Goal: Transaction & Acquisition: Purchase product/service

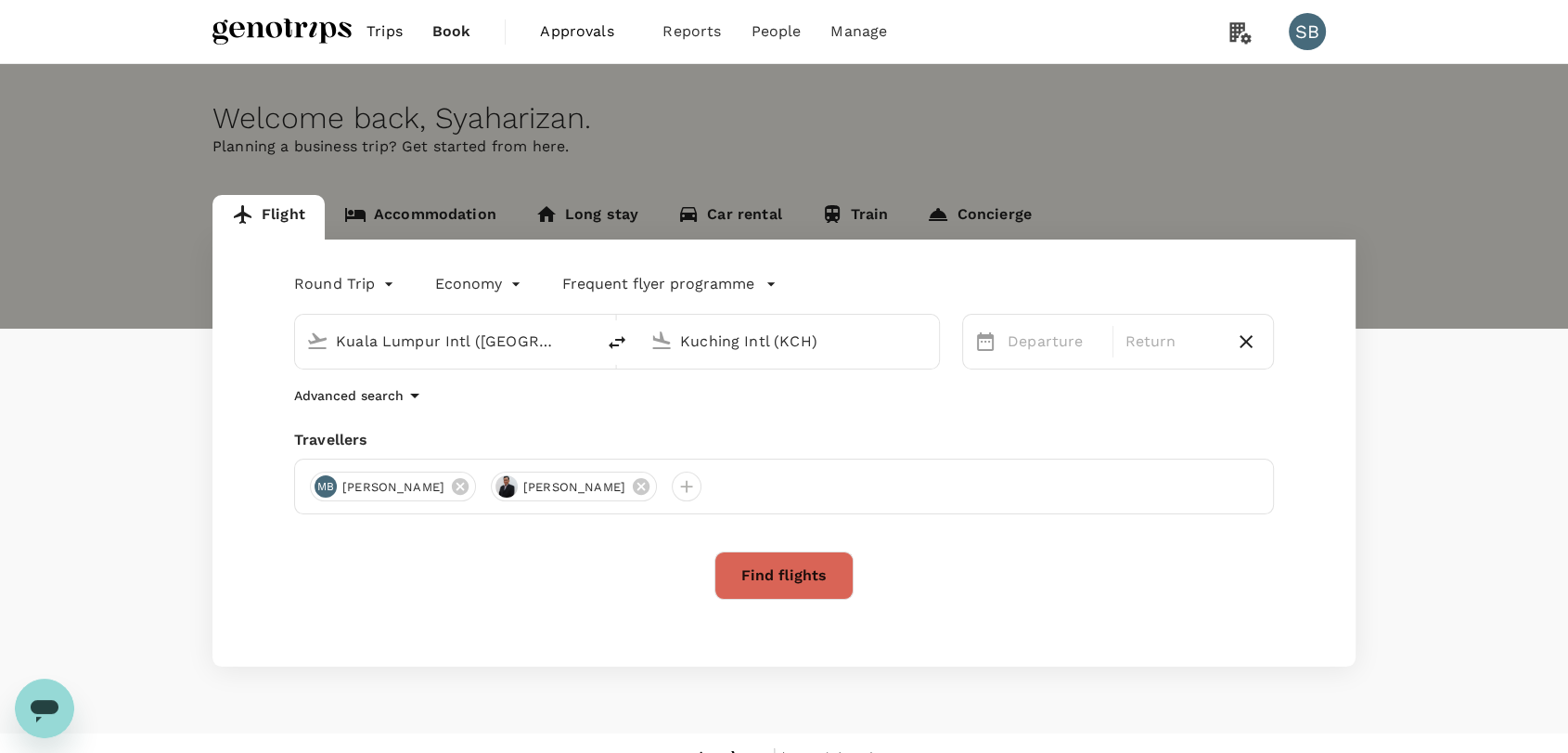
click at [735, 341] on input "Kuching Intl (KCH)" at bounding box center [790, 341] width 220 height 29
click at [725, 421] on p "Kota Kinabalu Intl" at bounding box center [819, 414] width 330 height 18
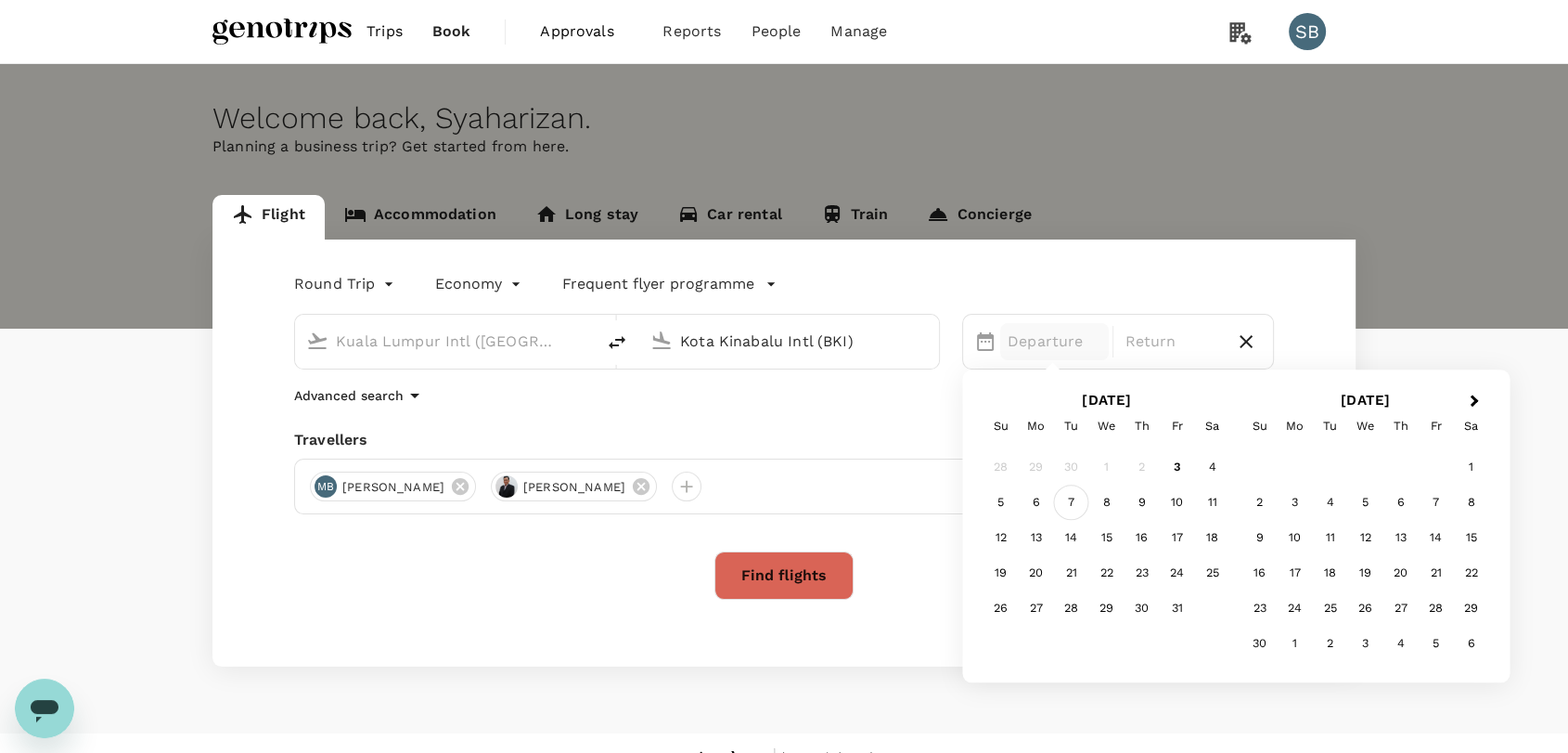
type input "Kota Kinabalu Intl (BKI)"
click at [1057, 514] on div "7" at bounding box center [1072, 503] width 35 height 35
click at [1138, 511] on div "9" at bounding box center [1143, 503] width 35 height 35
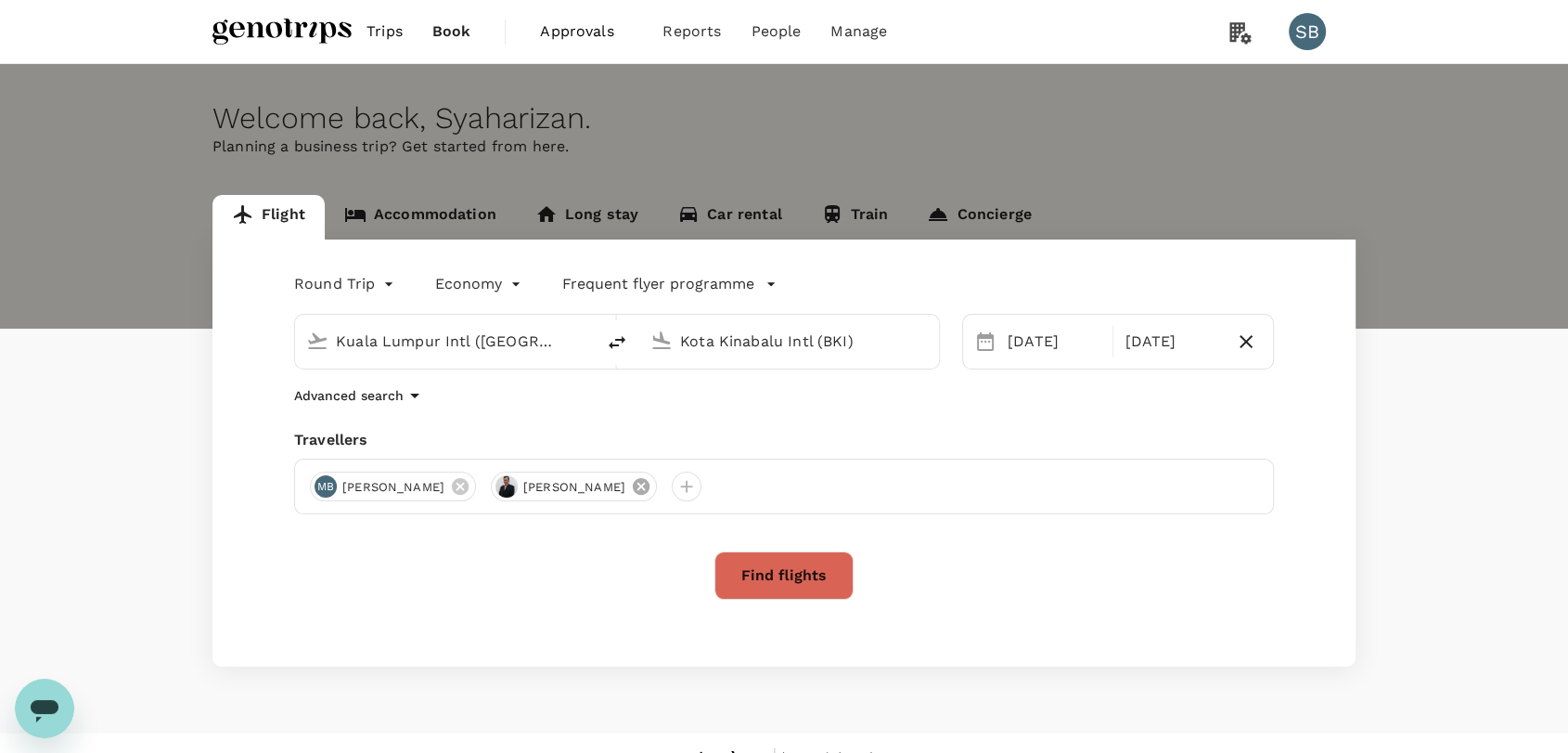
click at [649, 486] on icon at bounding box center [641, 486] width 16 height 16
click at [766, 566] on button "Find flights" at bounding box center [784, 576] width 140 height 48
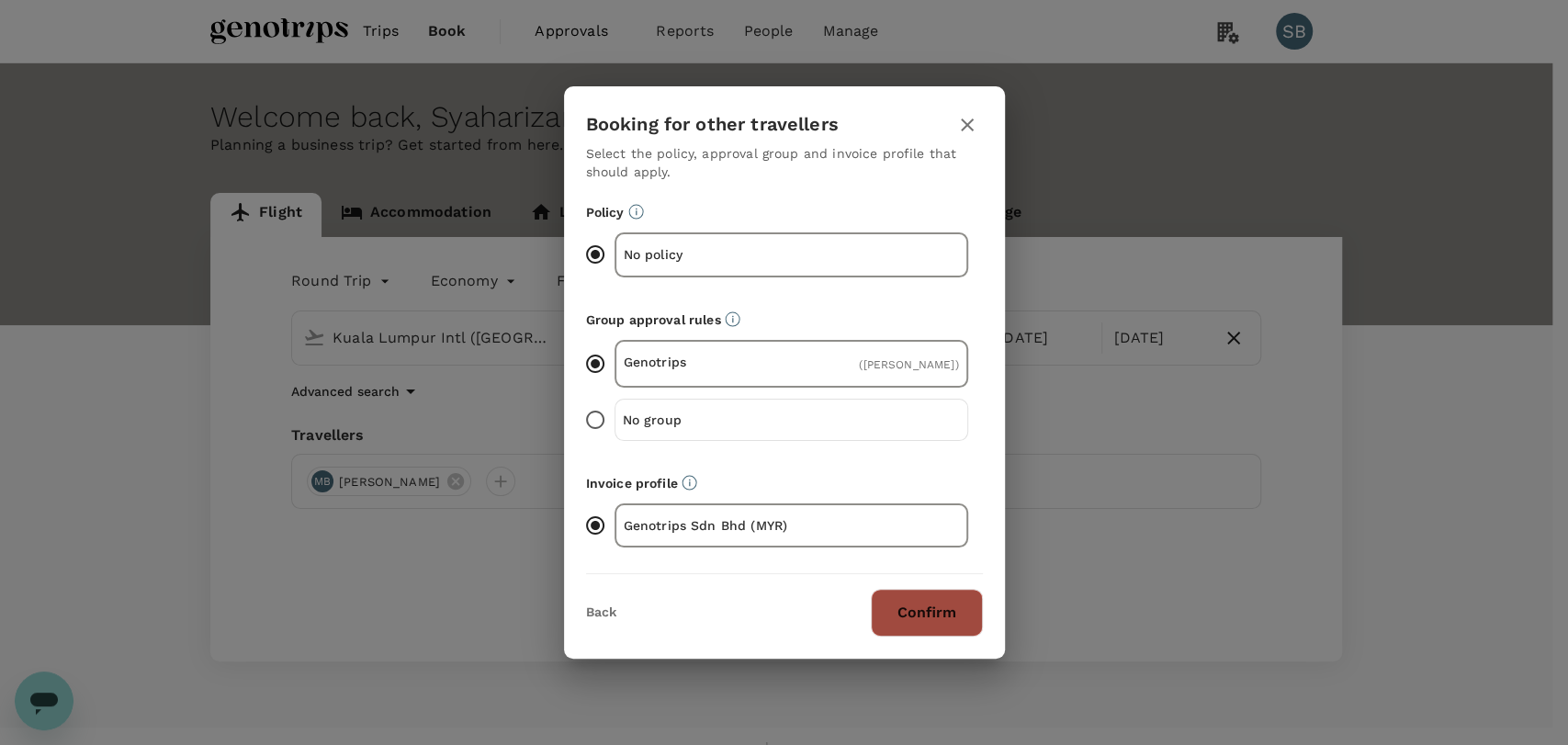
click at [928, 600] on button "Confirm" at bounding box center [926, 613] width 112 height 48
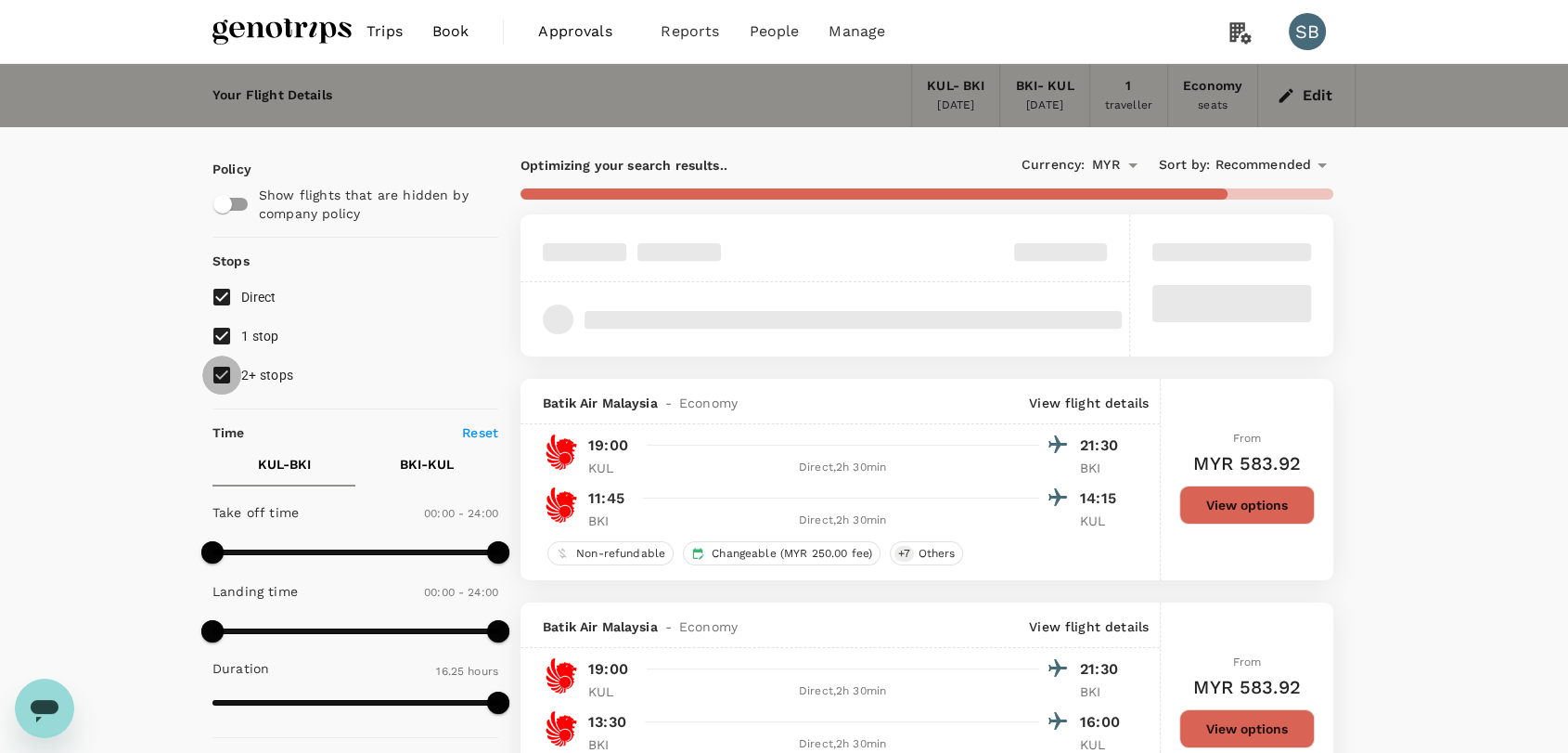
click at [217, 369] on input "2+ stops" at bounding box center [222, 375] width 39 height 39
checkbox input "false"
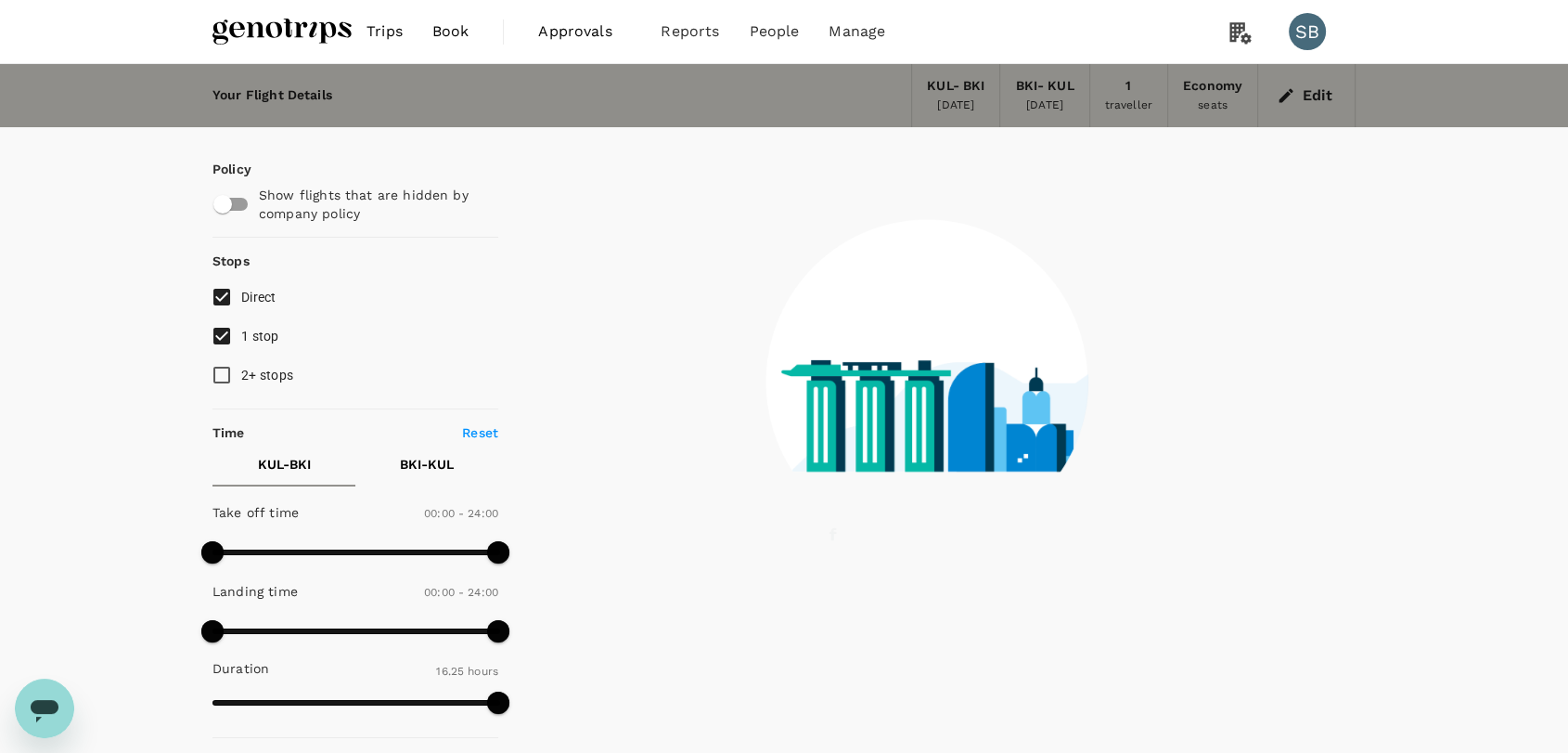
click at [221, 343] on input "1 stop" at bounding box center [222, 336] width 39 height 39
checkbox input "false"
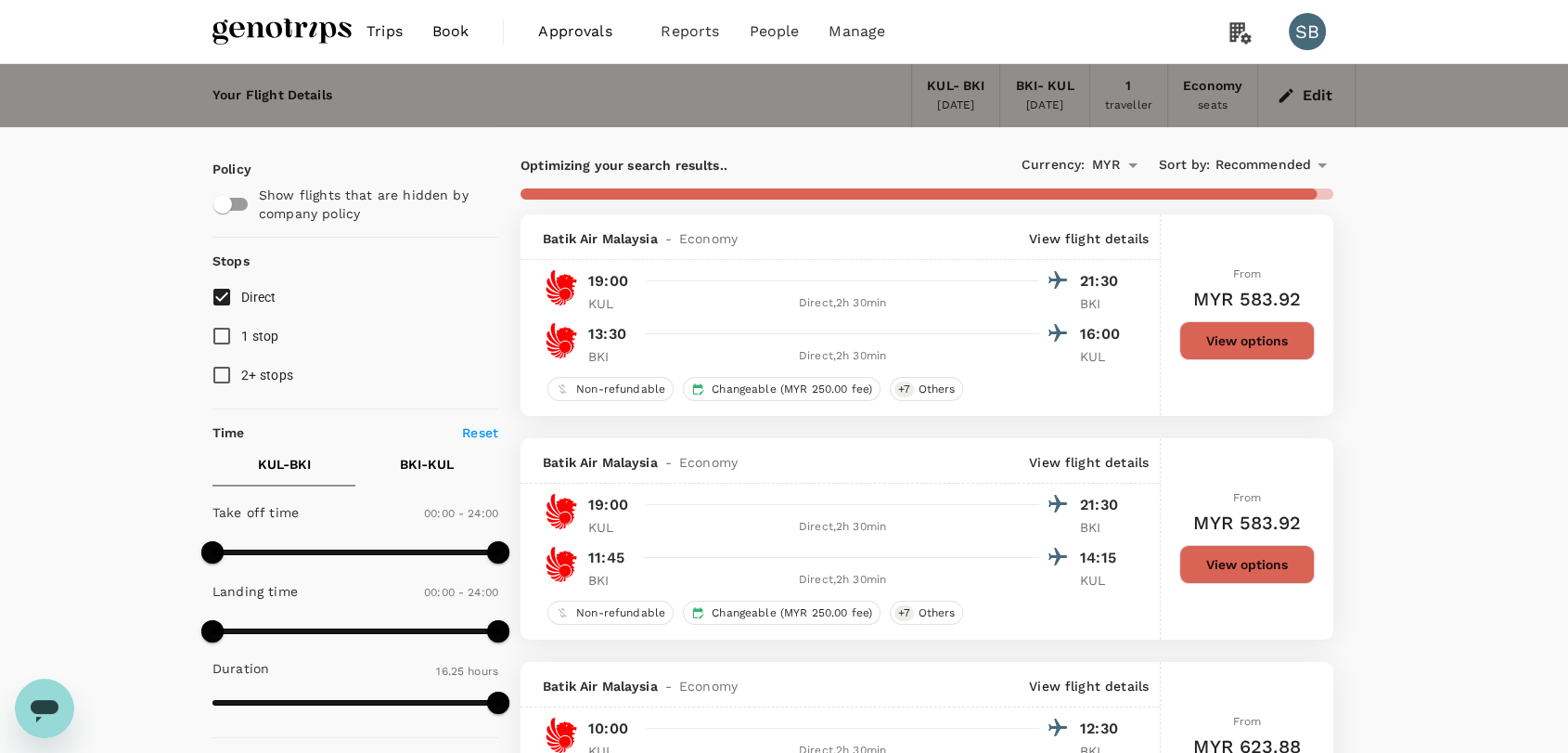
click at [1255, 166] on span "Recommended" at bounding box center [1264, 165] width 97 height 20
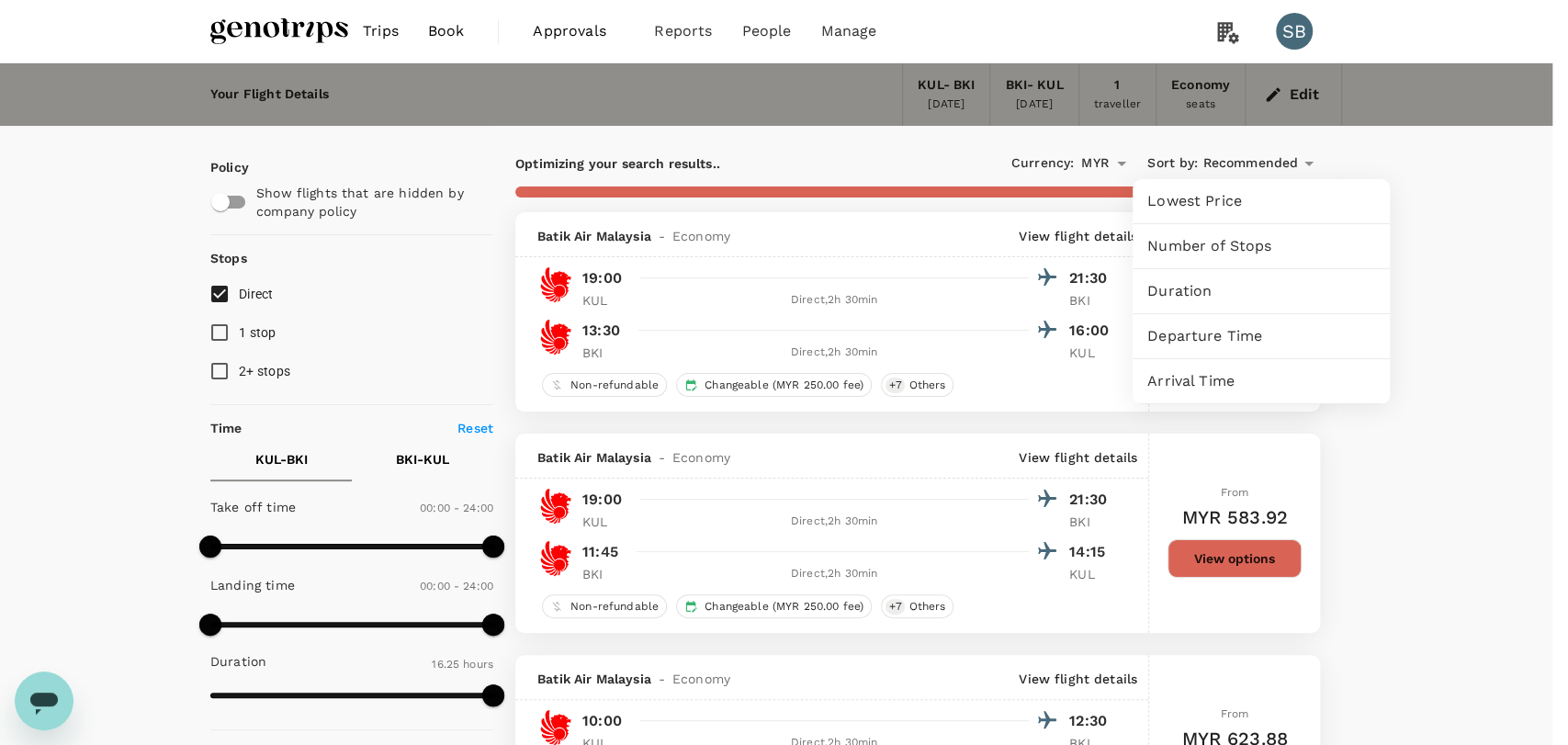
click at [1249, 333] on span "Departure Time" at bounding box center [1261, 336] width 228 height 22
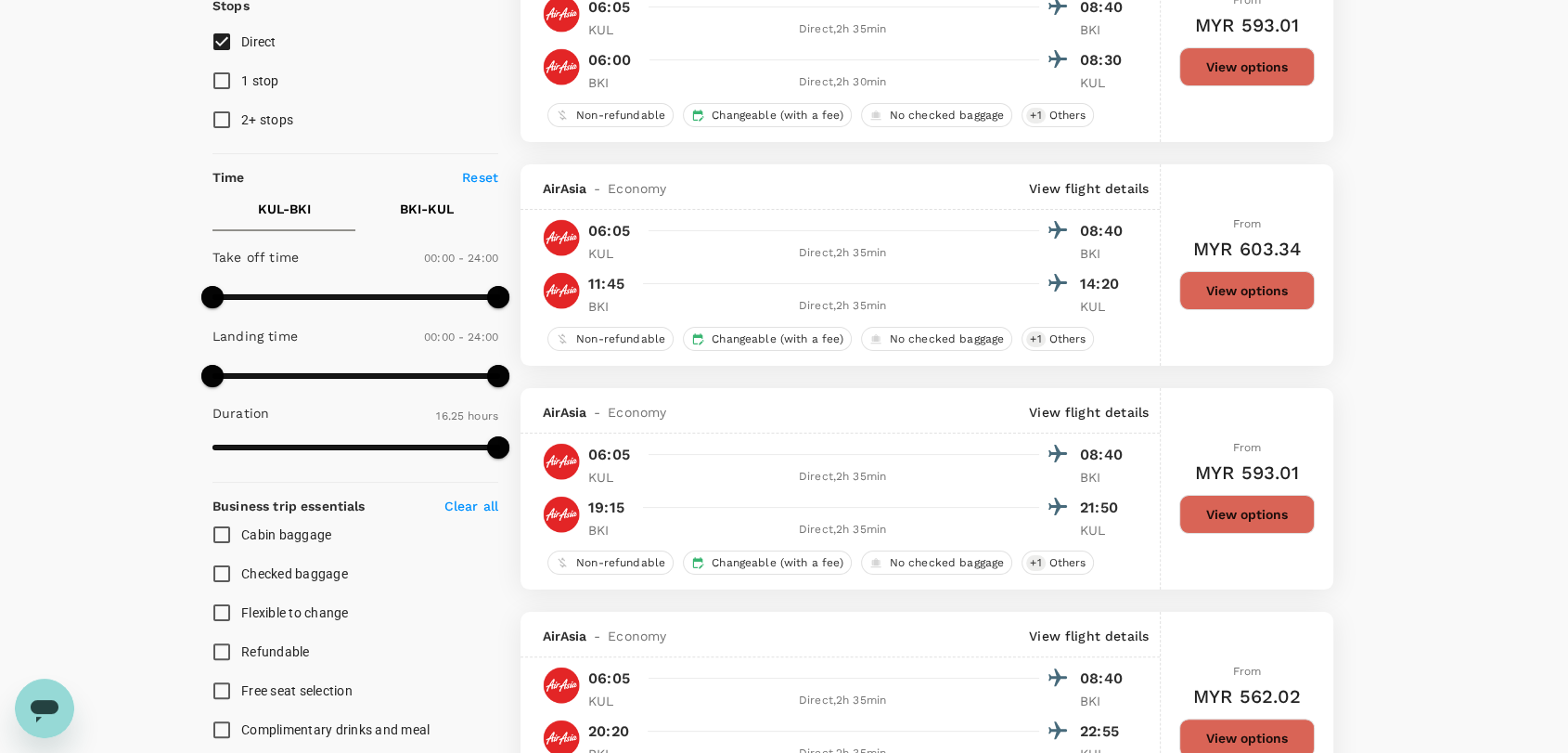
scroll to position [225, 0]
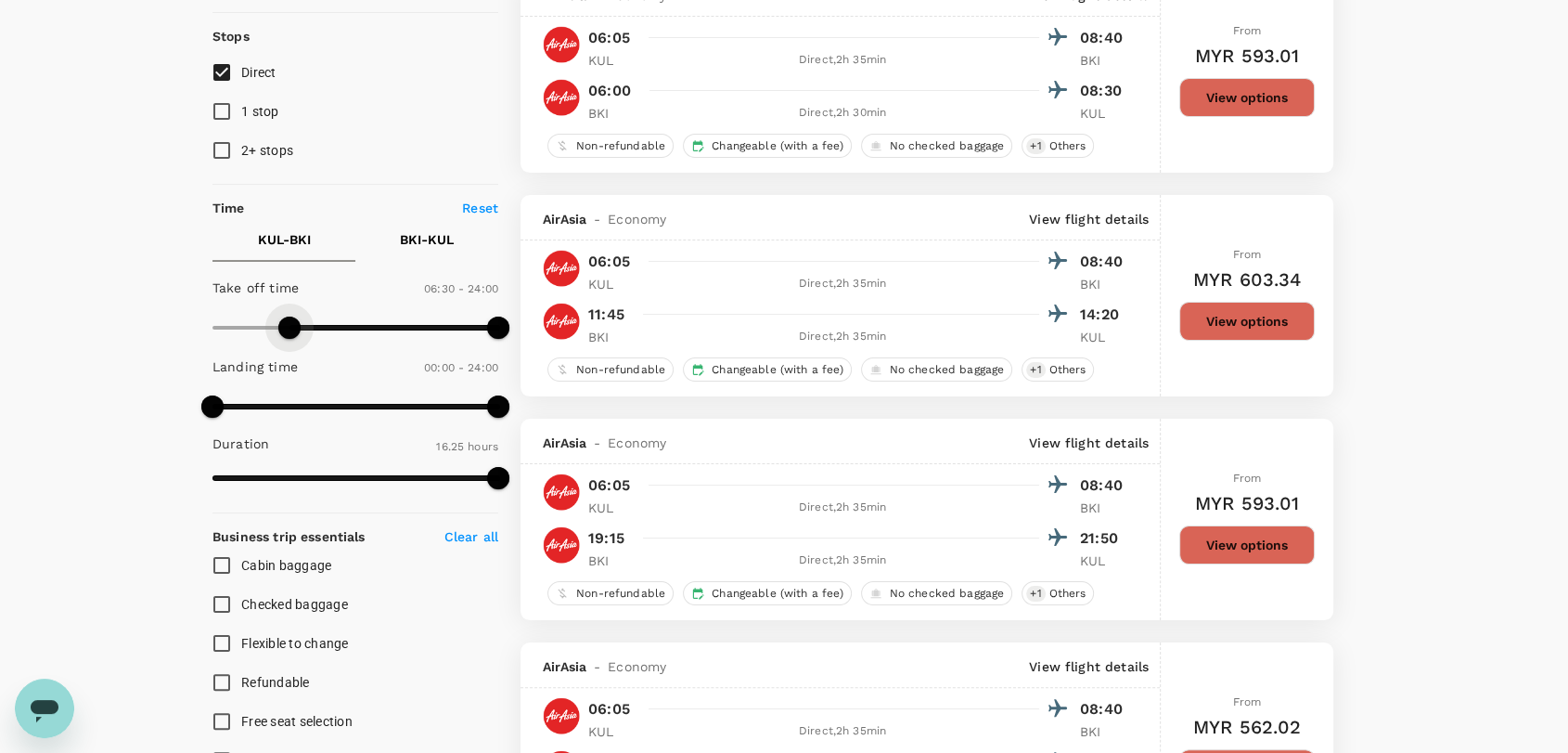
type input "420"
drag, startPoint x: 217, startPoint y: 324, endPoint x: 297, endPoint y: 330, distance: 80.2
click at [297, 330] on span at bounding box center [296, 328] width 22 height 22
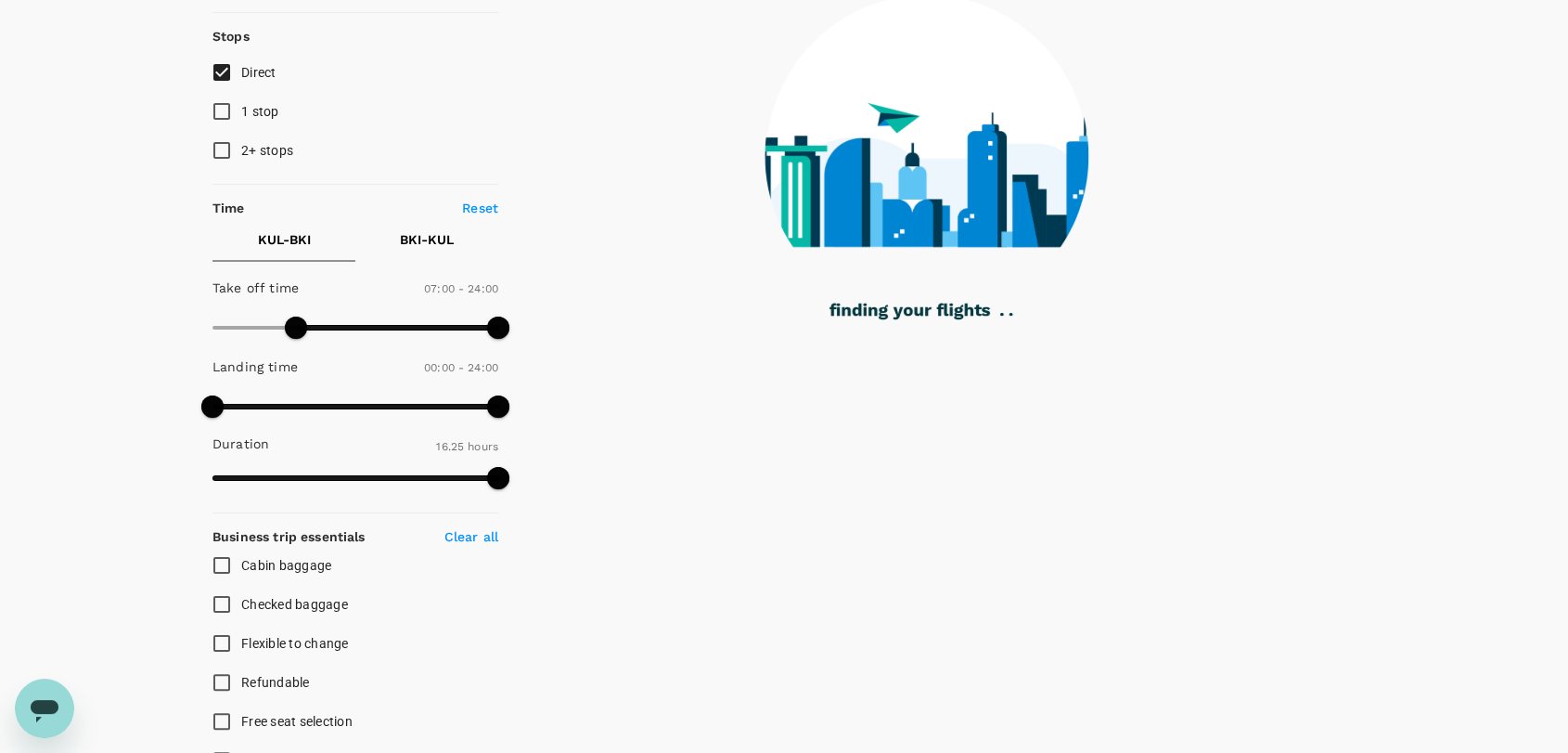
click at [416, 232] on p "BKI - KUL" at bounding box center [427, 239] width 54 height 18
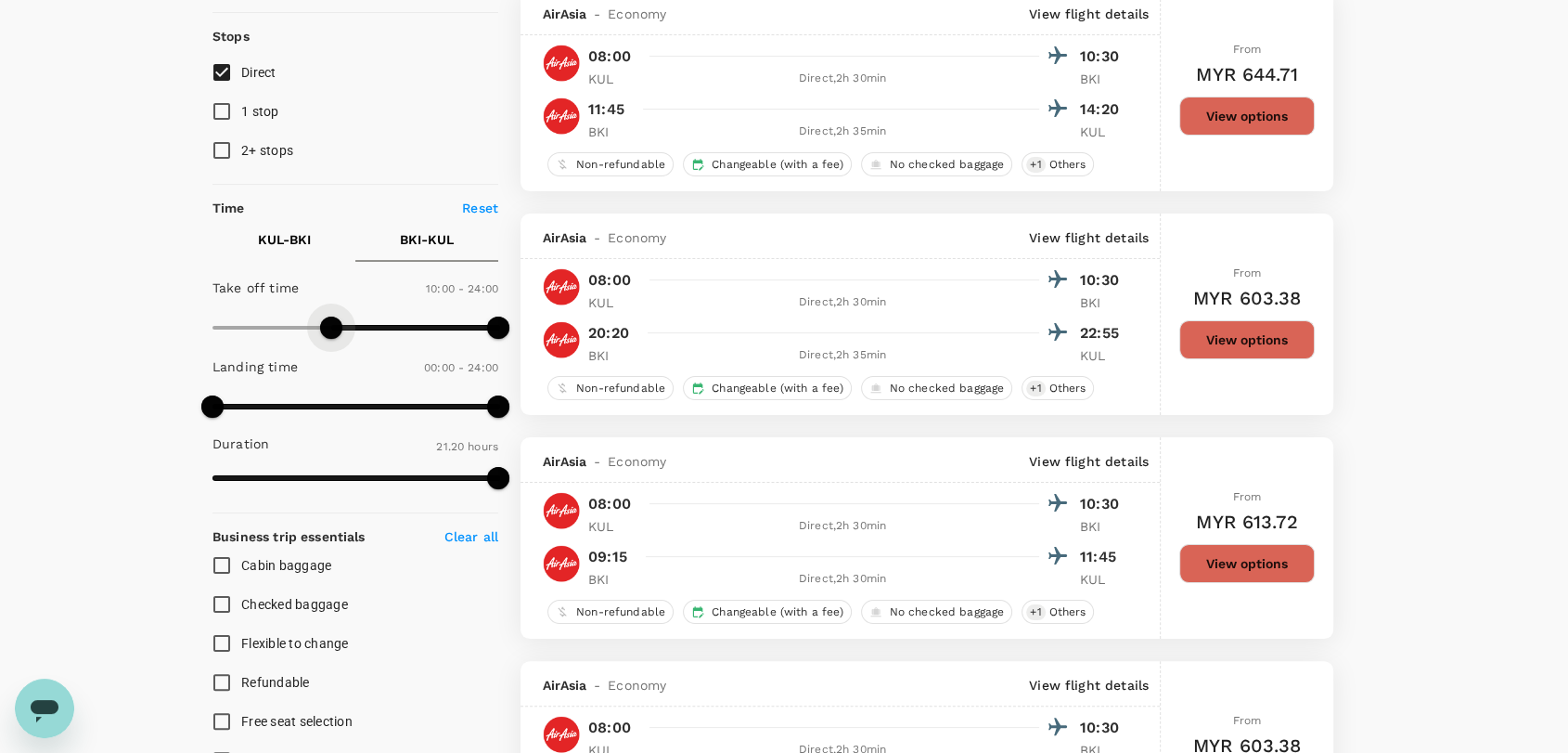
type input "690"
drag, startPoint x: 210, startPoint y: 319, endPoint x: 349, endPoint y: 321, distance: 139.0
click at [349, 321] on span at bounding box center [350, 328] width 22 height 22
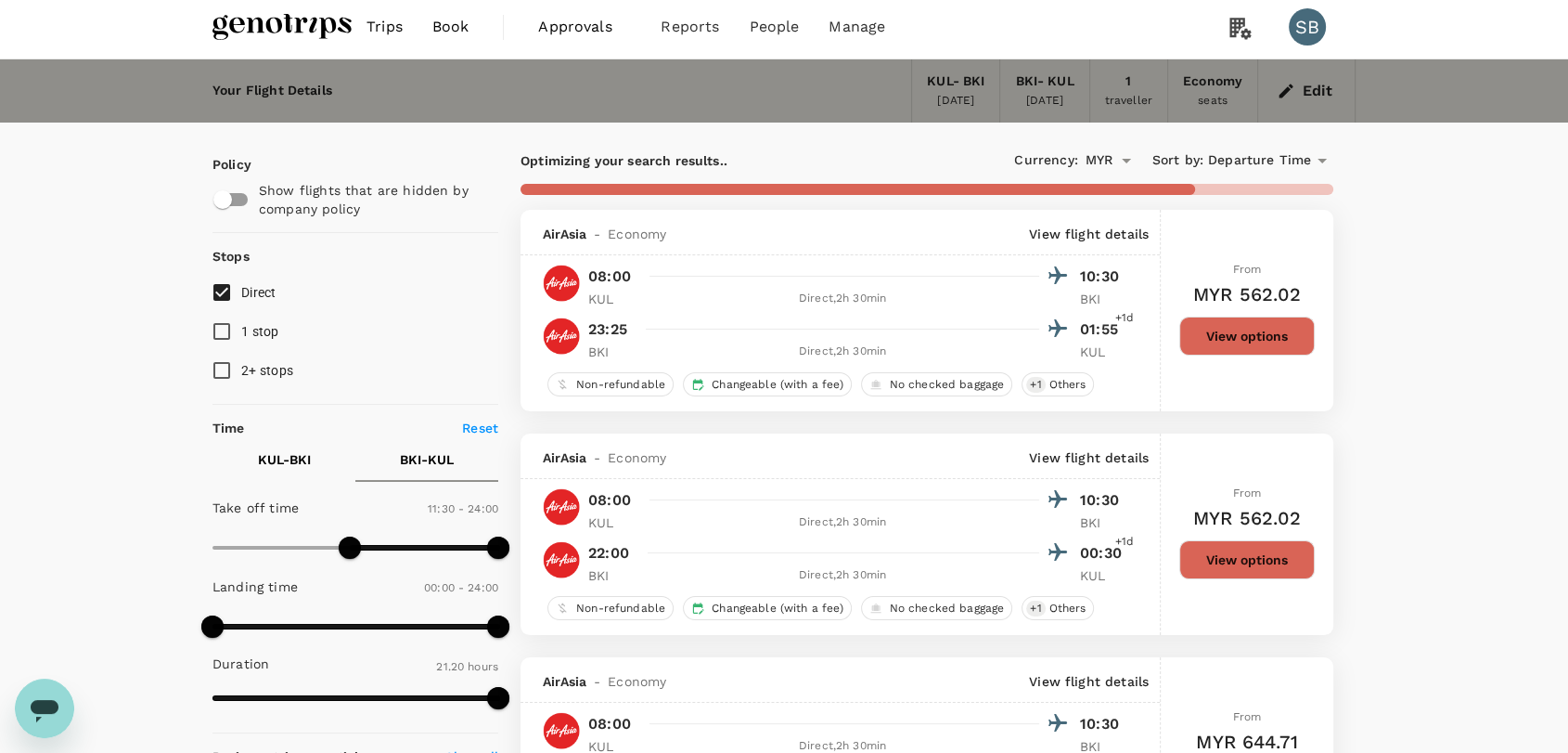
scroll to position [0, 0]
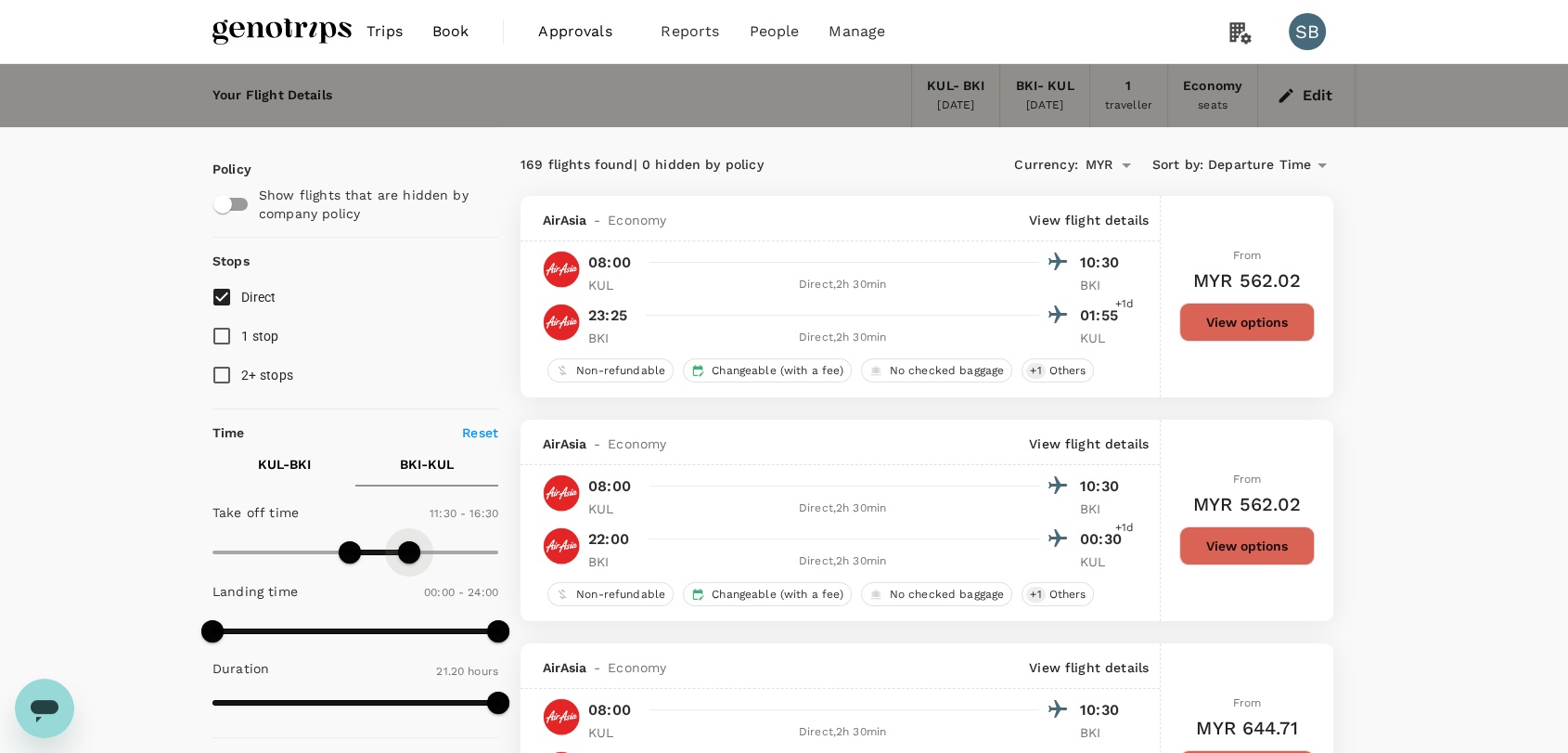
type input "960"
drag, startPoint x: 487, startPoint y: 556, endPoint x: 406, endPoint y: 524, distance: 87.1
click at [406, 524] on div "Take off time 11:30 - 16:00" at bounding box center [352, 532] width 294 height 78
click at [1271, 540] on button "View options" at bounding box center [1247, 546] width 136 height 39
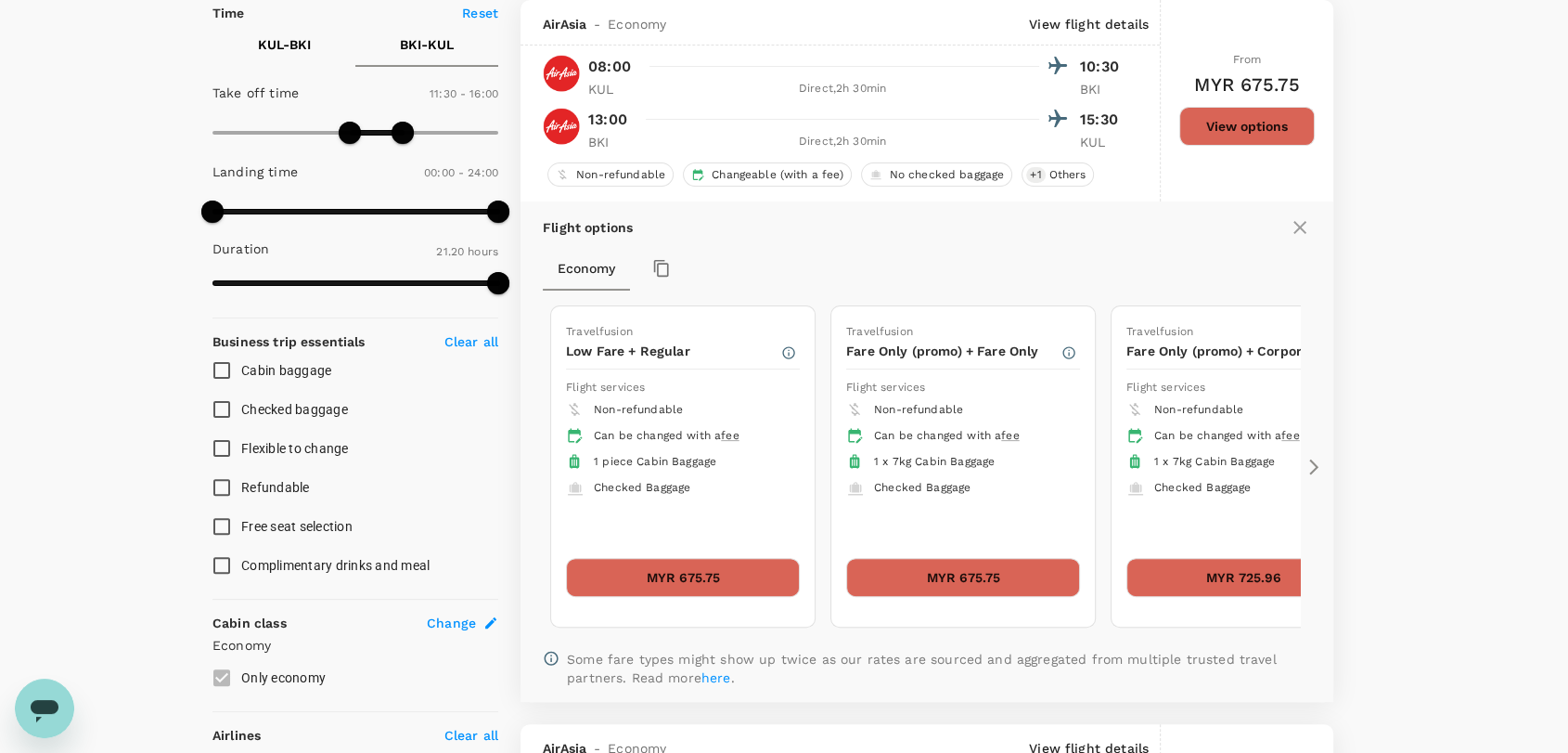
scroll to position [421, 0]
click at [716, 566] on button "MYR 675.75" at bounding box center [682, 577] width 234 height 39
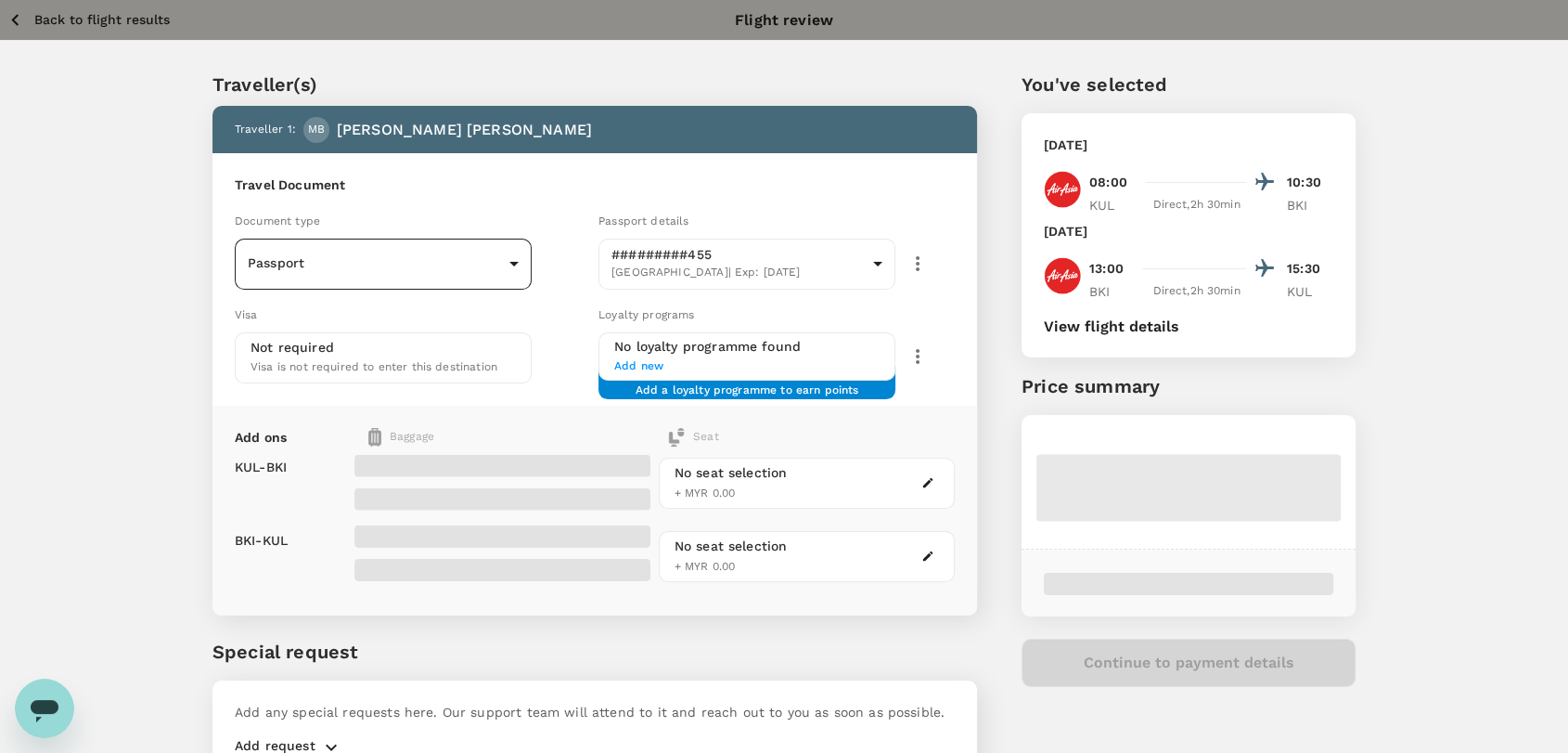
click at [500, 266] on body "Back to flight results Flight review Traveller(s) Traveller 1 : MB [PERSON_NAME…" at bounding box center [784, 425] width 1568 height 851
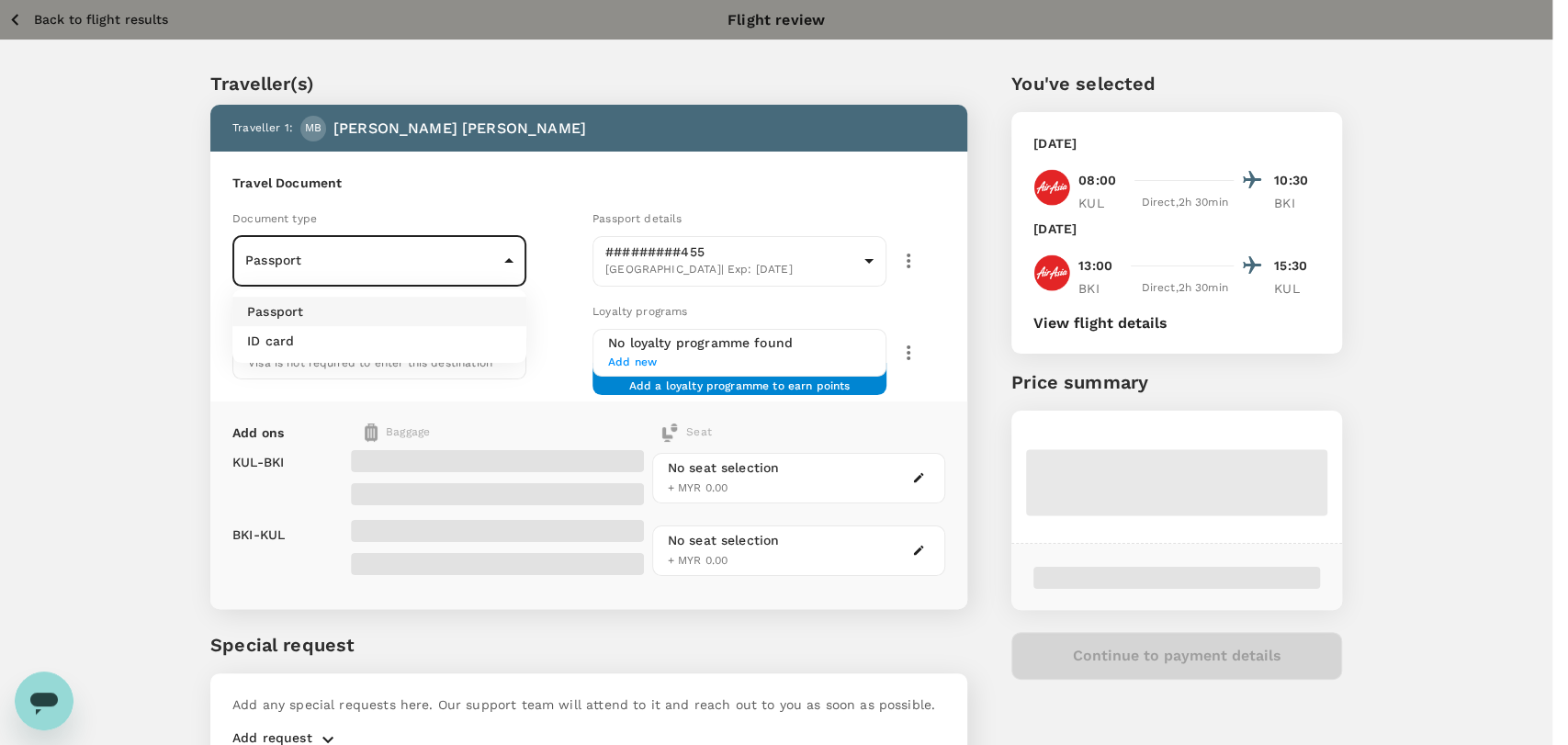
click at [495, 263] on div at bounding box center [784, 372] width 1568 height 745
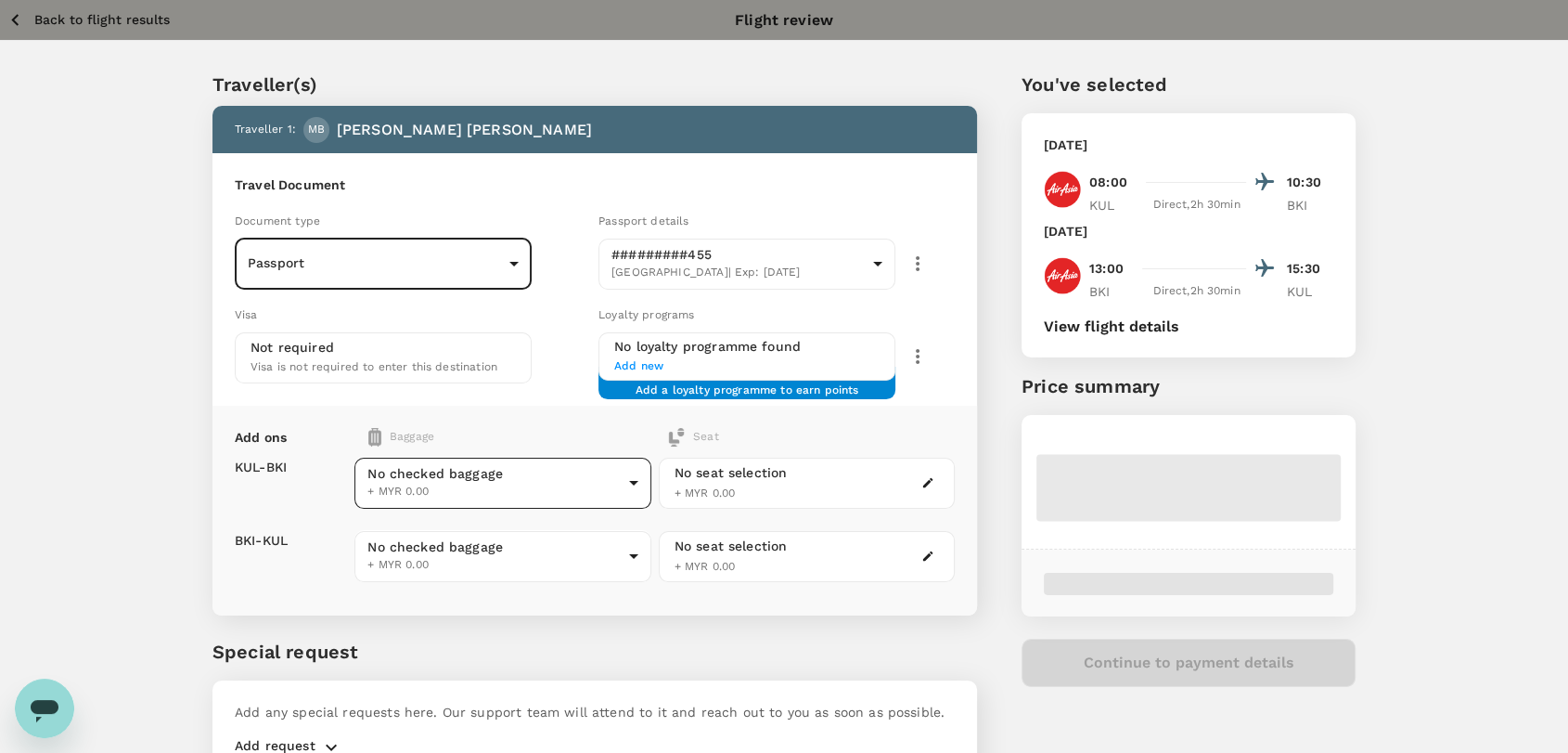
click at [636, 477] on body "Back to flight results Flight review Traveller(s) Traveller 1 : MB [PERSON_NAME…" at bounding box center [784, 425] width 1568 height 851
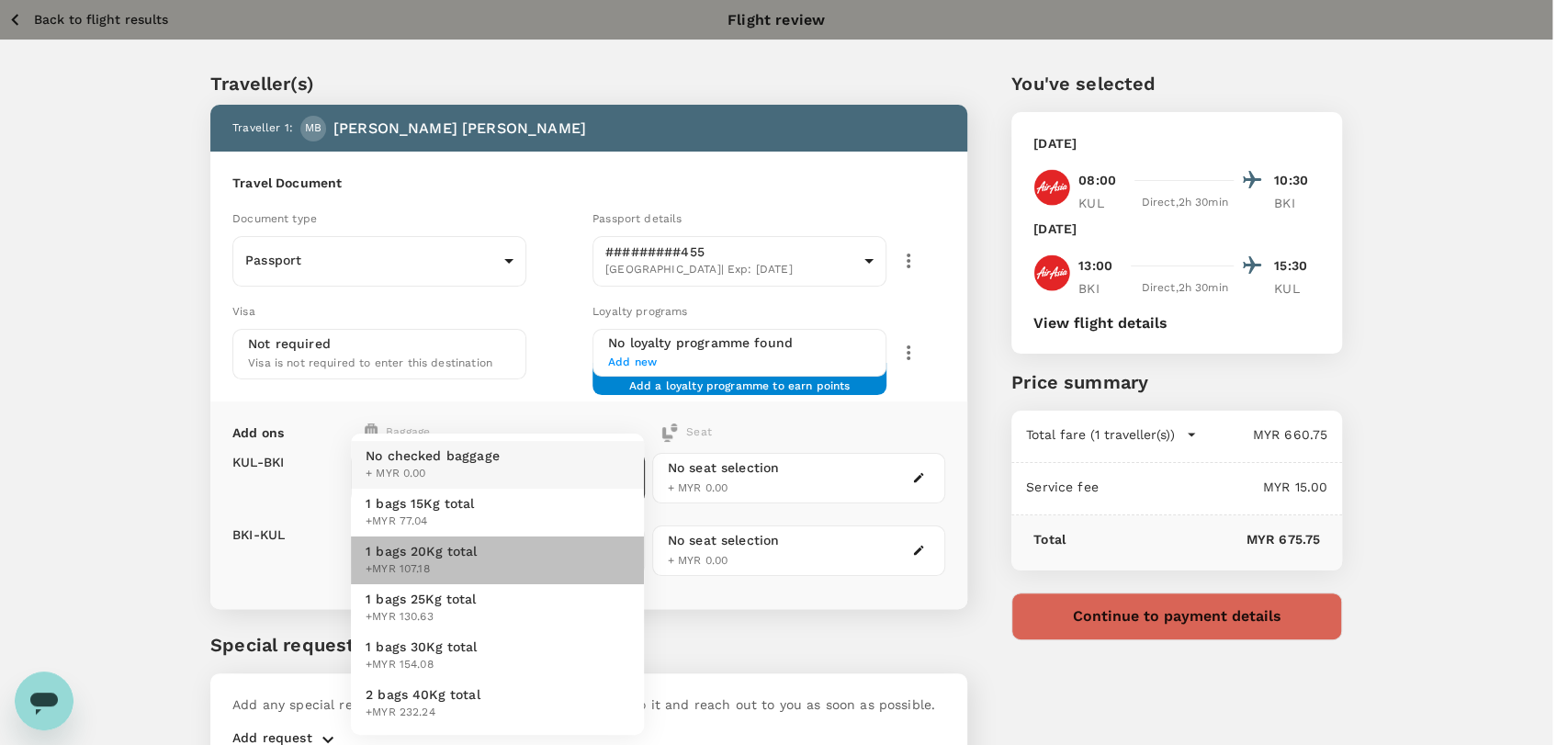
click at [584, 552] on li "1 bags 20Kg total +MYR 107.18" at bounding box center [498, 560] width 293 height 48
type input "2 - 107.18"
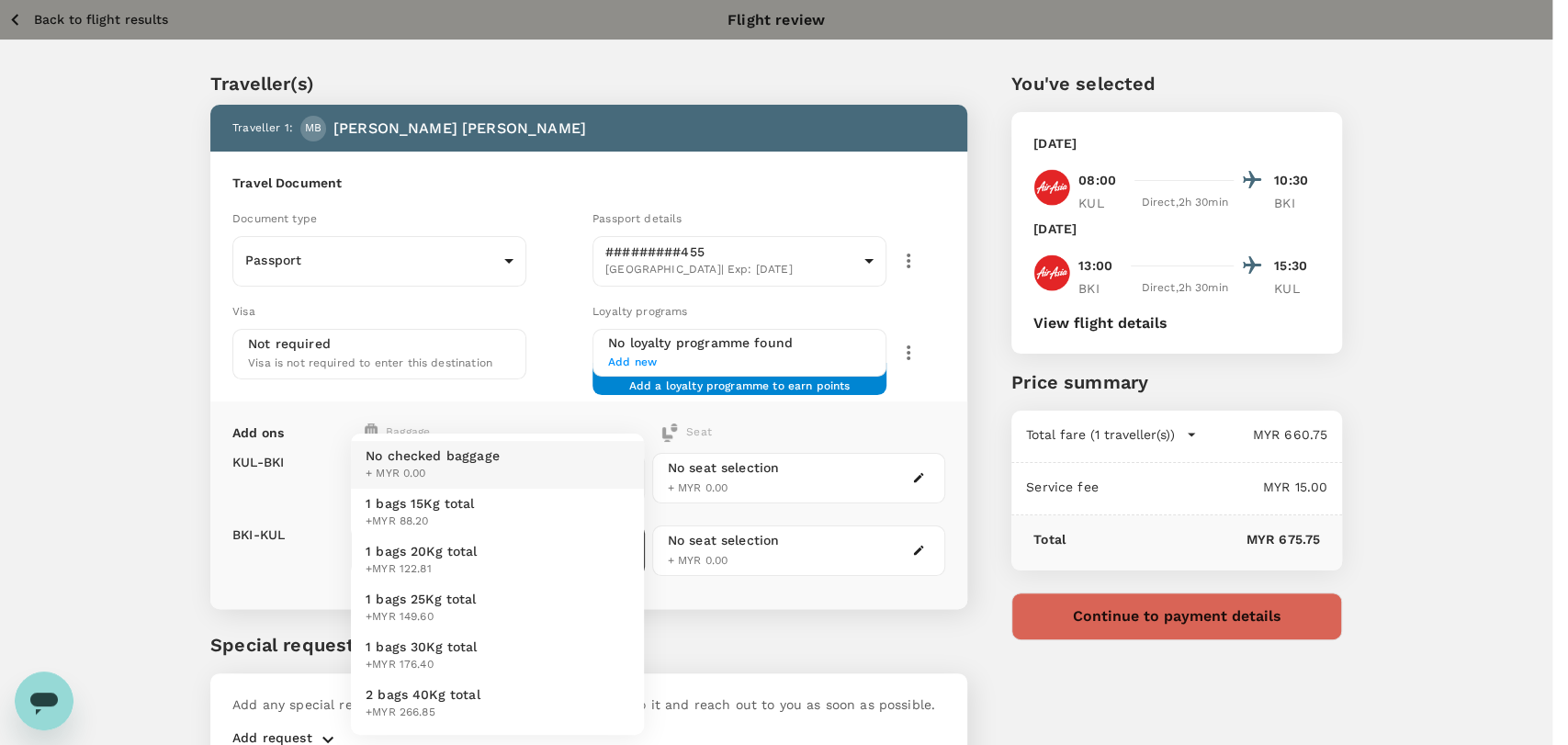
click at [584, 552] on body "Back to flight results Flight review Traveller(s) Traveller 1 : MB [PERSON_NAME…" at bounding box center [784, 421] width 1568 height 842
click at [582, 548] on li "1 bags 20Kg total +MYR 122.81" at bounding box center [498, 560] width 293 height 48
type input "2 - 122.81"
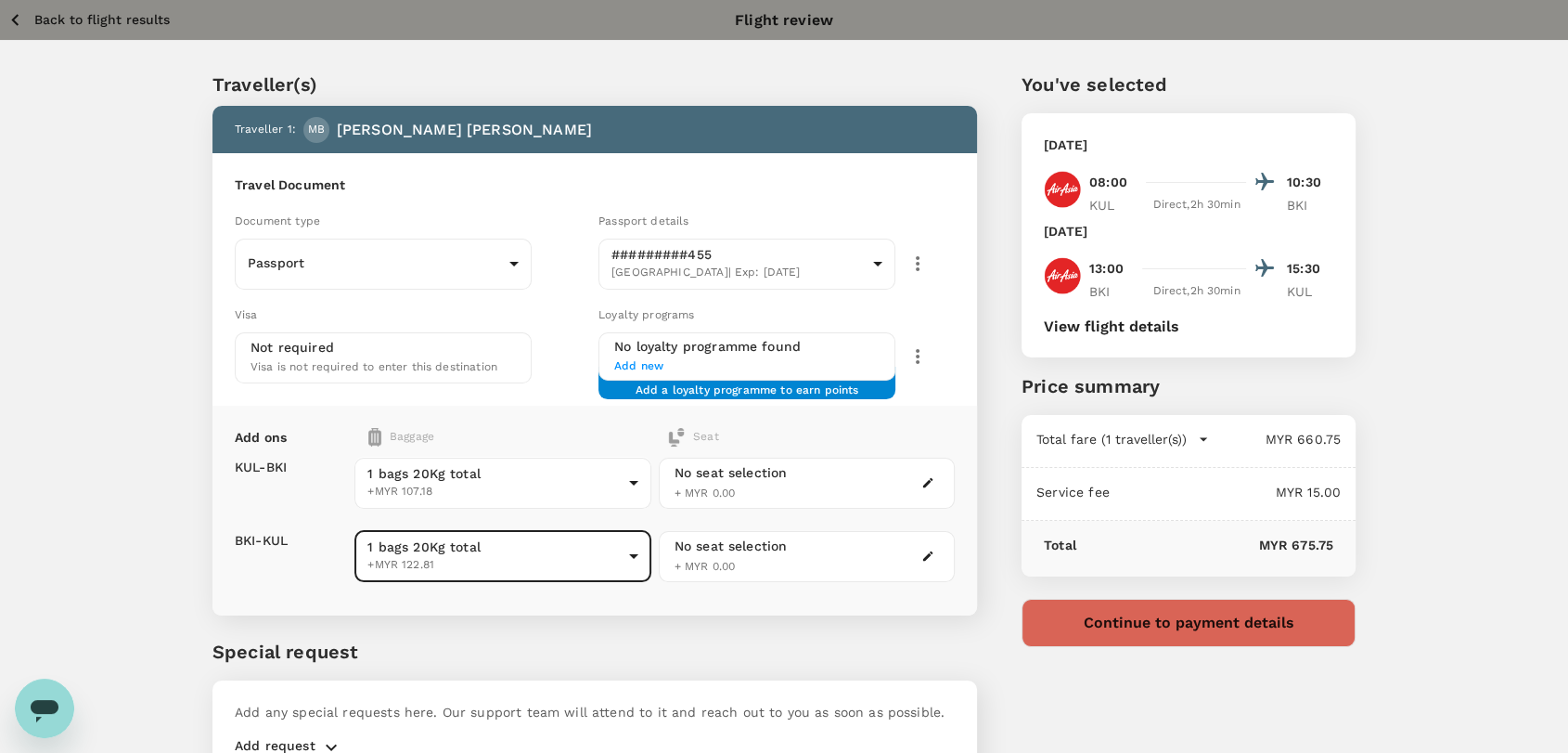
click at [83, 17] on p "Back to flight results" at bounding box center [102, 19] width 136 height 18
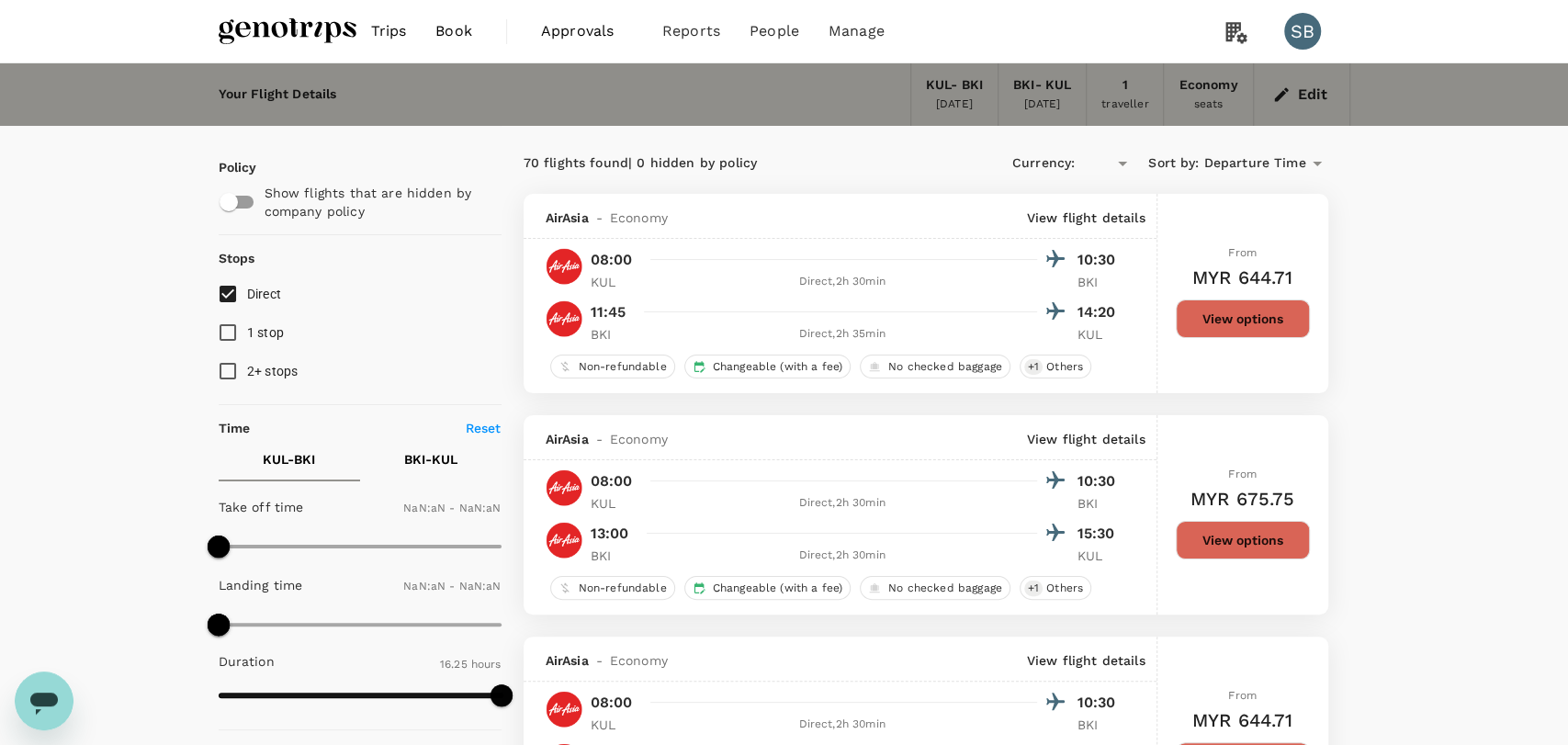
type input "MYR"
type input "420"
type input "1440"
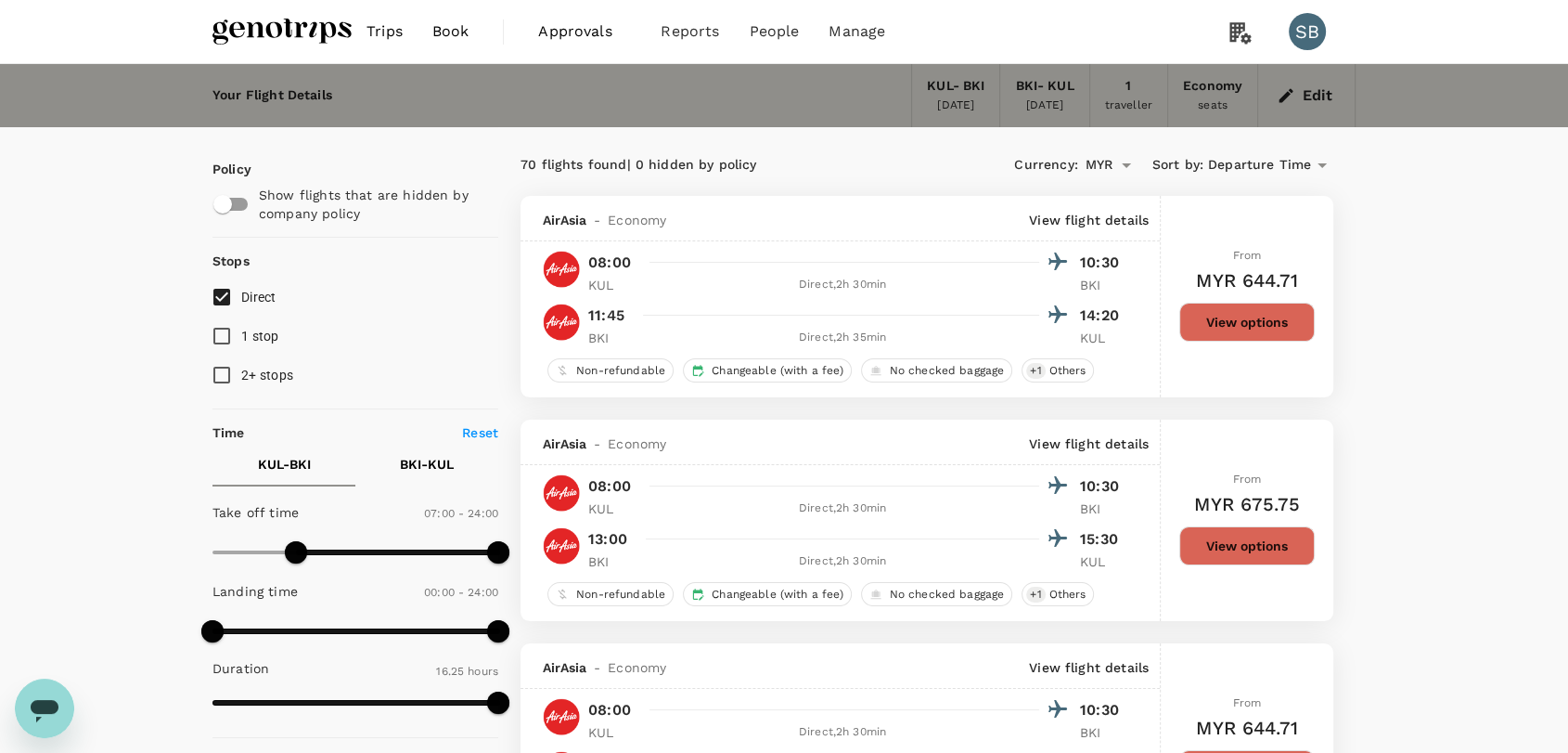
click at [275, 50] on img at bounding box center [282, 31] width 140 height 41
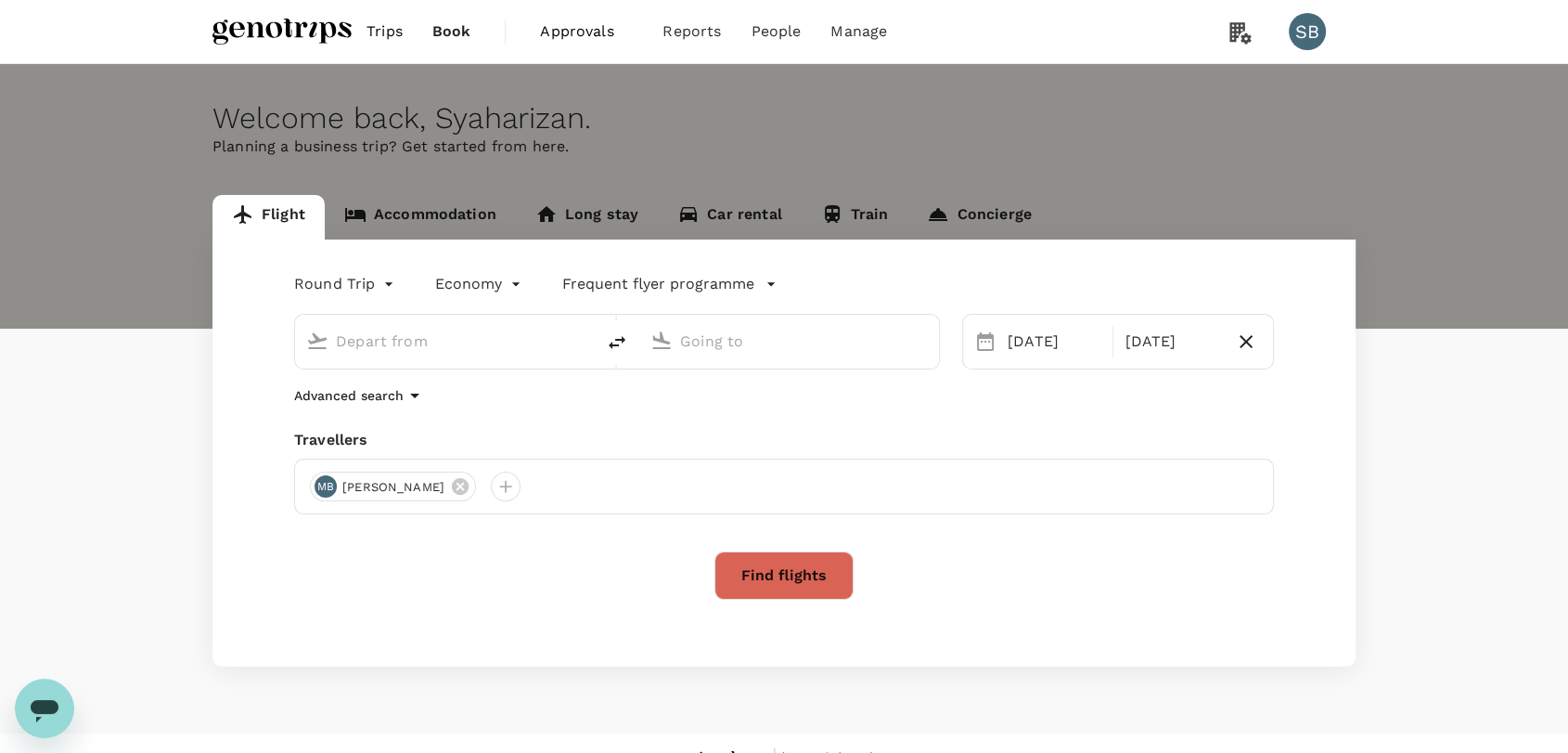
type input "Kuala Lumpur Intl ([GEOGRAPHIC_DATA])"
type input "Kota Kinabalu Intl (BKI)"
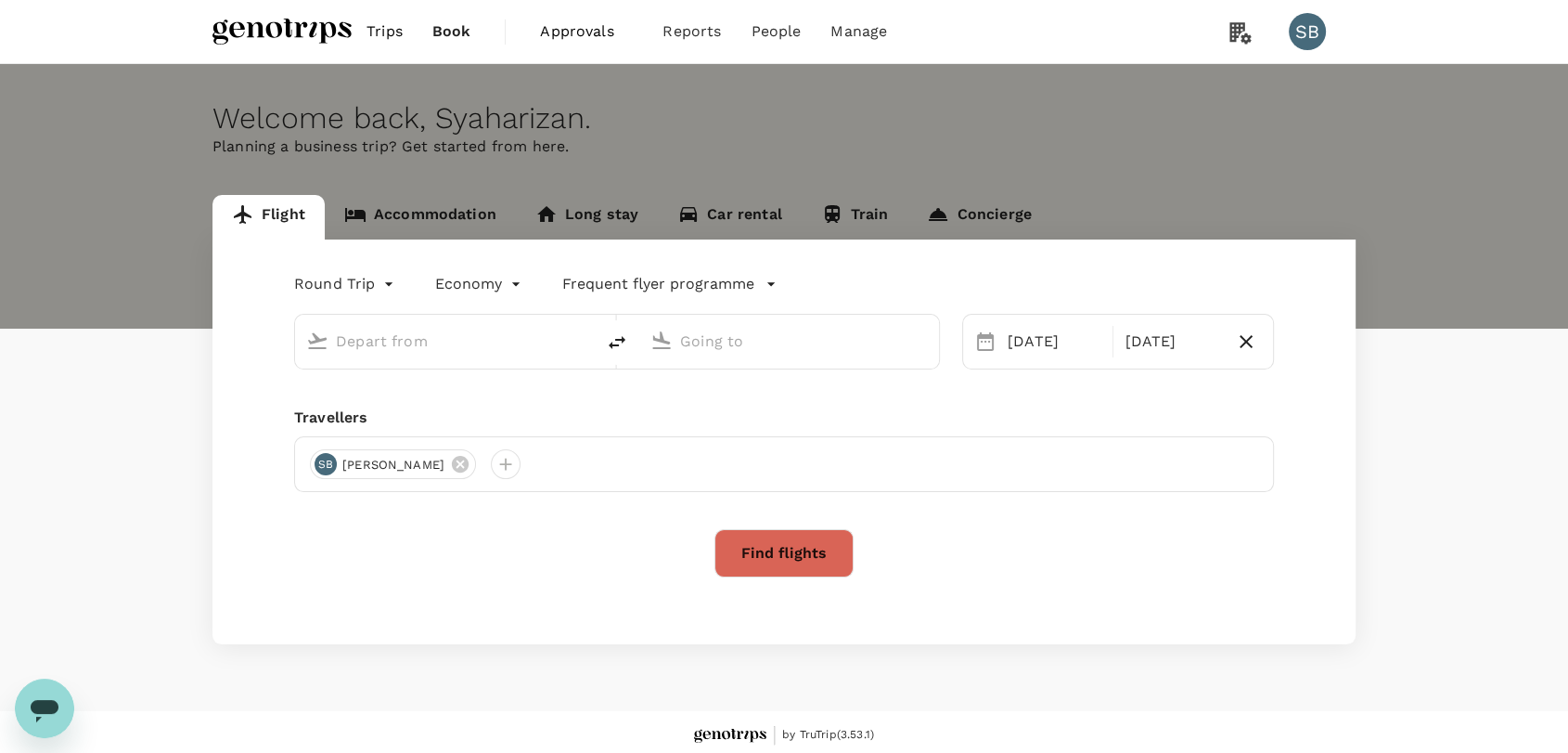
type input "Kuala Lumpur Intl ([GEOGRAPHIC_DATA])"
type input "Kota Kinabalu Intl (BKI)"
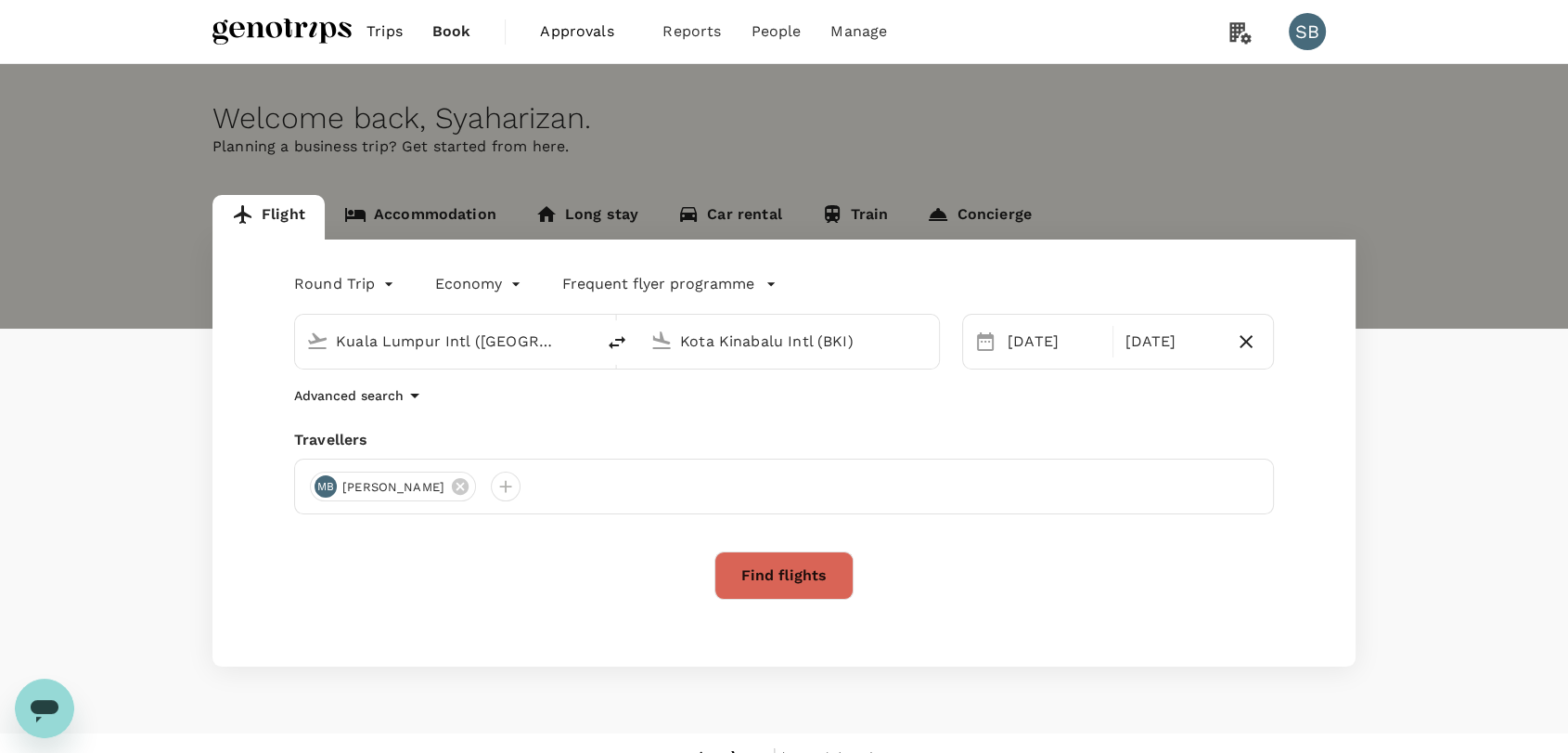
click at [452, 340] on input "Kuala Lumpur Intl ([GEOGRAPHIC_DATA])" at bounding box center [446, 341] width 220 height 29
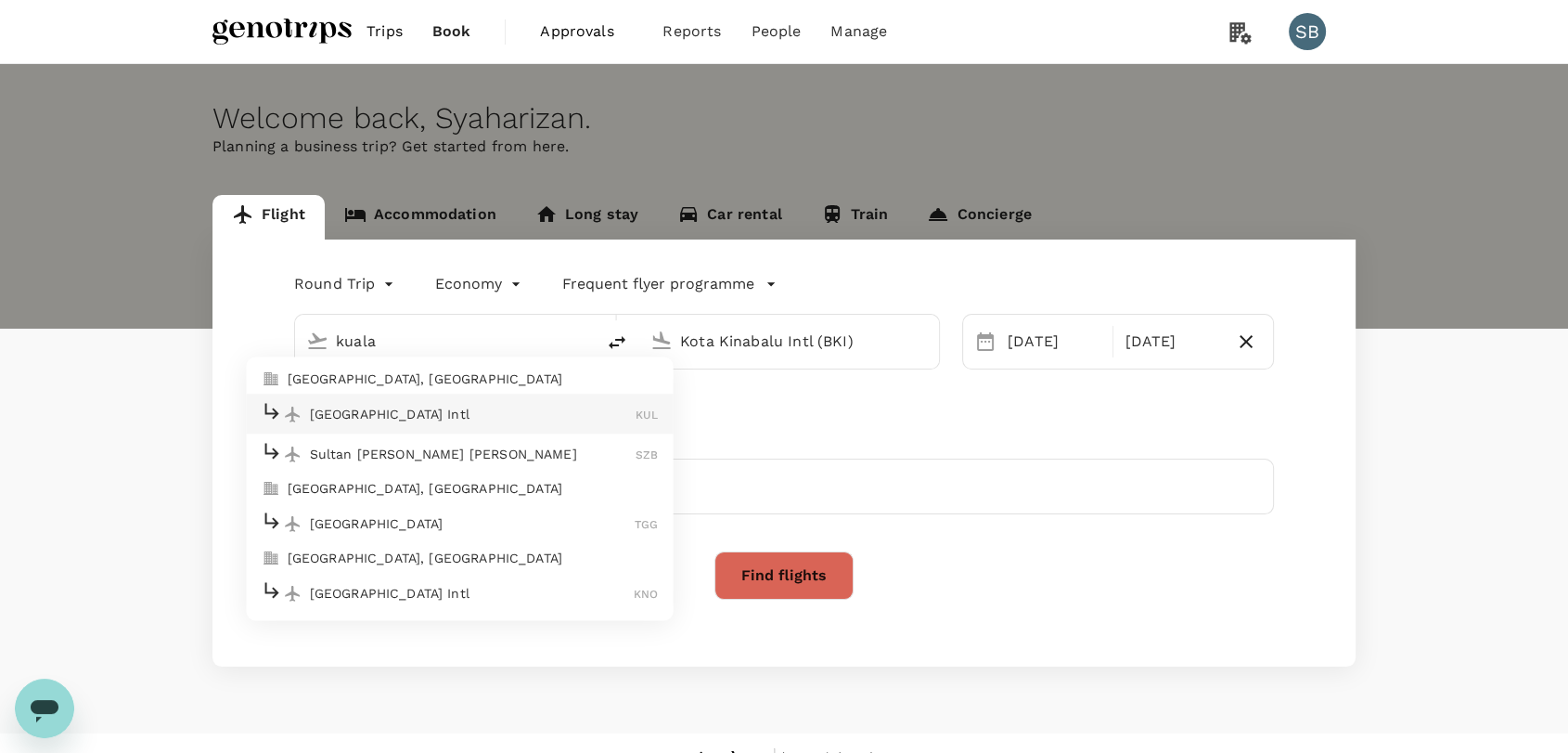
click at [421, 447] on p "Sultan [PERSON_NAME] [PERSON_NAME]" at bounding box center [473, 454] width 327 height 18
type input "Sultan [PERSON_NAME] [PERSON_NAME] (SZB)"
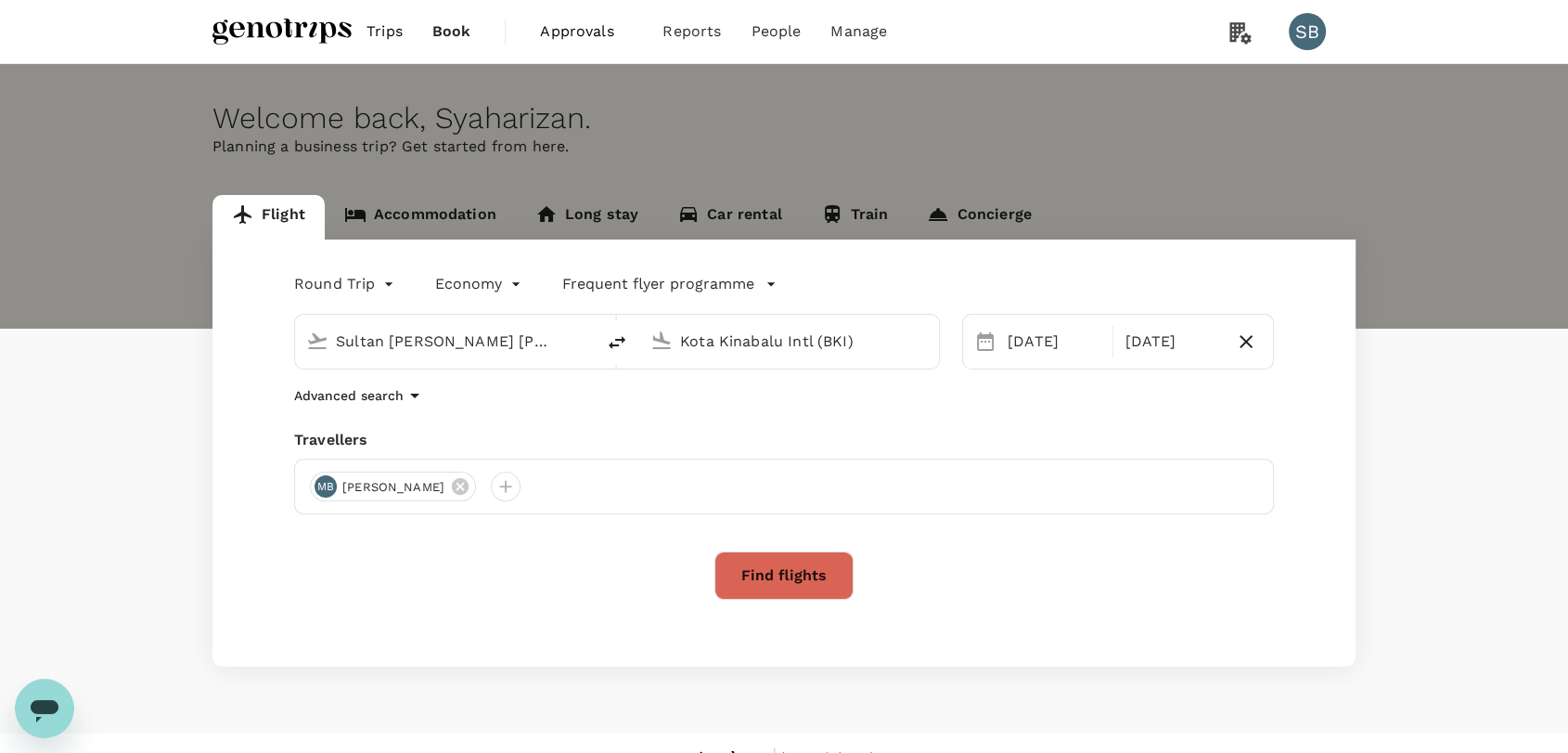
click at [806, 576] on button "Find flights" at bounding box center [784, 576] width 140 height 48
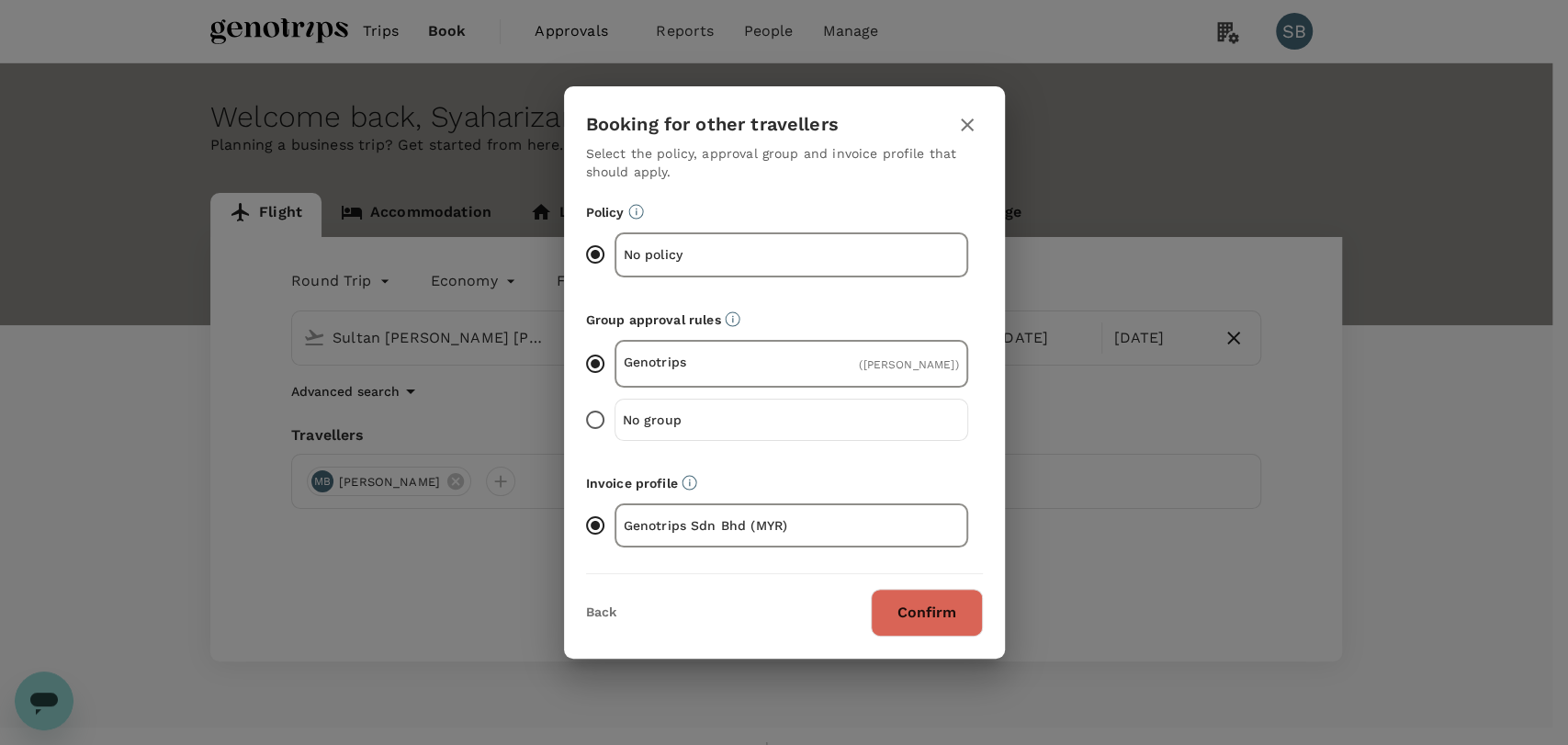
click at [903, 604] on button "Confirm" at bounding box center [926, 613] width 112 height 48
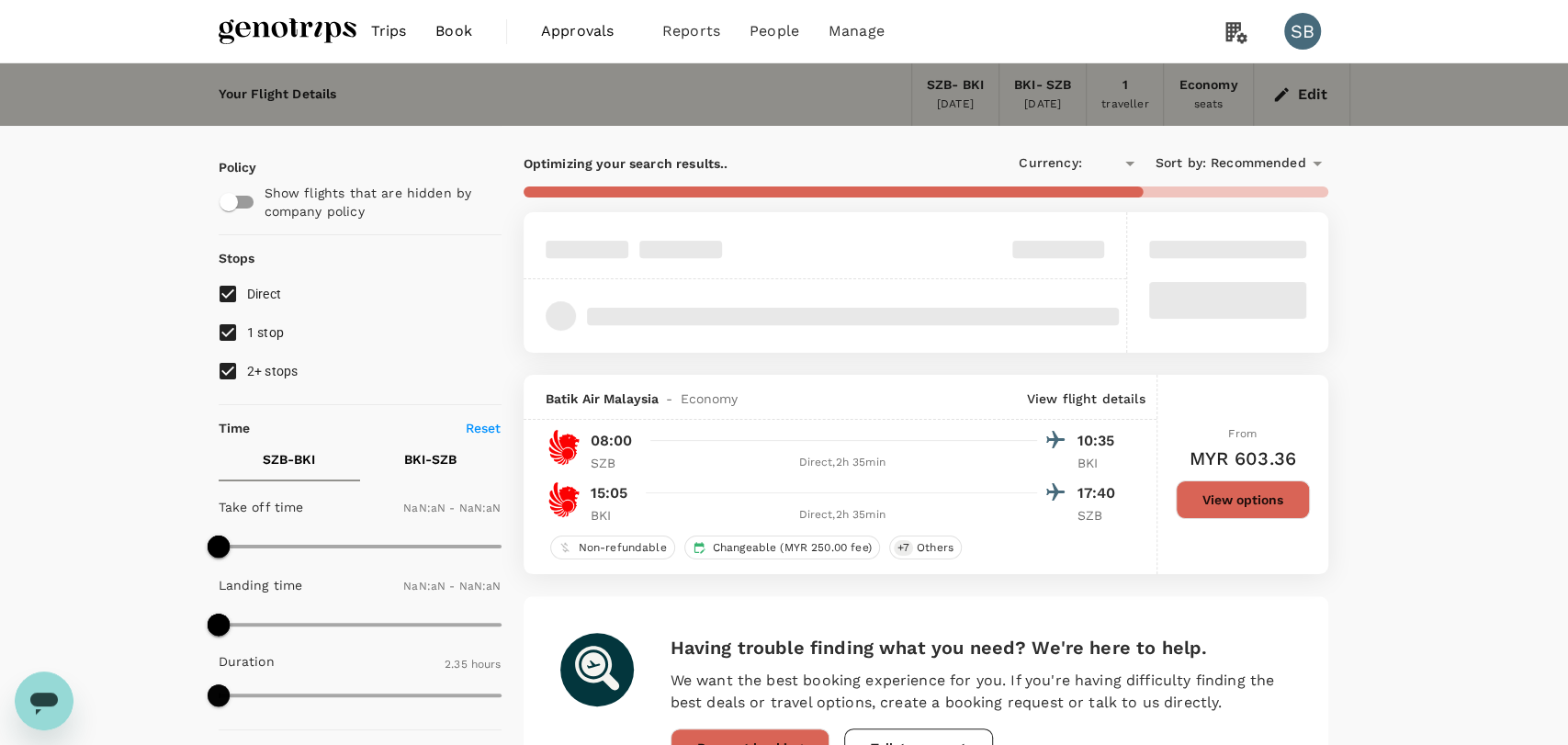
type input "MYR"
type input "1440"
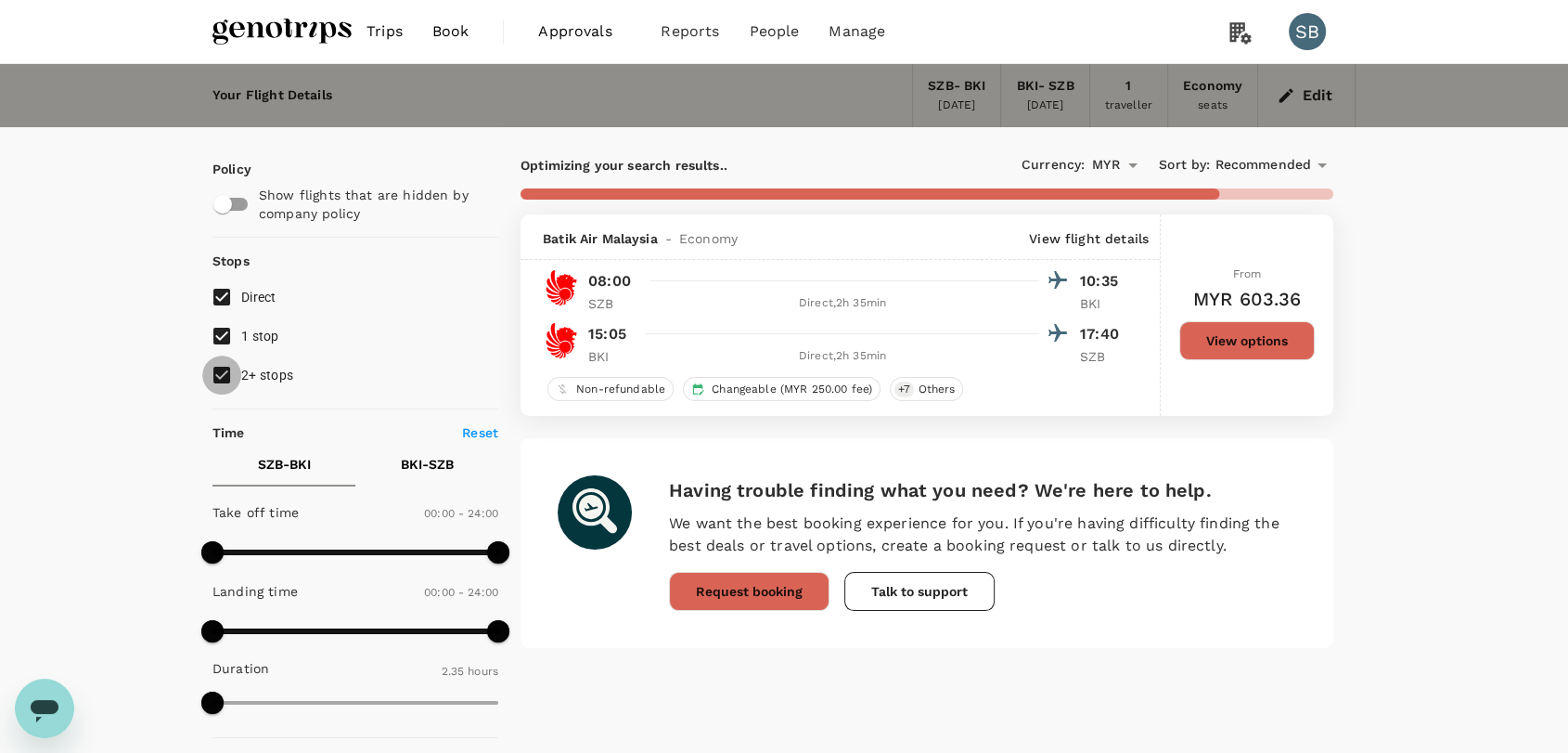
click at [220, 368] on input "2+ stops" at bounding box center [222, 375] width 39 height 39
checkbox input "false"
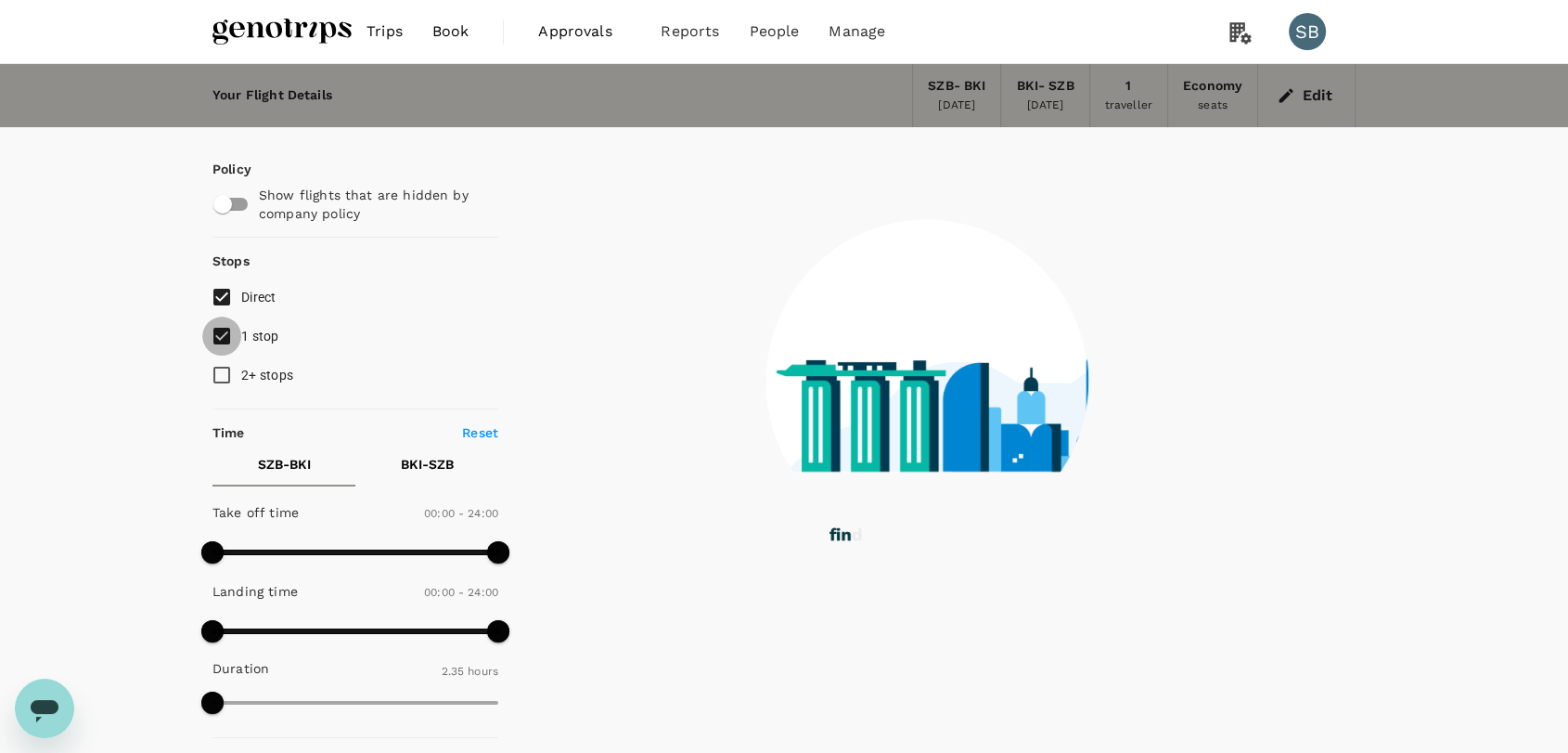
click at [220, 335] on input "1 stop" at bounding box center [222, 336] width 39 height 39
checkbox input "false"
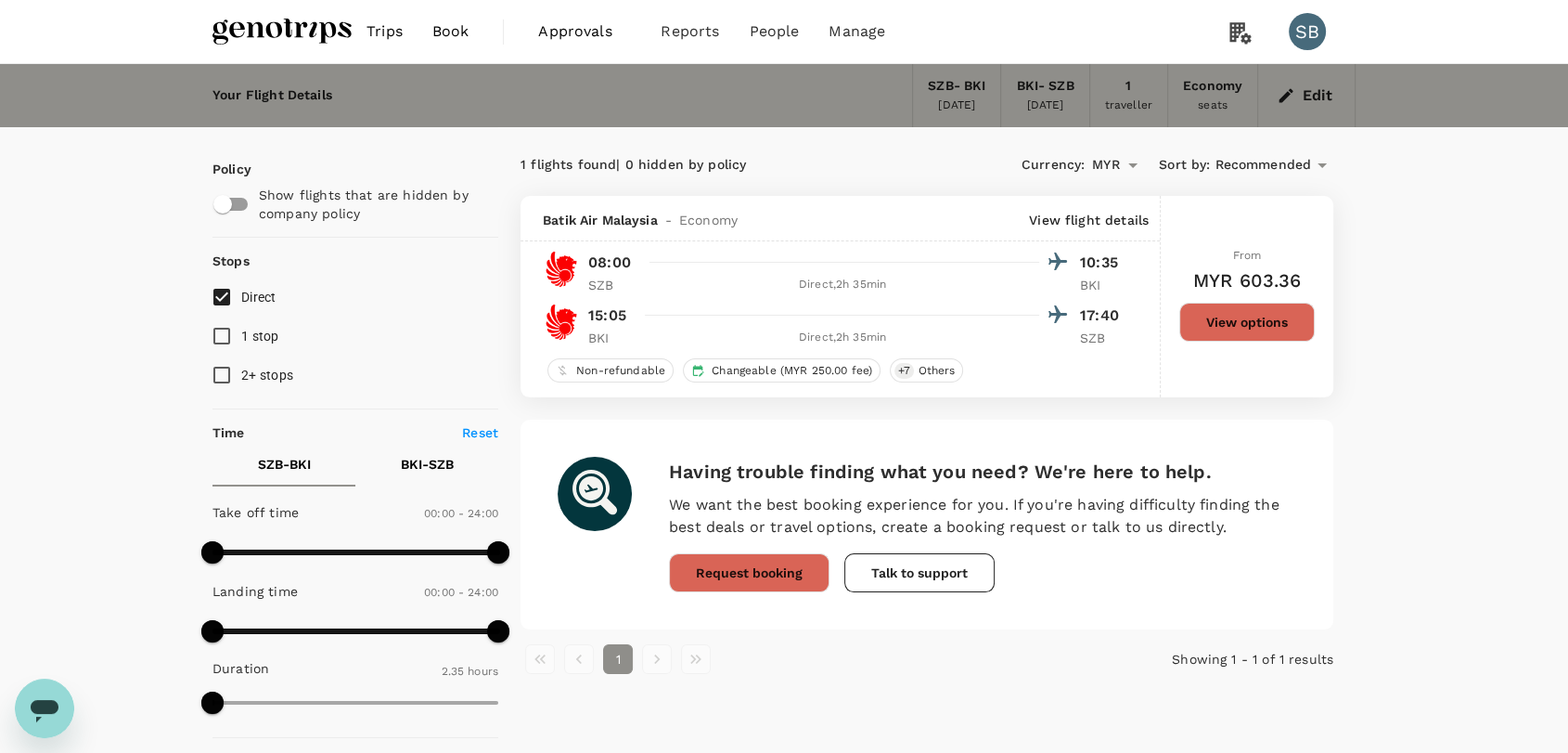
click at [1232, 325] on button "View options" at bounding box center [1247, 322] width 136 height 39
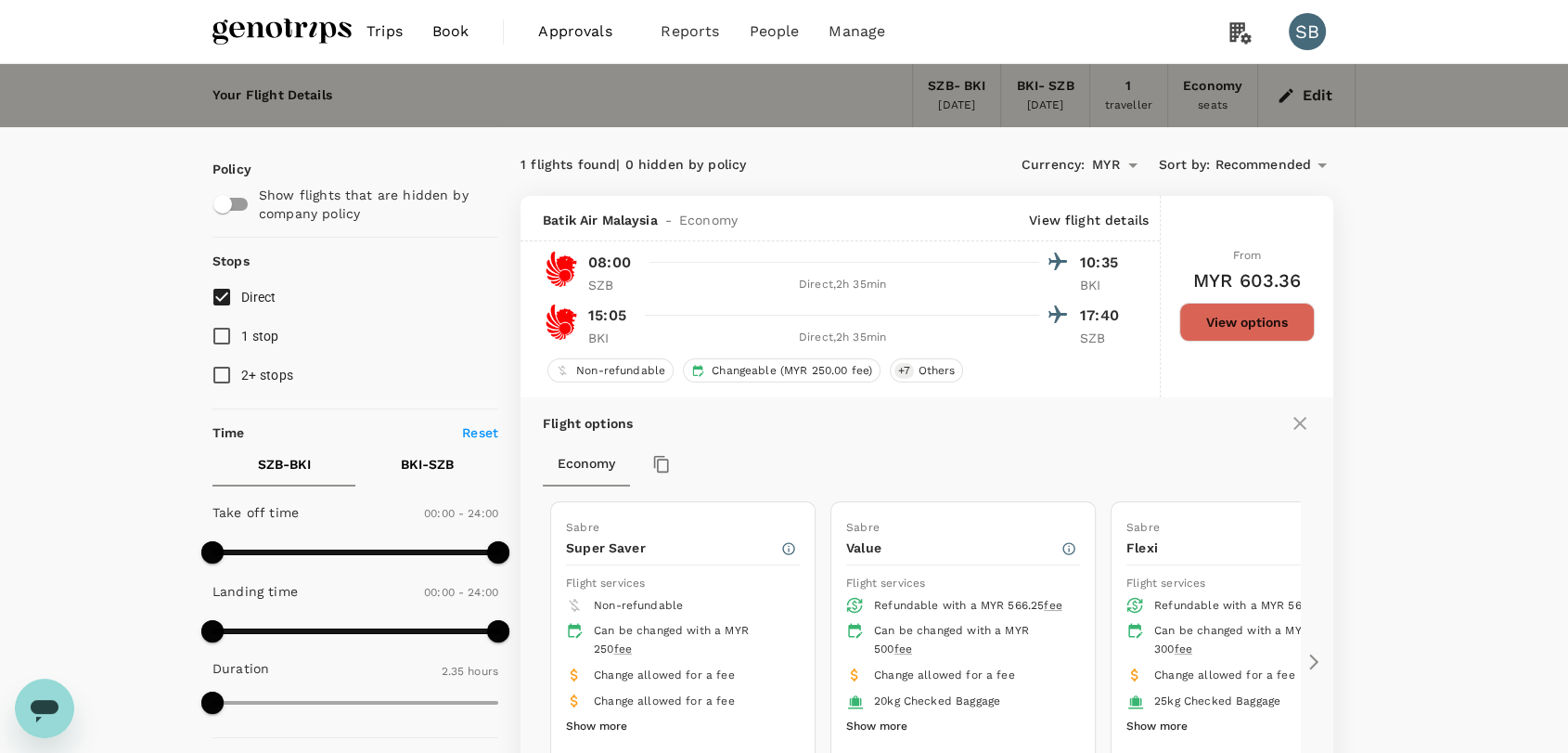
click at [271, 28] on img at bounding box center [282, 31] width 140 height 41
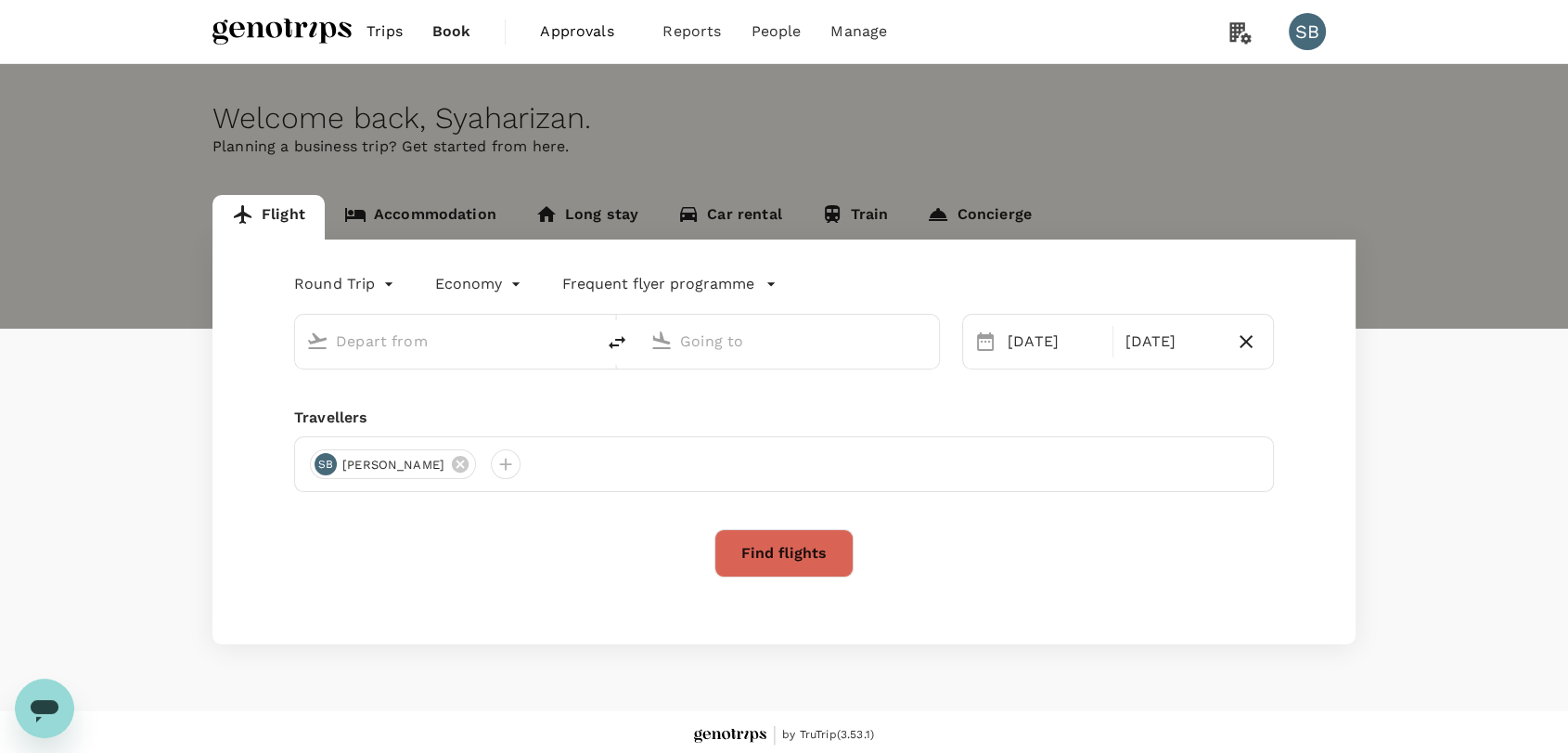
type input "Sultan [PERSON_NAME] [PERSON_NAME] (SZB)"
type input "Kota Kinabalu Intl (BKI)"
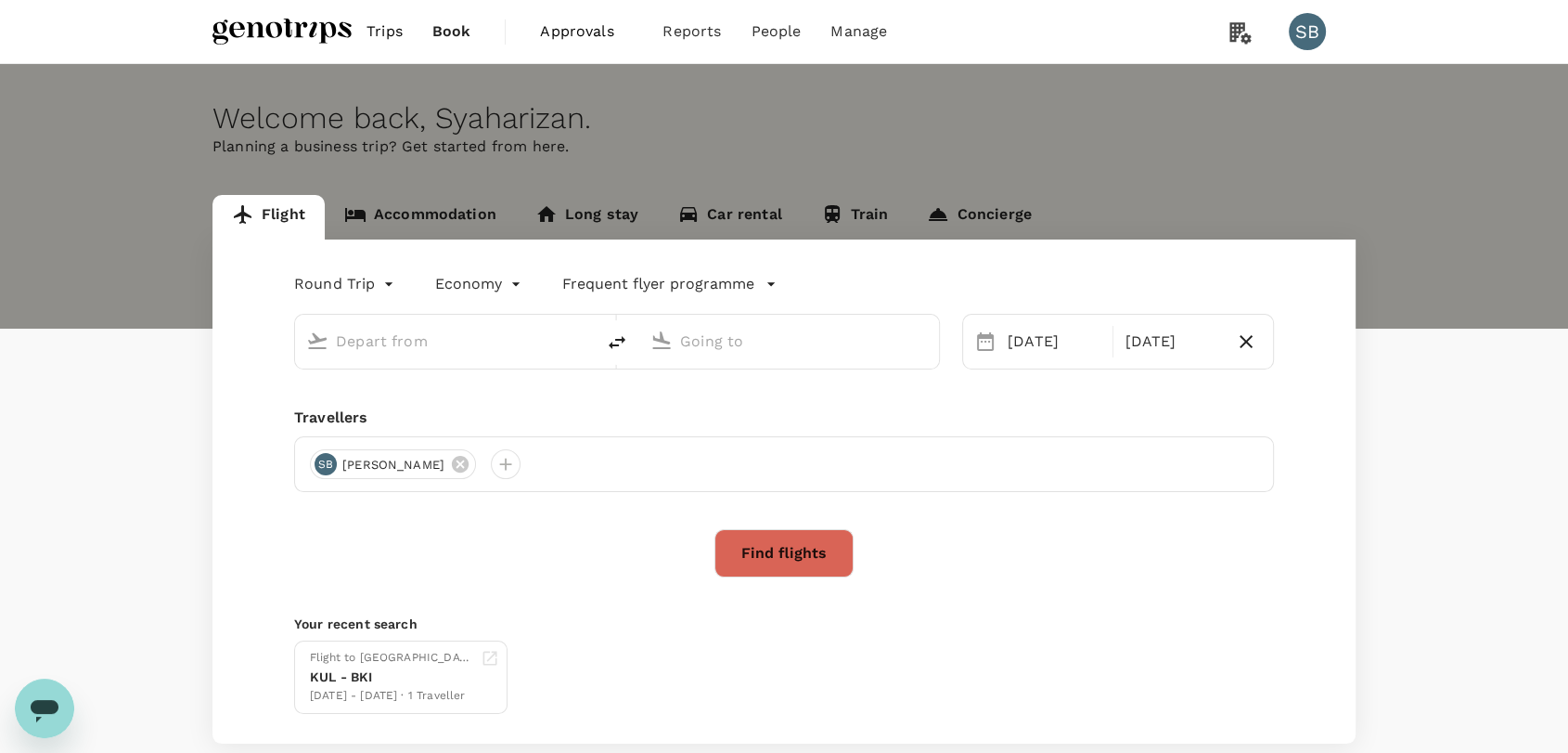
type input "Sultan [PERSON_NAME] [PERSON_NAME] (SZB)"
type input "Kota Kinabalu Intl (BKI)"
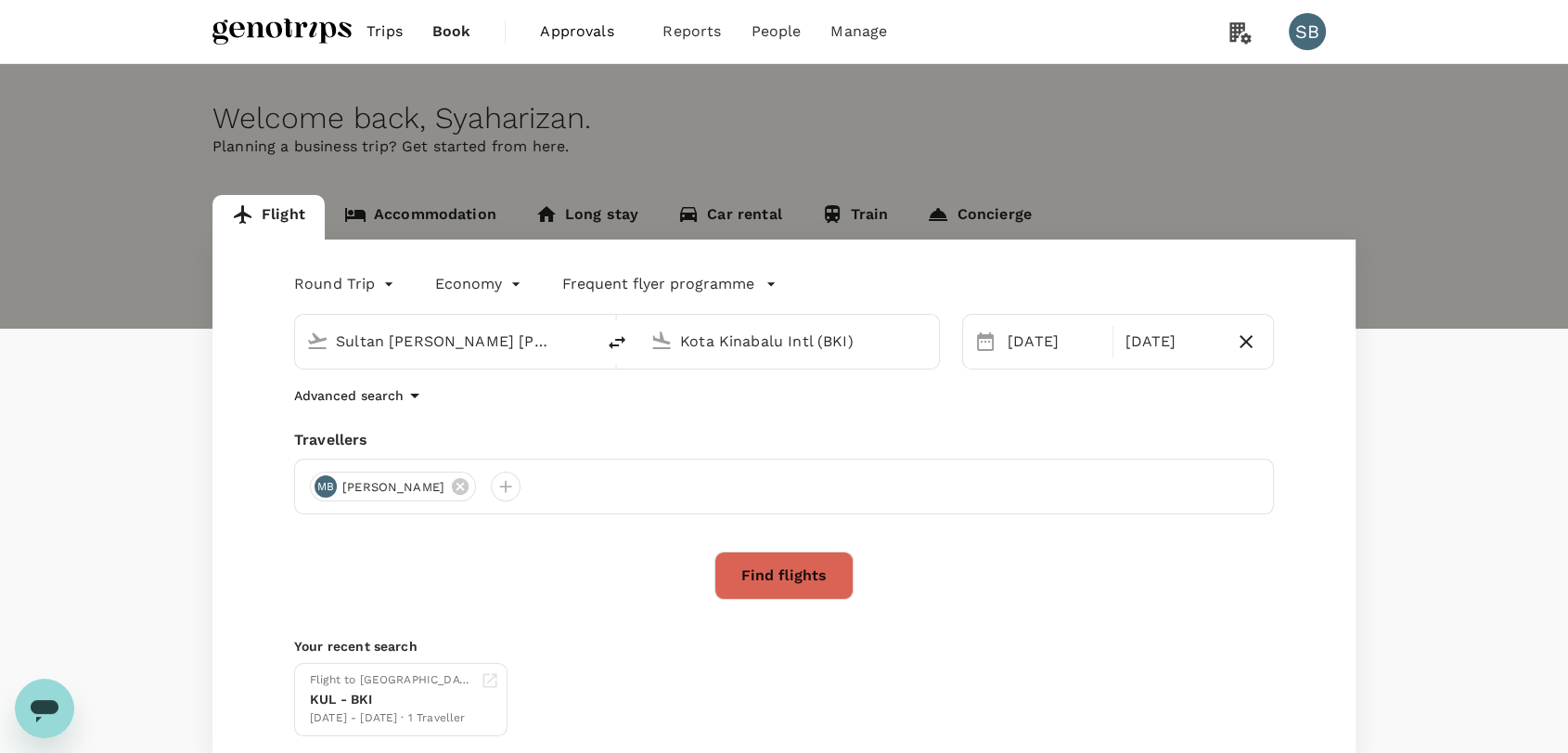
click at [484, 342] on input "Sultan [PERSON_NAME] [PERSON_NAME] (SZB)" at bounding box center [446, 341] width 220 height 29
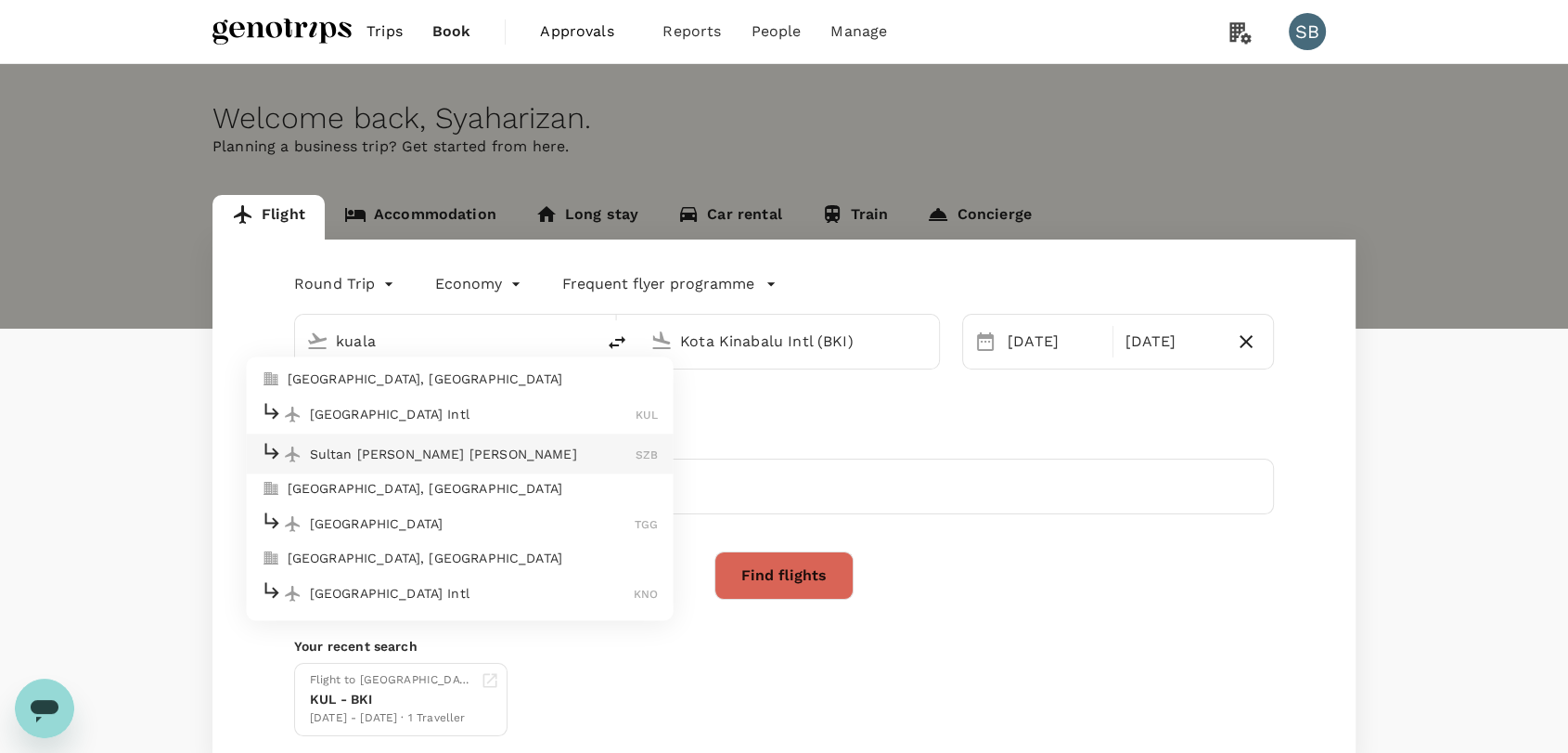
click at [464, 398] on li "[GEOGRAPHIC_DATA] Intl KUL" at bounding box center [460, 414] width 427 height 40
type input "Kuala Lumpur Intl ([GEOGRAPHIC_DATA])"
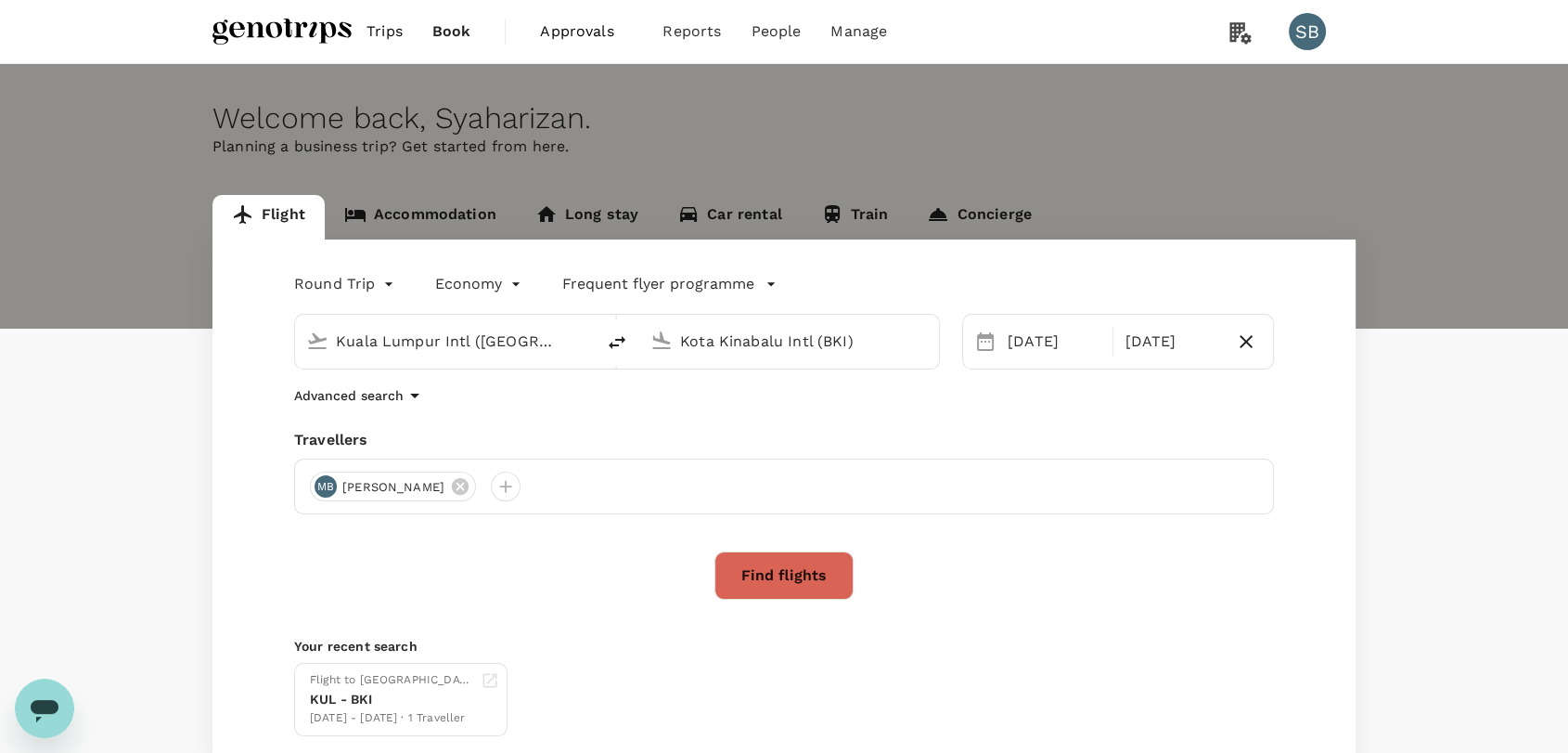
click at [471, 486] on icon at bounding box center [459, 486] width 20 height 20
click at [331, 485] on div at bounding box center [325, 486] width 30 height 30
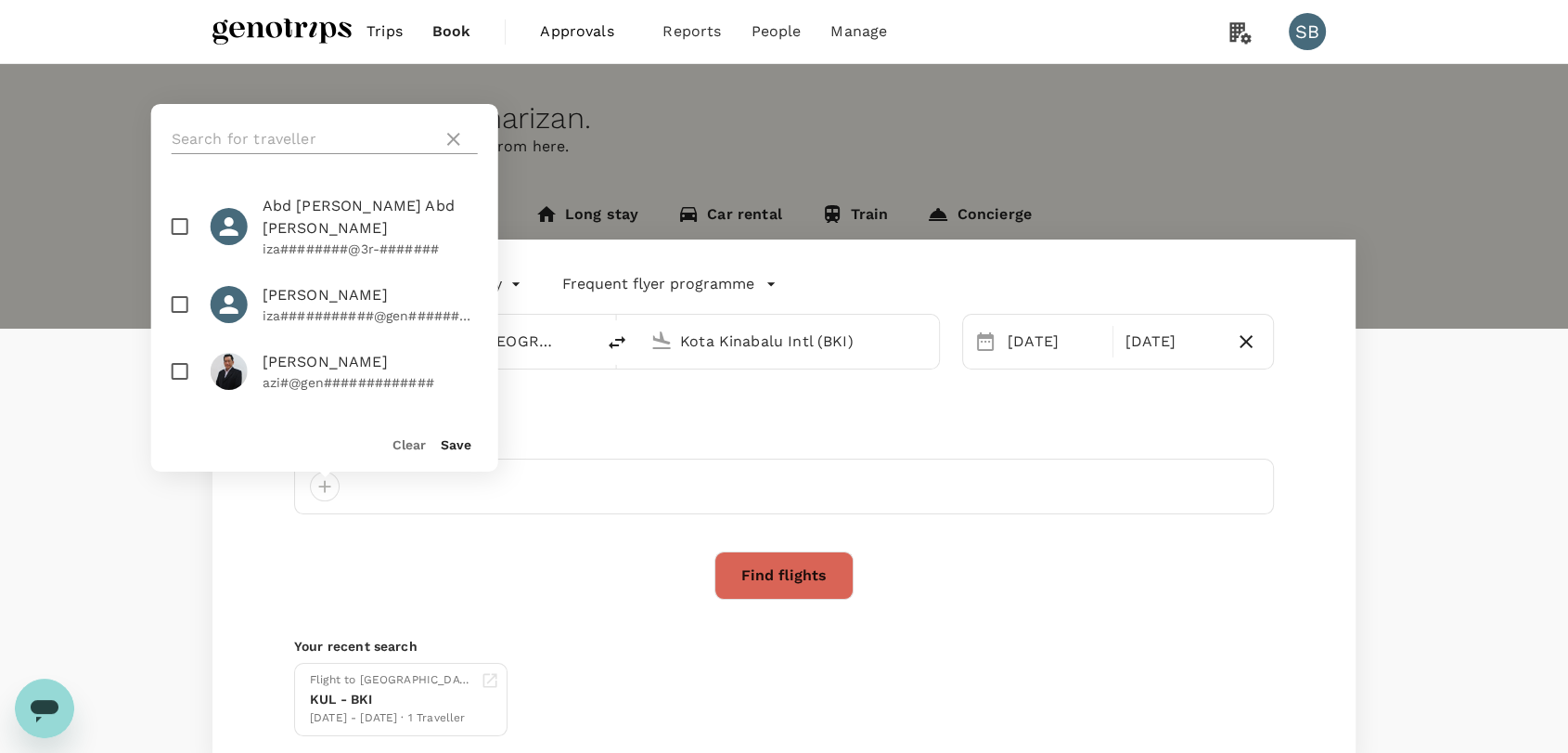
click at [234, 128] on input "text" at bounding box center [303, 139] width 264 height 30
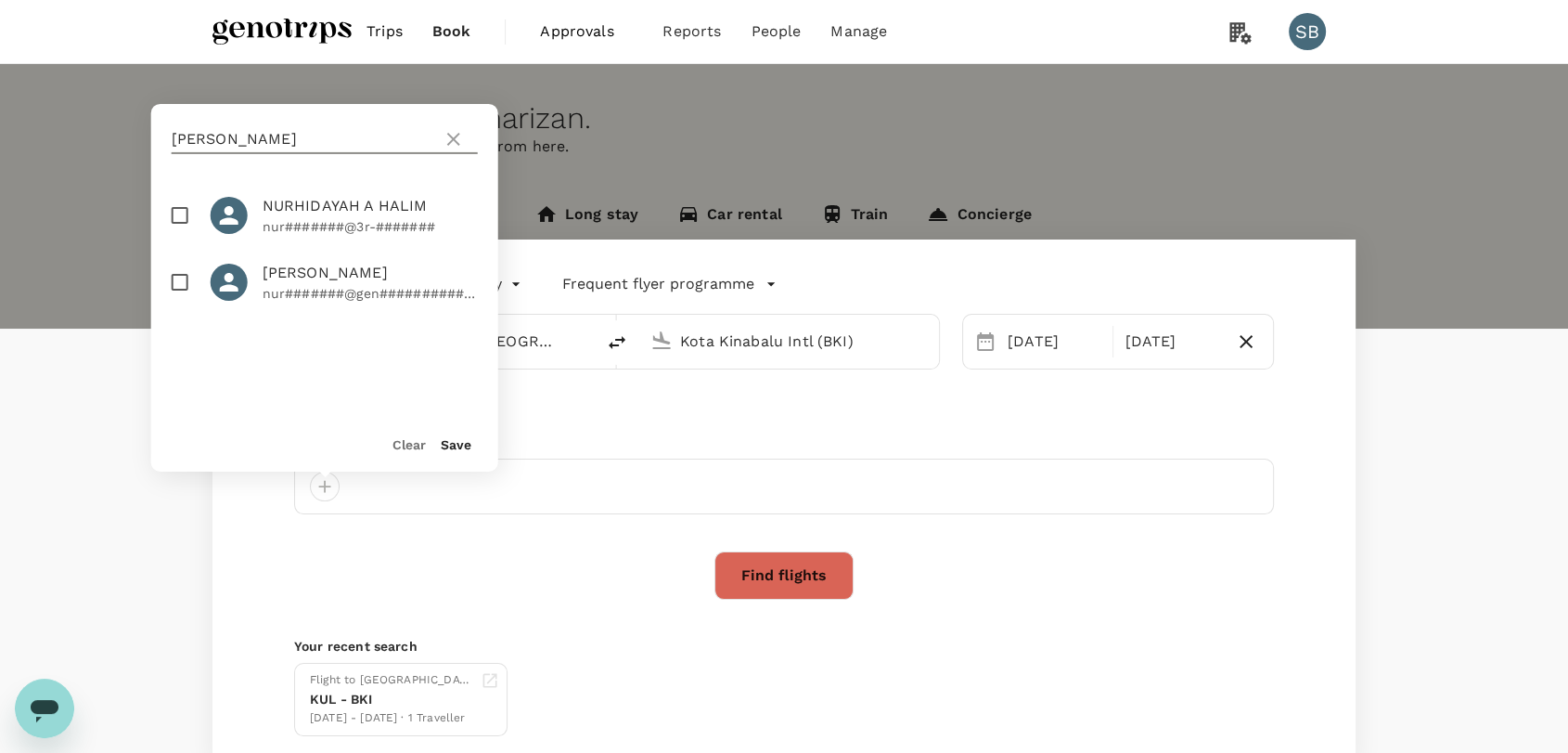
type input "[PERSON_NAME]"
click at [184, 292] on input "checkbox" at bounding box center [180, 282] width 39 height 39
checkbox input "true"
click at [451, 449] on button "Save" at bounding box center [456, 444] width 31 height 15
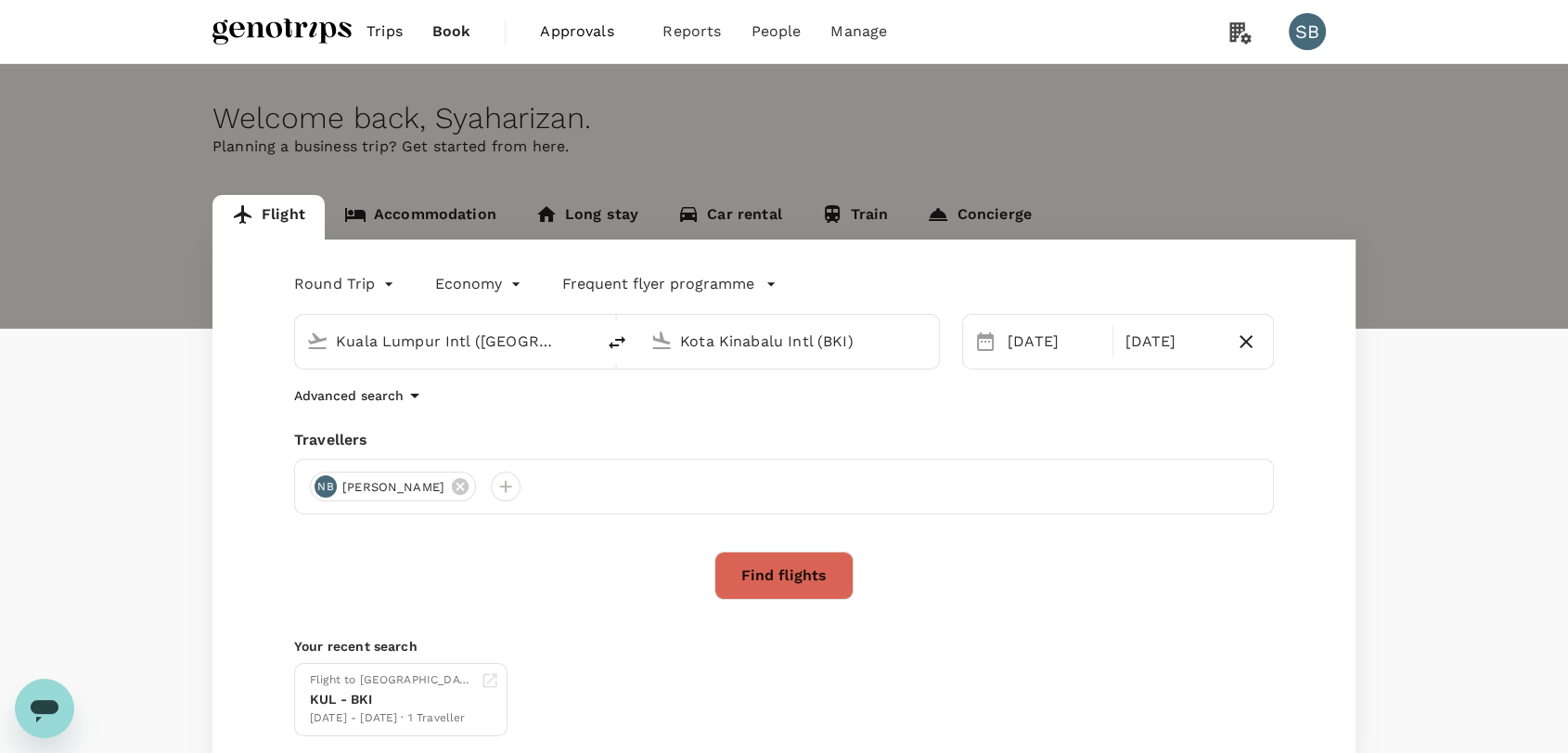
click at [826, 573] on button "Find flights" at bounding box center [784, 576] width 140 height 48
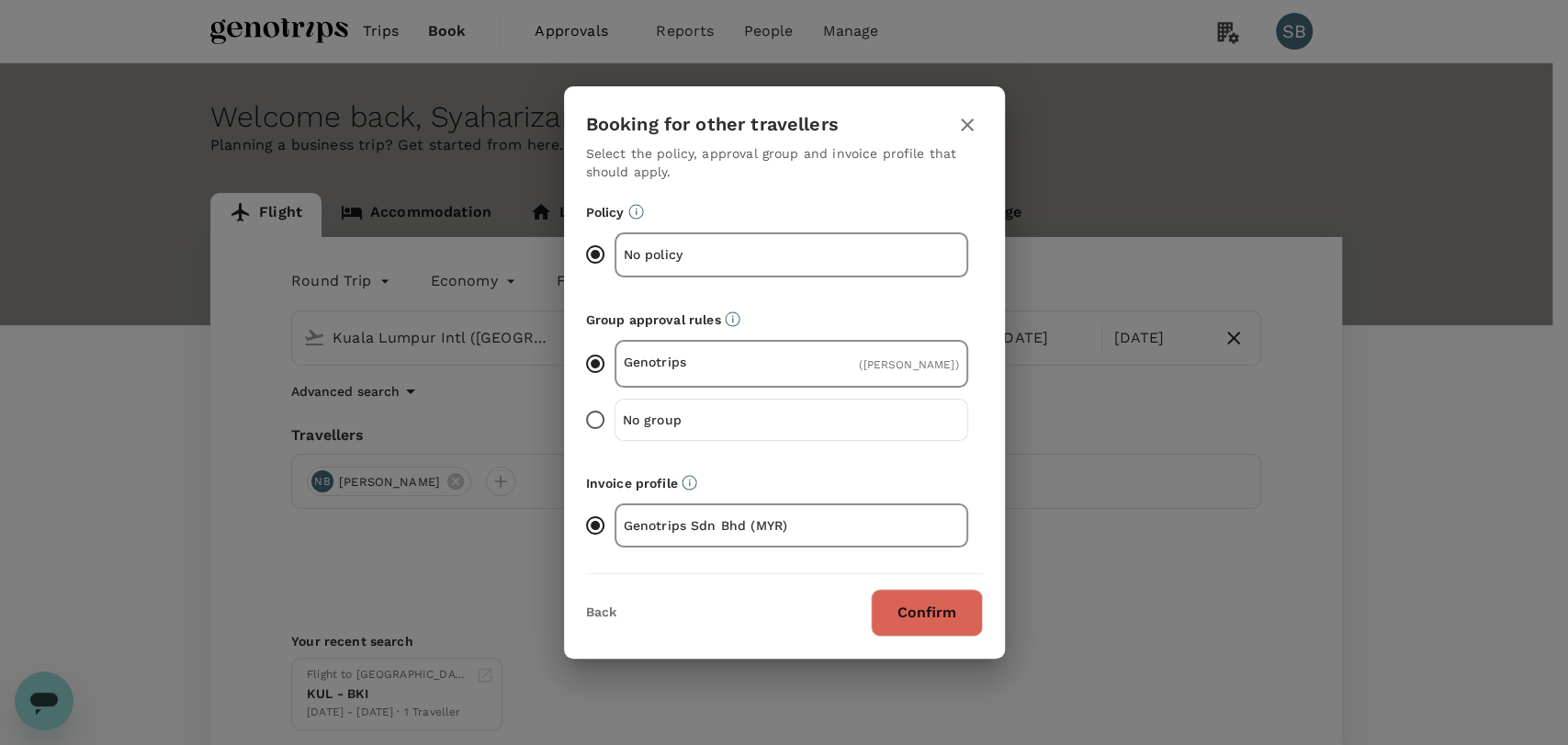
click at [900, 619] on button "Confirm" at bounding box center [926, 613] width 112 height 48
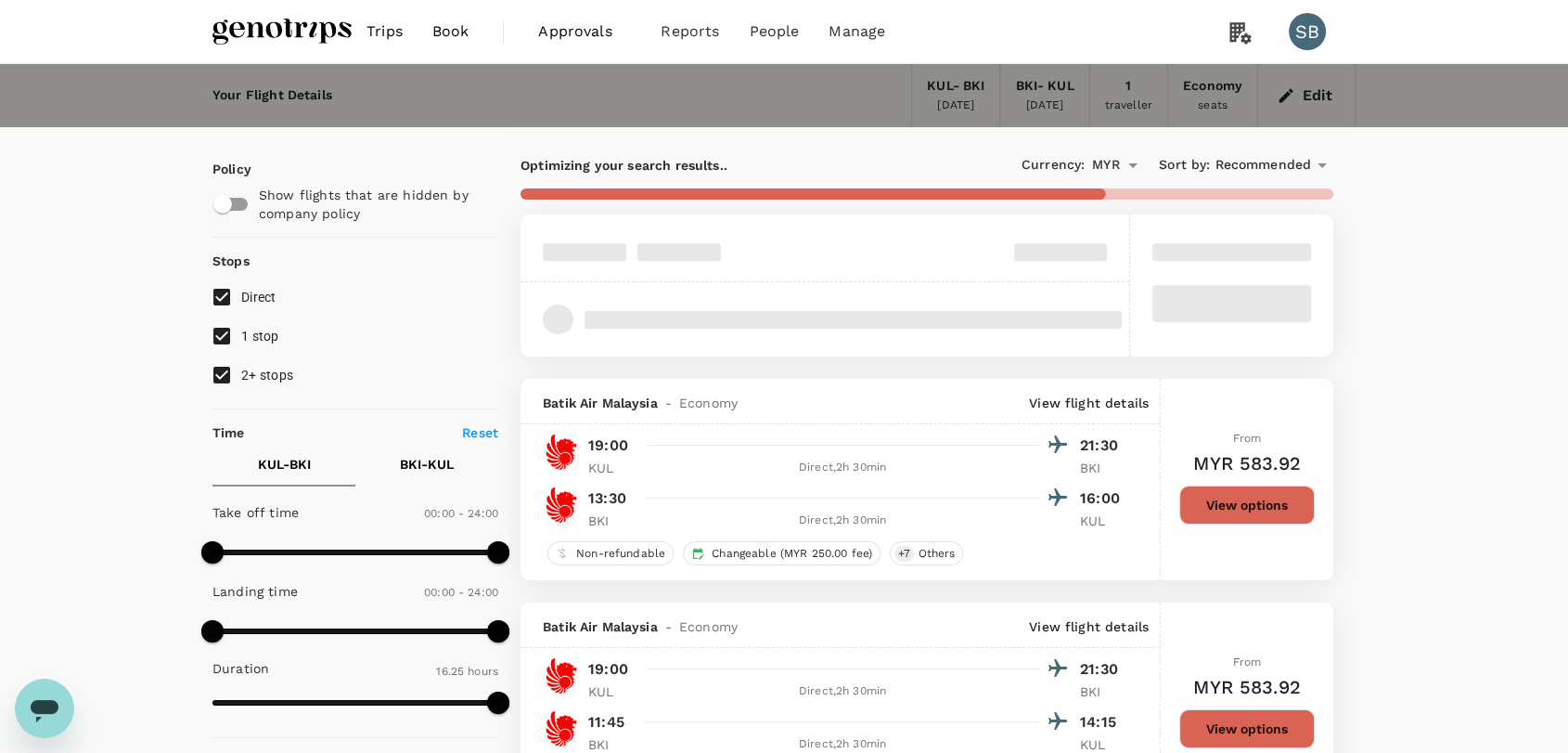
click at [231, 371] on input "2+ stops" at bounding box center [222, 375] width 39 height 39
checkbox input "false"
click at [222, 338] on input "1 stop" at bounding box center [222, 336] width 39 height 39
checkbox input "false"
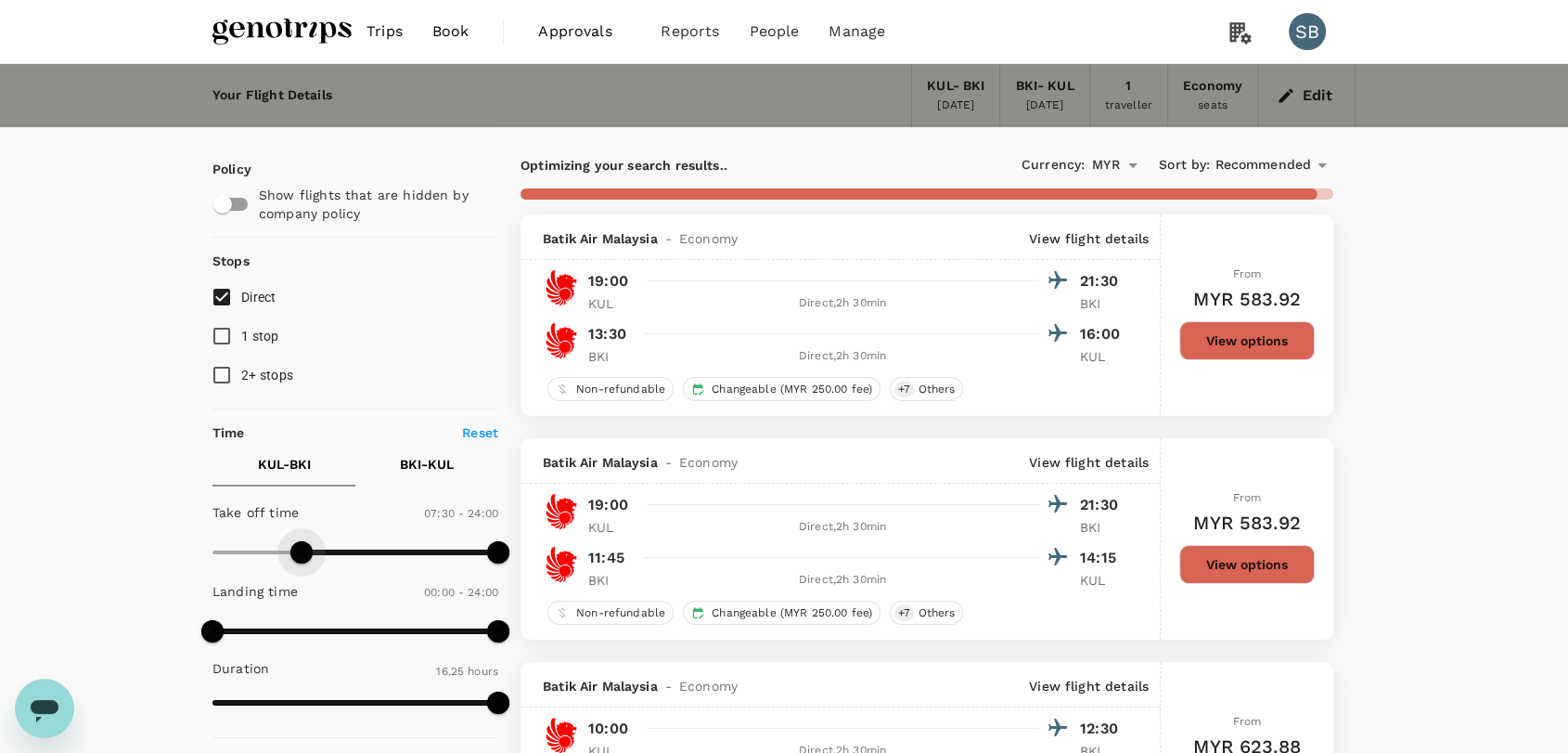
type input "420"
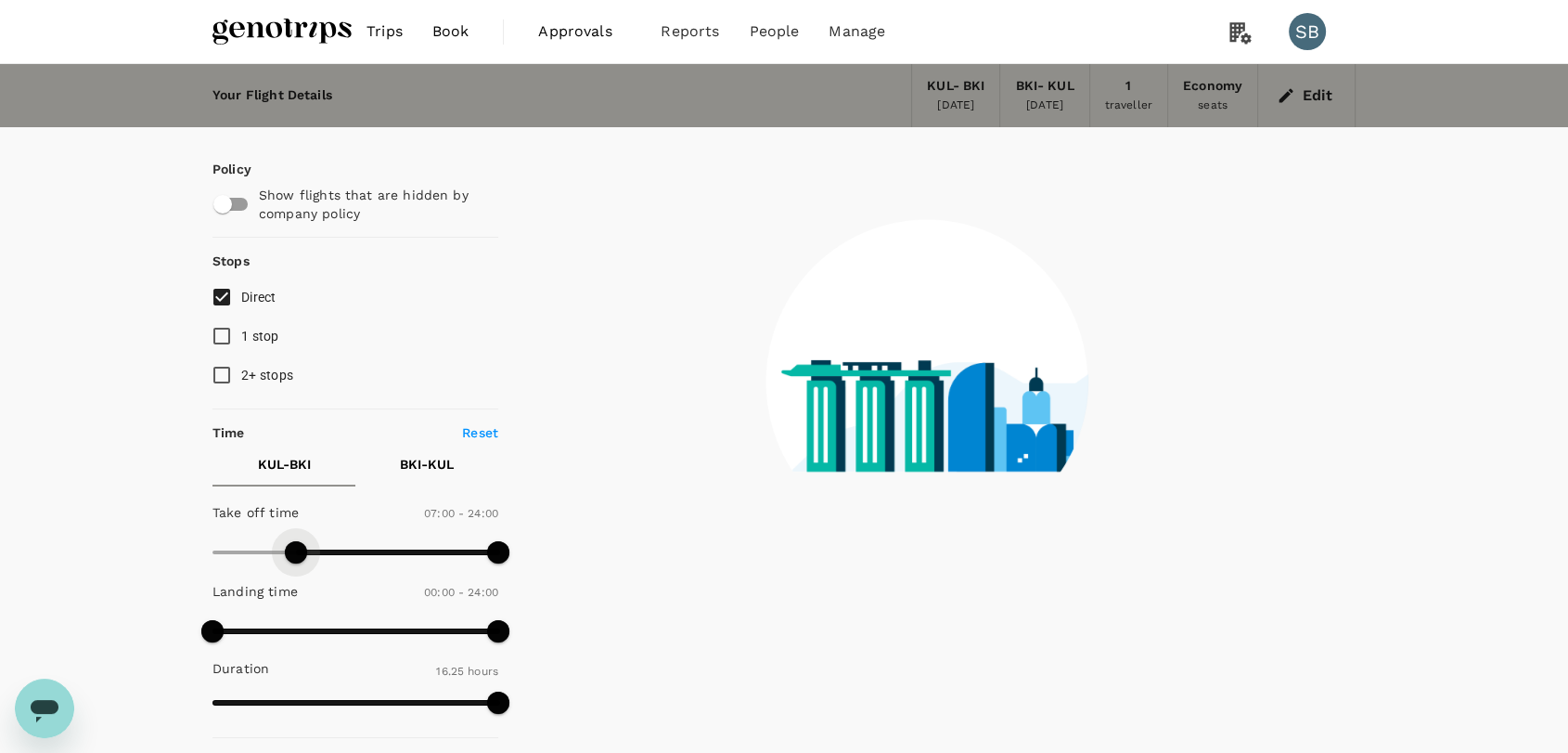
drag, startPoint x: 215, startPoint y: 546, endPoint x: 298, endPoint y: 544, distance: 83.0
click at [298, 544] on span at bounding box center [296, 551] width 22 height 22
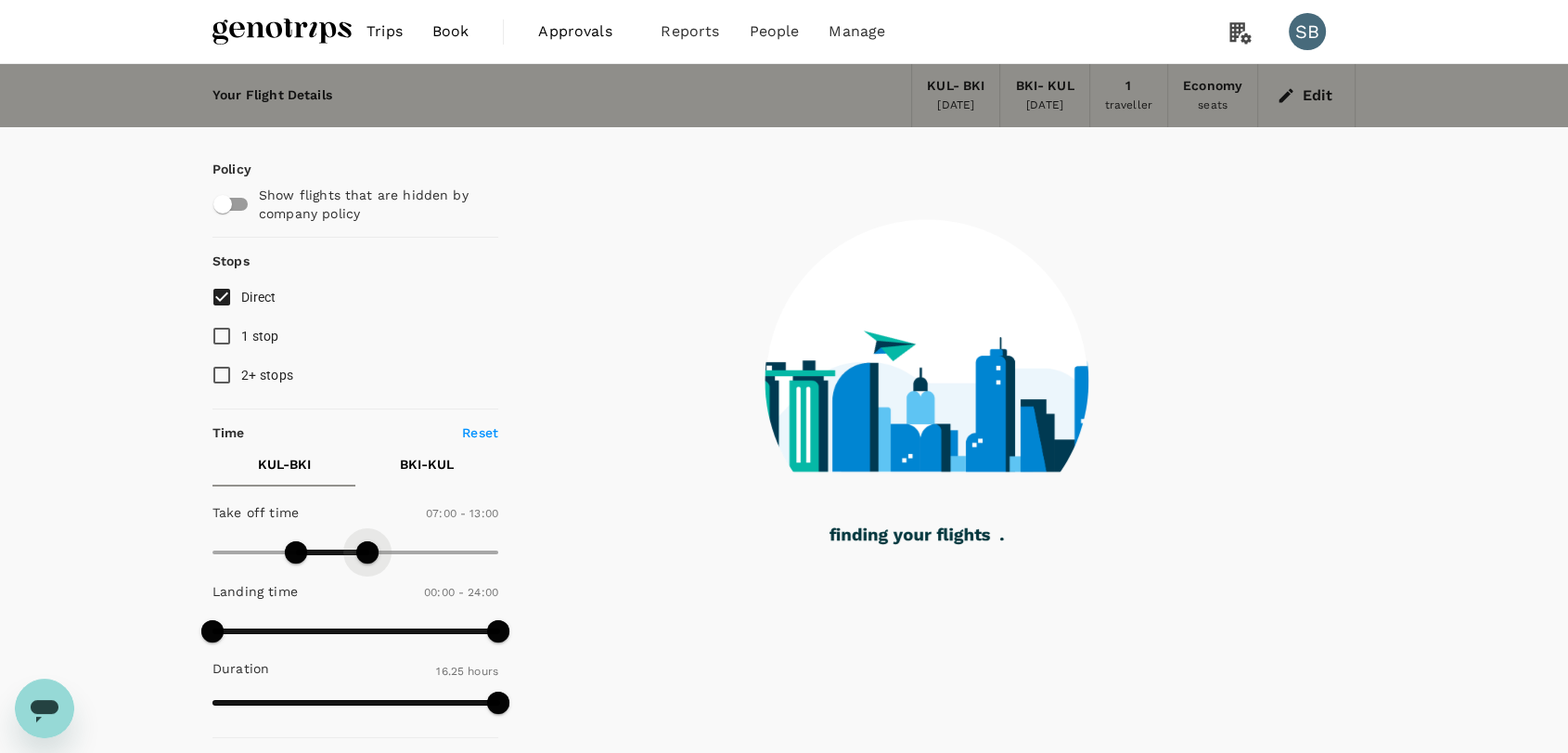
type input "750"
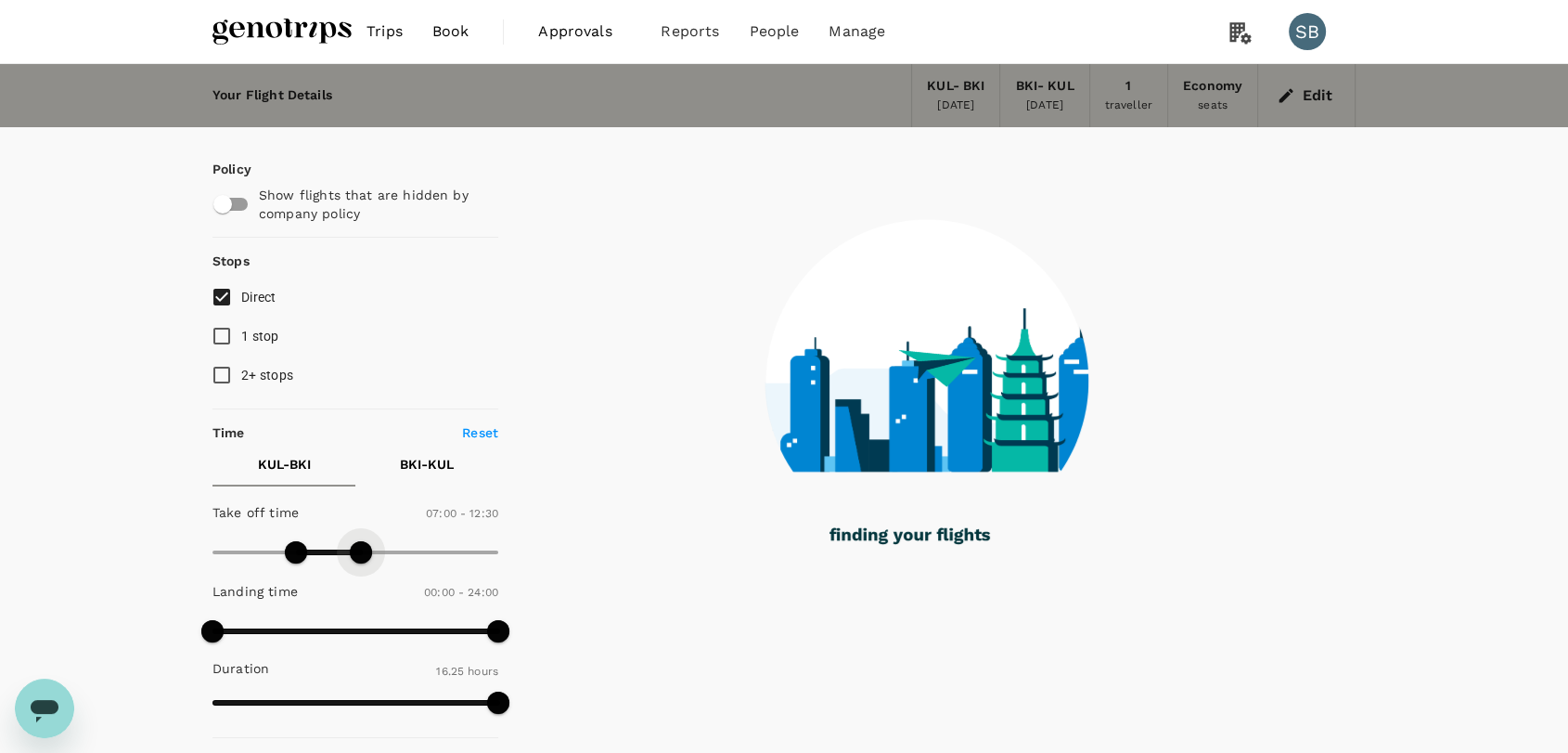
drag, startPoint x: 501, startPoint y: 551, endPoint x: 363, endPoint y: 548, distance: 138.0
click at [363, 548] on span at bounding box center [361, 551] width 22 height 22
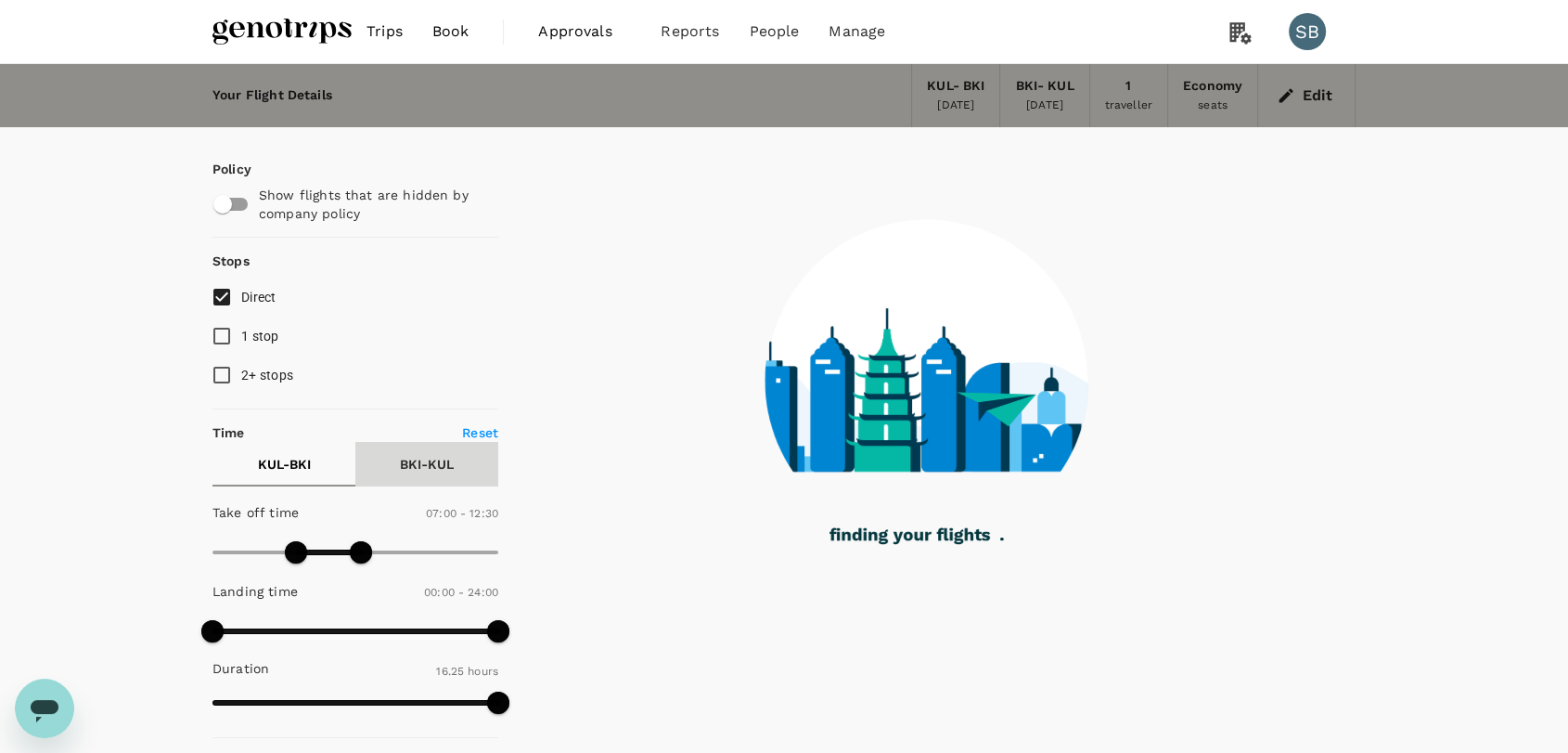
click at [433, 465] on p "BKI - KUL" at bounding box center [427, 463] width 54 height 18
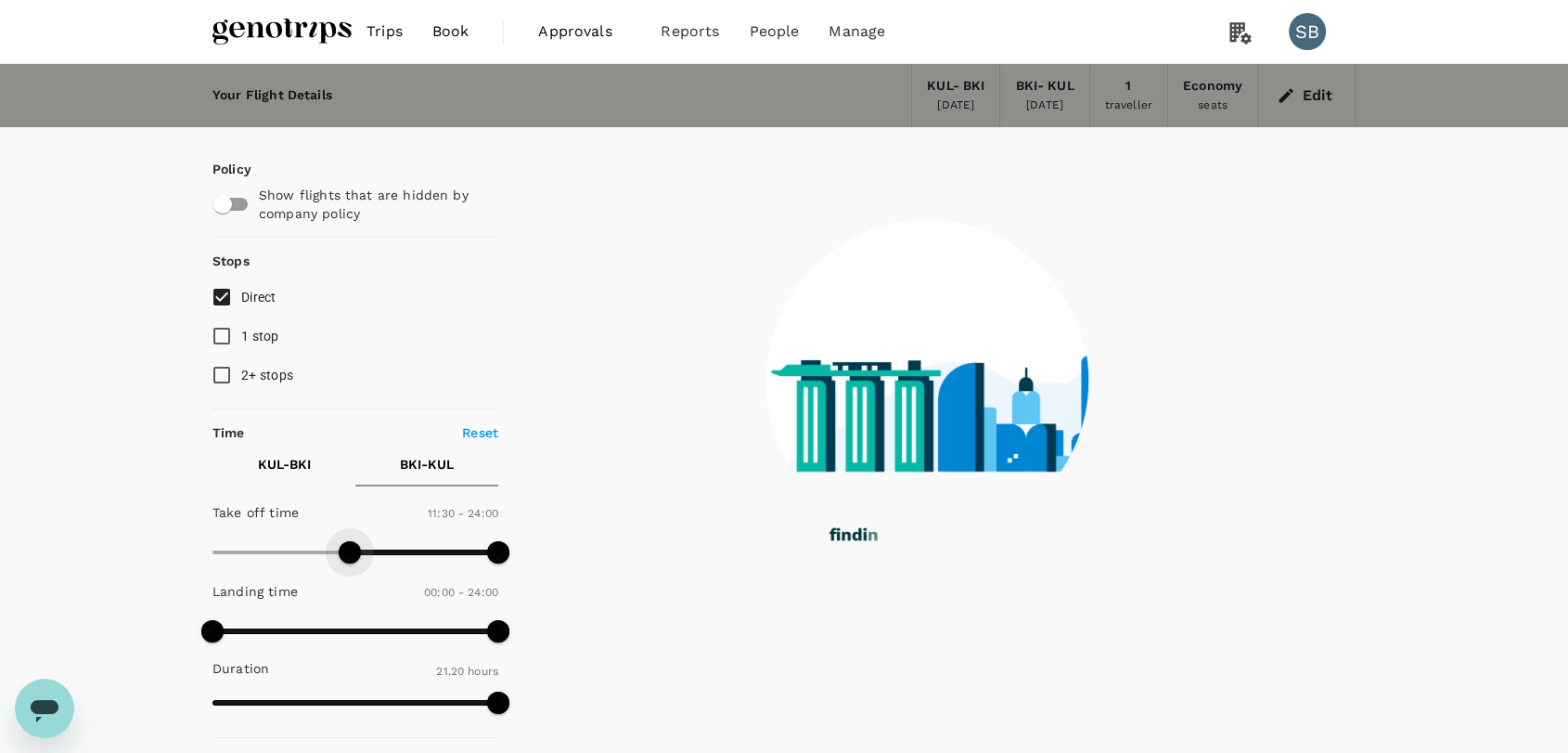
type input "720"
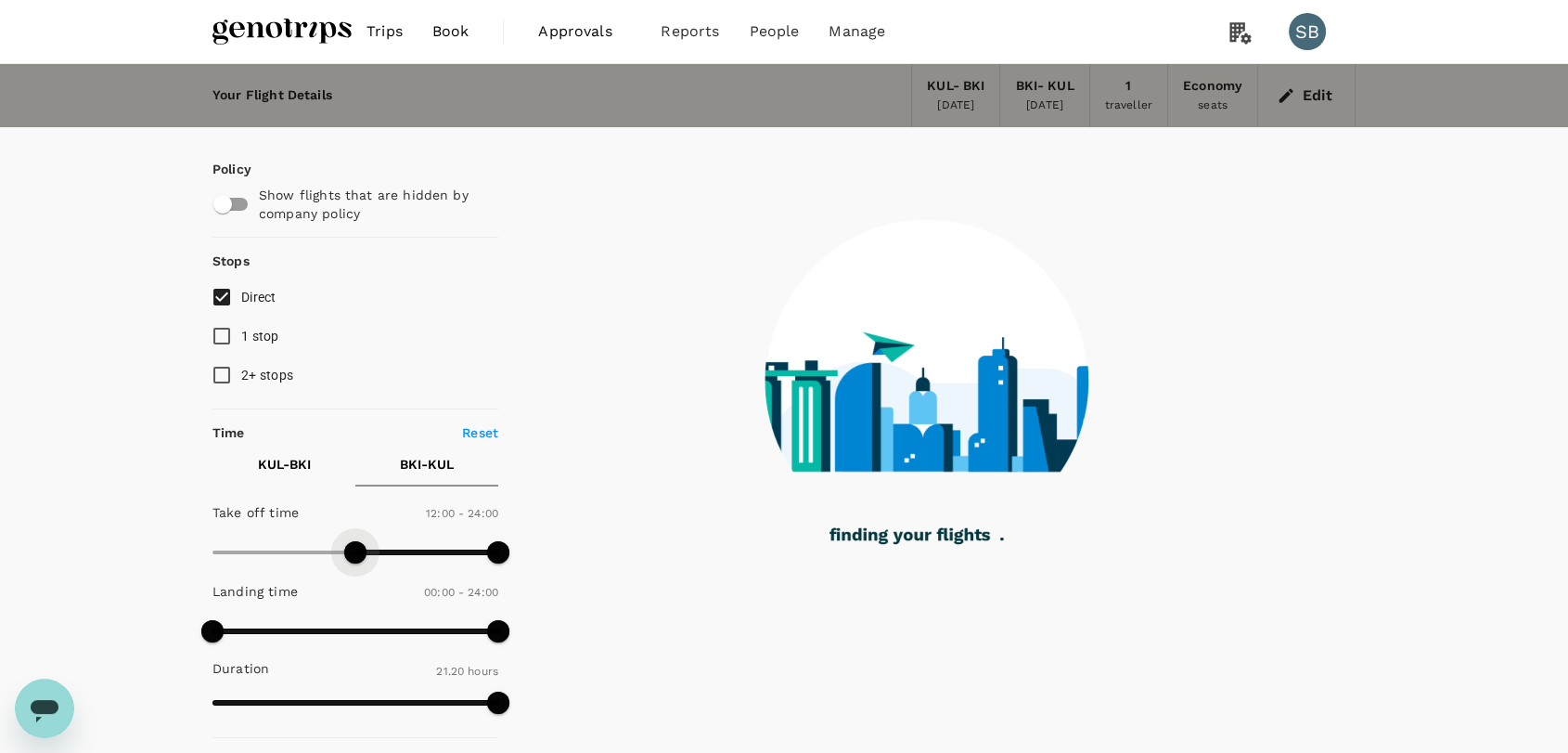
drag, startPoint x: 204, startPoint y: 541, endPoint x: 357, endPoint y: 550, distance: 153.3
click at [357, 550] on span at bounding box center [355, 551] width 22 height 22
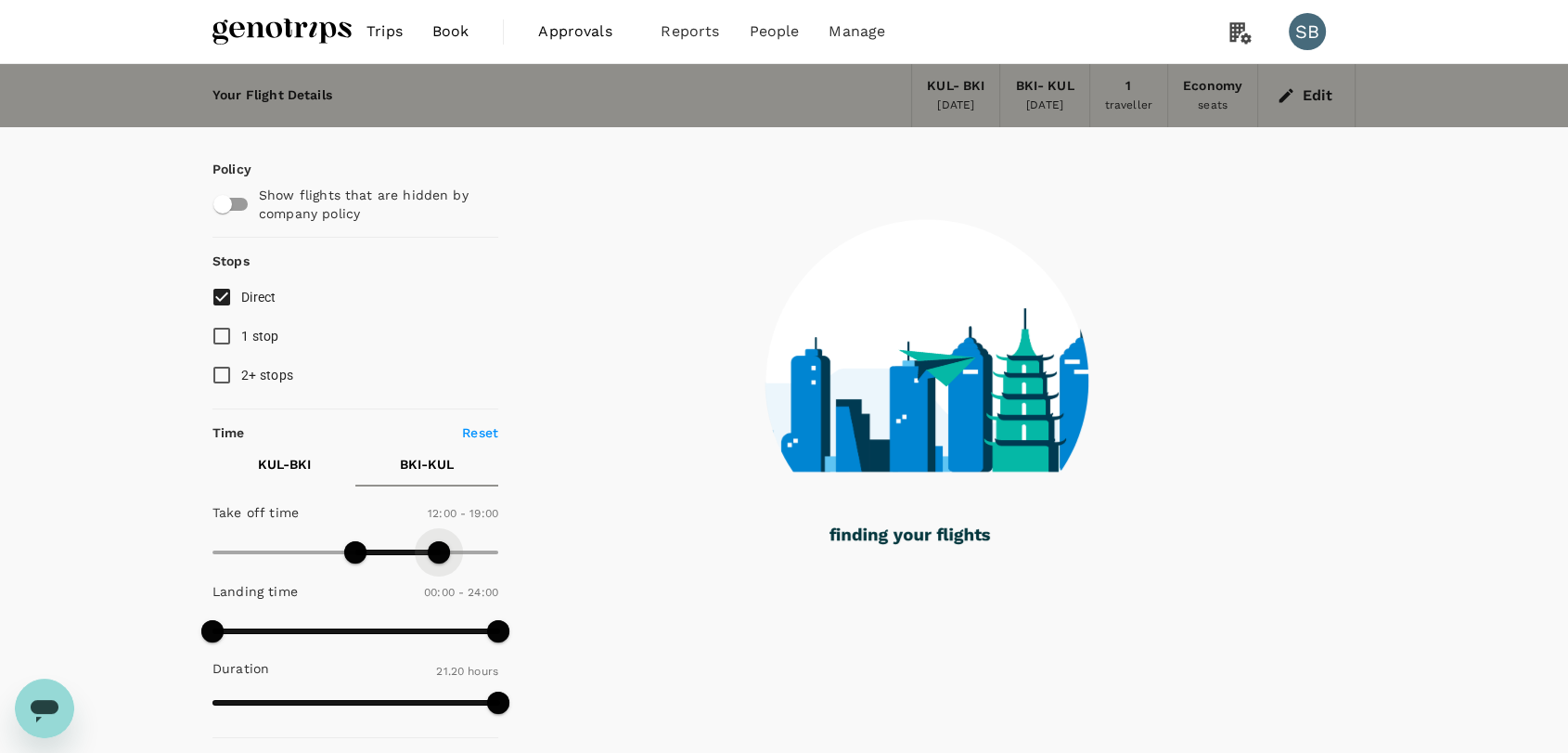
type input "1020"
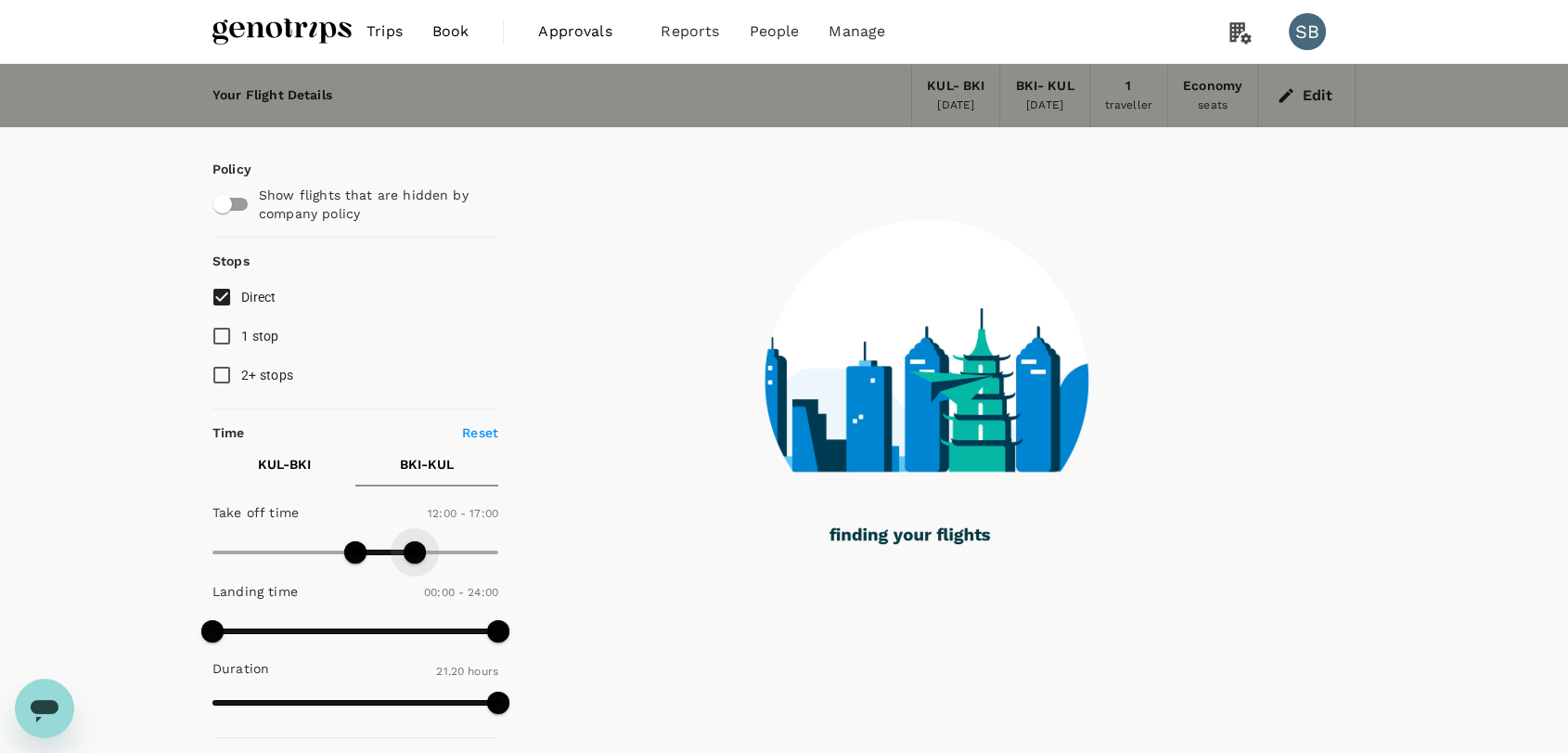
drag, startPoint x: 492, startPoint y: 554, endPoint x: 412, endPoint y: 548, distance: 80.2
click at [412, 548] on span at bounding box center [415, 551] width 22 height 22
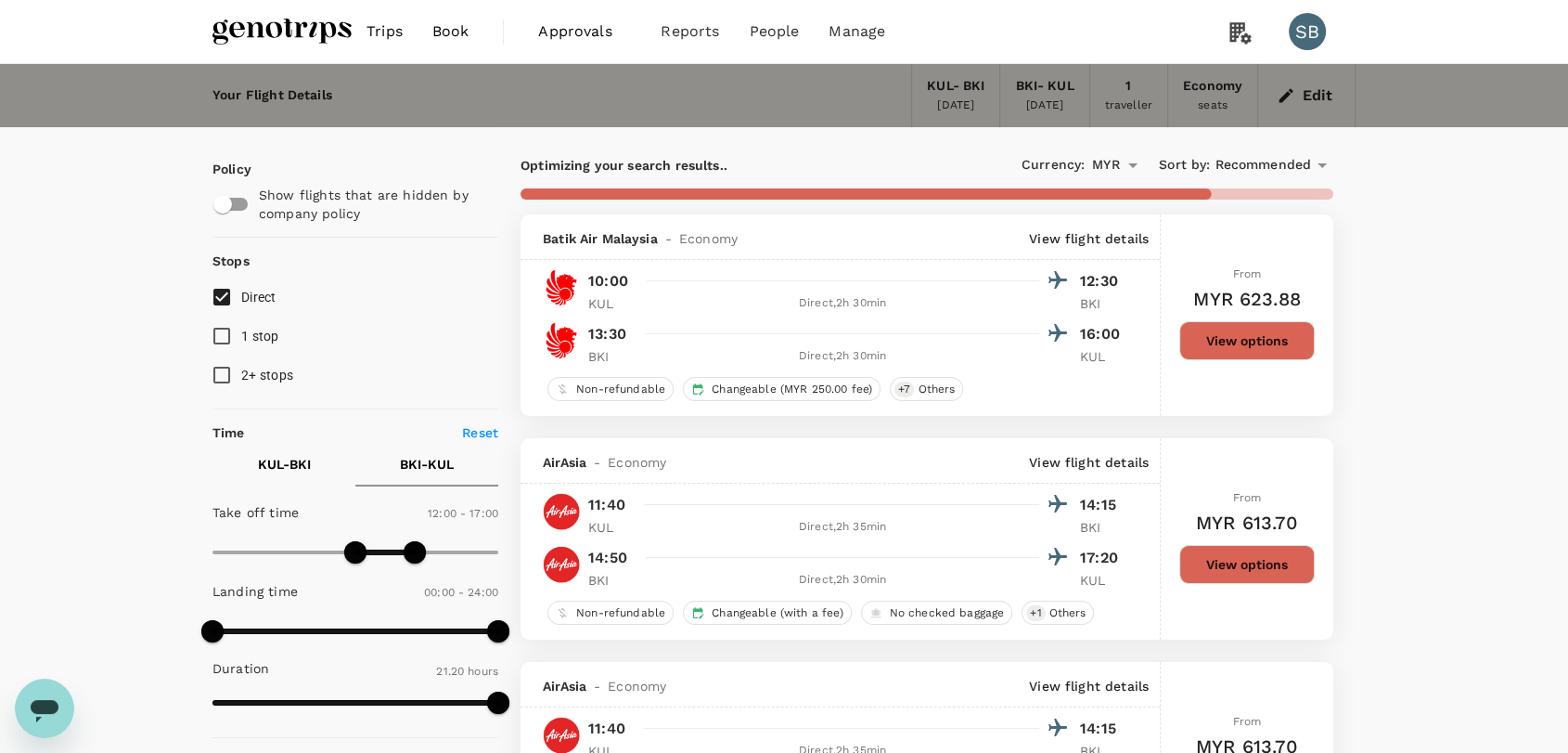
click at [295, 460] on p "KUL - BKI" at bounding box center [284, 463] width 53 height 18
type input "390"
click at [292, 553] on span at bounding box center [289, 551] width 22 height 22
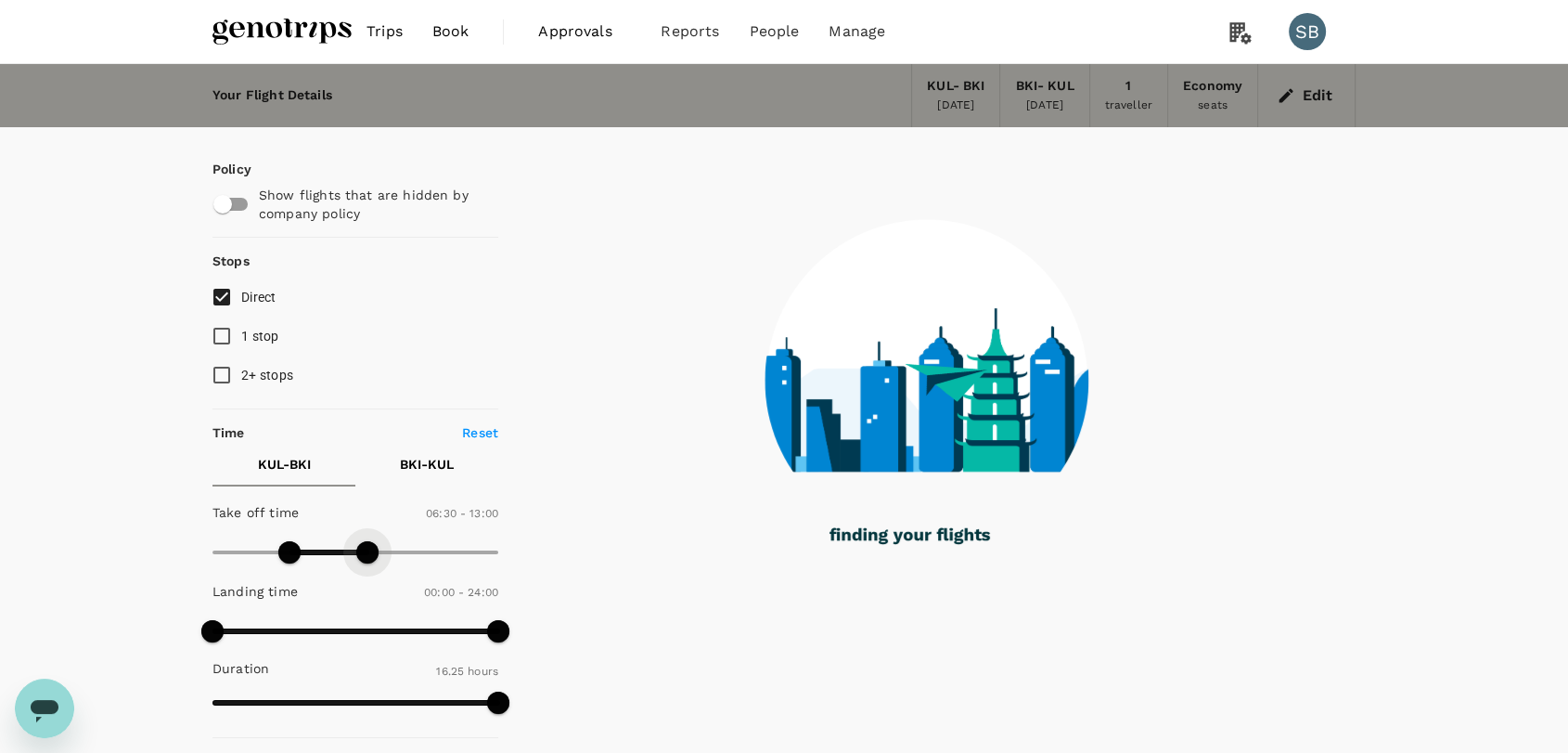
type input "840"
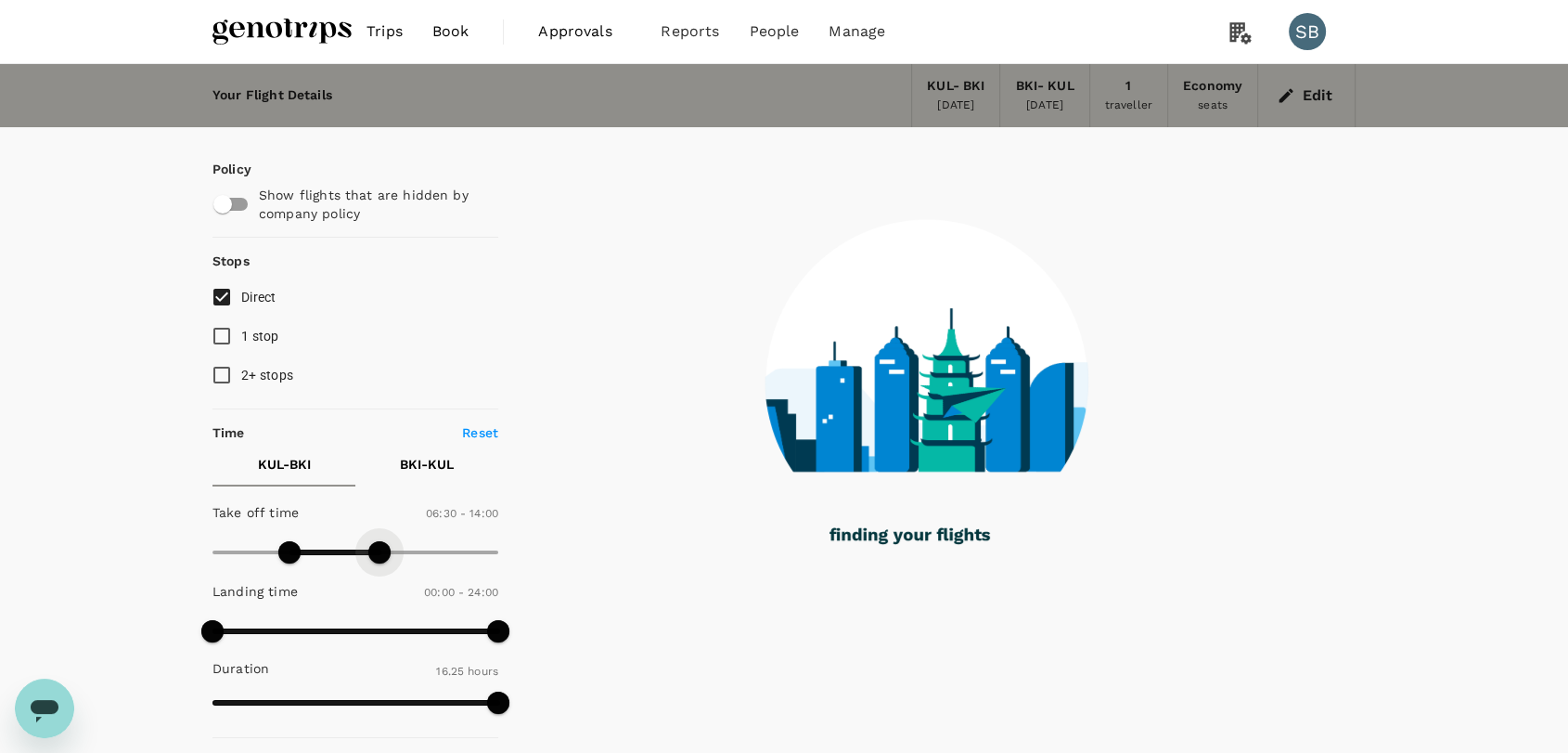
drag, startPoint x: 368, startPoint y: 559, endPoint x: 382, endPoint y: 551, distance: 16.1
click at [382, 551] on span at bounding box center [379, 551] width 22 height 22
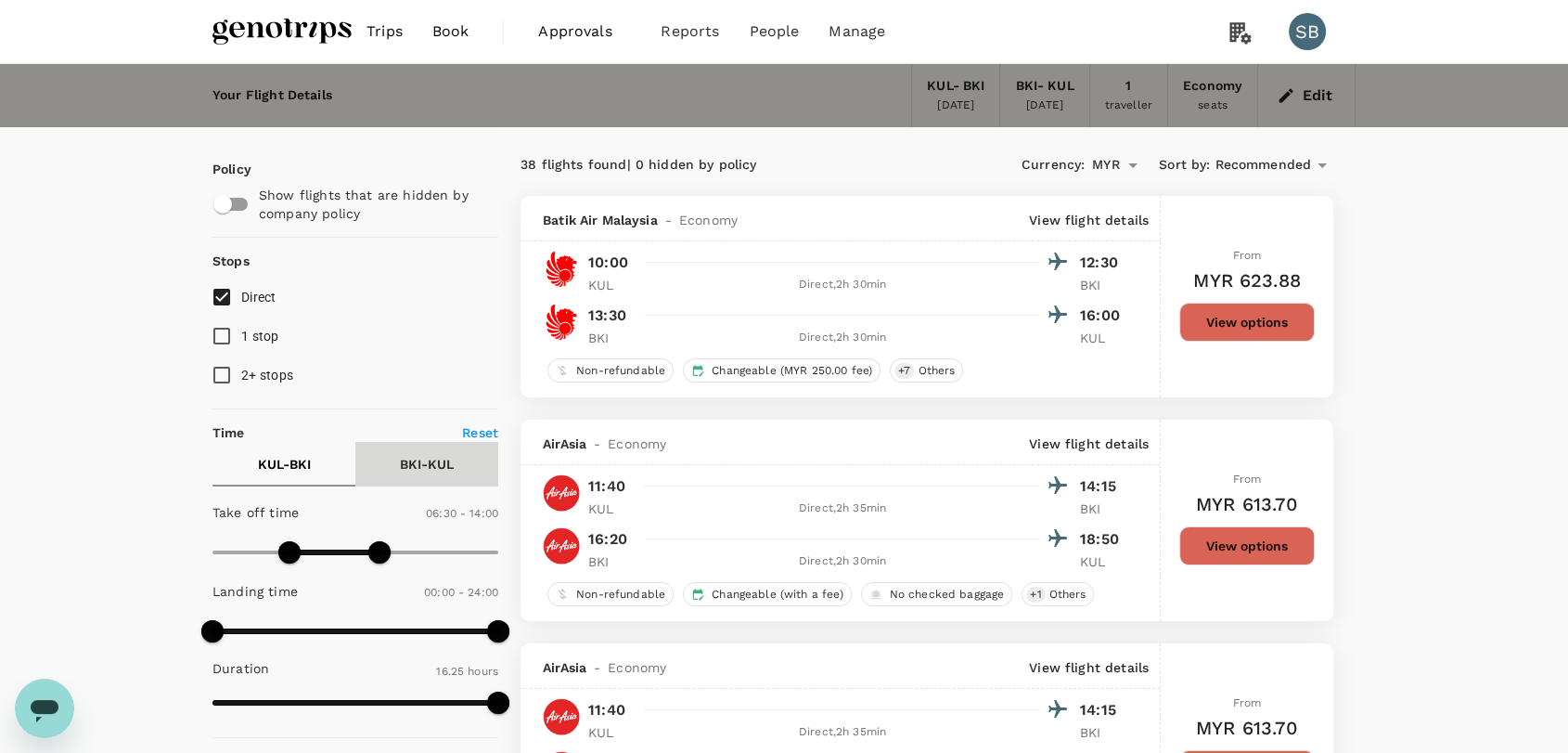
click at [428, 455] on p "BKI - KUL" at bounding box center [427, 463] width 54 height 18
click at [1268, 168] on span "Recommended" at bounding box center [1264, 165] width 97 height 20
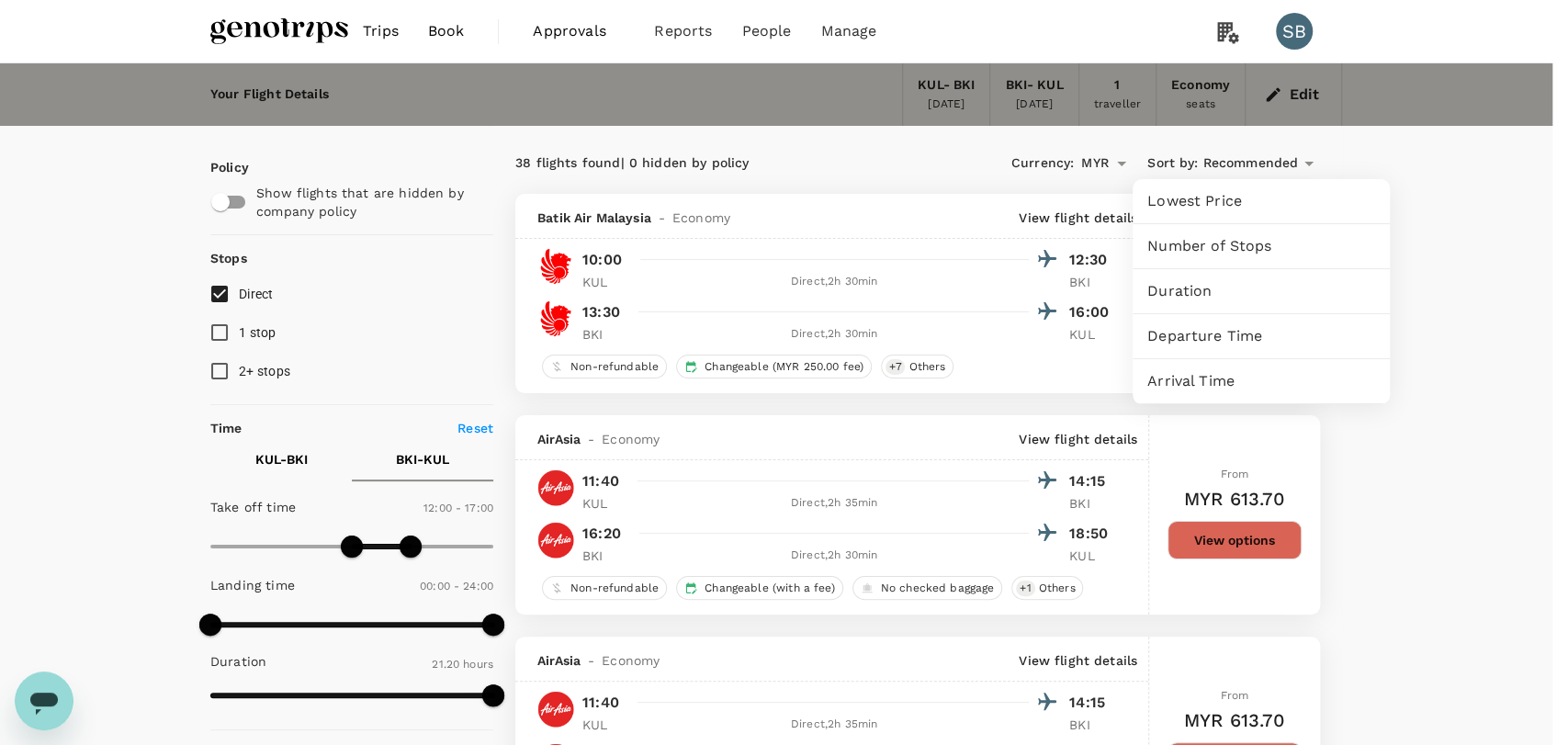
click at [1218, 337] on span "Departure Time" at bounding box center [1261, 336] width 228 height 22
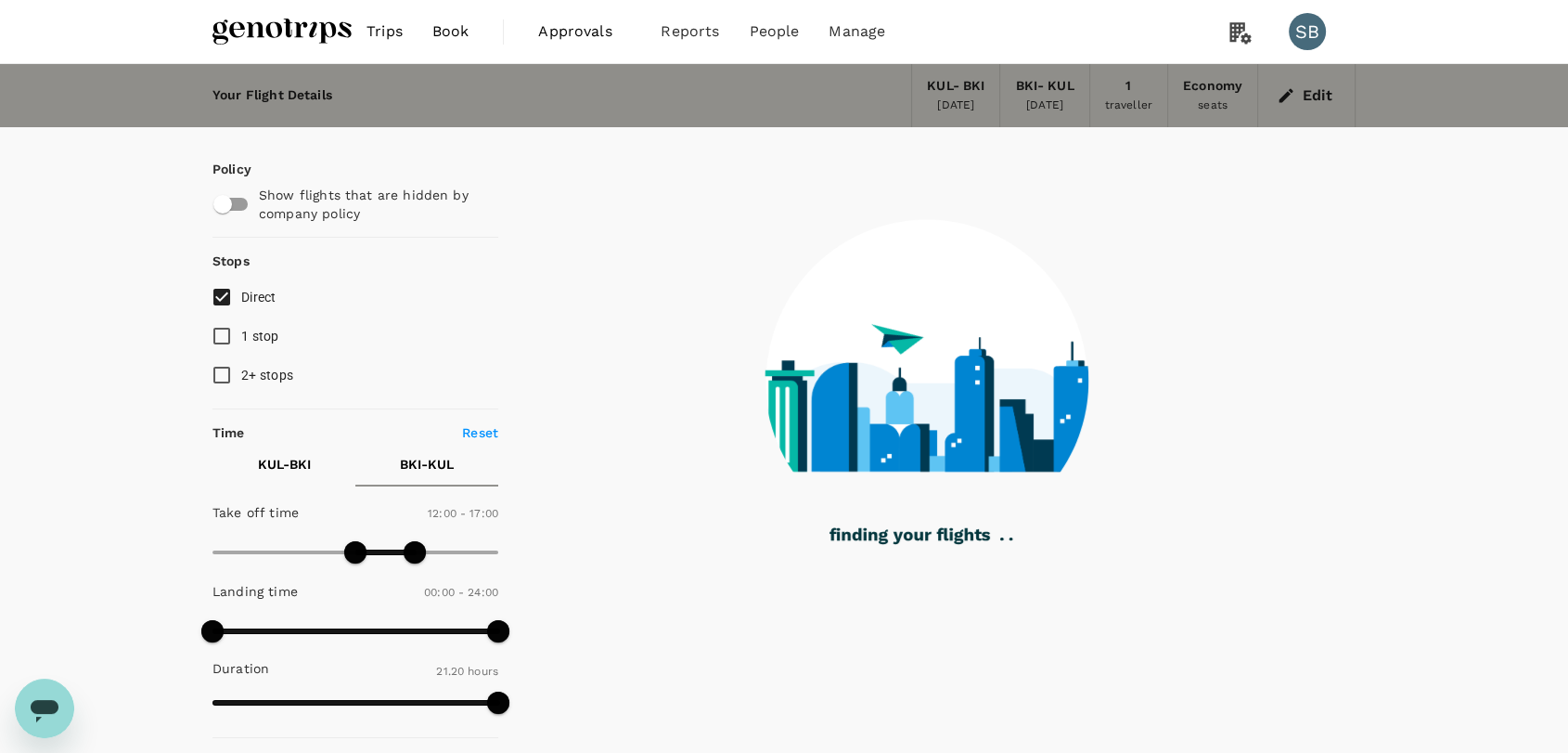
click at [284, 461] on p "KUL - BKI" at bounding box center [284, 463] width 53 height 18
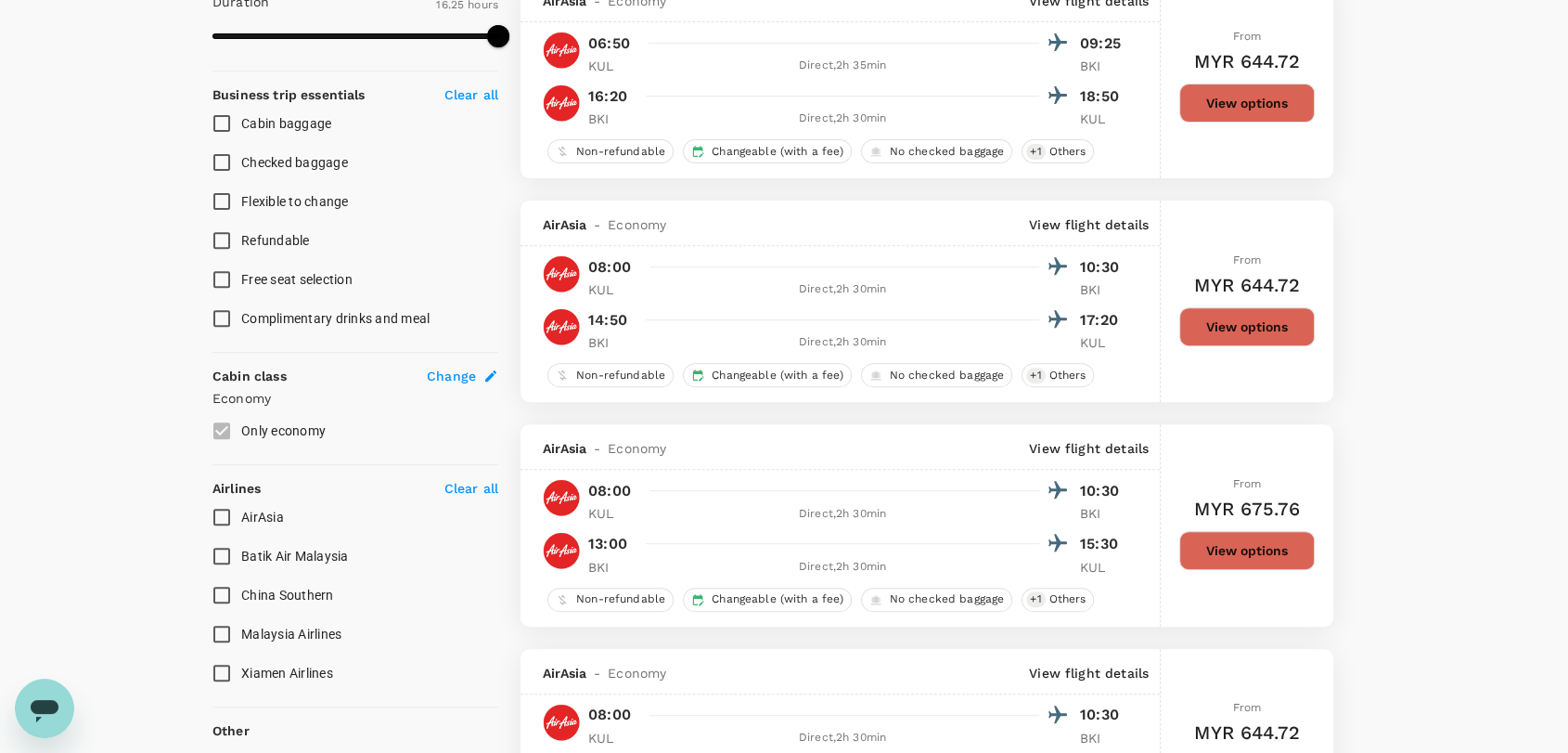
scroll to position [618, 0]
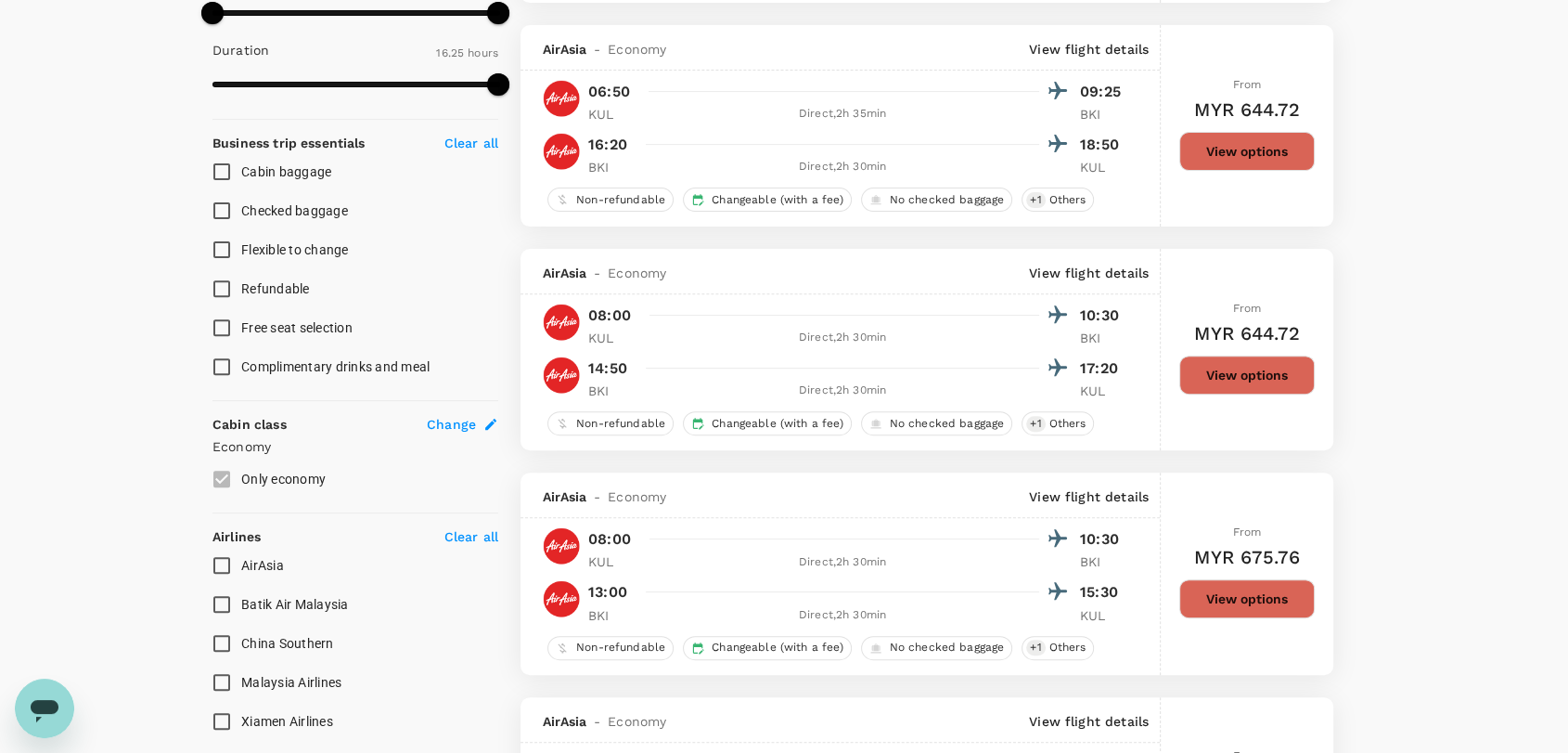
click at [1218, 612] on button "View options" at bounding box center [1247, 599] width 136 height 39
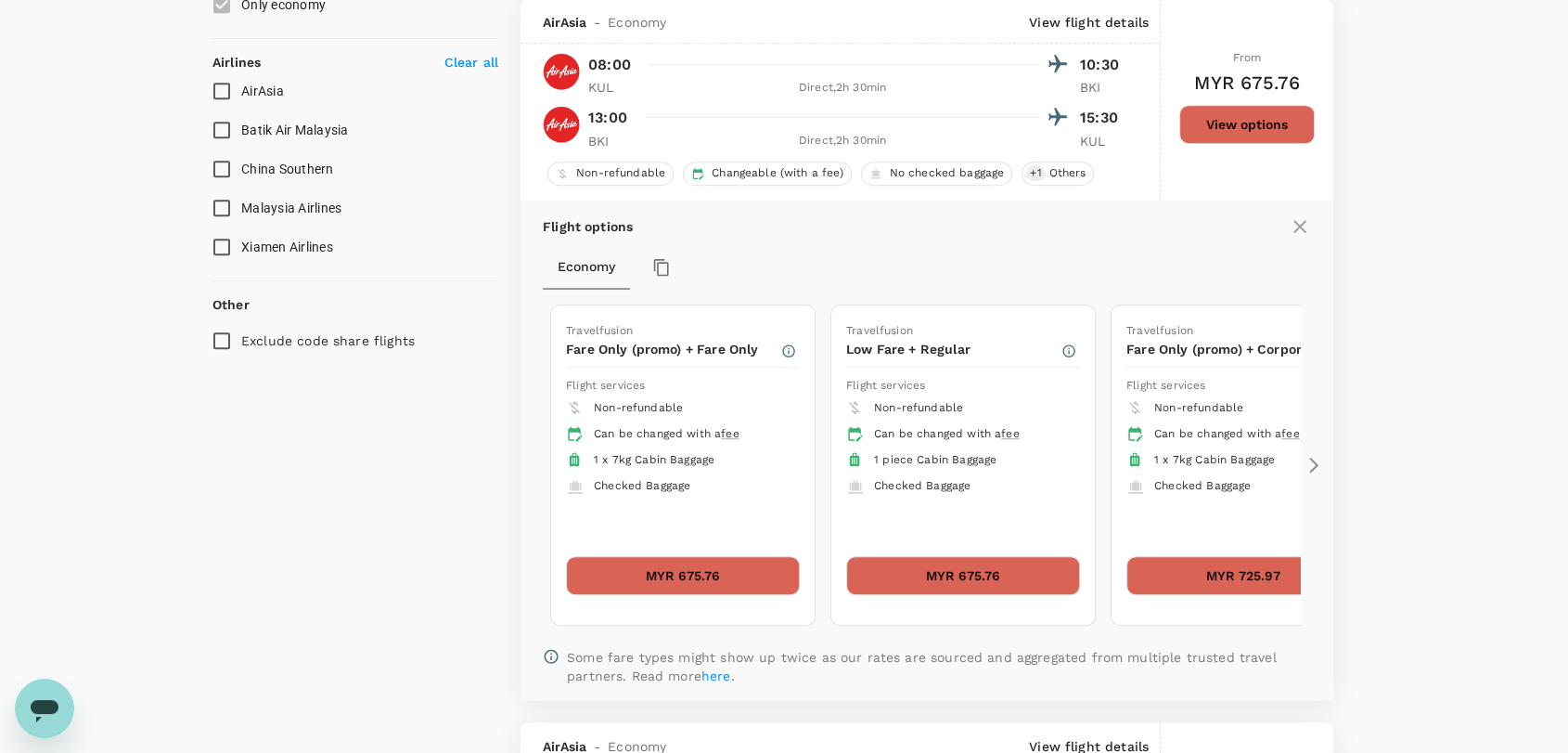
scroll to position [1095, 0]
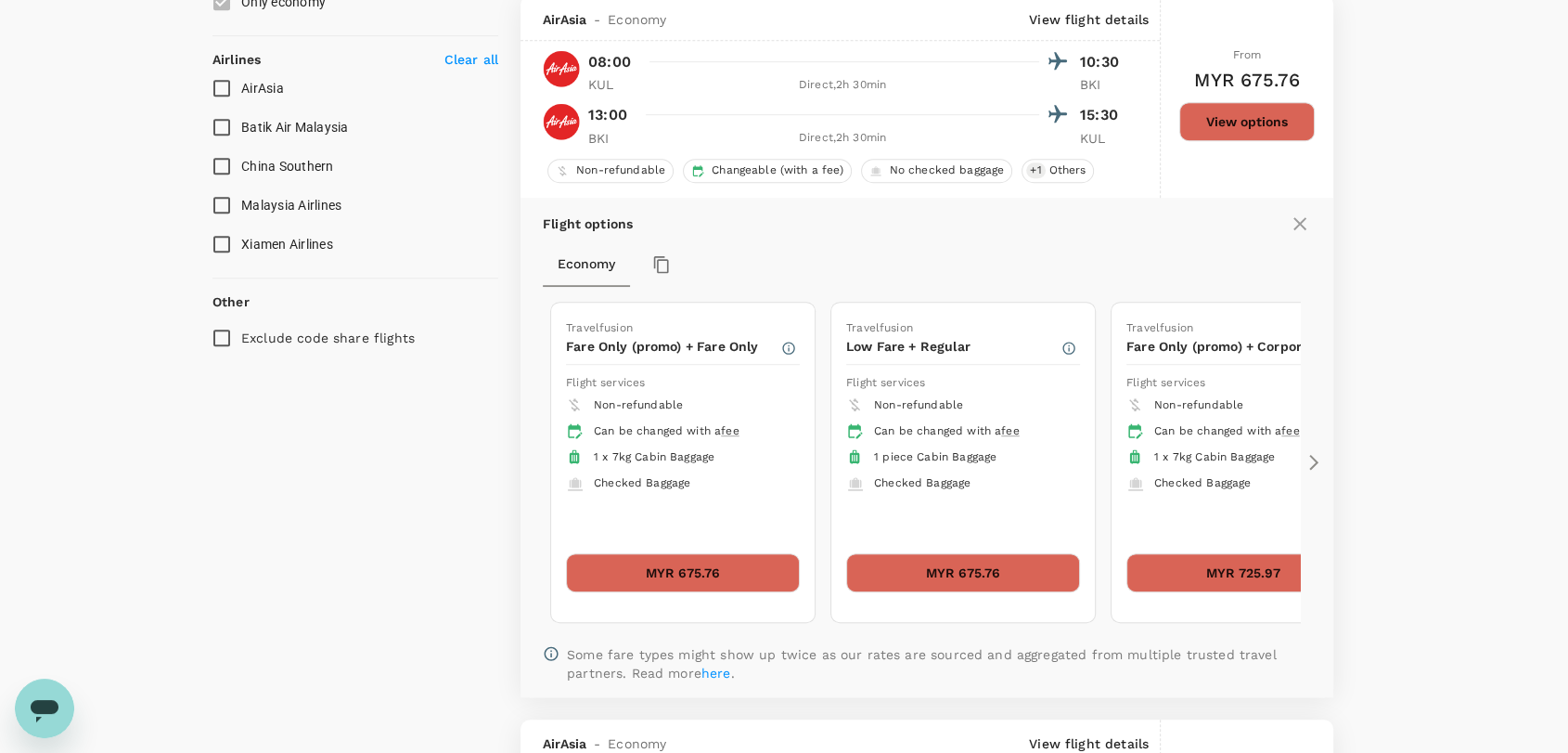
click at [697, 578] on button "MYR 675.76" at bounding box center [682, 573] width 234 height 39
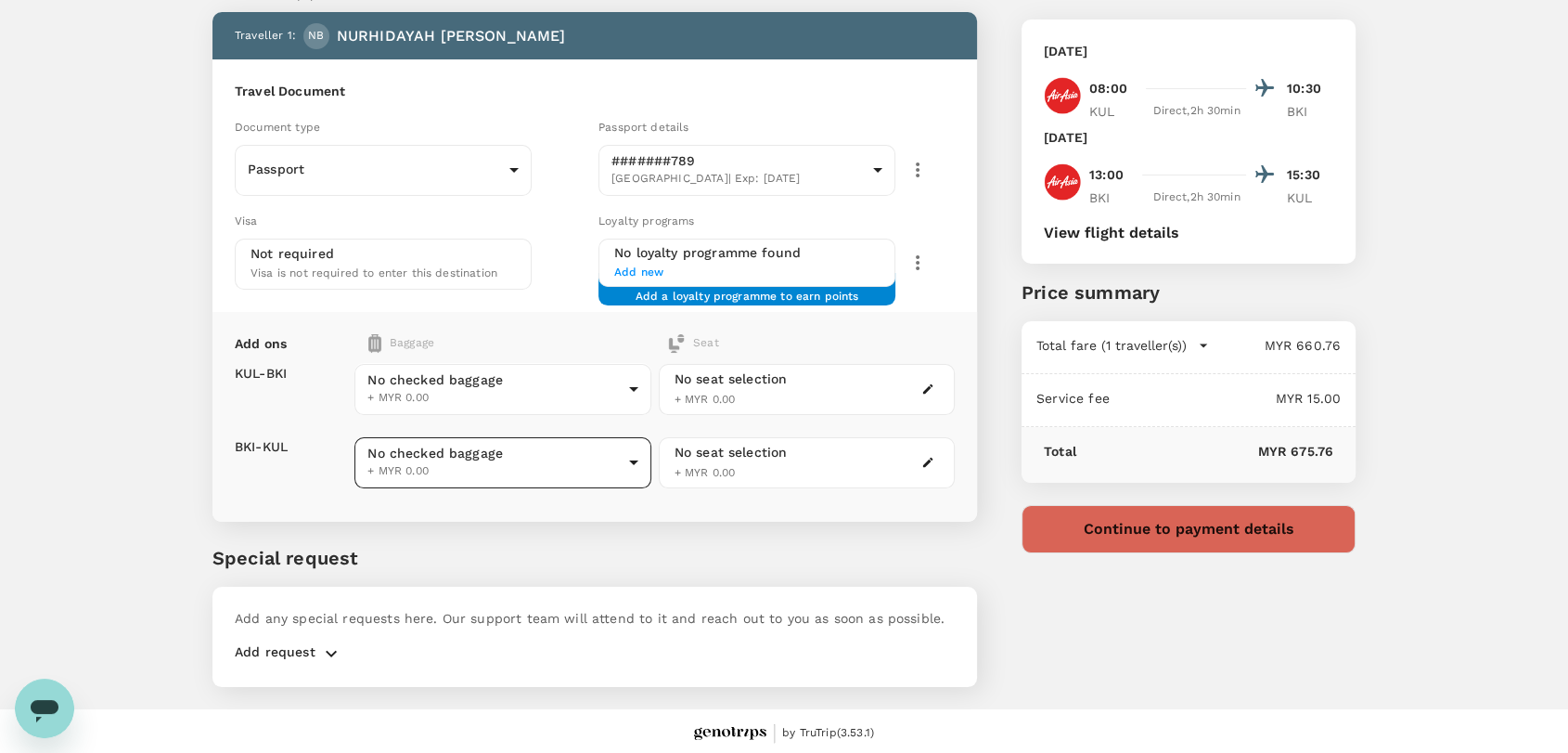
scroll to position [95, 0]
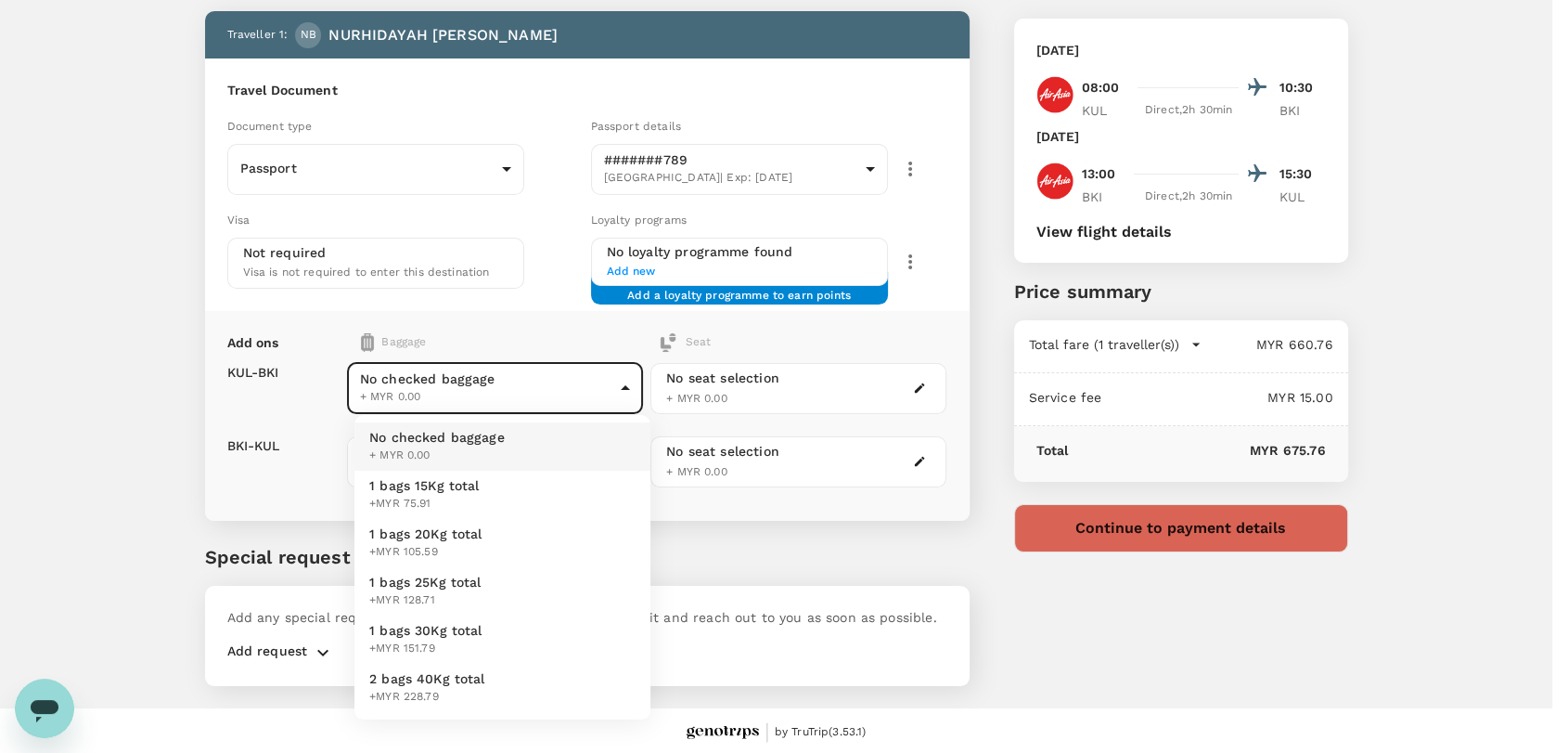
click at [592, 398] on body "Back to flight results Flight review Traveller(s) Traveller 1 : NB [PERSON_NAME…" at bounding box center [784, 330] width 1568 height 851
click at [547, 549] on li "1 bags 20Kg total +MYR 105.59" at bounding box center [503, 543] width 297 height 48
type input "2 - 105.59"
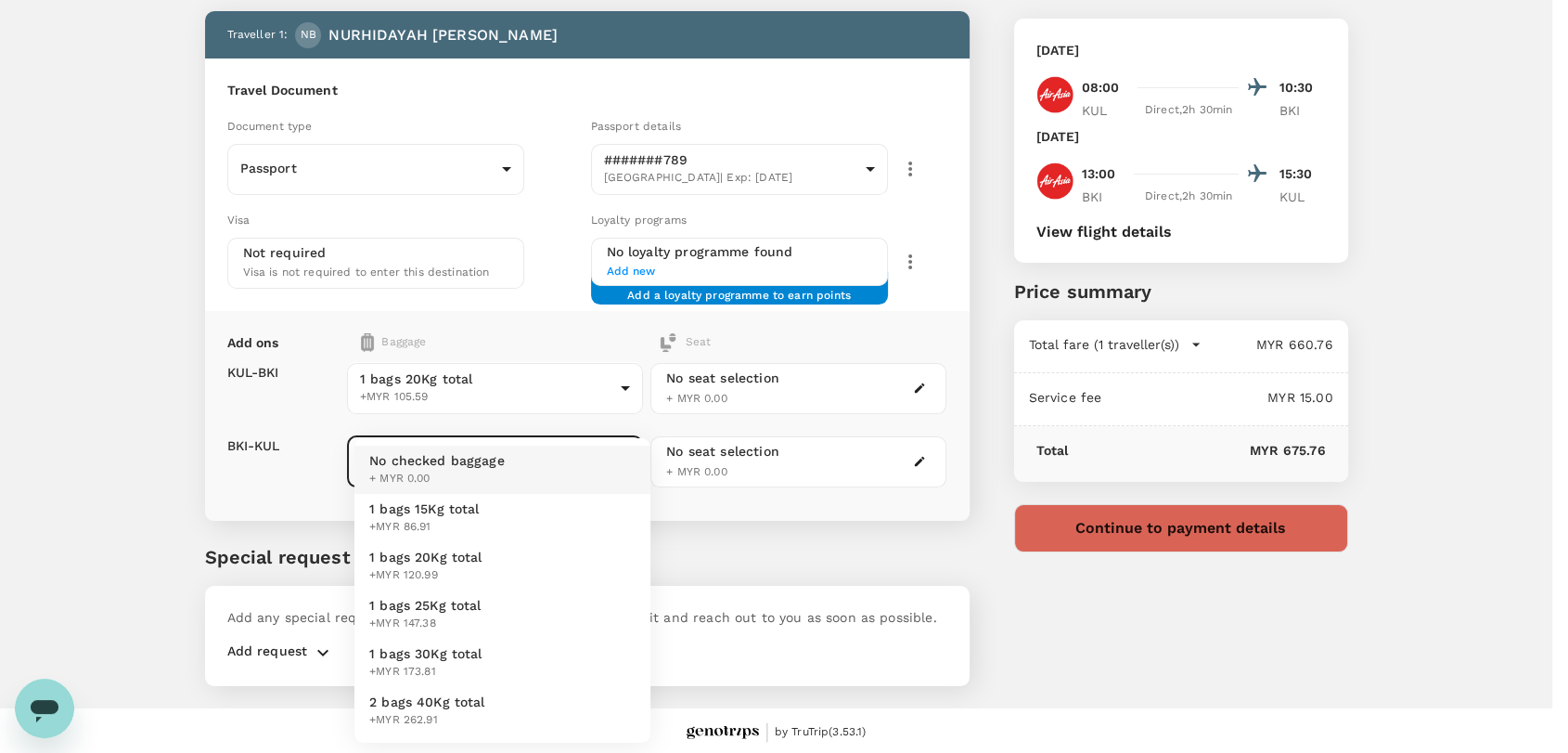
click at [559, 455] on body "Back to flight results Flight review Traveller(s) Traveller 1 : NB [PERSON_NAME…" at bounding box center [784, 330] width 1568 height 851
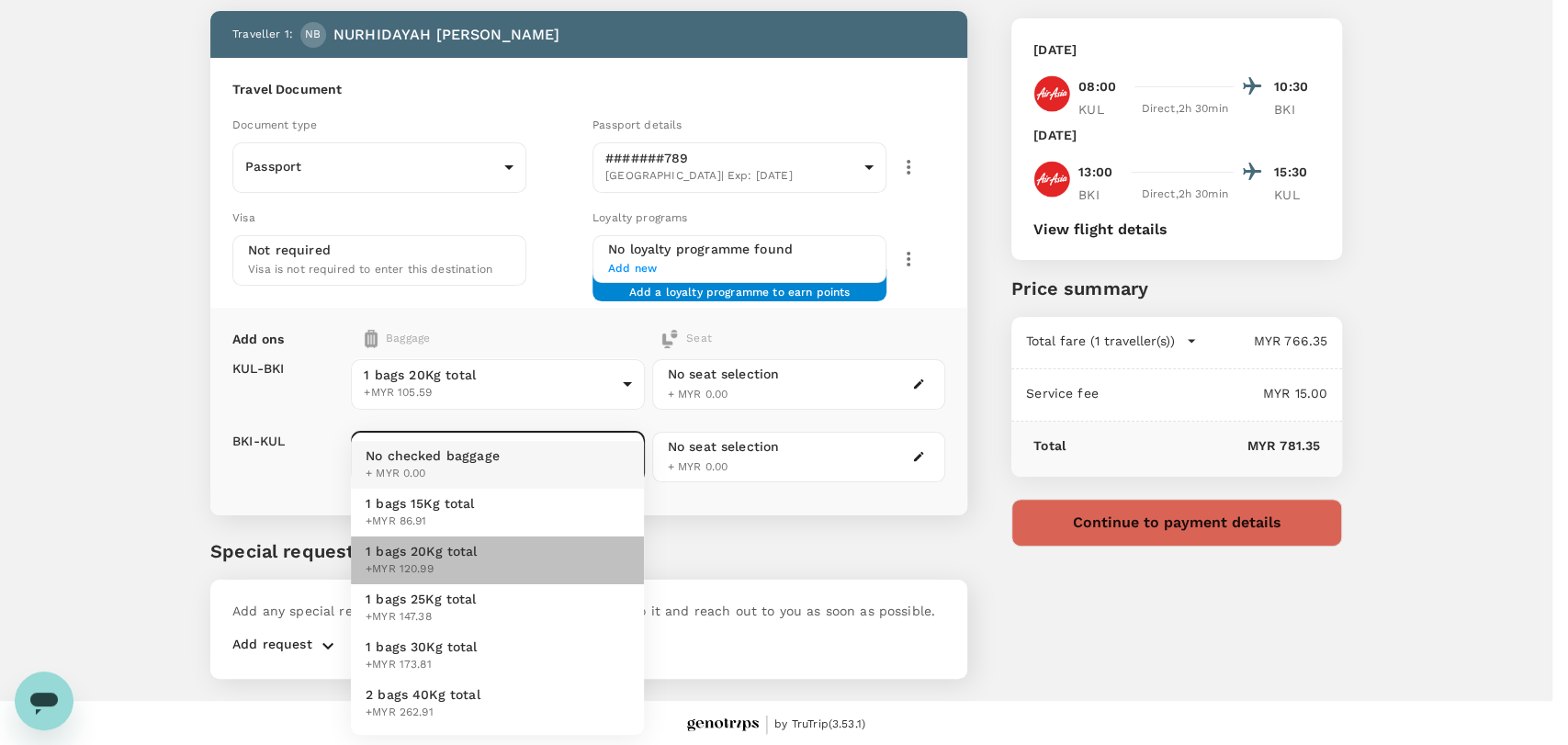
click at [524, 549] on li "1 bags 20Kg total +MYR 120.99" at bounding box center [498, 560] width 293 height 48
type input "2 - 120.99"
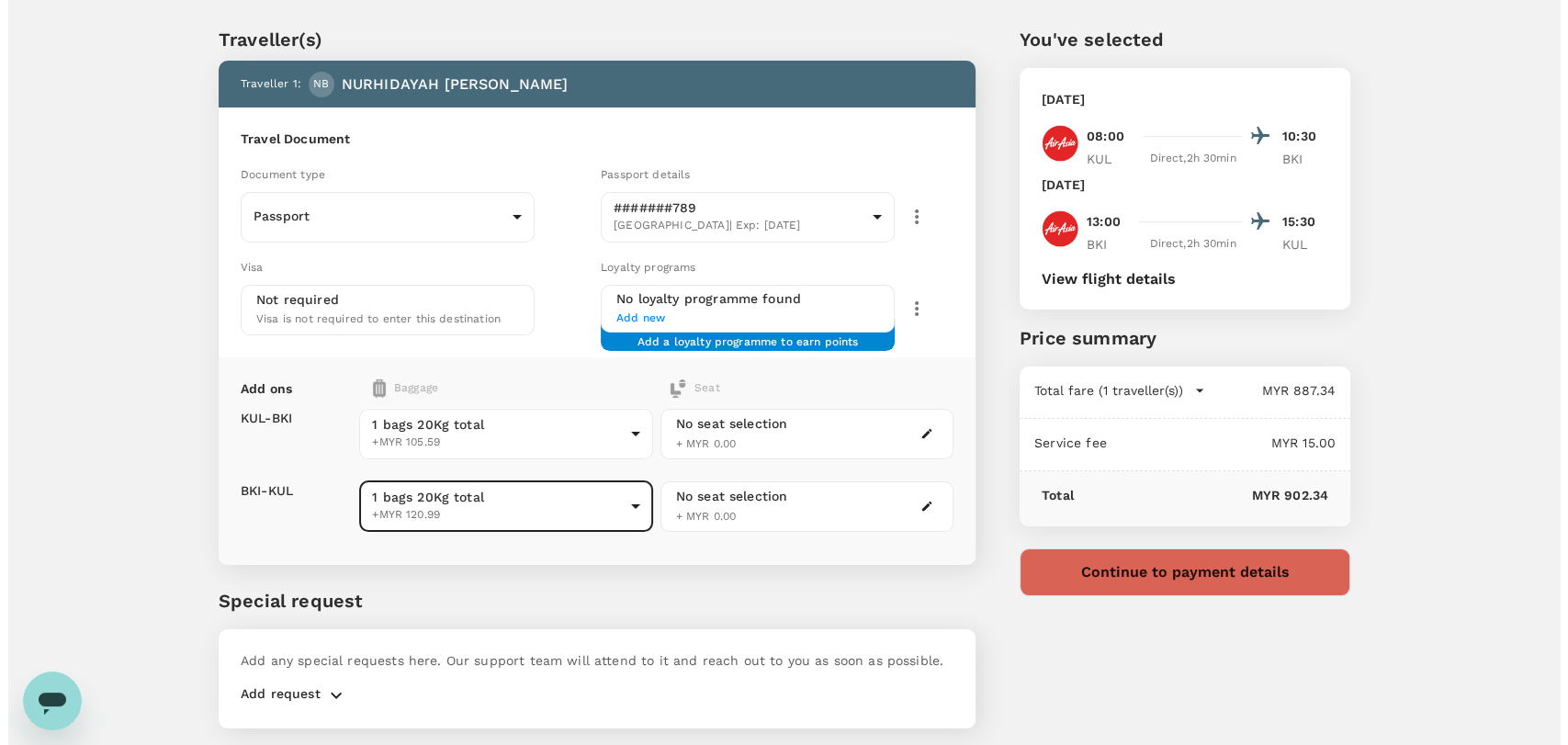
scroll to position [0, 0]
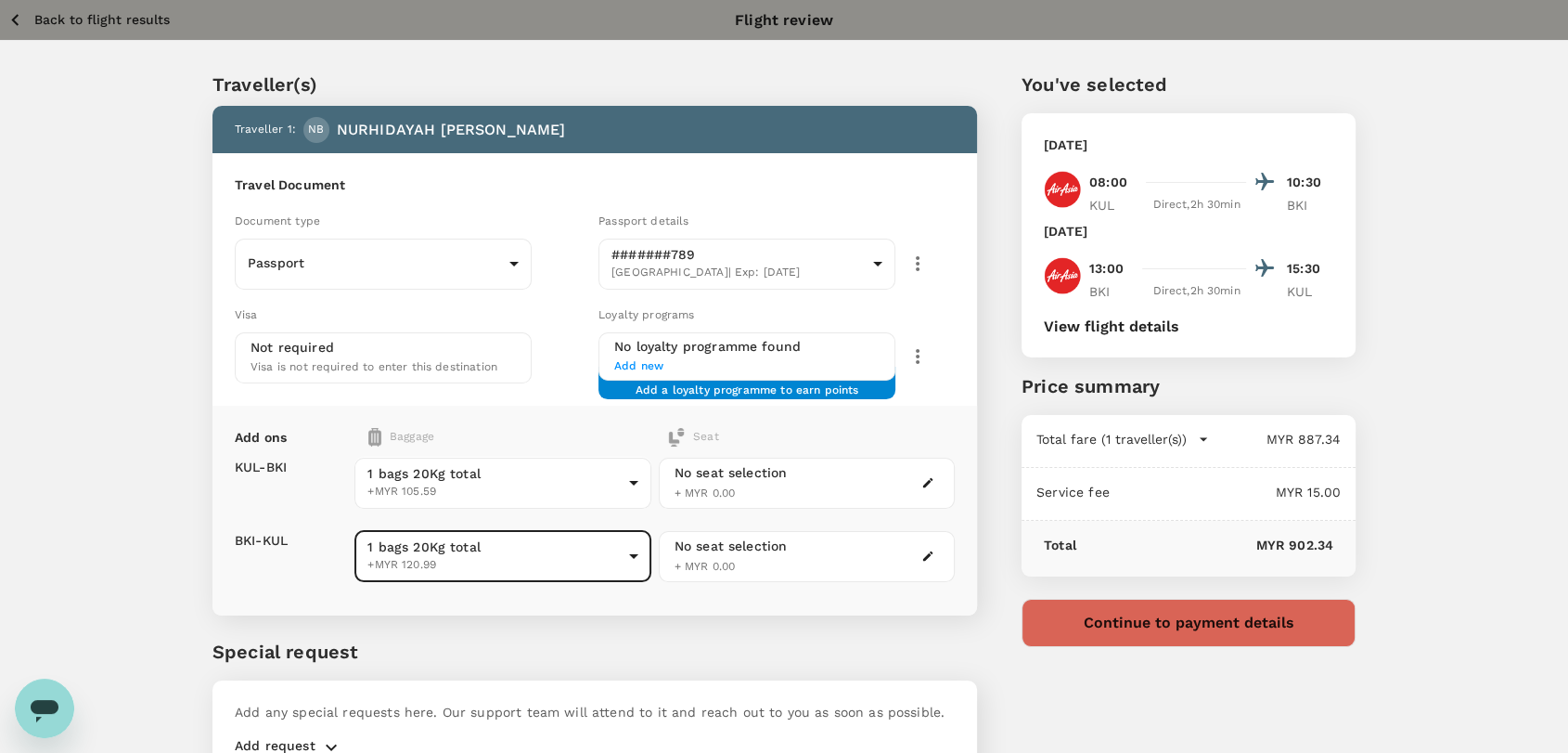
click at [53, 16] on p "Back to flight results" at bounding box center [102, 19] width 136 height 18
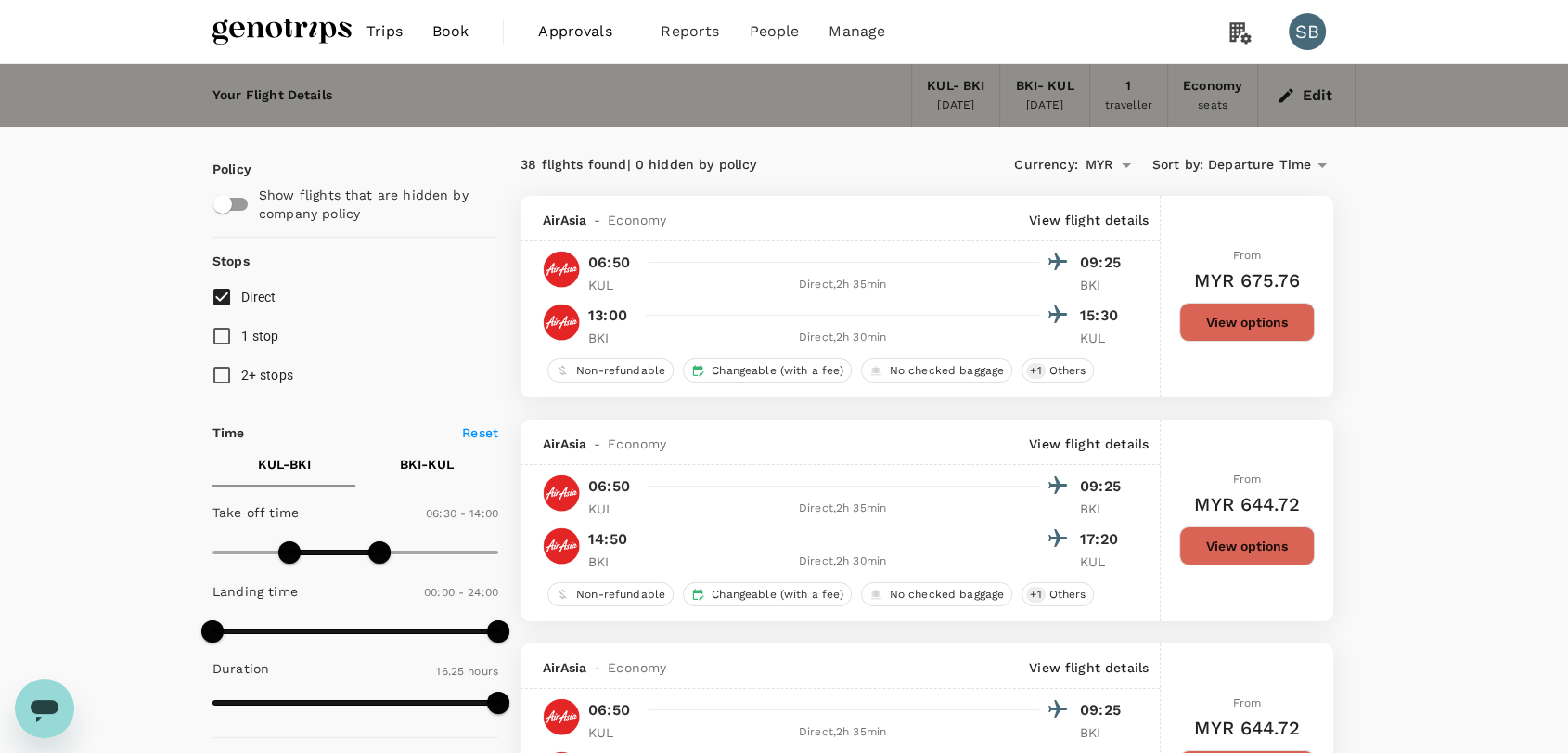
click at [240, 38] on img at bounding box center [282, 31] width 140 height 41
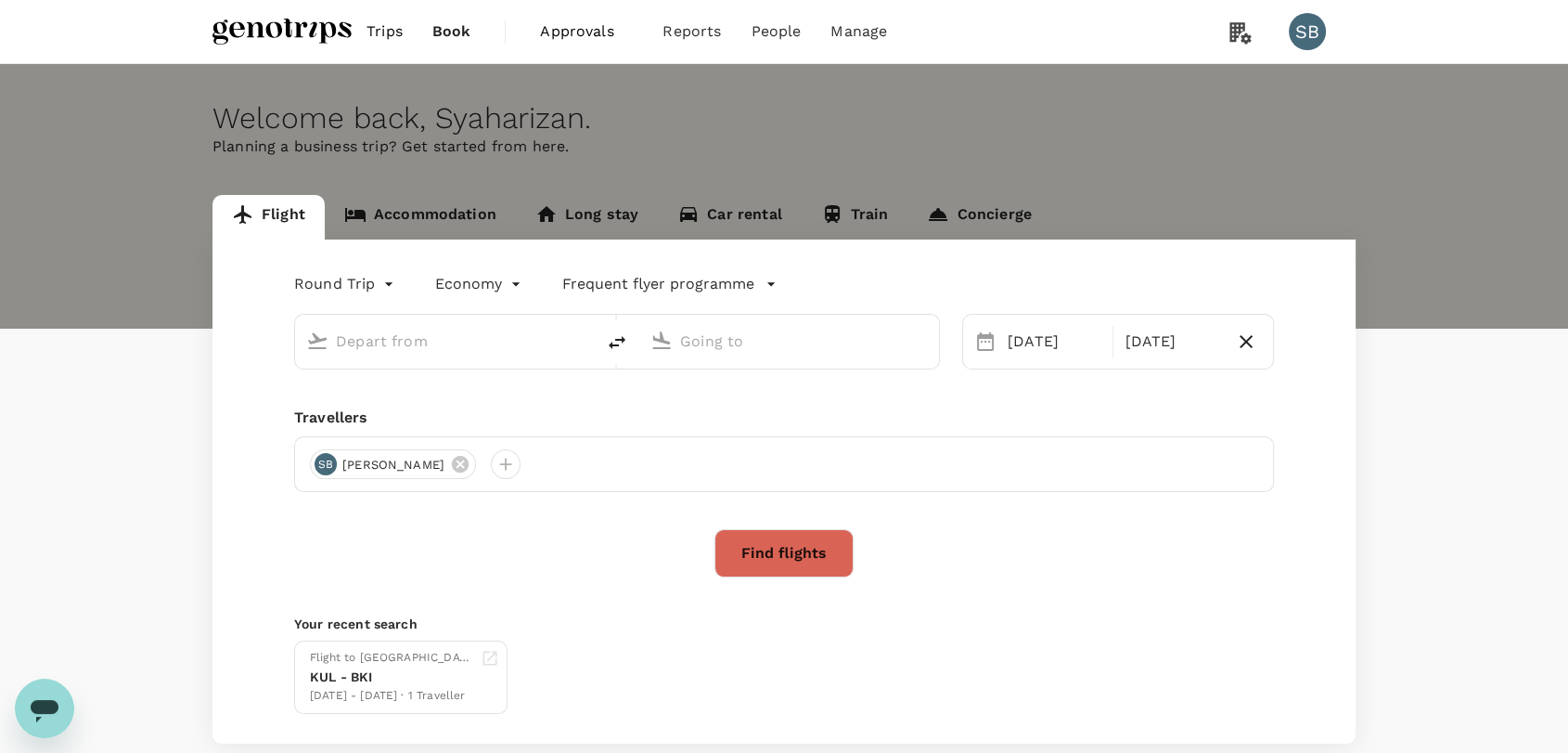
type input "Kuala Lumpur Intl ([GEOGRAPHIC_DATA])"
type input "Kota Kinabalu Intl (BKI)"
type input "Kuala Lumpur Intl ([GEOGRAPHIC_DATA])"
type input "Kota Kinabalu Intl (BKI)"
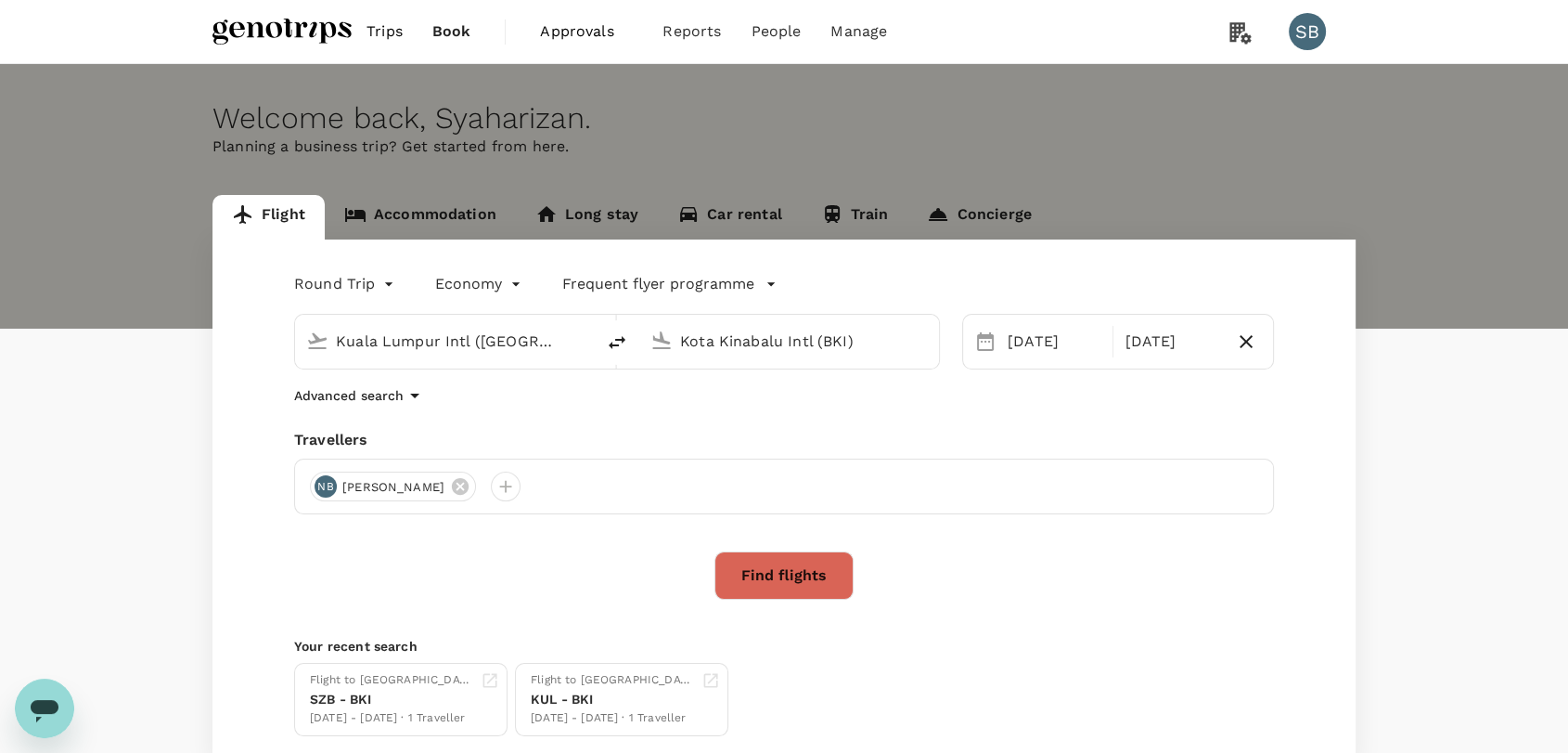
click at [408, 336] on input "Kuala Lumpur Intl ([GEOGRAPHIC_DATA])" at bounding box center [446, 341] width 220 height 29
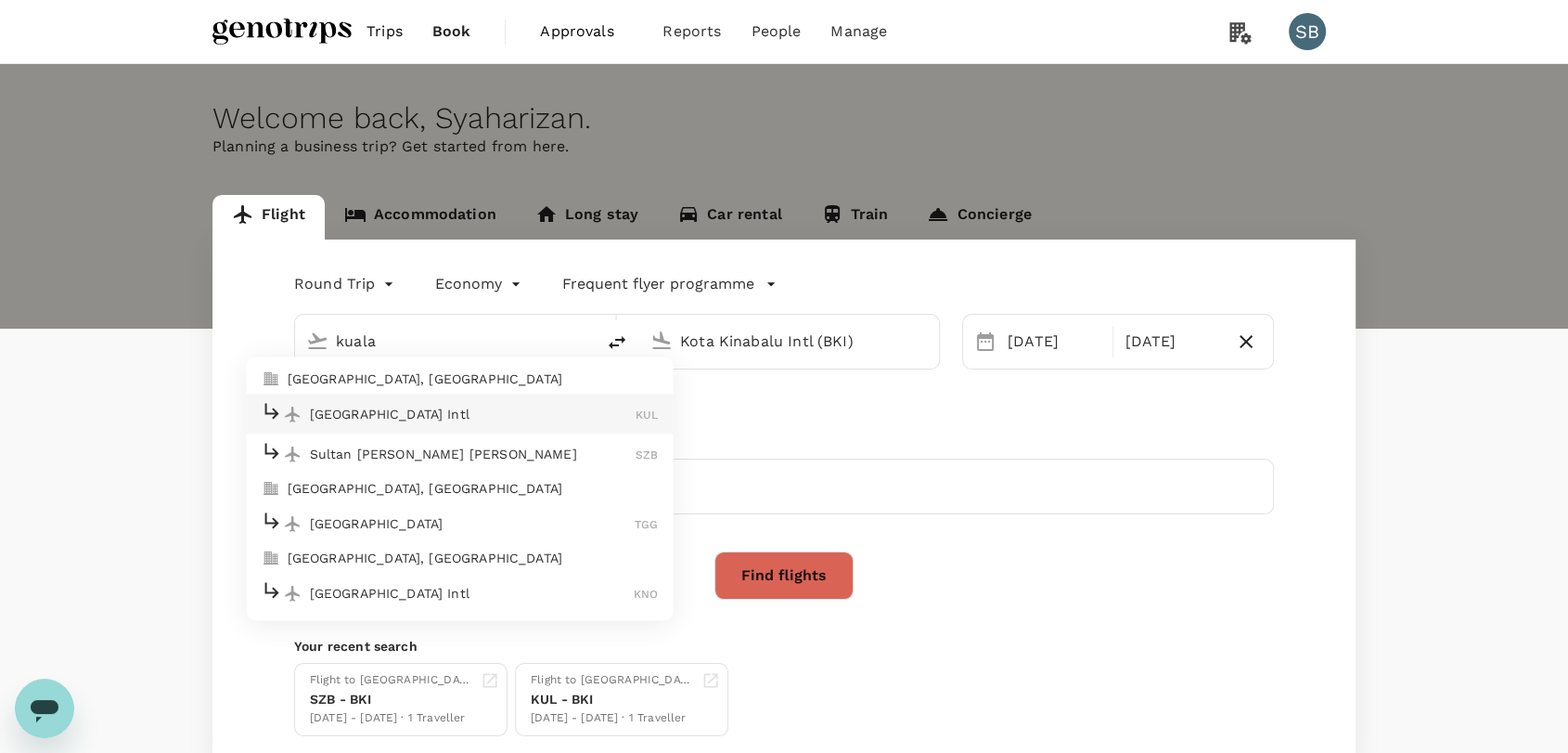
click at [408, 445] on p "Sultan [PERSON_NAME] [PERSON_NAME]" at bounding box center [473, 454] width 327 height 18
type input "Sultan [PERSON_NAME] [PERSON_NAME] (SZB)"
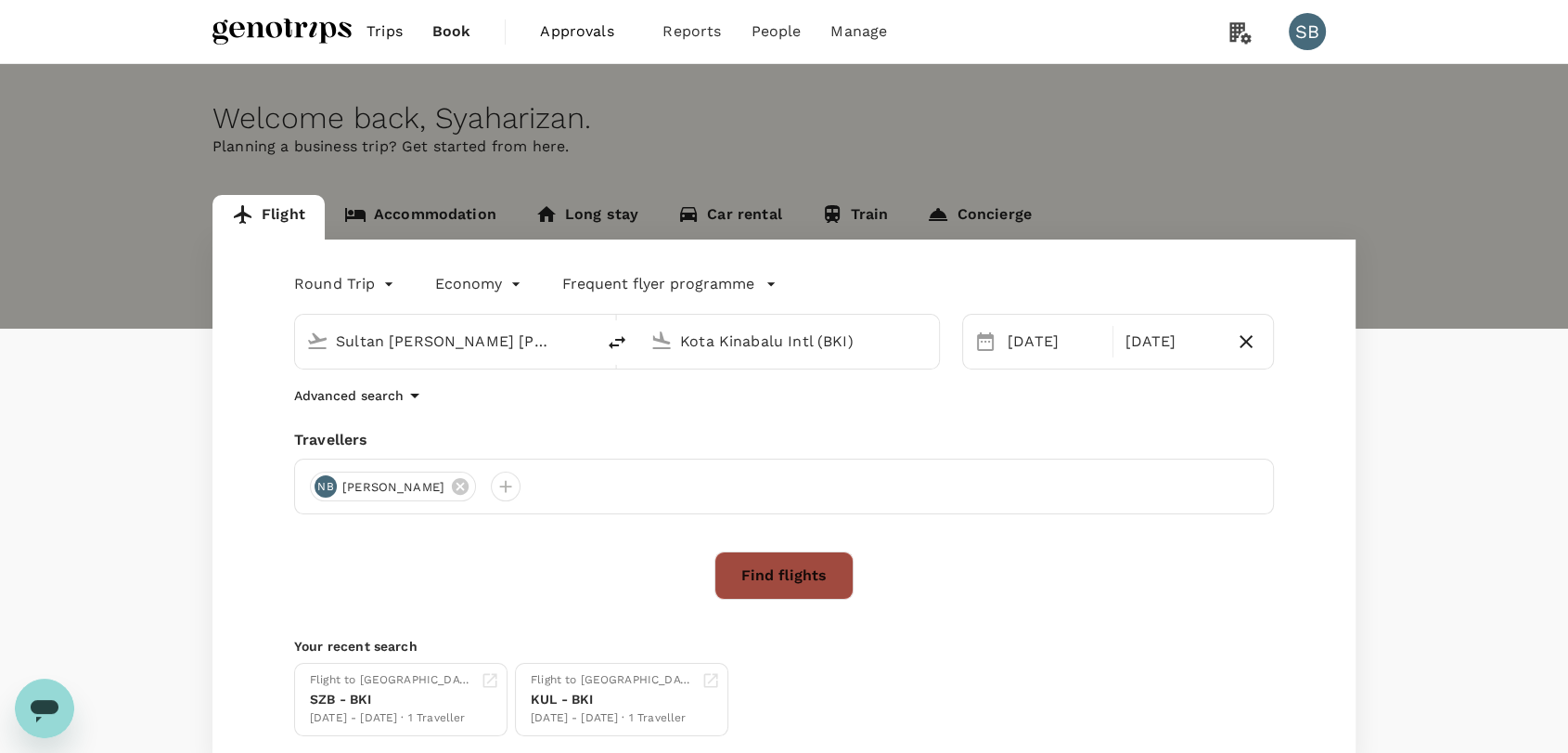
click at [779, 564] on button "Find flights" at bounding box center [784, 576] width 140 height 48
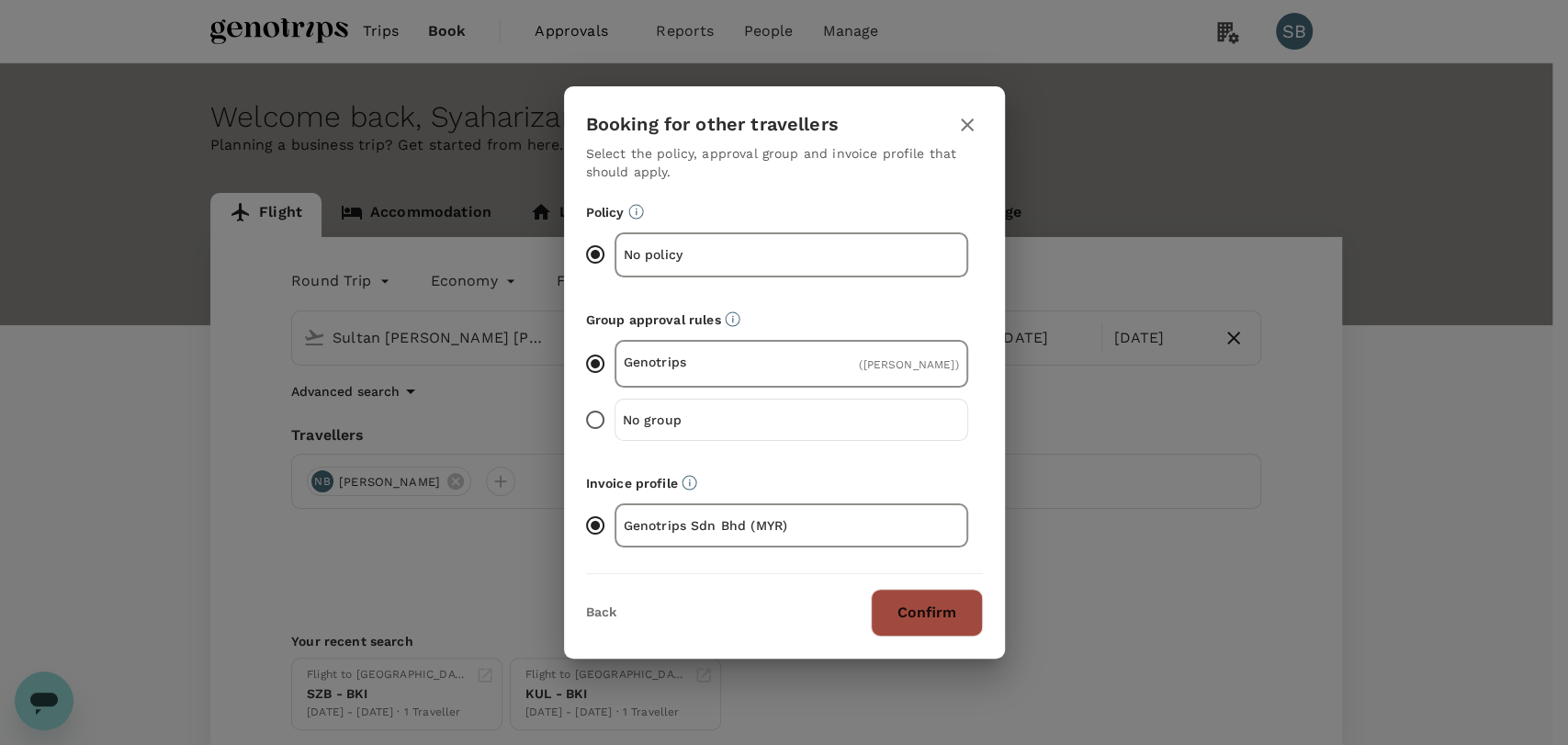
click at [897, 614] on button "Confirm" at bounding box center [926, 613] width 112 height 48
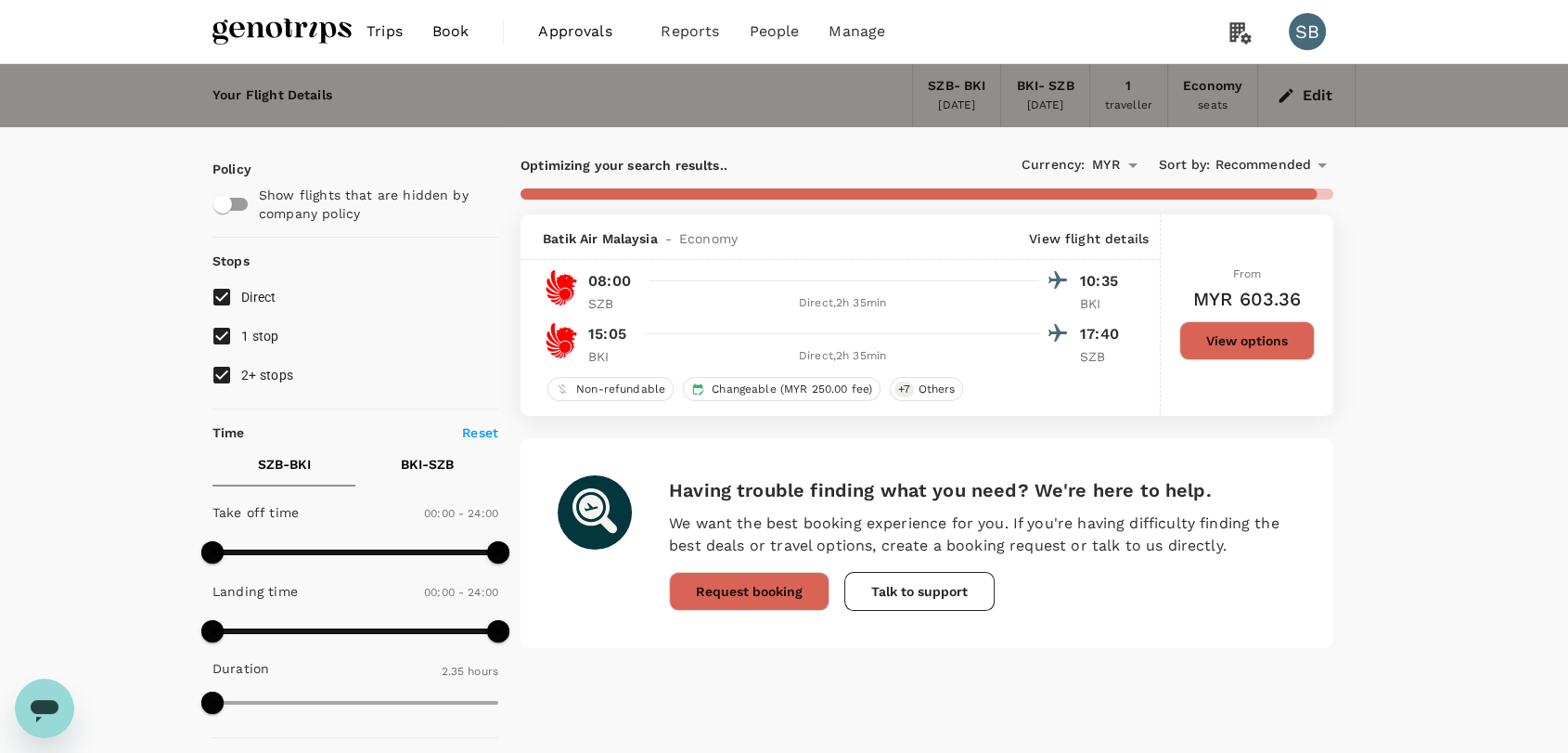
click at [214, 364] on input "2+ stops" at bounding box center [222, 375] width 39 height 39
checkbox input "false"
click at [222, 326] on input "1 stop" at bounding box center [222, 336] width 39 height 39
checkbox input "false"
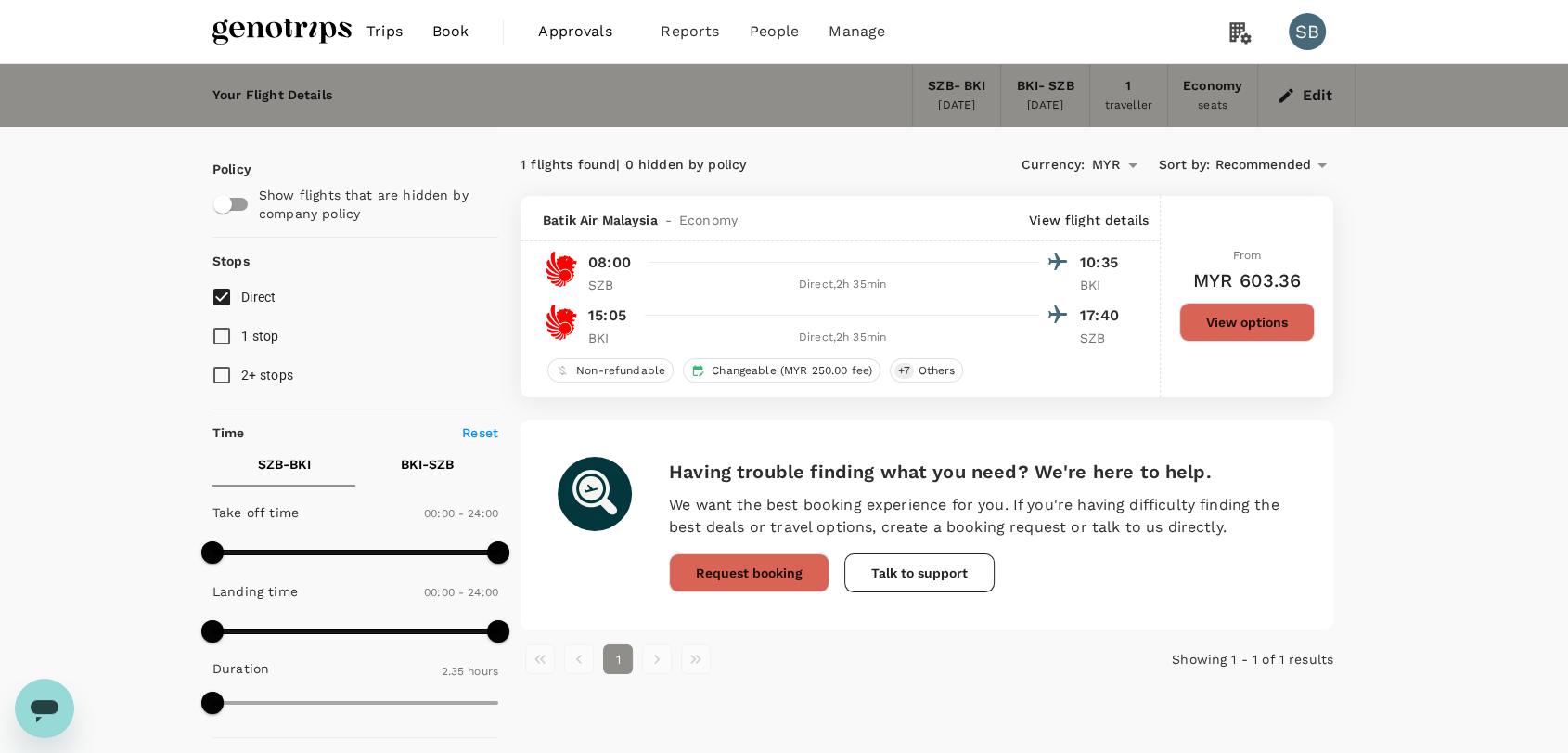
click at [1242, 329] on button "View options" at bounding box center [1247, 322] width 136 height 39
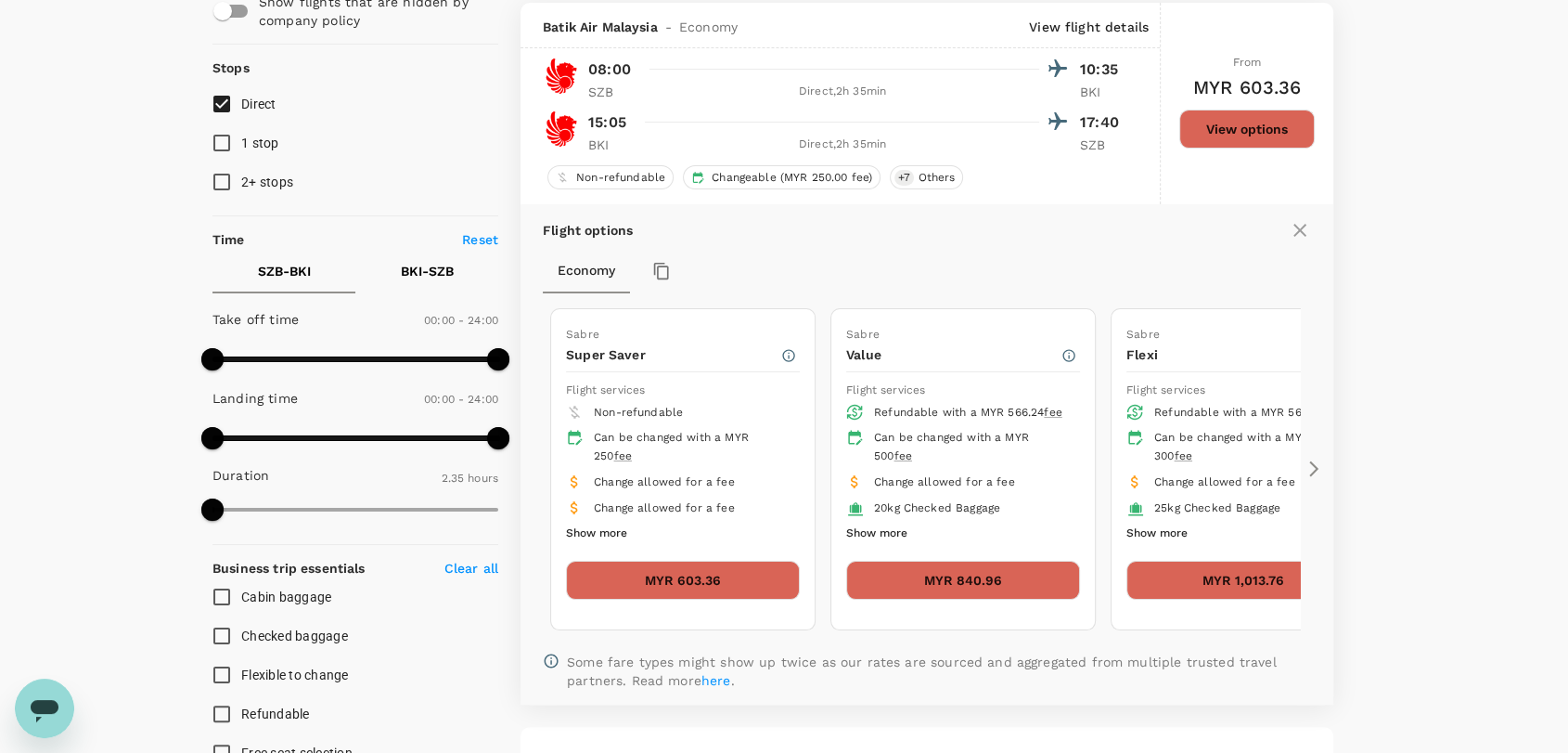
scroll to position [195, 0]
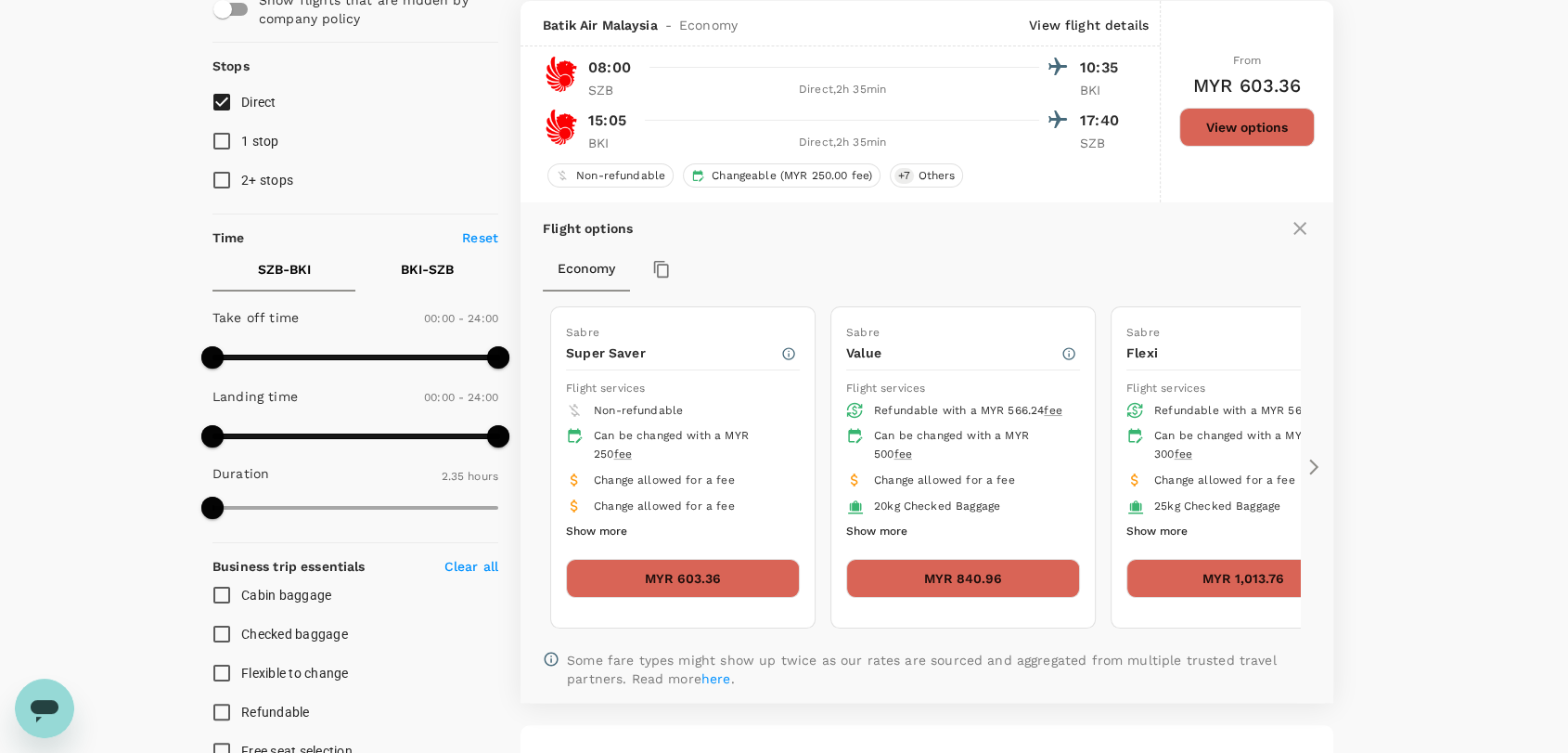
click at [979, 579] on button "MYR 840.96" at bounding box center [962, 579] width 234 height 39
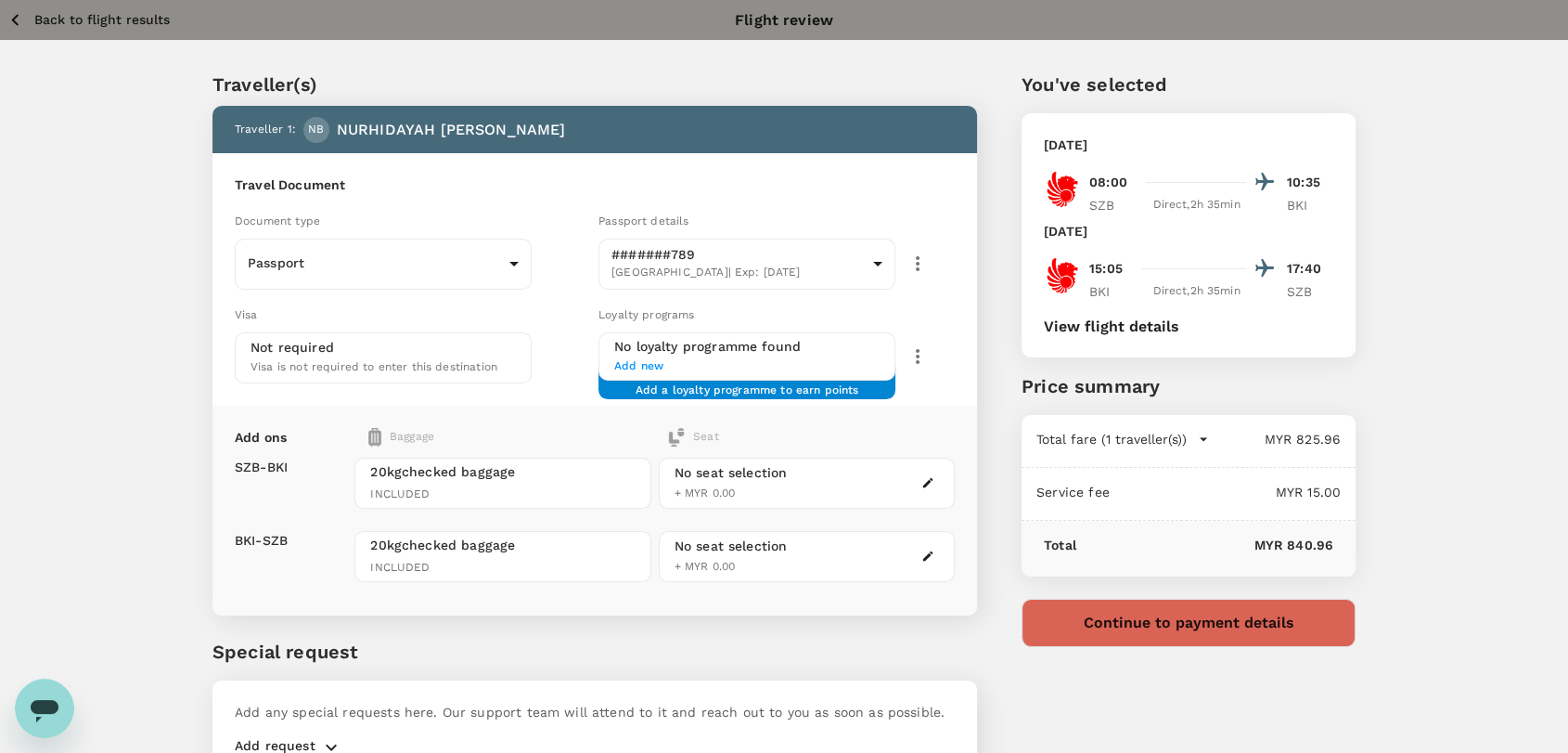
click at [908, 259] on icon "button" at bounding box center [918, 263] width 22 height 22
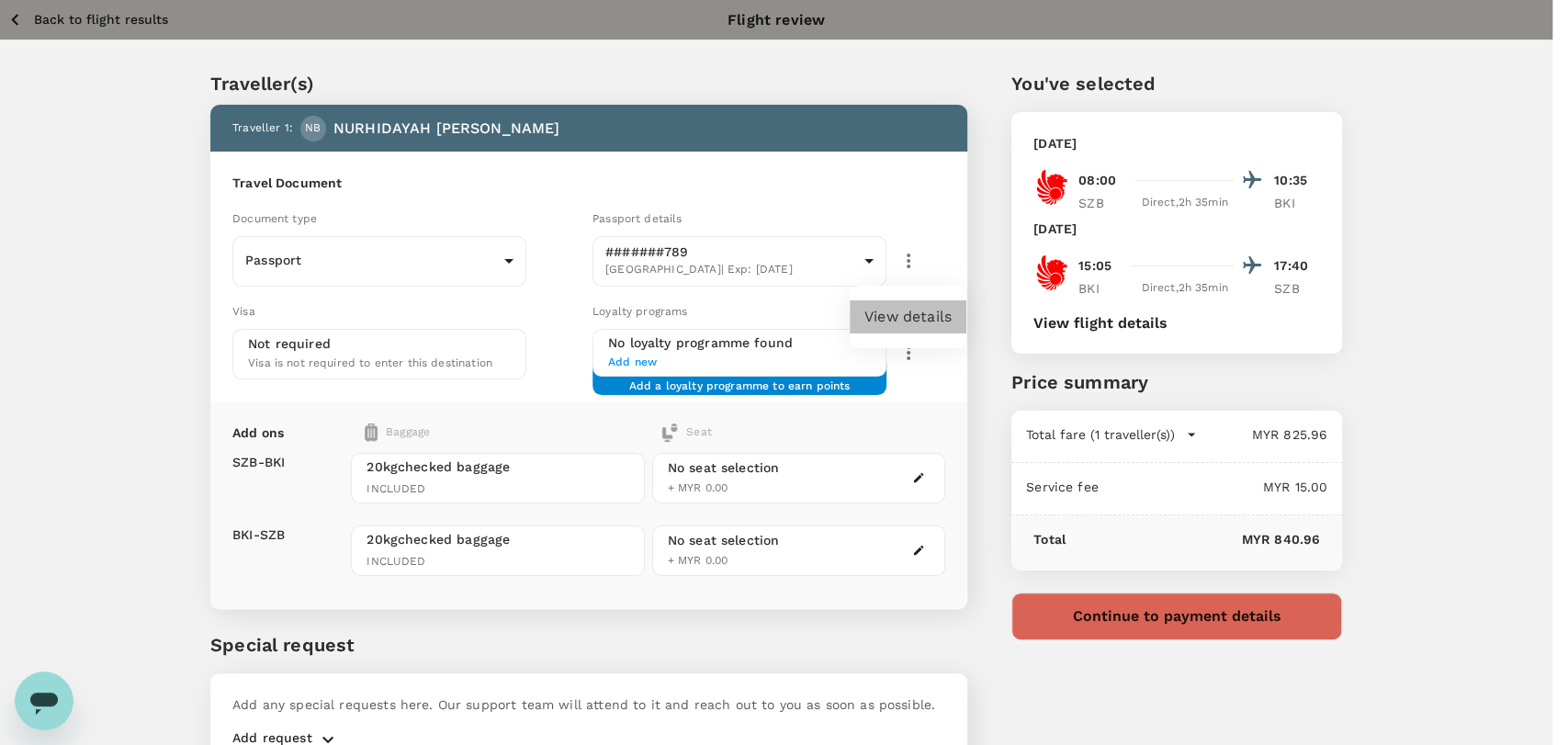
click at [903, 318] on li "View details" at bounding box center [908, 316] width 117 height 33
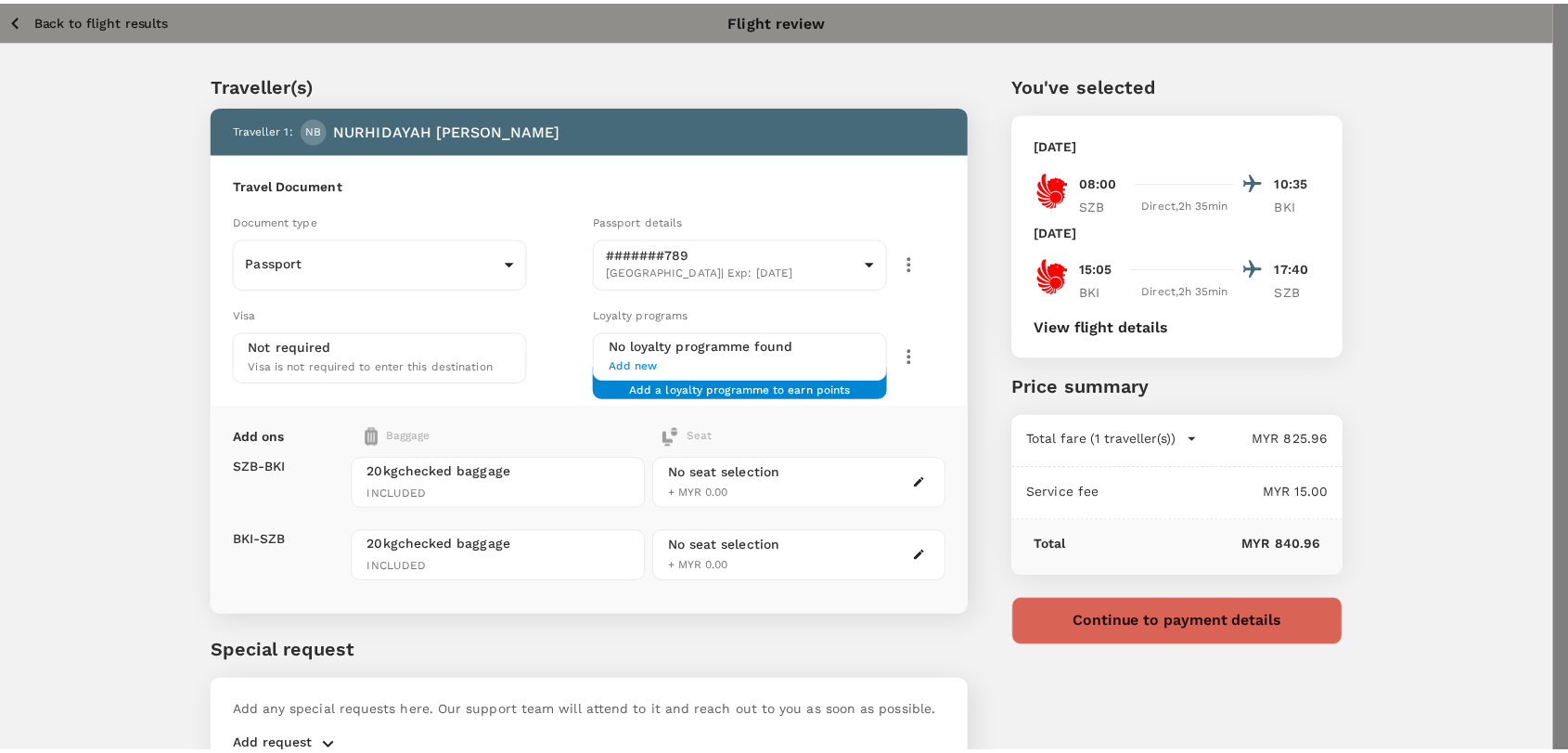
scroll to position [27, 0]
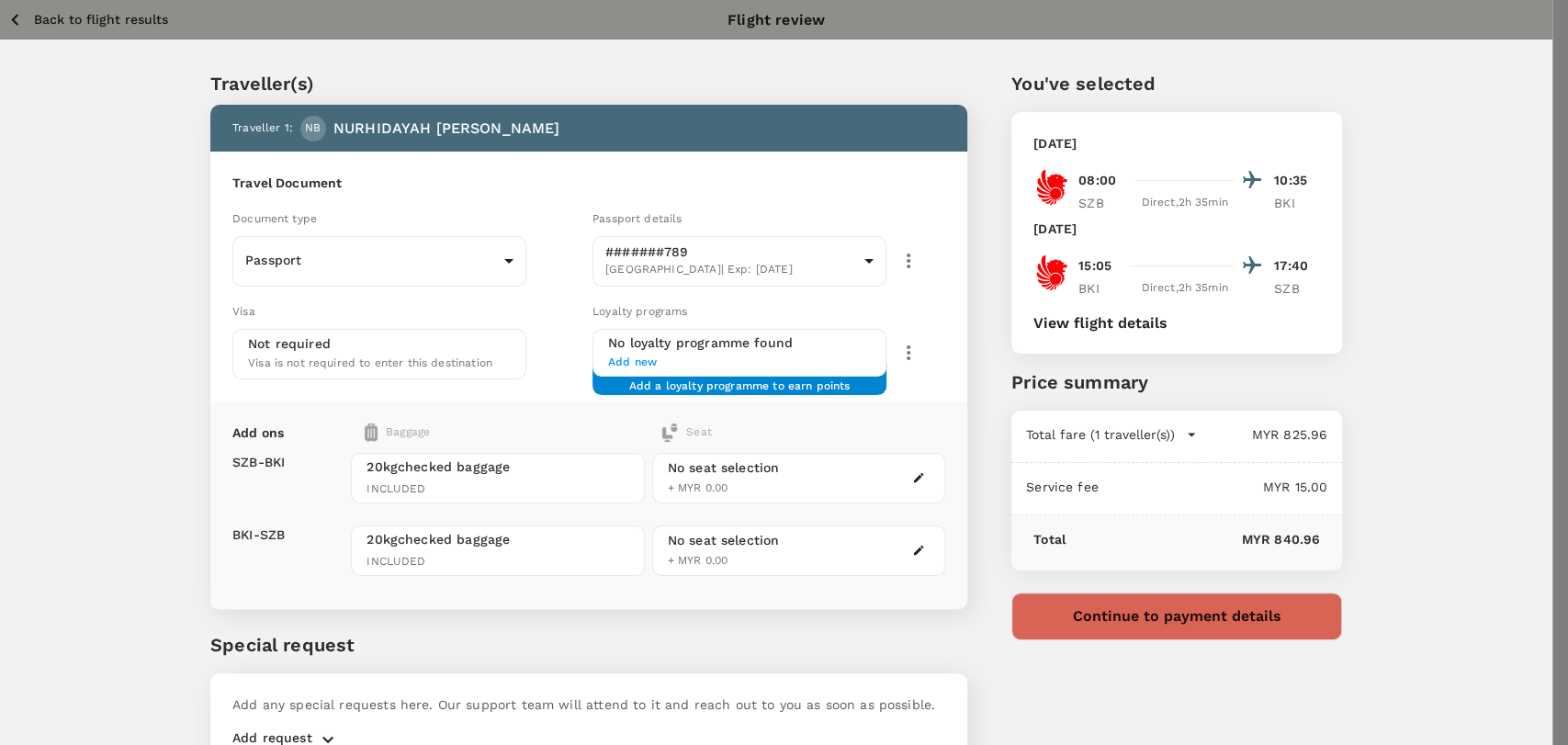
drag, startPoint x: 1543, startPoint y: 32, endPoint x: 1526, endPoint y: 24, distance: 18.8
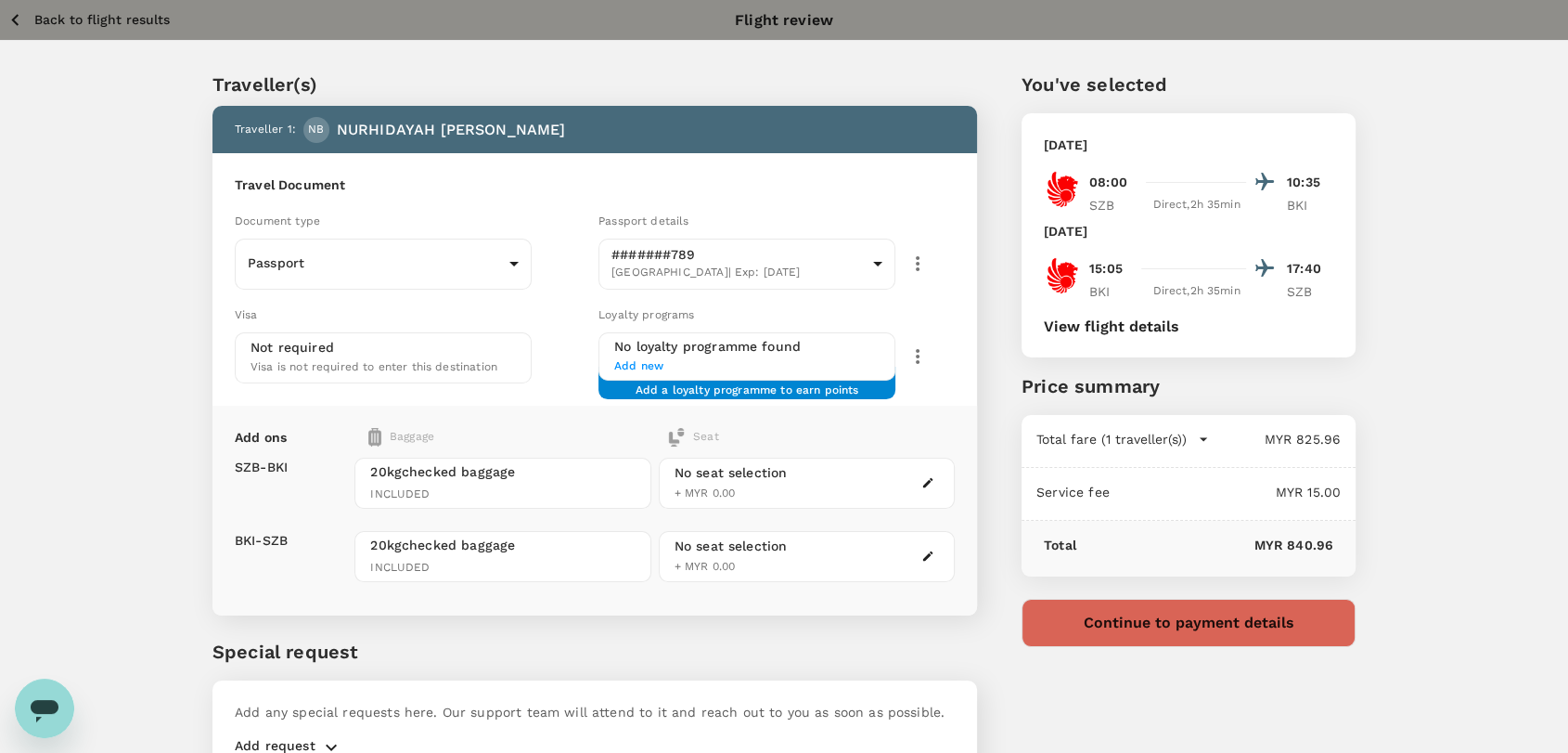
click at [116, 16] on p "Back to flight results" at bounding box center [102, 19] width 136 height 18
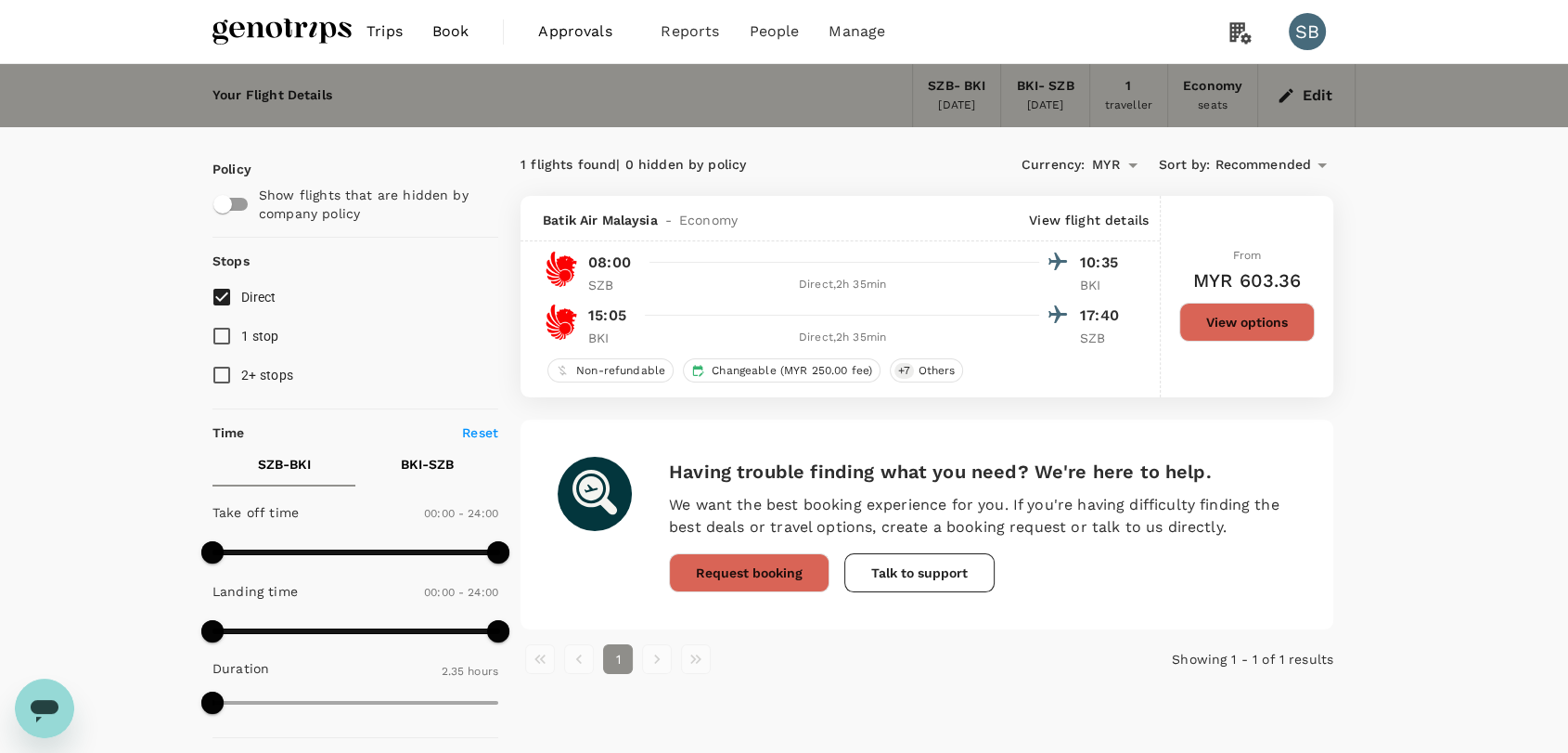
click at [252, 46] on img at bounding box center [282, 31] width 140 height 41
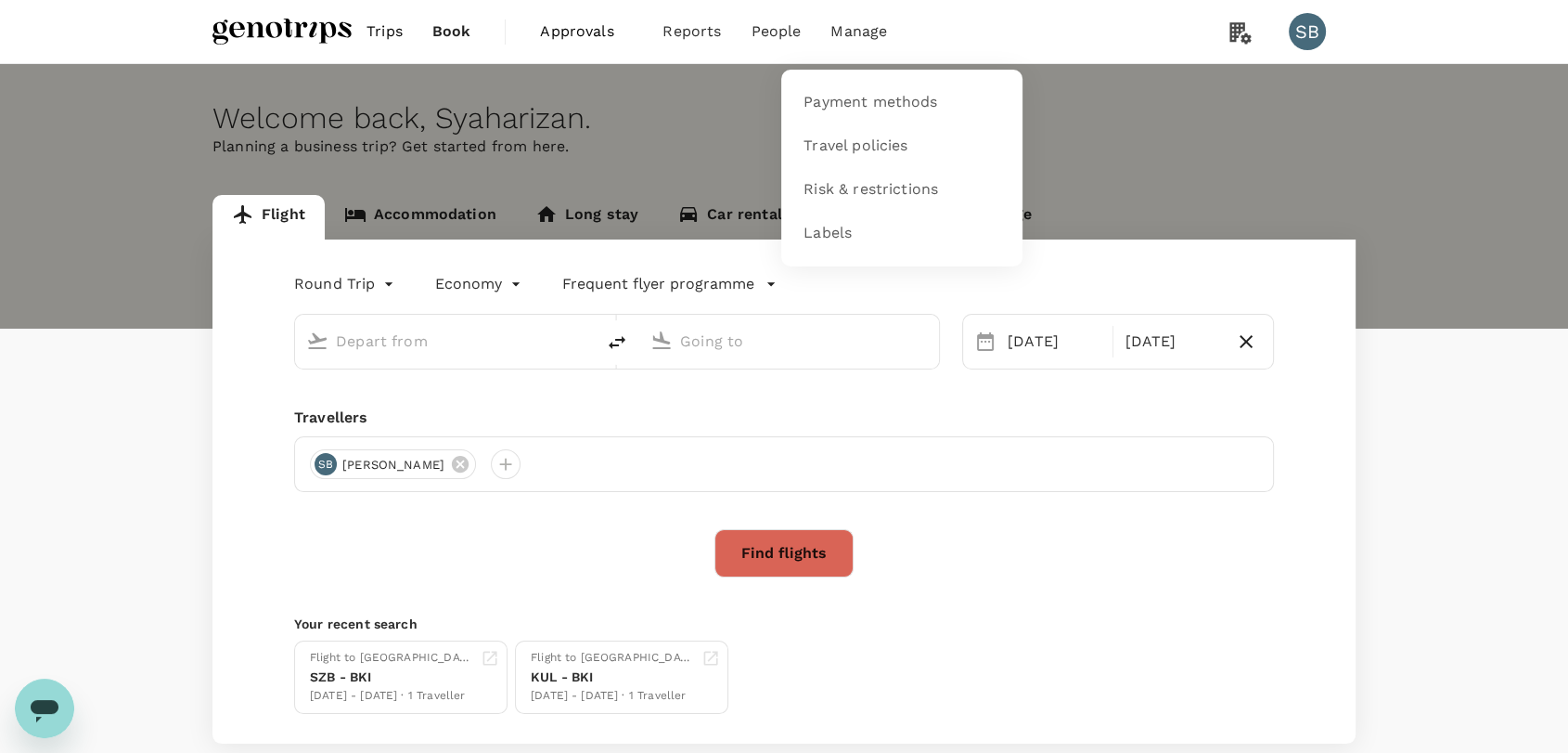
type input "Sultan [PERSON_NAME] [PERSON_NAME] (SZB)"
type input "Kota Kinabalu Intl (BKI)"
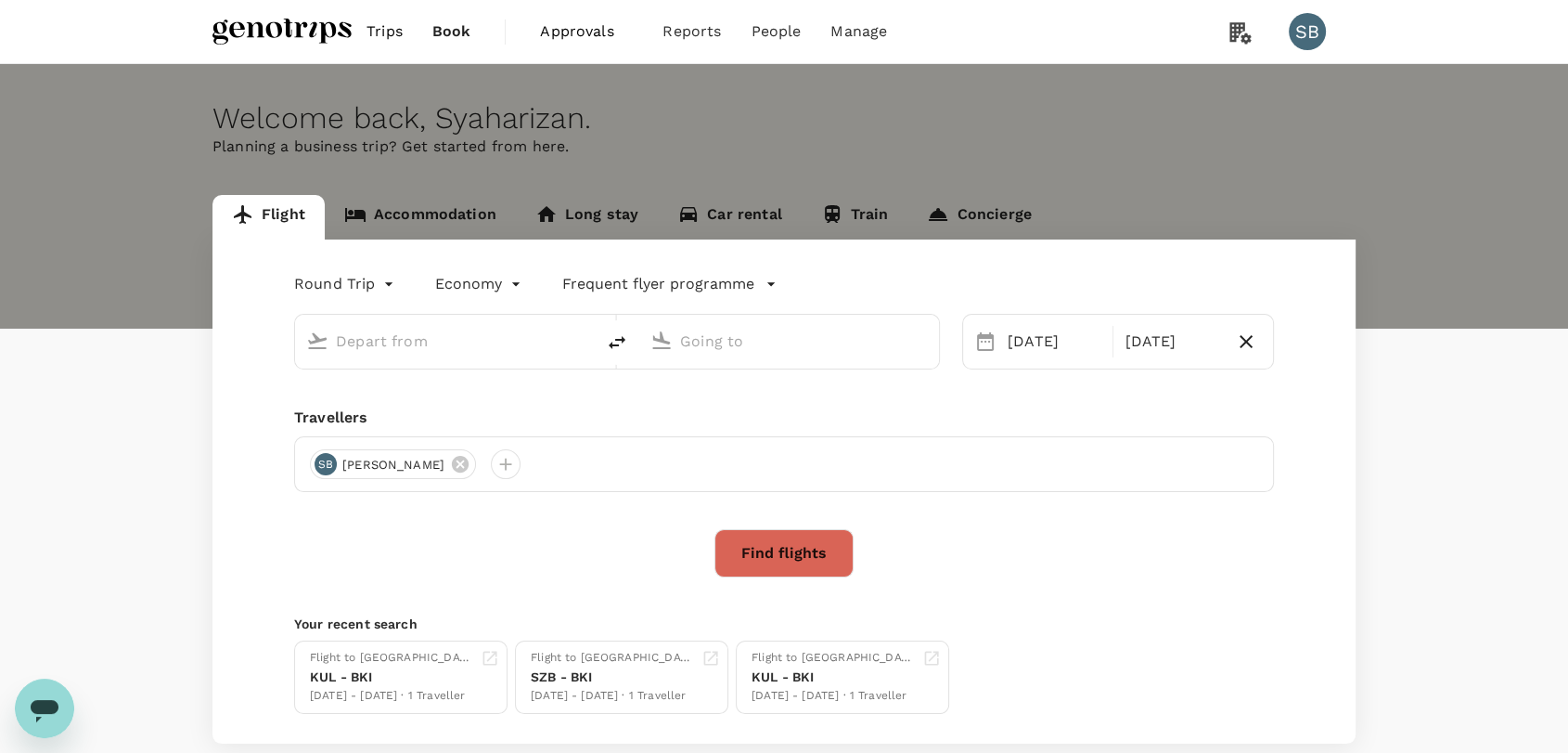
type input "Sultan [PERSON_NAME] [PERSON_NAME] (SZB)"
type input "Kota Kinabalu Intl (BKI)"
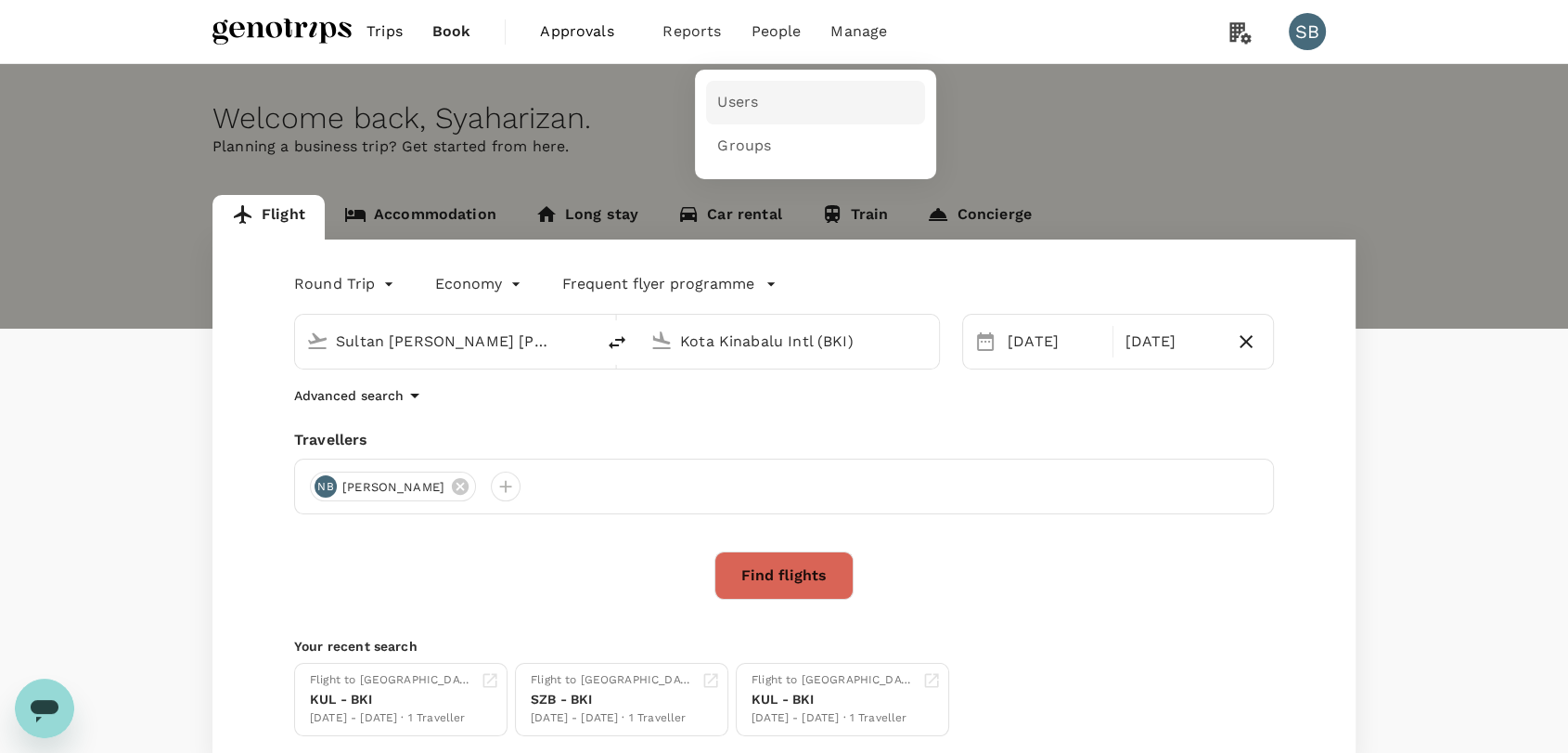
click at [742, 103] on span "Users" at bounding box center [737, 103] width 41 height 21
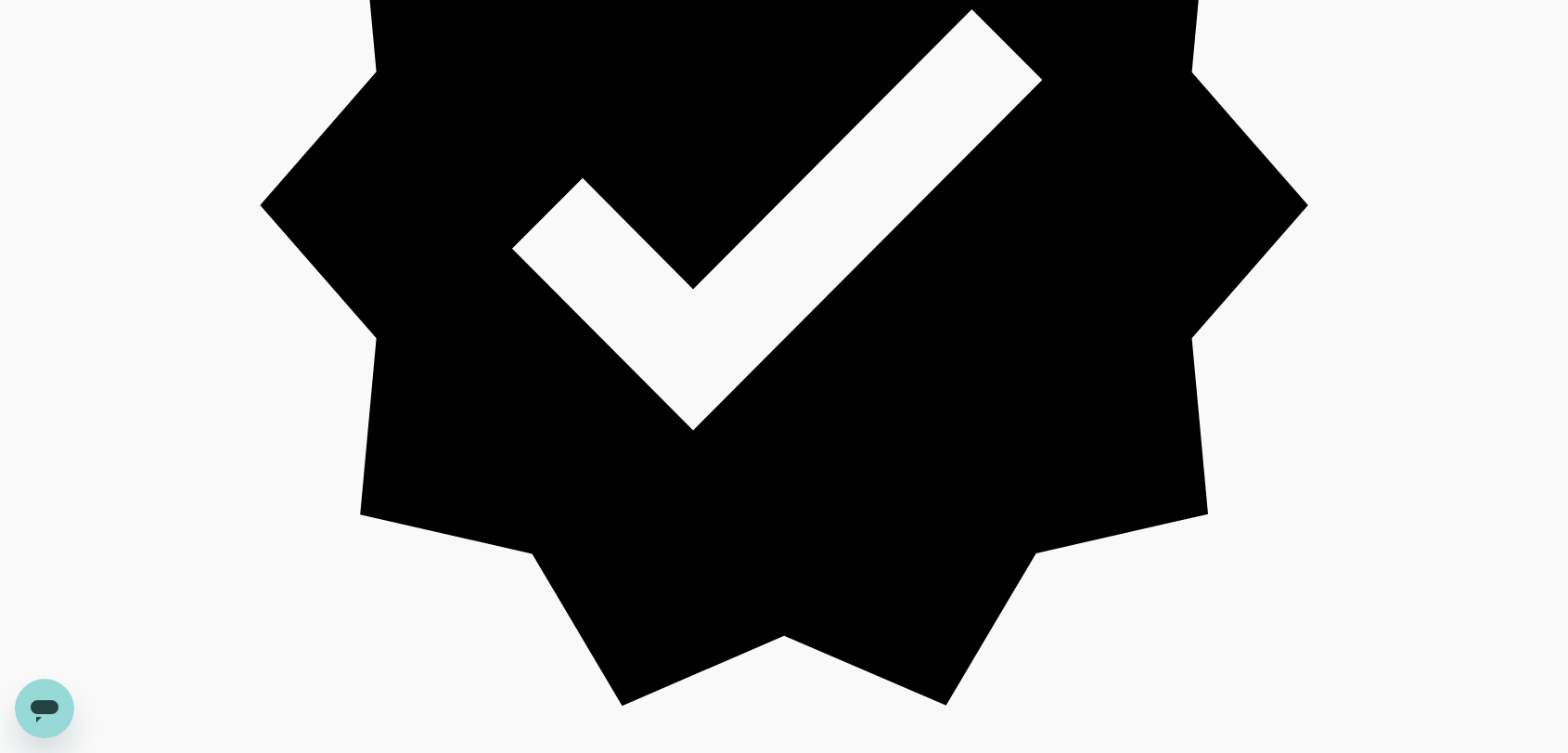
scroll to position [618, 0]
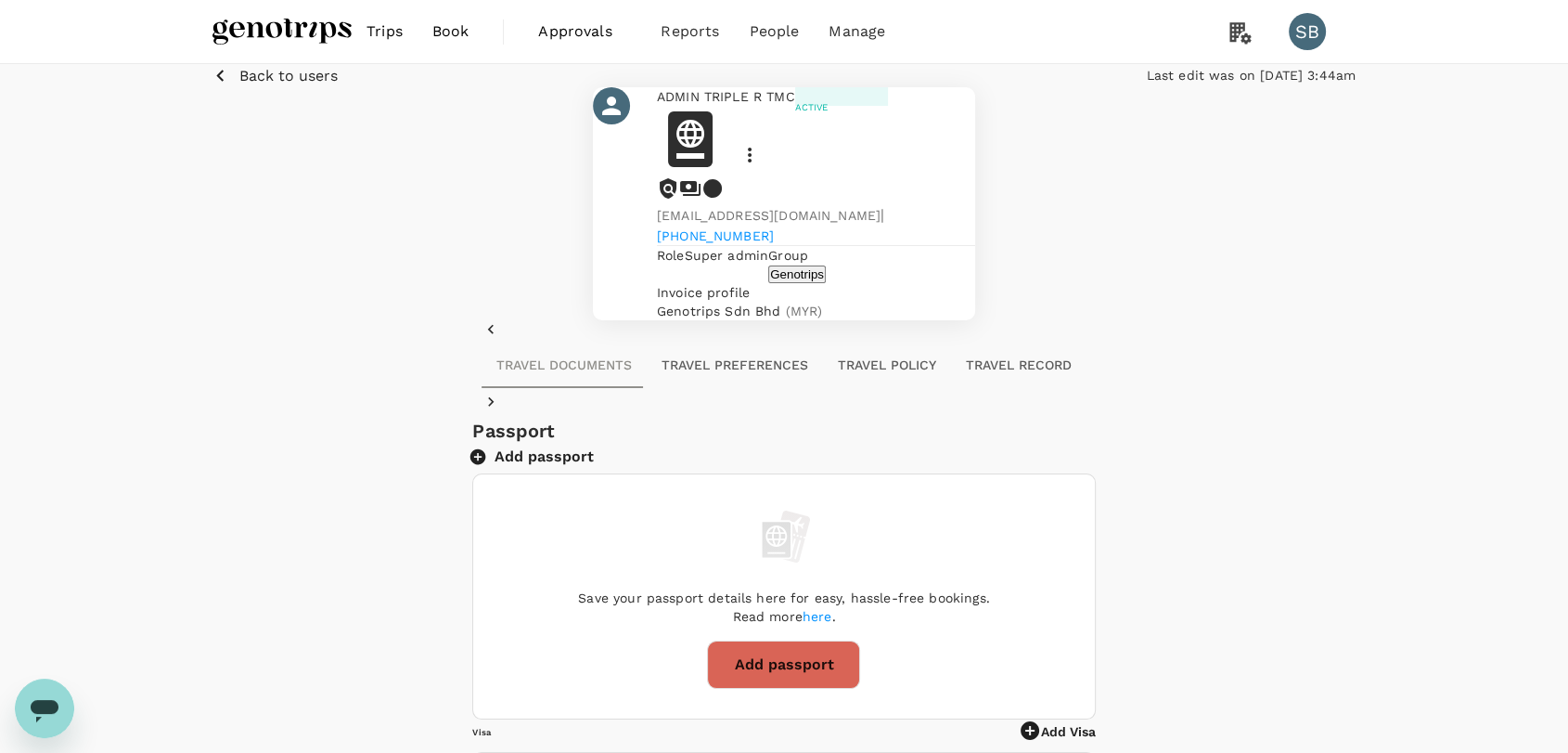
click at [261, 38] on img at bounding box center [282, 31] width 140 height 41
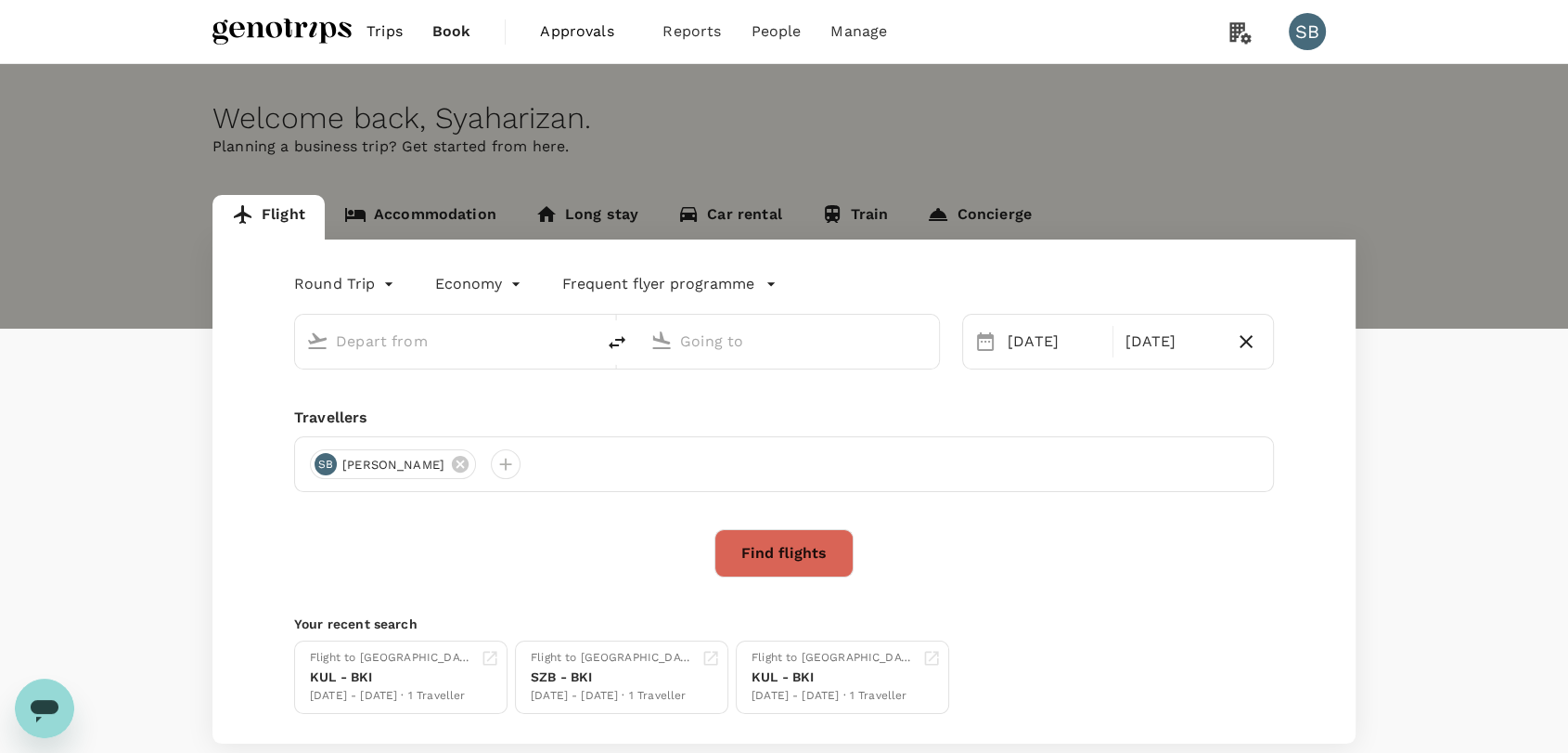
type input "Sultan [PERSON_NAME] [PERSON_NAME] (SZB)"
type input "Kota Kinabalu Intl (BKI)"
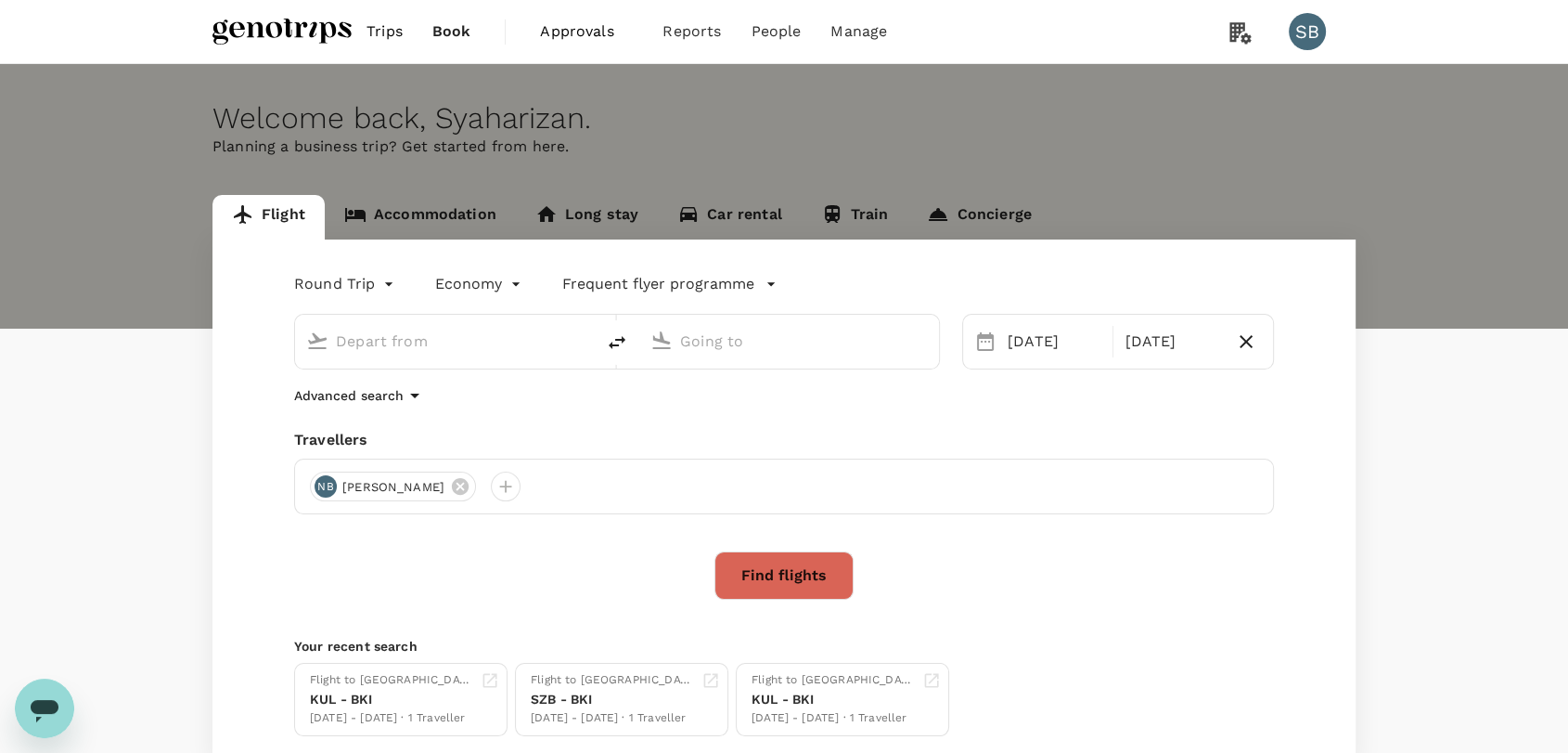
type input "Sultan [PERSON_NAME] [PERSON_NAME] (SZB)"
type input "Kota Kinabalu Intl (BKI)"
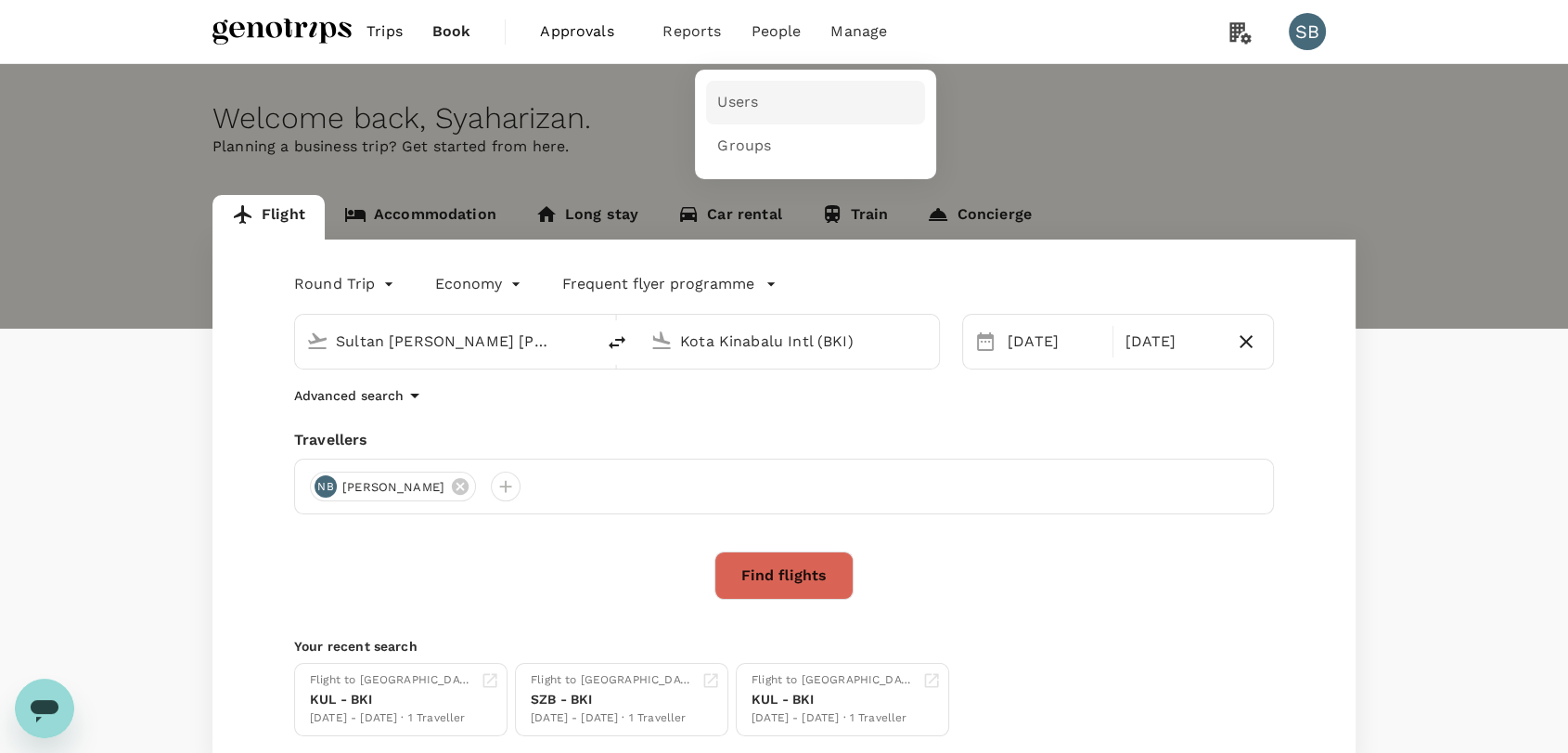
click at [757, 93] on link "Users" at bounding box center [816, 102] width 219 height 44
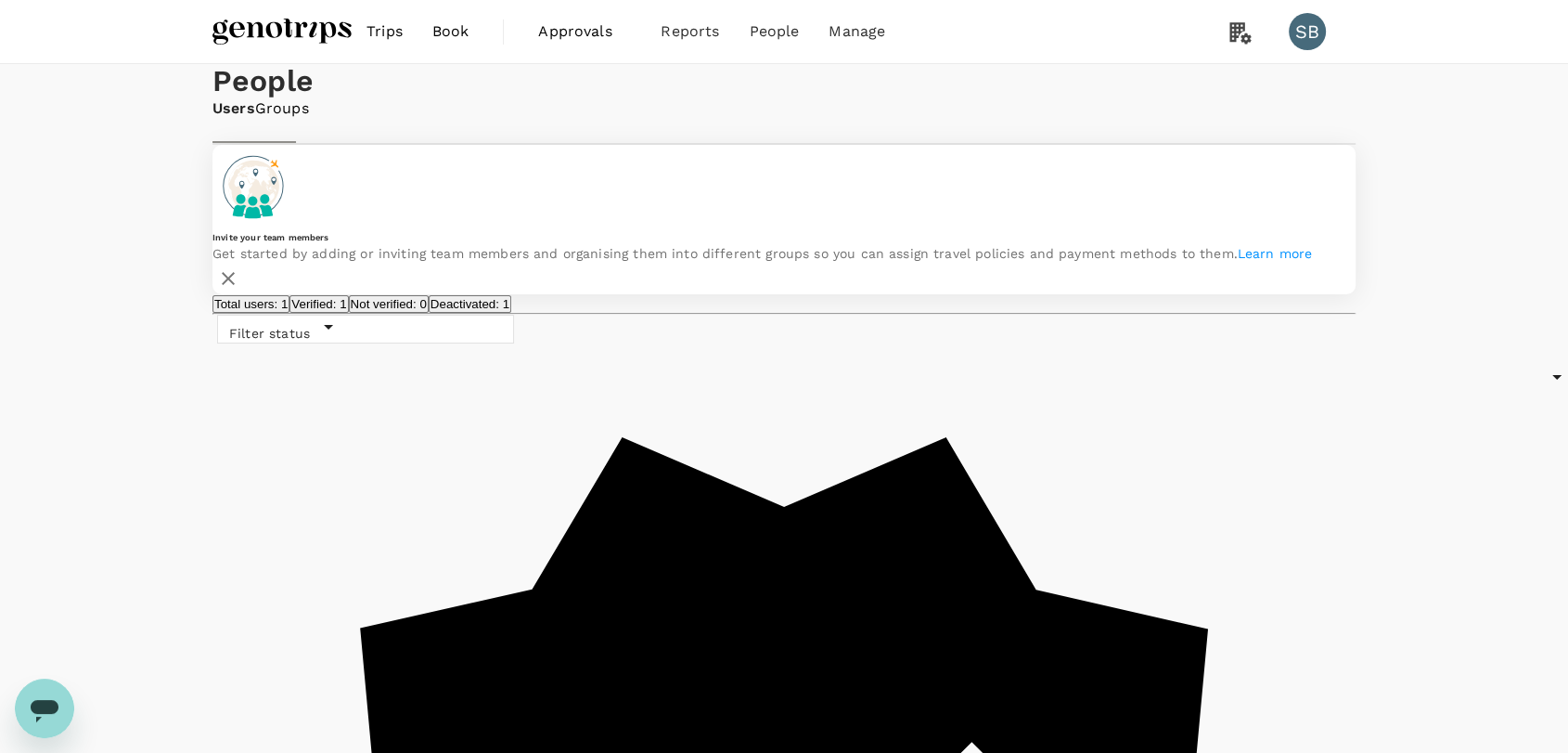
scroll to position [193, 0]
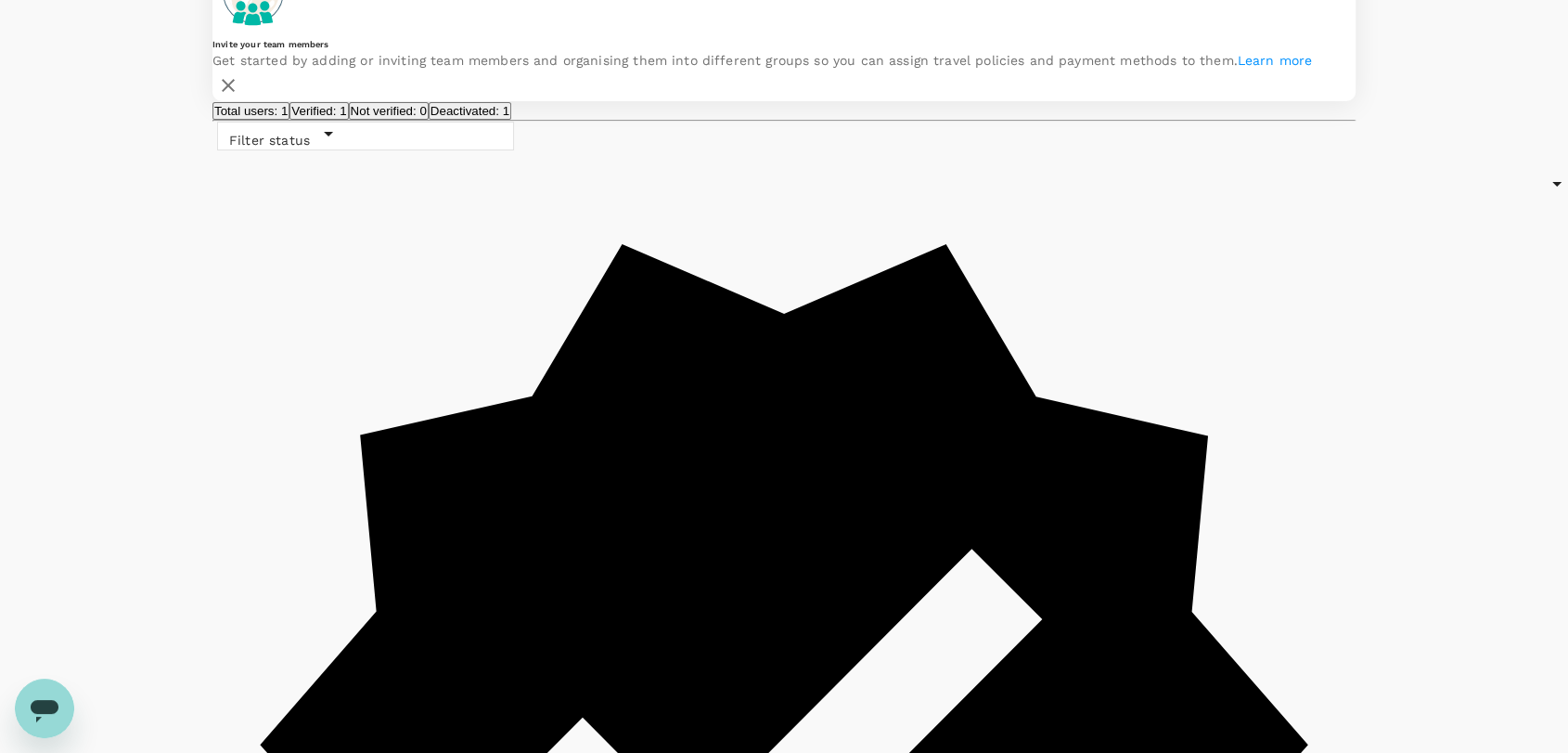
type input "h"
type input "f"
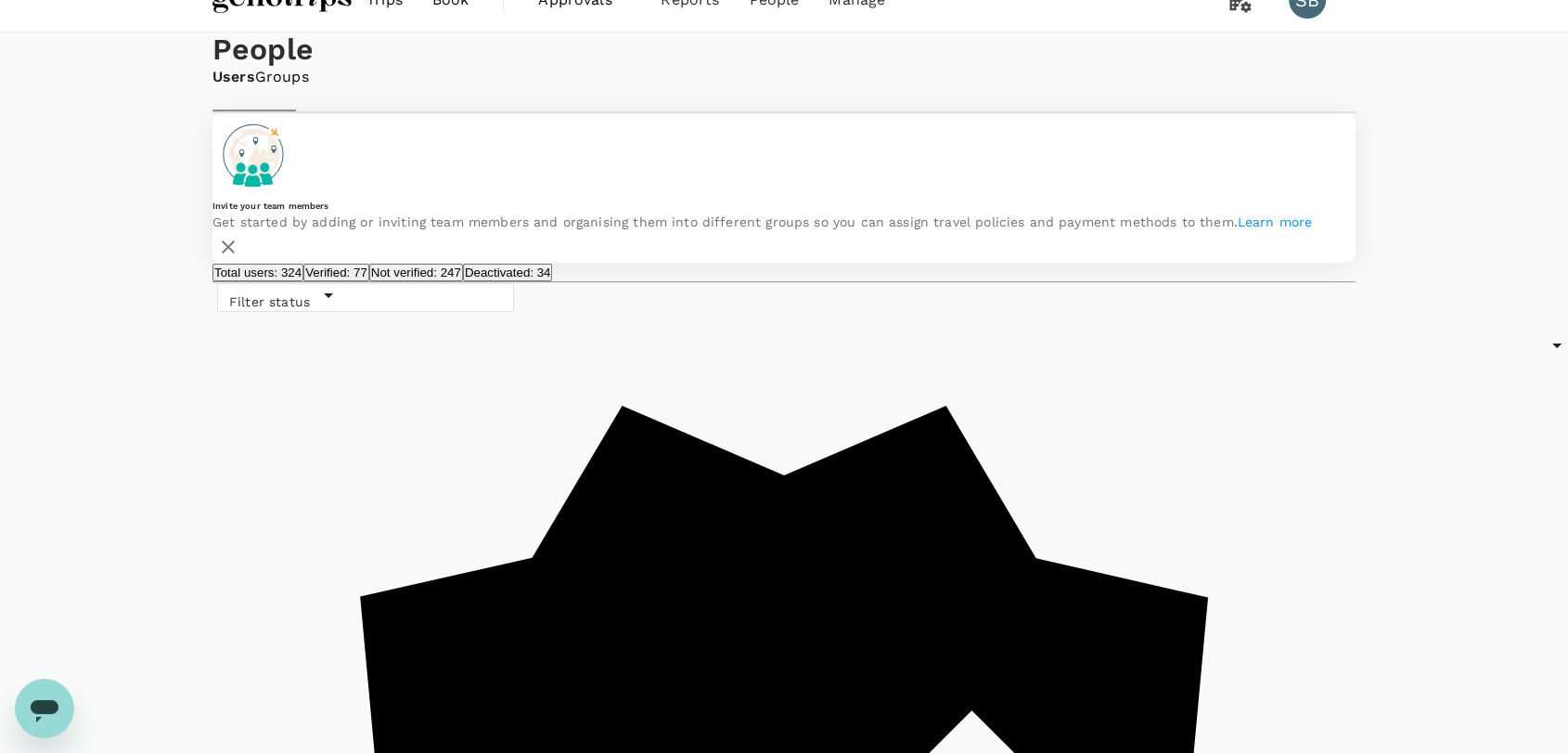
scroll to position [0, 0]
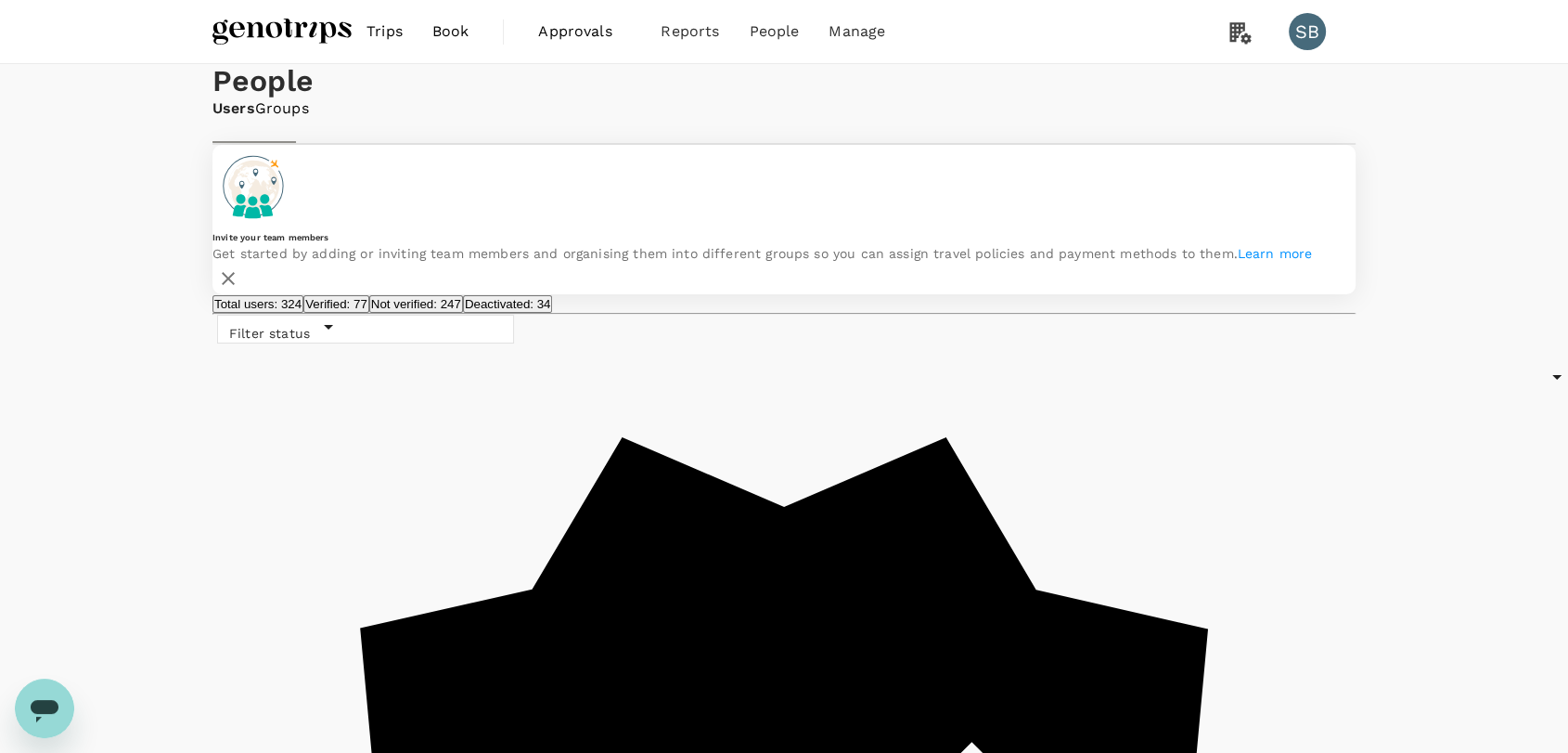
click at [309, 120] on link "Groups" at bounding box center [282, 110] width 54 height 21
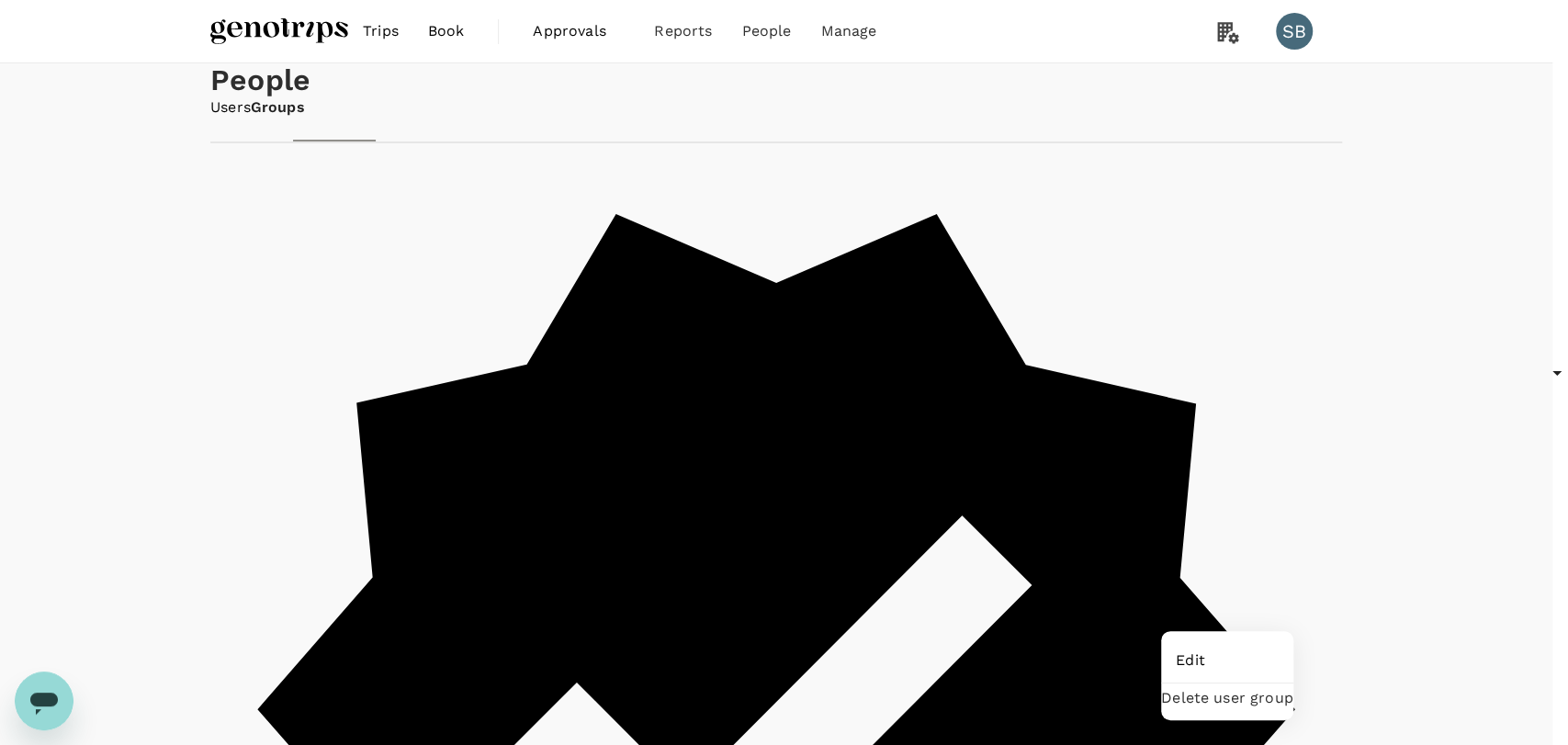
click at [1264, 661] on span "Edit" at bounding box center [1227, 660] width 103 height 22
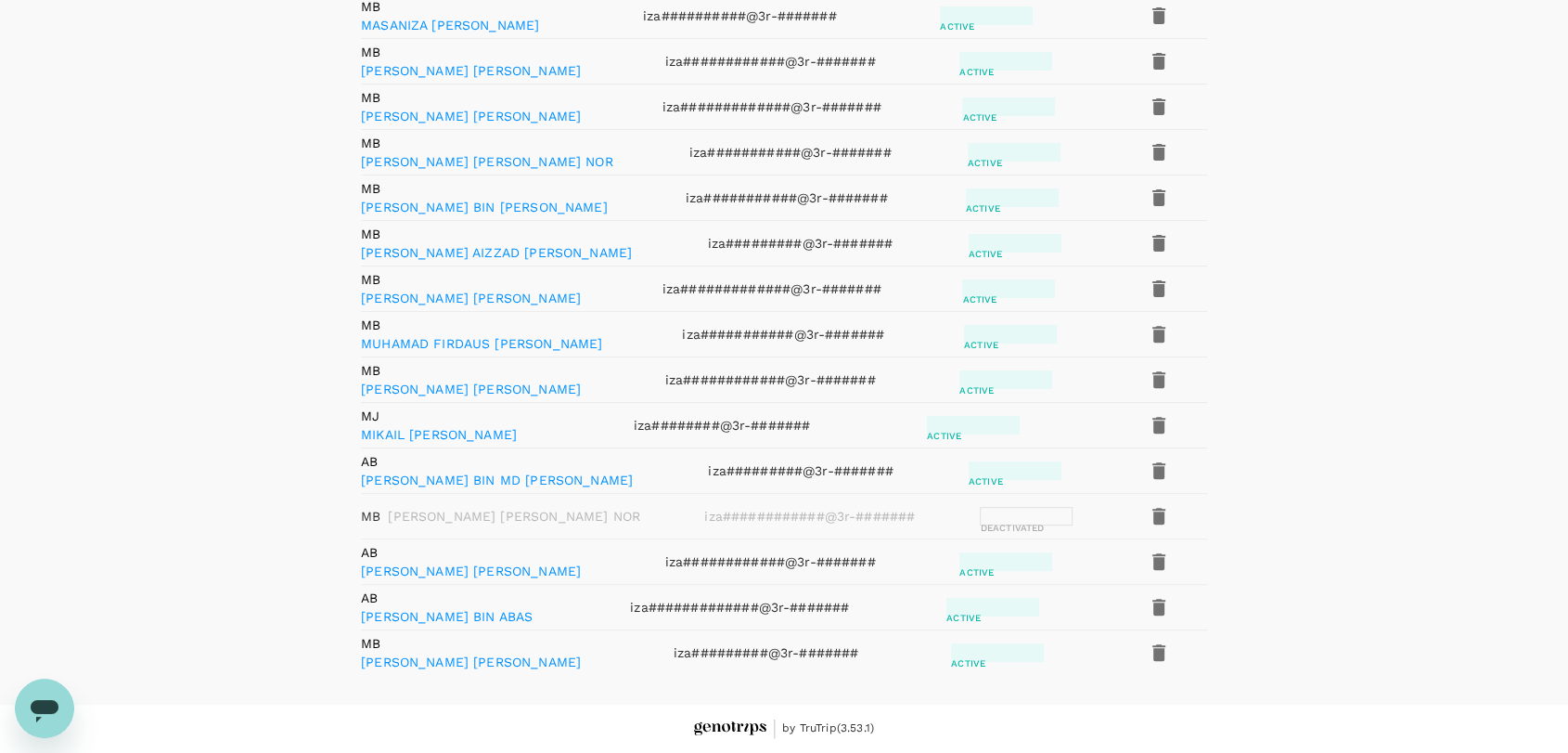
scroll to position [943, 0]
click at [1148, 505] on icon "button" at bounding box center [1159, 516] width 22 height 22
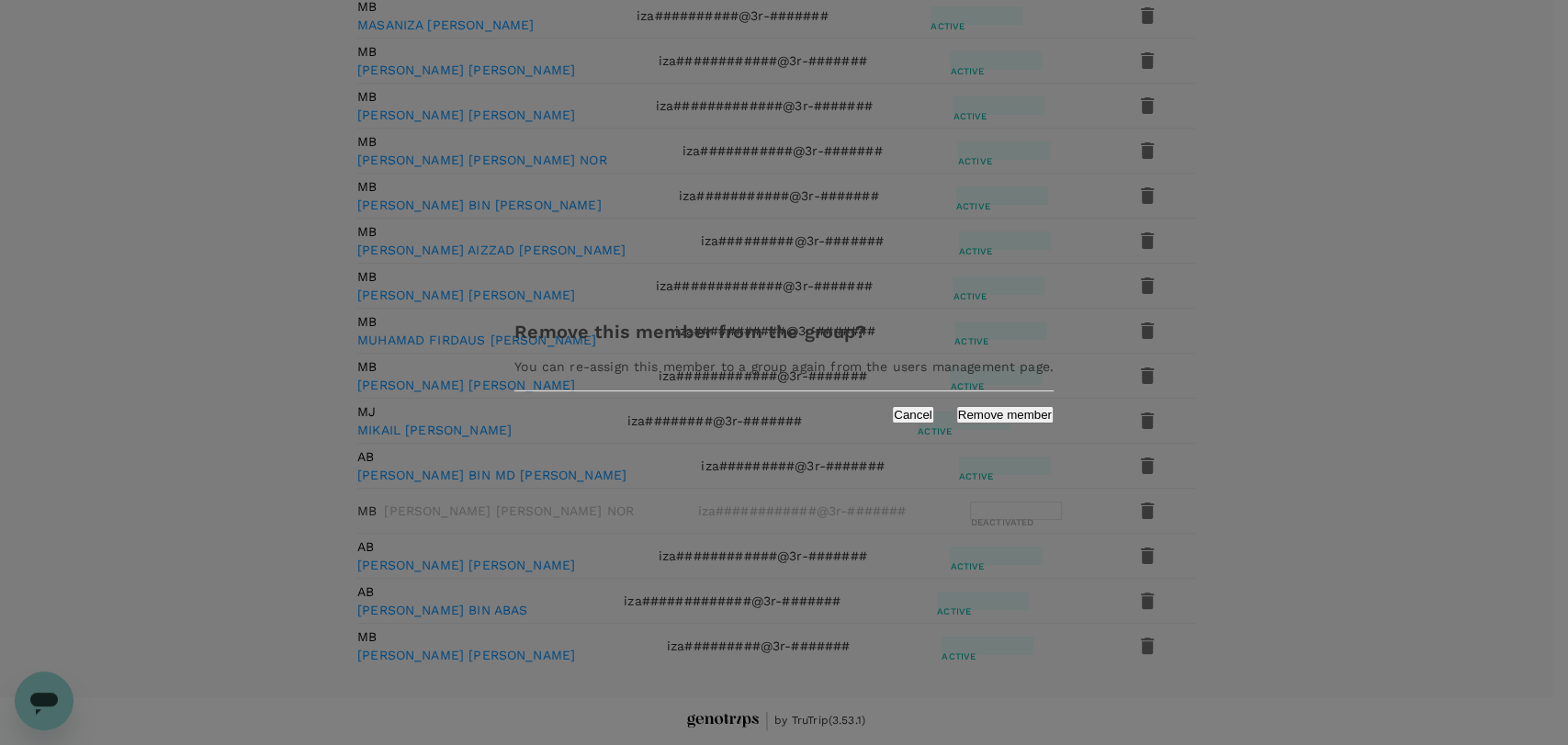
click at [892, 423] on button "Cancel" at bounding box center [913, 414] width 42 height 17
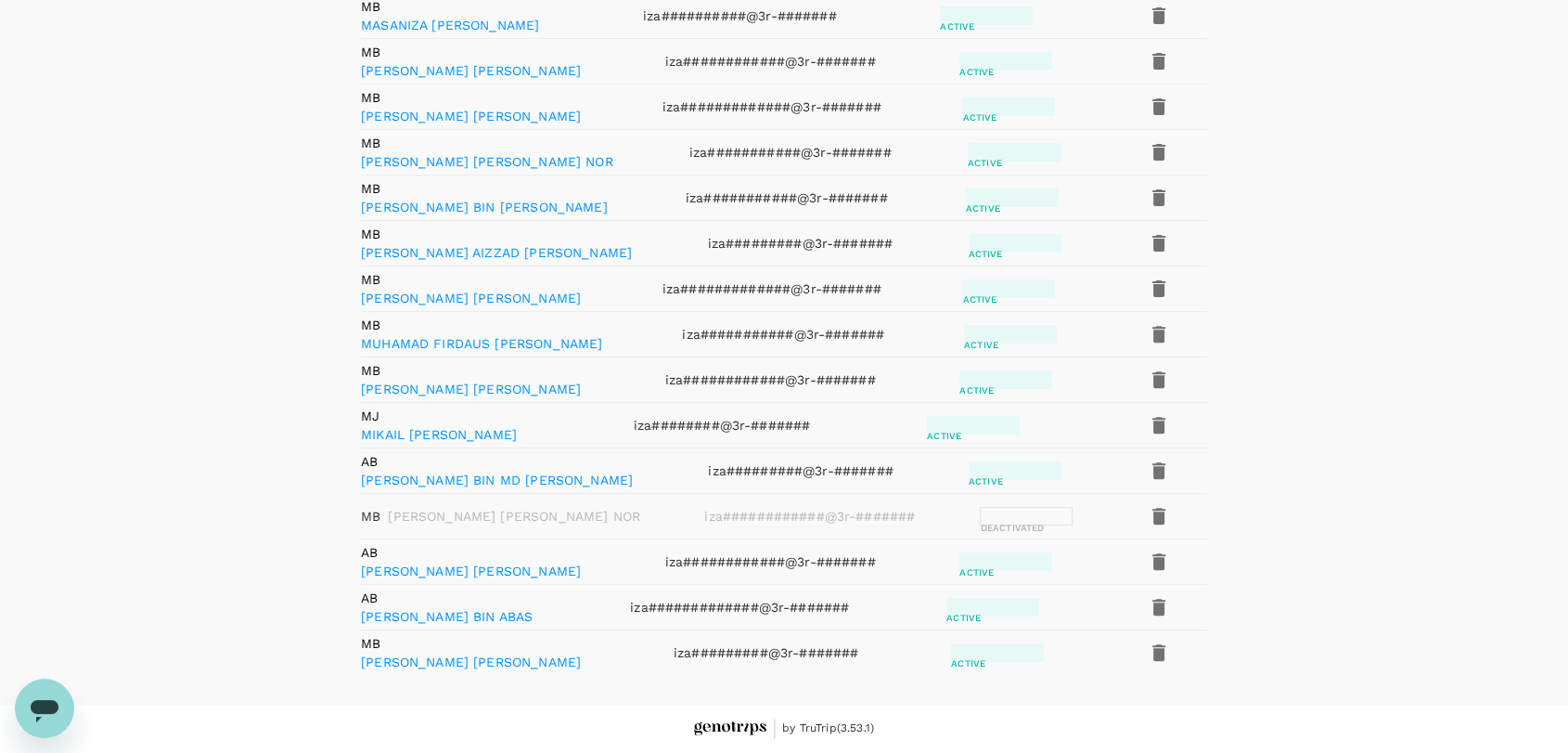
click at [1152, 508] on icon "button" at bounding box center [1158, 516] width 13 height 16
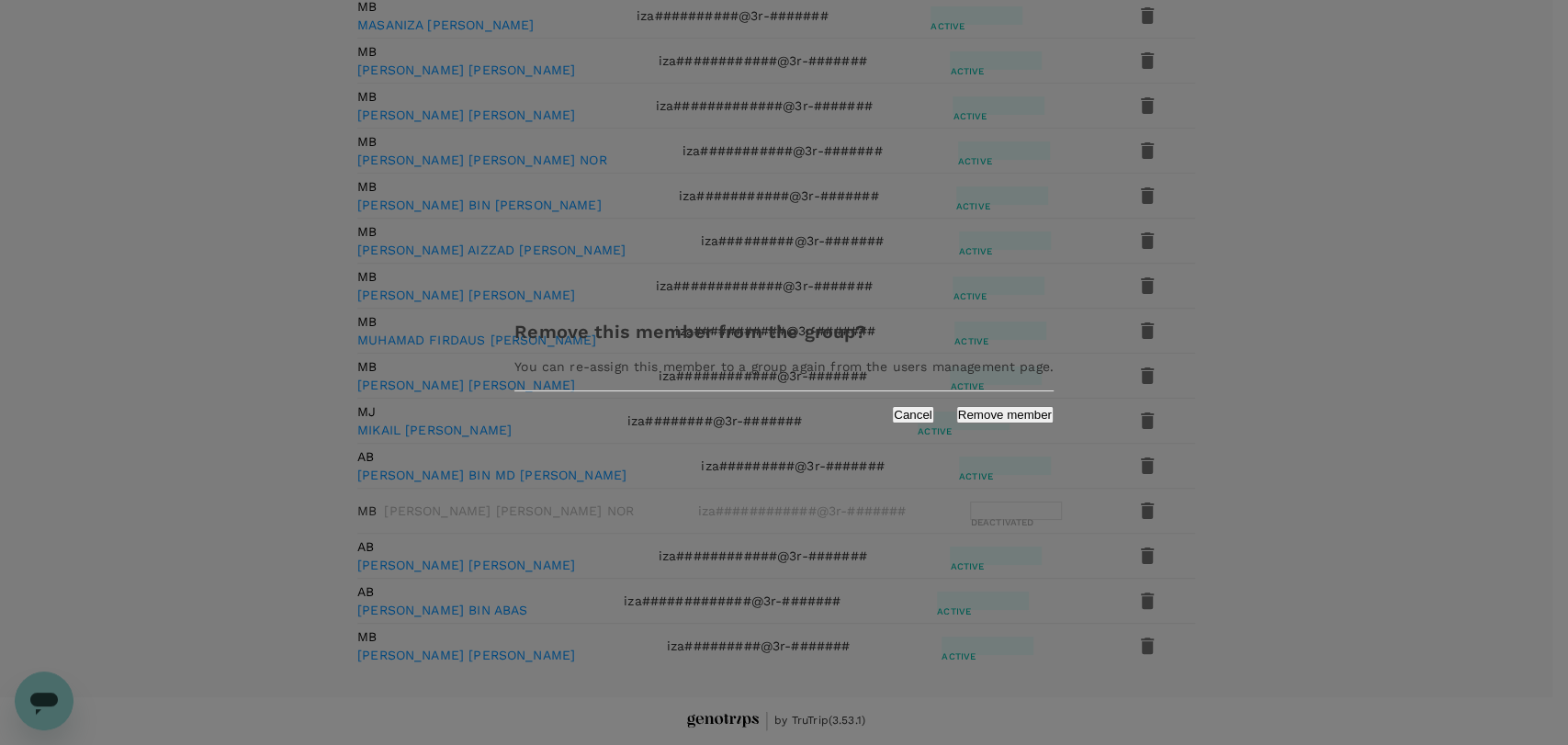
drag, startPoint x: 982, startPoint y: 426, endPoint x: 974, endPoint y: 417, distance: 12.0
click at [981, 423] on button "Remove member" at bounding box center [1005, 414] width 98 height 17
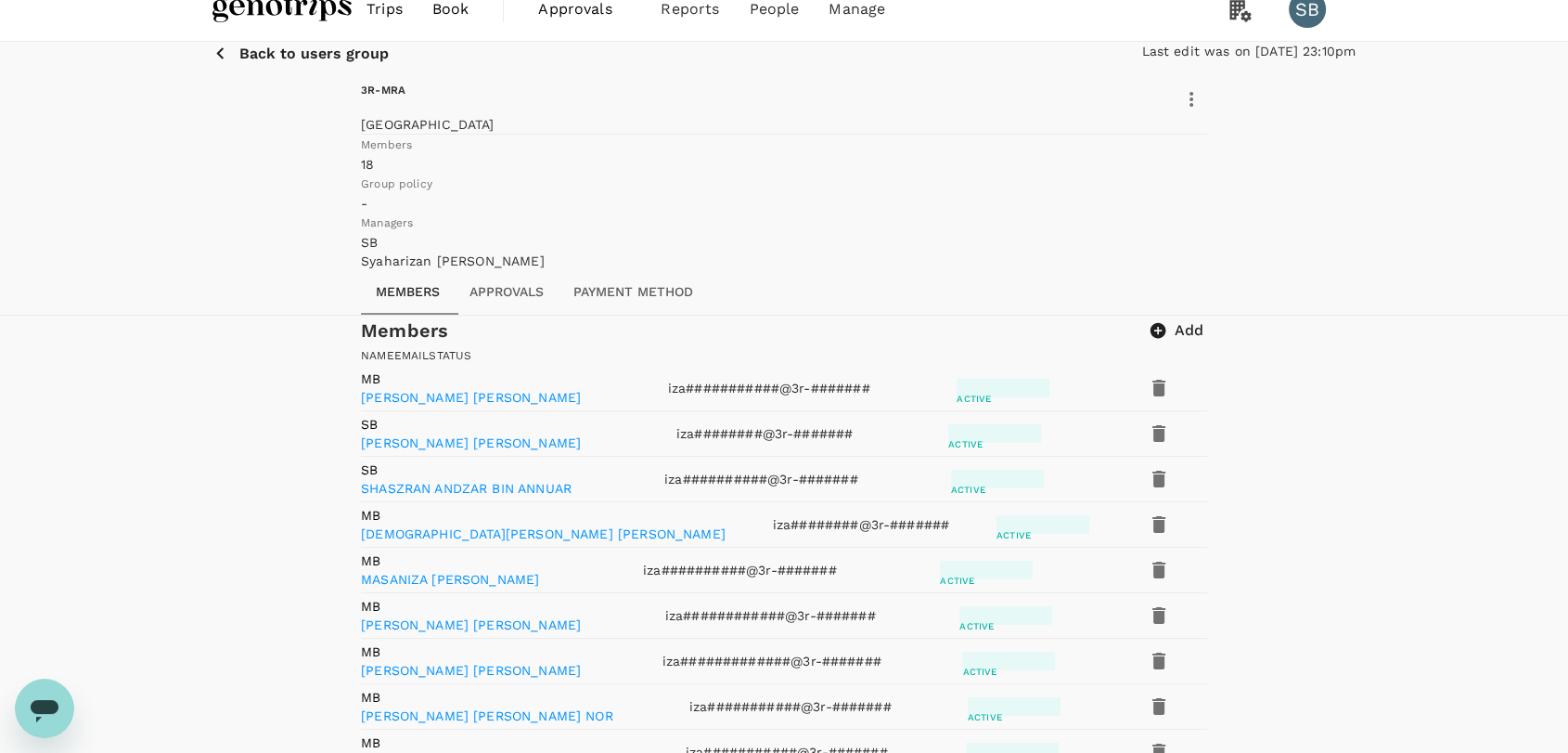
scroll to position [0, 0]
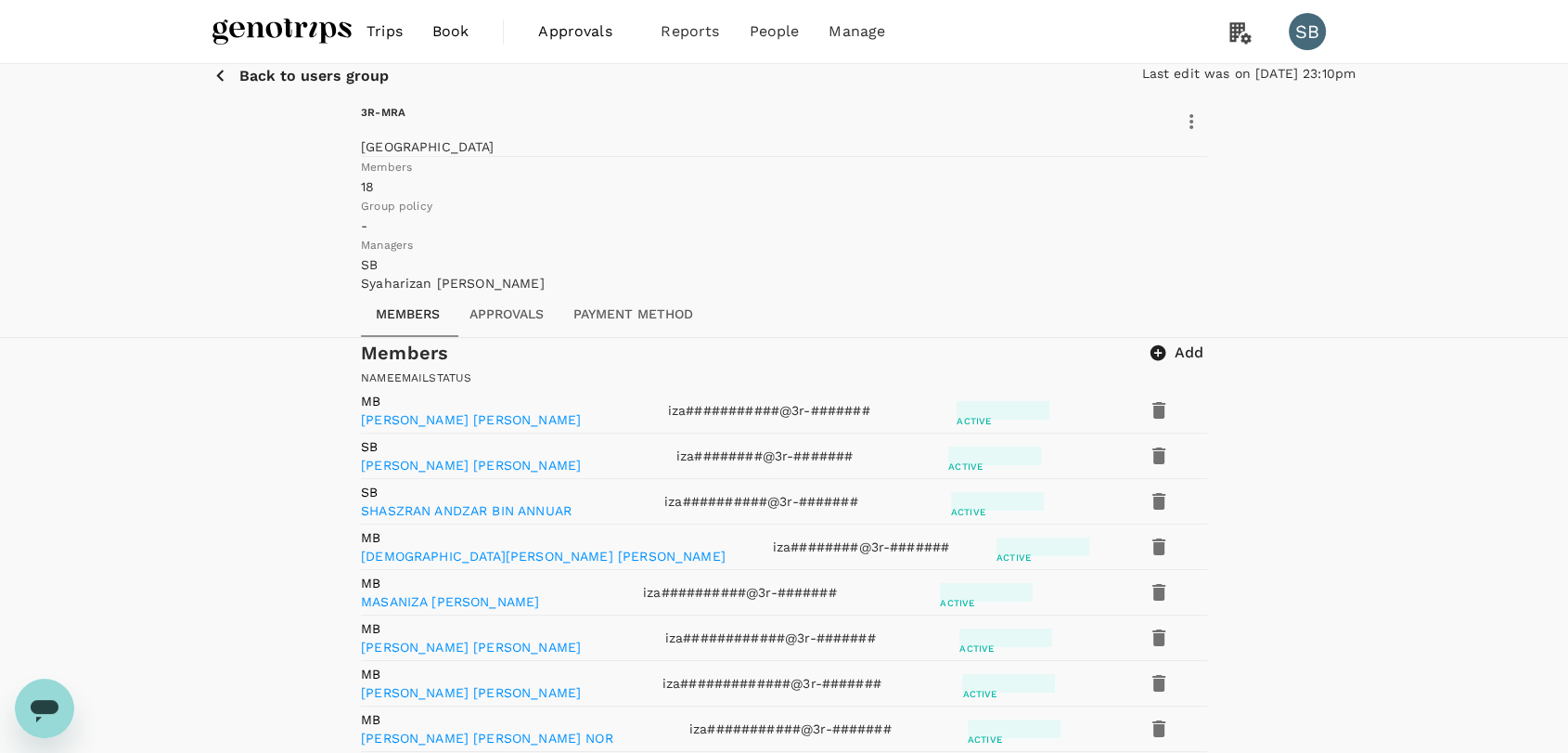
click at [263, 84] on p "Back to users group" at bounding box center [314, 76] width 149 height 16
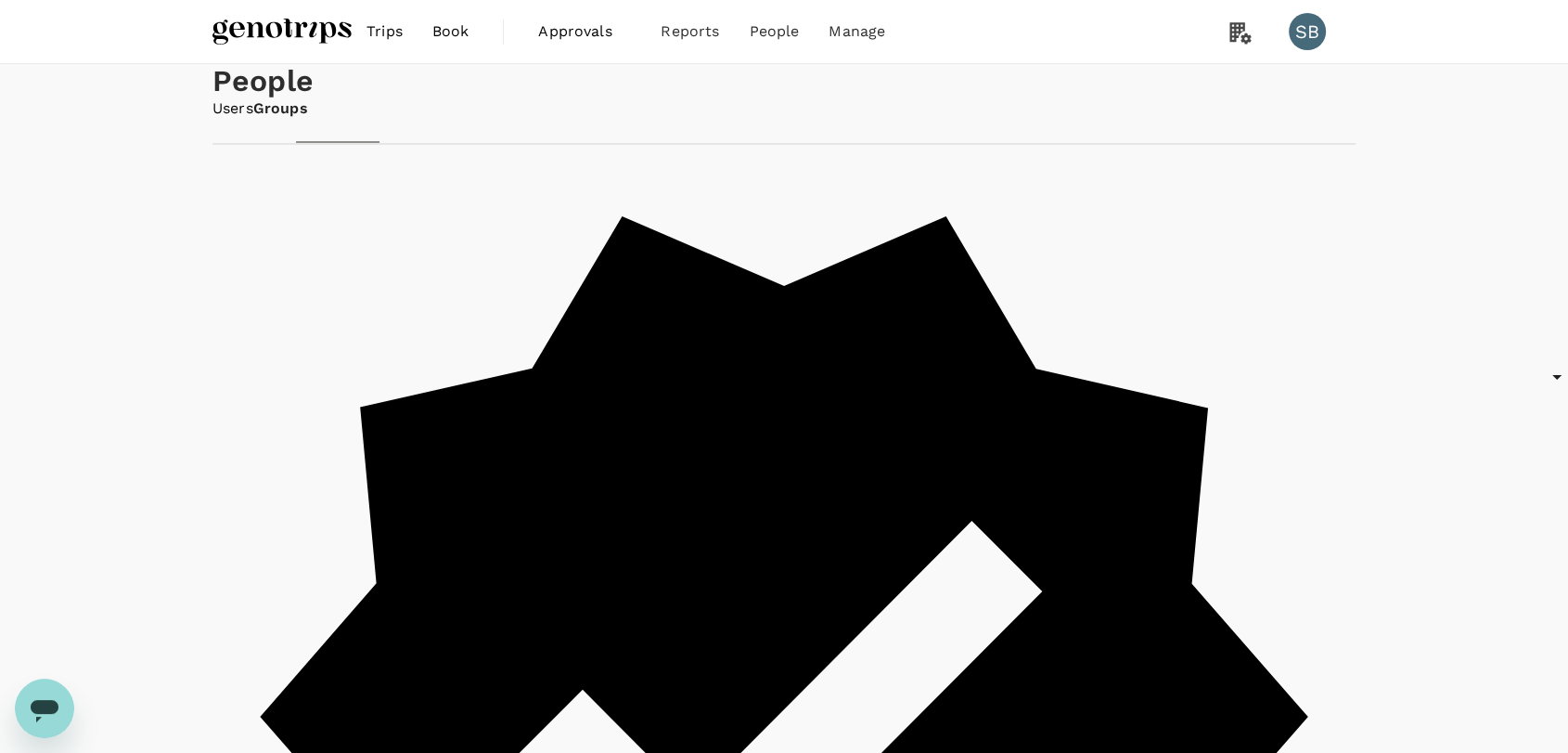
click at [236, 120] on link "Users" at bounding box center [233, 110] width 41 height 21
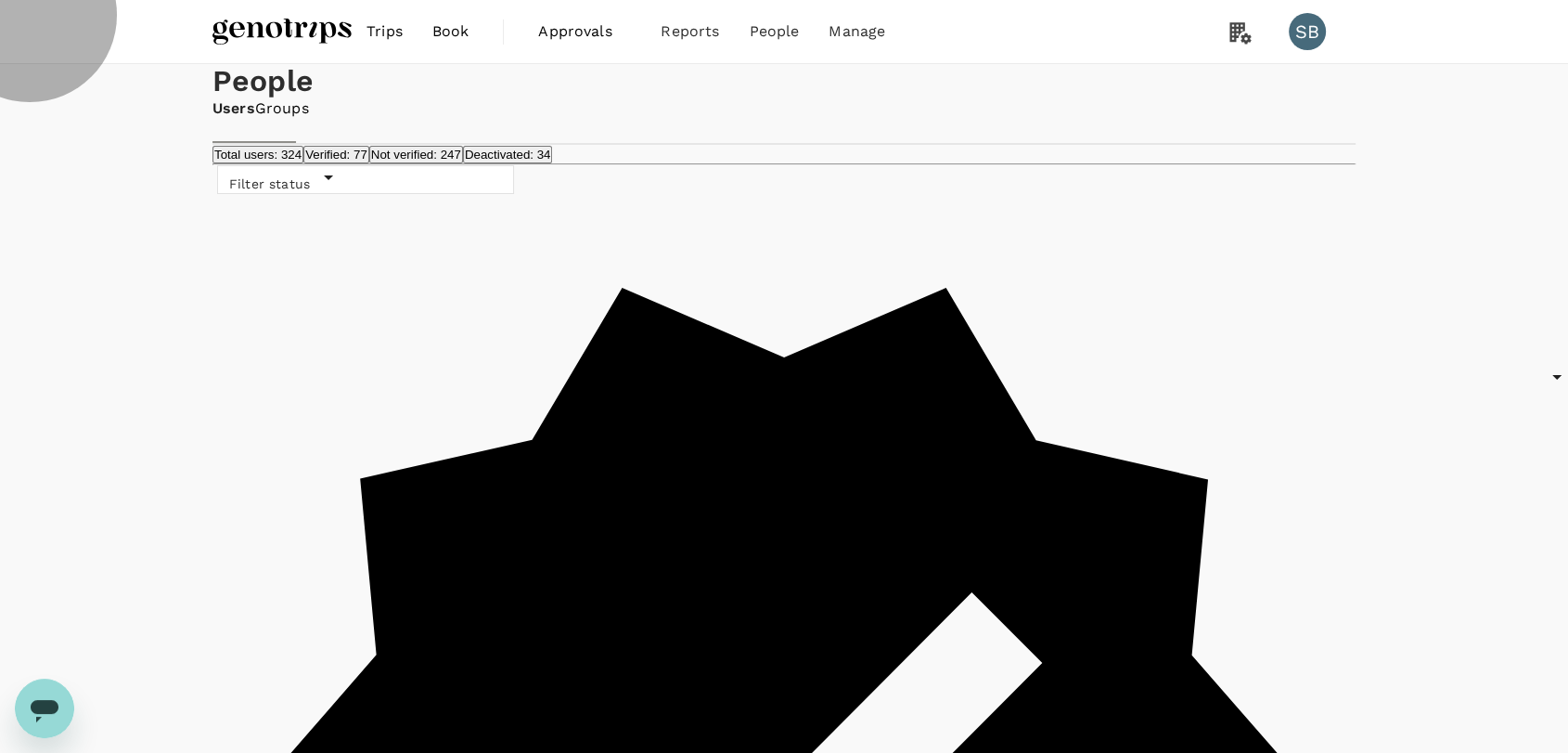
click at [553, 164] on button "Deactivated: 34" at bounding box center [508, 154] width 90 height 17
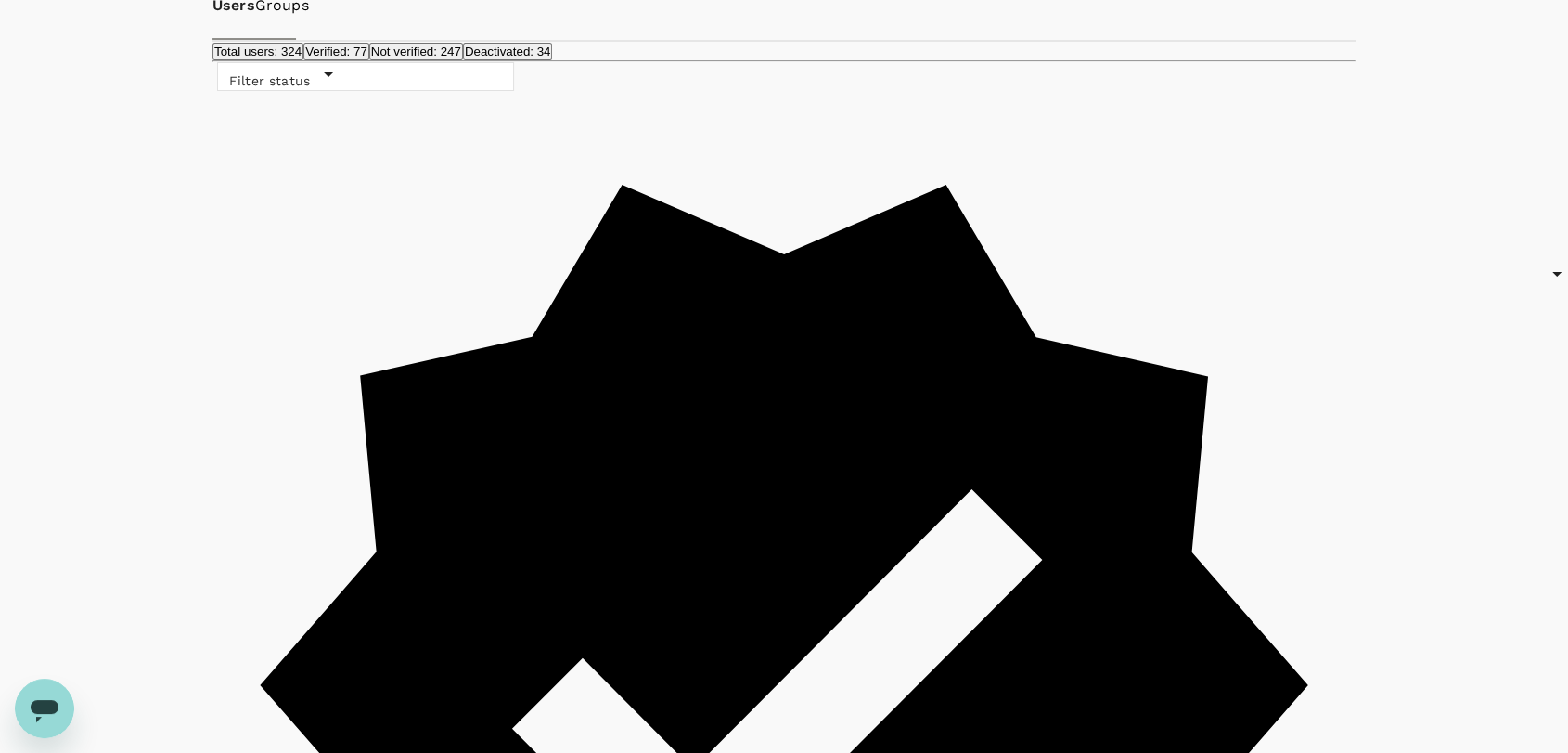
scroll to position [206, 0]
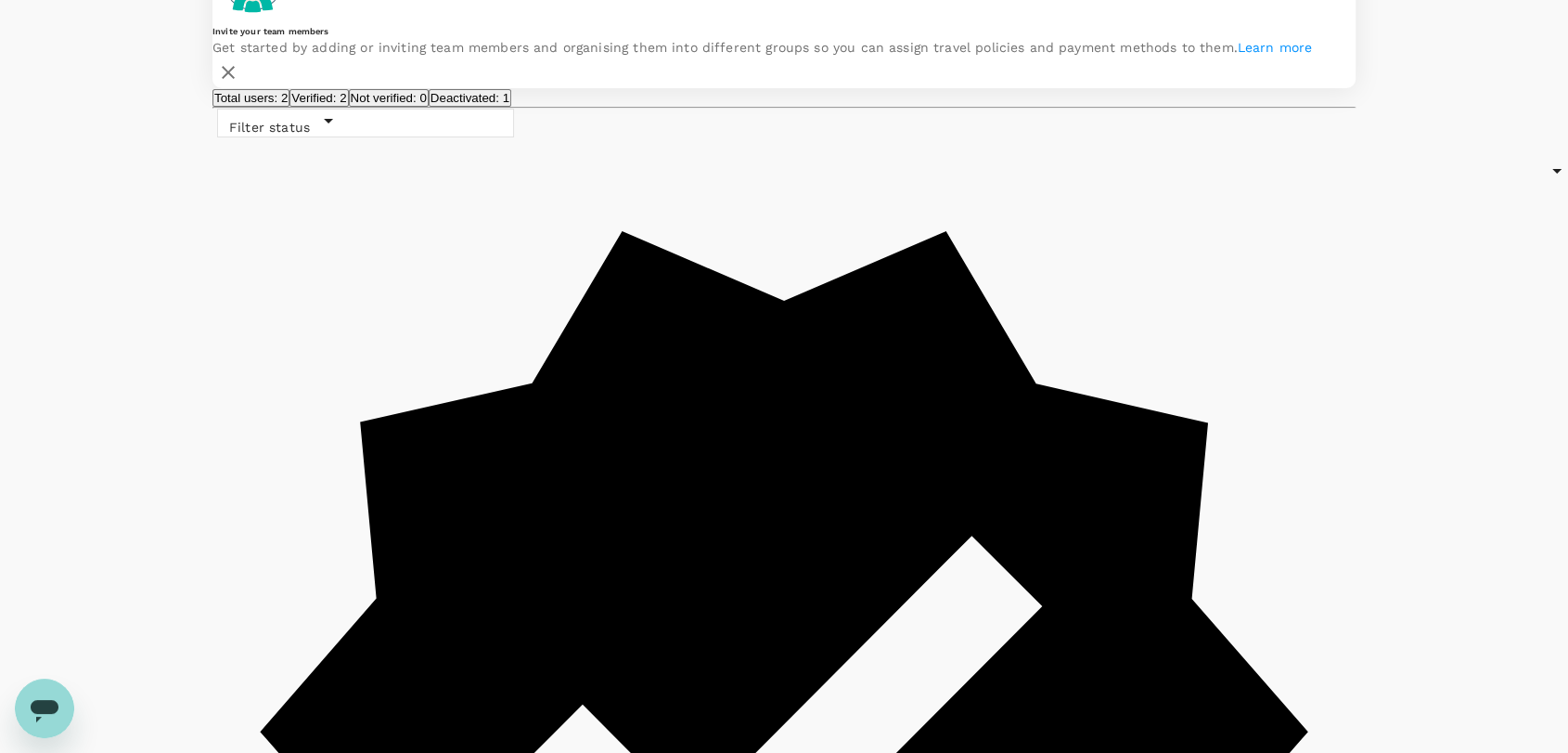
scroll to position [193, 0]
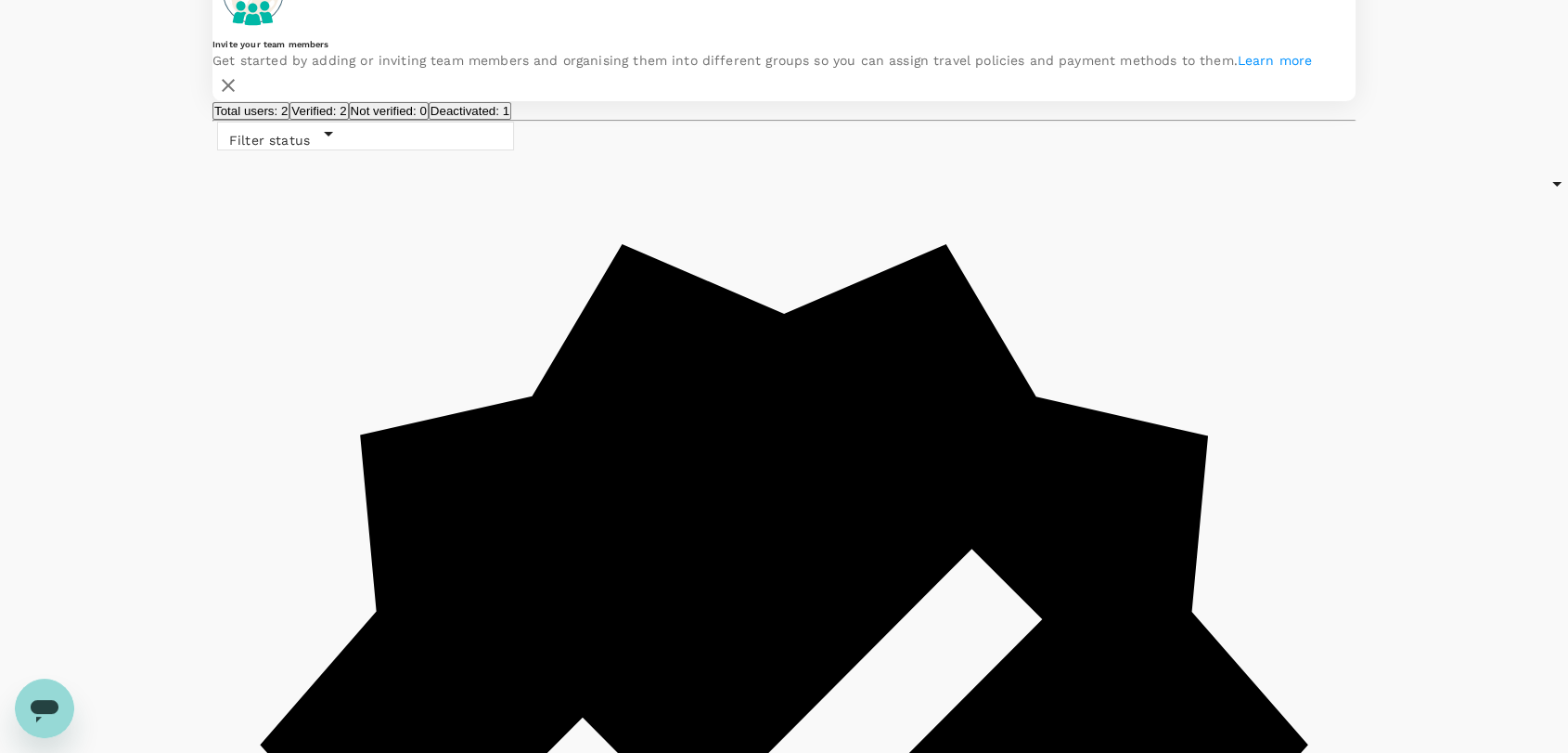
type input "a"
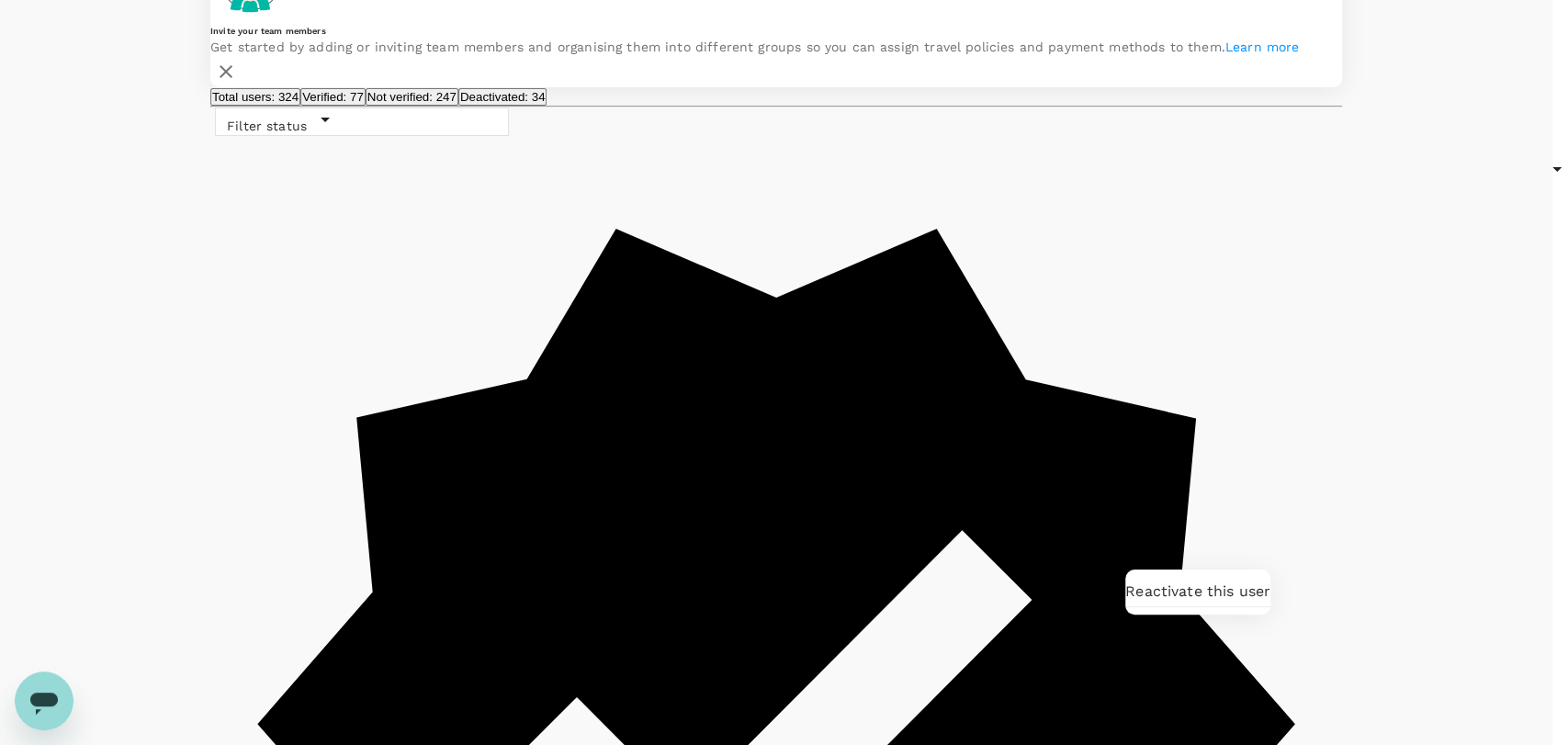
click at [1425, 509] on div at bounding box center [784, 372] width 1568 height 745
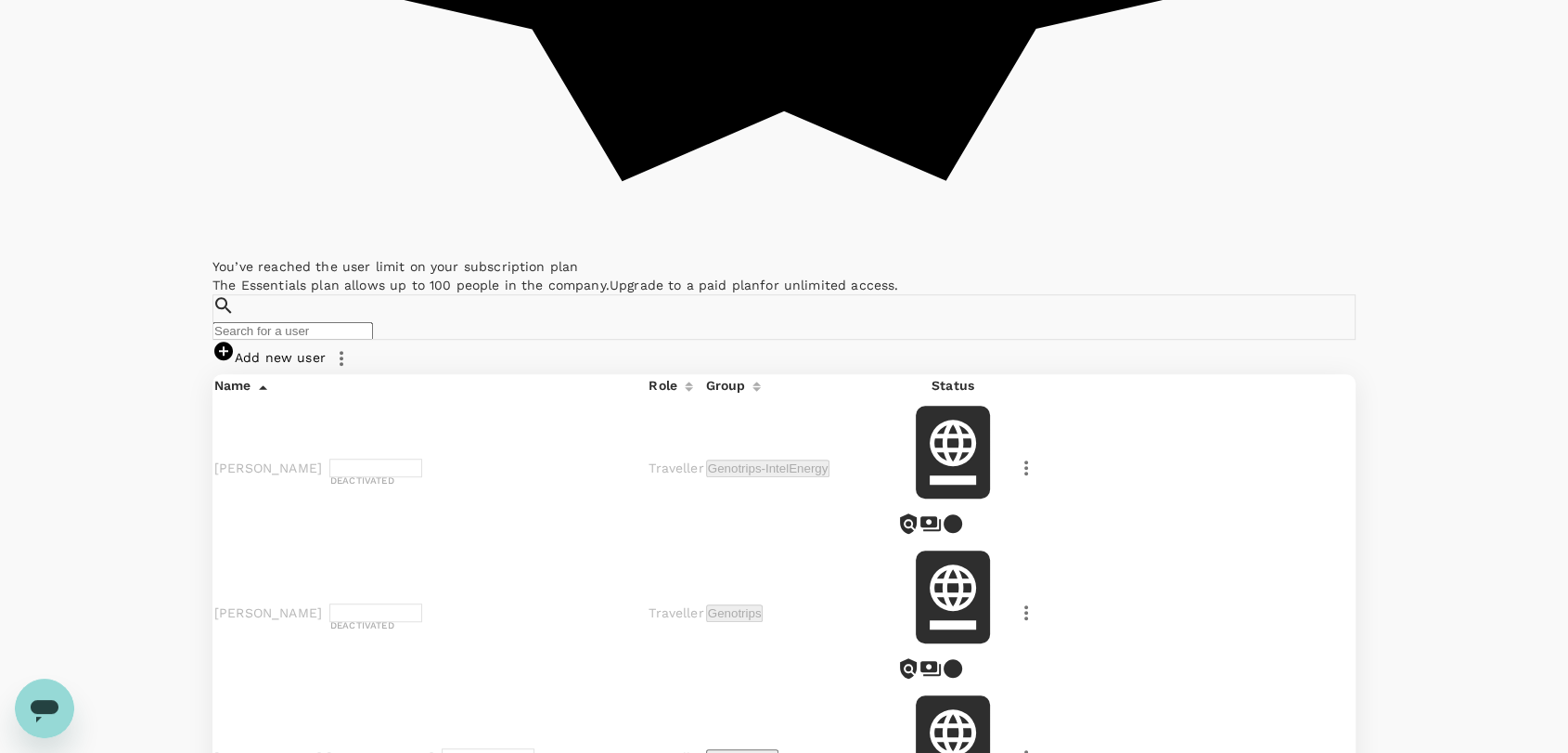
scroll to position [1134, 0]
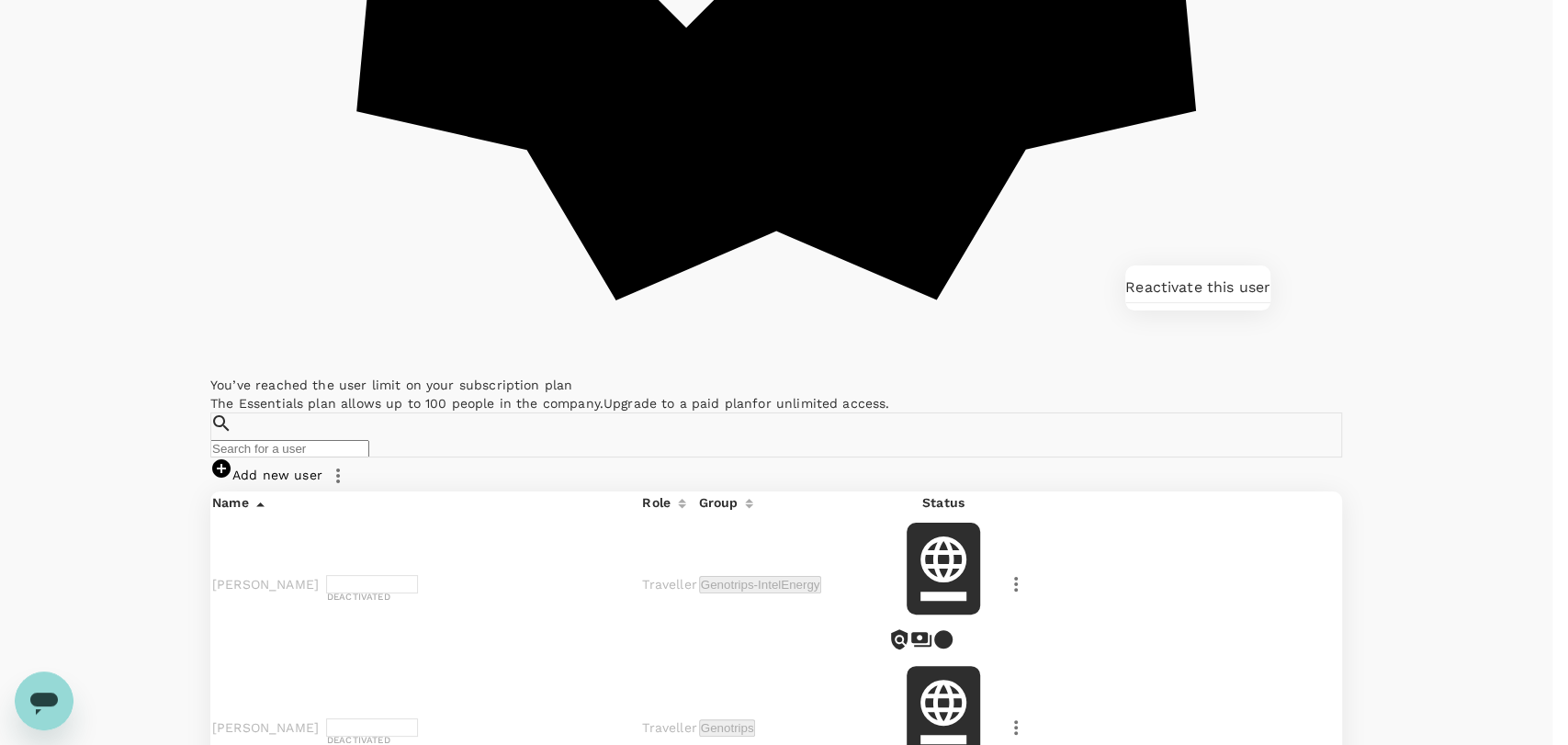
click at [1389, 292] on div at bounding box center [784, 372] width 1568 height 745
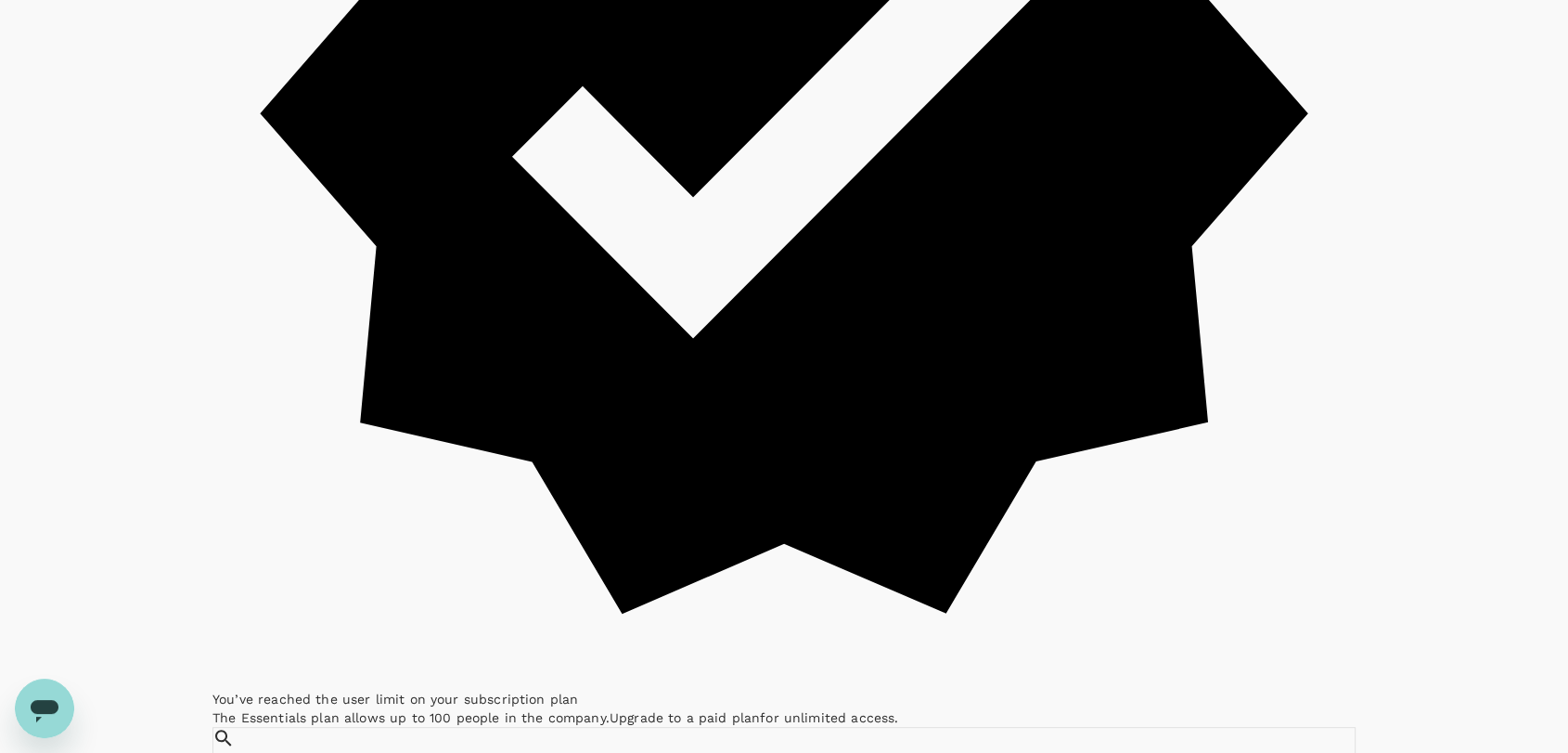
scroll to position [1340, 0]
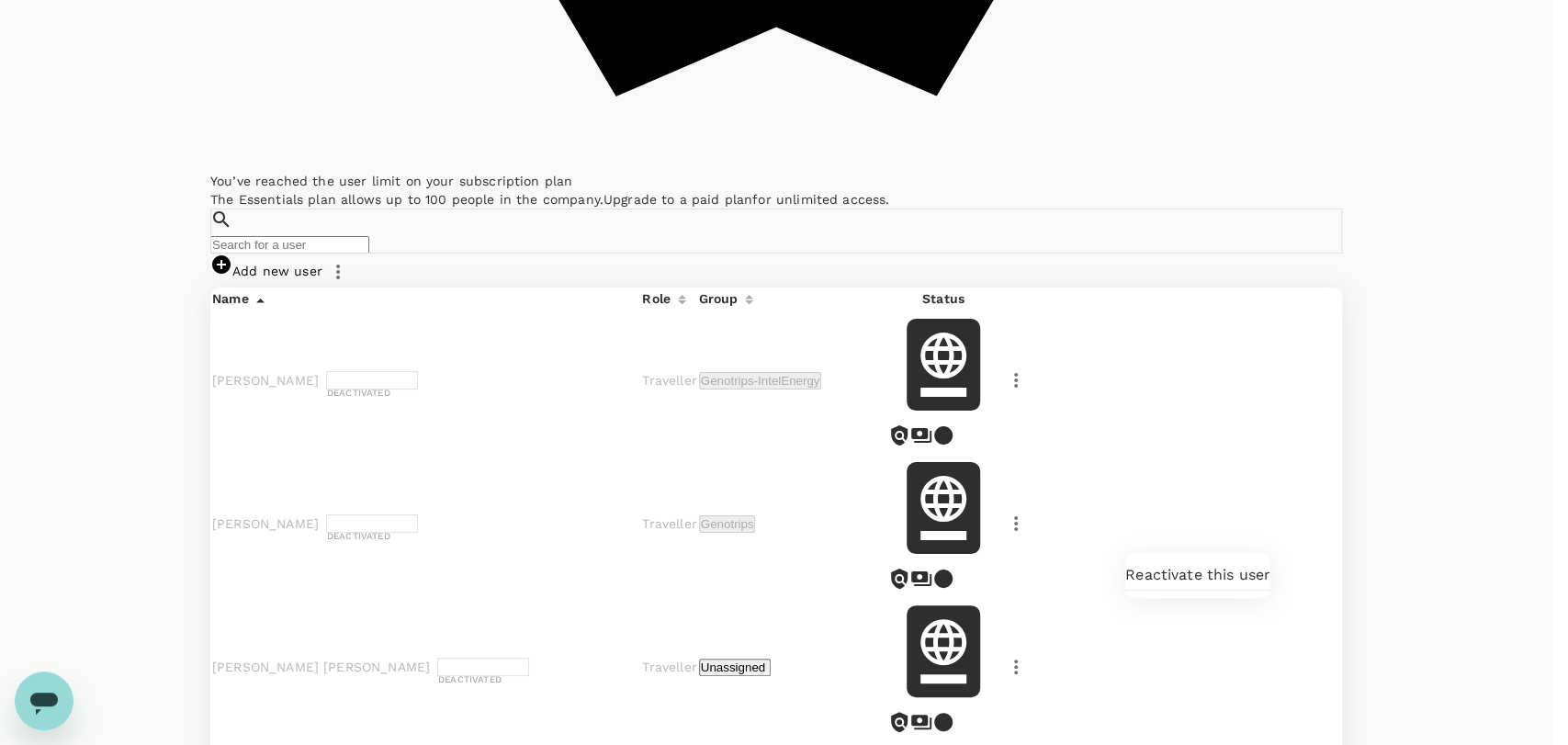
click at [1381, 510] on div at bounding box center [784, 372] width 1568 height 745
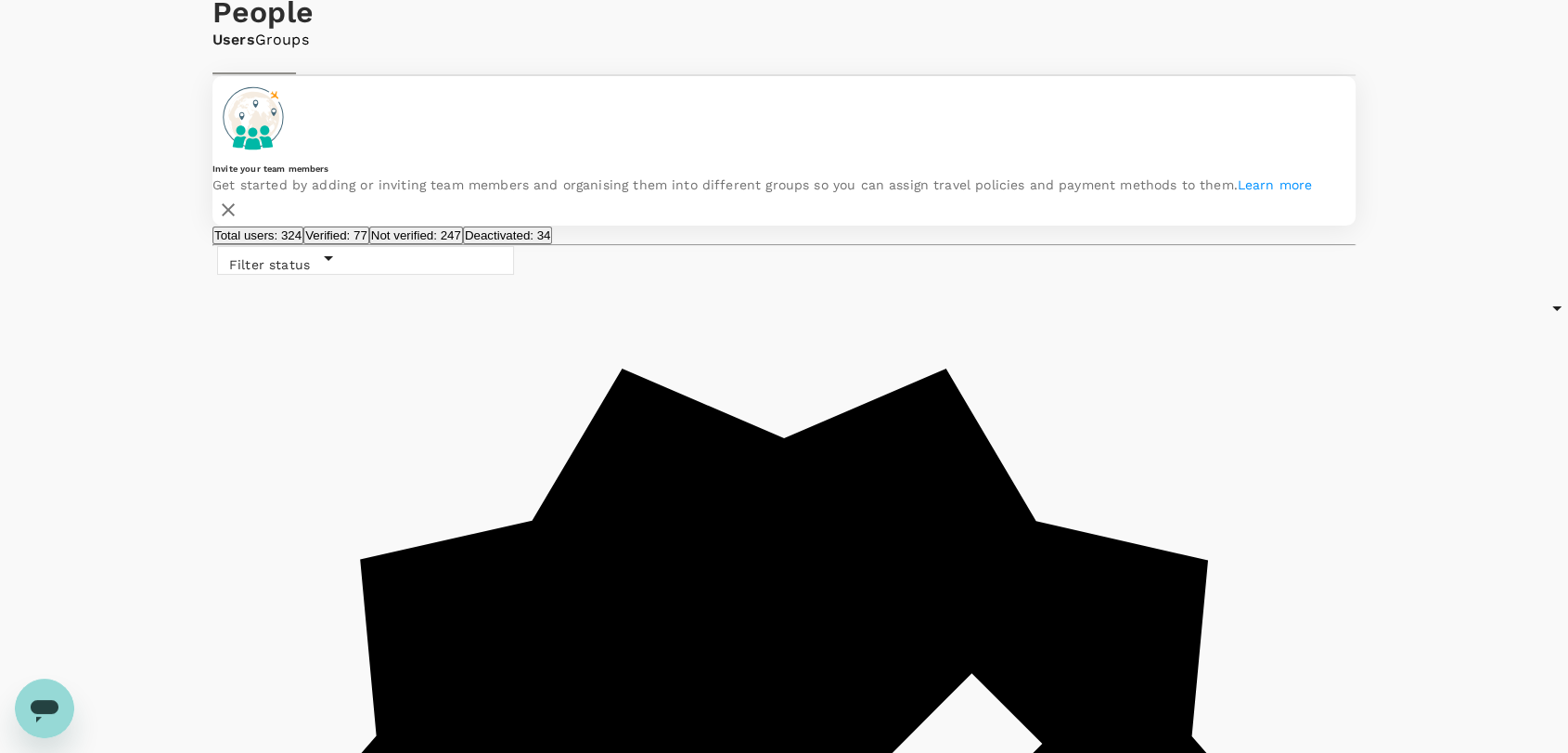
scroll to position [0, 0]
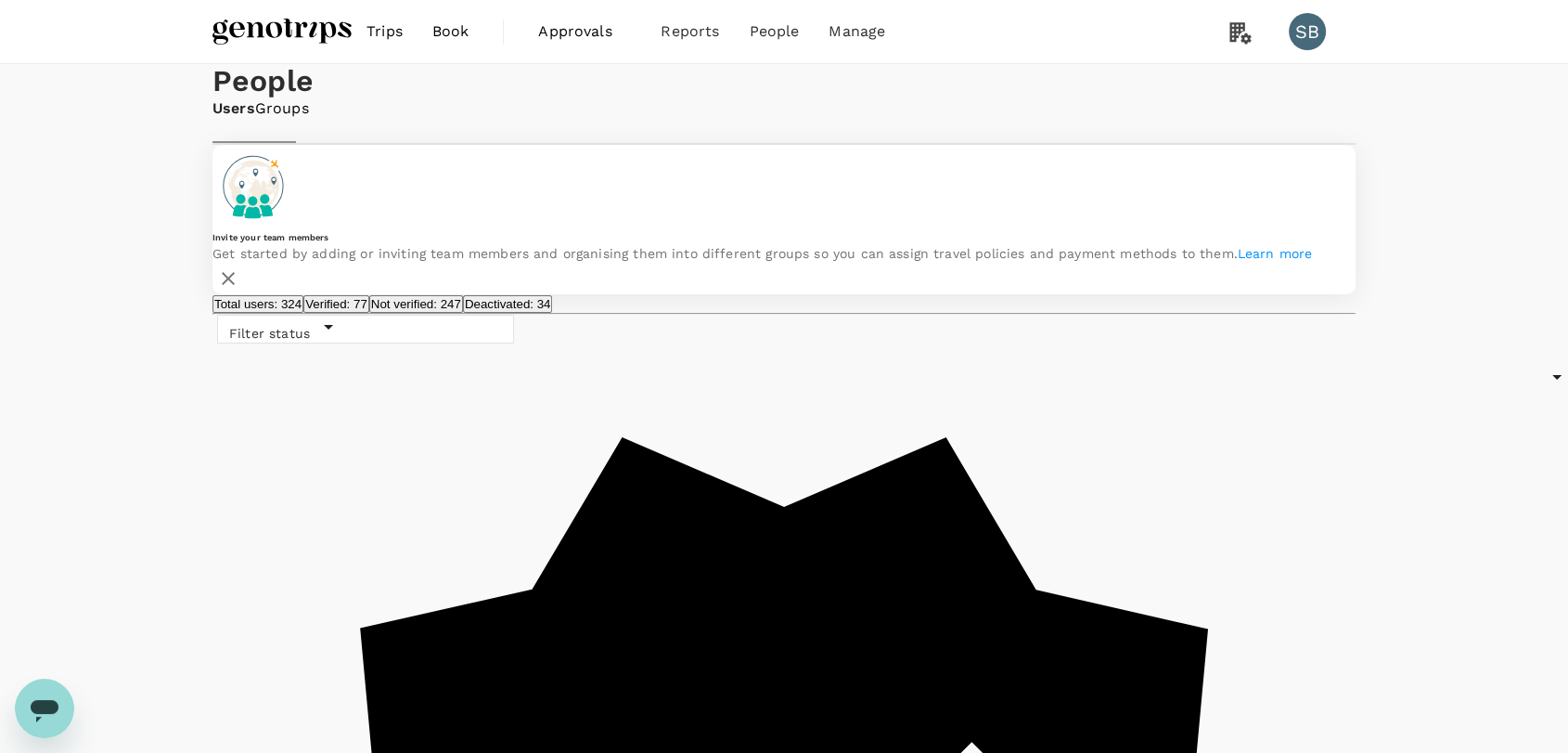
click at [270, 39] on img at bounding box center [282, 31] width 140 height 41
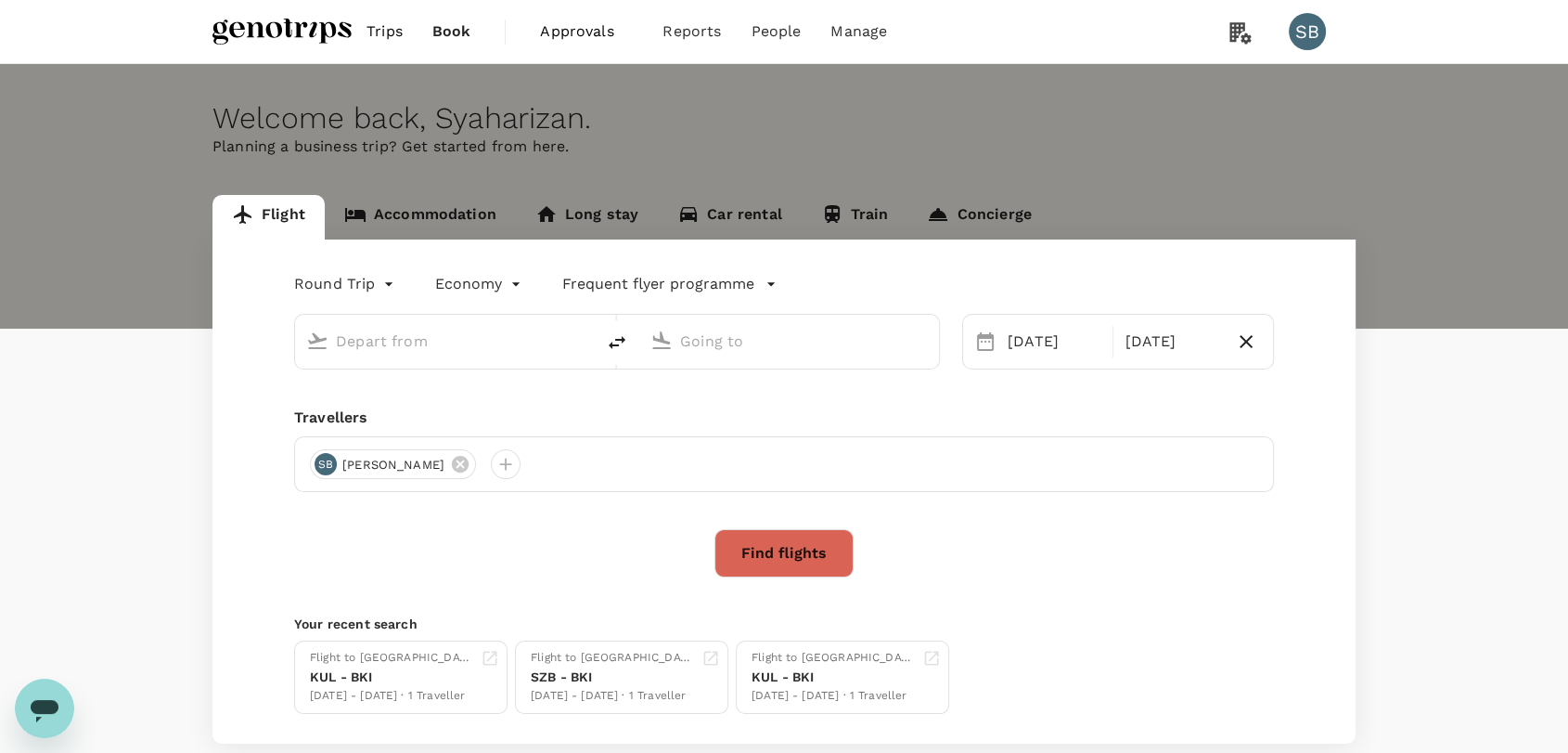
type input "Sultan [PERSON_NAME] [PERSON_NAME] (SZB)"
type input "Kota Kinabalu Intl (BKI)"
type input "Sultan [PERSON_NAME] [PERSON_NAME] (SZB)"
type input "Kota Kinabalu Intl (BKI)"
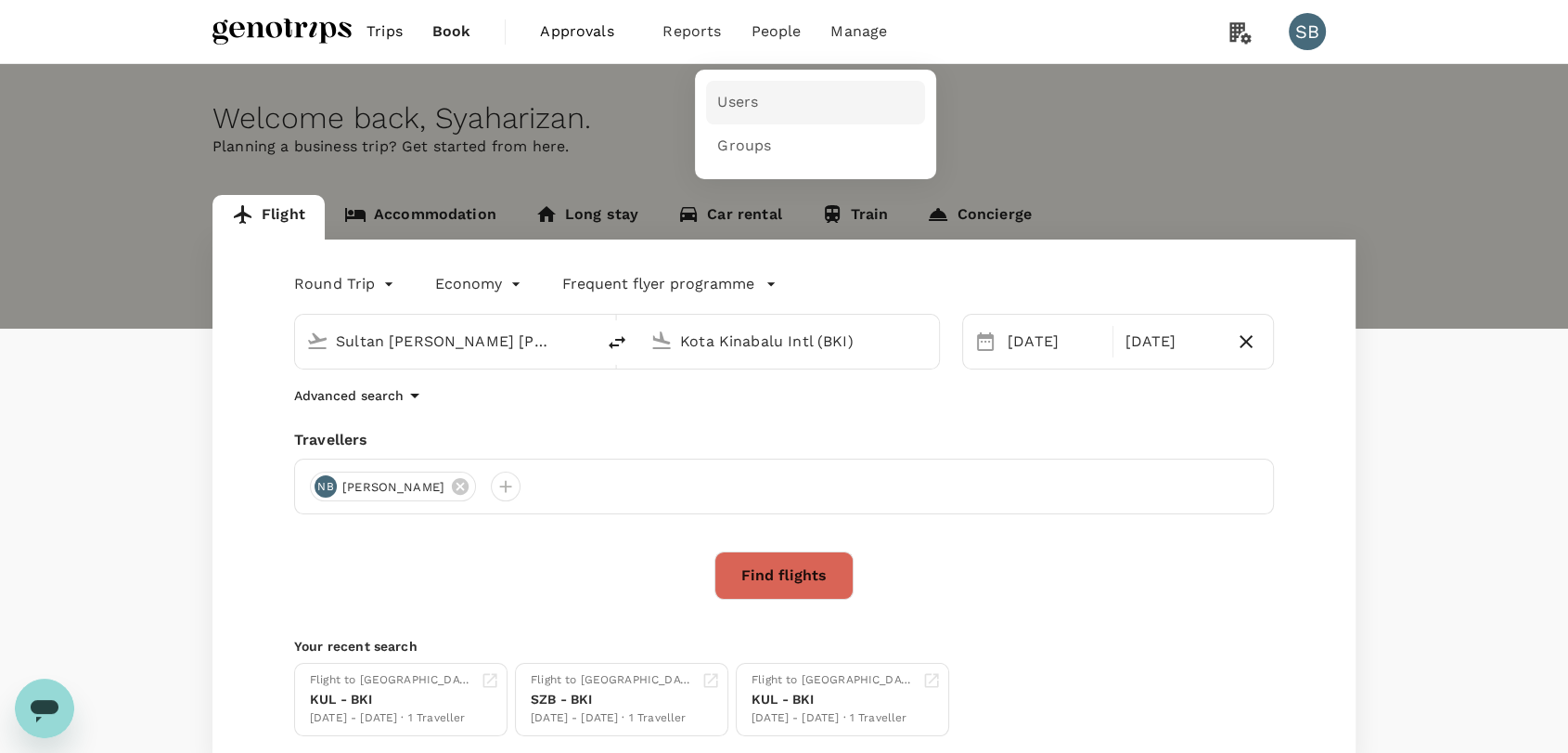
click at [747, 103] on span "Users" at bounding box center [737, 103] width 41 height 21
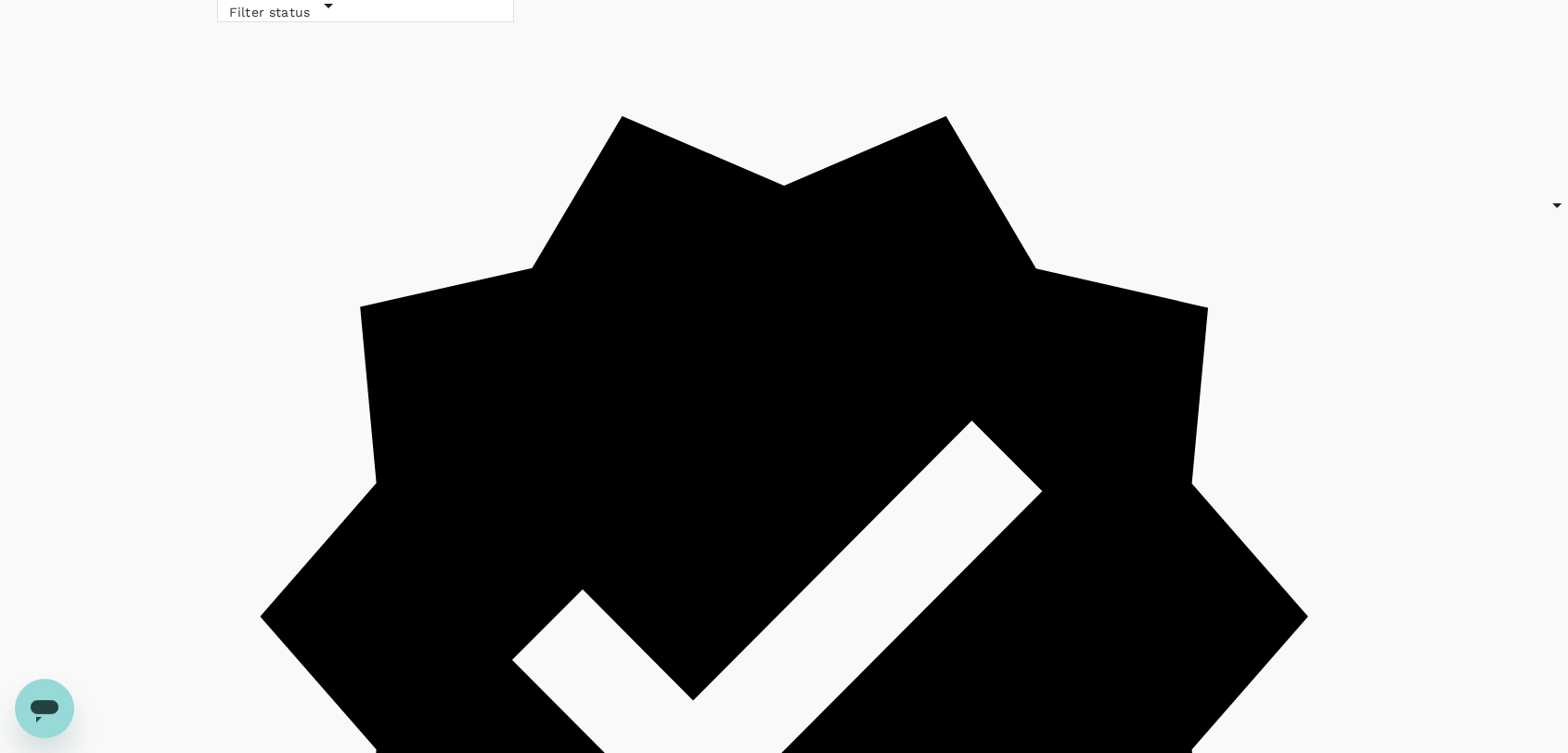
scroll to position [206, 0]
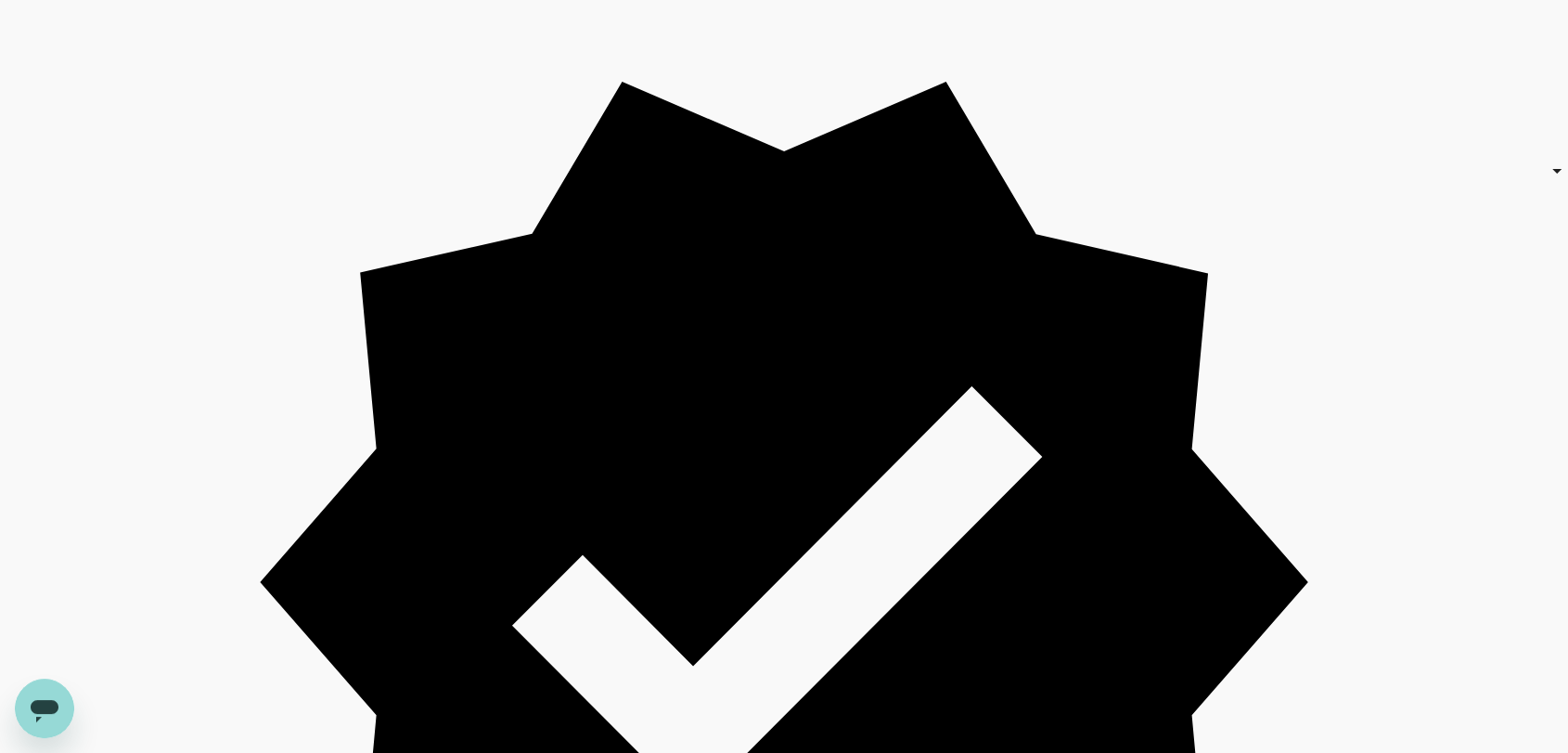
click at [49, 712] on icon "Open messaging window" at bounding box center [45, 710] width 28 height 22
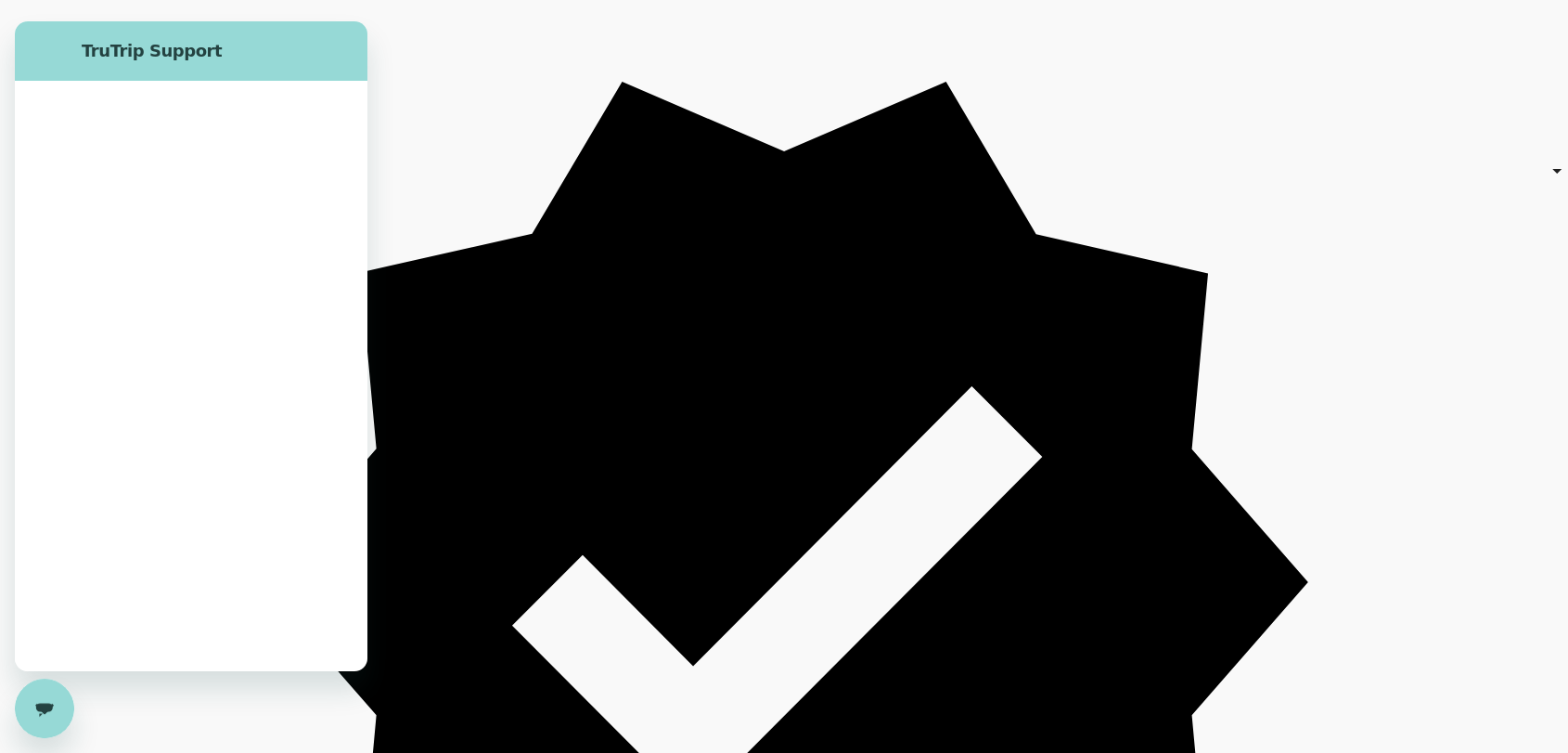
scroll to position [0, 0]
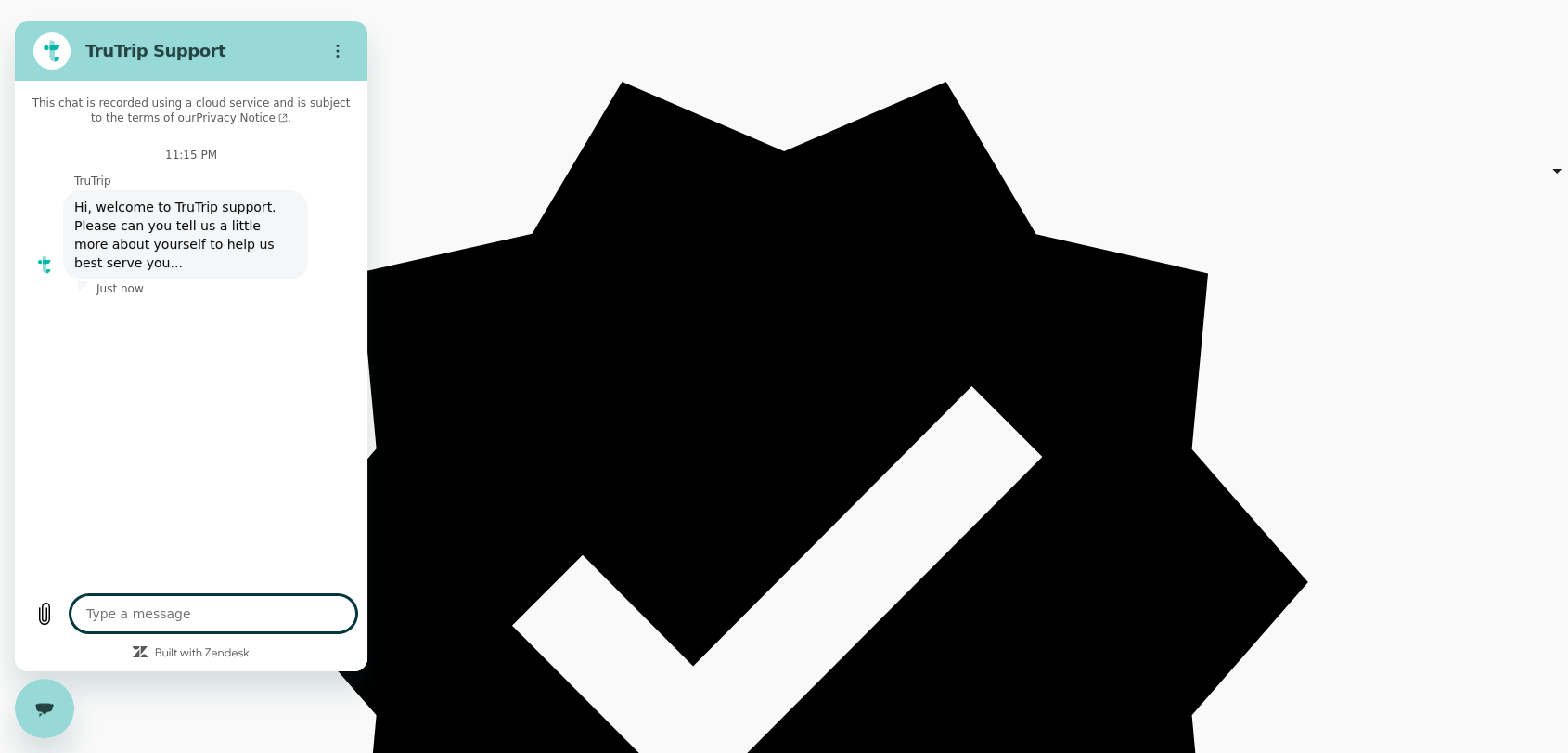
type textarea "x"
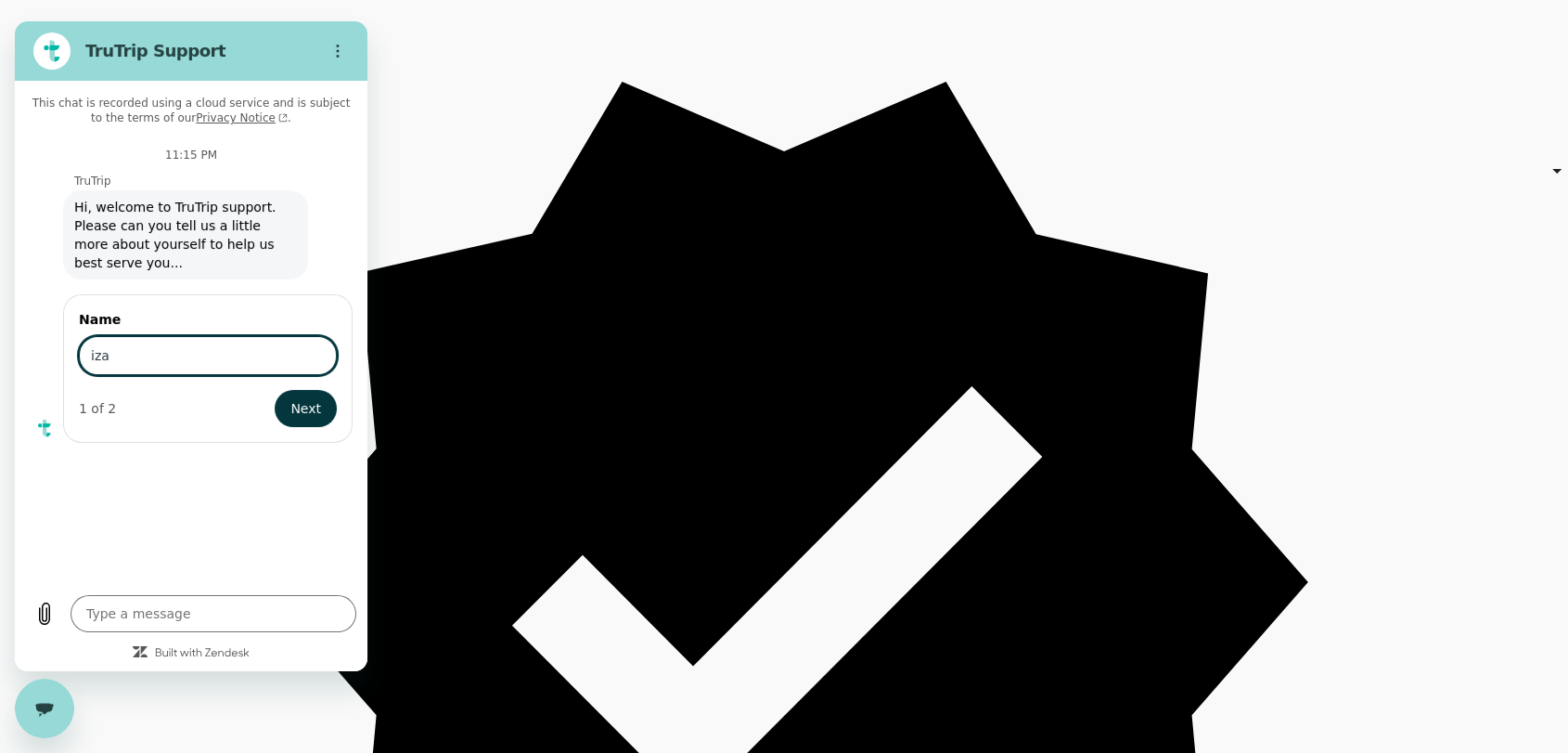
type input "izan"
click at [304, 397] on span "Next" at bounding box center [306, 408] width 31 height 22
type textarea "x"
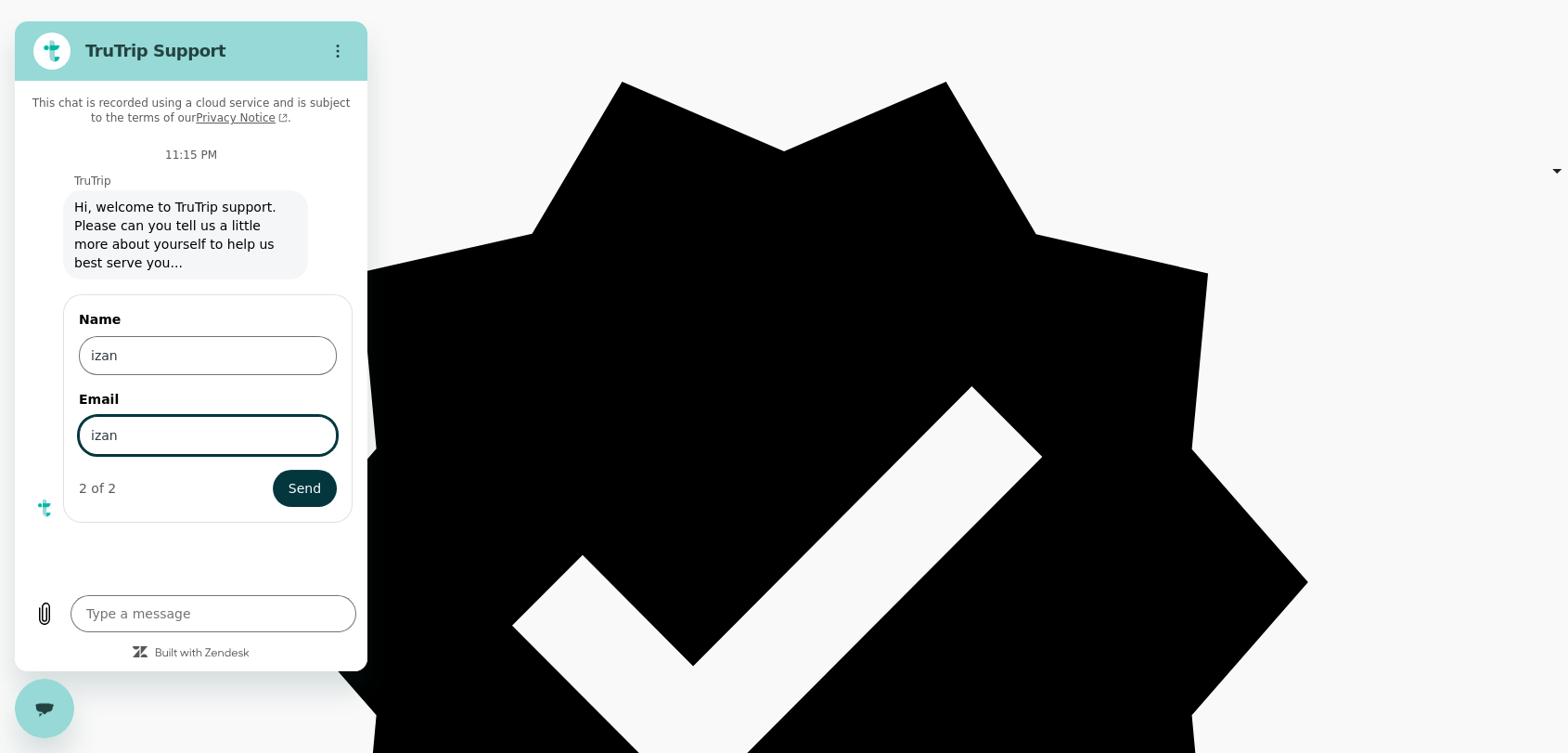
type input "[EMAIL_ADDRESS][DOMAIN_NAME]"
click at [308, 477] on span "Send" at bounding box center [305, 487] width 33 height 22
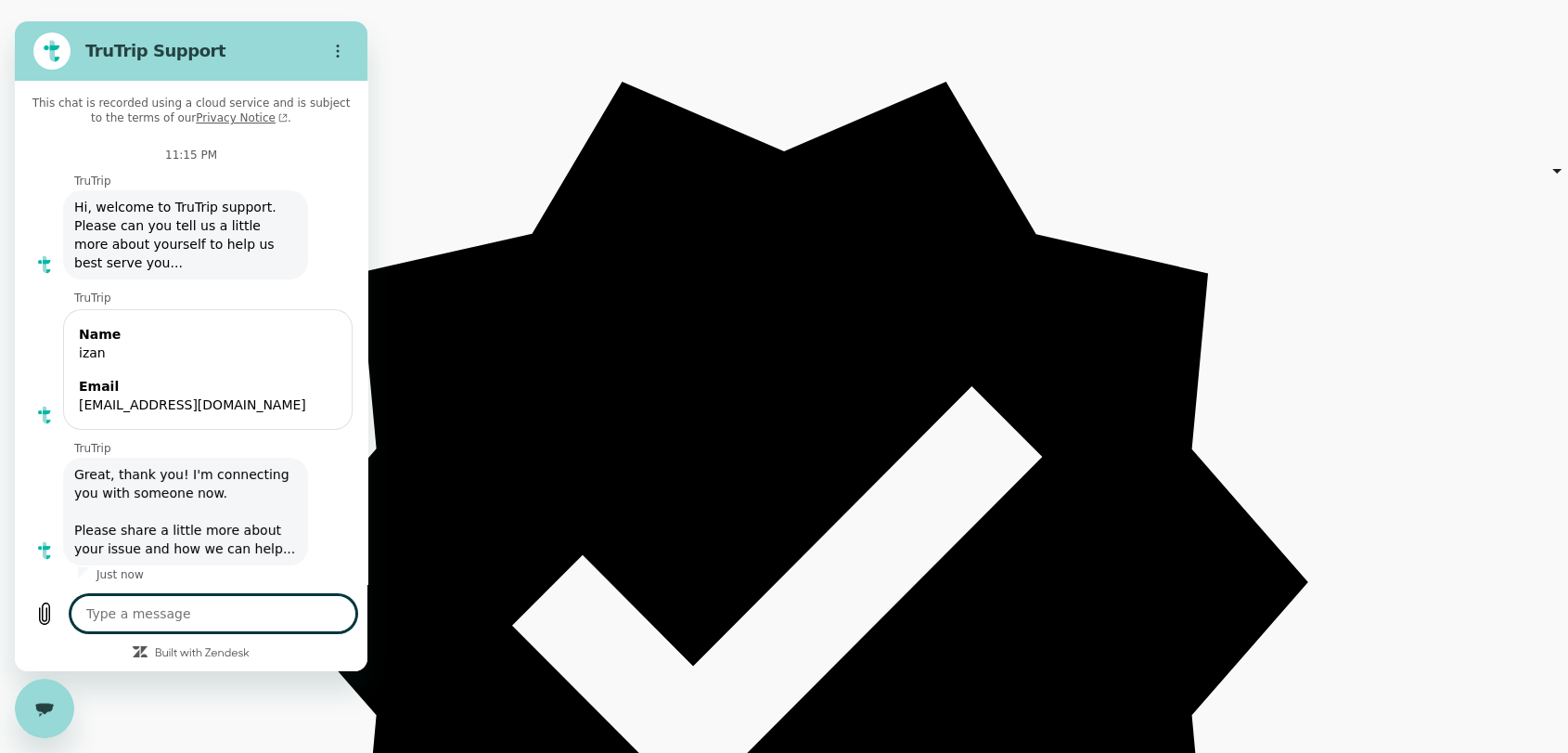
click at [193, 613] on textarea at bounding box center [213, 613] width 286 height 37
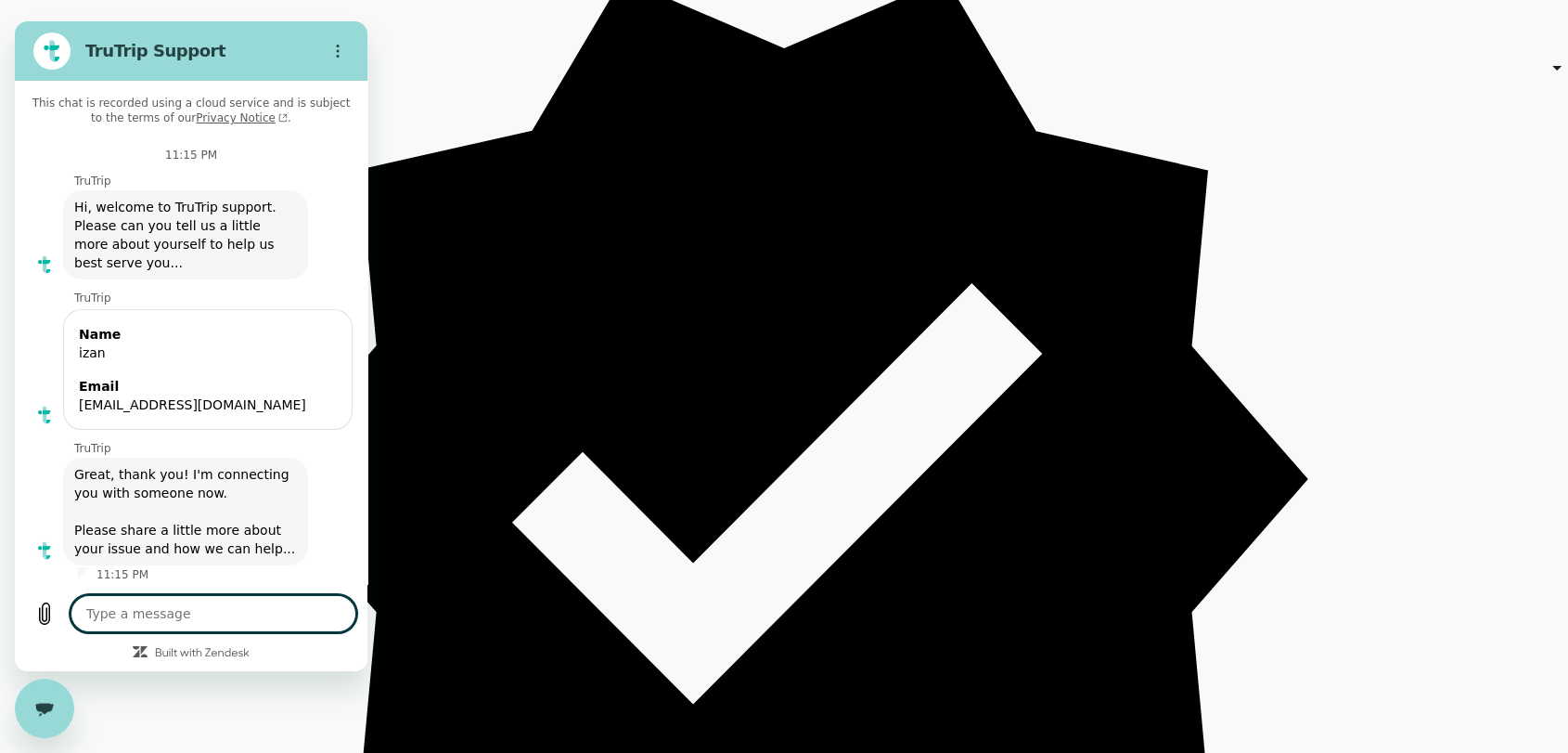
click at [191, 611] on textarea at bounding box center [213, 613] width 286 height 37
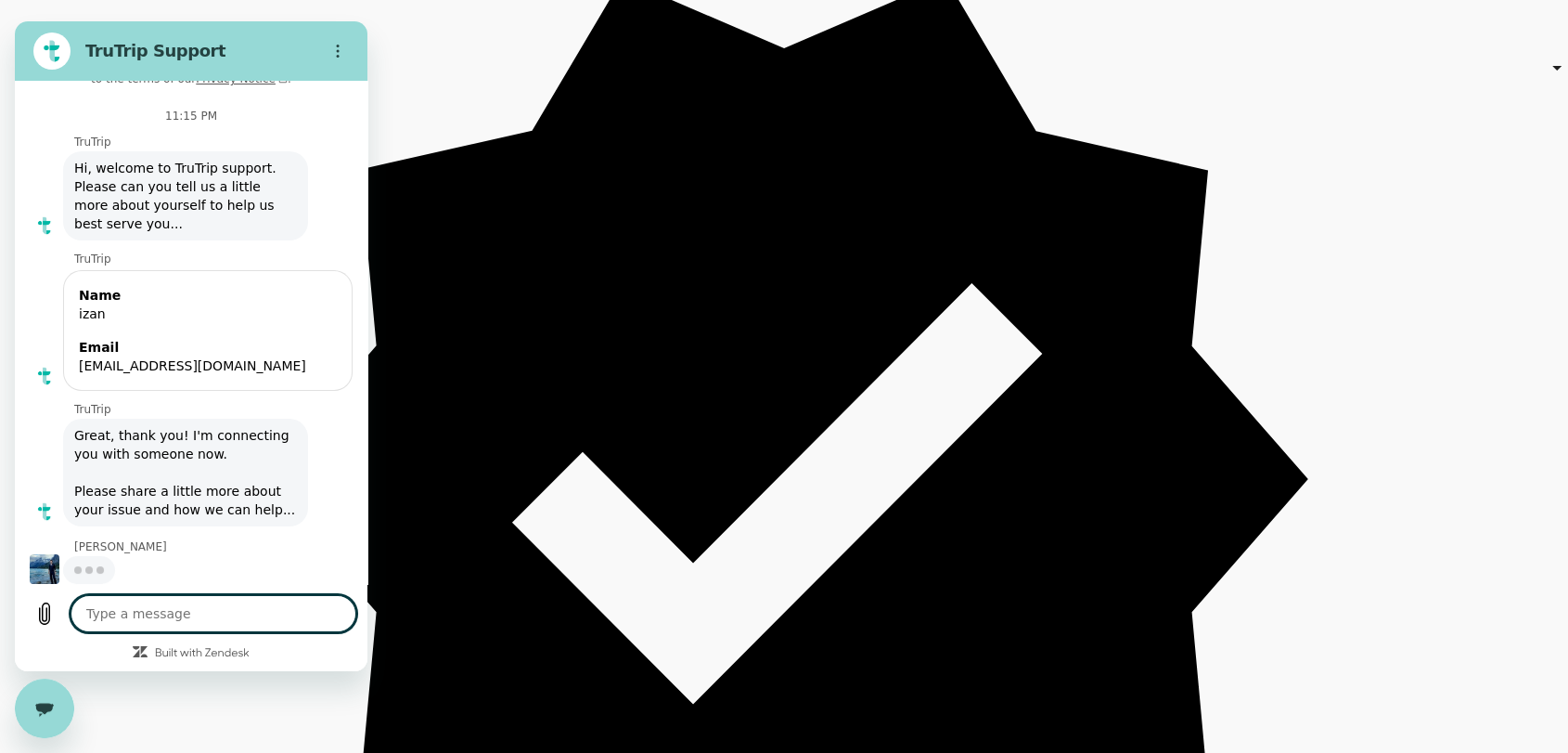
scroll to position [37, 0]
click at [189, 611] on textarea at bounding box center [213, 613] width 286 height 37
type textarea "x"
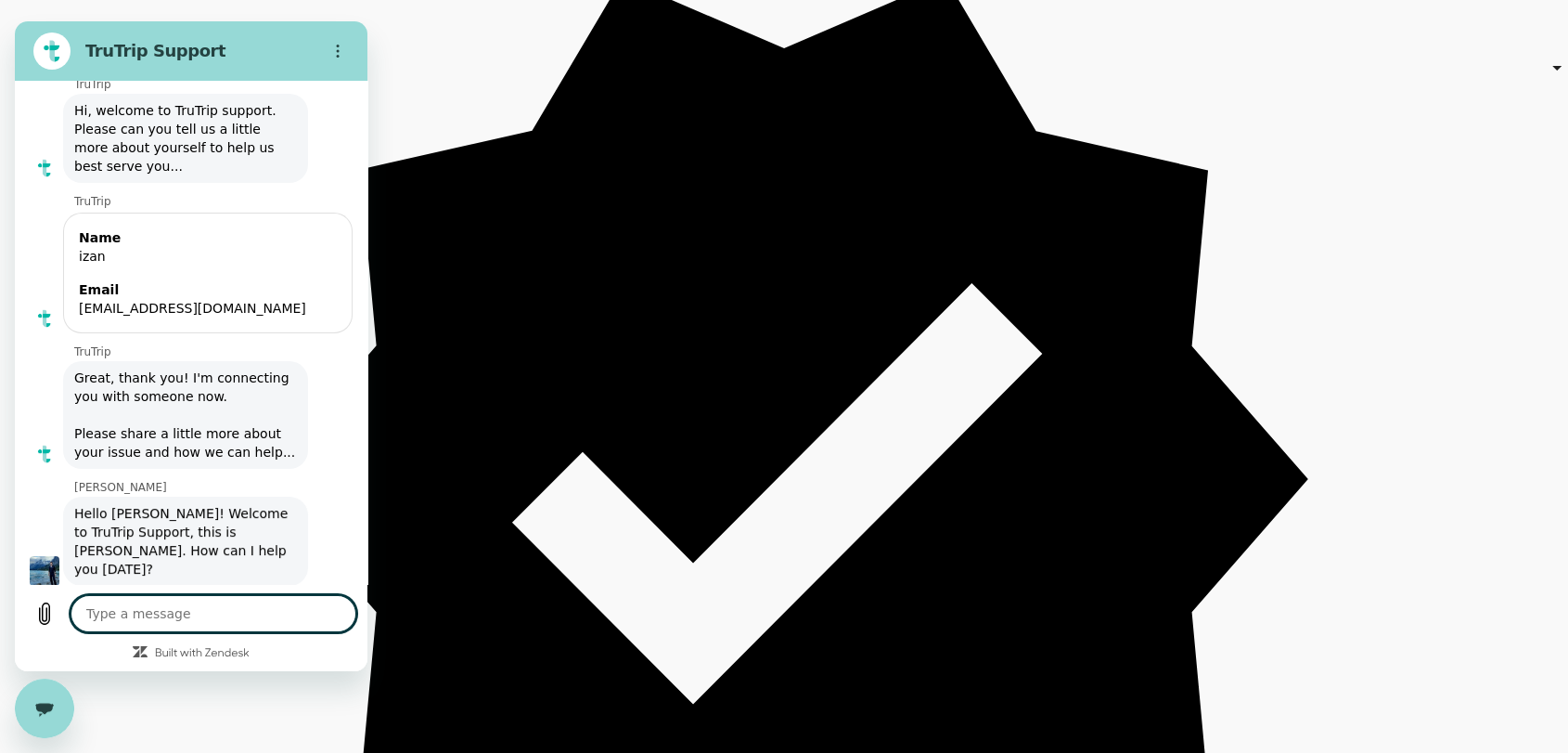
scroll to position [100, 0]
type textarea "H"
type textarea "x"
type textarea "Ha"
type textarea "x"
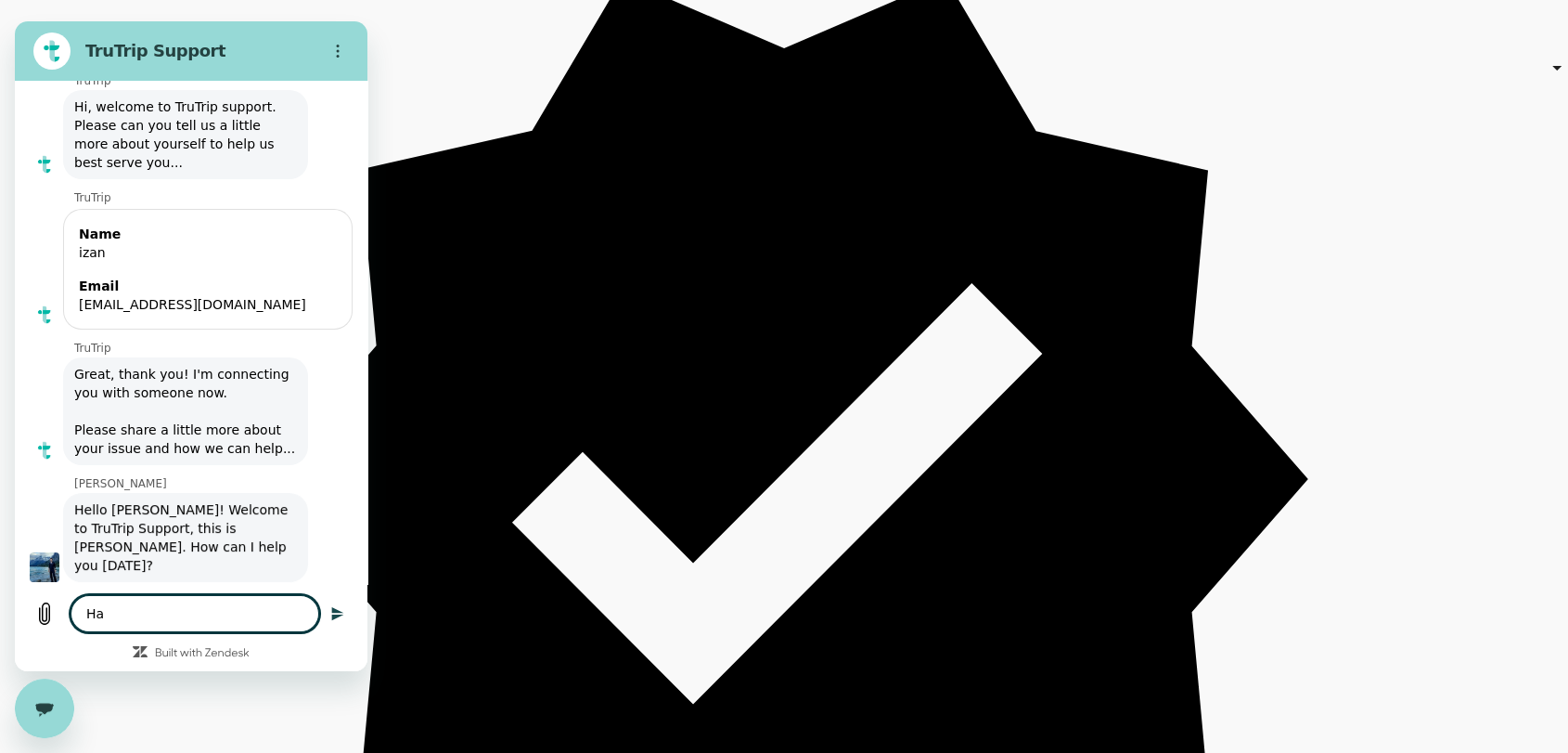
type textarea "Hai"
type textarea "x"
type textarea "Hai"
type textarea "x"
type textarea "Hai M"
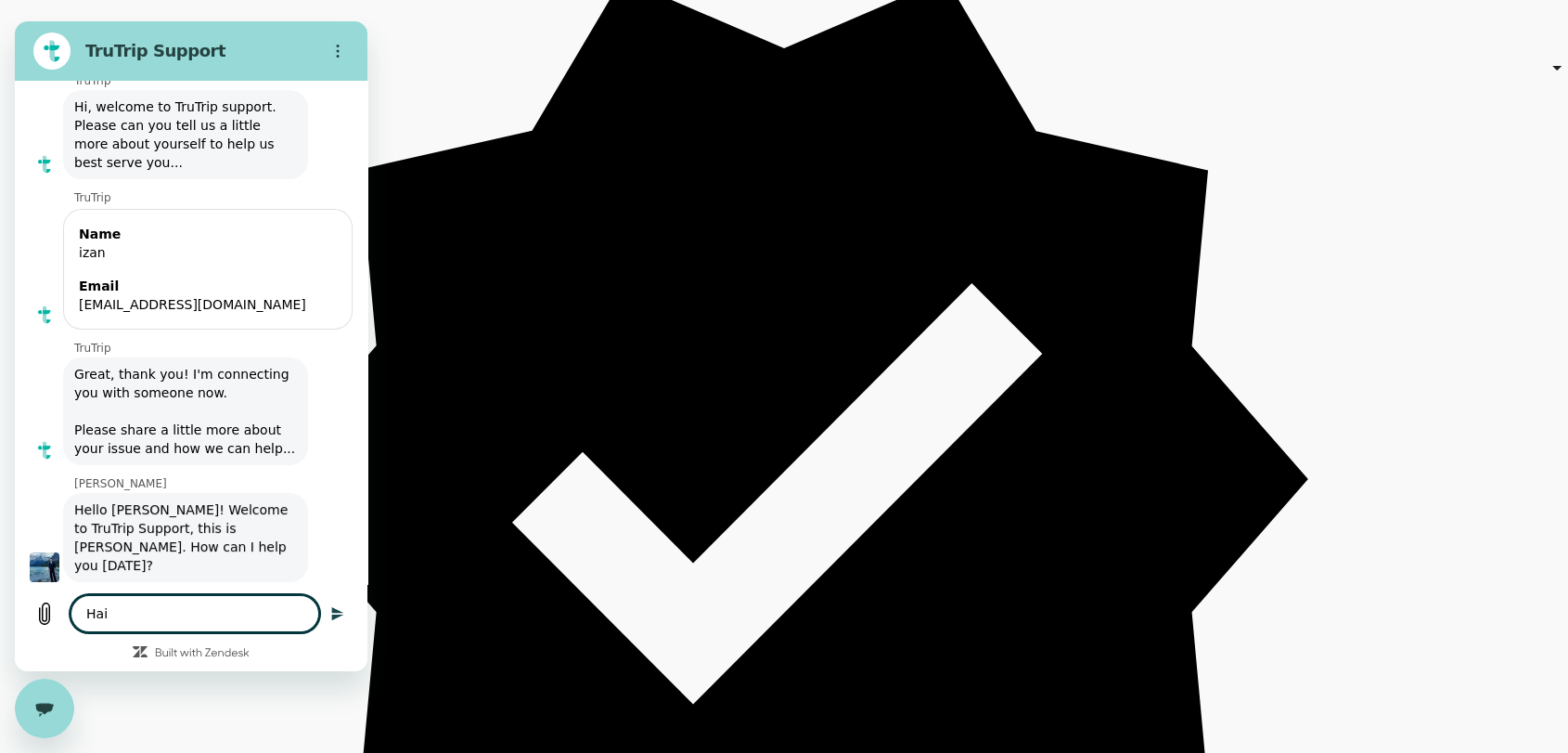
type textarea "x"
type textarea "Hai Ma"
type textarea "x"
type textarea "Hai Mat"
type textarea "x"
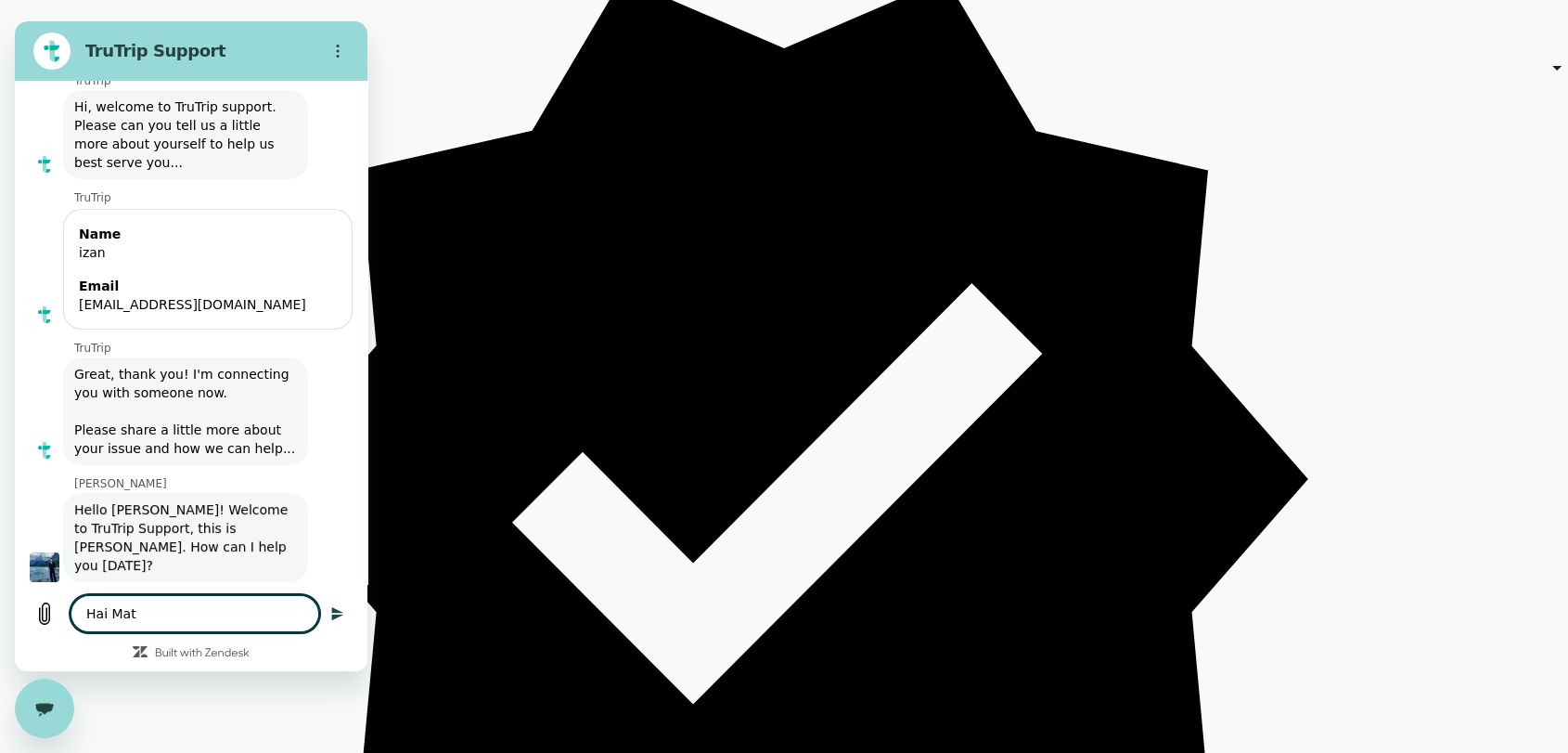
type textarea "Hai Mate"
type textarea "x"
type textarea "Hai Mateo"
type textarea "x"
type textarea "Hai Mateo"
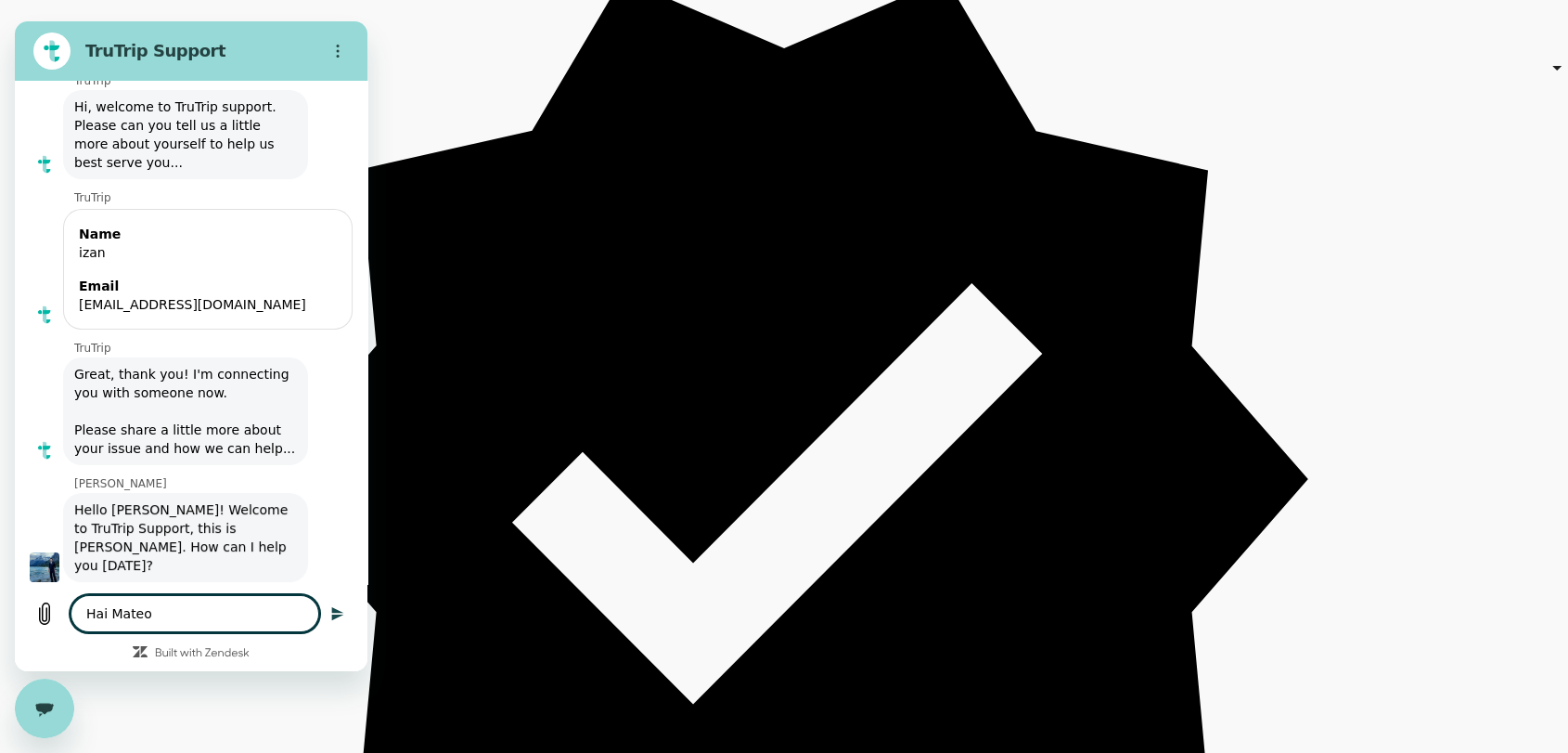
type textarea "x"
type textarea "Hai Mateo"
type textarea "x"
type textarea "Hai Mateo,"
type textarea "x"
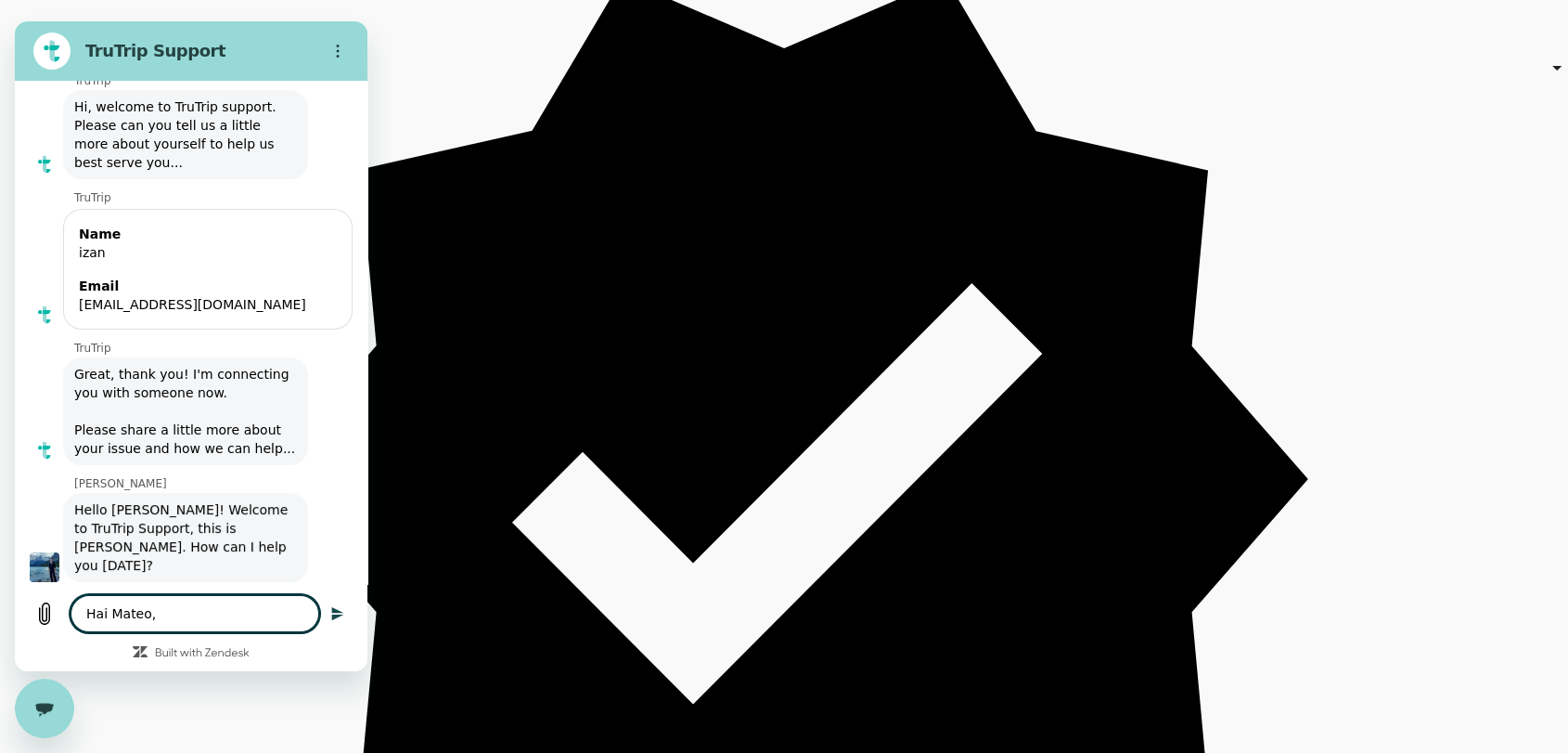
type textarea "Hai Mateo,"
type textarea "x"
type textarea "Hai Mateo, i"
type textarea "x"
type textarea "Hai Mateo, i"
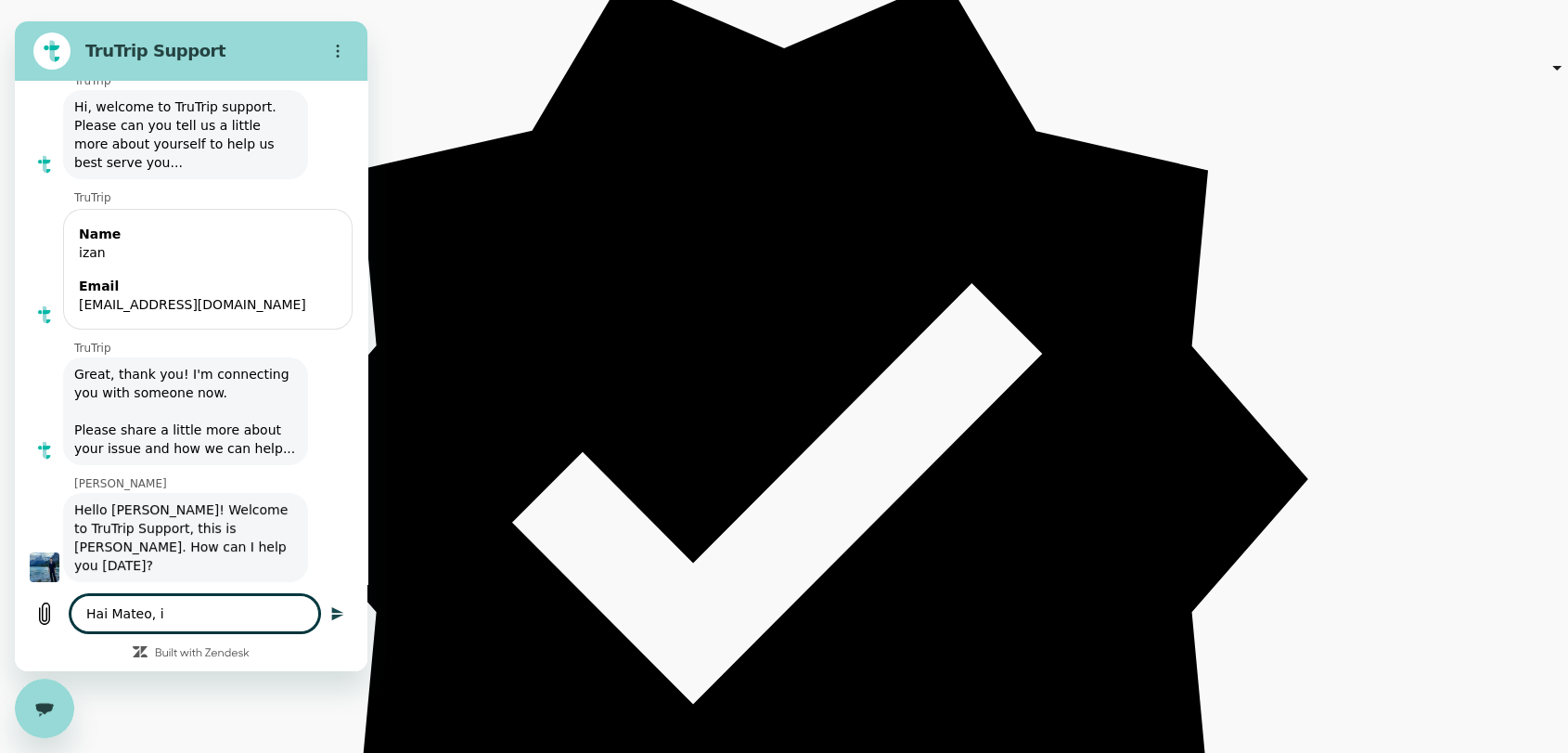
type textarea "x"
type textarea "Hai Mateo, i u"
type textarea "x"
type textarea "Hai Mateo, i un"
type textarea "x"
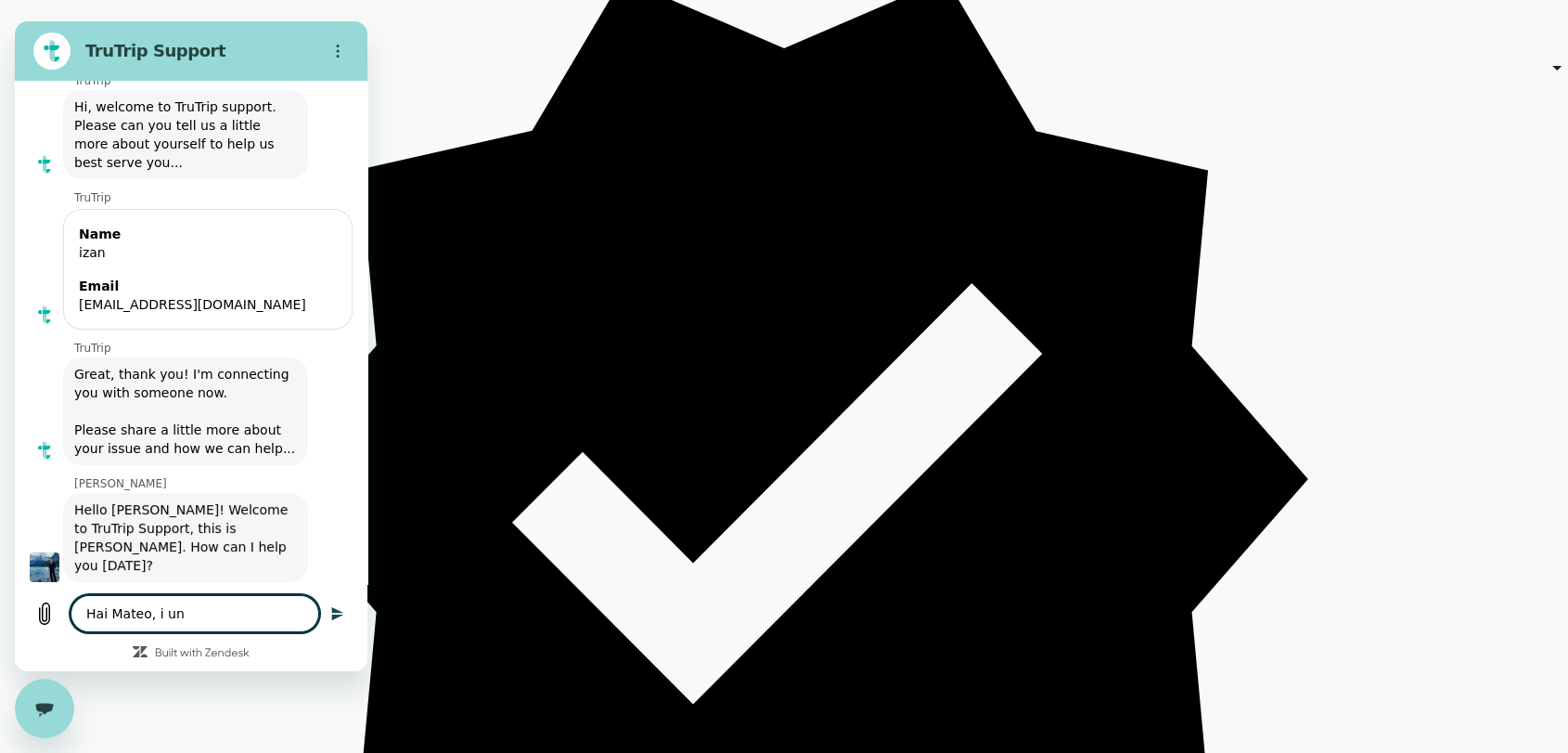
type textarea "Hai Mateo, i una"
type textarea "x"
type textarea "Hai Mateo, i unab"
type textarea "x"
type textarea "Hai Mateo, i unabl"
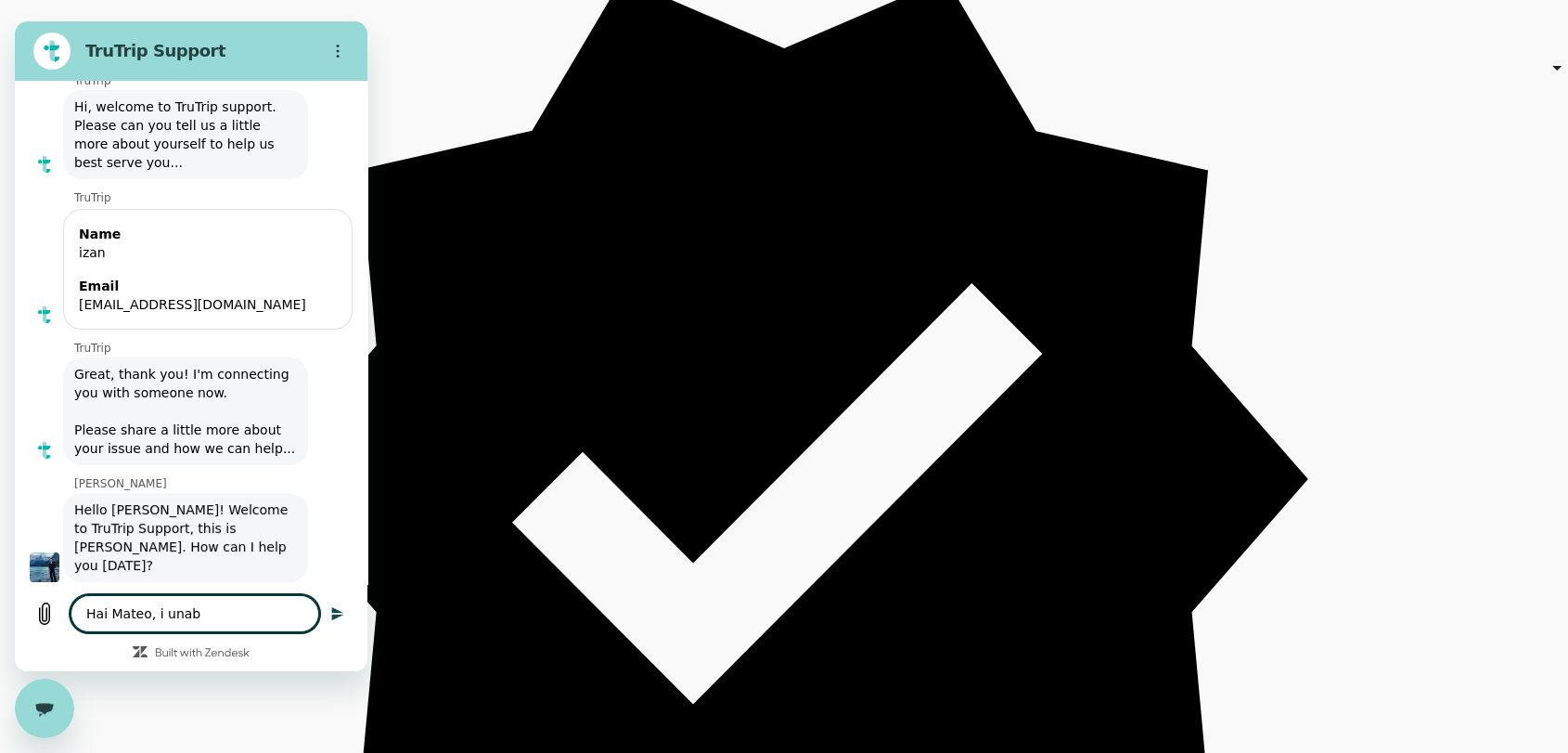
type textarea "x"
type textarea "[PERSON_NAME], i unable"
type textarea "x"
type textarea "[PERSON_NAME], i unable"
type textarea "x"
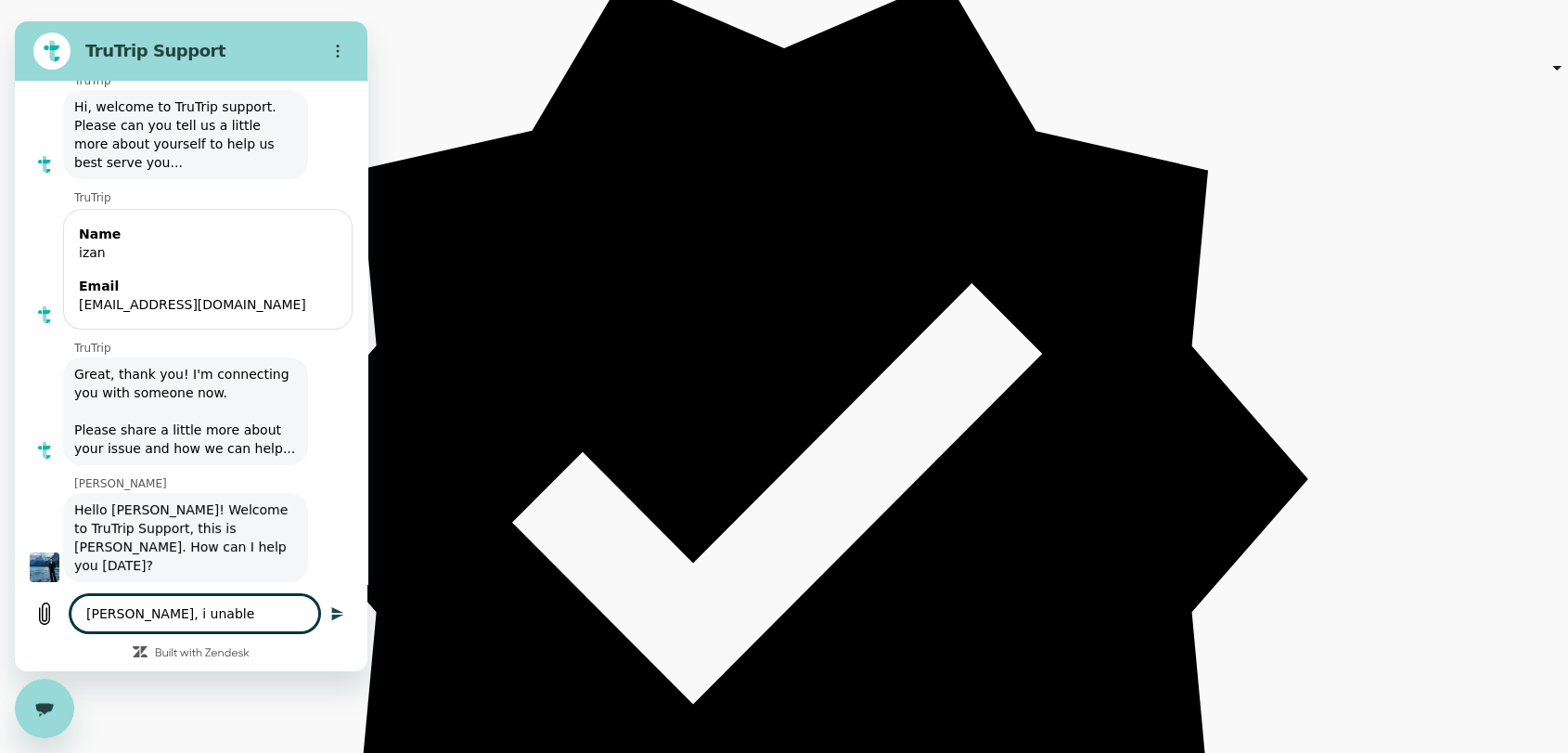
type textarea "[PERSON_NAME], i unable t"
type textarea "x"
type textarea "[PERSON_NAME], i unable to"
type textarea "x"
type textarea "[PERSON_NAME], i unable to"
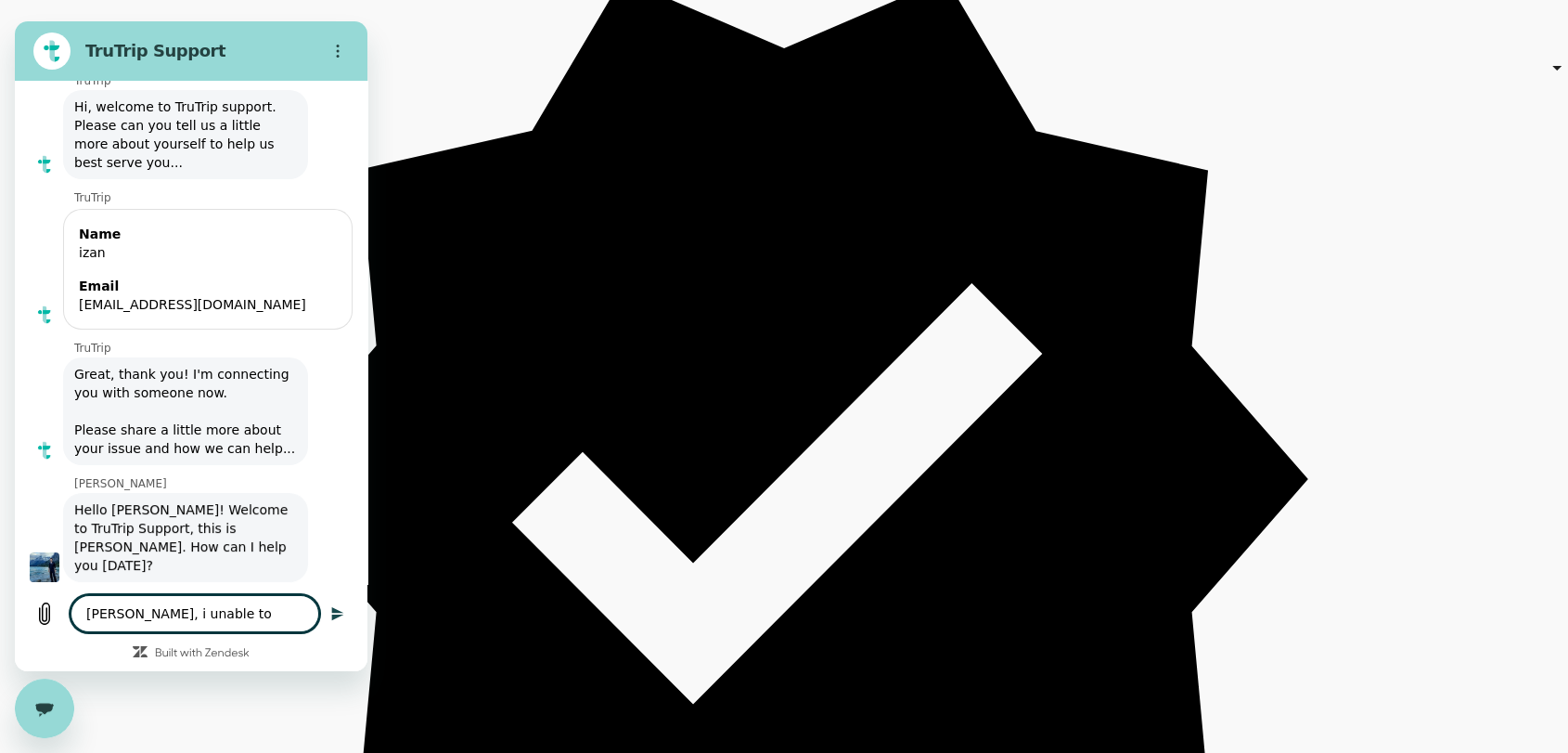
type textarea "x"
type textarea "[PERSON_NAME], i unable to a"
type textarea "x"
type textarea "[PERSON_NAME], i unable to ad"
type textarea "x"
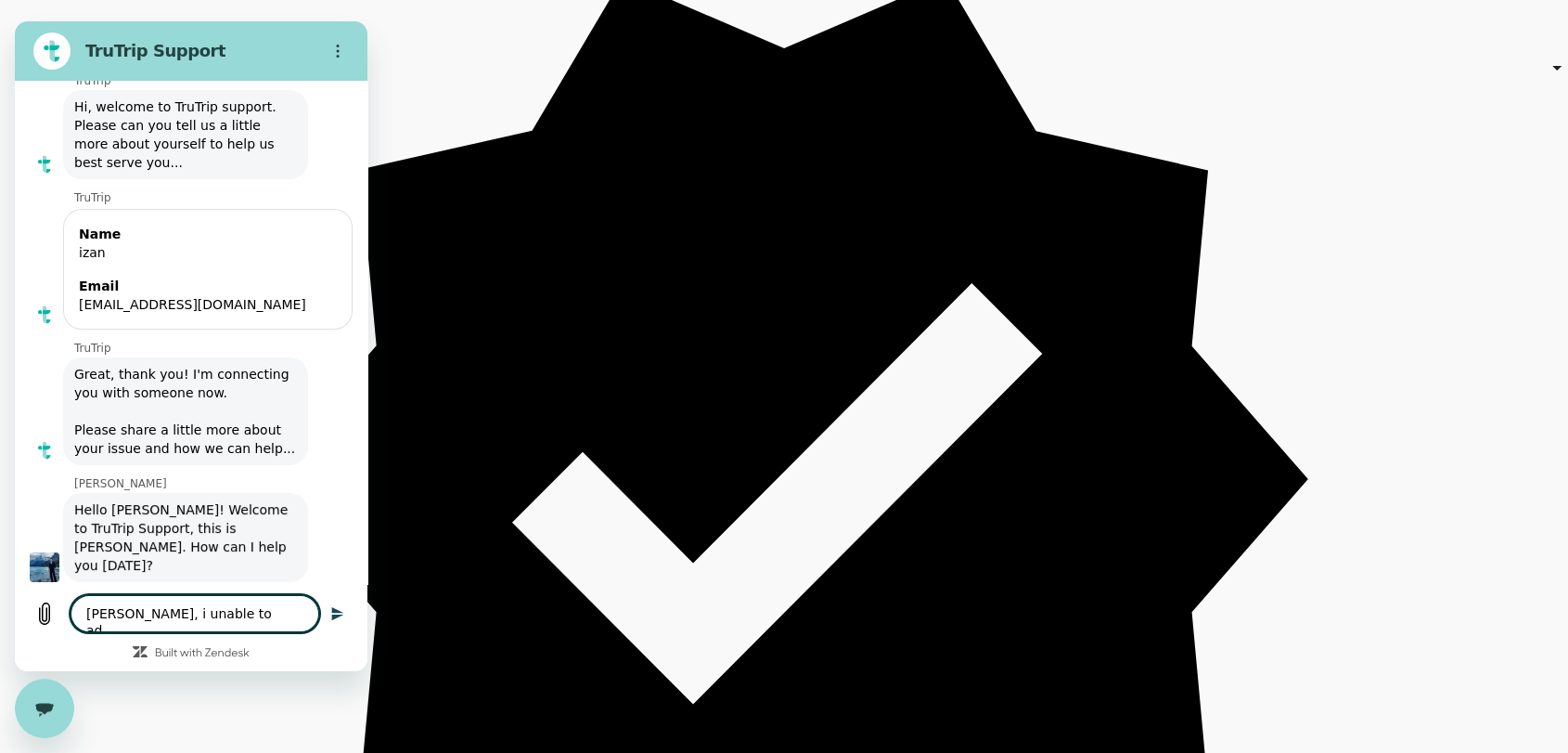
type textarea "[PERSON_NAME], i unable to add"
type textarea "x"
type textarea "[PERSON_NAME], i unable to add"
type textarea "x"
type textarea "[PERSON_NAME], i unable to add o"
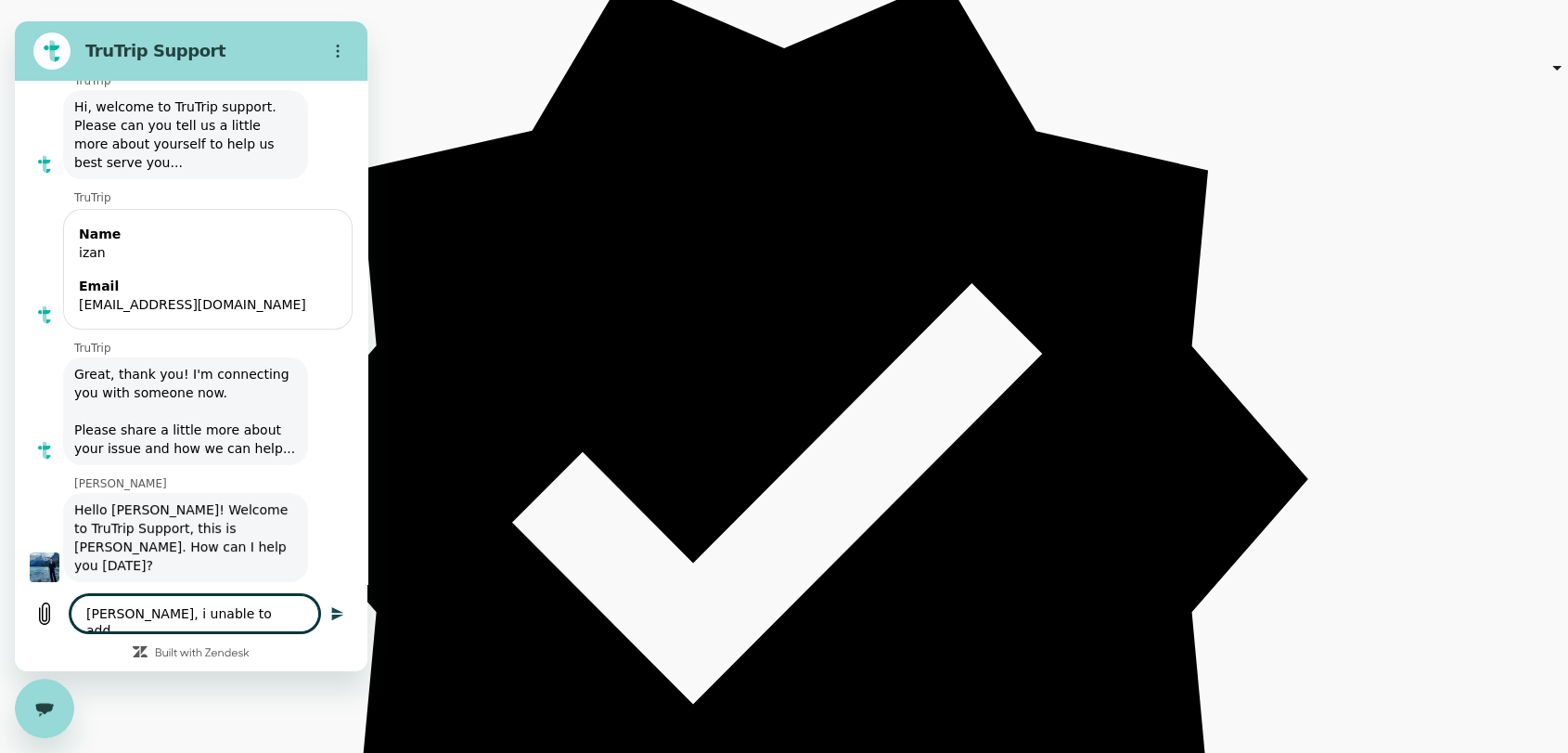
type textarea "x"
type textarea "[PERSON_NAME], i unable to add on"
type textarea "x"
type textarea "[PERSON_NAME], i unable to add o"
type textarea "x"
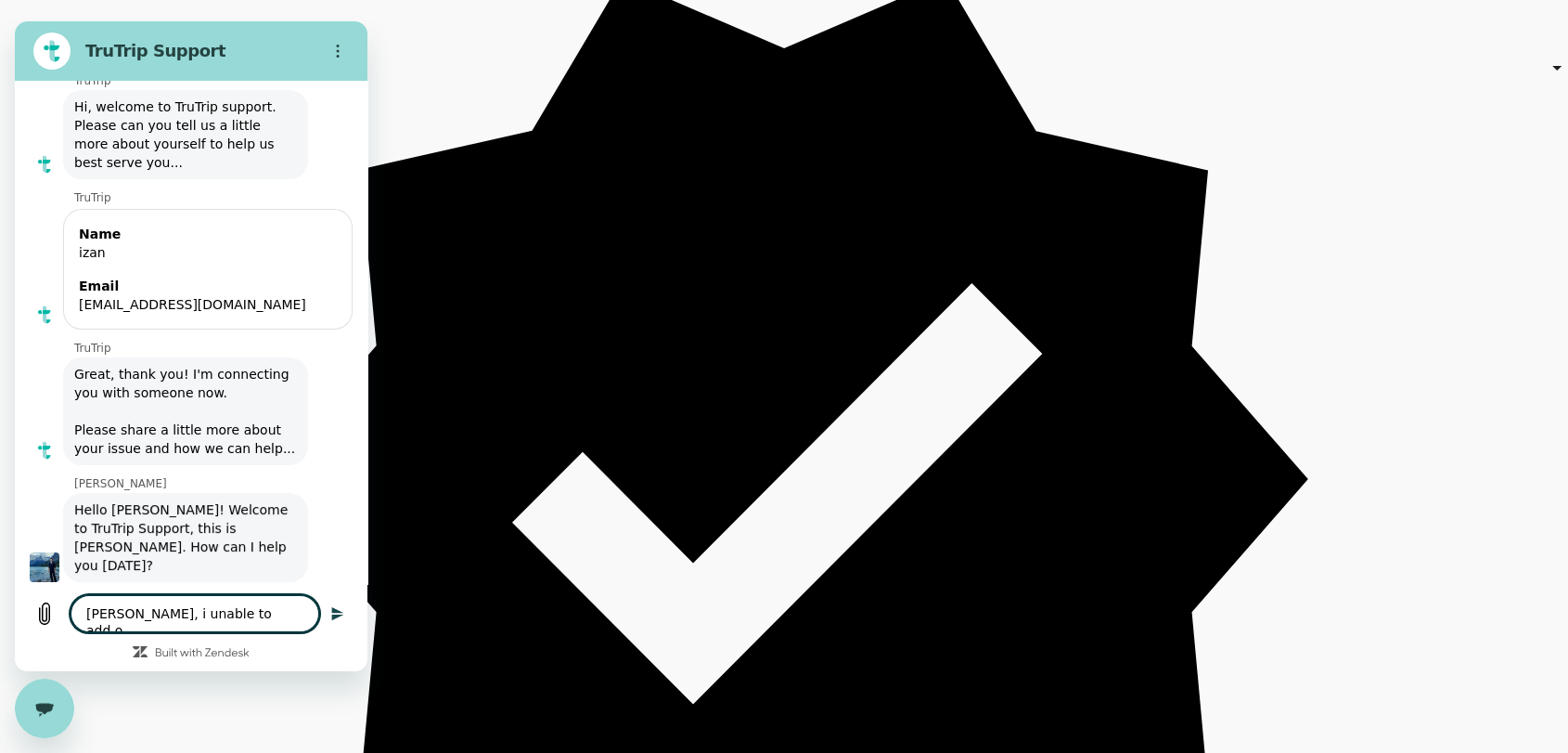
type textarea "[PERSON_NAME], i unable to add"
type textarea "x"
type textarea "[PERSON_NAME], i unable to add"
type textarea "x"
type textarea "[PERSON_NAME], i unable to ad"
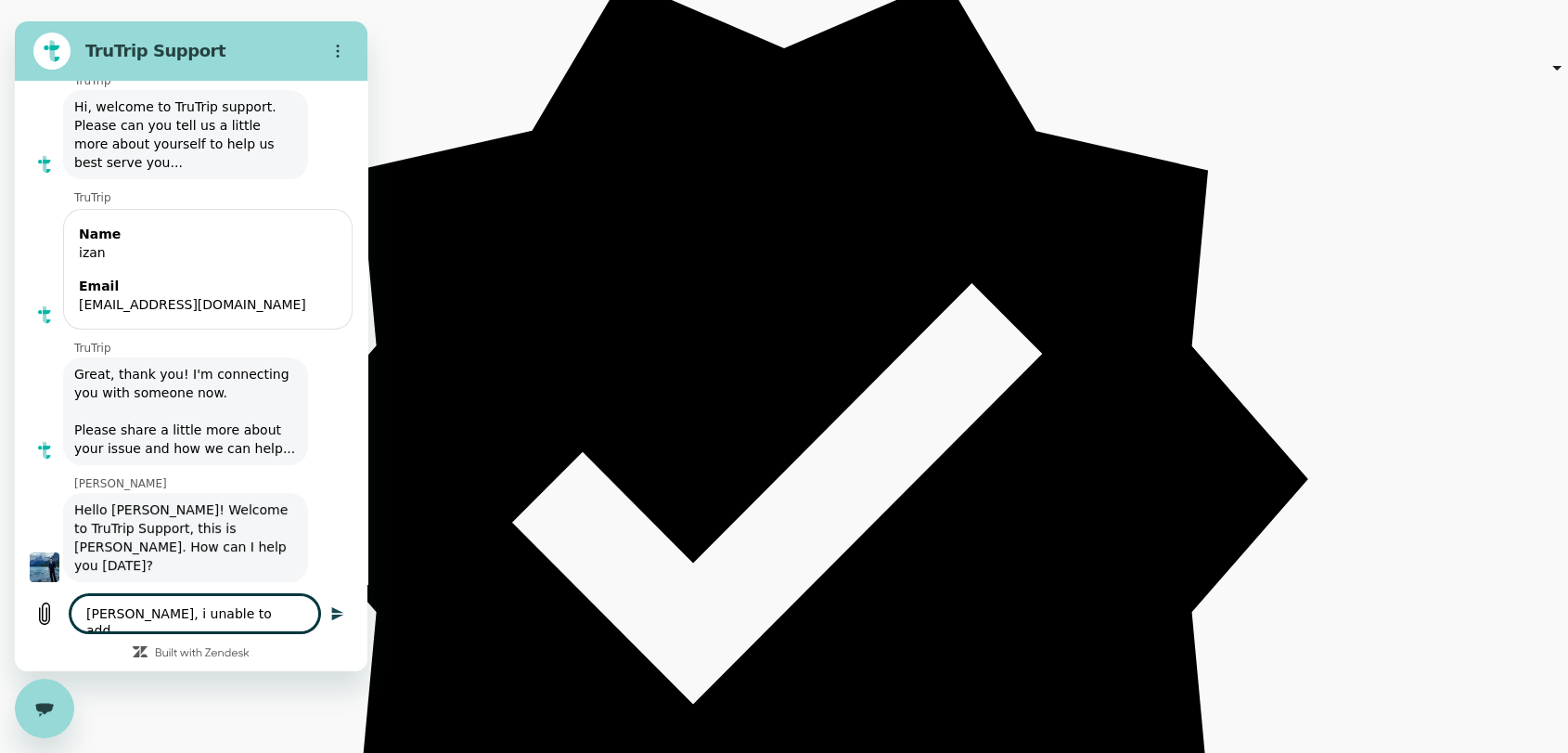
type textarea "x"
type textarea "[PERSON_NAME], i unable to a"
type textarea "x"
type textarea "[PERSON_NAME], i unable to"
type textarea "x"
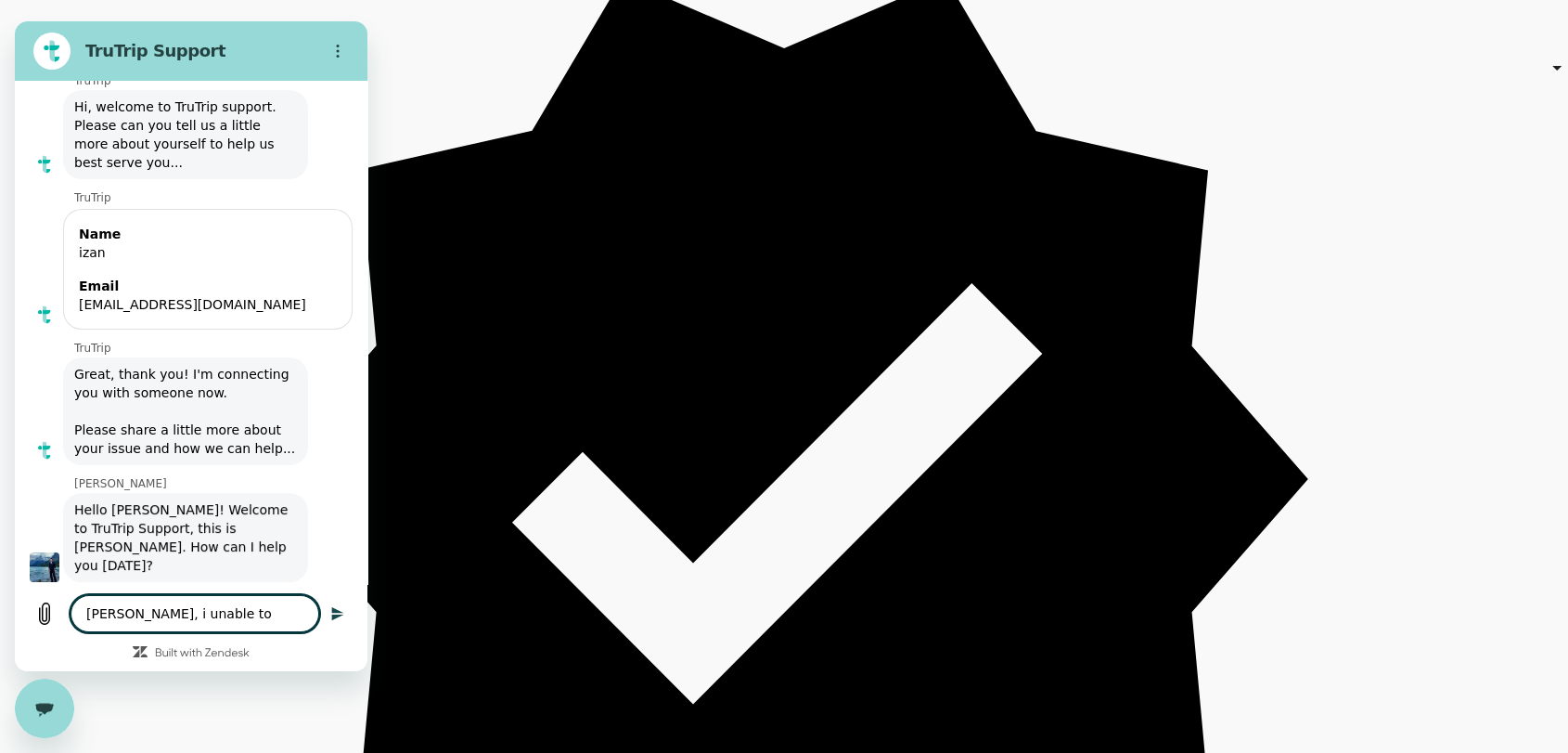
type textarea "[PERSON_NAME], i unable to"
type textarea "x"
type textarea "[PERSON_NAME], i unable t"
type textarea "x"
type textarea "[PERSON_NAME], i unable"
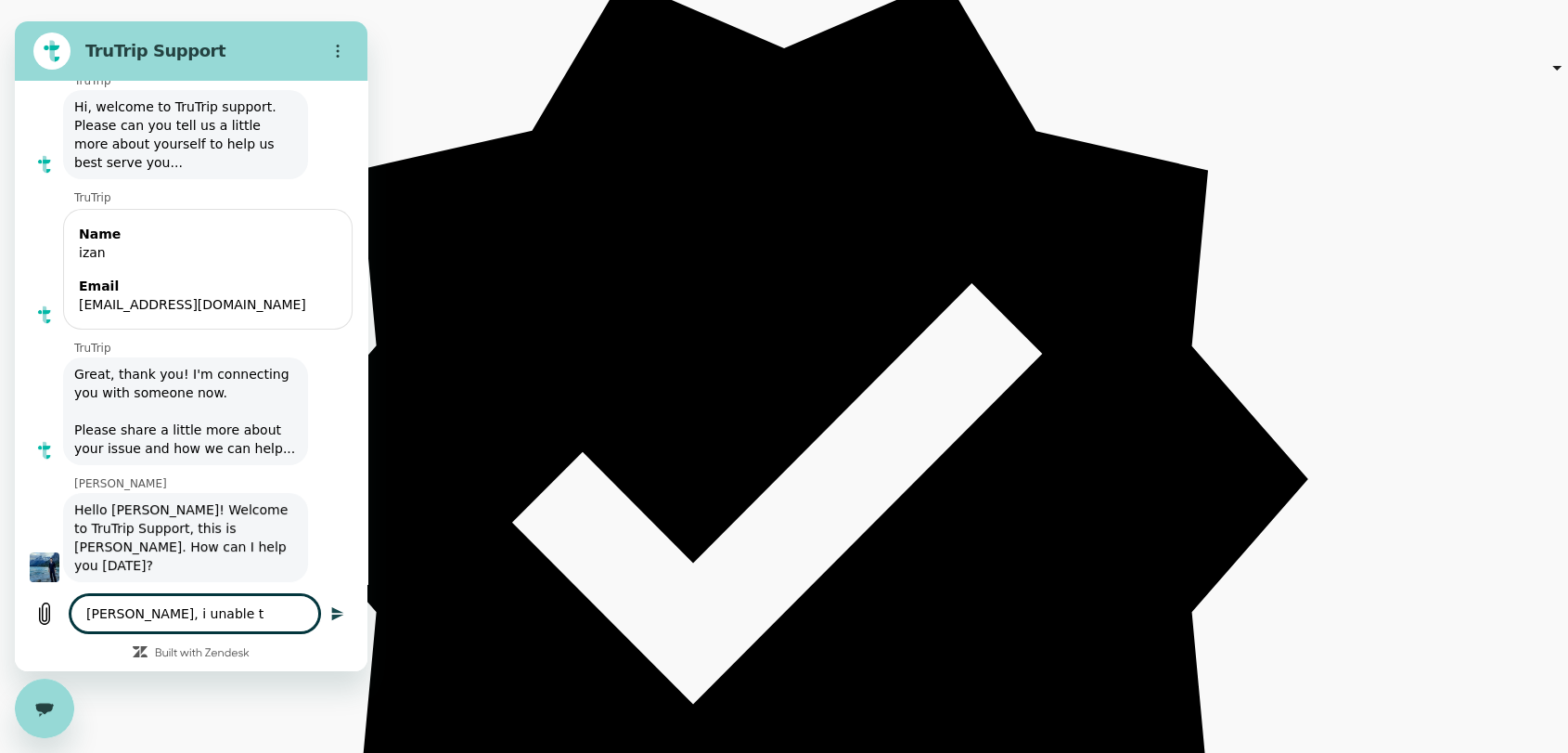
type textarea "x"
type textarea "[PERSON_NAME], i unable"
type textarea "x"
type textarea "Hai Mateo, i unabl"
type textarea "x"
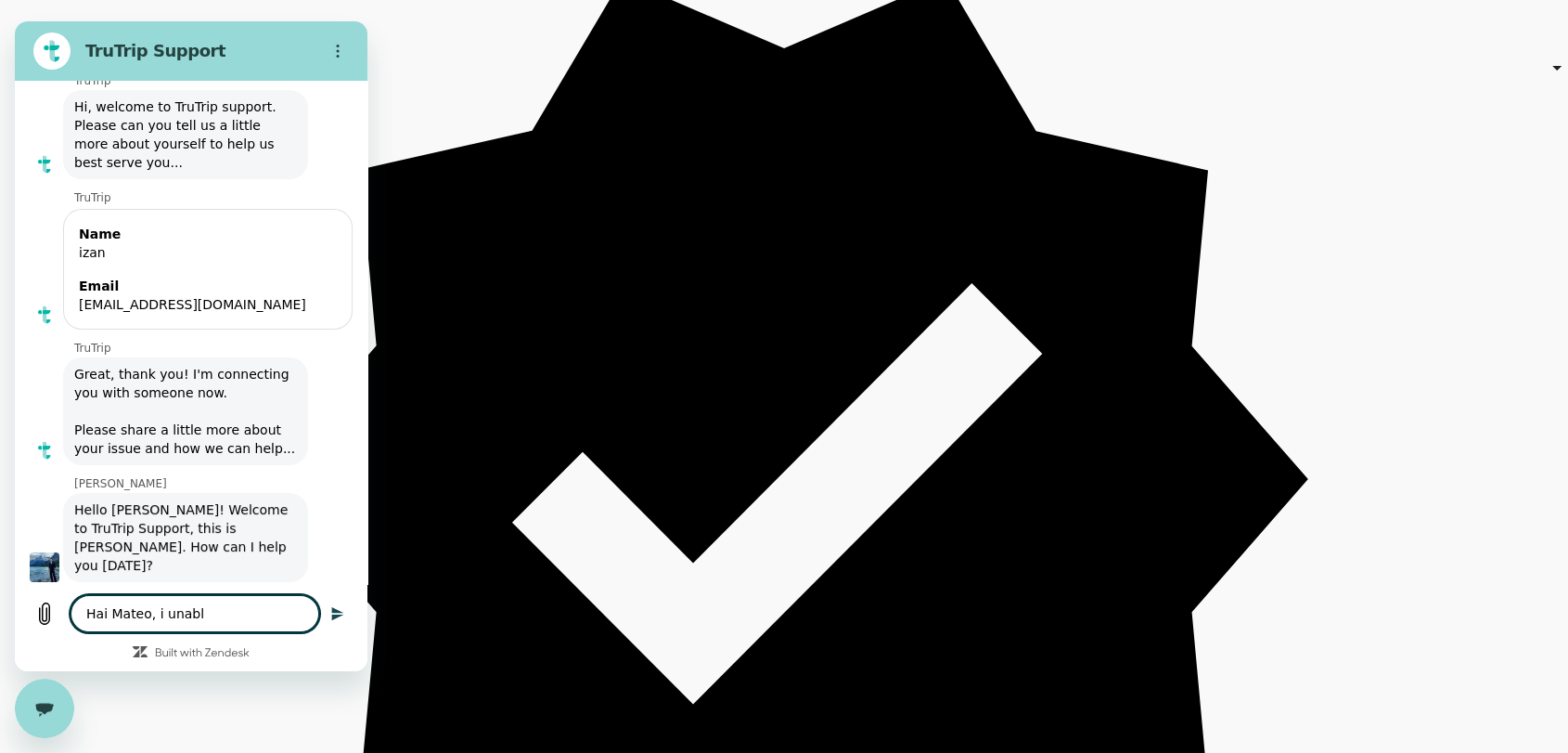
type textarea "Hai Mateo, i unab"
type textarea "x"
type textarea "Hai Mateo, i una"
type textarea "x"
type textarea "Hai Mateo, i un"
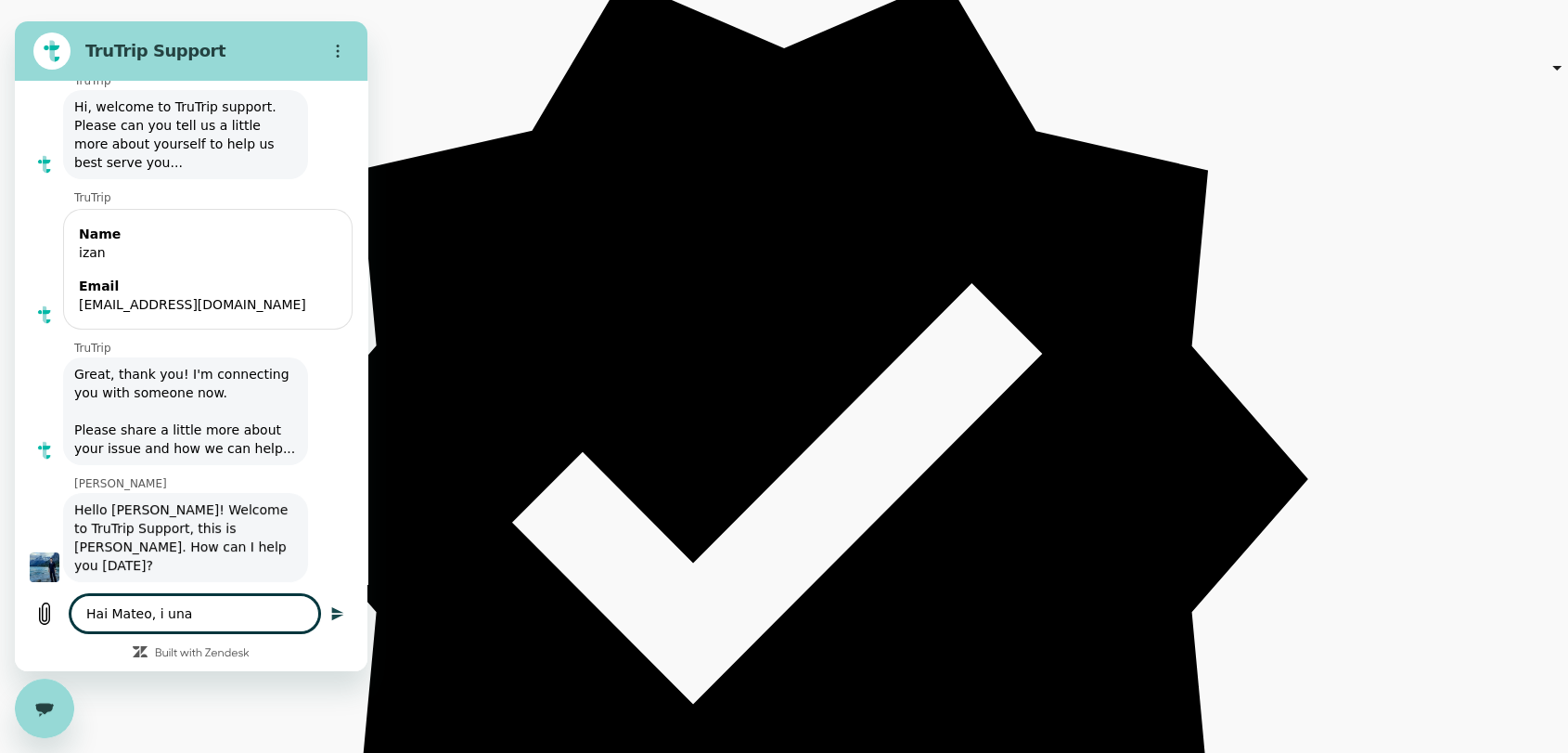
type textarea "x"
type textarea "Hai Mateo, i u"
type textarea "x"
type textarea "Hai Mateo, i"
type textarea "x"
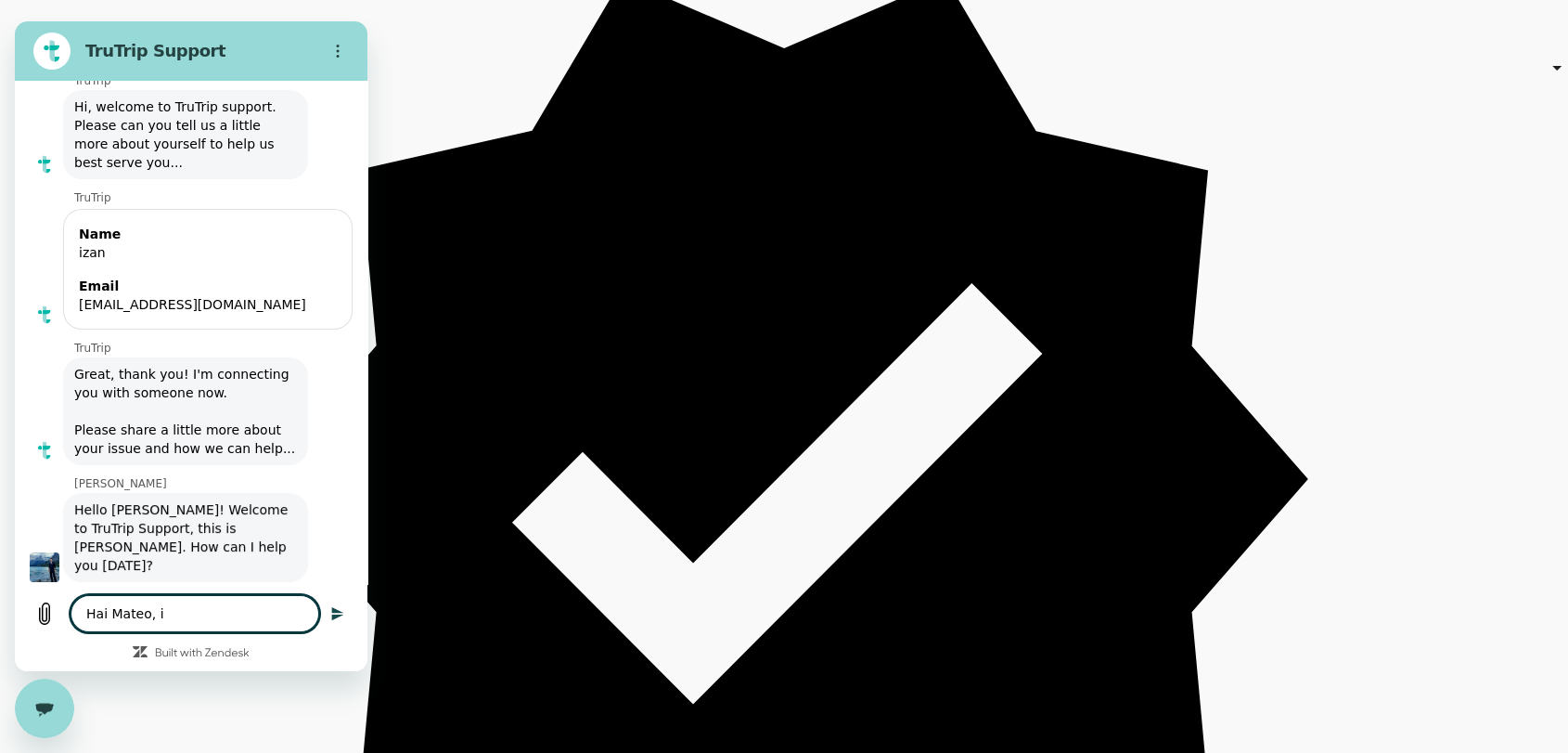
type textarea "Hai Mateo, i"
type textarea "x"
type textarea "Hai Mateo,"
type textarea "x"
type textarea "Hai Mateo,"
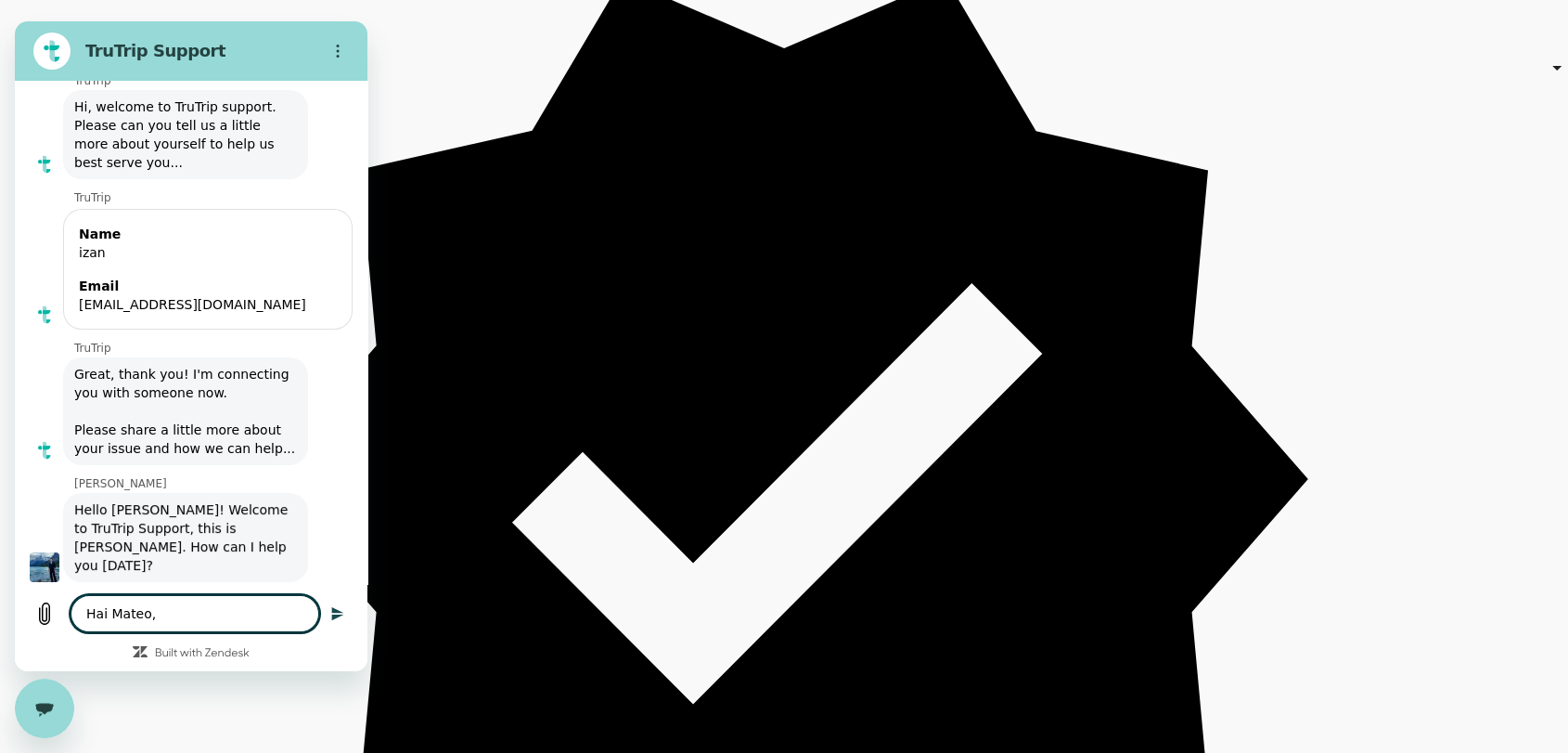
type textarea "x"
type textarea "Hai Mateo"
type textarea "x"
type textarea "Hai Mate"
type textarea "x"
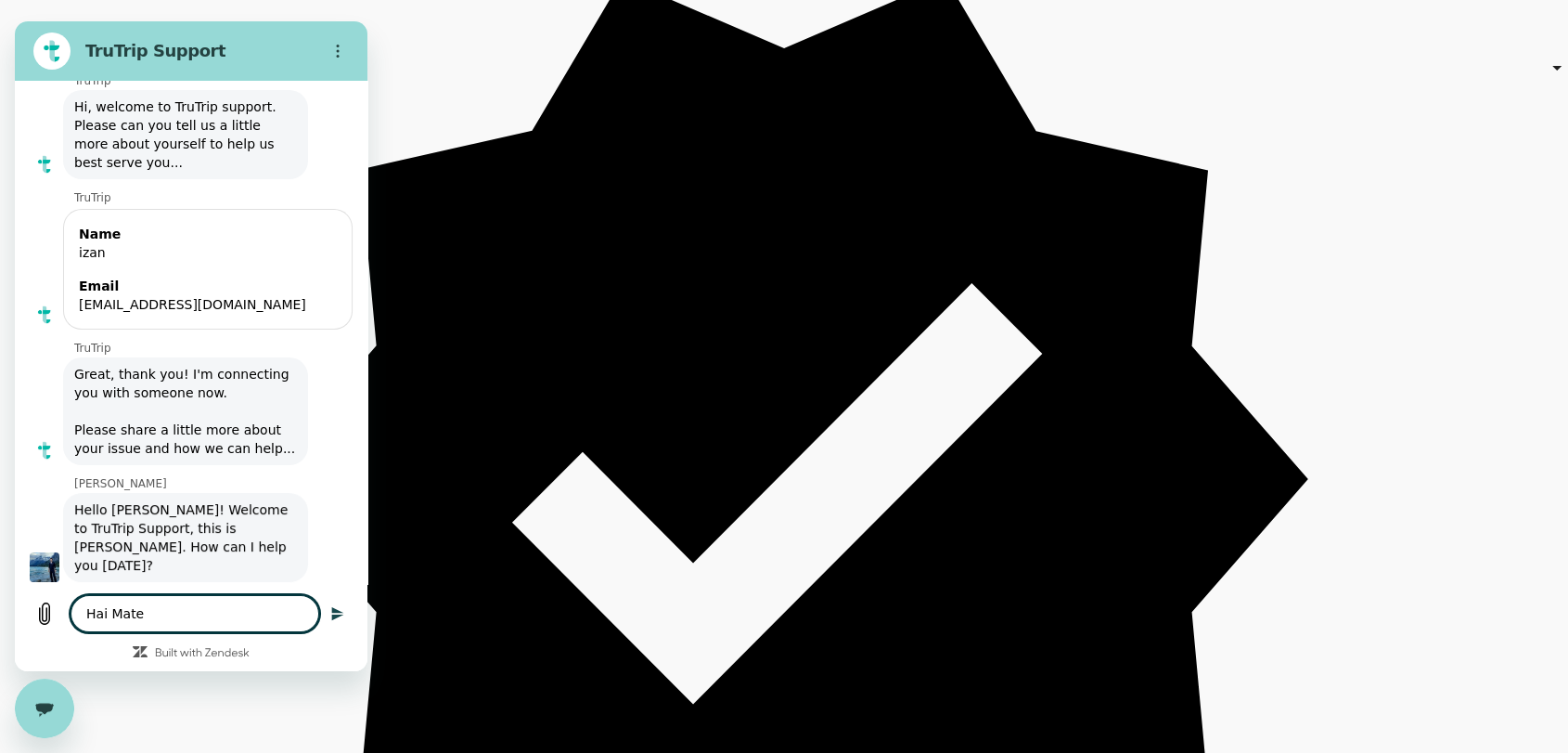
type textarea "Hai Mat"
type textarea "x"
type textarea "Hai Ma"
type textarea "x"
type textarea "Hai M"
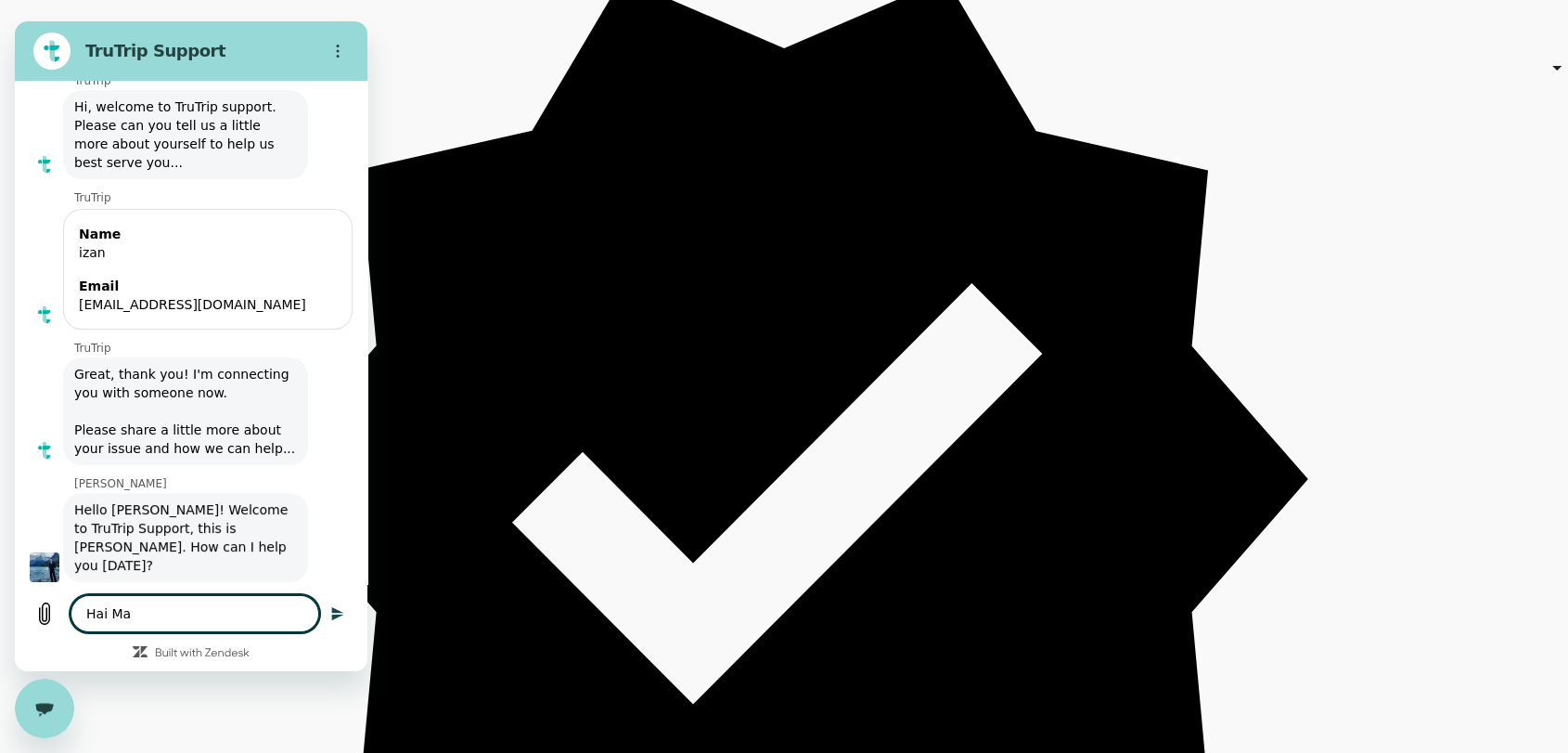
type textarea "x"
type textarea "Hai"
click at [47, 688] on div "Close messaging window" at bounding box center [44, 707] width 55 height 55
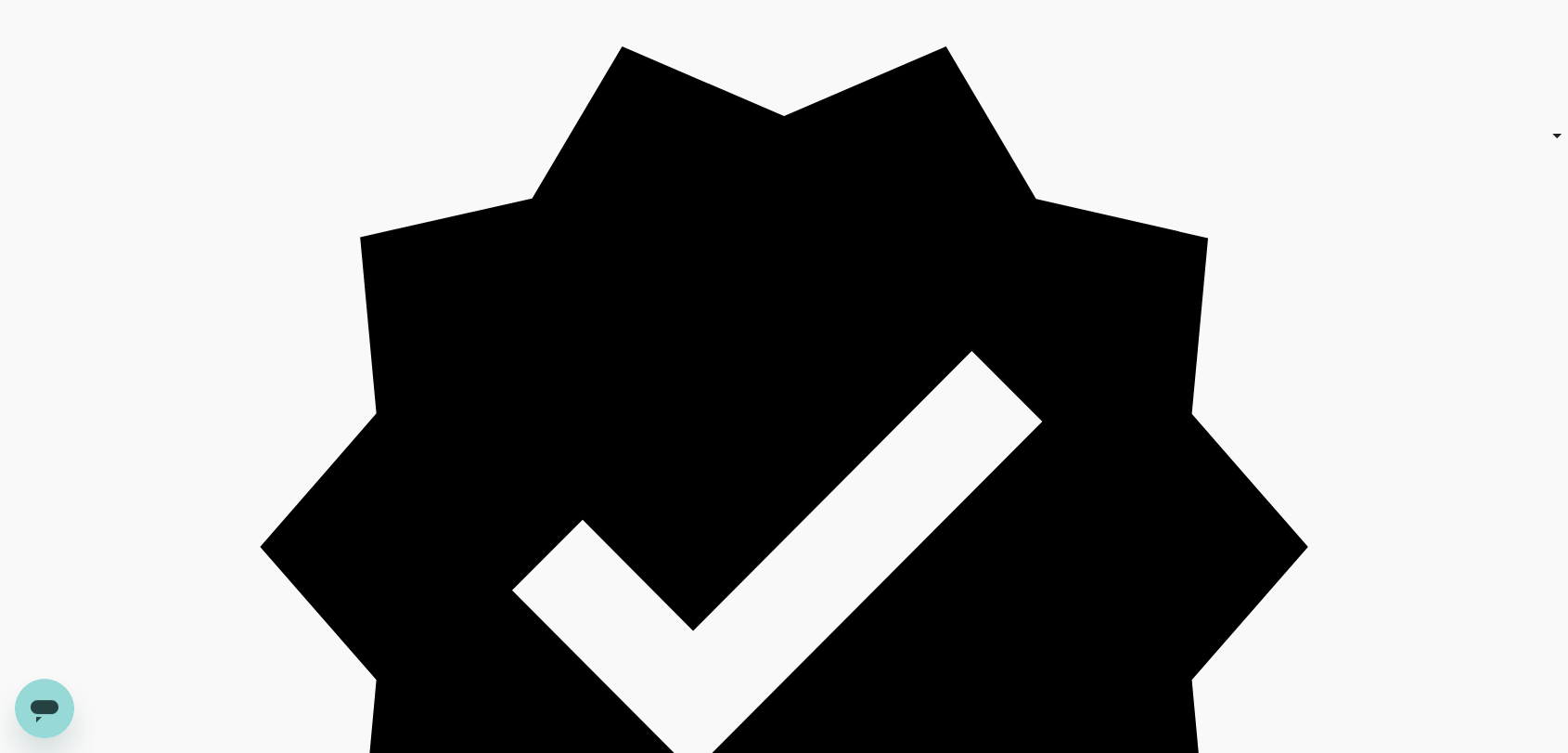
scroll to position [206, 0]
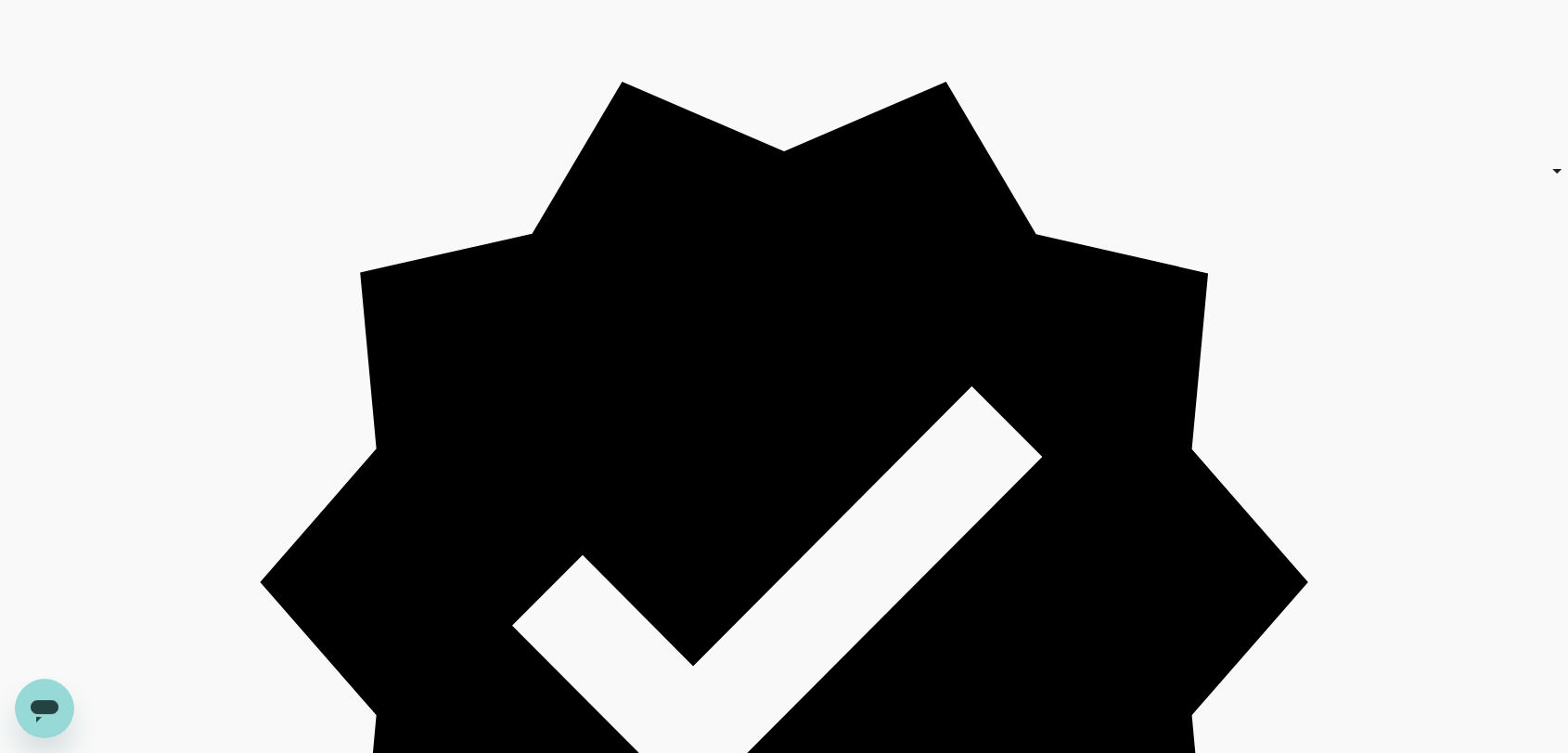
drag, startPoint x: 629, startPoint y: 144, endPoint x: 294, endPoint y: 131, distance: 335.3
copy p "reached the user limit on your subscription plan"
click at [25, 713] on div "Open messaging window" at bounding box center [44, 707] width 55 height 55
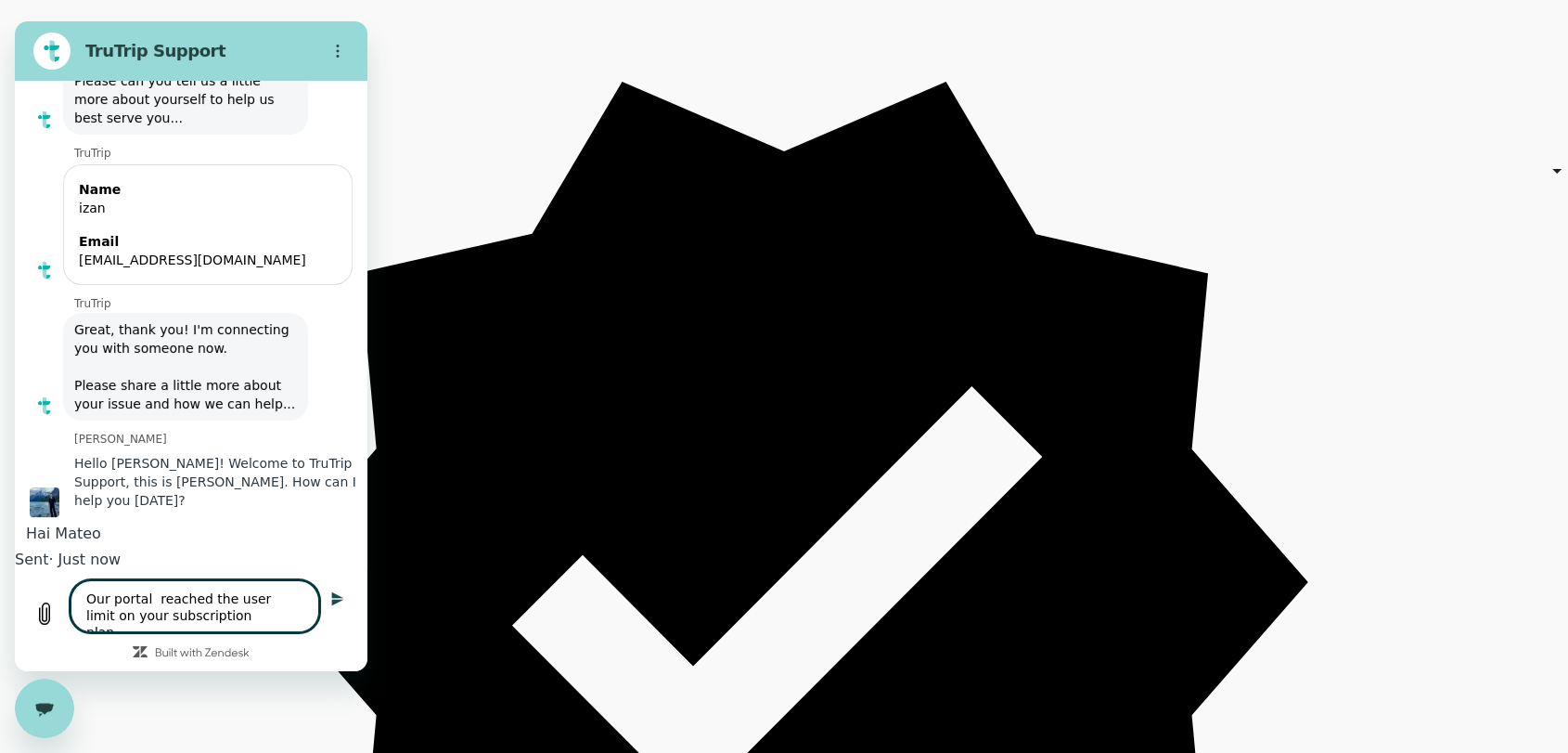
scroll to position [146, 0]
click at [114, 613] on textarea "Our portal reached the user limit on your subscription plan" at bounding box center [195, 607] width 249 height 52
click at [205, 617] on textarea "Our portal reached the user limit on the subscription plan" at bounding box center [195, 607] width 249 height 52
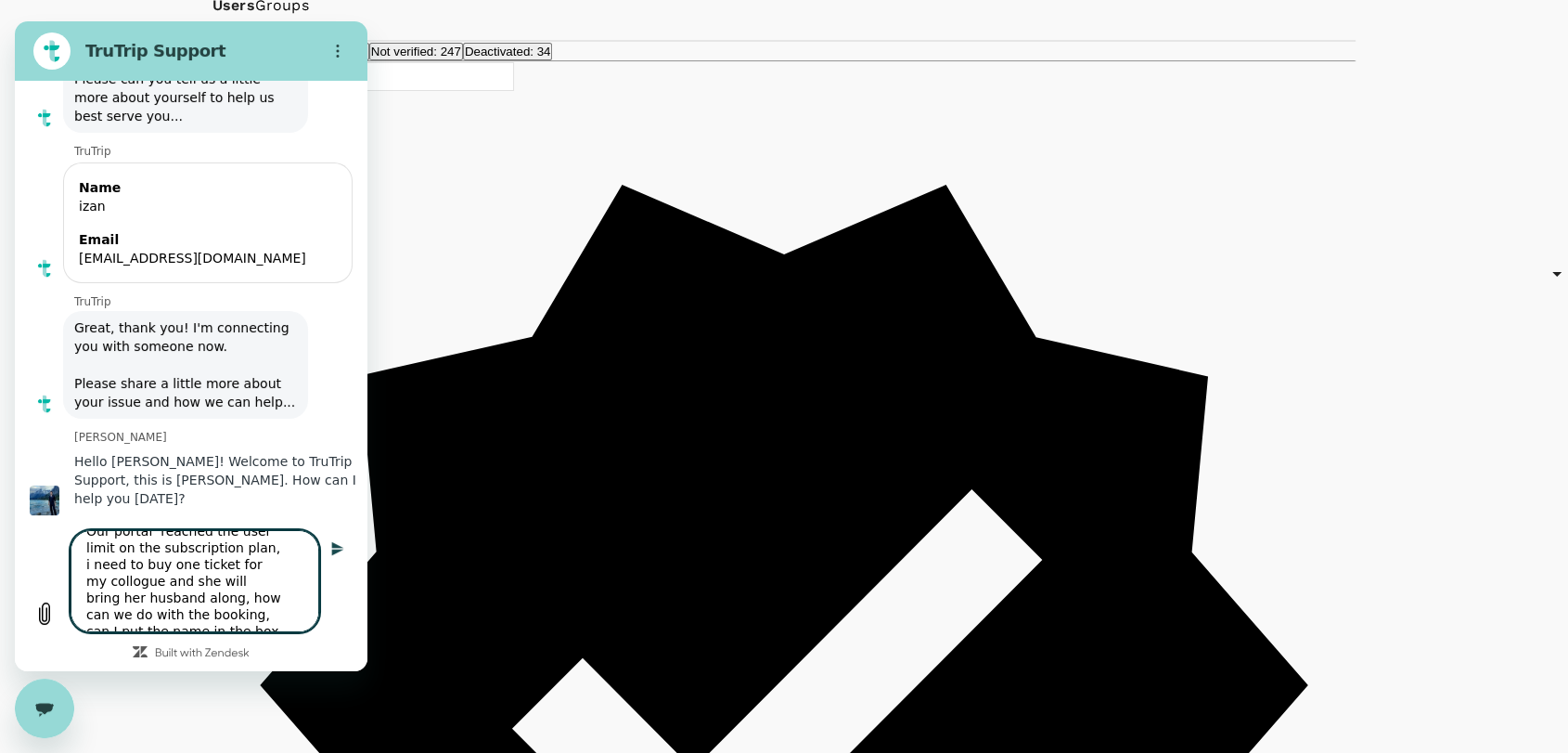
scroll to position [0, 0]
drag, startPoint x: 285, startPoint y: 626, endPoint x: 70, endPoint y: 532, distance: 234.7
click at [71, 532] on div "Type a message Our portal reached the user limit on the subscription plan, i ne…" at bounding box center [213, 580] width 286 height 102
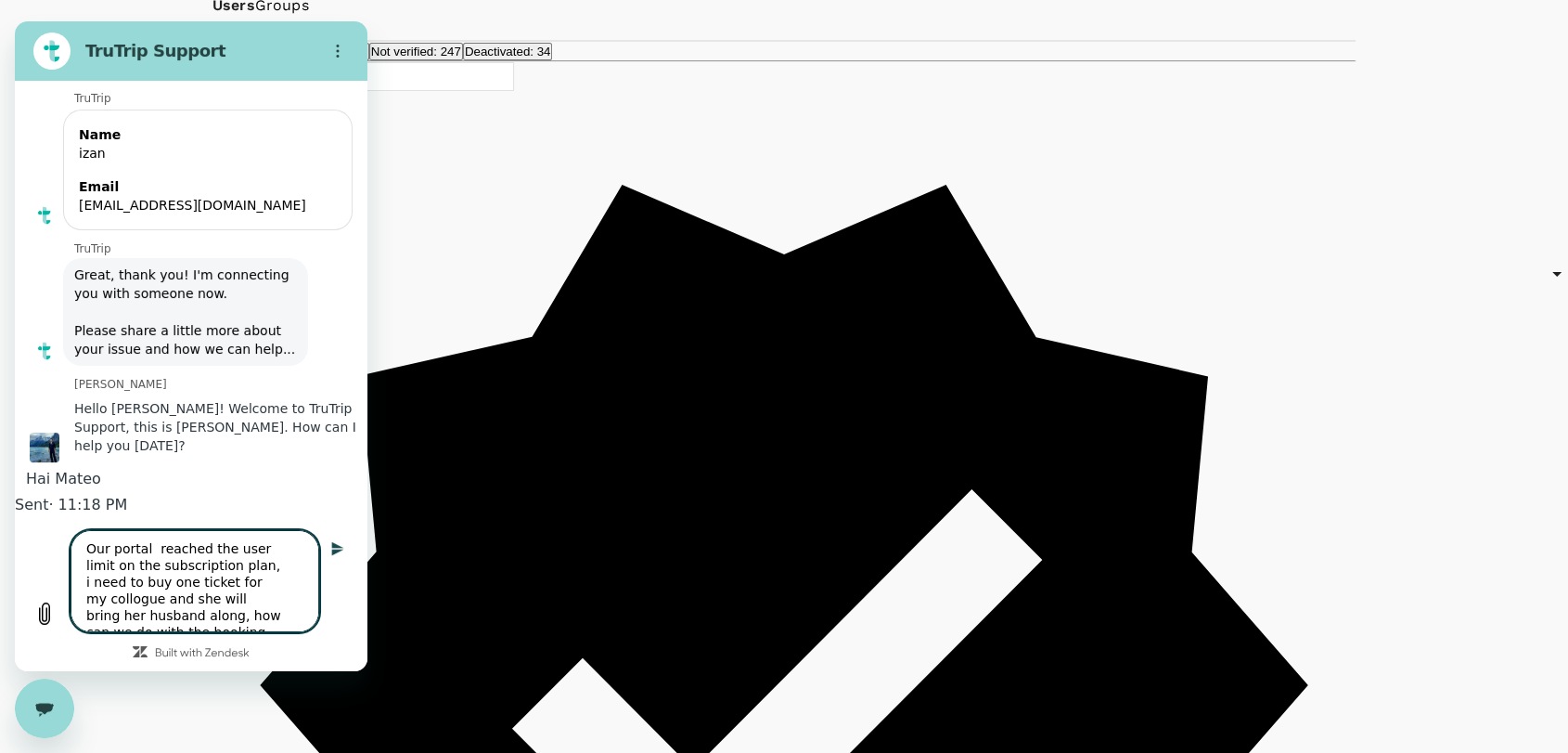
scroll to position [208, 0]
paste textarea "our portal has already reached the user limit. I need to buy one ticket for my …"
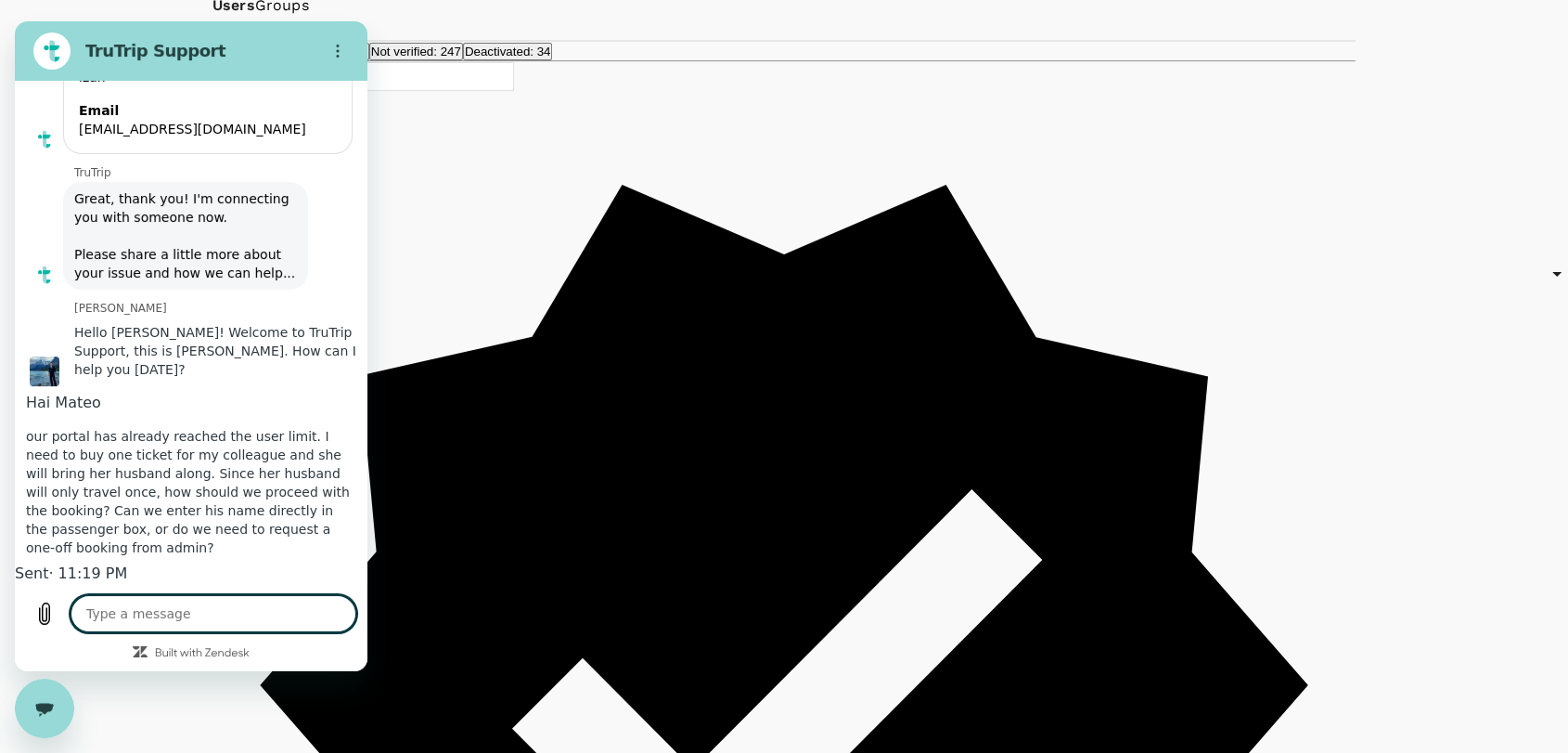
scroll to position [347, 0]
click at [297, 621] on textarea at bounding box center [213, 613] width 286 height 37
click at [201, 603] on textarea at bounding box center [213, 613] width 286 height 37
click at [186, 622] on textarea at bounding box center [213, 613] width 286 height 37
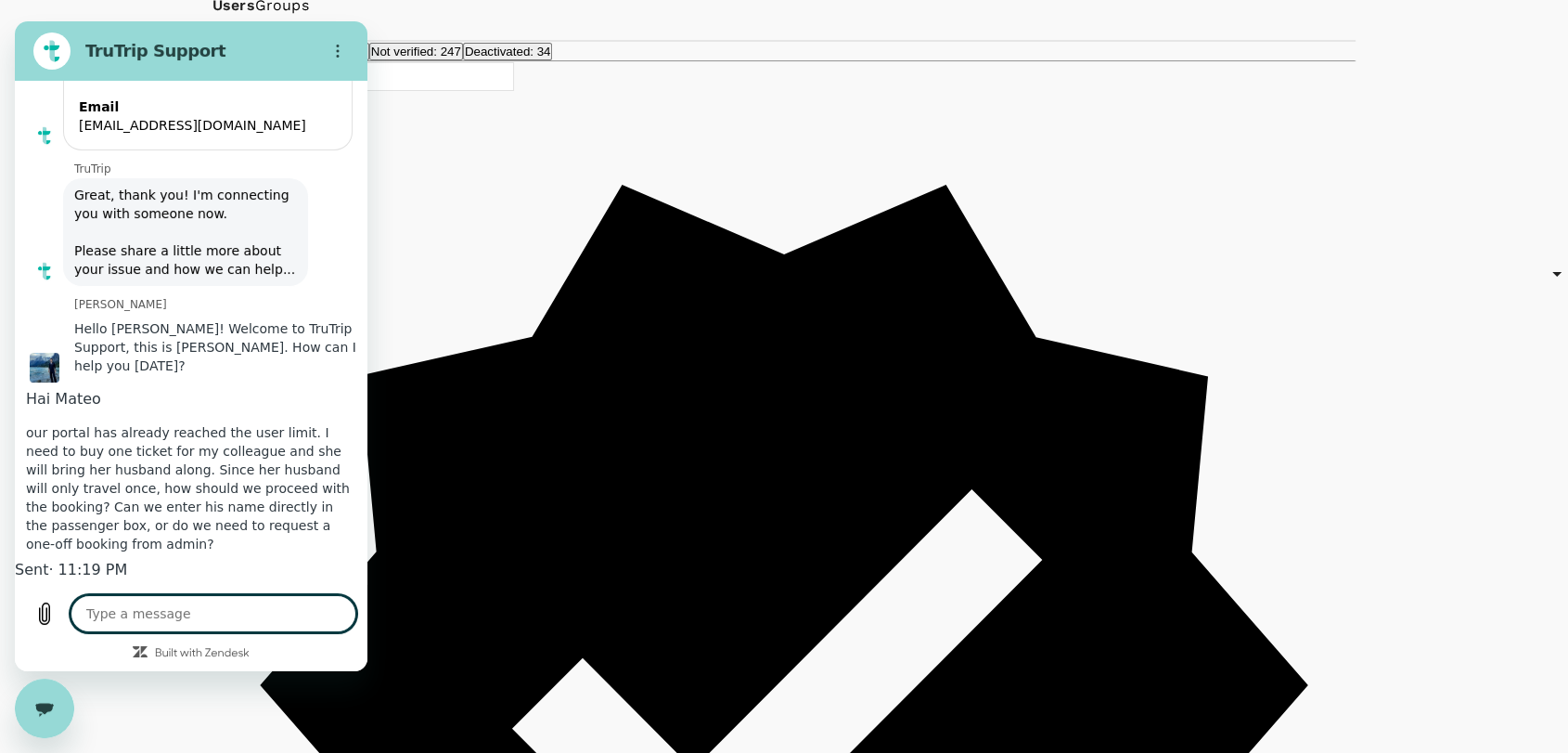
click at [186, 619] on textarea at bounding box center [213, 613] width 286 height 37
click at [41, 703] on icon "Close messaging window" at bounding box center [45, 708] width 19 height 12
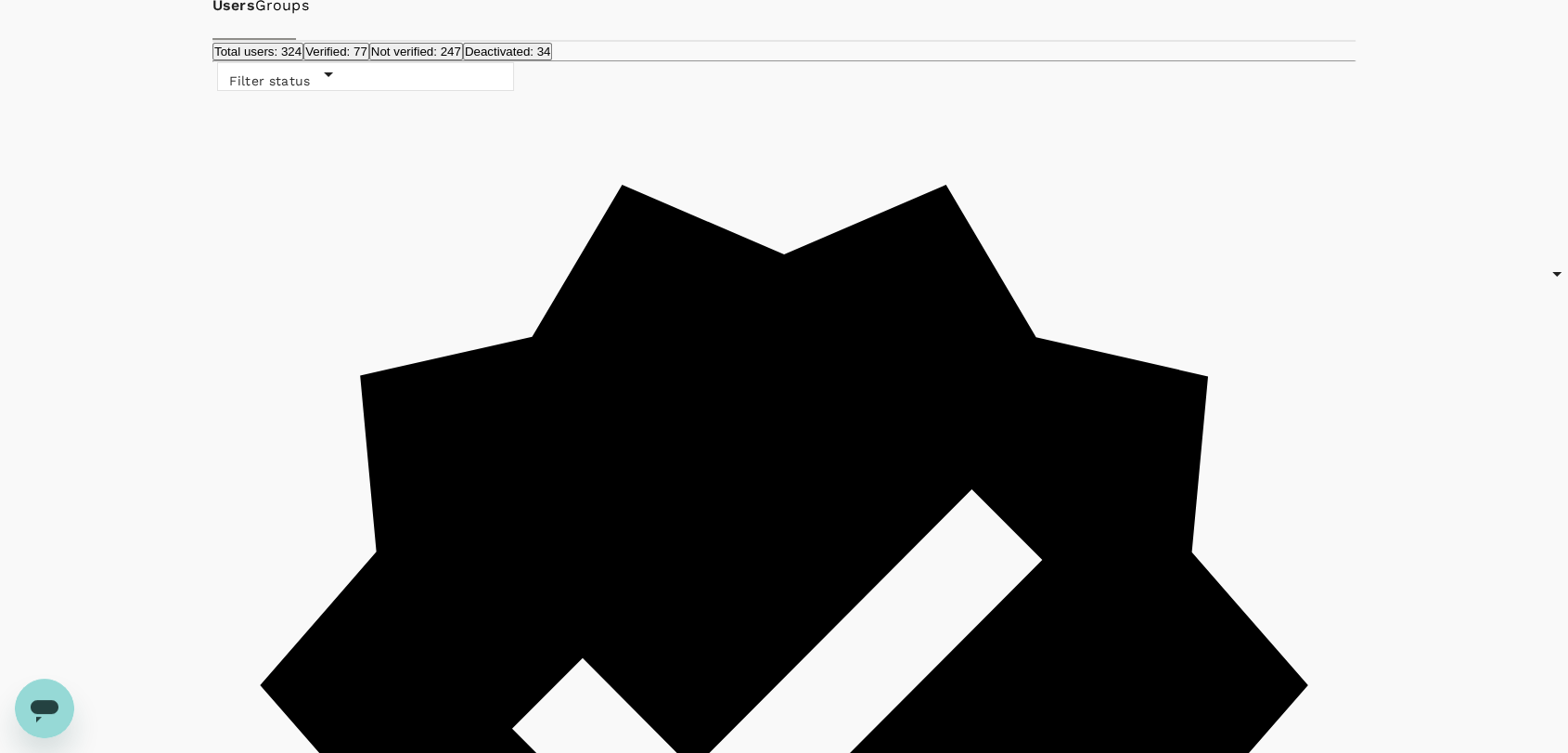
click at [56, 697] on icon "Open messaging window" at bounding box center [45, 707] width 33 height 33
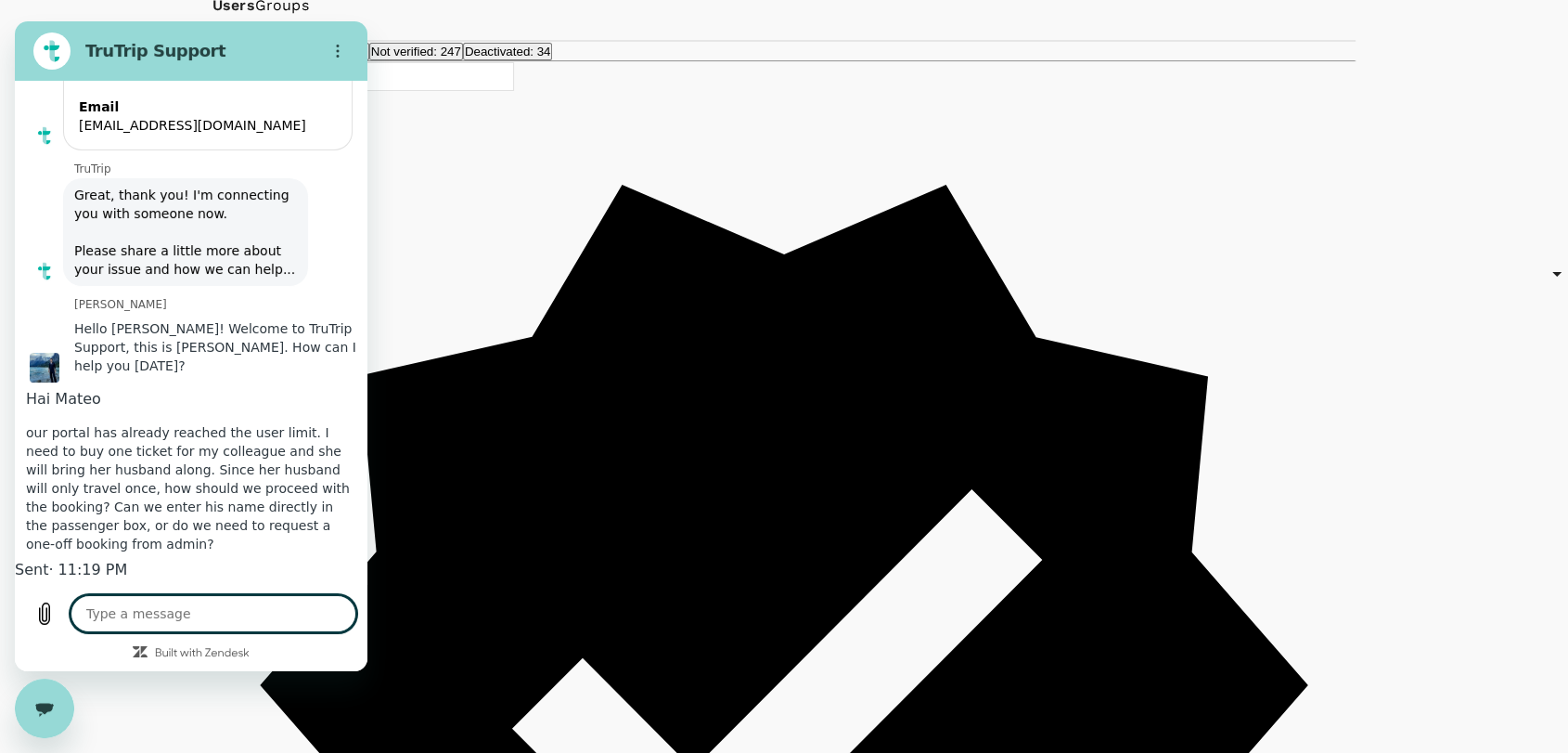
click at [183, 621] on textarea at bounding box center [213, 613] width 286 height 37
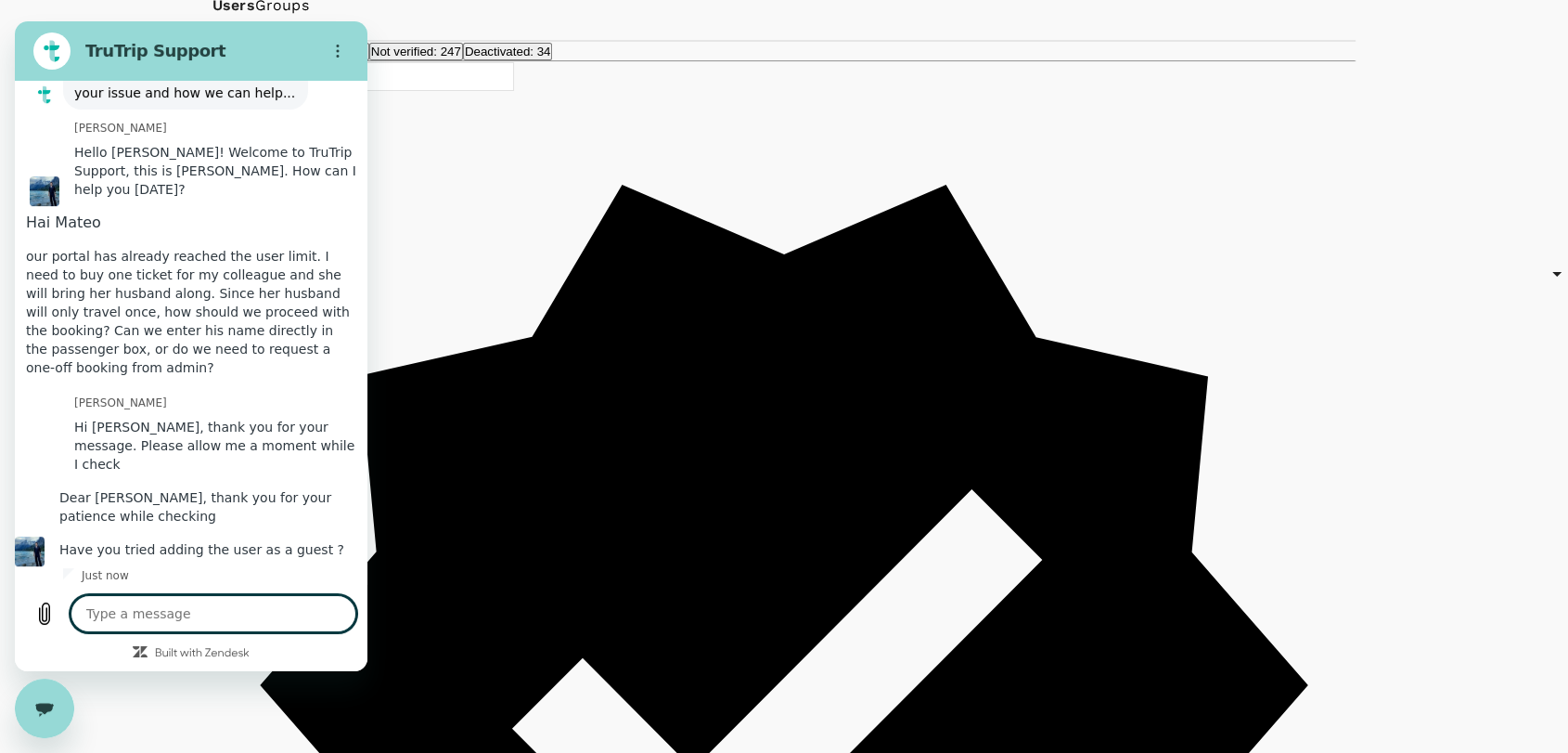
scroll to position [553, 0]
click at [183, 618] on textarea at bounding box center [213, 613] width 286 height 37
click at [44, 613] on icon "Upload file" at bounding box center [44, 613] width 22 height 22
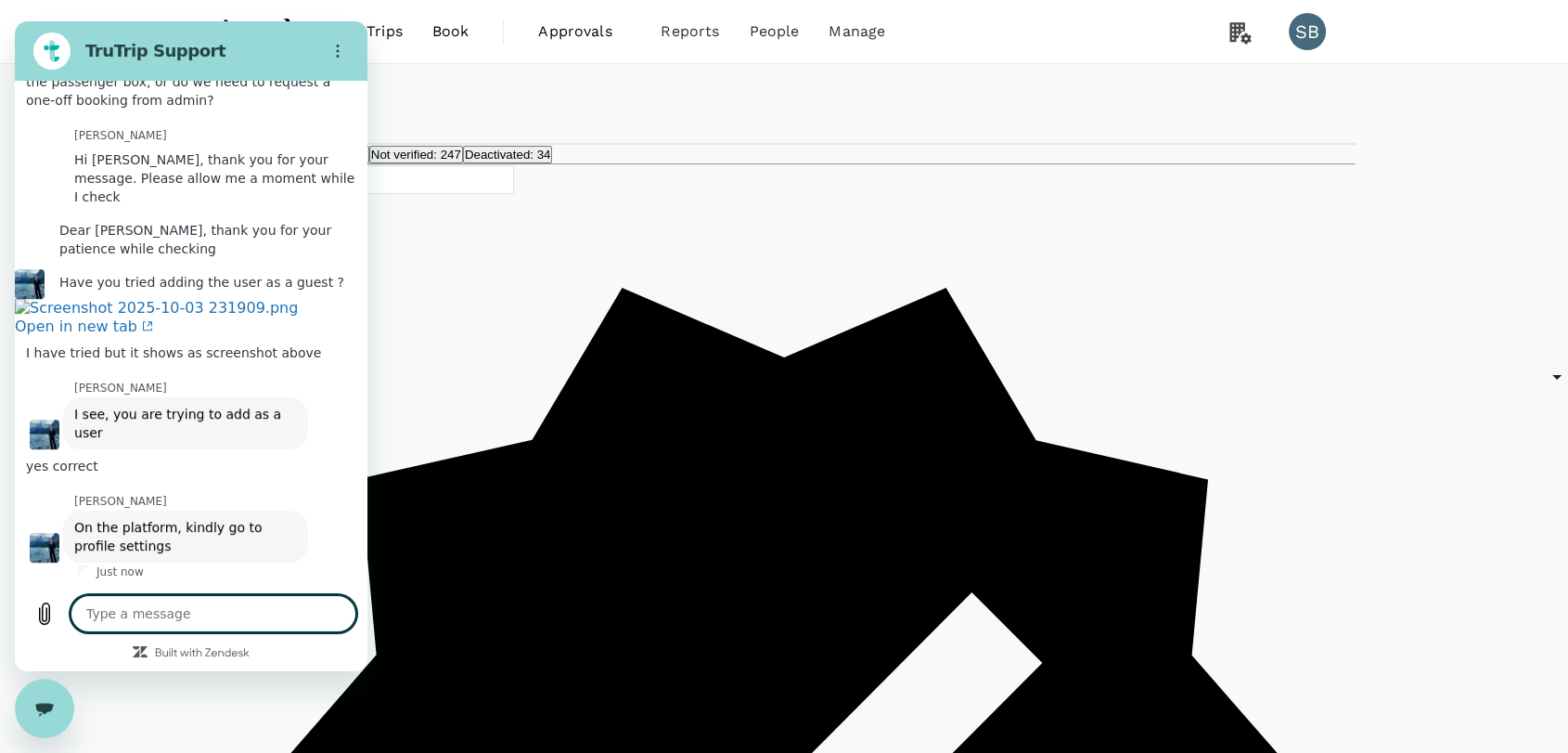
scroll to position [939, 0]
click at [170, 625] on textarea at bounding box center [213, 613] width 286 height 37
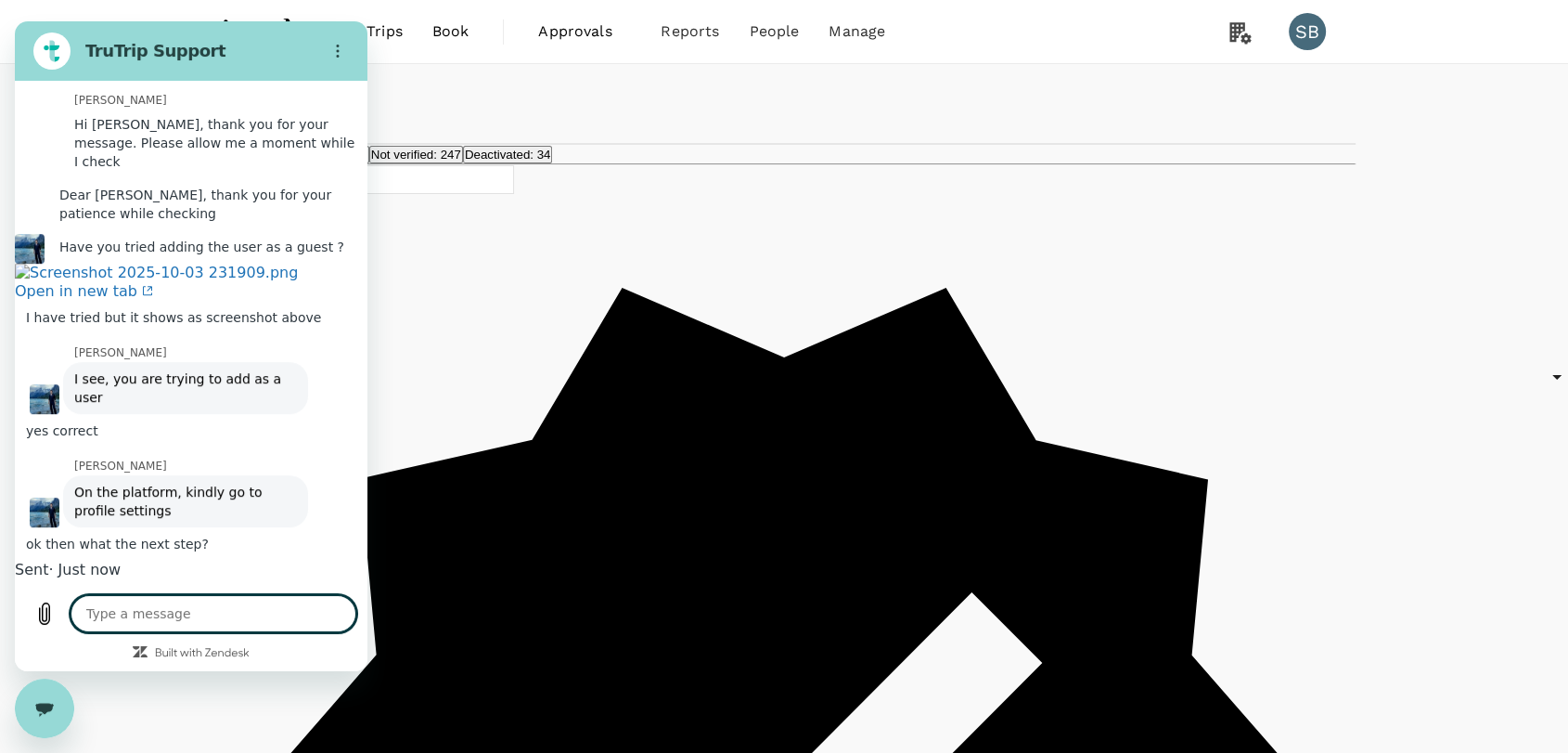
scroll to position [984, 0]
click at [1199, 158] on span "My Profile" at bounding box center [1246, 146] width 215 height 22
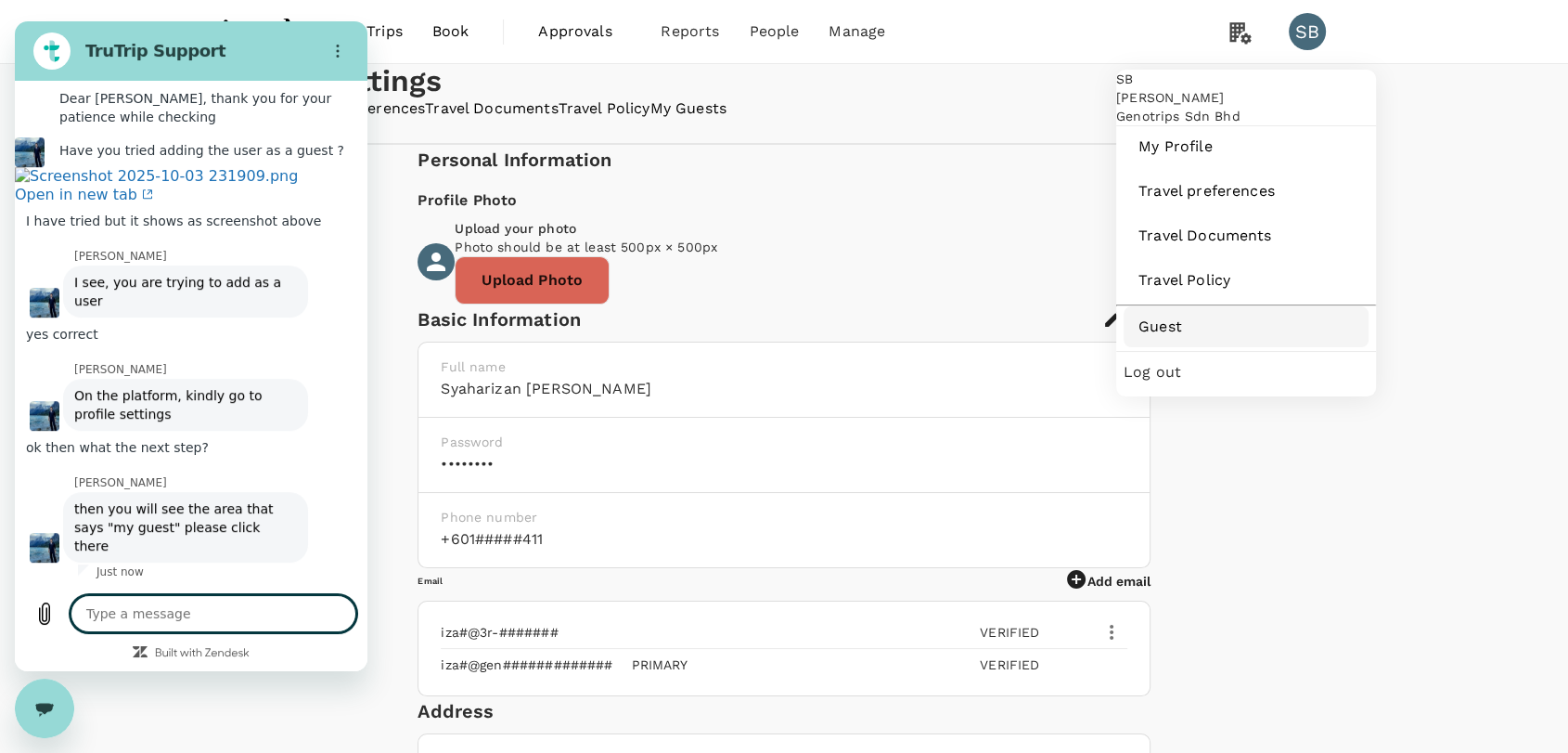
click at [1186, 347] on link "Guest" at bounding box center [1246, 327] width 245 height 41
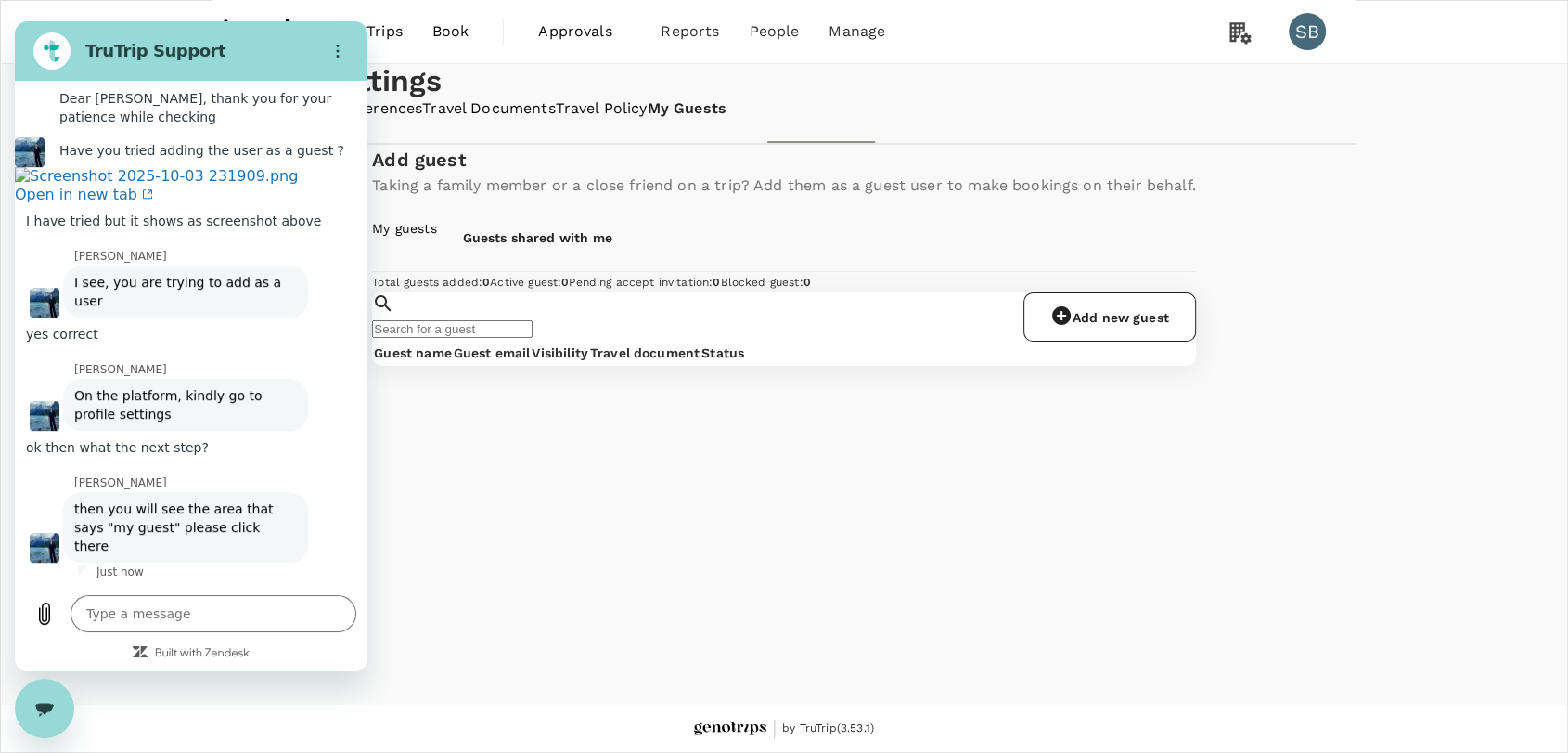
scroll to position [89, 0]
click at [218, 617] on textarea at bounding box center [213, 613] width 286 height 37
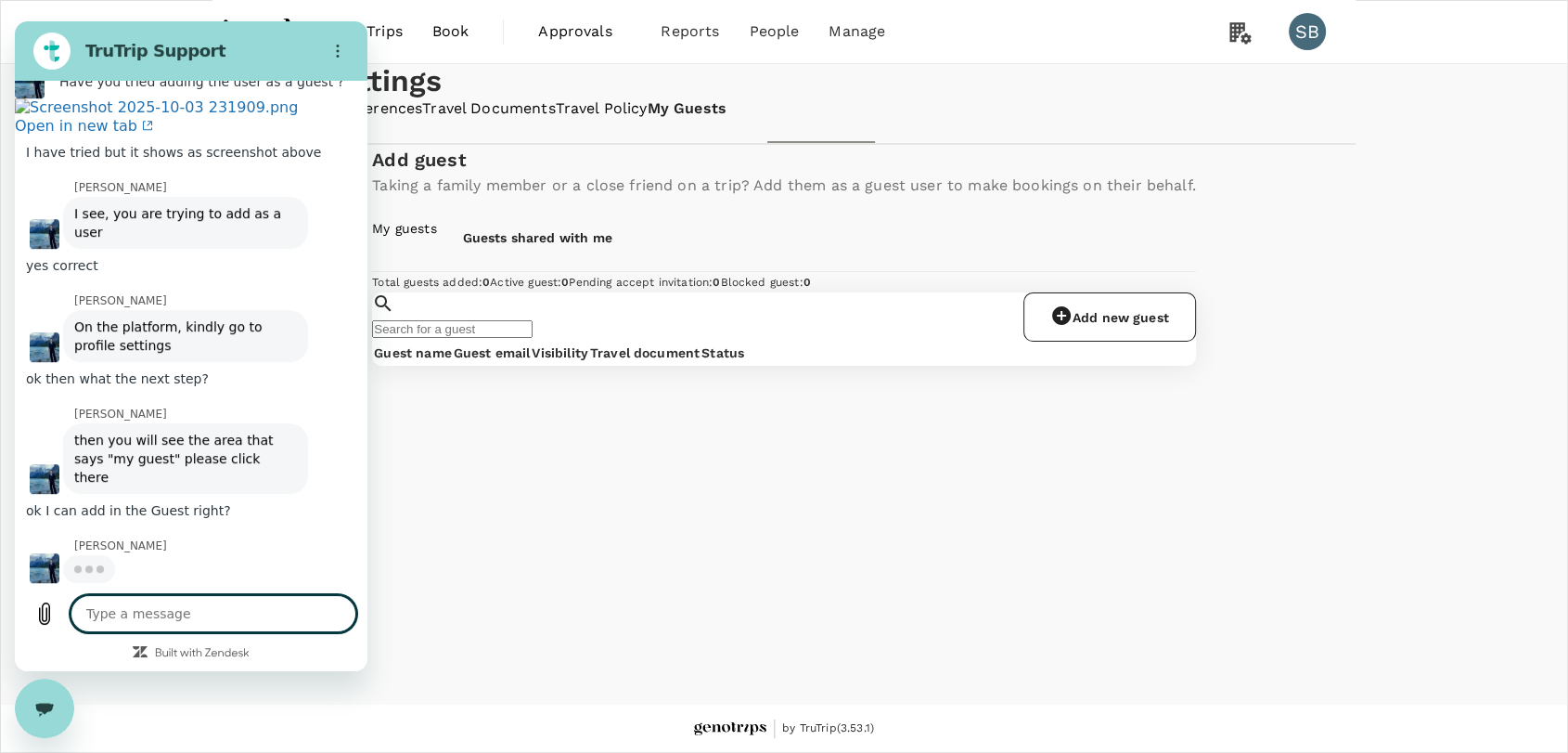
scroll to position [1144, 0]
click at [1071, 325] on icon at bounding box center [1061, 315] width 18 height 18
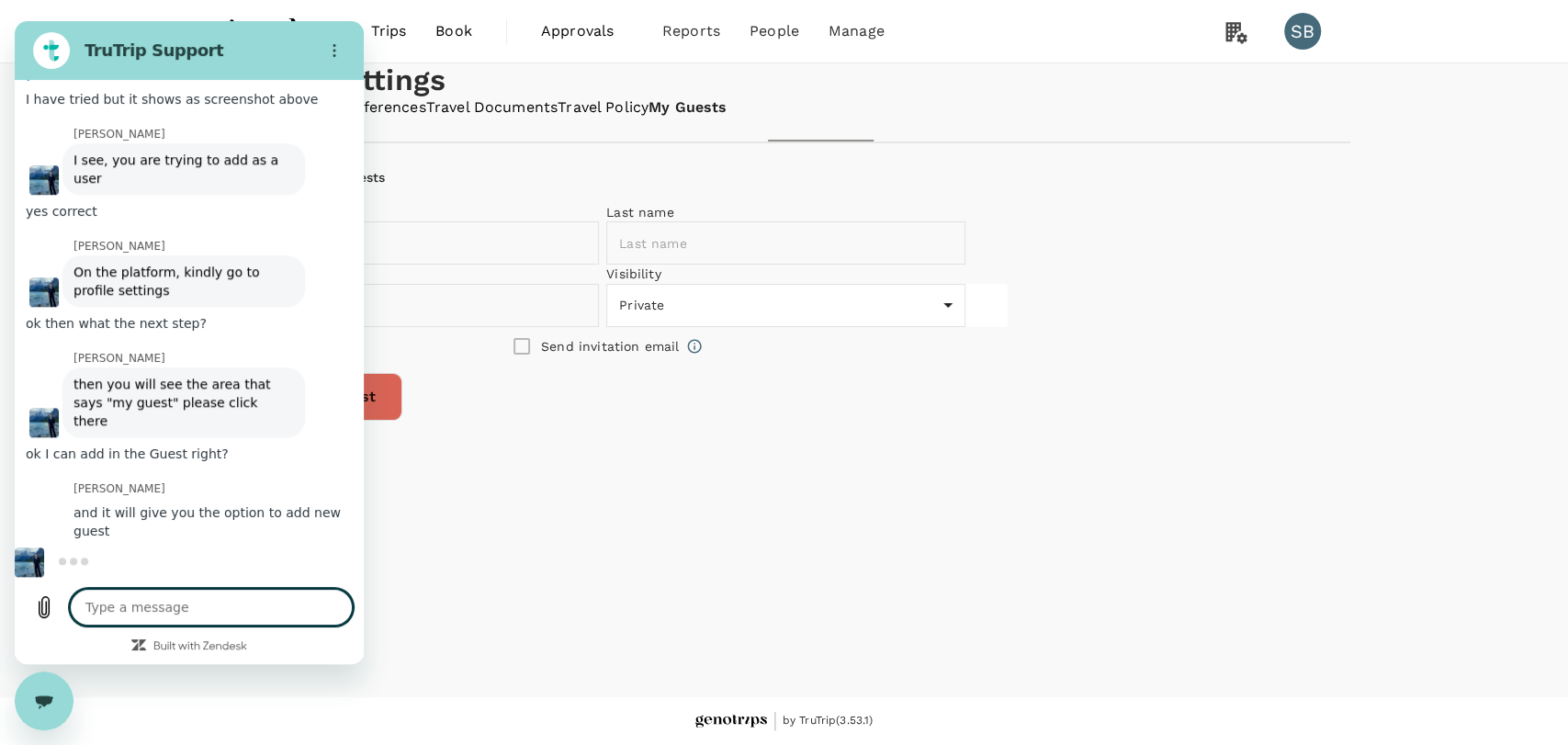
scroll to position [1184, 0]
click at [292, 601] on textarea at bounding box center [211, 607] width 283 height 36
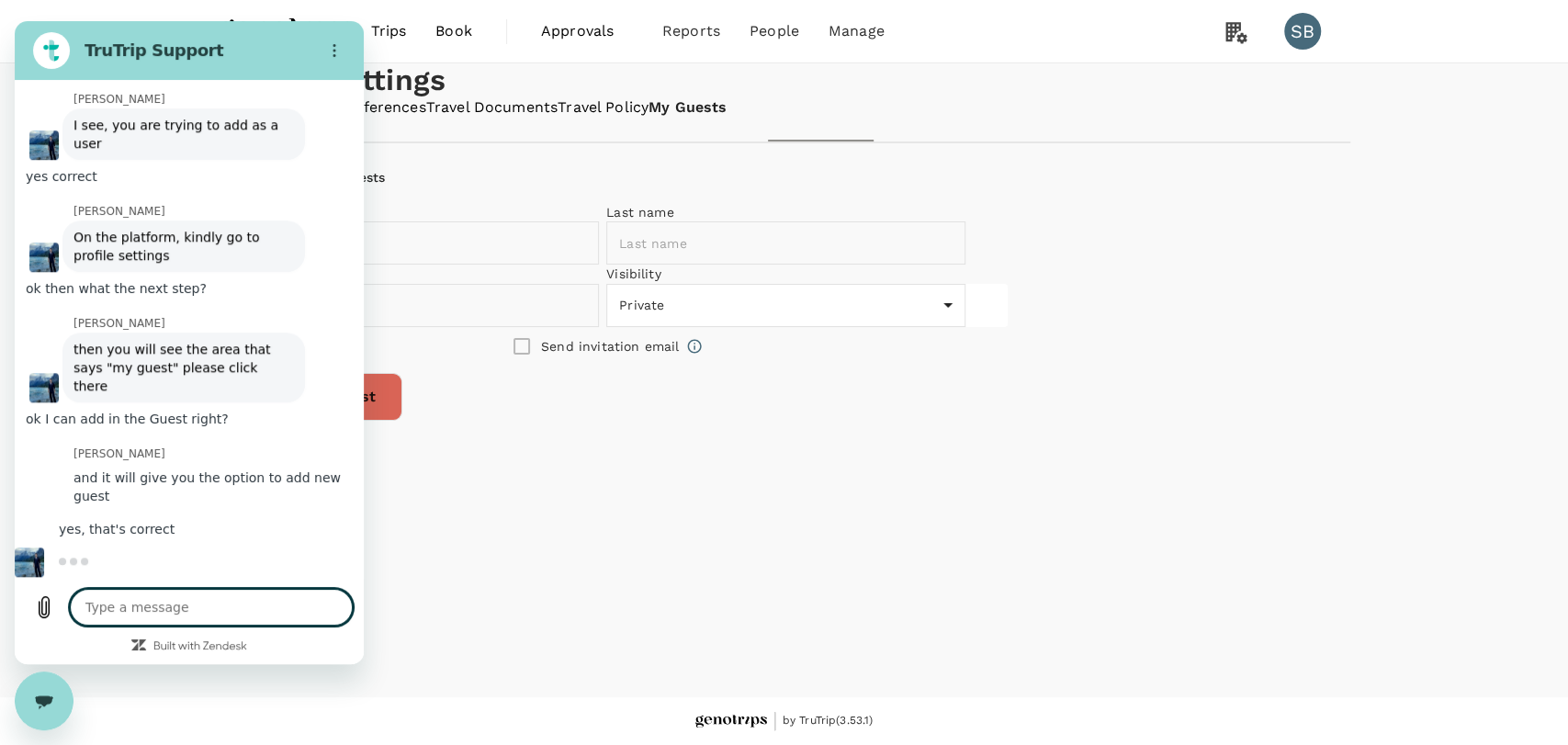
scroll to position [1220, 0]
click at [292, 601] on textarea at bounding box center [211, 607] width 283 height 36
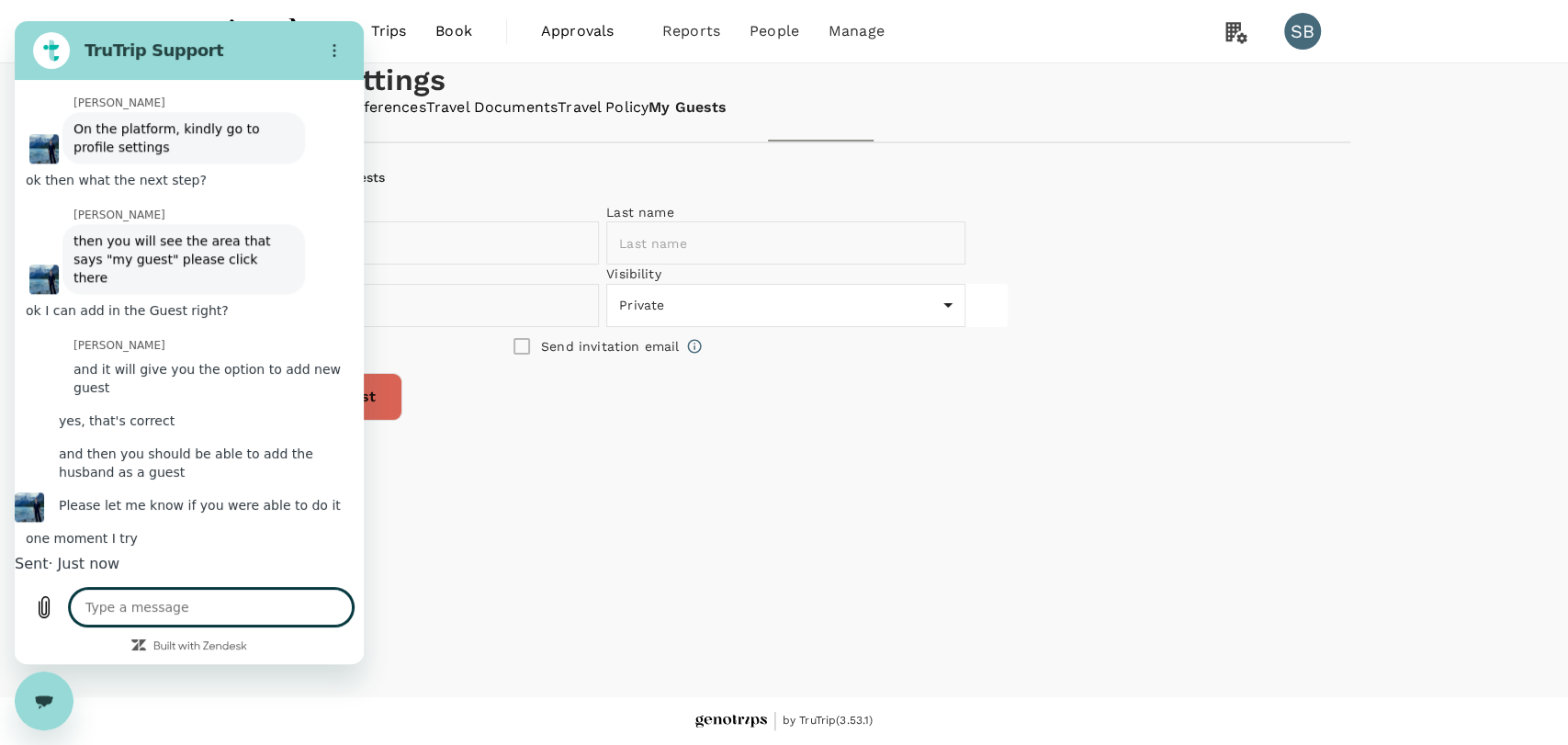
scroll to position [1361, 0]
click at [586, 265] on input "text" at bounding box center [433, 243] width 385 height 43
paste input "[PERSON_NAME] '[PERSON_NAME] Bin Ku Azman"
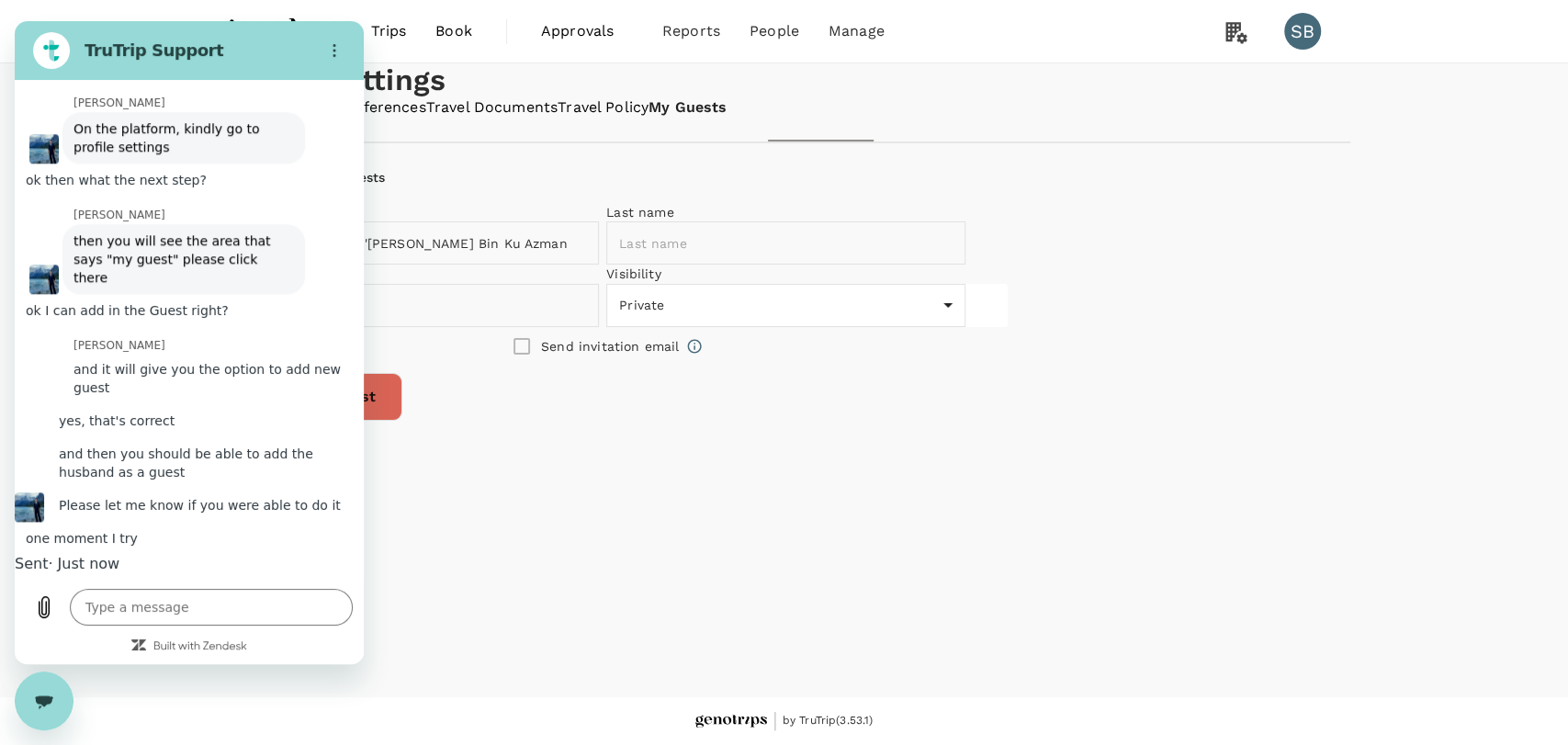
drag, startPoint x: 665, startPoint y: 384, endPoint x: 798, endPoint y: 391, distance: 133.2
click at [798, 265] on div "First name [PERSON_NAME] '[PERSON_NAME] Bin Ku Azman ​ Last name ​" at bounding box center [598, 230] width 732 height 69
click at [870, 265] on input "text" at bounding box center [798, 243] width 385 height 43
paste input "[PERSON_NAME]"
click at [988, 477] on body "Trips Book Approvals 0 Reports People Manage SB Profile Settings My Profile Tra…" at bounding box center [784, 372] width 1568 height 745
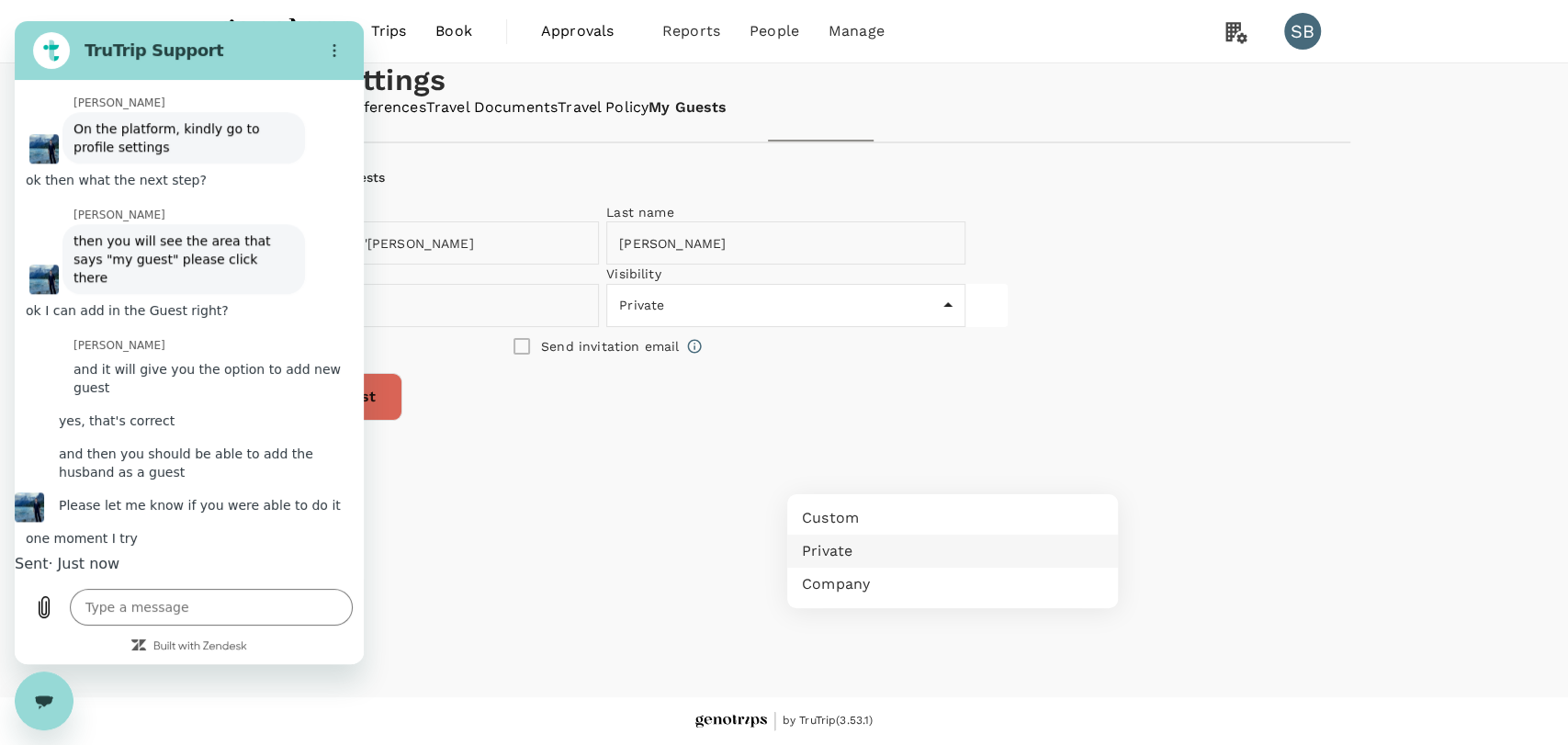
click at [701, 557] on div at bounding box center [784, 372] width 1568 height 745
click at [402, 421] on button "Add new guest" at bounding box center [321, 397] width 162 height 48
click at [583, 265] on input "[PERSON_NAME] '[PERSON_NAME]" at bounding box center [433, 243] width 385 height 43
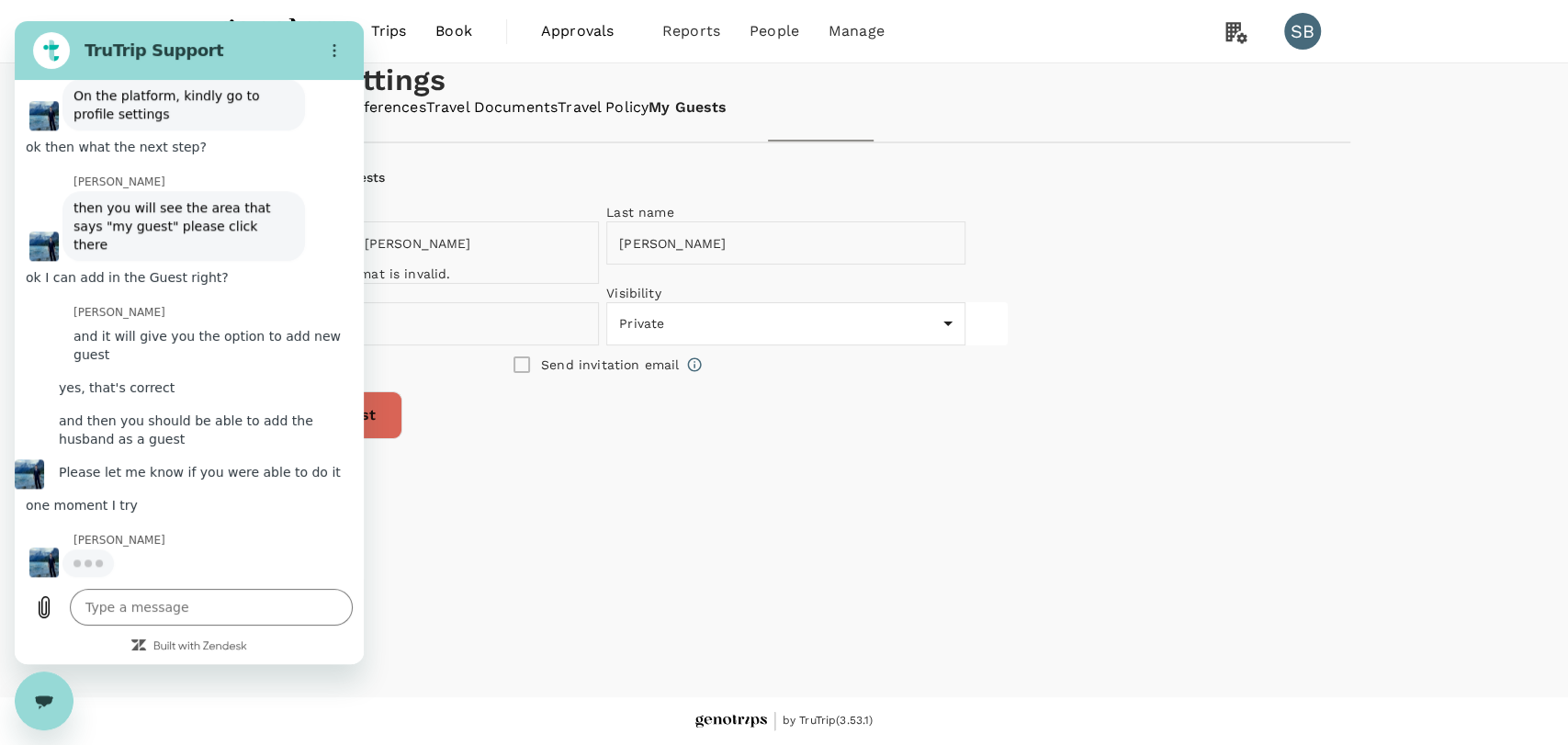
scroll to position [1396, 0]
click at [402, 439] on button "Add new guest" at bounding box center [321, 415] width 162 height 48
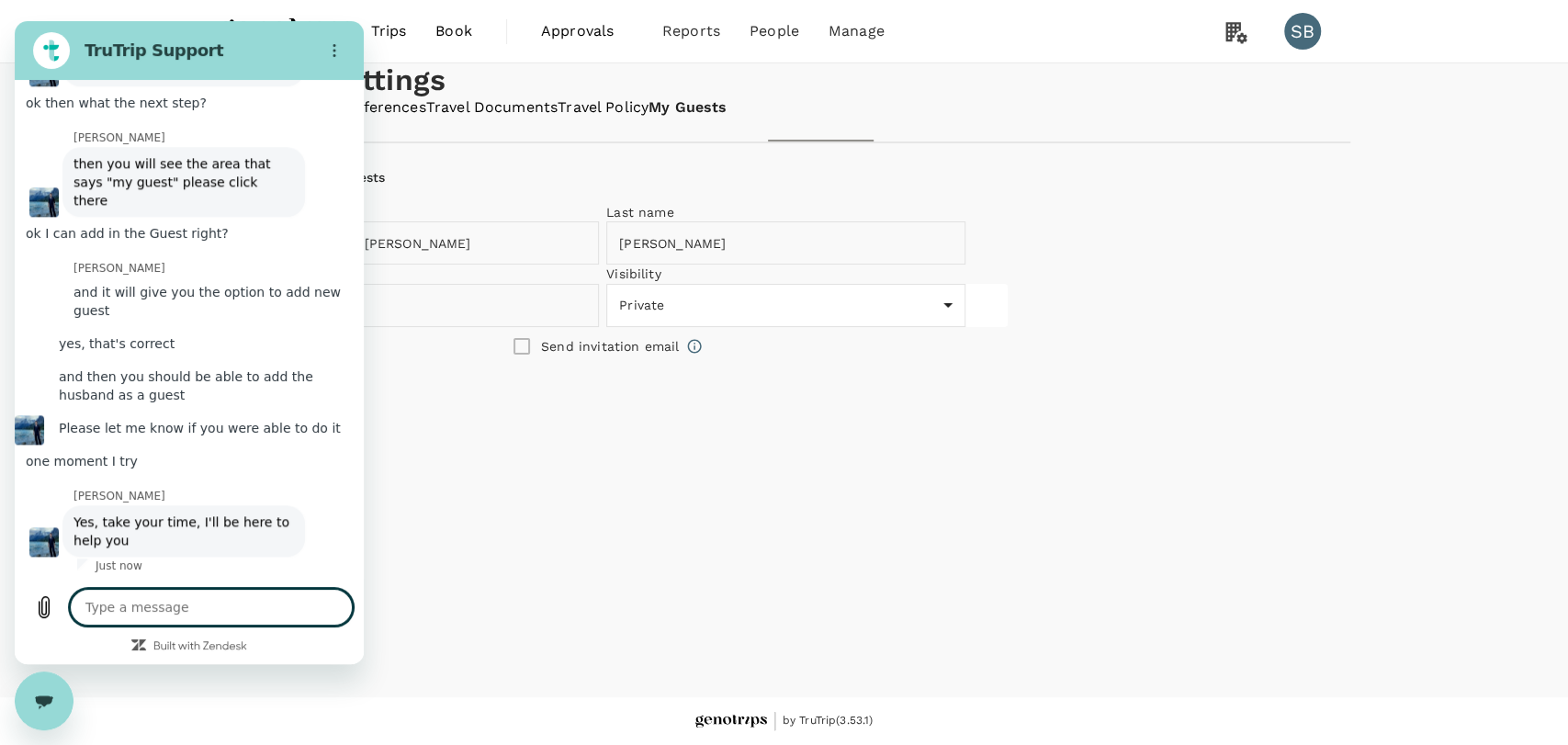
scroll to position [1440, 0]
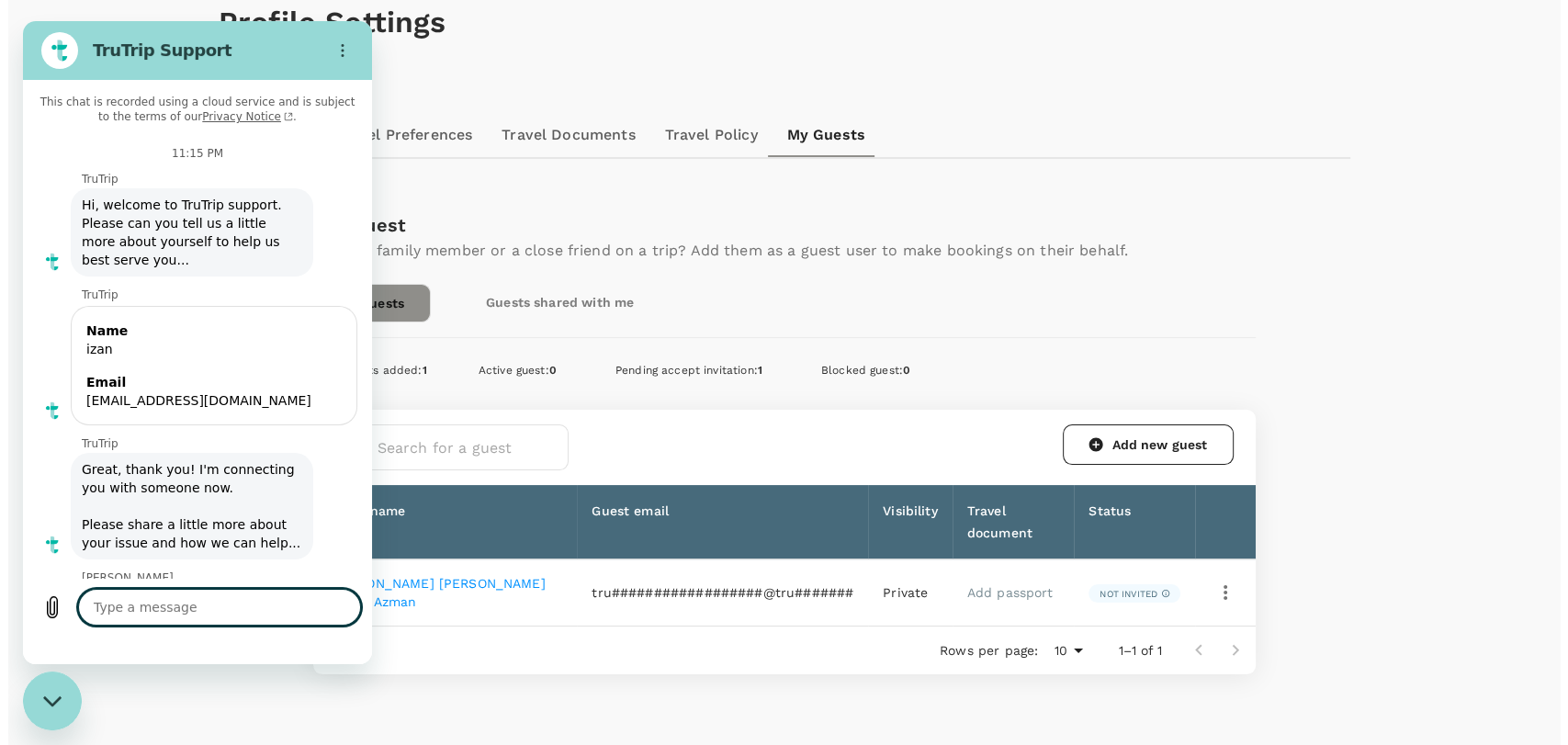
scroll to position [1440, 0]
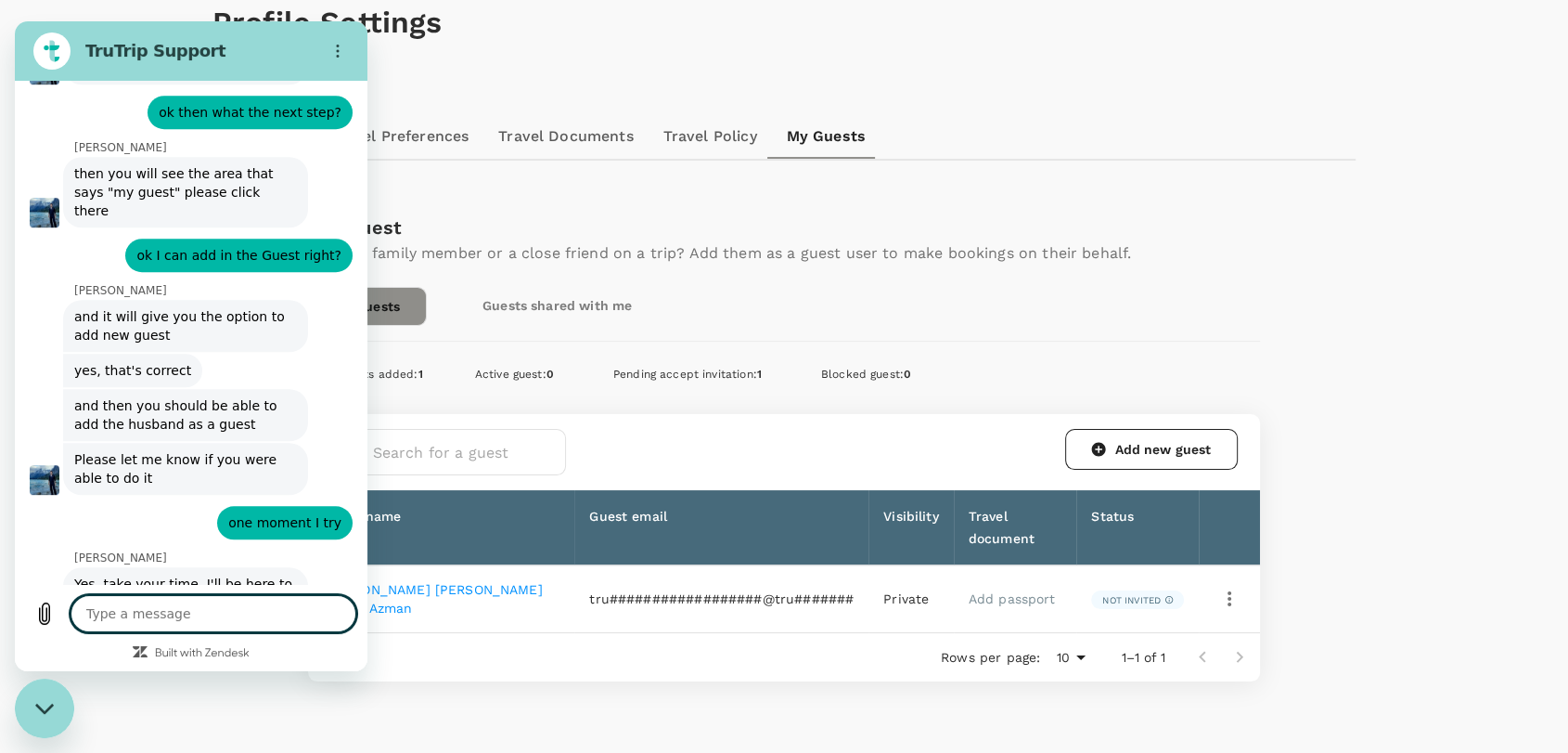
click at [55, 705] on div "Close messaging window" at bounding box center [44, 707] width 55 height 55
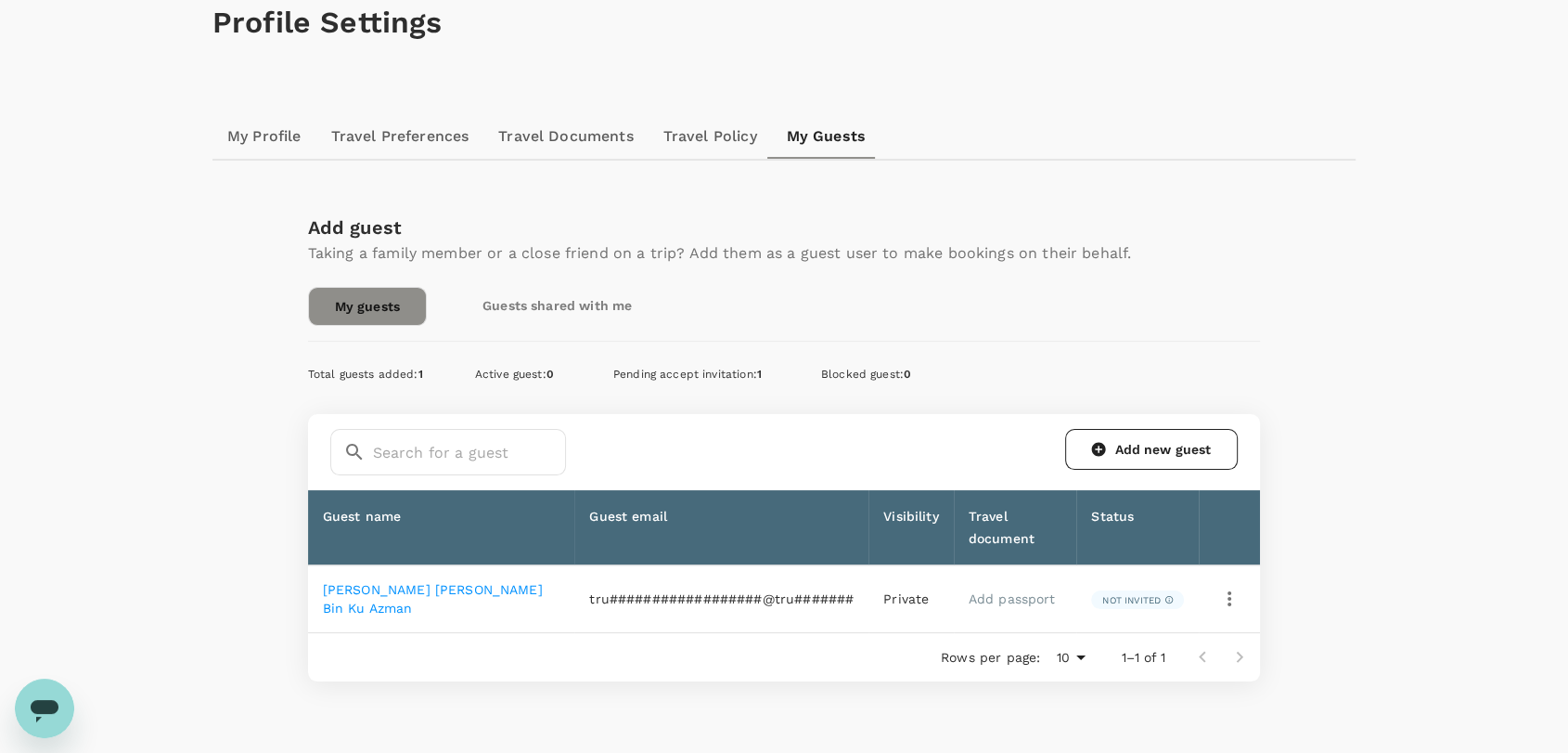
click at [1227, 598] on icon "button" at bounding box center [1229, 598] width 22 height 22
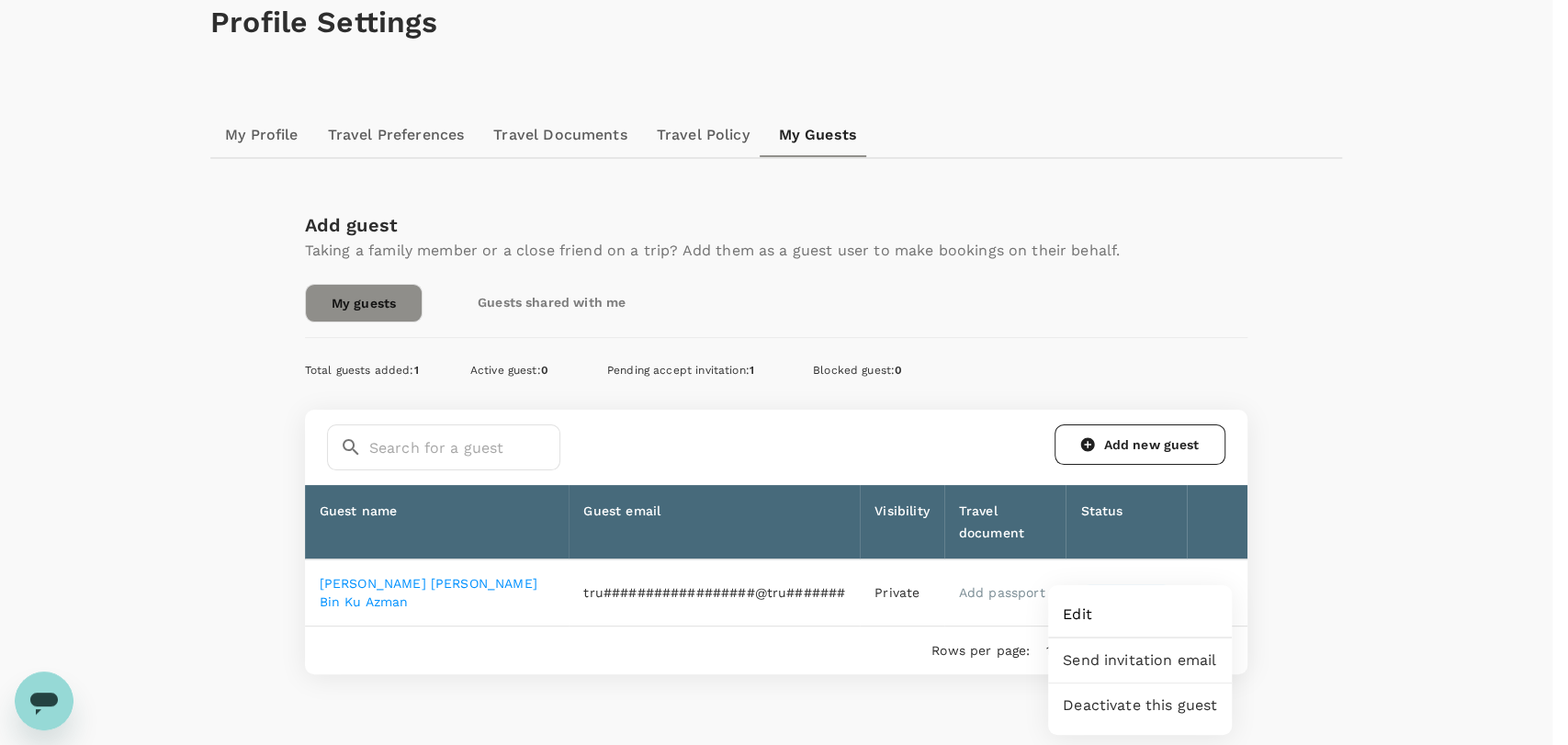
click at [1196, 612] on span "Edit" at bounding box center [1139, 614] width 154 height 22
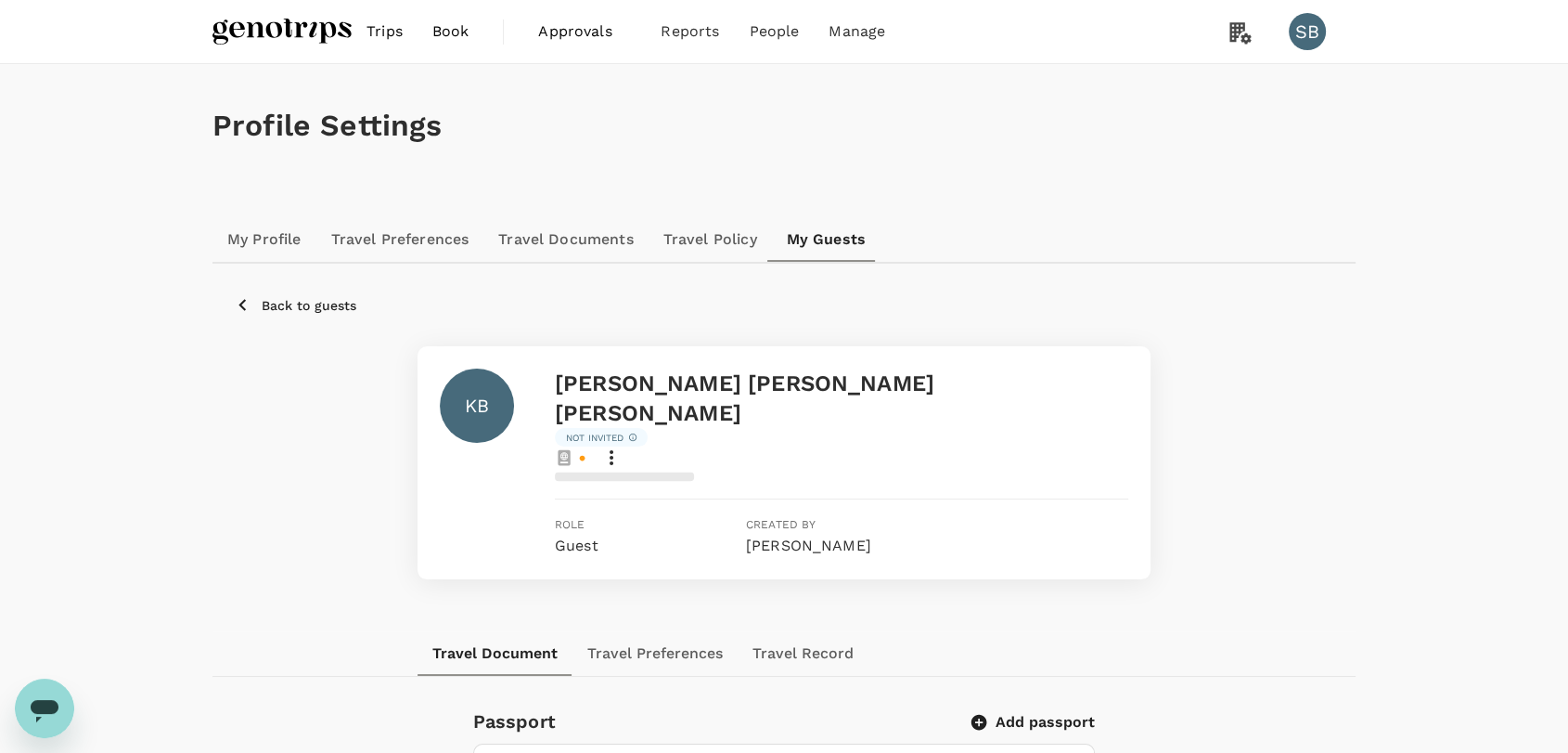
scroll to position [103, 0]
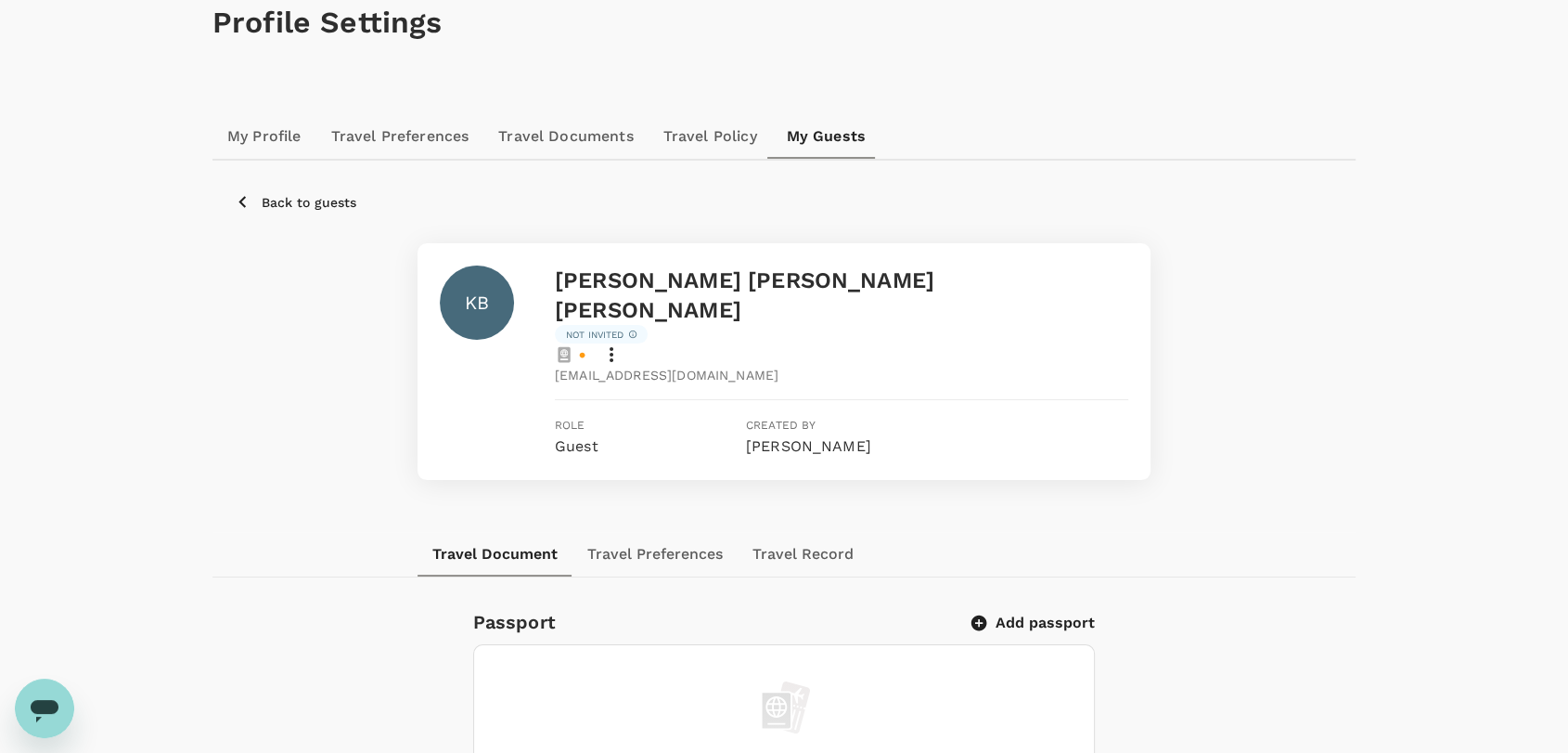
click at [613, 343] on icon at bounding box center [612, 354] width 22 height 22
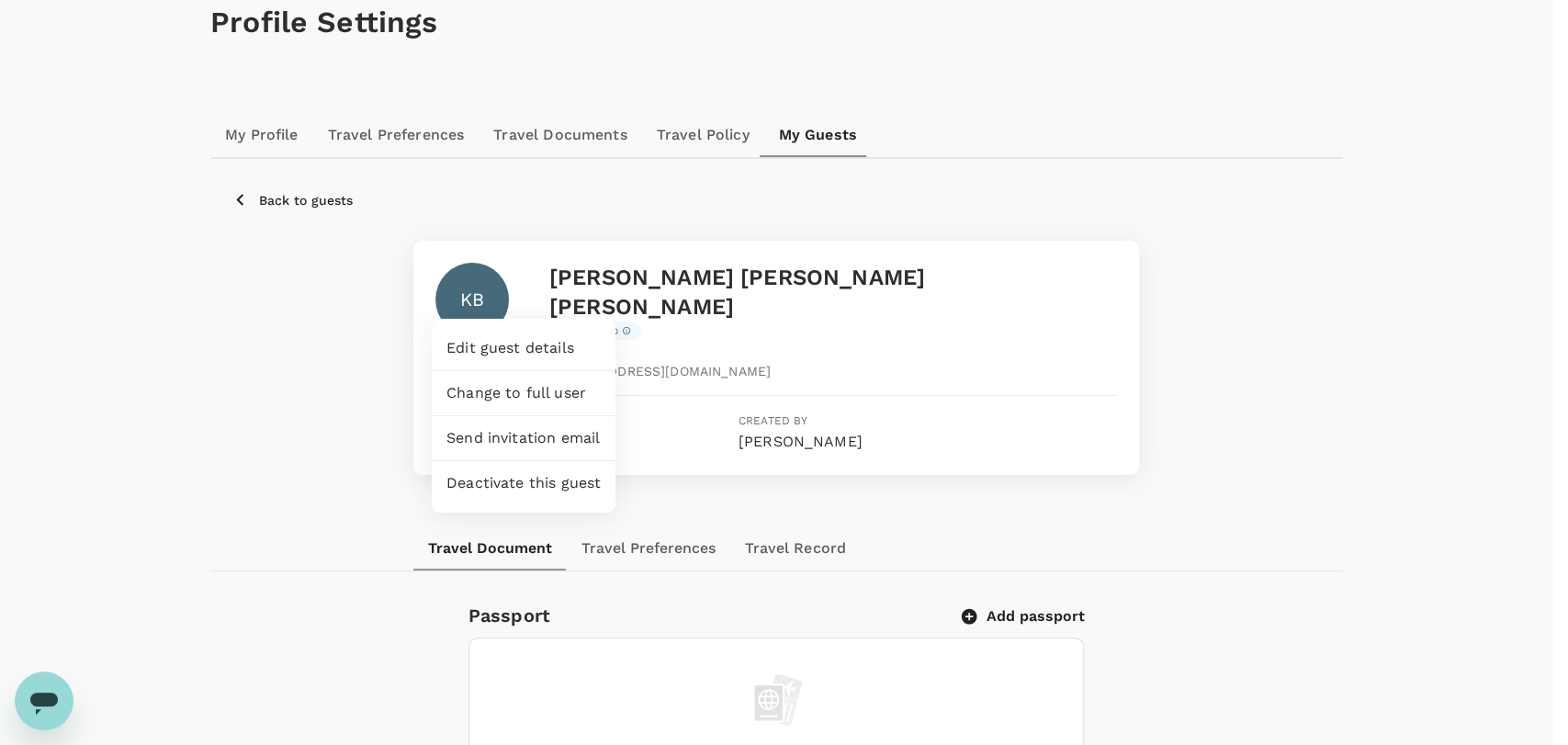
click at [550, 339] on span "Edit guest details" at bounding box center [523, 347] width 154 height 22
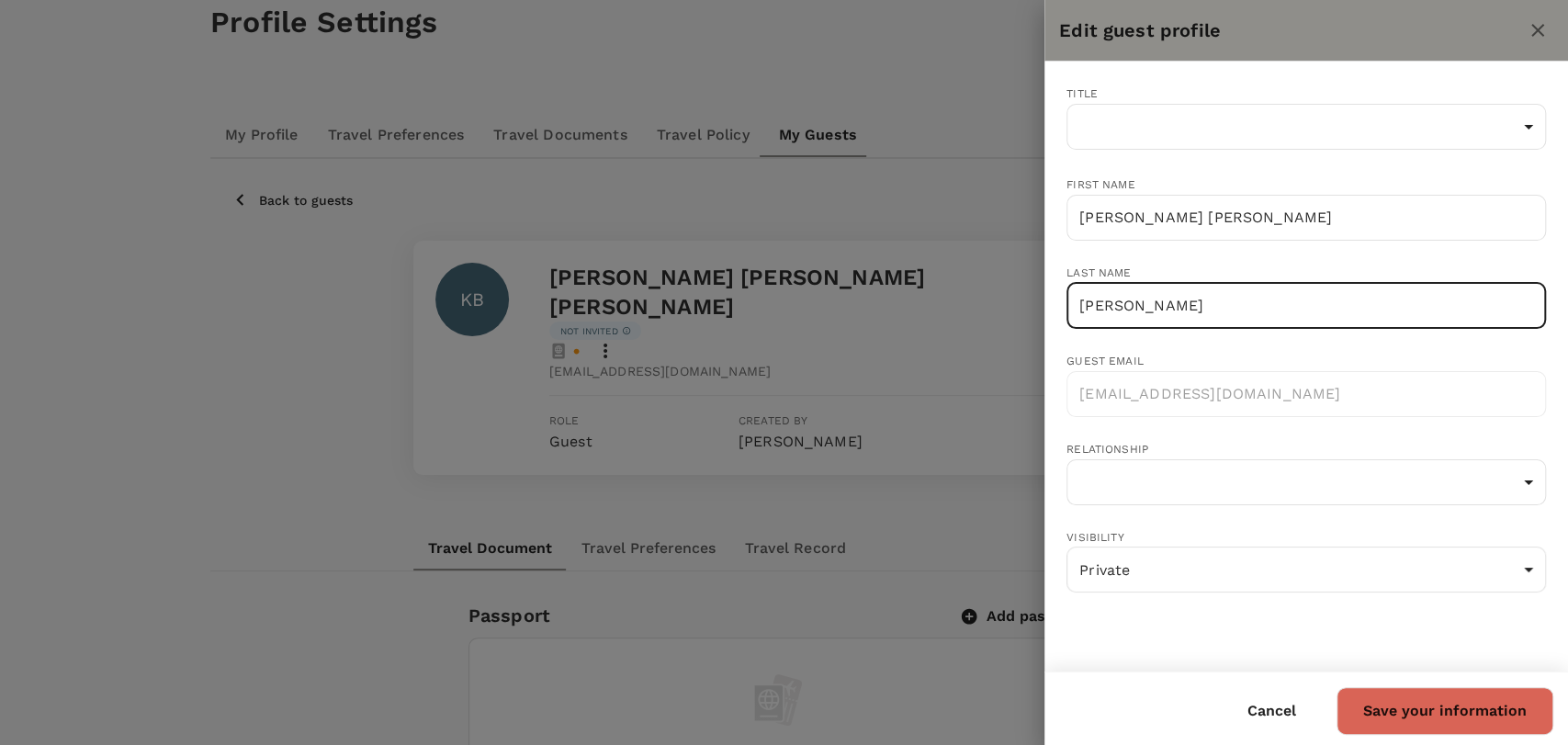
click at [1118, 284] on input "[PERSON_NAME]" at bounding box center [1306, 306] width 480 height 46
click at [1542, 34] on icon "close" at bounding box center [1536, 30] width 12 height 12
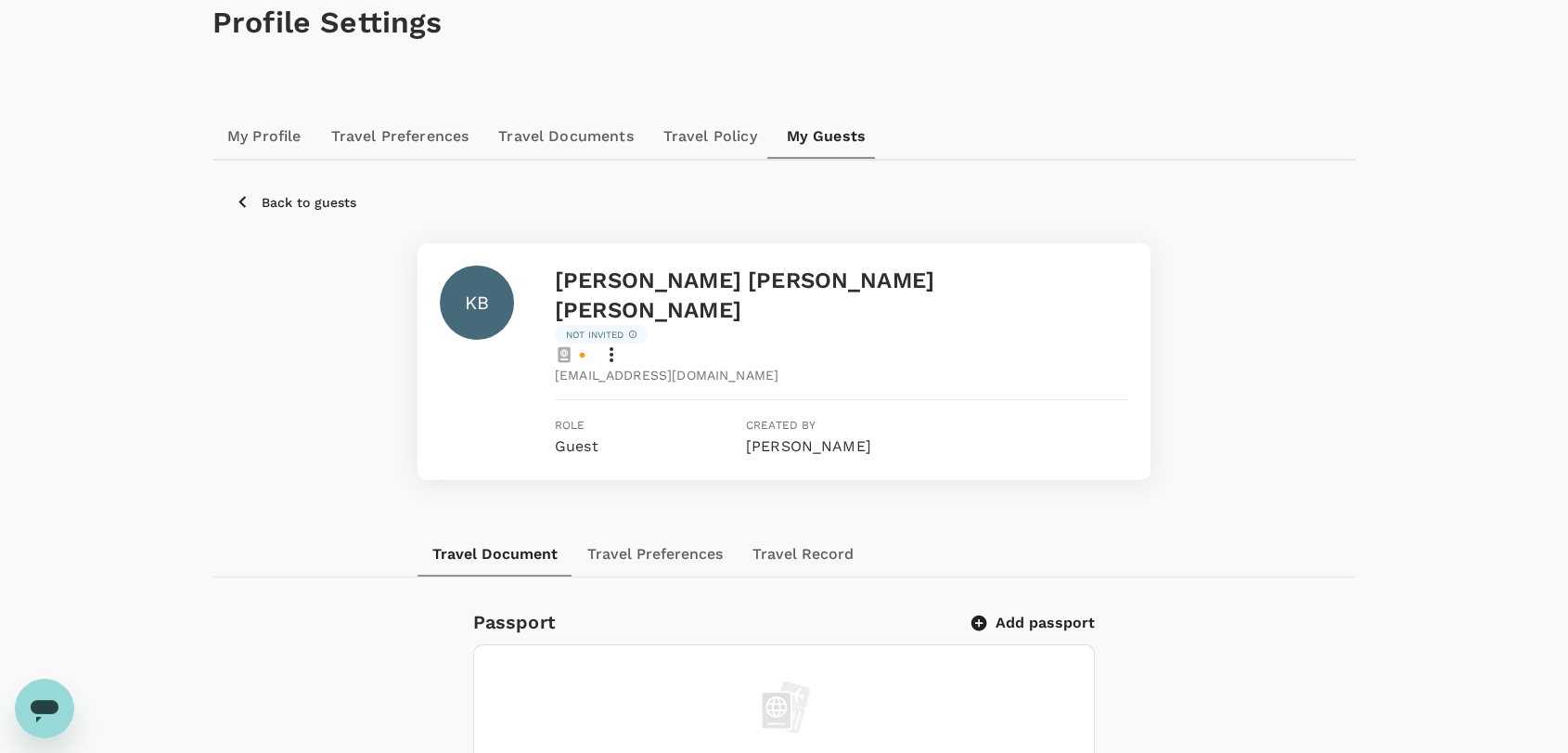
drag, startPoint x: 779, startPoint y: 327, endPoint x: 554, endPoint y: 321, distance: 225.1
click at [555, 365] on div "trutripguest+ViTjKG5Y@trutrip.co" at bounding box center [842, 374] width 574 height 18
copy span "trutripguest+ViTjKG5Y@trutrip.co"
drag, startPoint x: 34, startPoint y: 706, endPoint x: 103, endPoint y: 745, distance: 79.3
click at [34, 706] on icon "Open messaging window" at bounding box center [45, 710] width 28 height 22
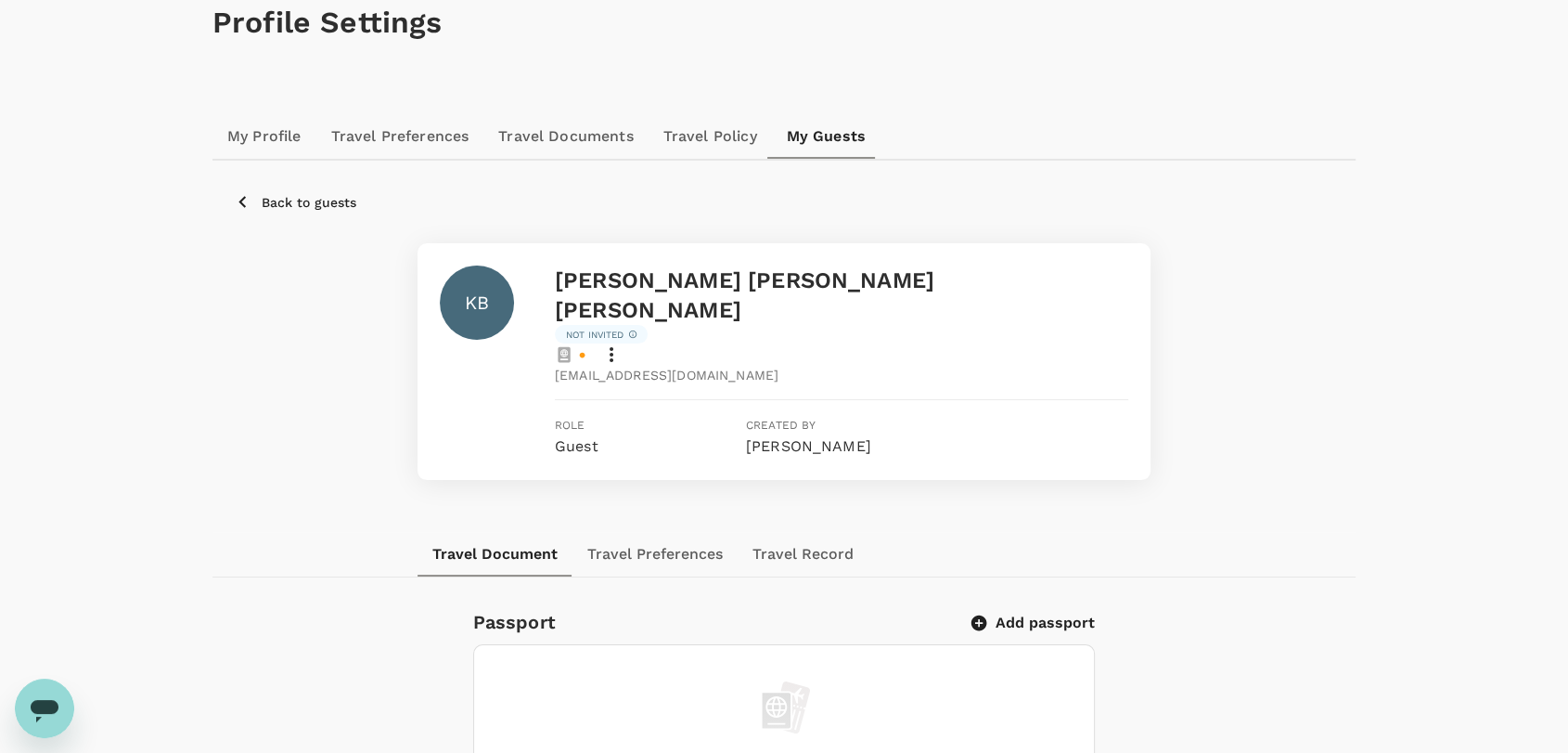
type textarea "x"
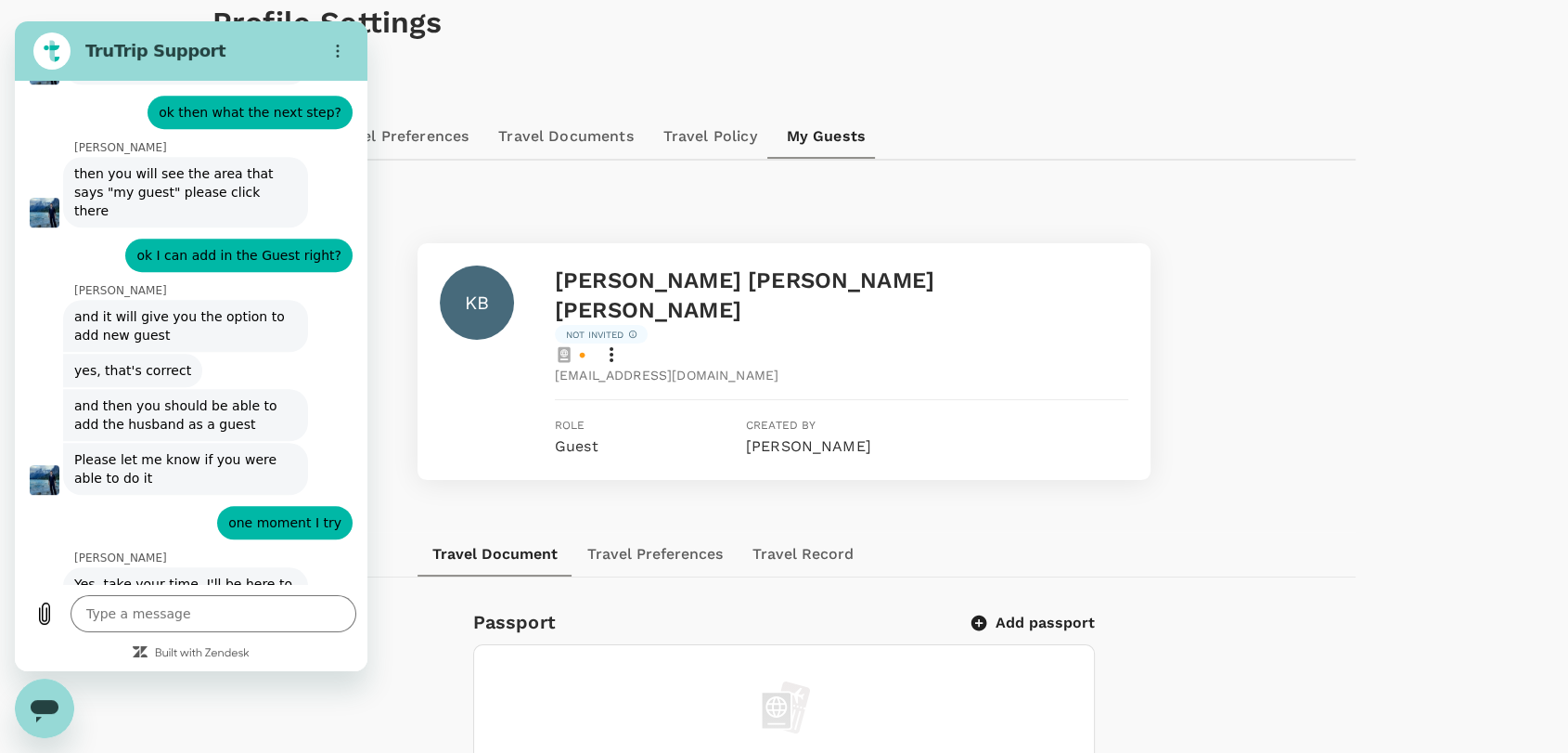
scroll to position [0, 0]
click at [245, 617] on textarea at bounding box center [213, 613] width 286 height 37
type textarea "i"
type textarea "x"
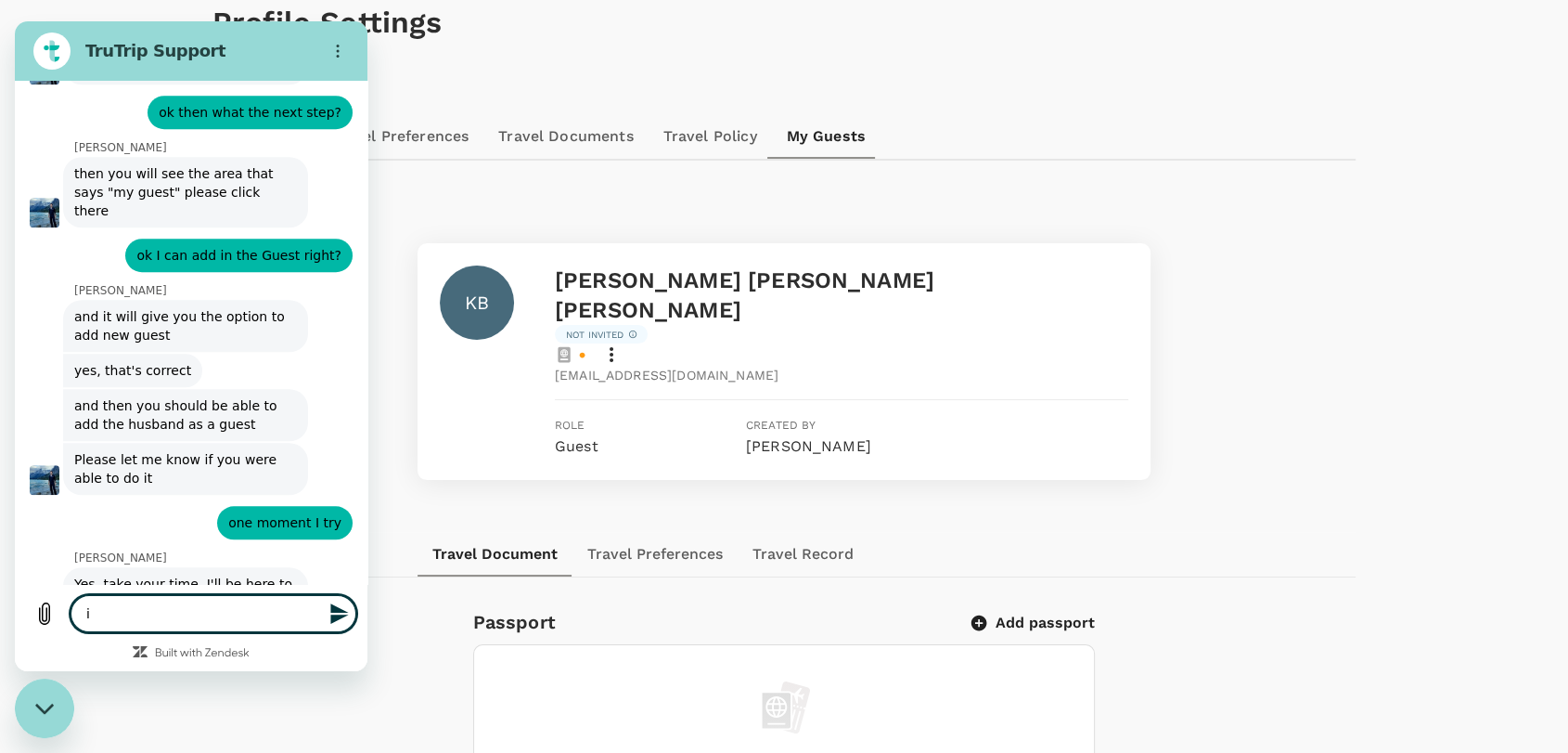
type textarea "i"
type textarea "x"
type textarea "i f"
type textarea "x"
type textarea "i fio"
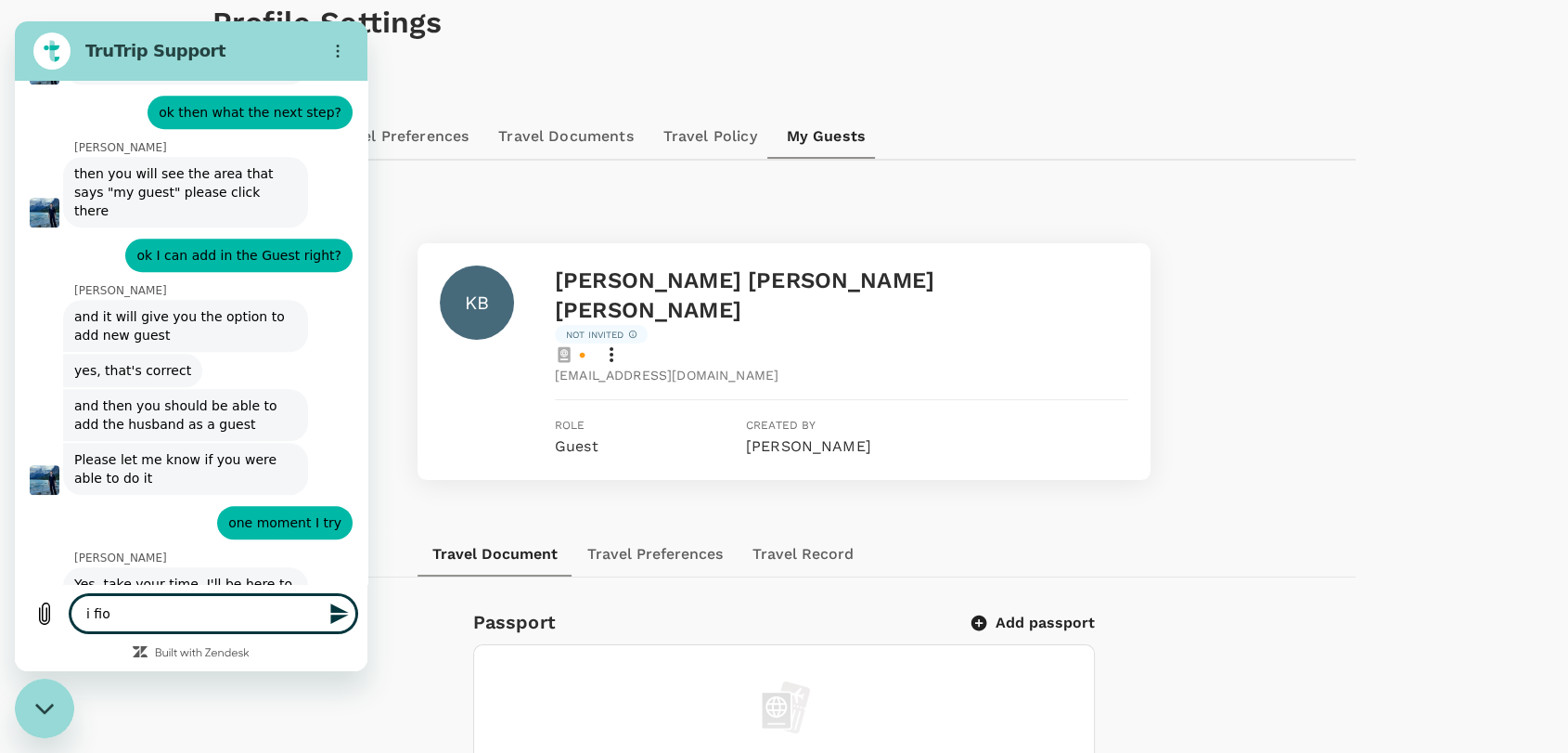
type textarea "x"
type textarea "i fior"
type textarea "x"
type textarea "i fio"
type textarea "x"
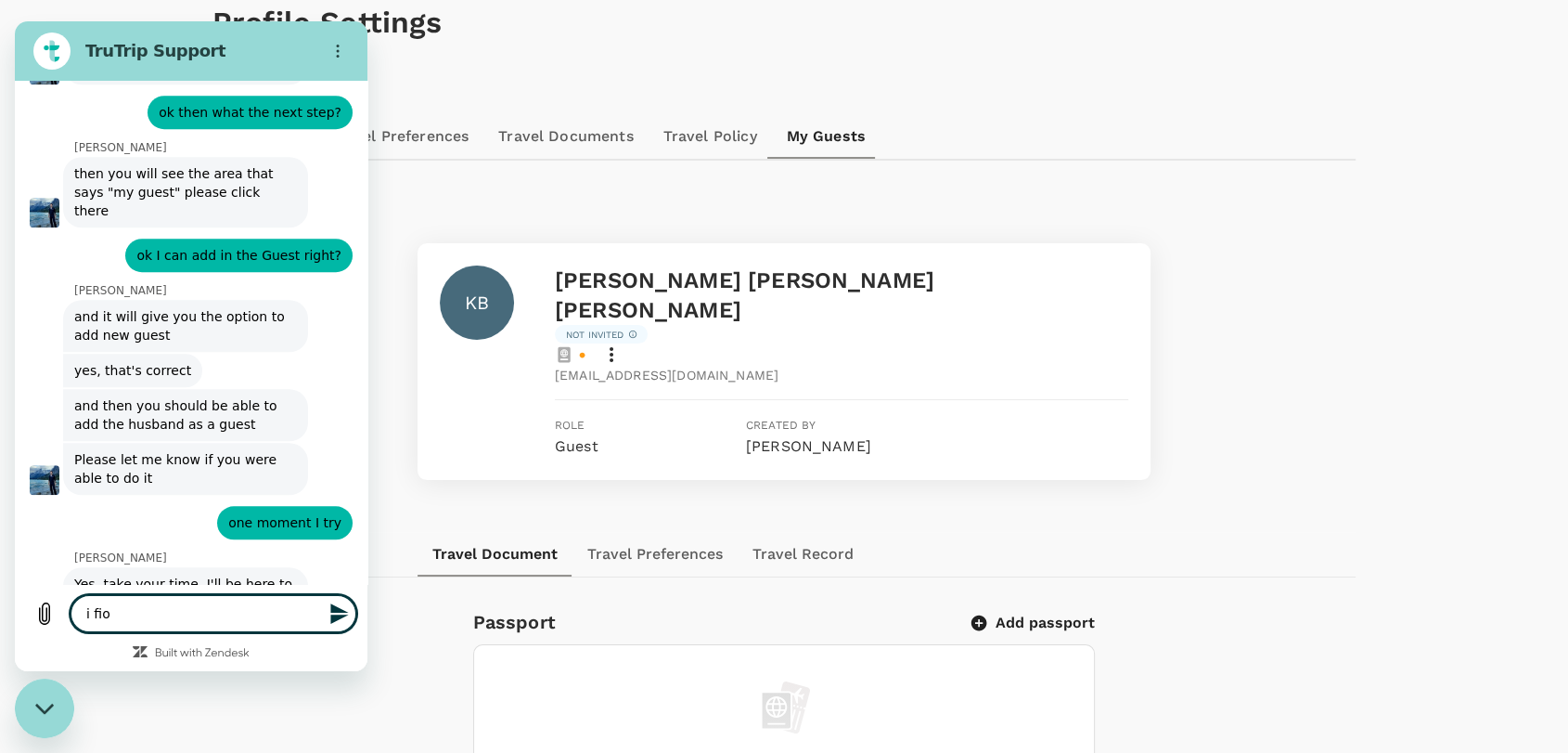
type textarea "i fi"
type textarea "x"
type textarea "i f"
type textarea "x"
type textarea "i fo"
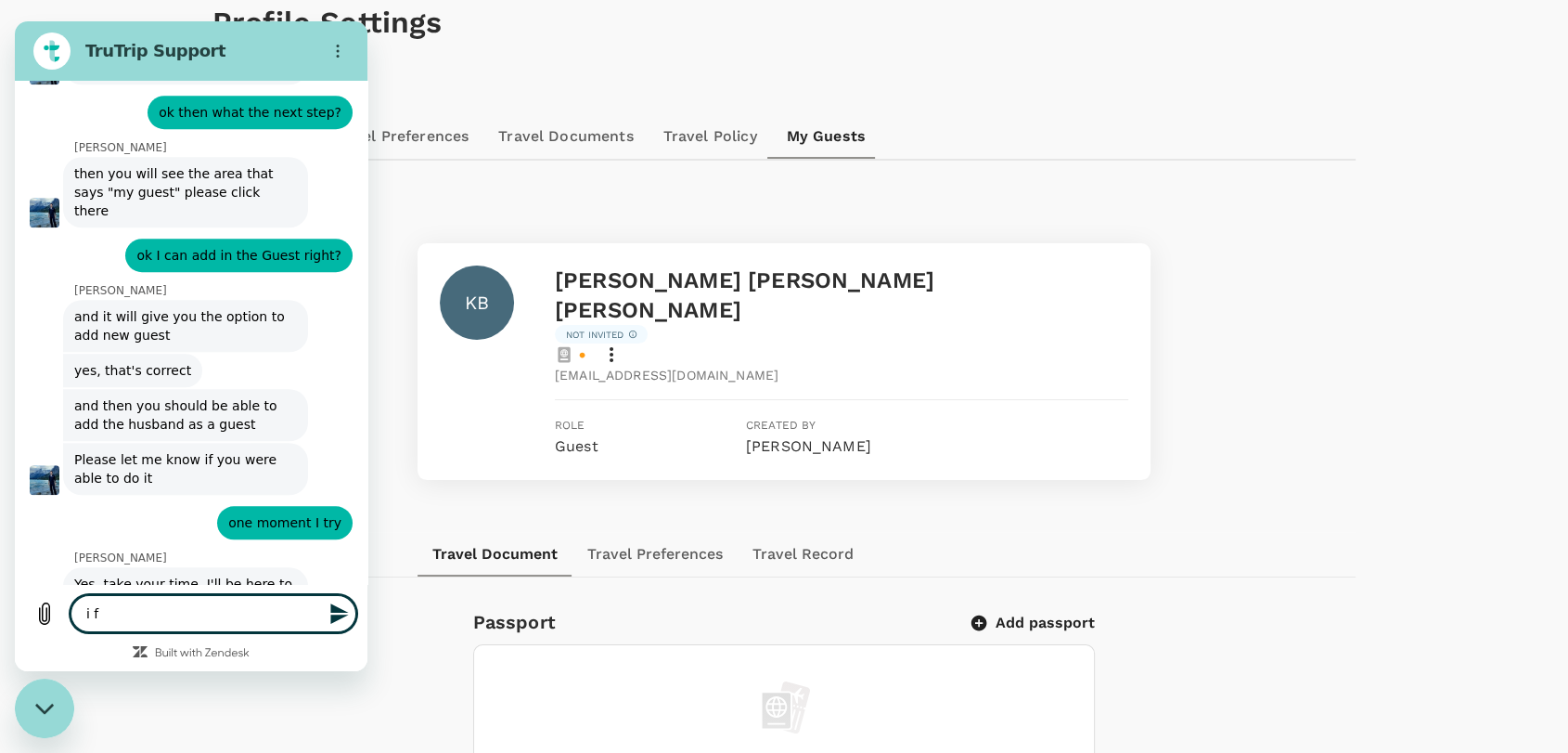
type textarea "x"
type textarea "i for"
type textarea "x"
type textarea "i forg"
type textarea "x"
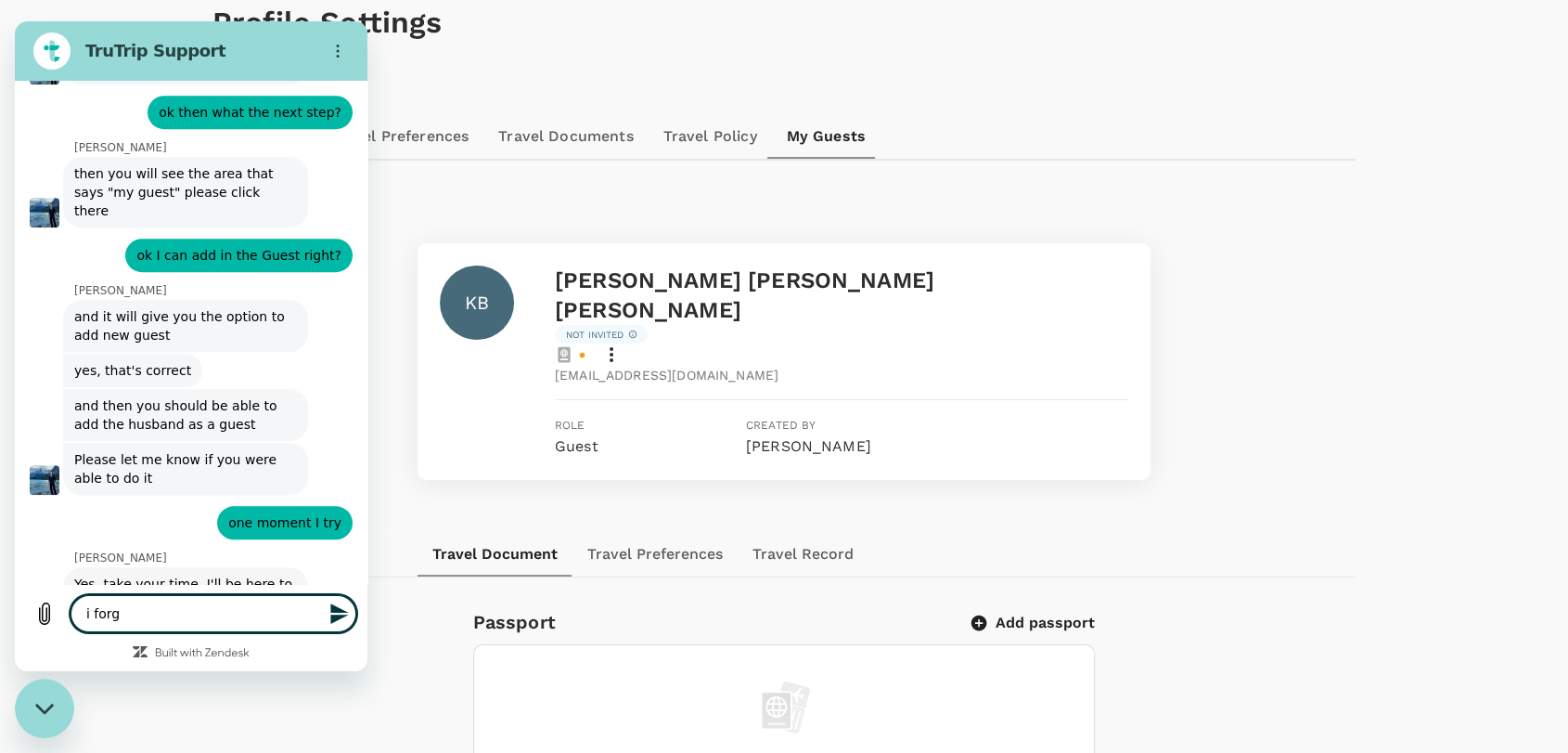
type textarea "i forgo"
type textarea "x"
type textarea "i forgot"
type textarea "x"
type textarea "i forgot"
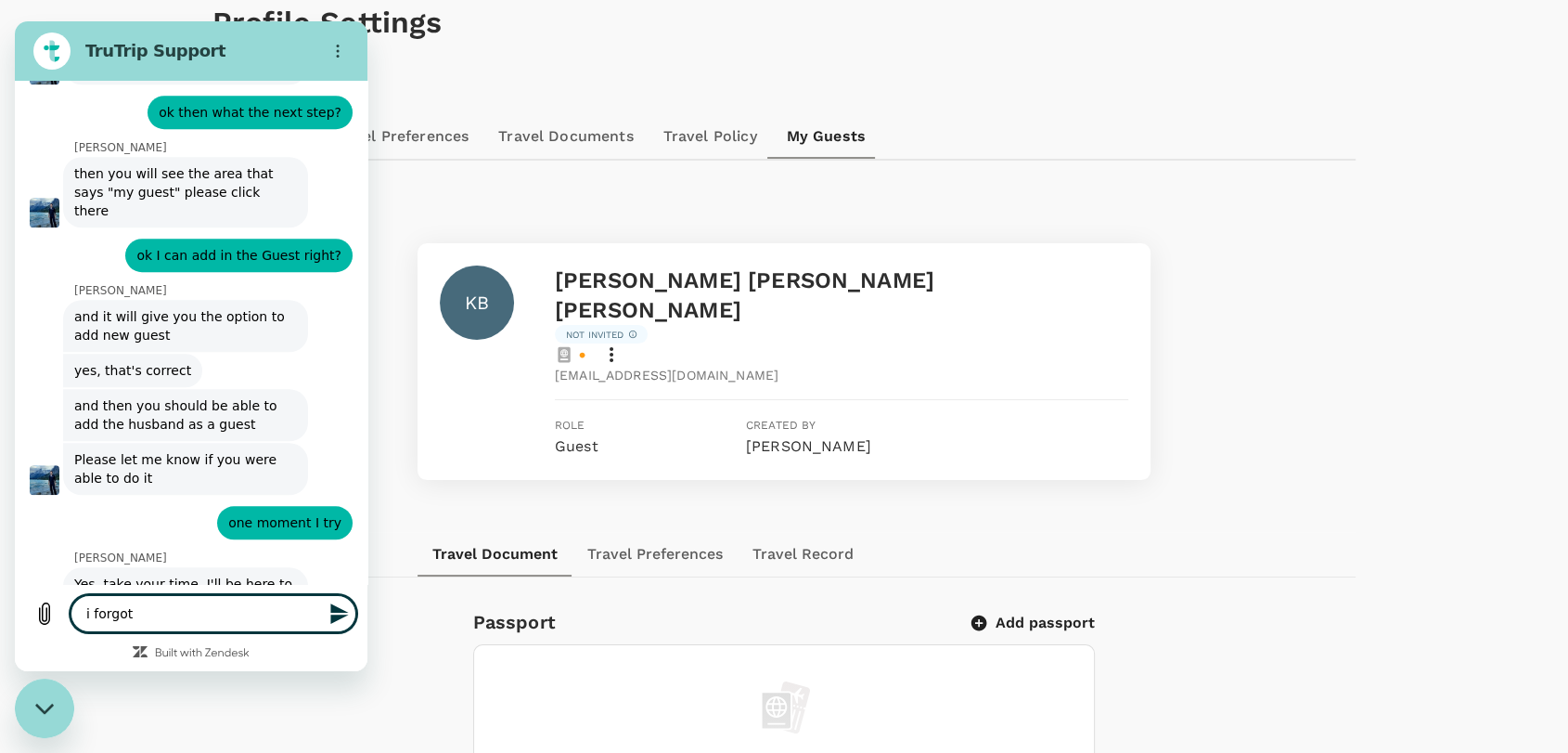
type textarea "x"
type textarea "i forgot t"
type textarea "x"
type textarea "i forgot to"
type textarea "x"
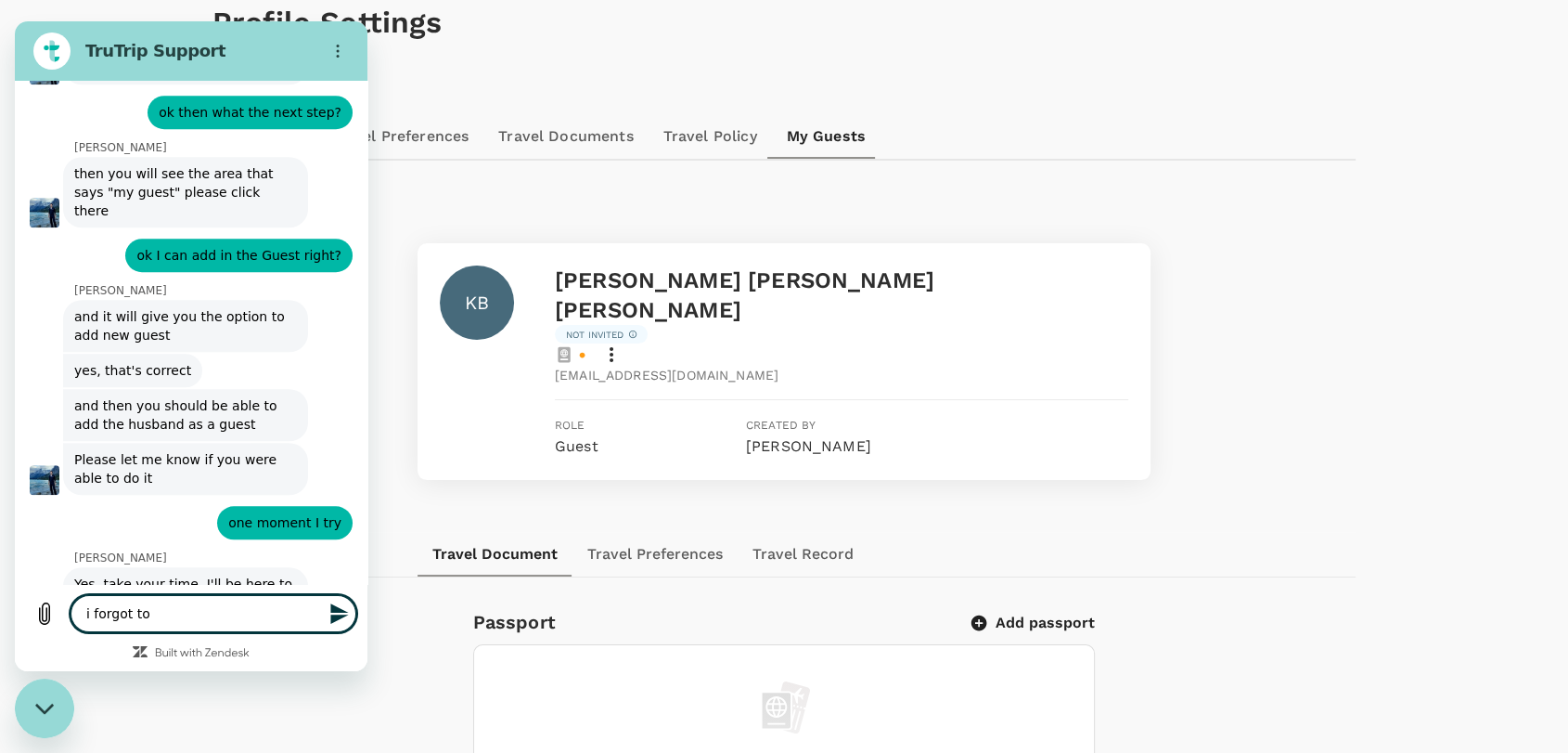
type textarea "i forgot to"
type textarea "x"
type textarea "i forgot to p"
type textarea "x"
type textarea "i forgot to pu"
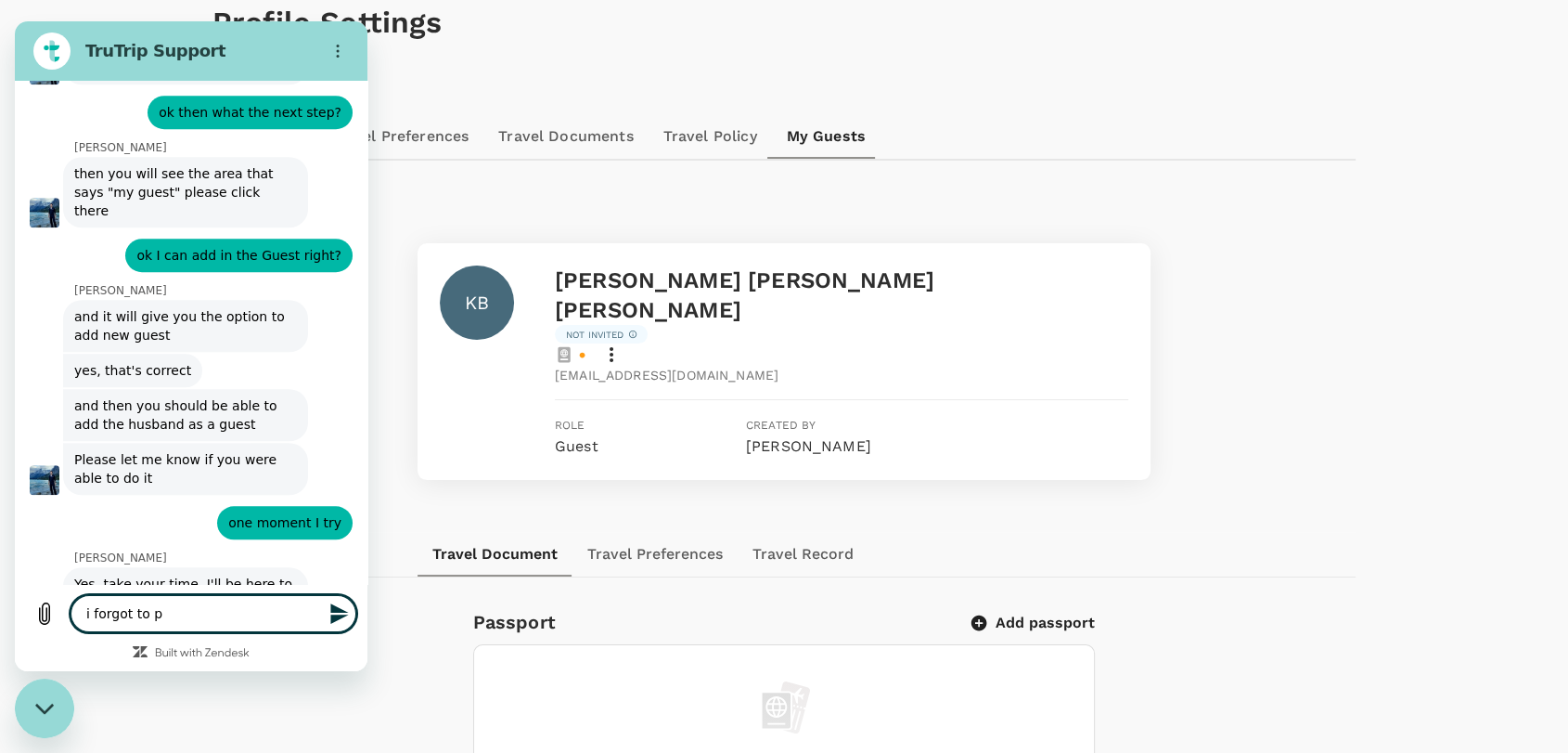
type textarea "x"
type textarea "i forgot to put"
type textarea "x"
type textarea "i forgot to put"
type textarea "x"
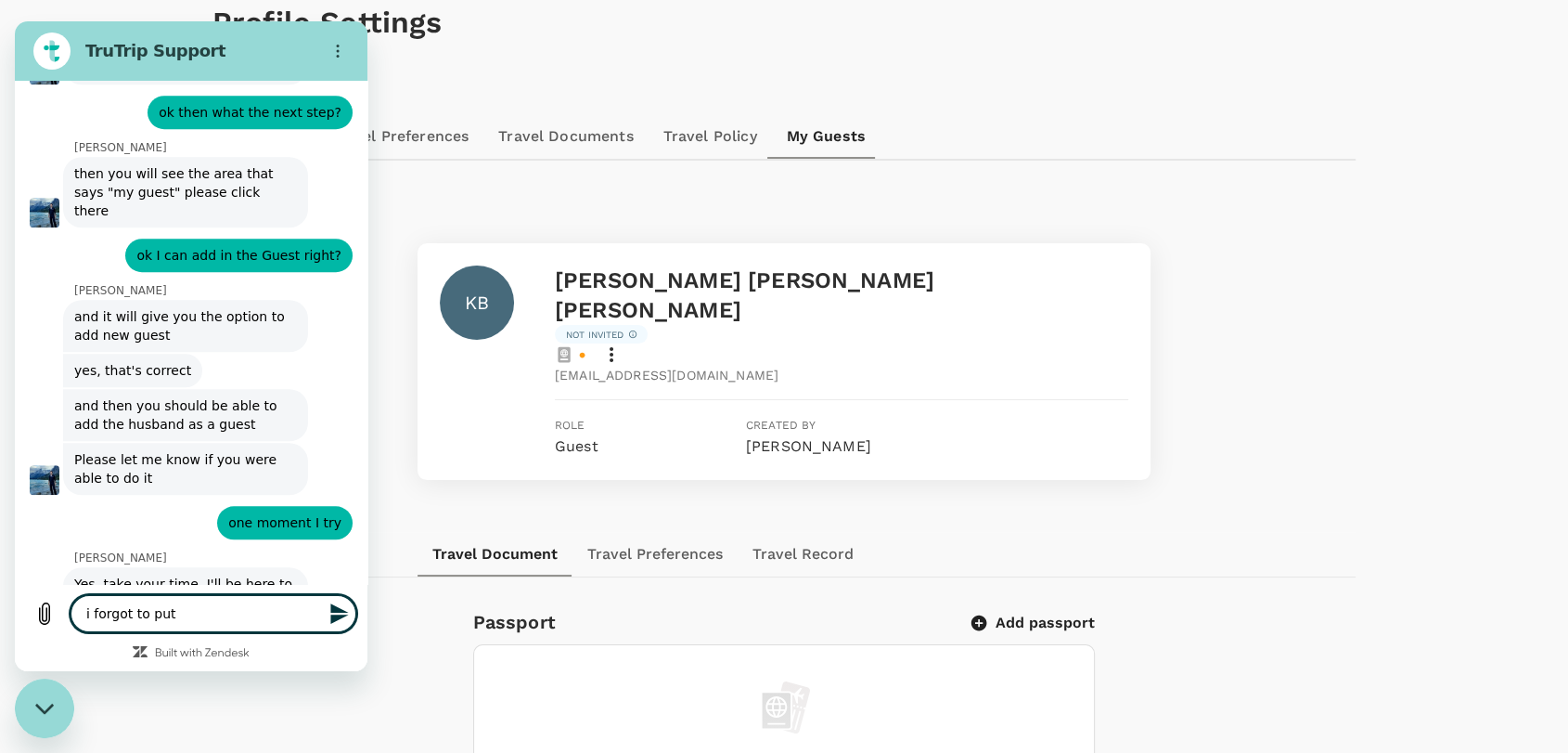
type textarea "i forgot to put t"
type textarea "x"
type textarea "i forgot to put th"
type textarea "x"
type textarea "i forgot to put the"
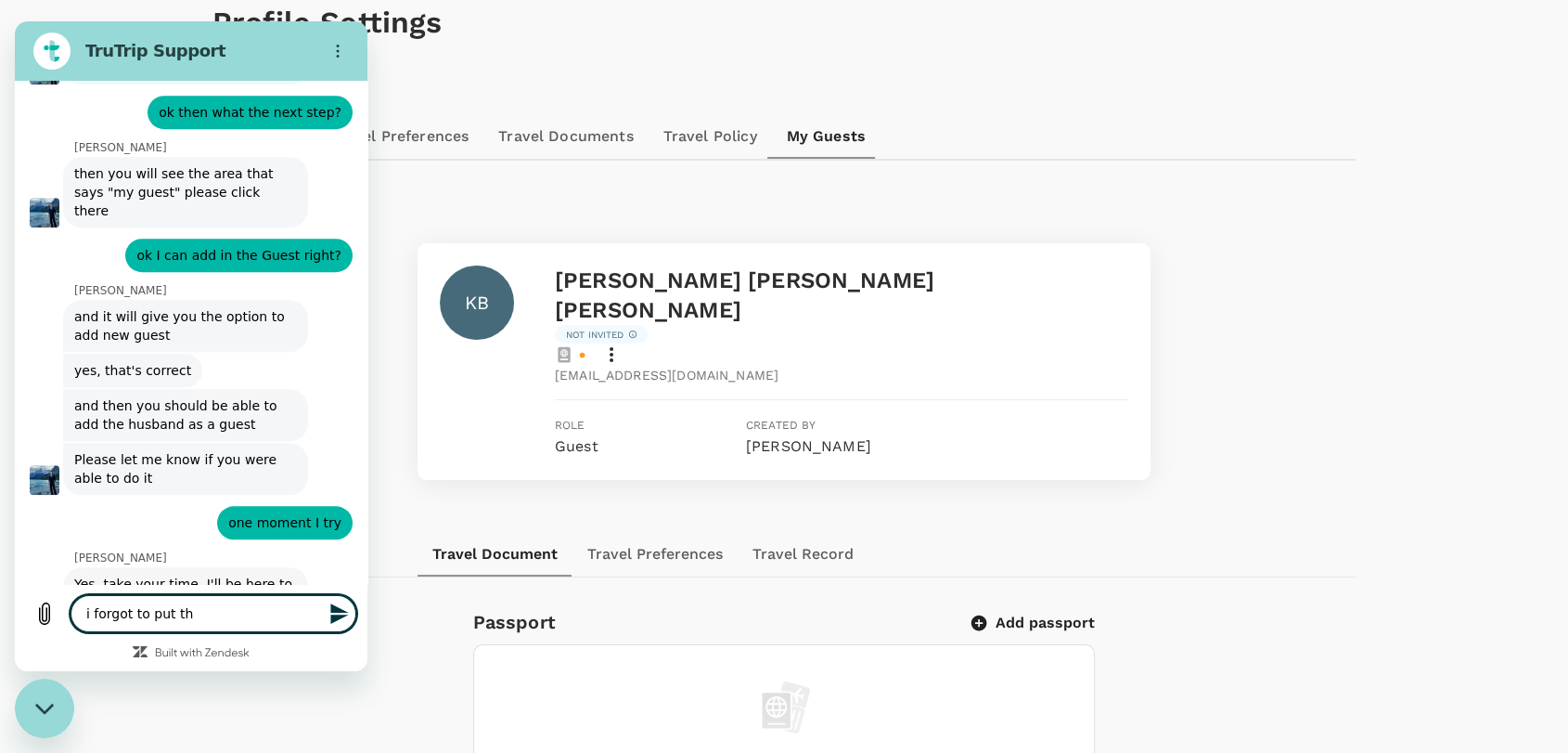
type textarea "x"
type textarea "i forgot to put the"
type textarea "x"
type textarea "i forgot to put the e"
type textarea "x"
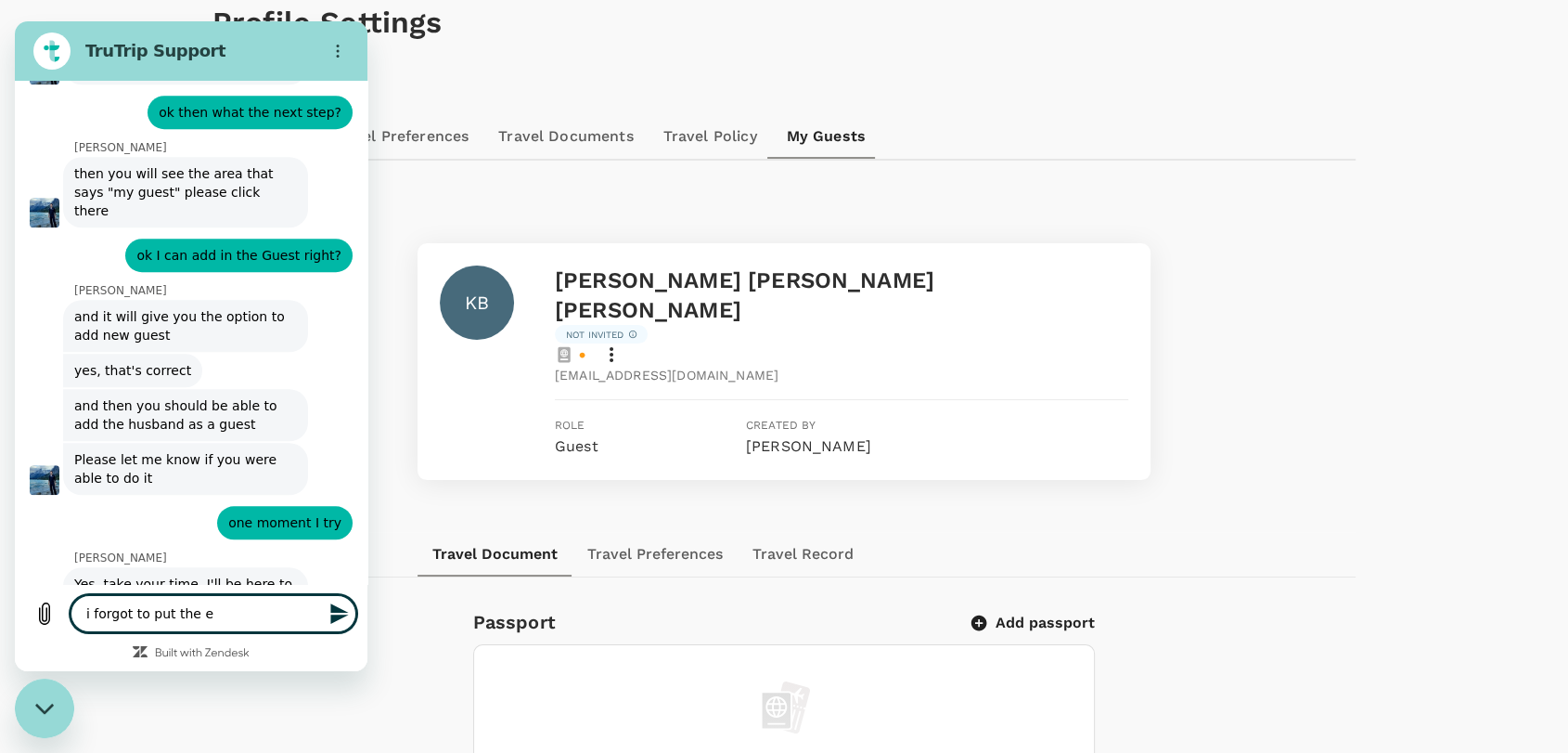
type textarea "i forgot to put the em"
type textarea "x"
type textarea "i forgot to put the ema"
type textarea "x"
type textarea "i forgot to put the emai"
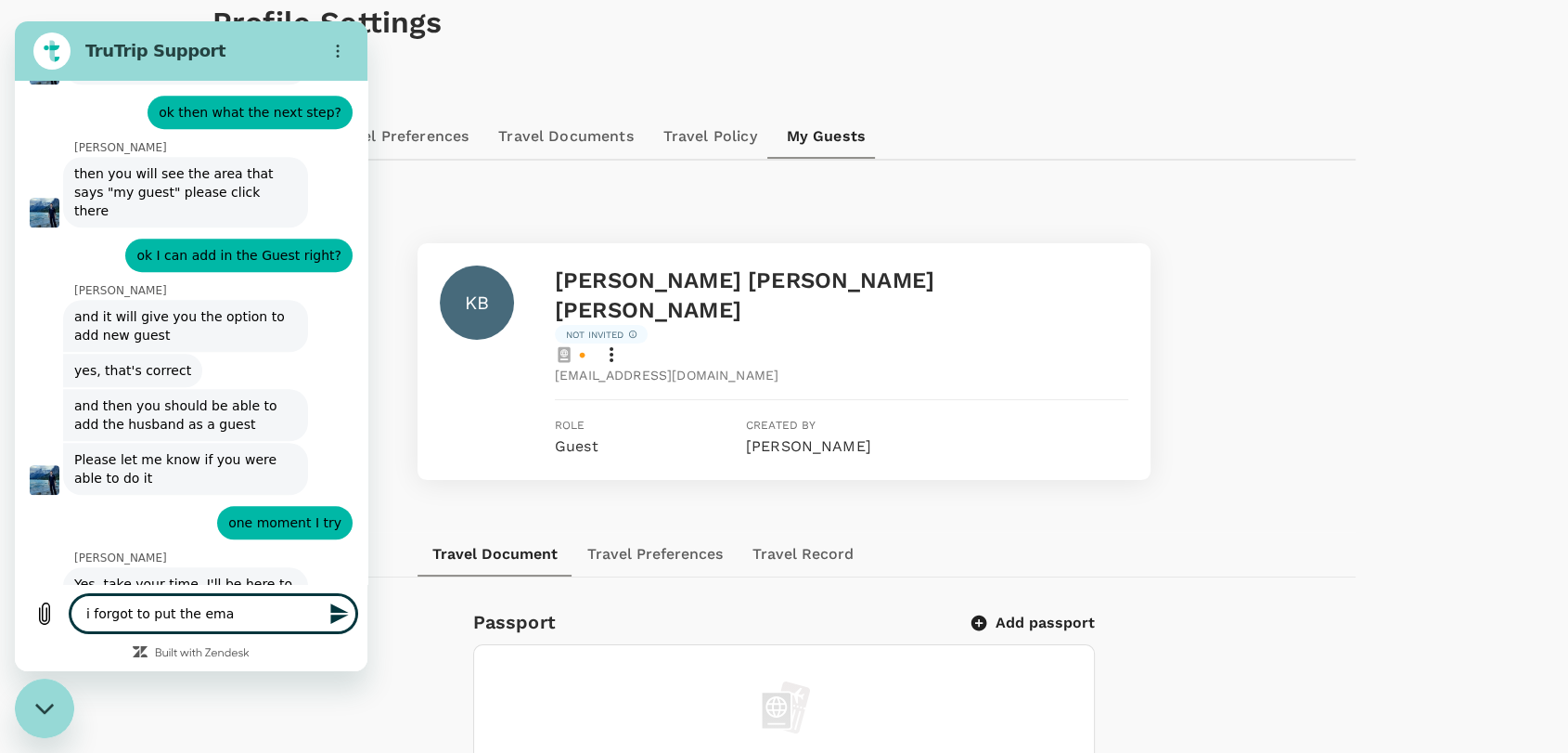
type textarea "x"
type textarea "i forgot to put the email"
type textarea "x"
type textarea "i forgot to put the email"
type textarea "x"
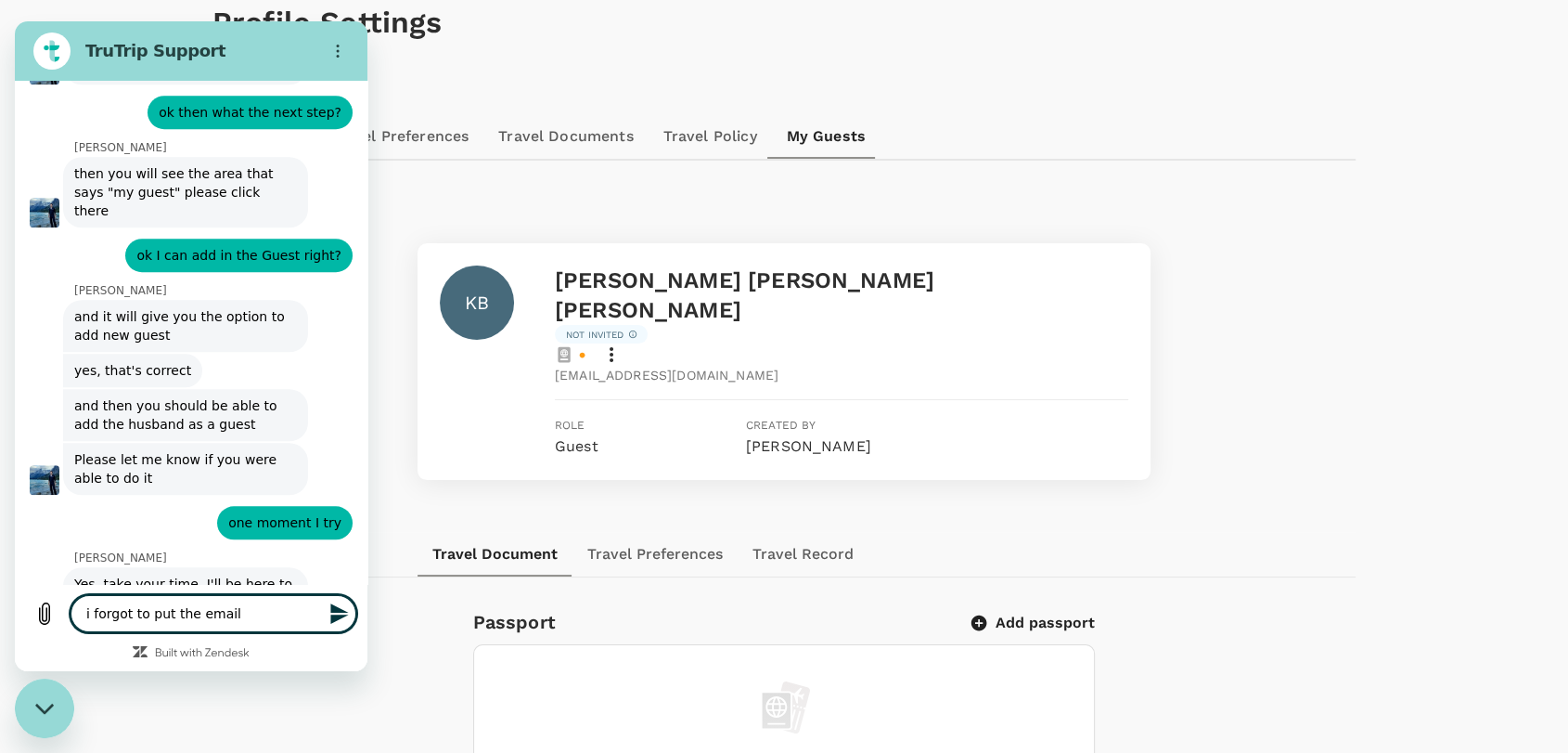
type textarea "i forgot to put the email a"
type textarea "x"
type textarea "i forgot to put the email ad"
type textarea "x"
type textarea "i forgot to put the email add"
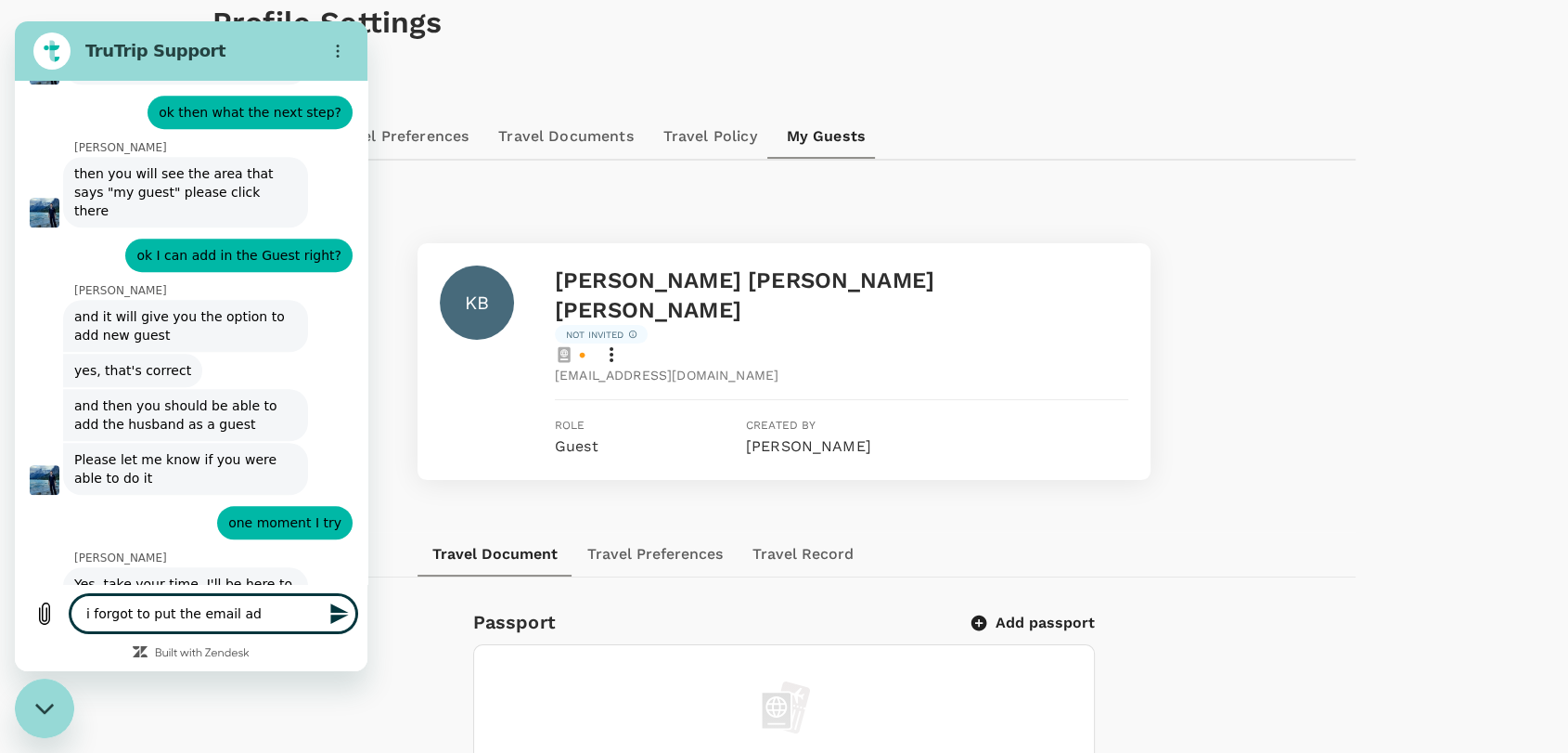
type textarea "x"
type textarea "i forgot to put the email add"
type textarea "x"
type textarea "i forgot to put the email add i"
type textarea "x"
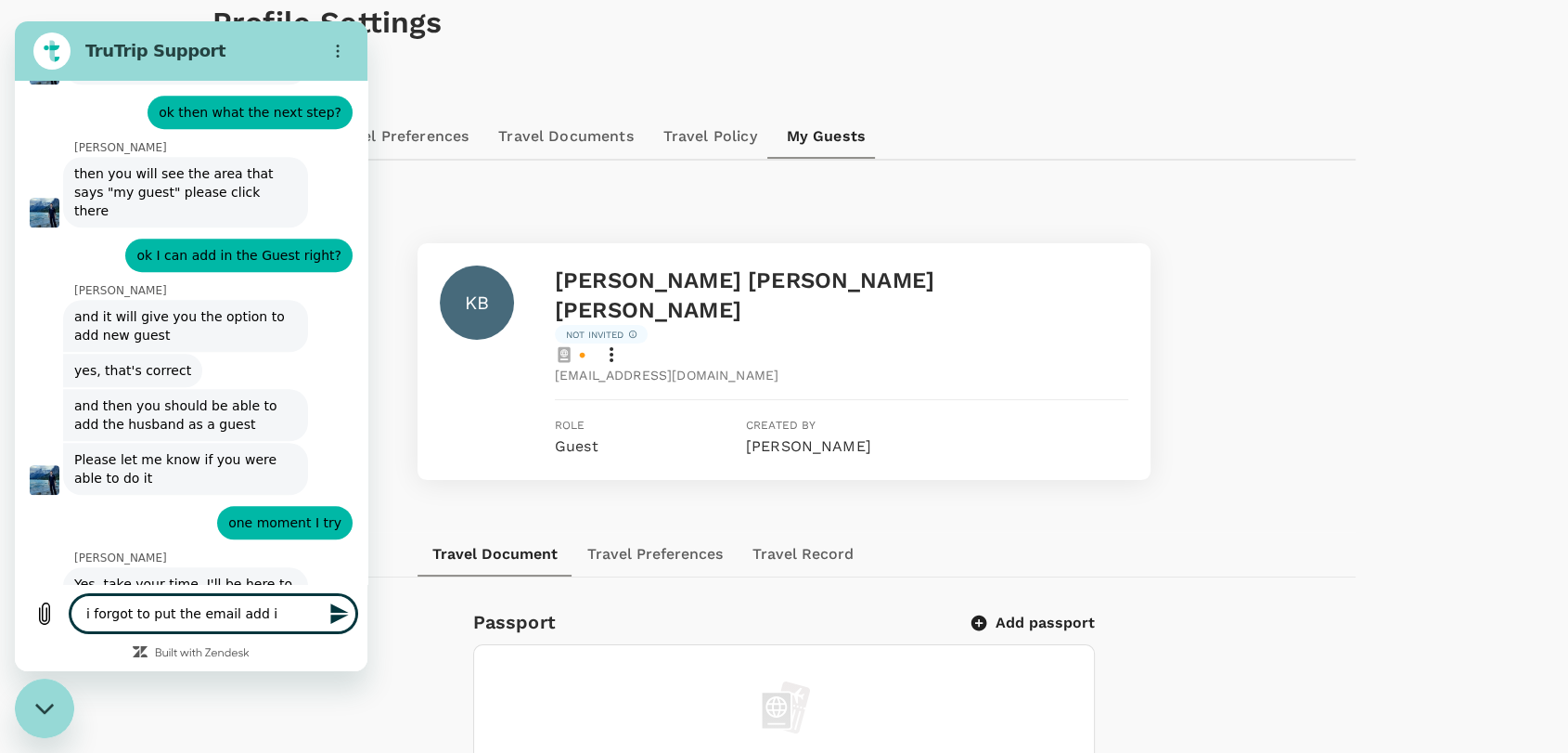
type textarea "i forgot to put the email add it"
type textarea "x"
type textarea "i forgot to put the email add it"
type textarea "x"
type textarea "i forgot to put the email add it i"
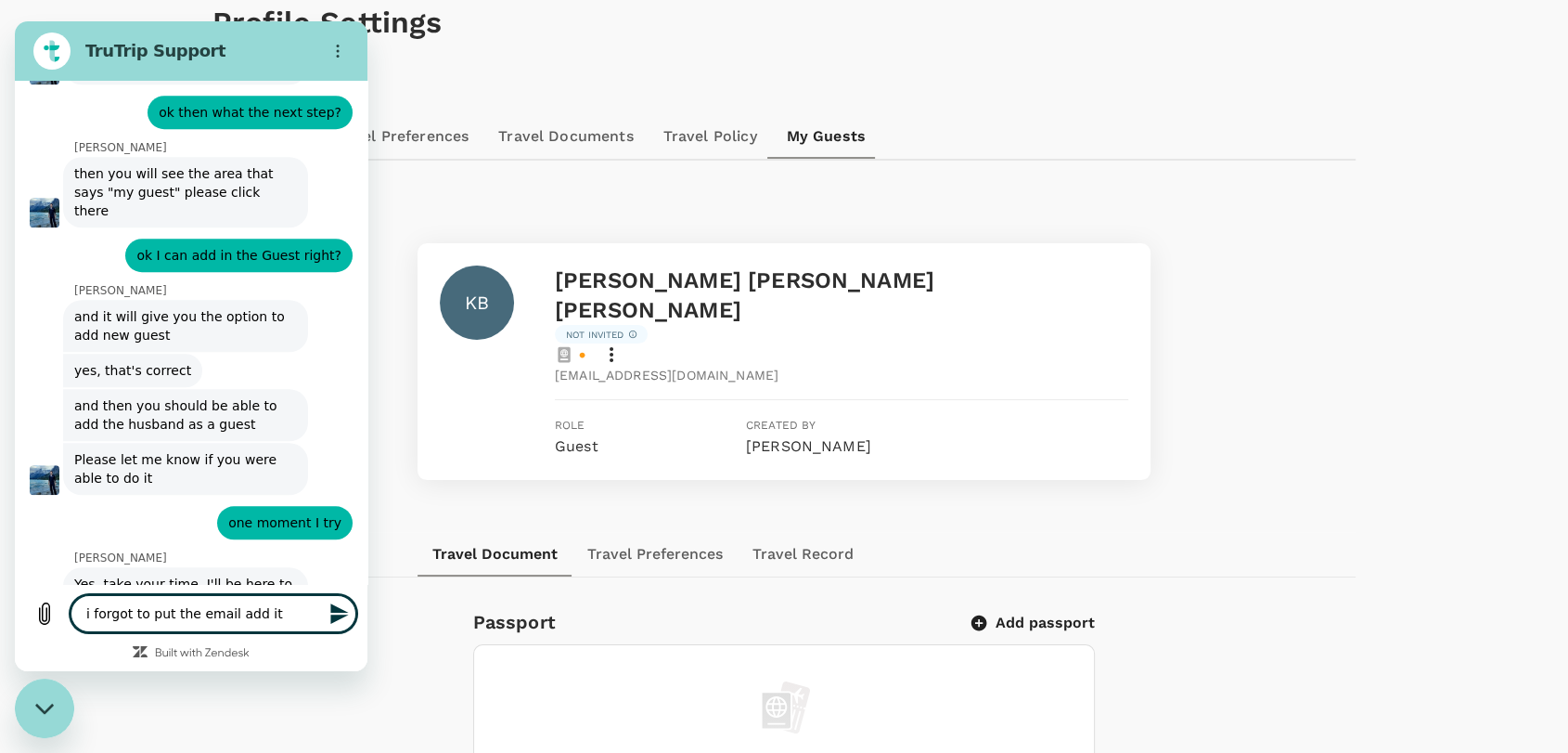
type textarea "x"
type textarea "i forgot to put the email add it is"
type textarea "x"
type textarea "i forgot to put the email add it is"
type textarea "x"
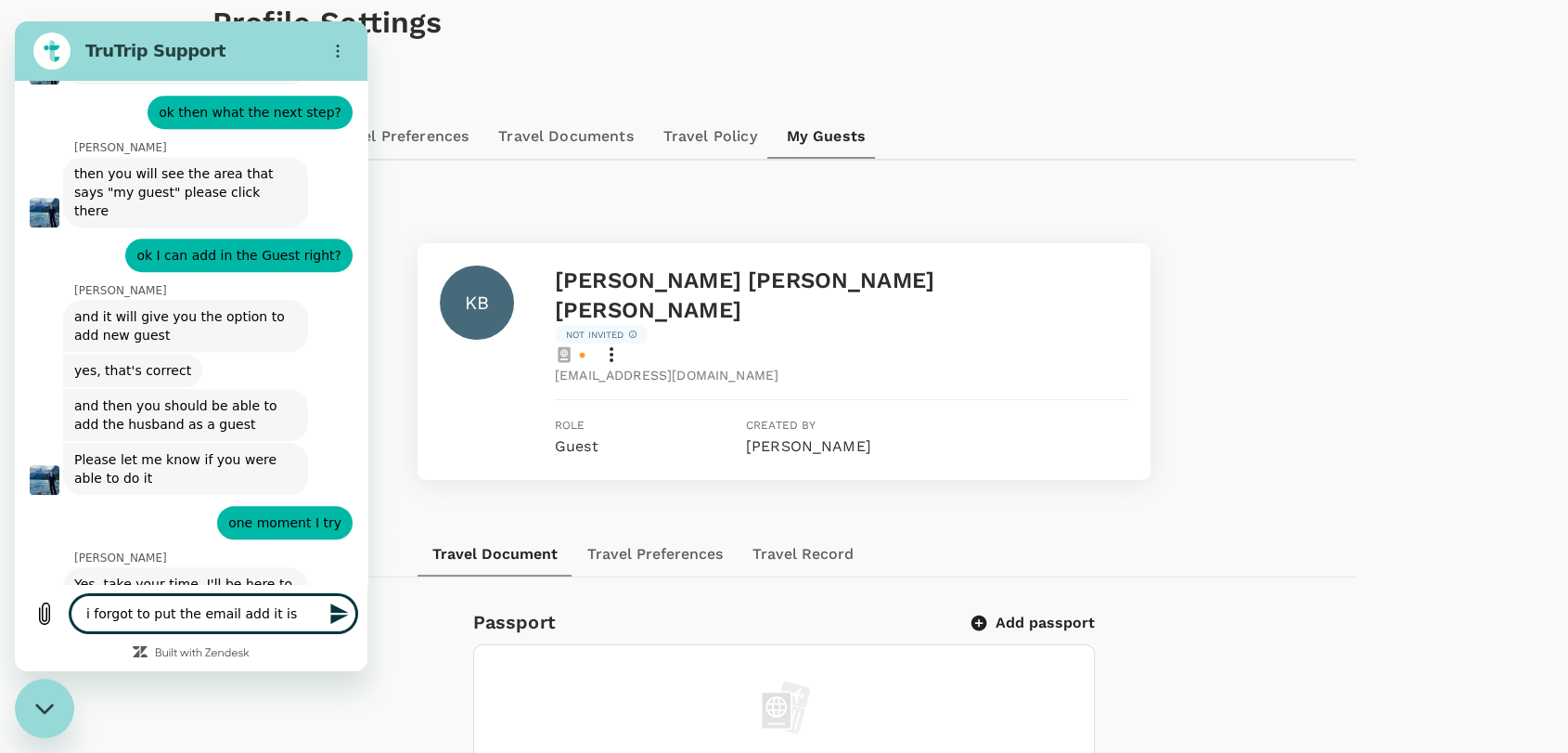
type textarea "i forgot to put the email add it is h"
type textarea "x"
type textarea "i forgot to put the email add it is ho"
type textarea "x"
type textarea "i forgot to put the email add it is hos"
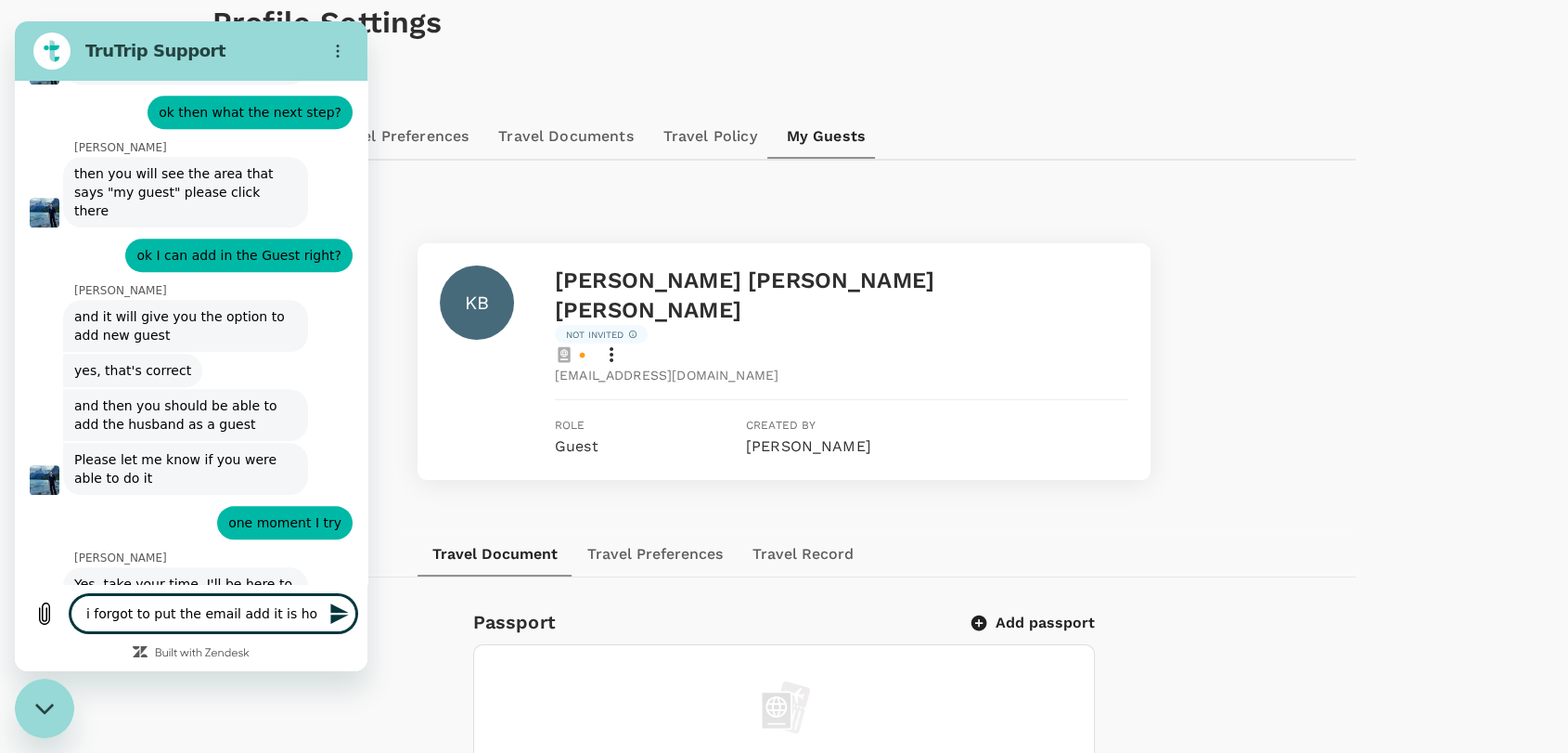
type textarea "x"
type textarea "i forgot to put the email add it is hosw"
type textarea "x"
type textarea "i forgot to put the email add it is hosw"
type textarea "x"
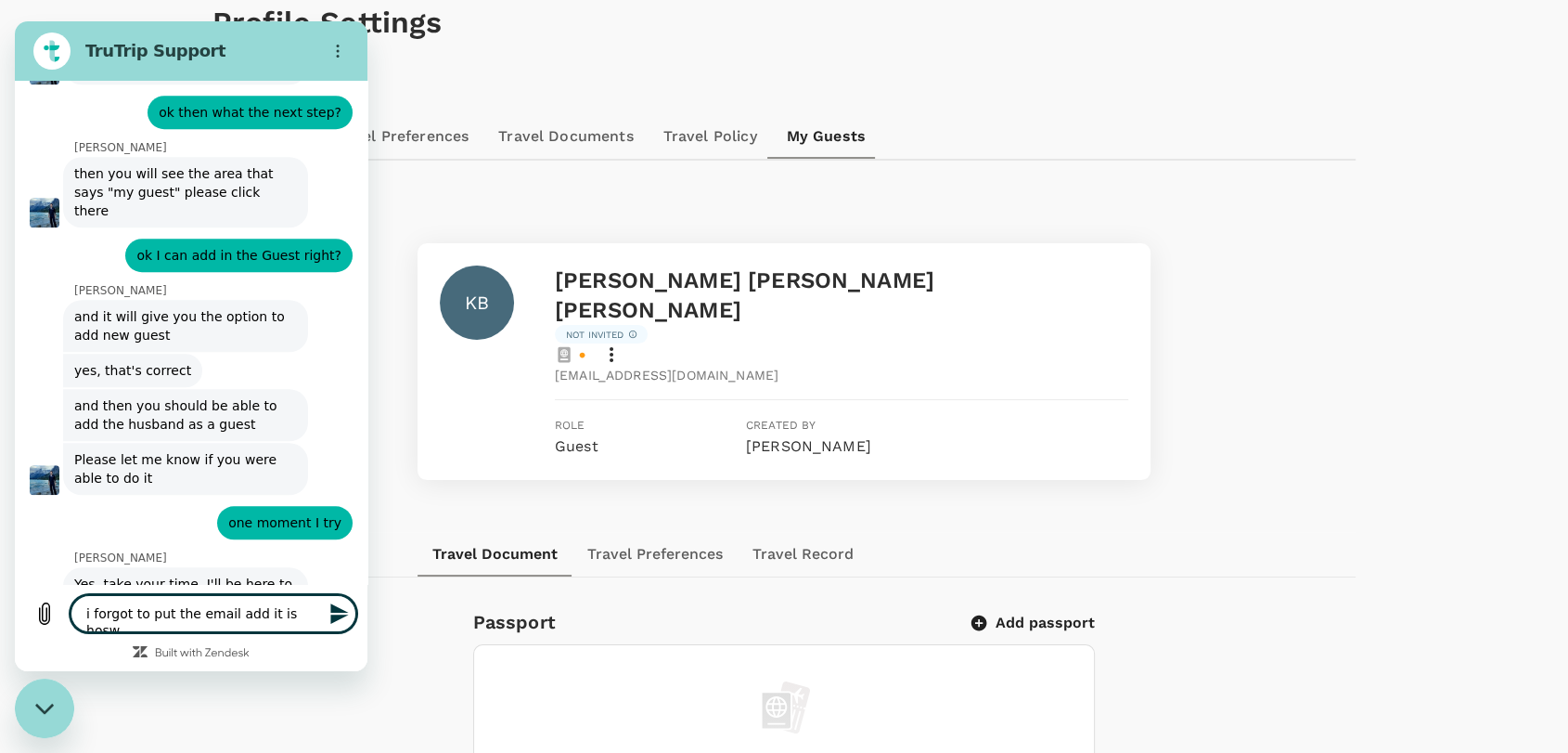
type textarea "i forgot to put the email add it is hosw"
type textarea "x"
type textarea "i forgot to put the email add it is hos"
type textarea "x"
type textarea "i forgot to put the email add it is ho"
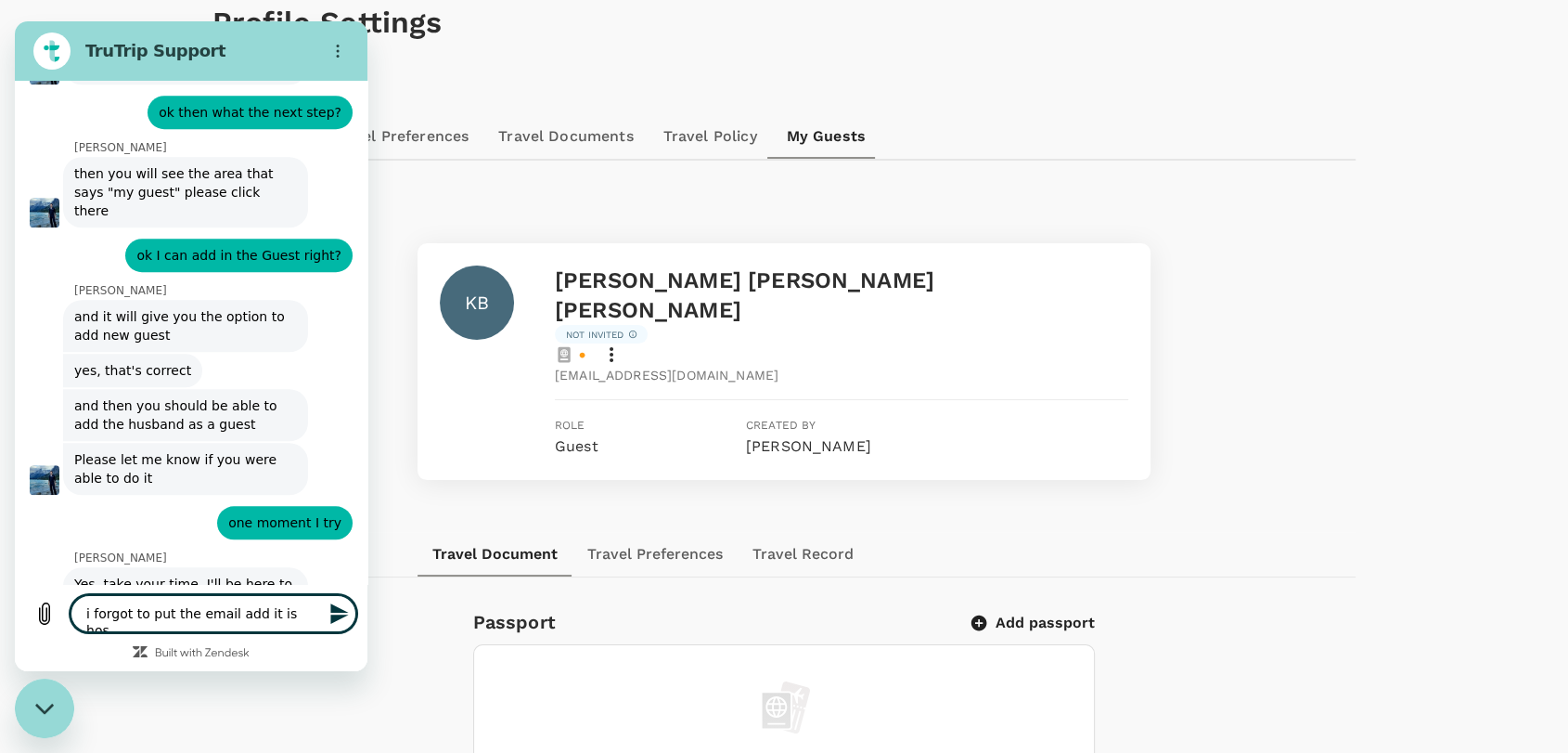
type textarea "x"
type textarea "i forgot to put the email add it is h"
type textarea "x"
type textarea "i forgot to put the email add it is"
type textarea "x"
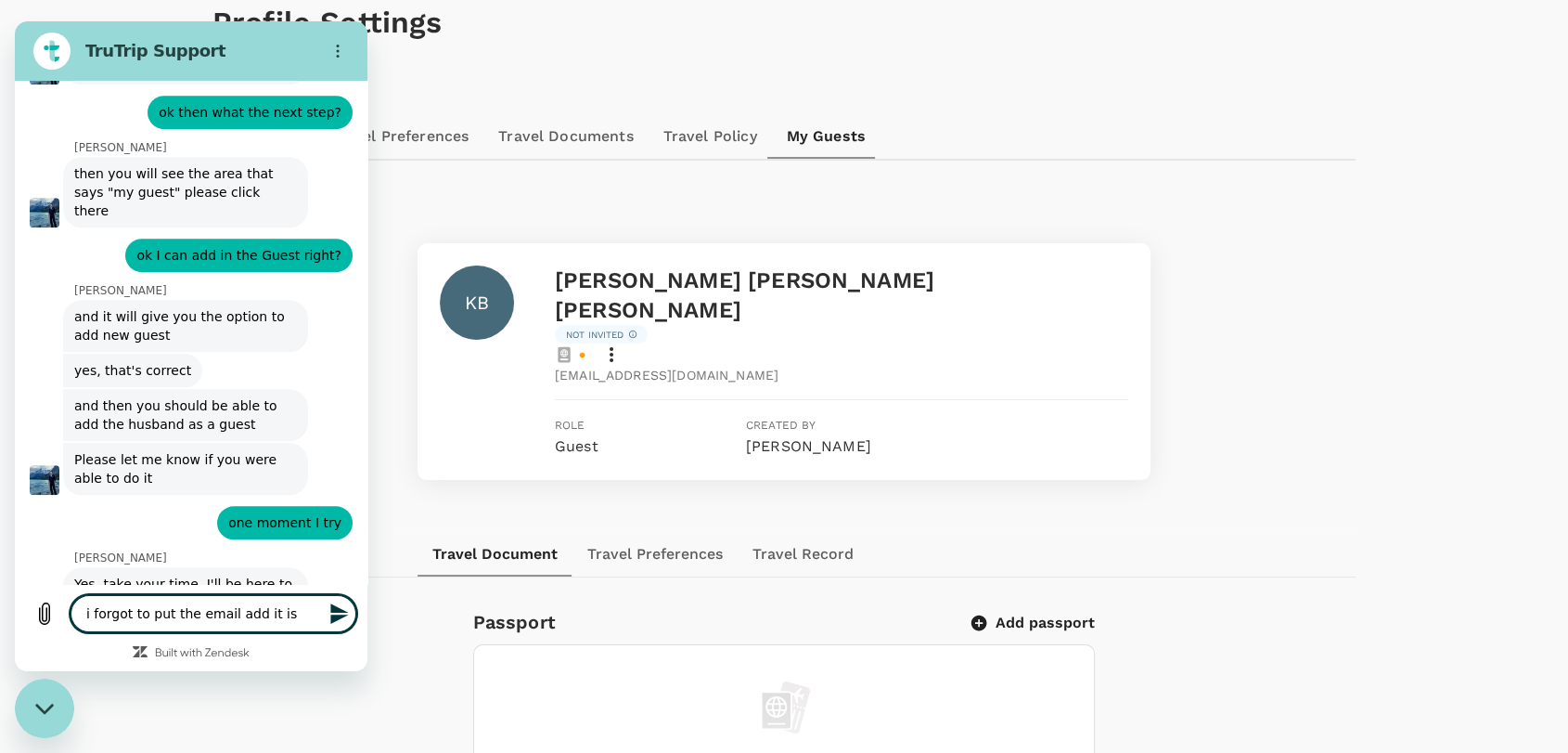
type textarea "i forgot to put the email add it is s"
type textarea "x"
type textarea "i forgot to put the email add it is sh"
type textarea "x"
type textarea "i forgot to put the email add it is sho"
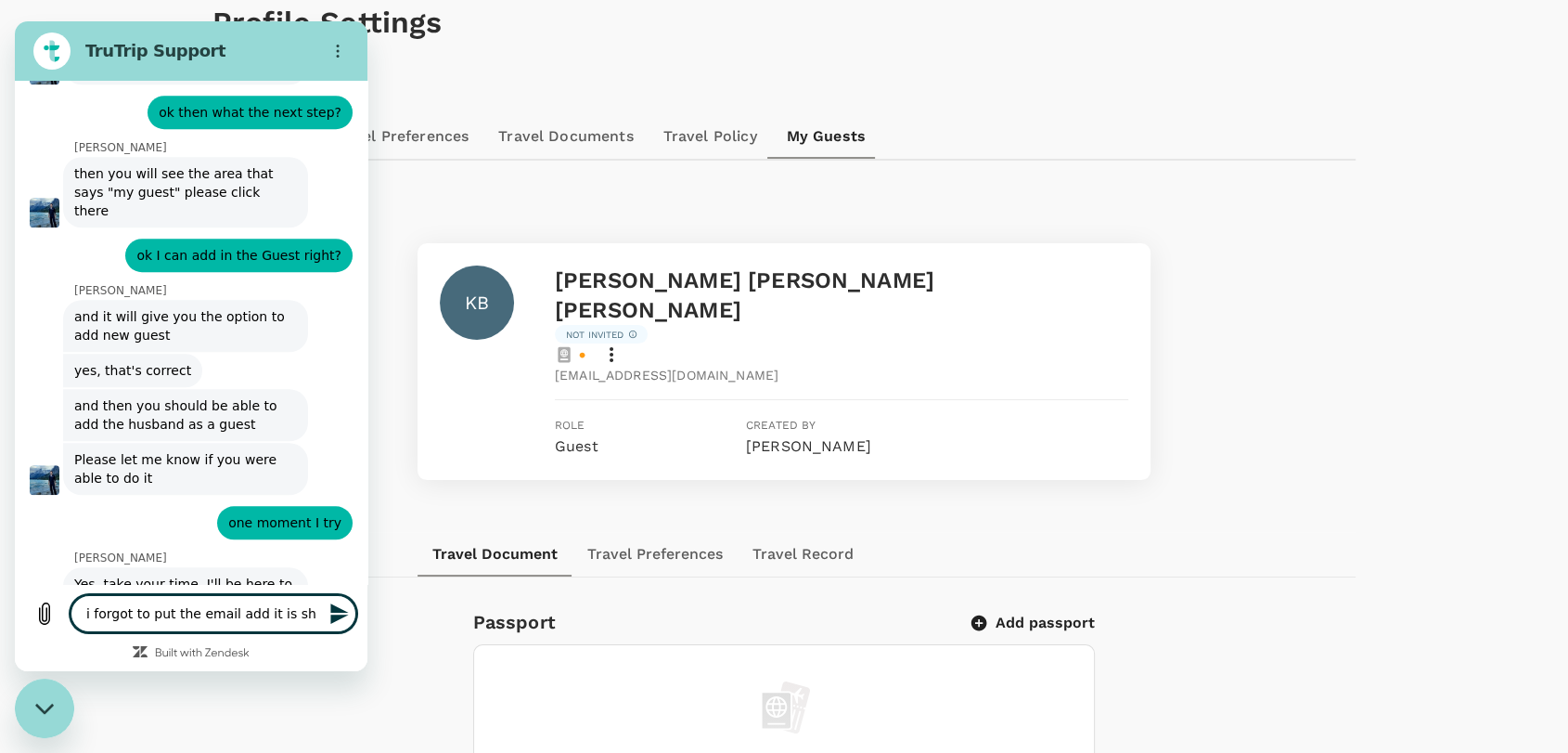
type textarea "x"
type textarea "i forgot to put the email add it is show"
type textarea "x"
type textarea "i forgot to put the email add it is show"
type textarea "x"
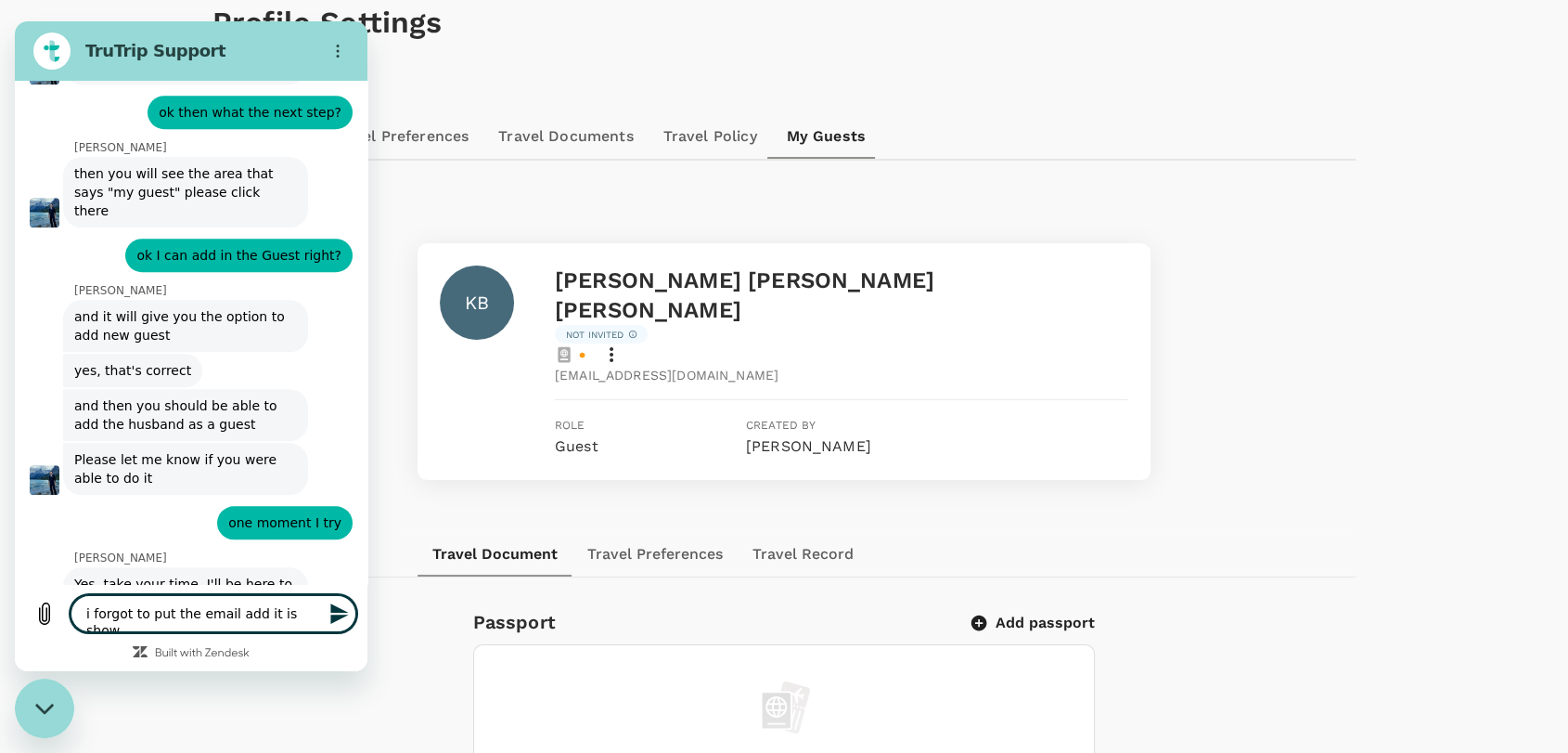
type textarea "i forgot to put the email add it is show trutripguest+ViTjKG5Y@trutrip.co"
type textarea "x"
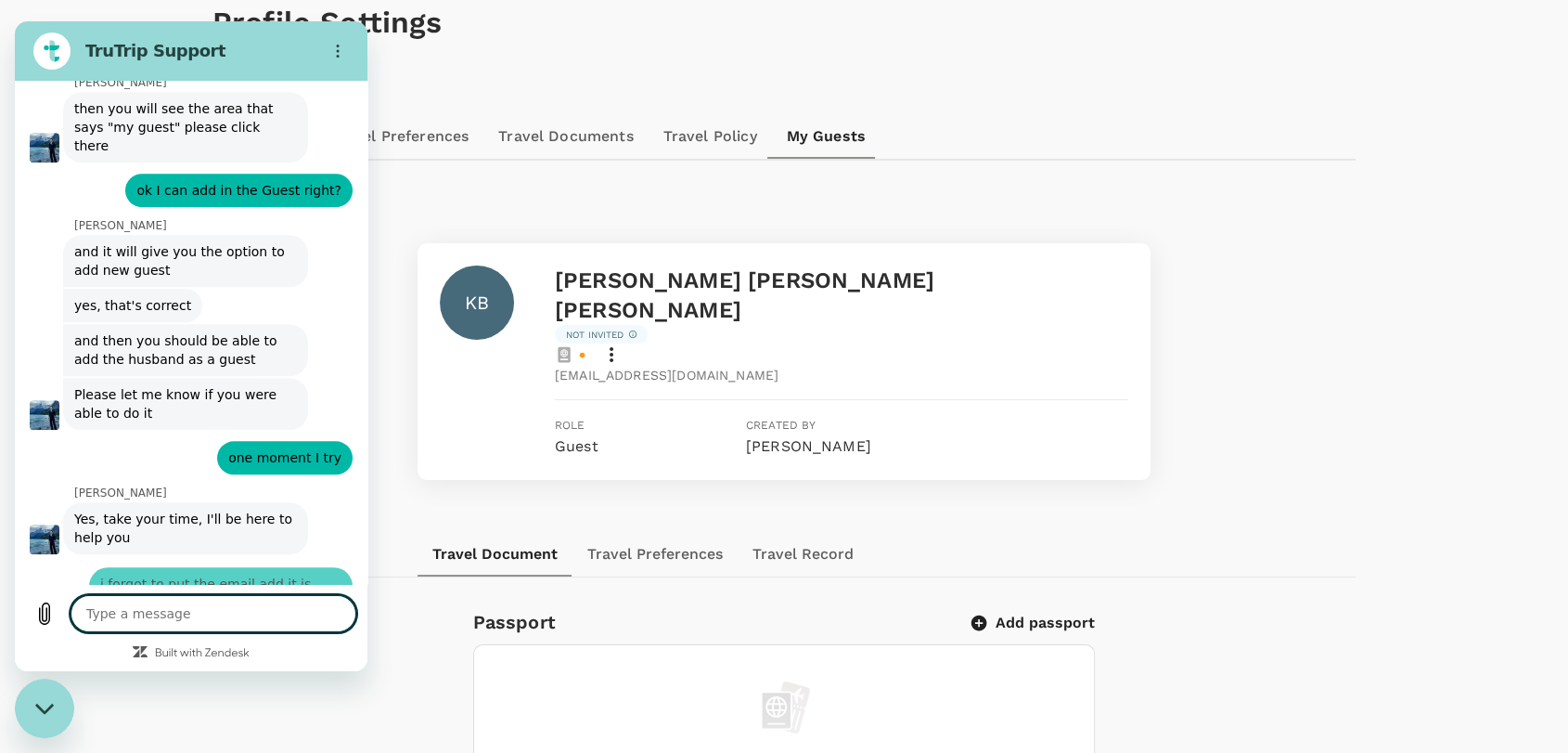
type textarea "x"
type textarea "i"
type textarea "x"
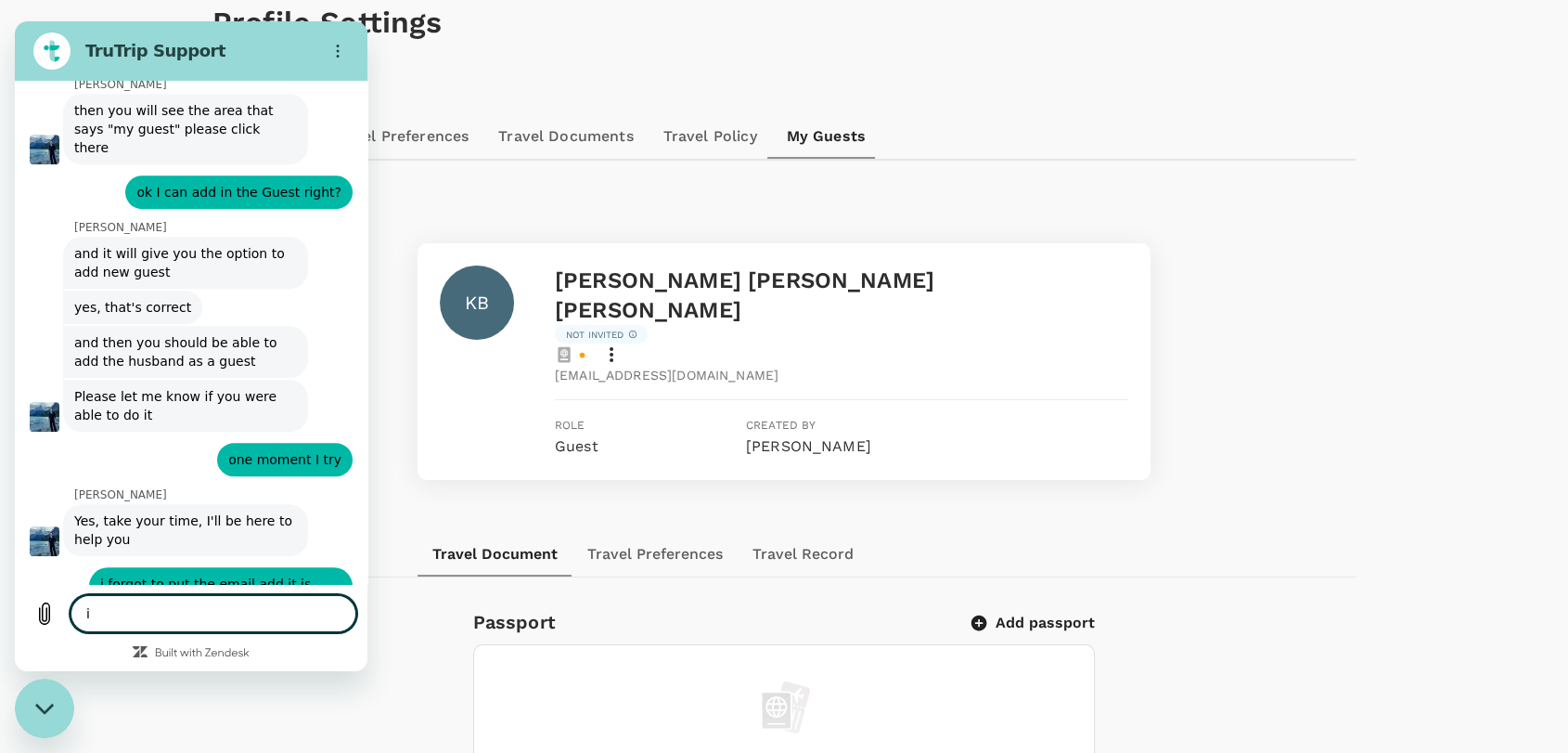
type textarea "it"
type textarea "x"
type textarea "it"
type textarea "x"
type textarea "it i"
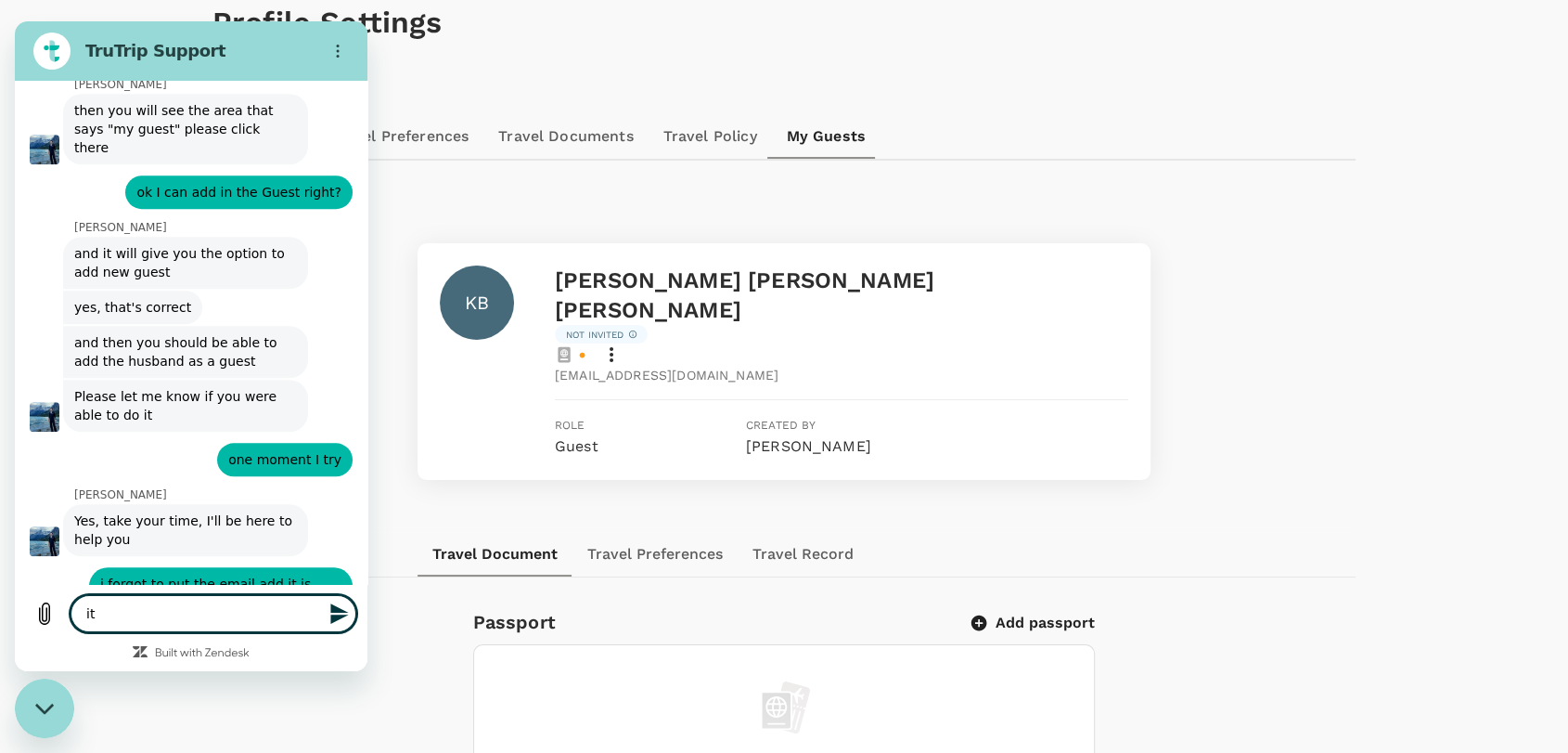
type textarea "x"
type textarea "it is"
type textarea "x"
type textarea "it is"
type textarea "x"
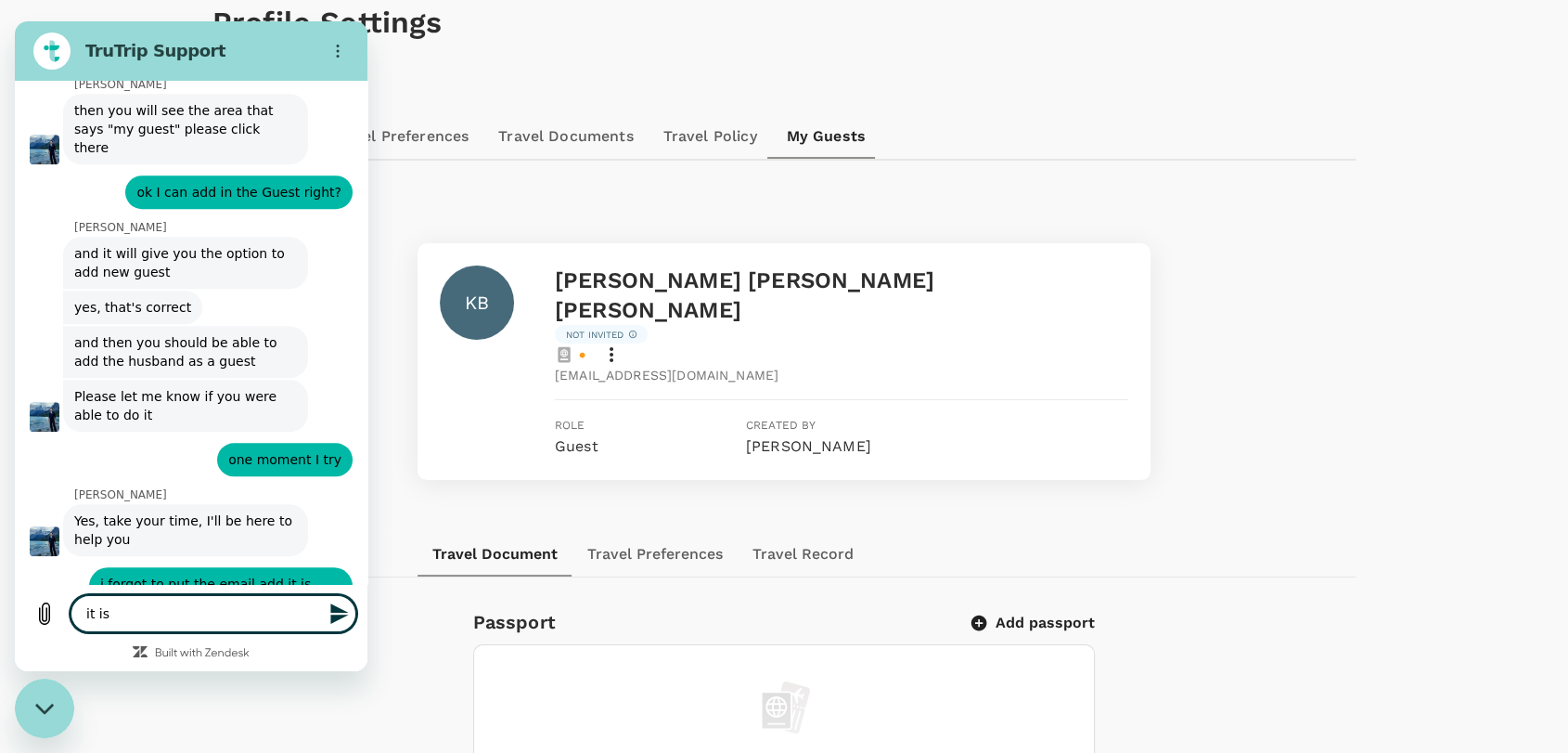
type textarea "it is o"
type textarea "x"
type textarea "it is ok"
type textarea "x"
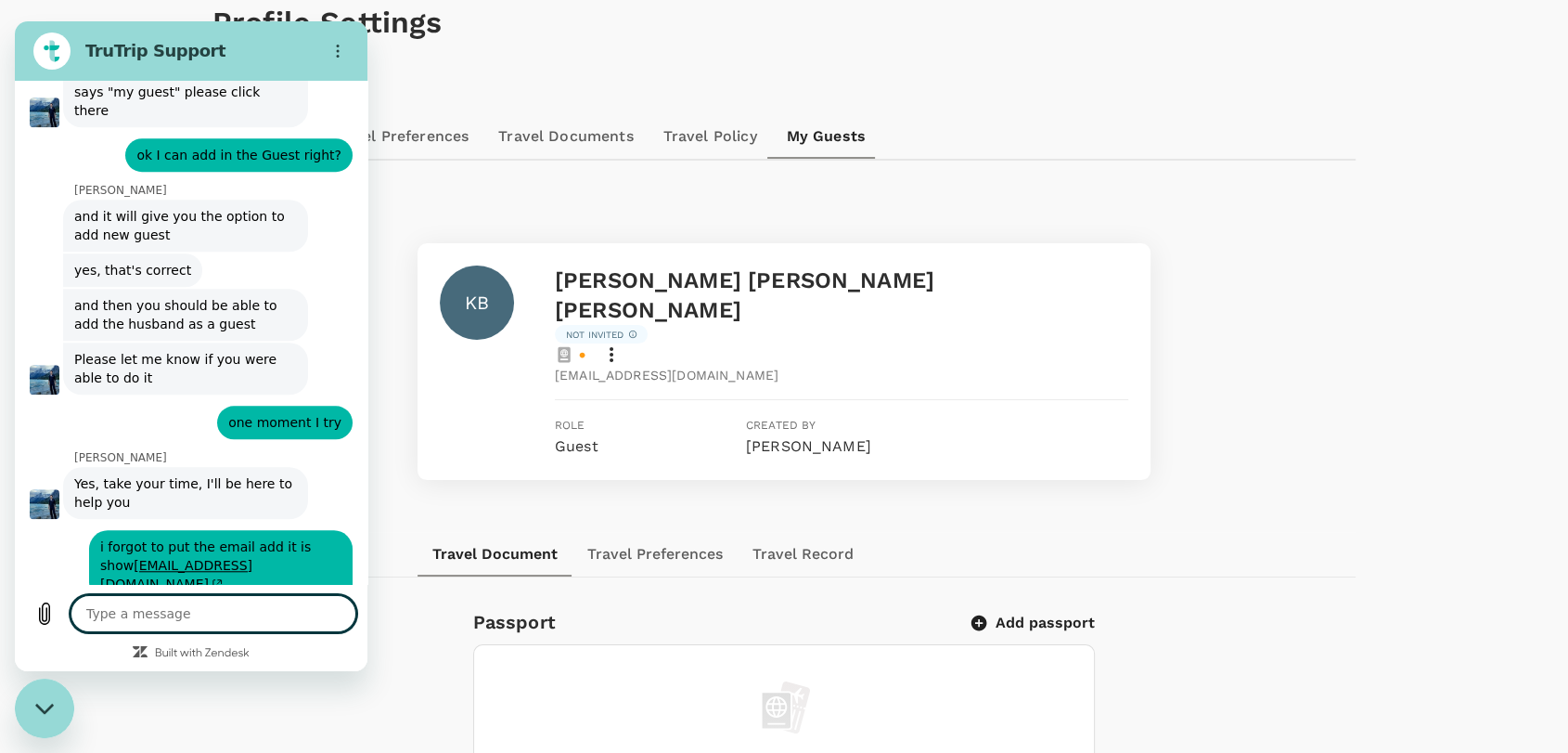
type textarea "x"
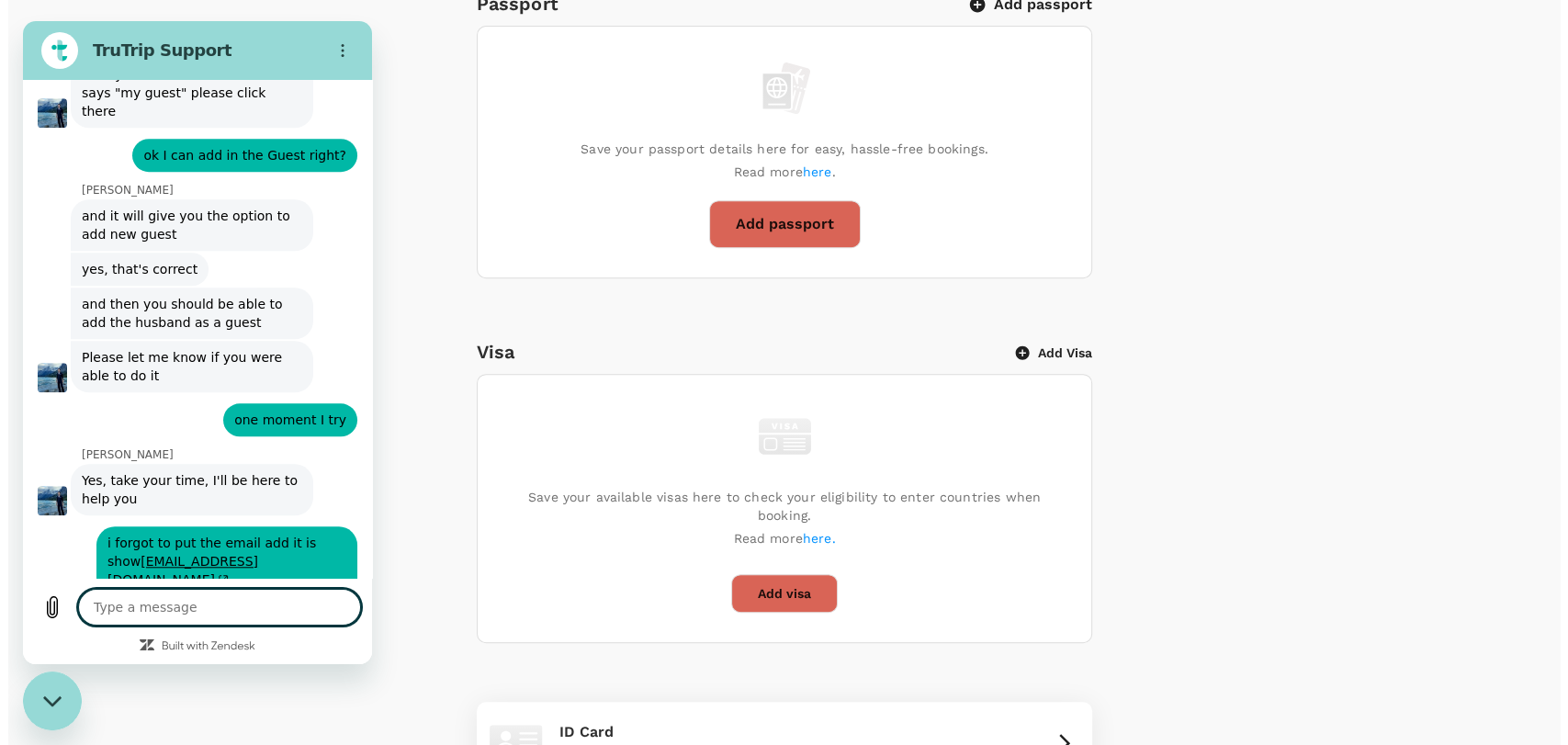
scroll to position [919, 0]
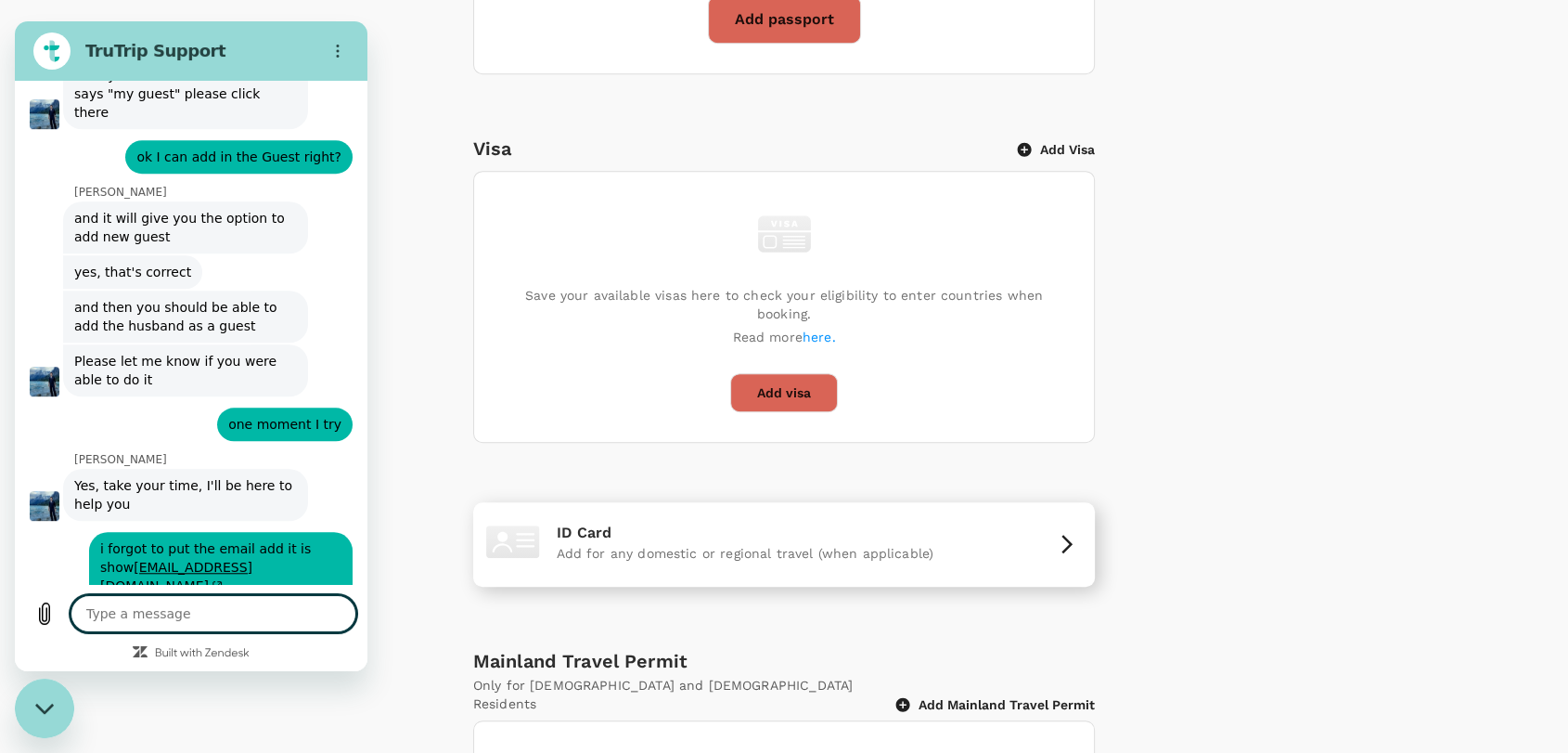
click at [983, 521] on p "ID Card" at bounding box center [785, 532] width 455 height 22
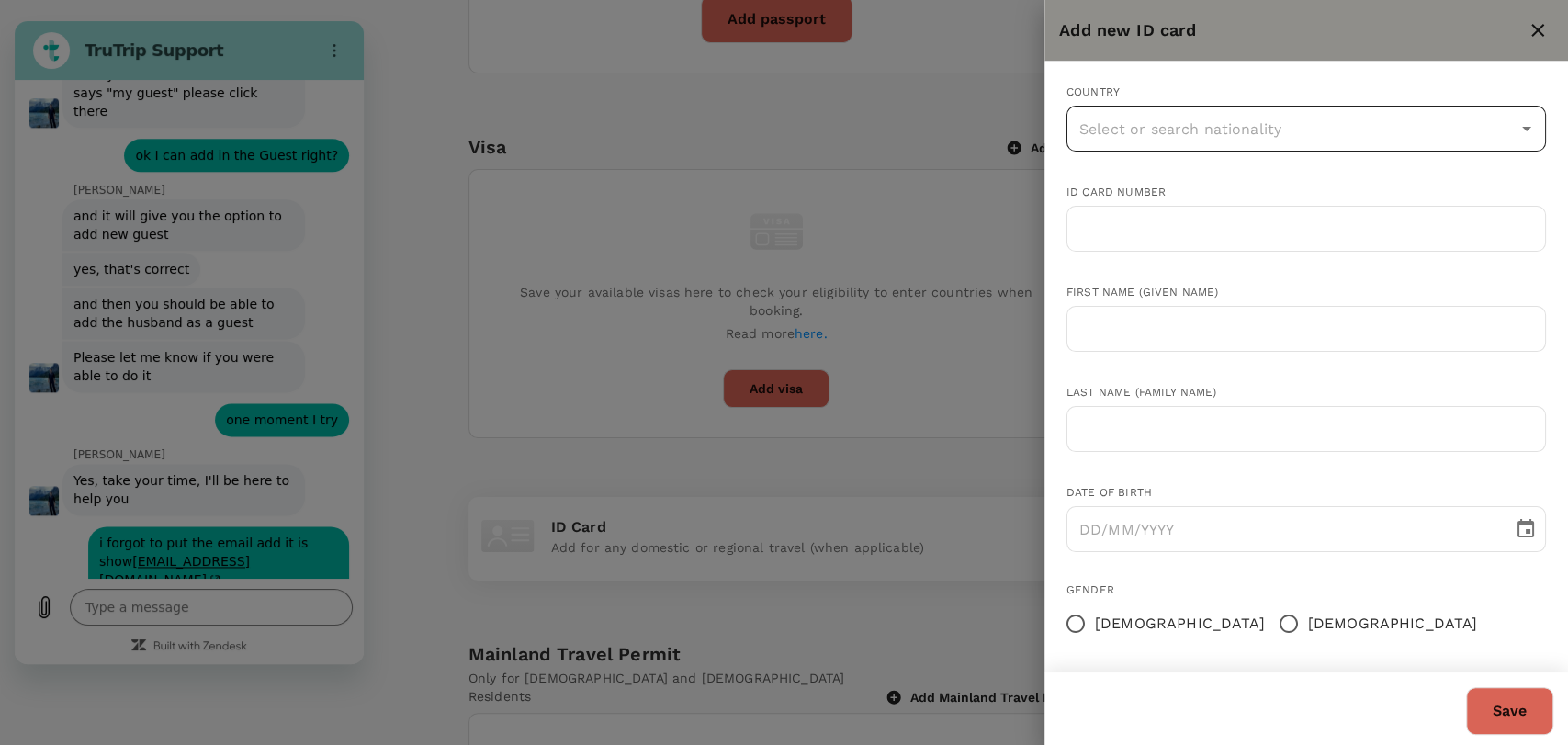
click at [1313, 141] on input "text" at bounding box center [1292, 128] width 435 height 35
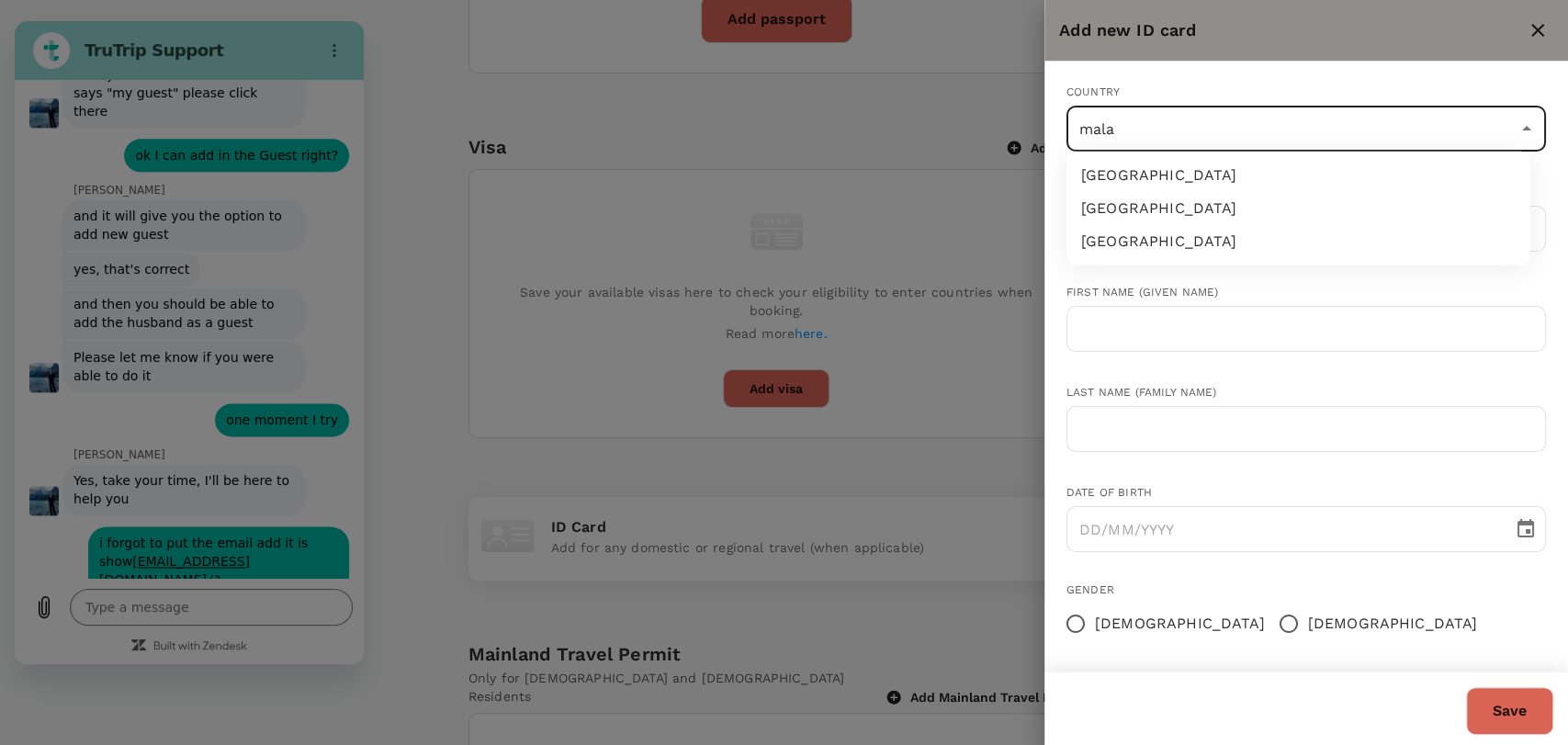
type input "malay"
click at [1307, 190] on li "[GEOGRAPHIC_DATA]" at bounding box center [1299, 175] width 464 height 33
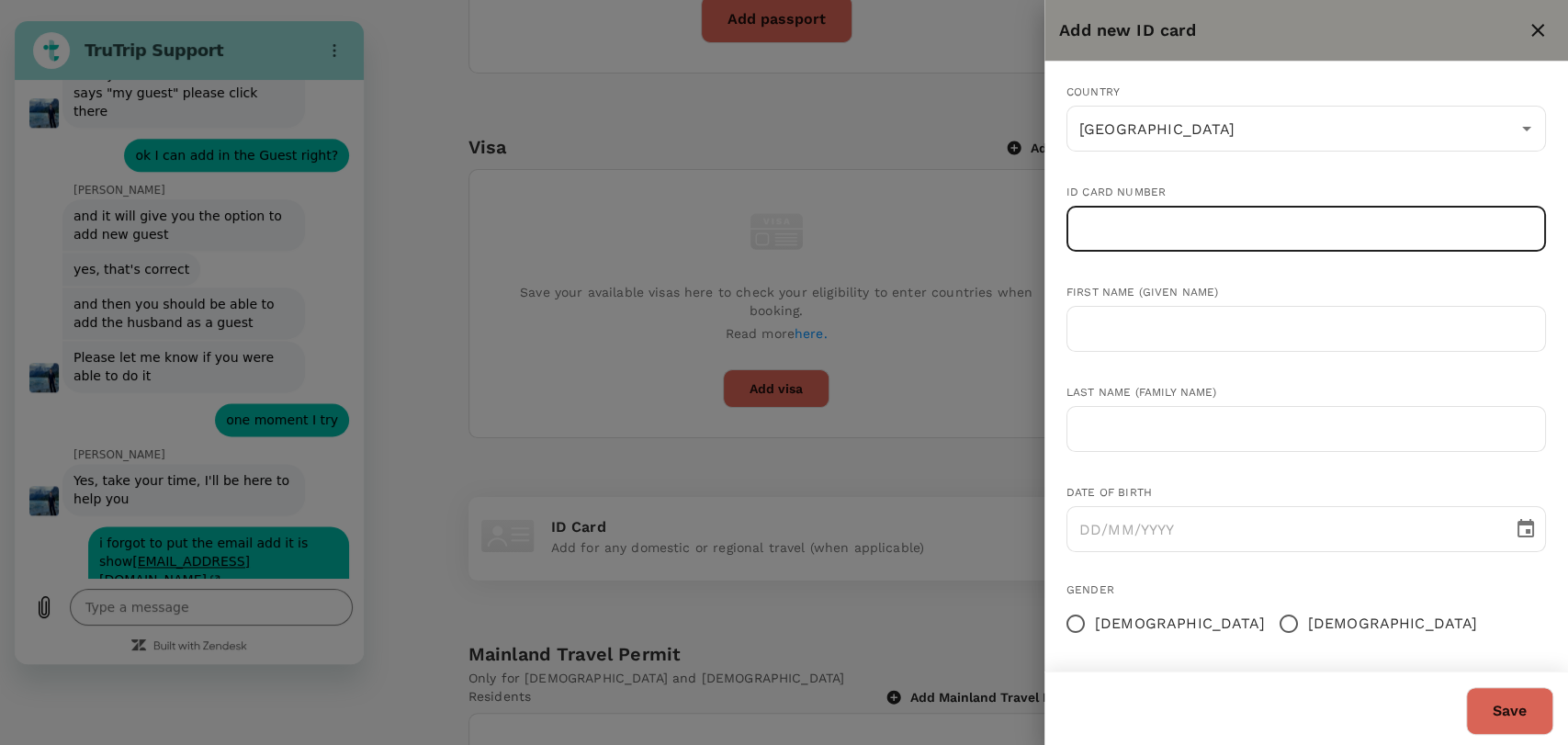
drag, startPoint x: 1289, startPoint y: 222, endPoint x: 1238, endPoint y: 194, distance: 58.2
click at [1289, 222] on input "text" at bounding box center [1306, 229] width 480 height 46
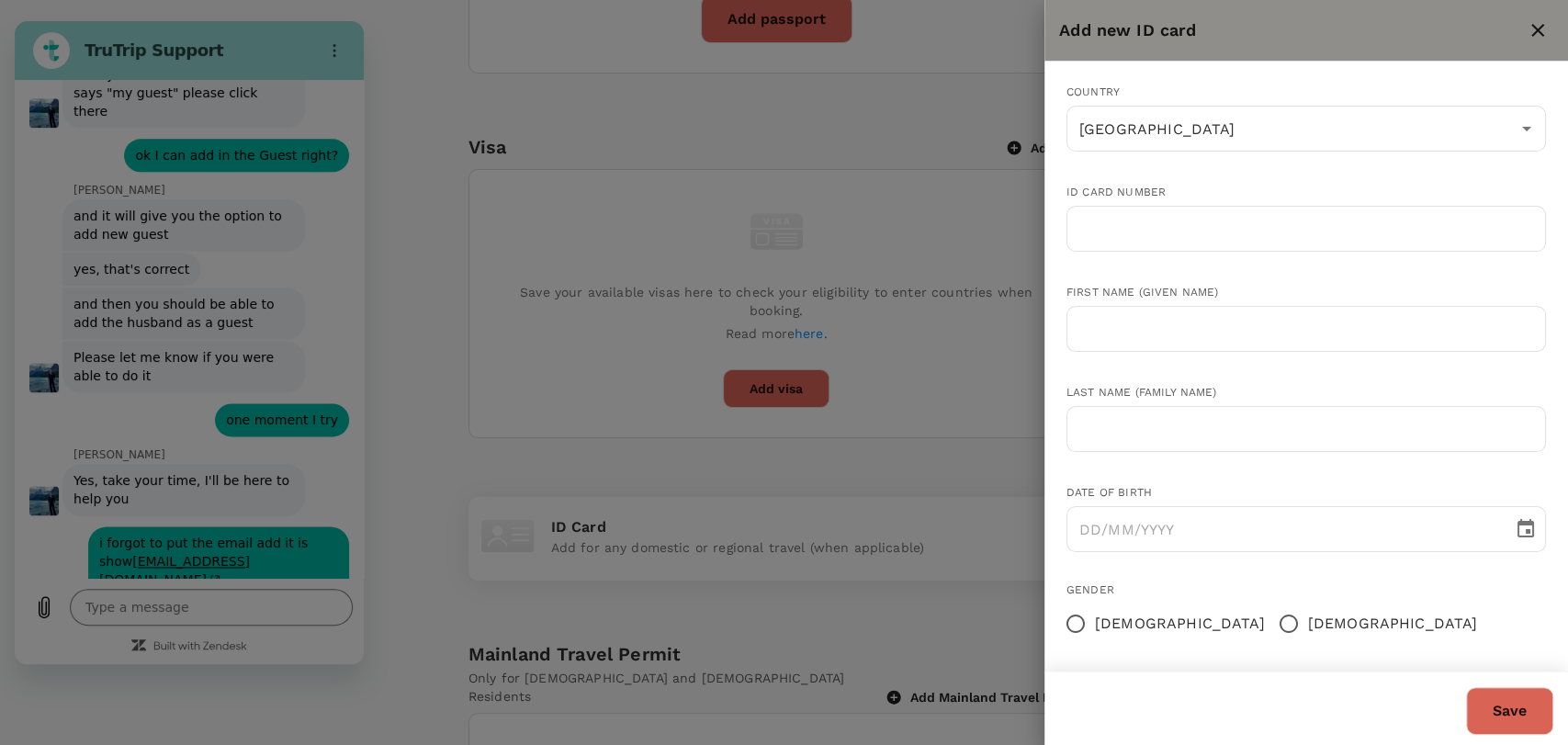
type textarea "x"
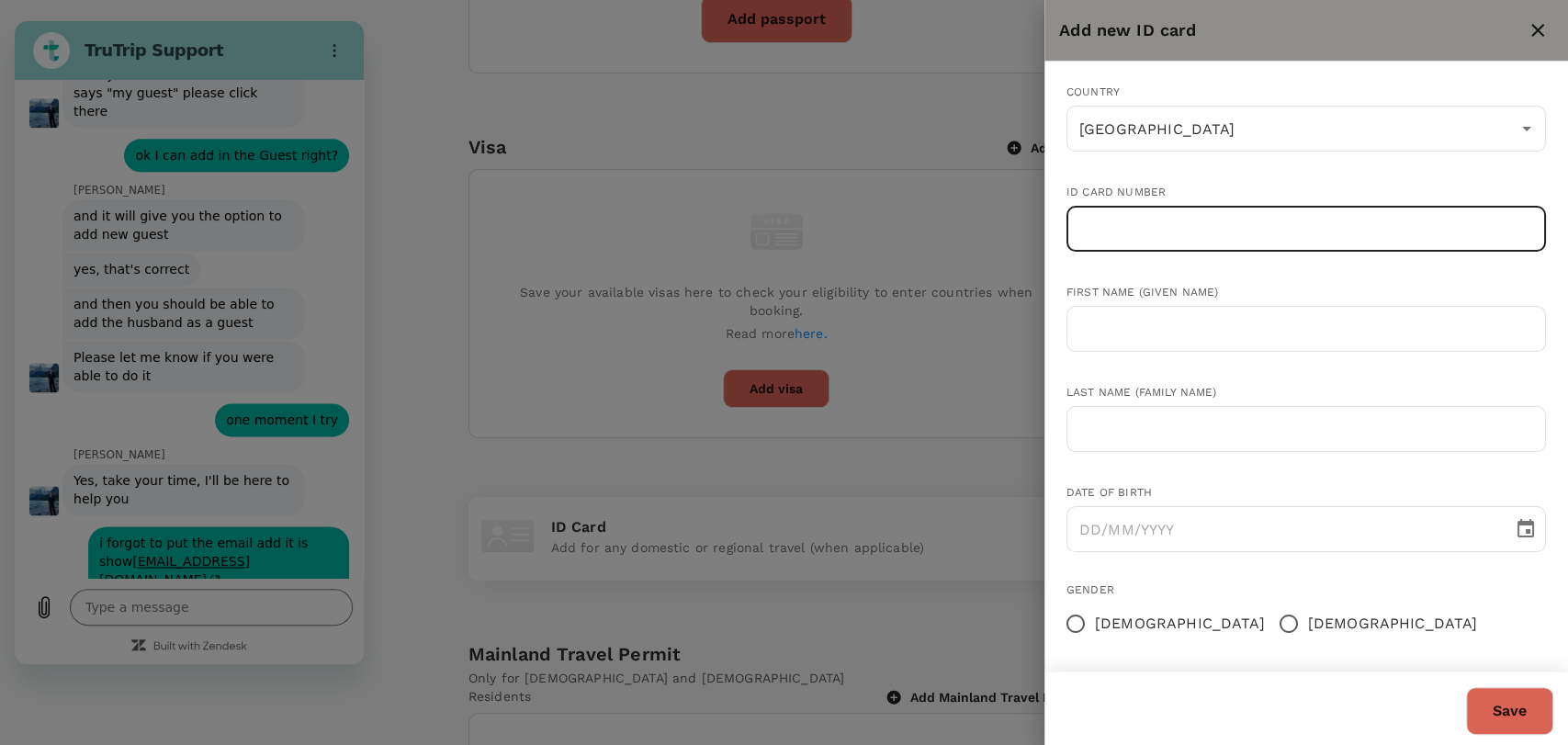
paste input "941009-07-5055"
type input "941009-07-5055"
type textarea "x"
click at [1163, 226] on input "941009-07-5055" at bounding box center [1306, 229] width 480 height 46
type input "941009075055"
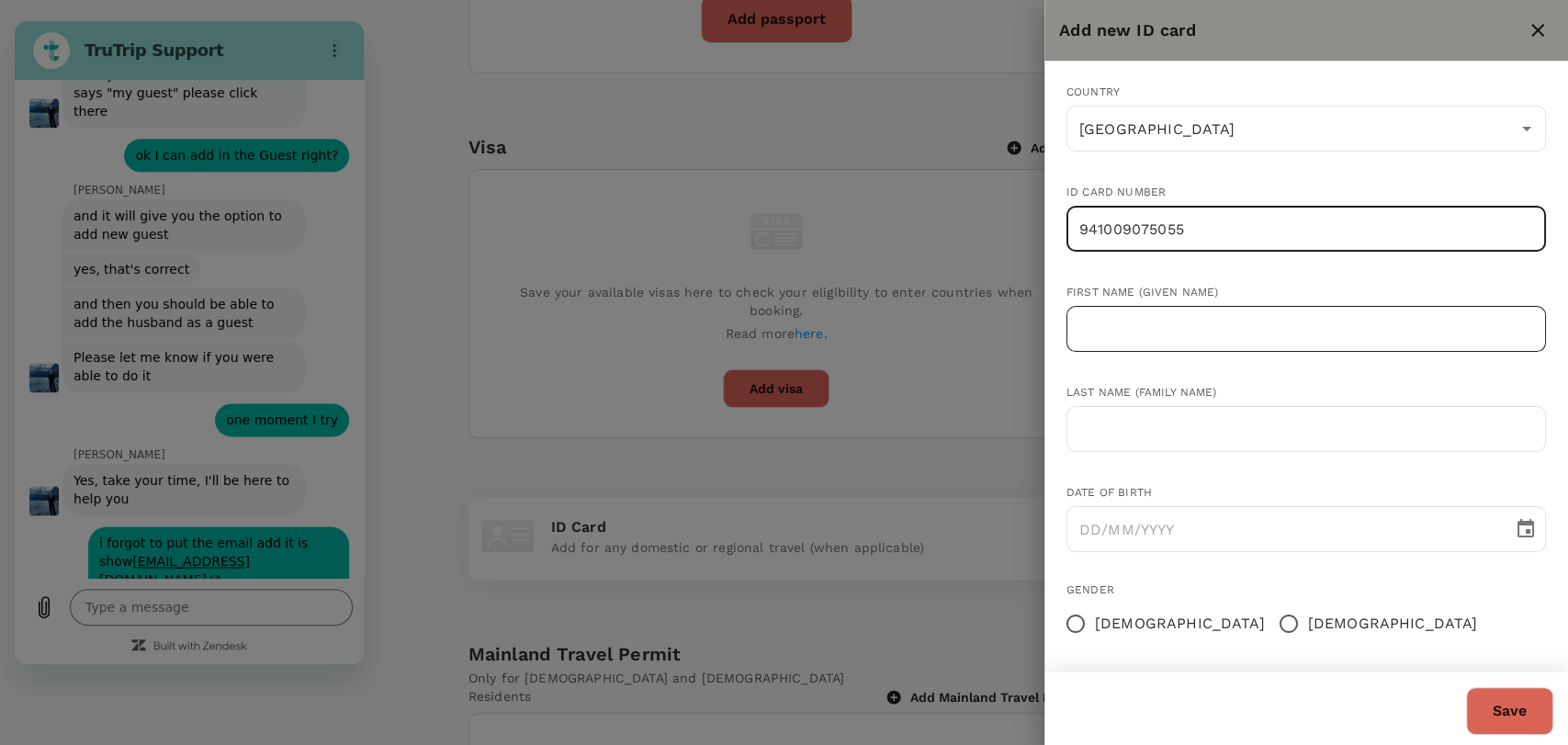
click at [1161, 339] on input "text" at bounding box center [1306, 329] width 480 height 46
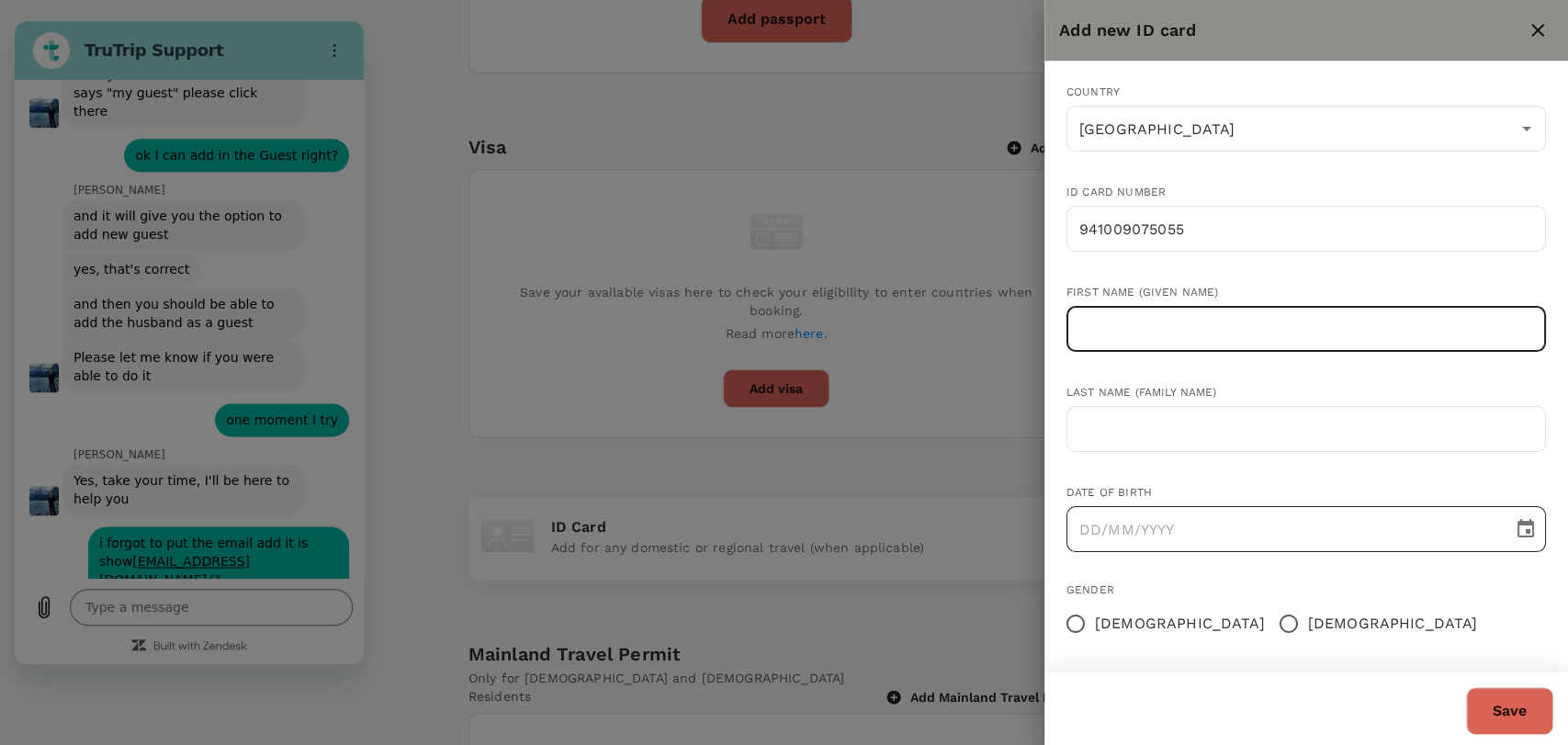
type textarea "x"
paste input "[PERSON_NAME] '[PERSON_NAME] Bin Ku Azman"
drag, startPoint x: 1389, startPoint y: 336, endPoint x: 1282, endPoint y: 325, distance: 107.6
click at [1282, 325] on input "[PERSON_NAME] '[PERSON_NAME] Bin Ku Azman" at bounding box center [1306, 329] width 480 height 46
type input "[PERSON_NAME] [PERSON_NAME]"
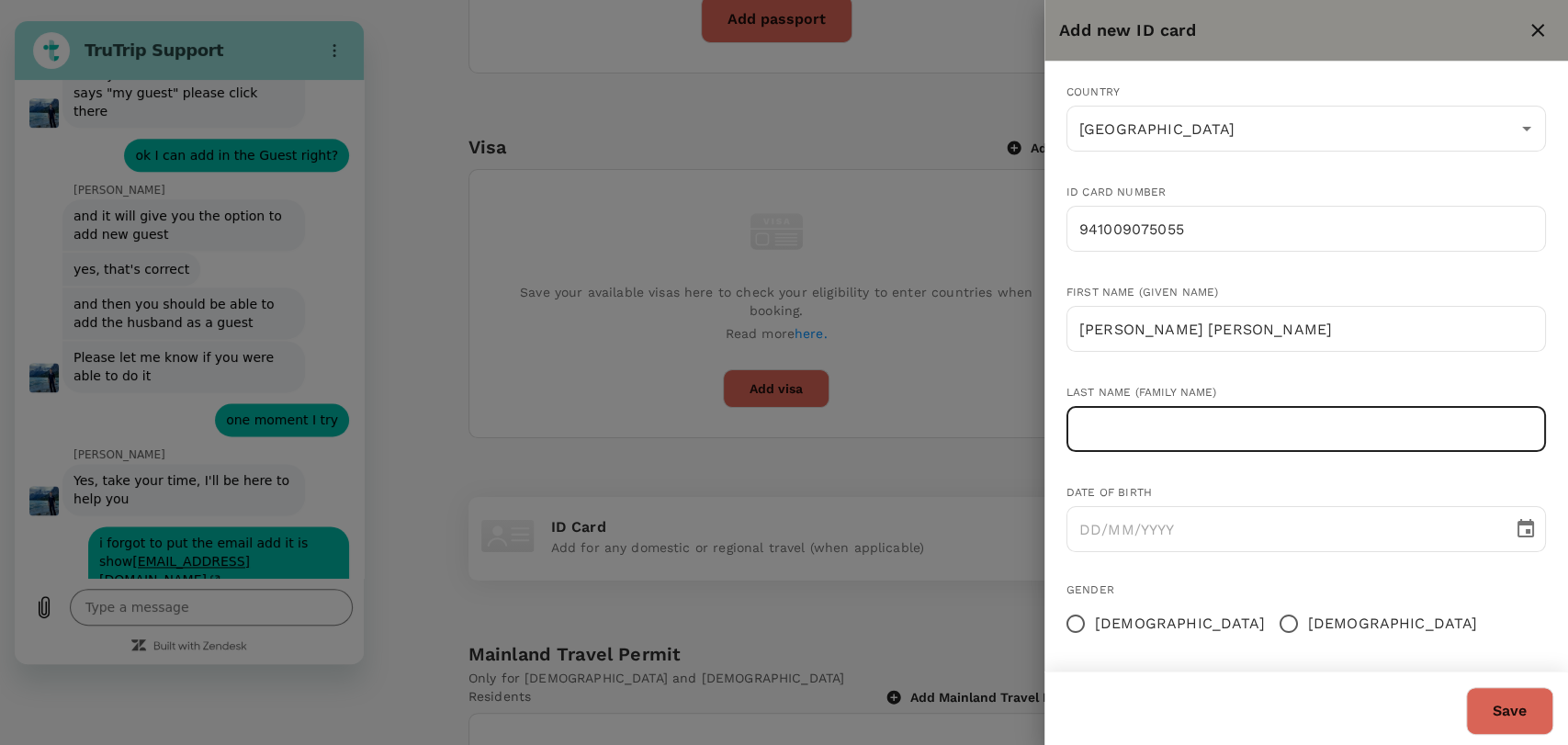
click at [1154, 431] on input "text" at bounding box center [1306, 429] width 480 height 46
paste input "[PERSON_NAME]"
type input "[PERSON_NAME]"
type textarea "x"
click at [1098, 523] on input "DD/MM/YYYY" at bounding box center [1283, 529] width 433 height 46
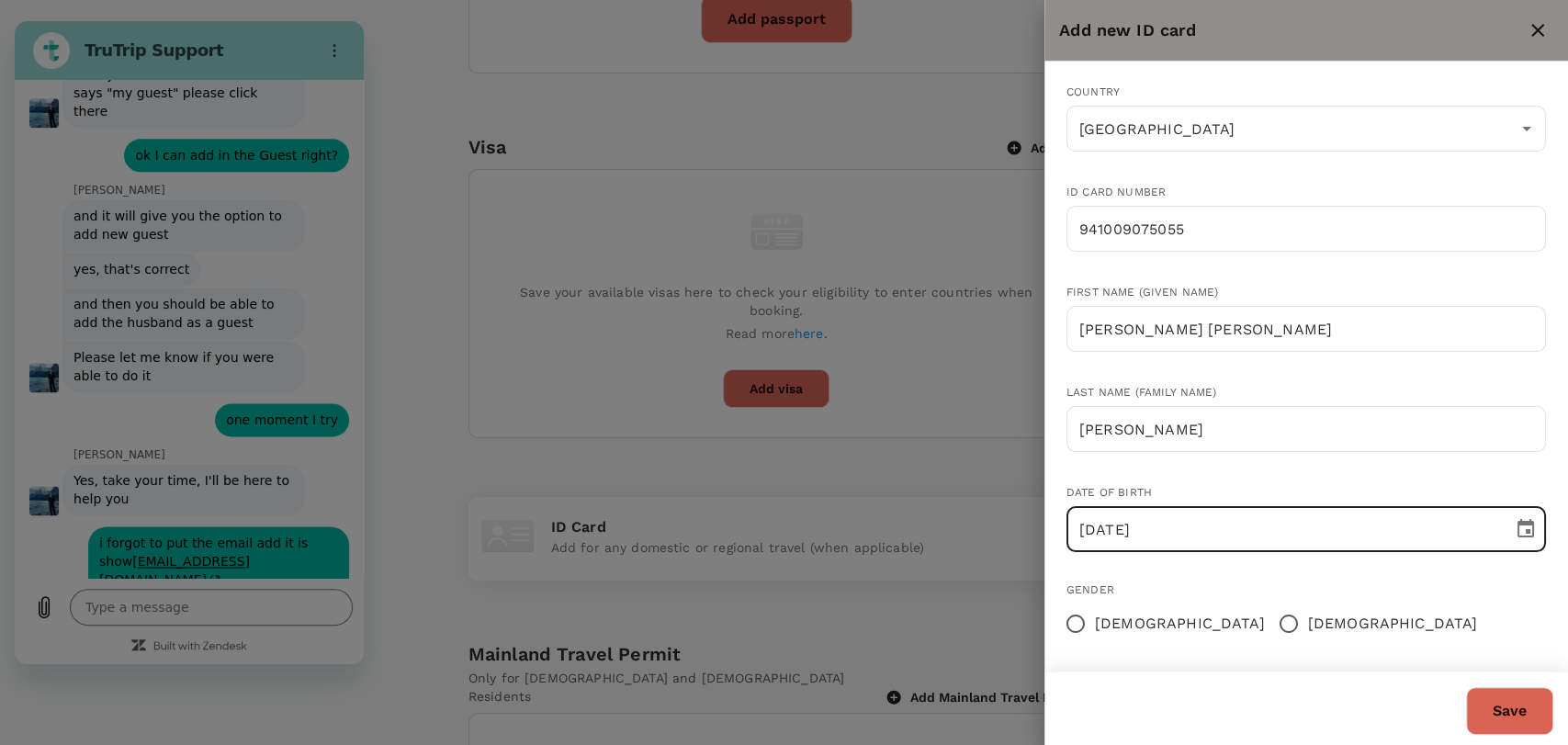
type input "09/10/1994"
click at [1270, 626] on input "[DEMOGRAPHIC_DATA]" at bounding box center [1289, 623] width 38 height 38
radio input "true"
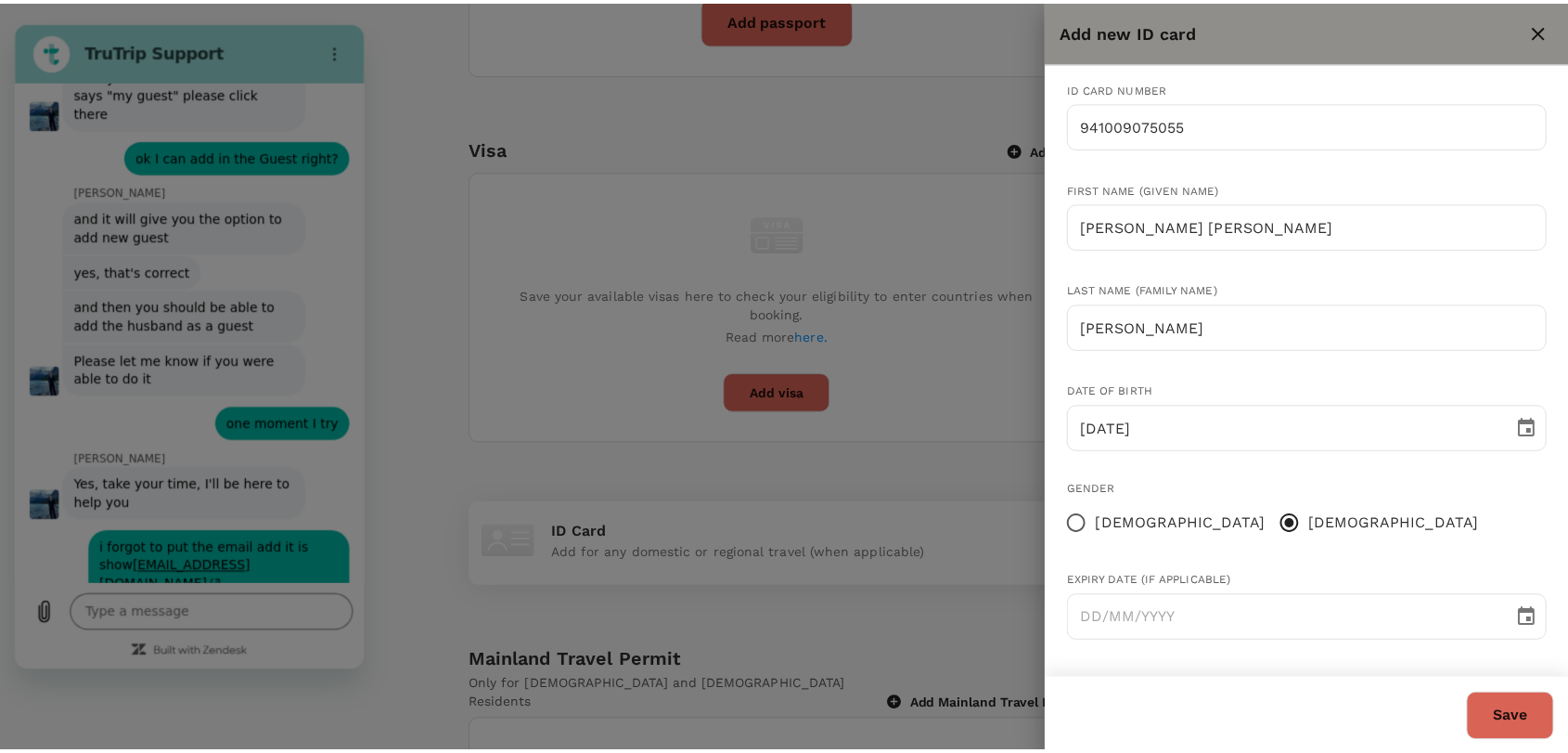
scroll to position [1589, 0]
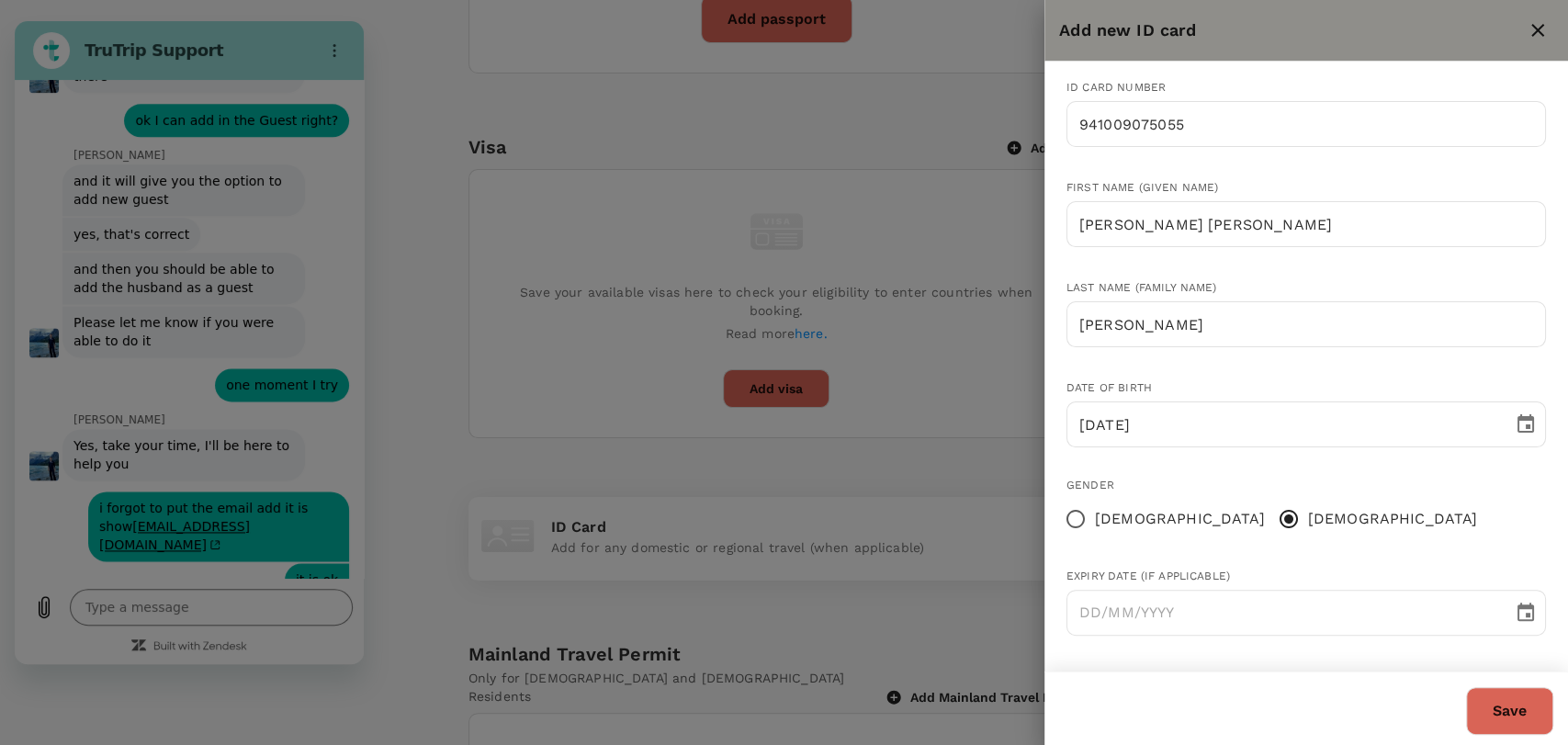
type textarea "x"
click at [1480, 722] on button "Save" at bounding box center [1509, 710] width 87 height 48
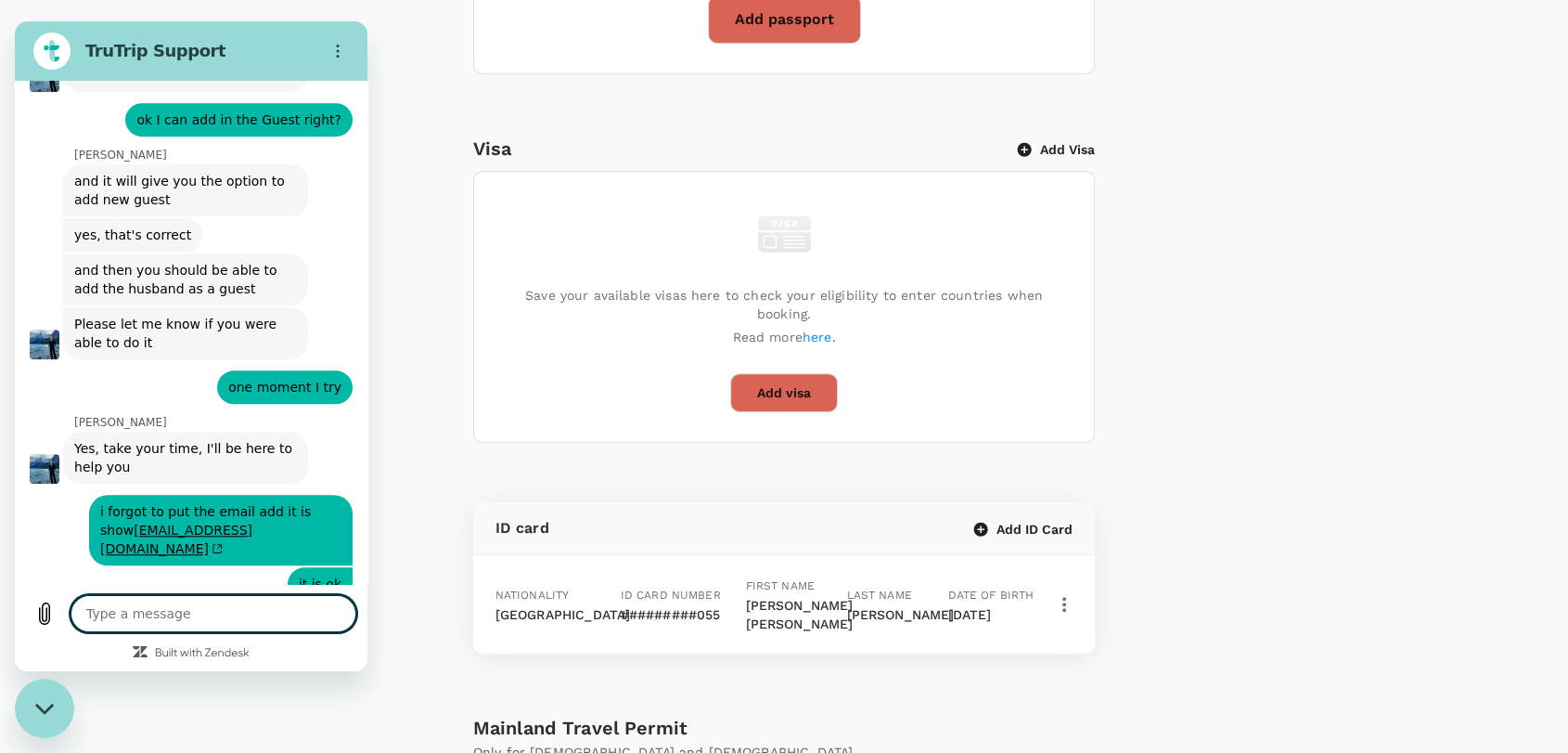
type textarea "x"
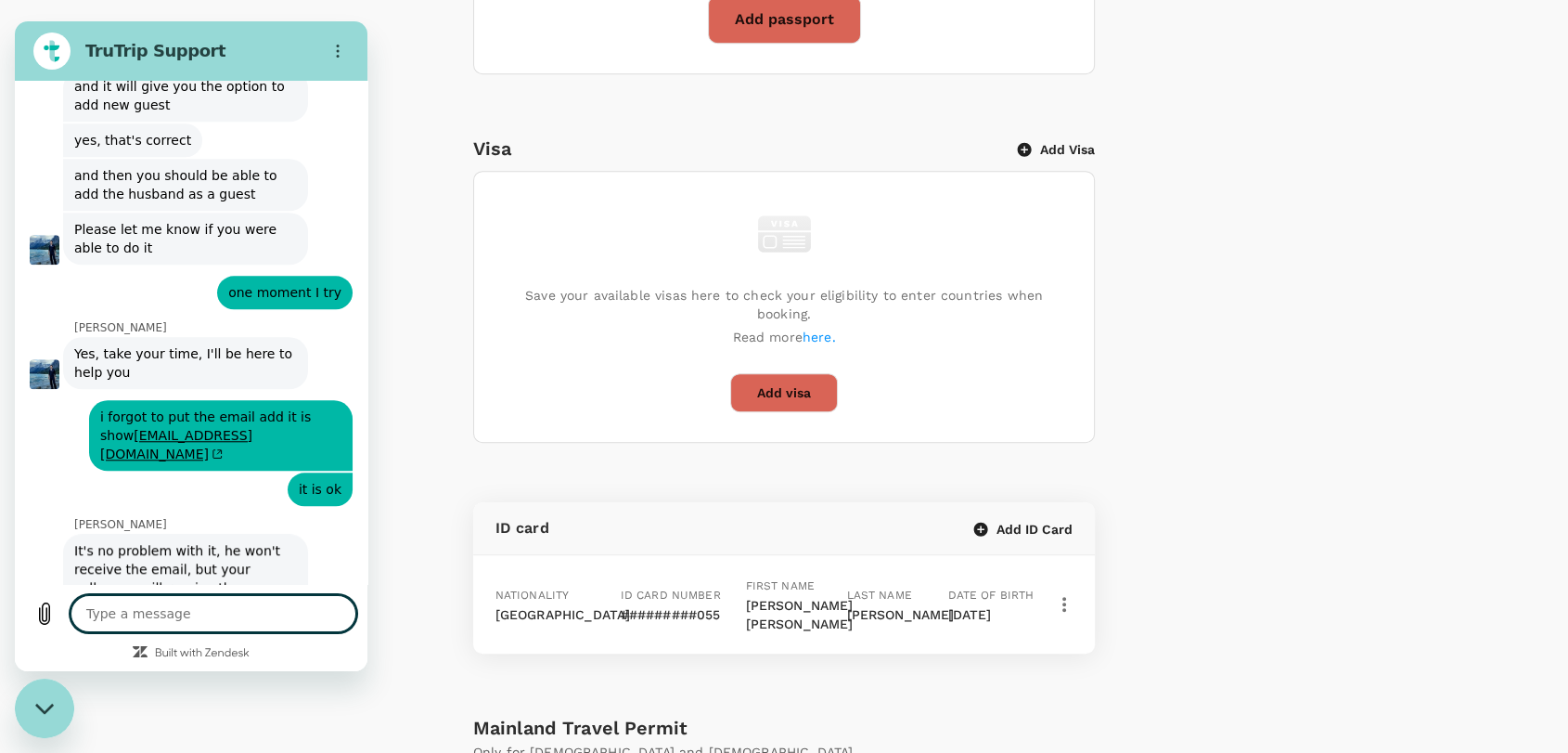
type textarea "o"
type textarea "x"
type textarea "or"
type textarea "x"
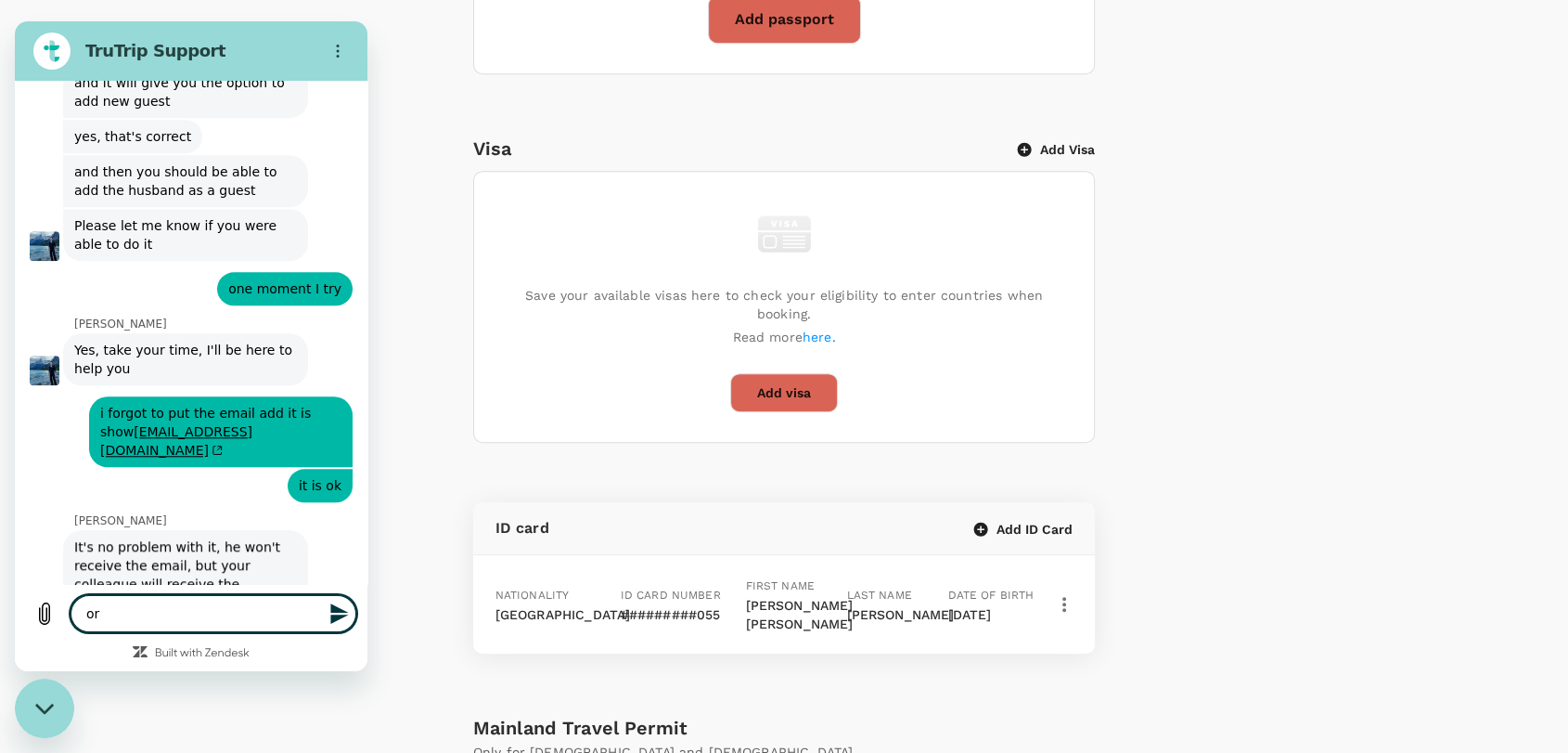
type textarea "o"
type textarea "x"
type textarea "I"
type textarea "x"
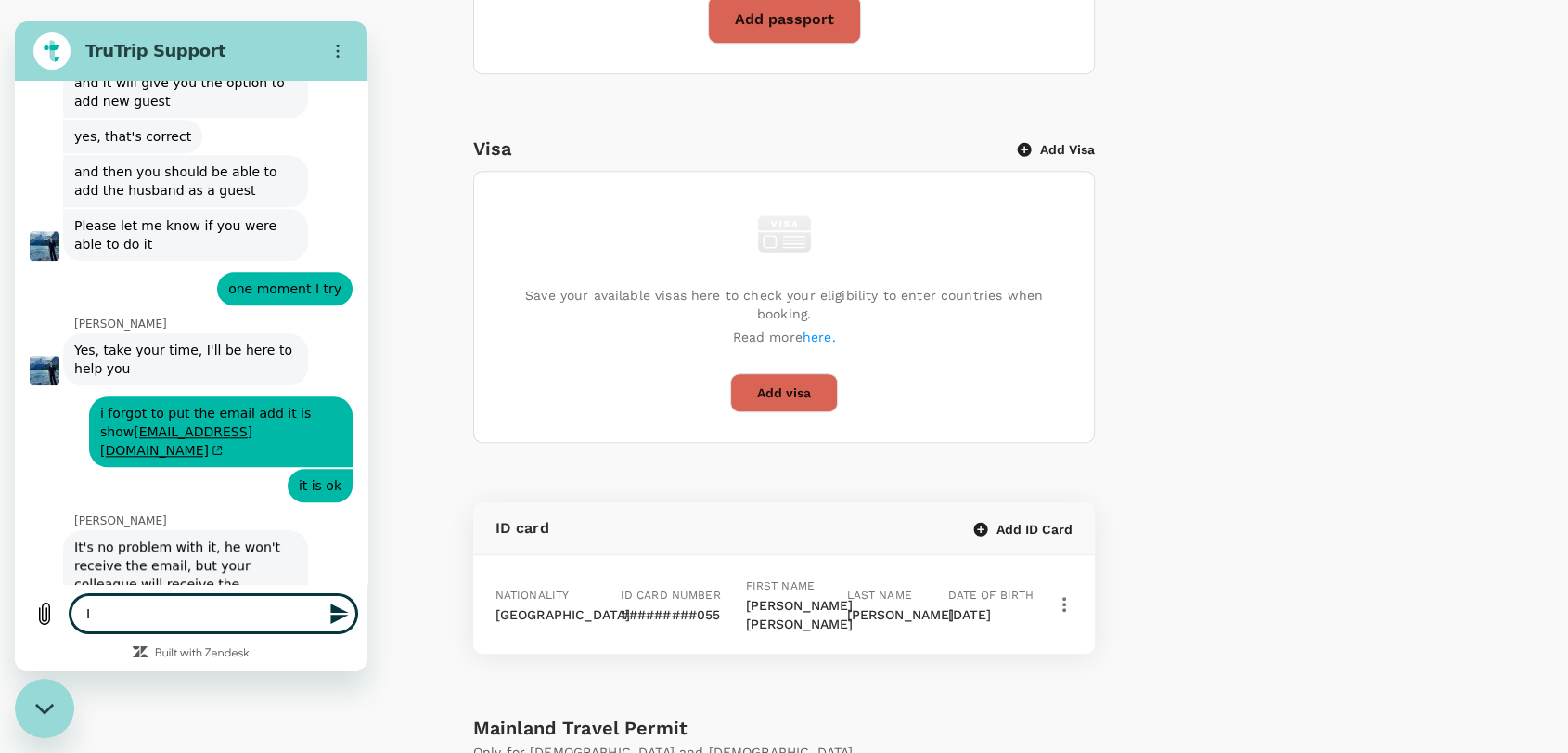
type textarea "I"
type textarea "x"
type textarea "I w"
type textarea "x"
type textarea "I wi"
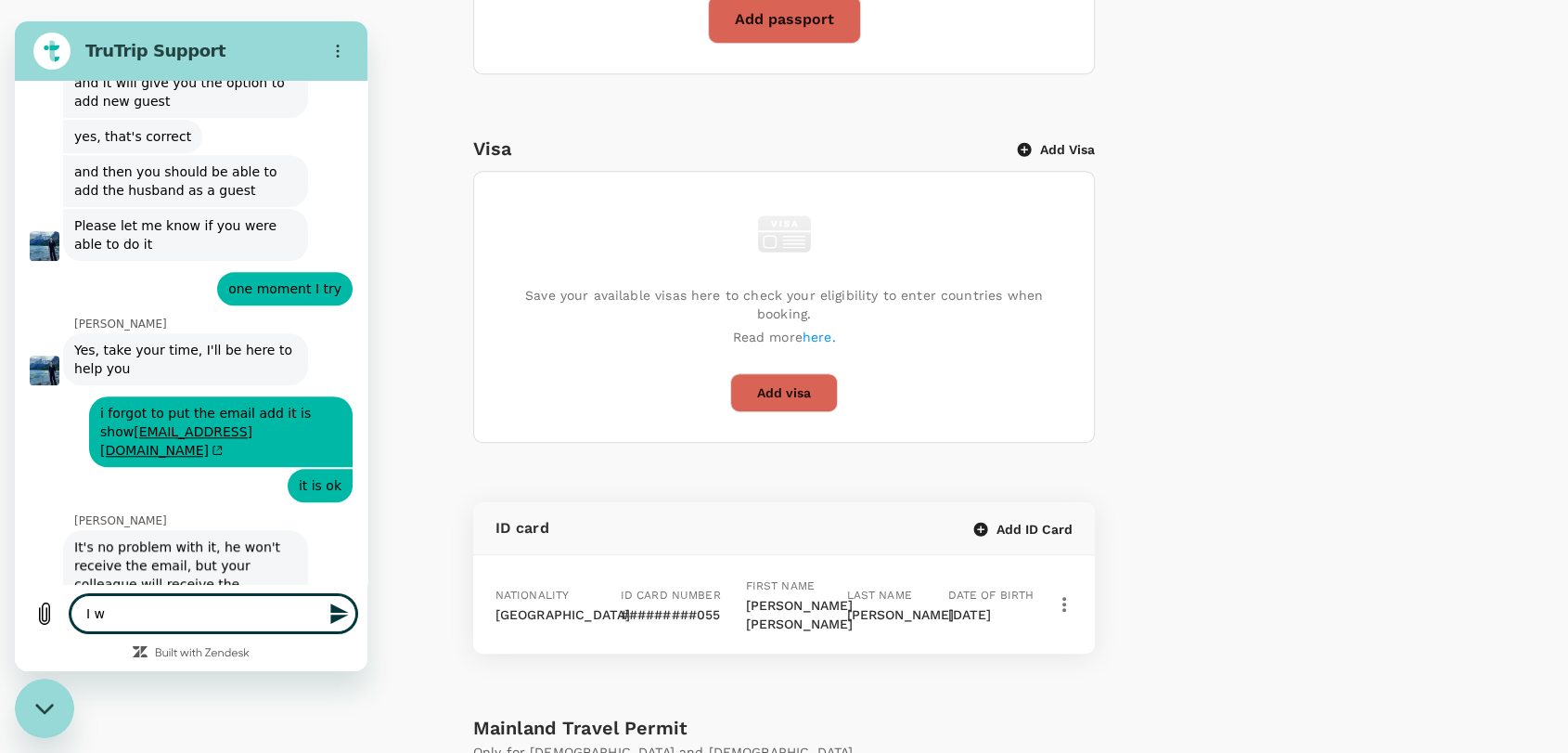
type textarea "x"
type textarea "I wil"
type textarea "x"
type textarea "I will"
type textarea "x"
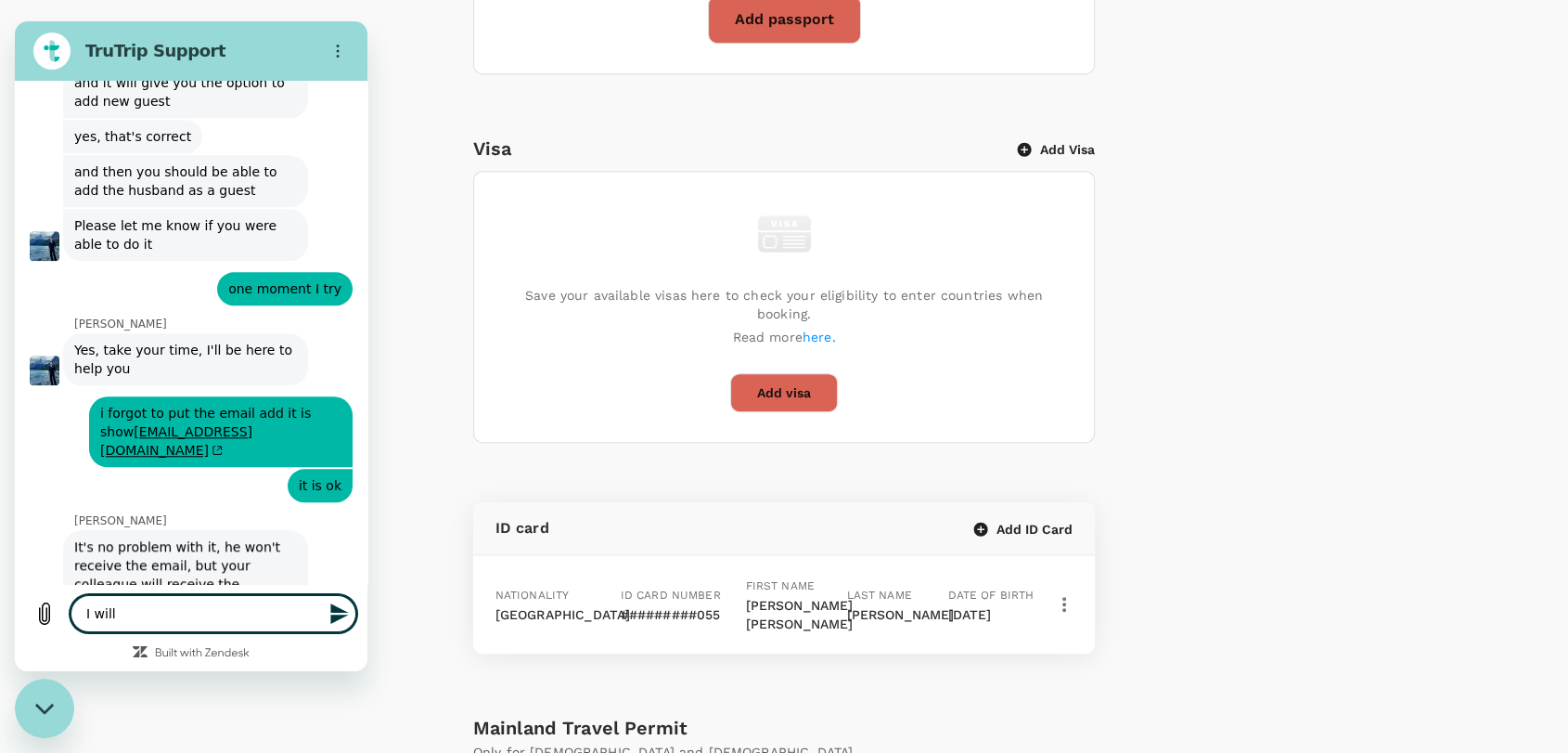
type textarea "I will"
type textarea "x"
type textarea "I will d"
type textarea "x"
type textarea "I will"
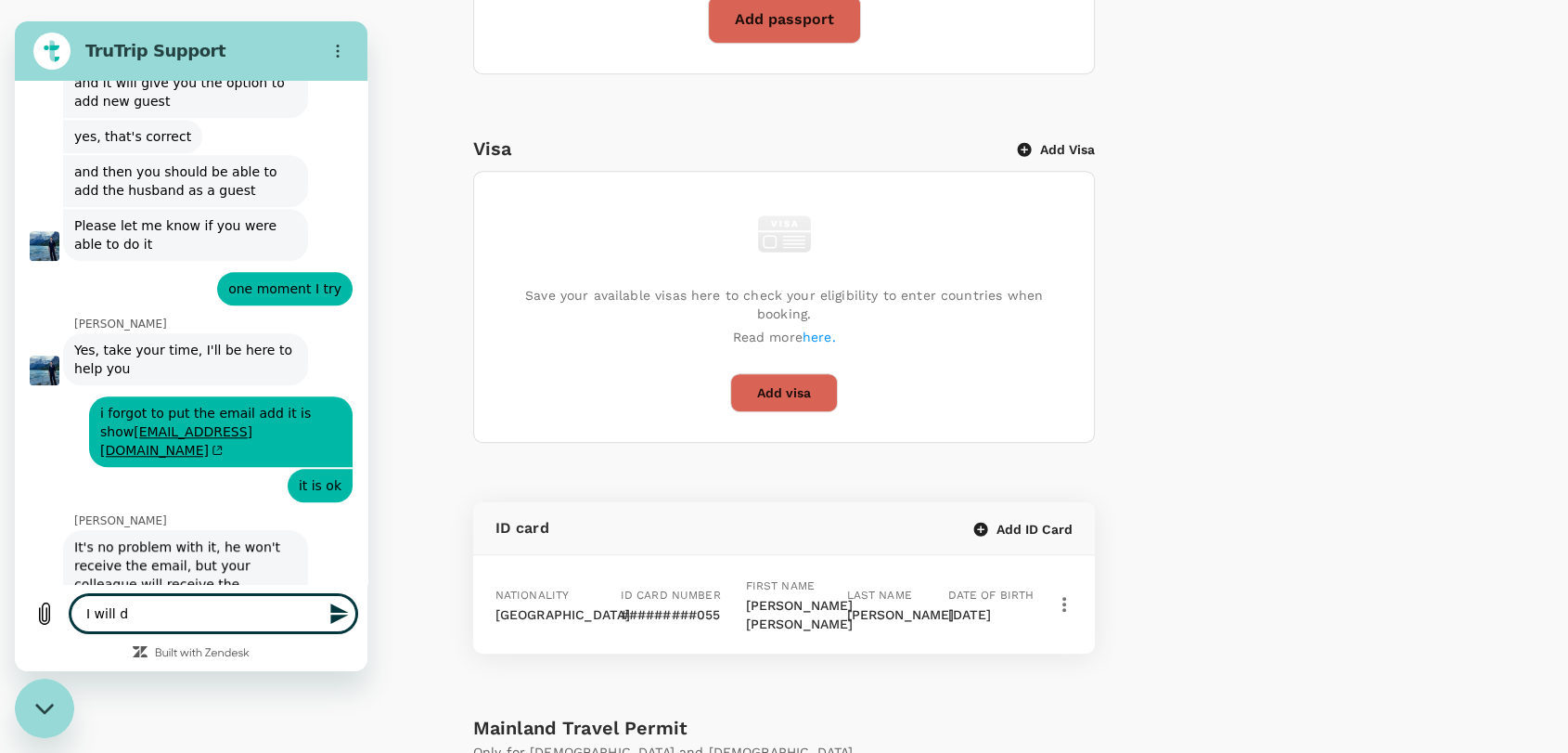
type textarea "x"
type textarea "I will p"
type textarea "x"
type textarea "I will pu"
type textarea "x"
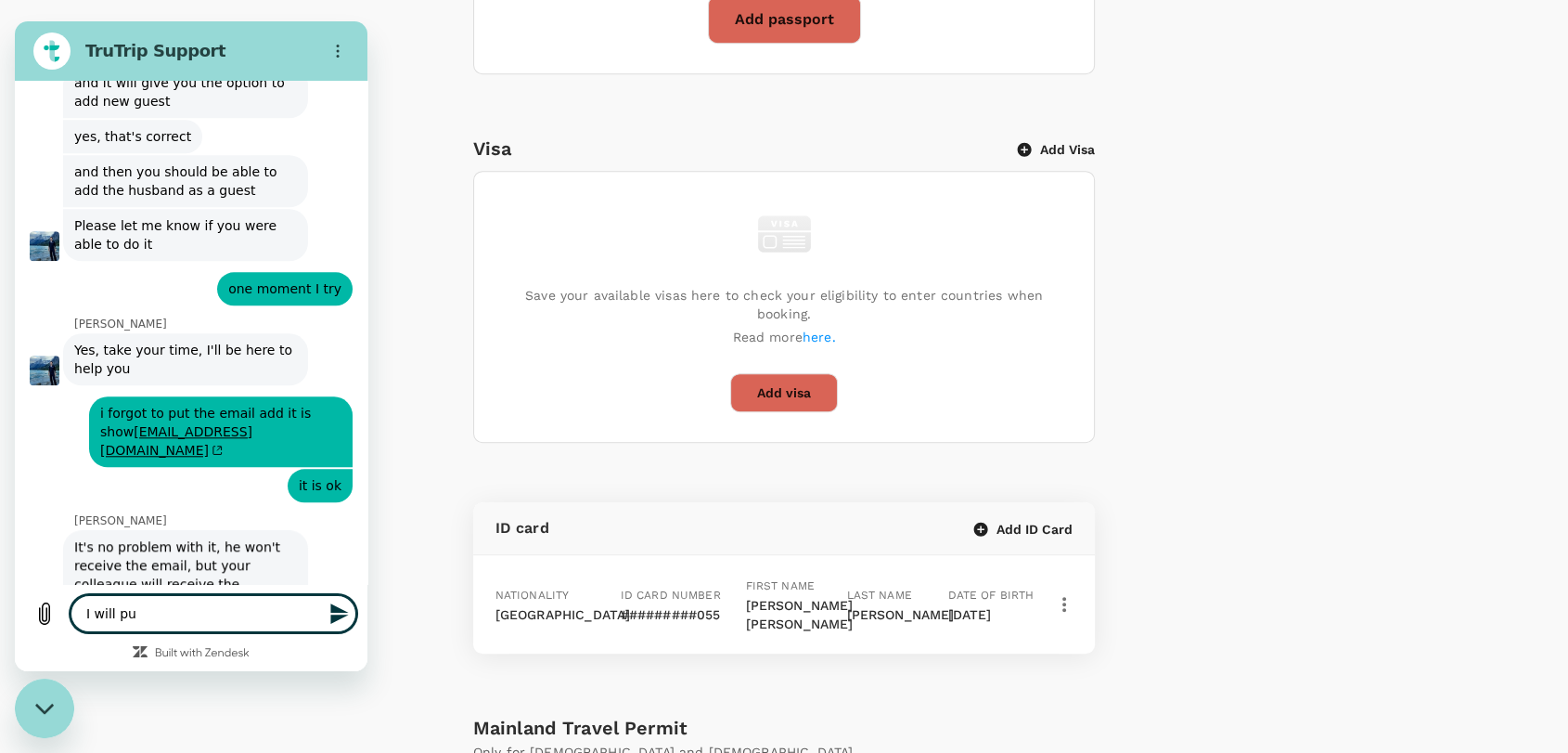
type textarea "I will pur"
type textarea "x"
type textarea "I will purc"
type textarea "x"
type textarea "I will purch"
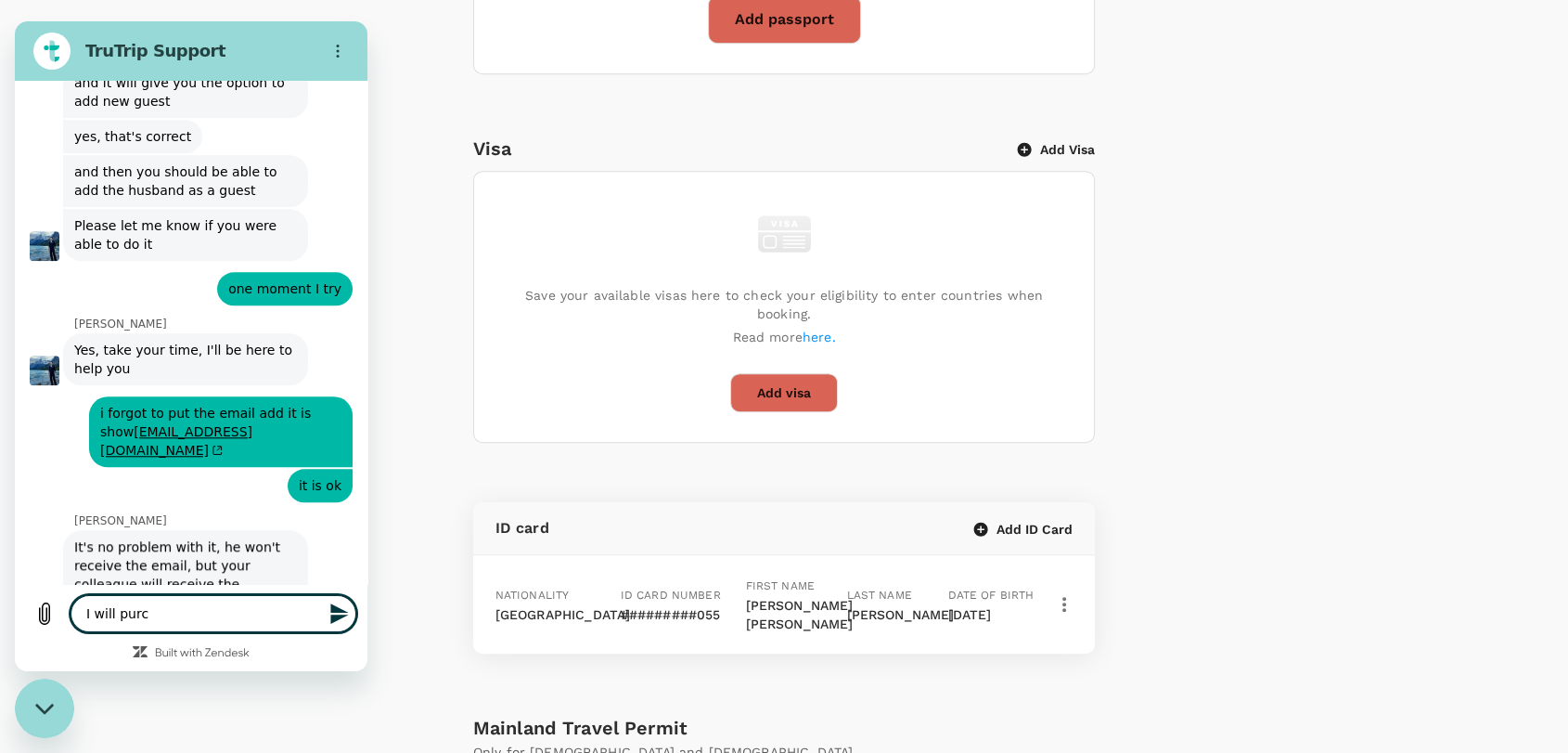
type textarea "x"
type textarea "I will purcha"
type textarea "x"
type textarea "I will purchas"
type textarea "x"
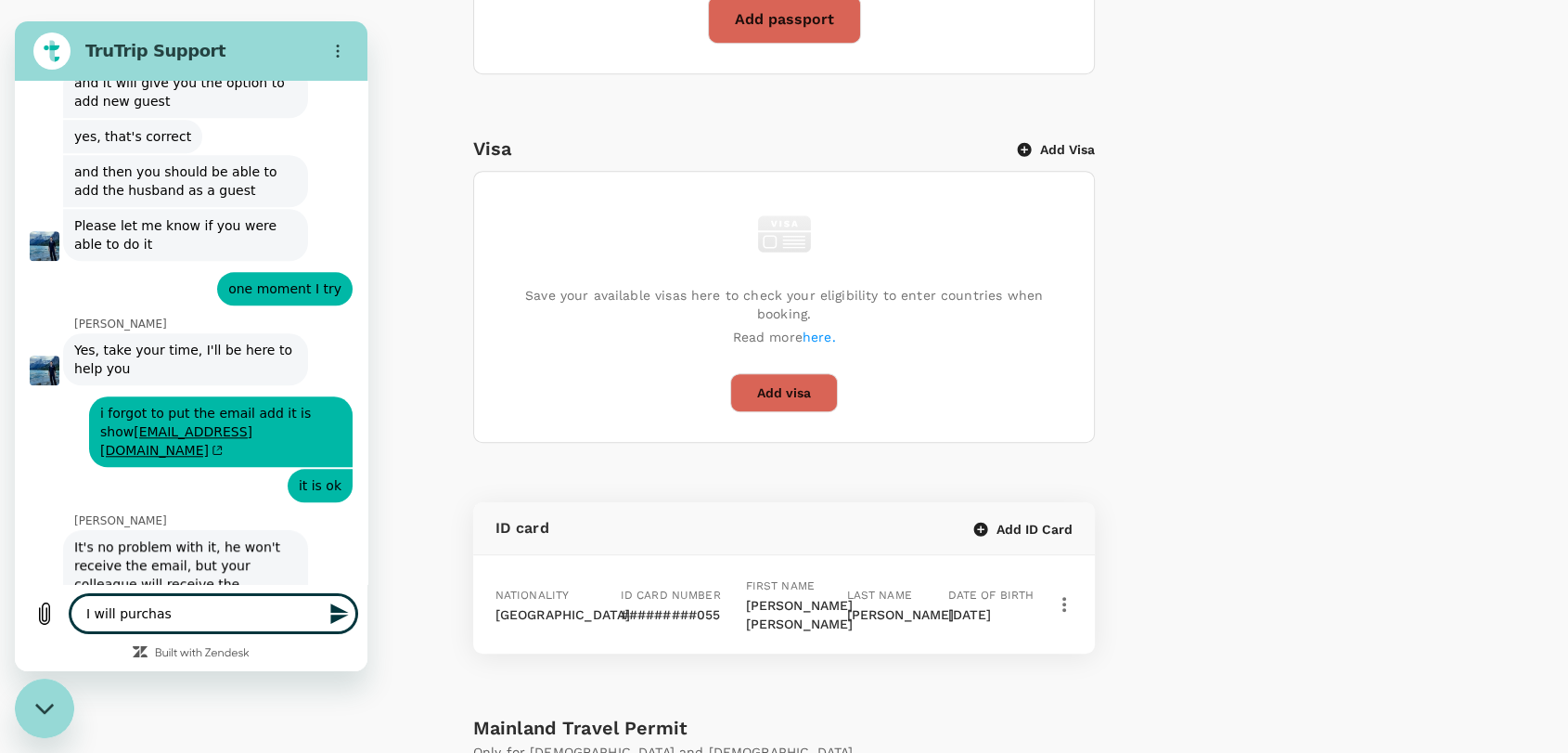
type textarea "I will purchase"
type textarea "x"
type textarea "I will purchase"
type textarea "x"
type textarea "I will purchase s"
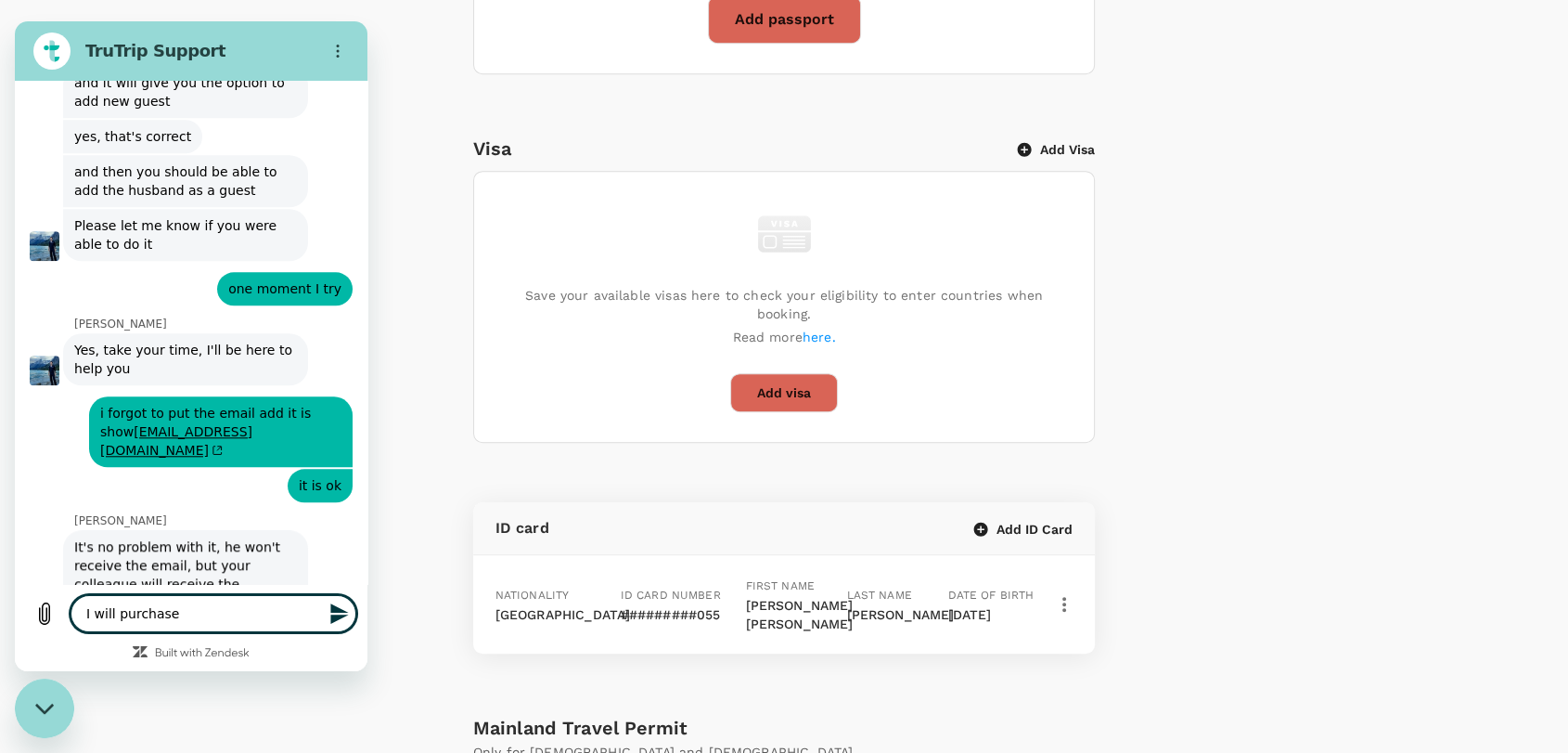
type textarea "x"
type textarea "I will purchase se"
type textarea "x"
type textarea "I will purchase sep"
type textarea "x"
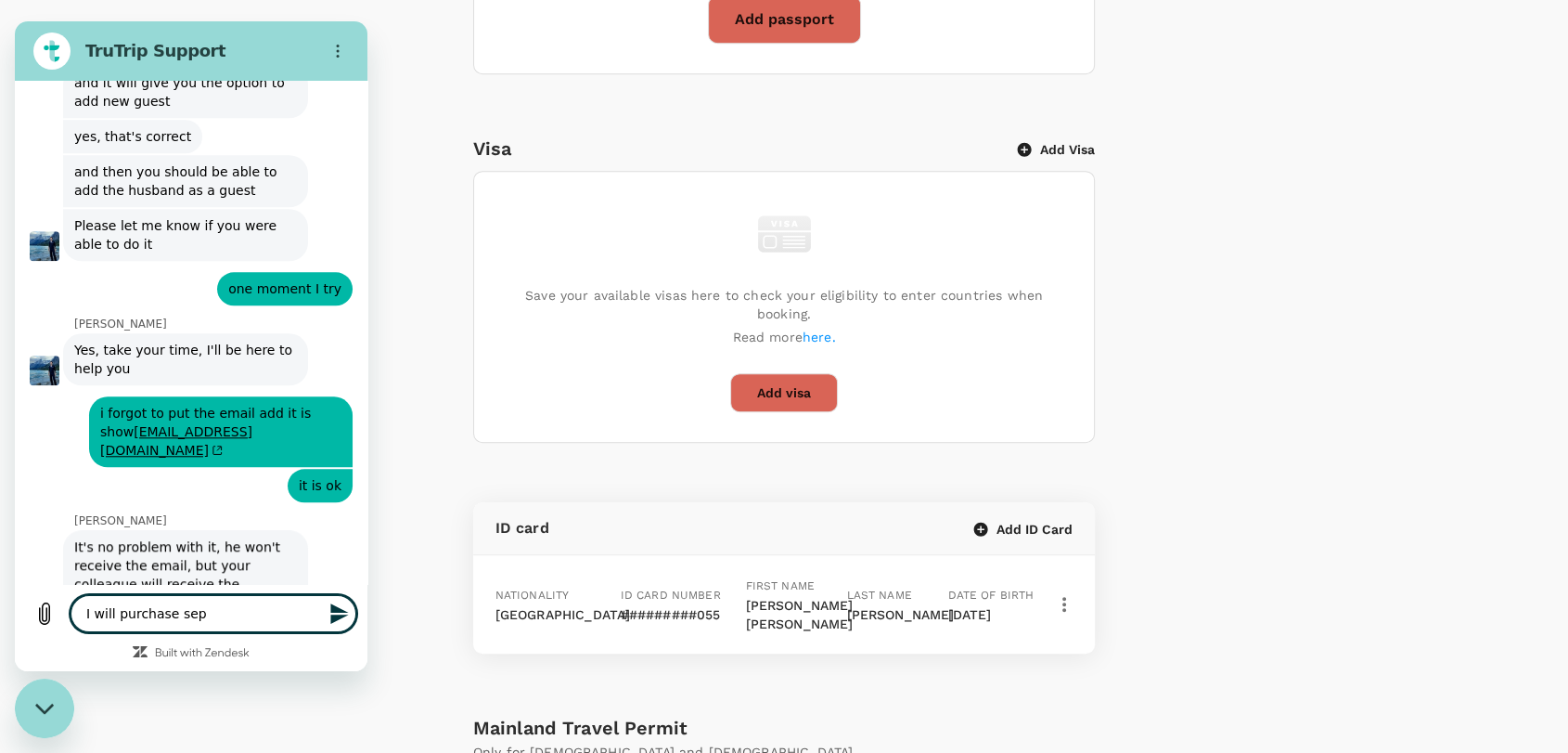
type textarea "I will purchase sepa"
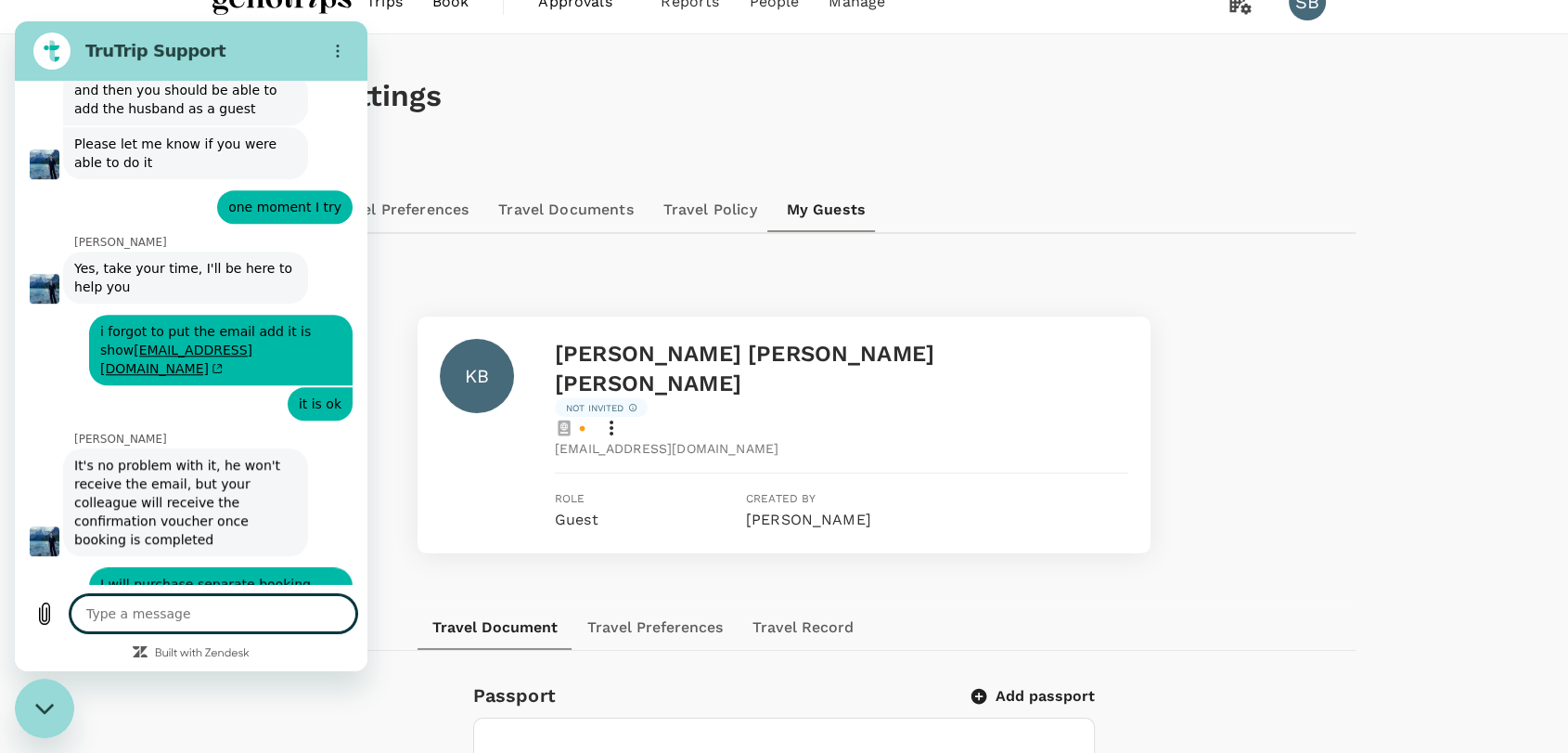
scroll to position [0, 0]
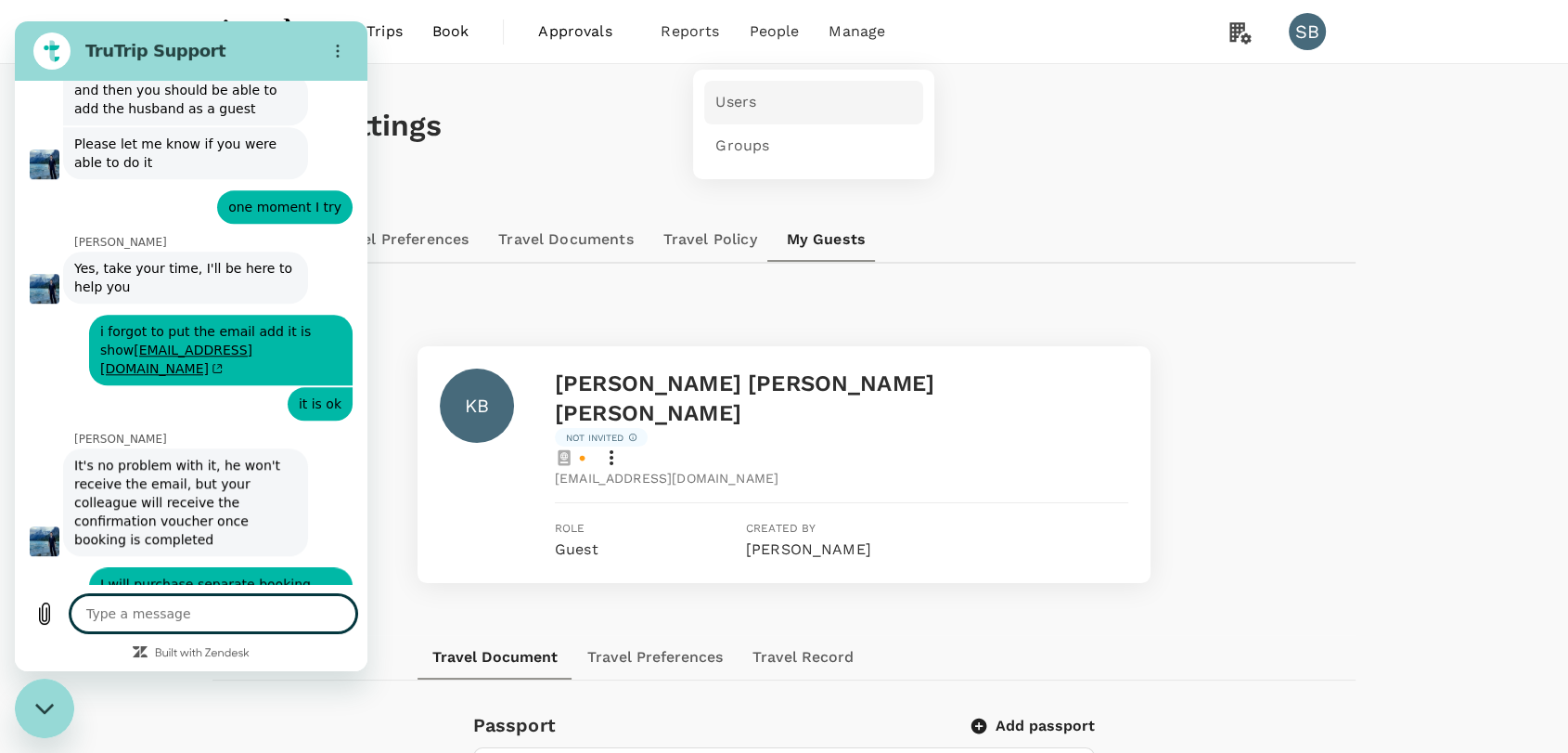
click at [737, 107] on span "Users" at bounding box center [736, 103] width 41 height 21
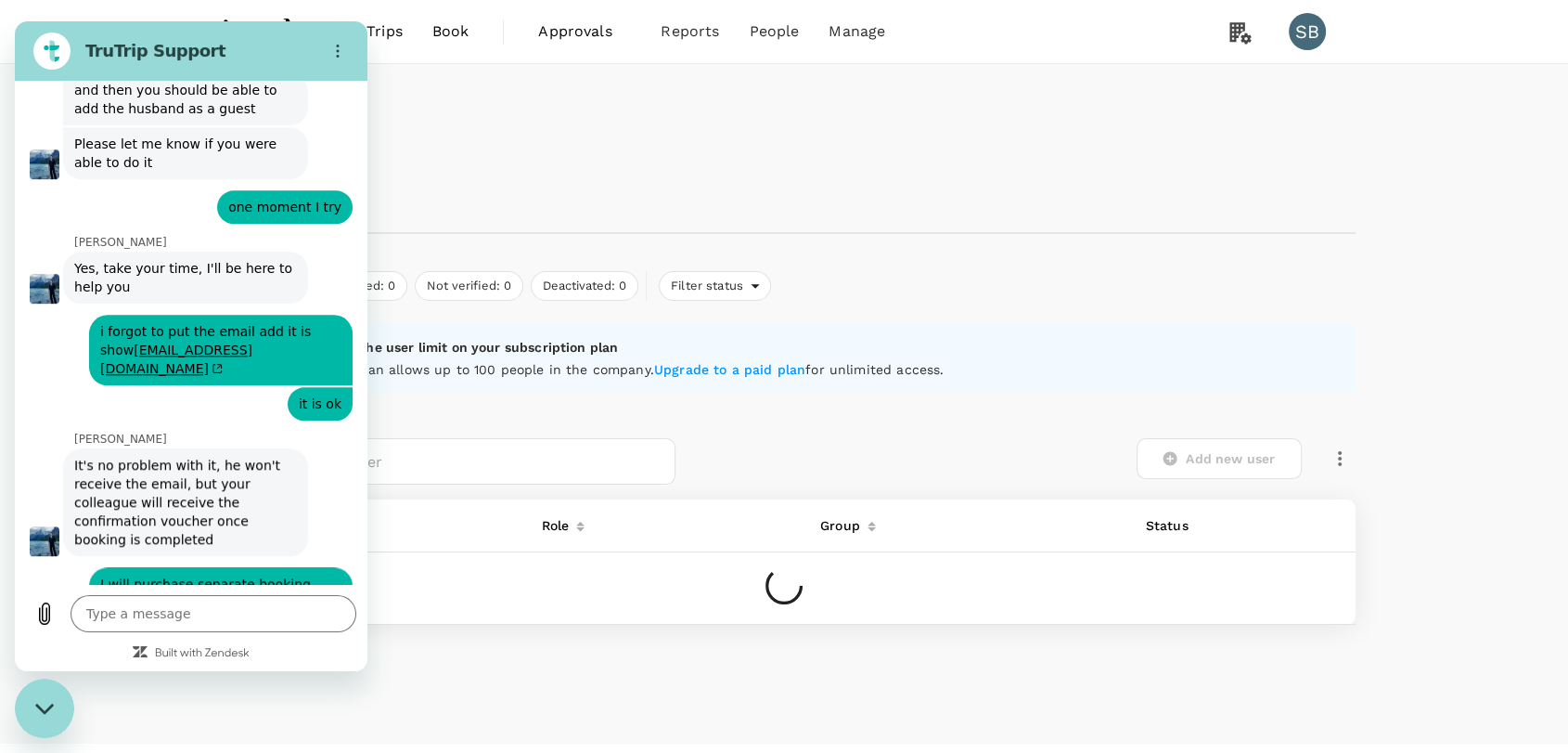
click at [55, 715] on div "Close messaging window" at bounding box center [44, 707] width 55 height 55
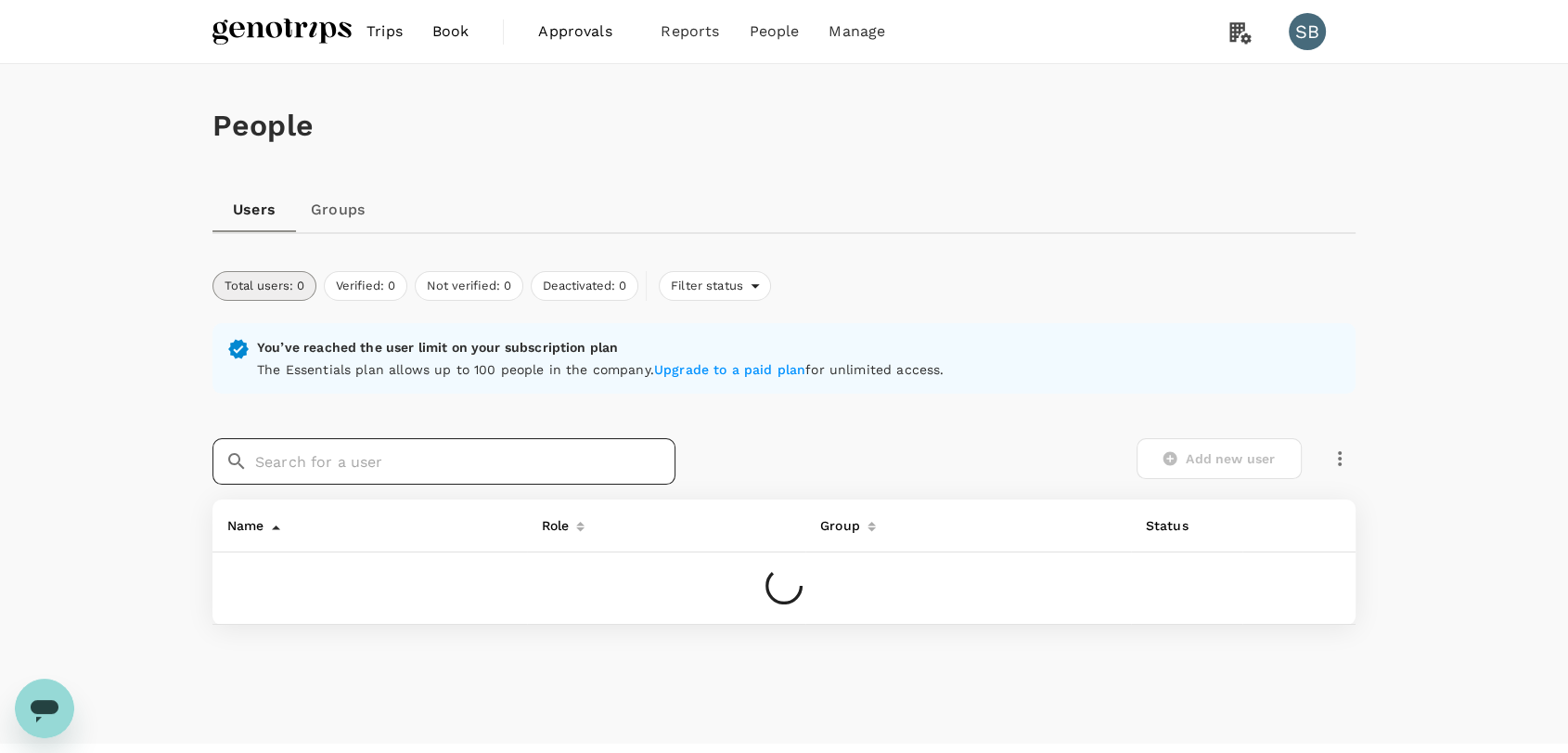
click at [309, 454] on input "text" at bounding box center [465, 461] width 421 height 47
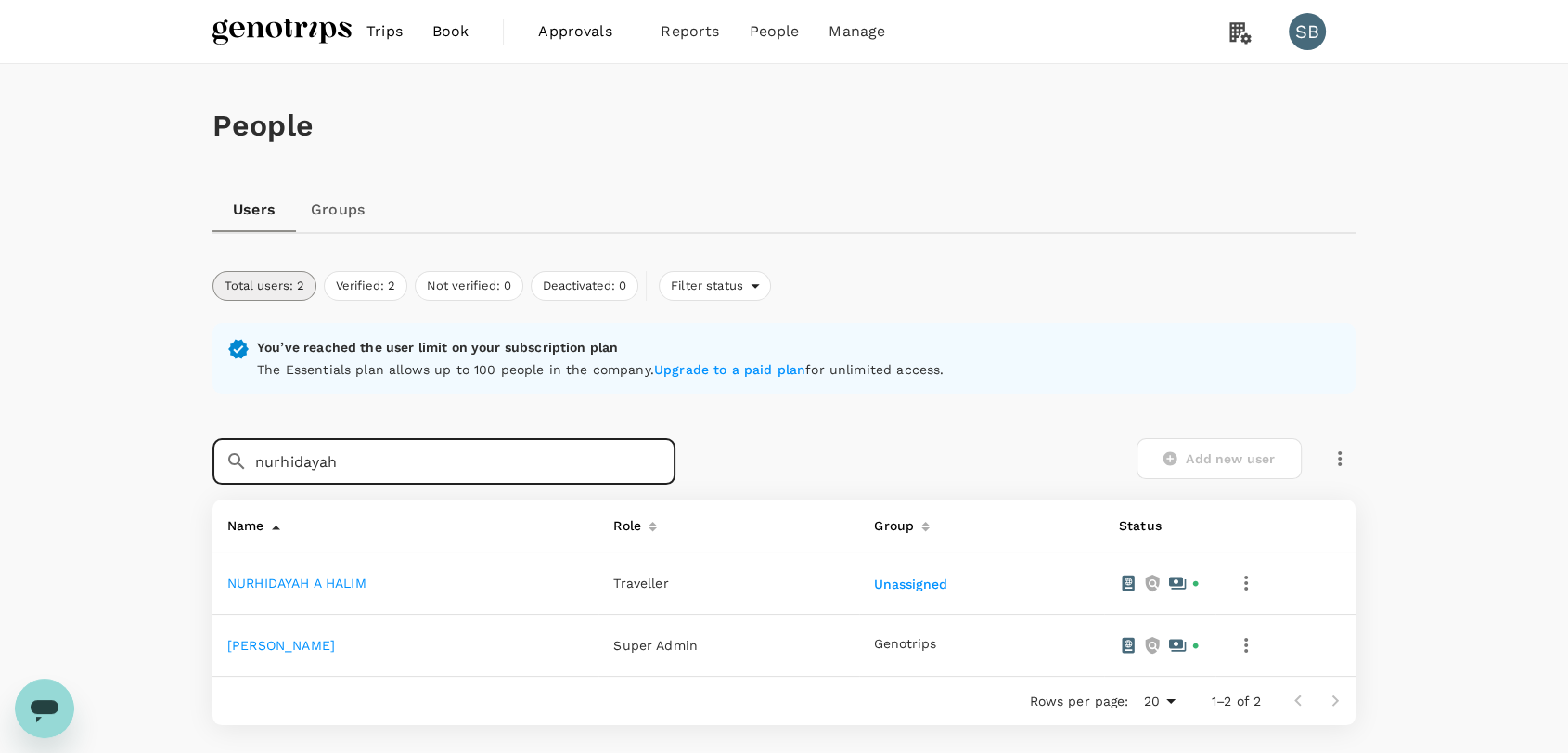
click at [340, 584] on link "NURHIDAYAH A HALIM" at bounding box center [298, 582] width 140 height 15
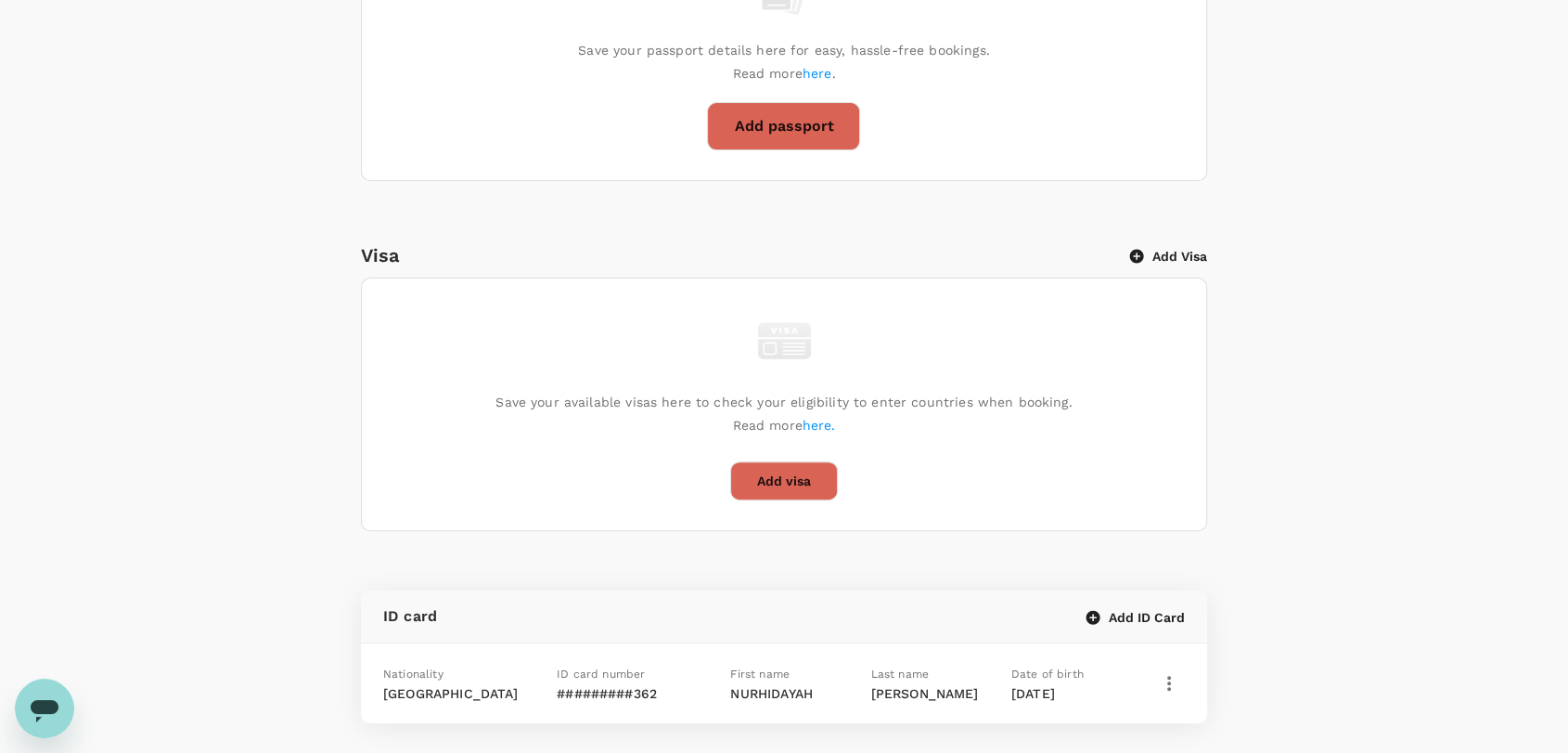
scroll to position [721, 0]
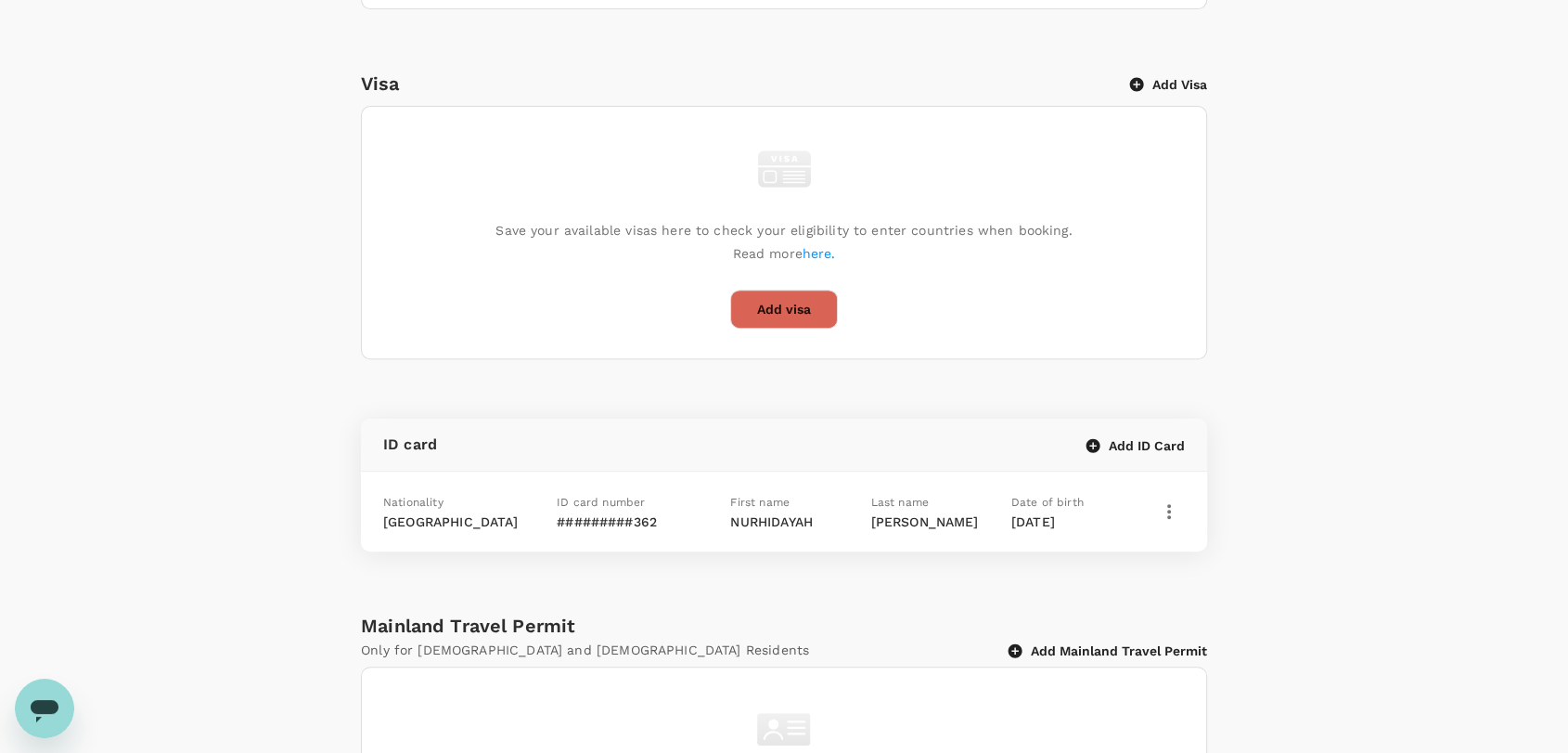
click at [1175, 515] on icon "button" at bounding box center [1169, 511] width 22 height 22
click at [1148, 551] on span "Edit" at bounding box center [1131, 559] width 48 height 22
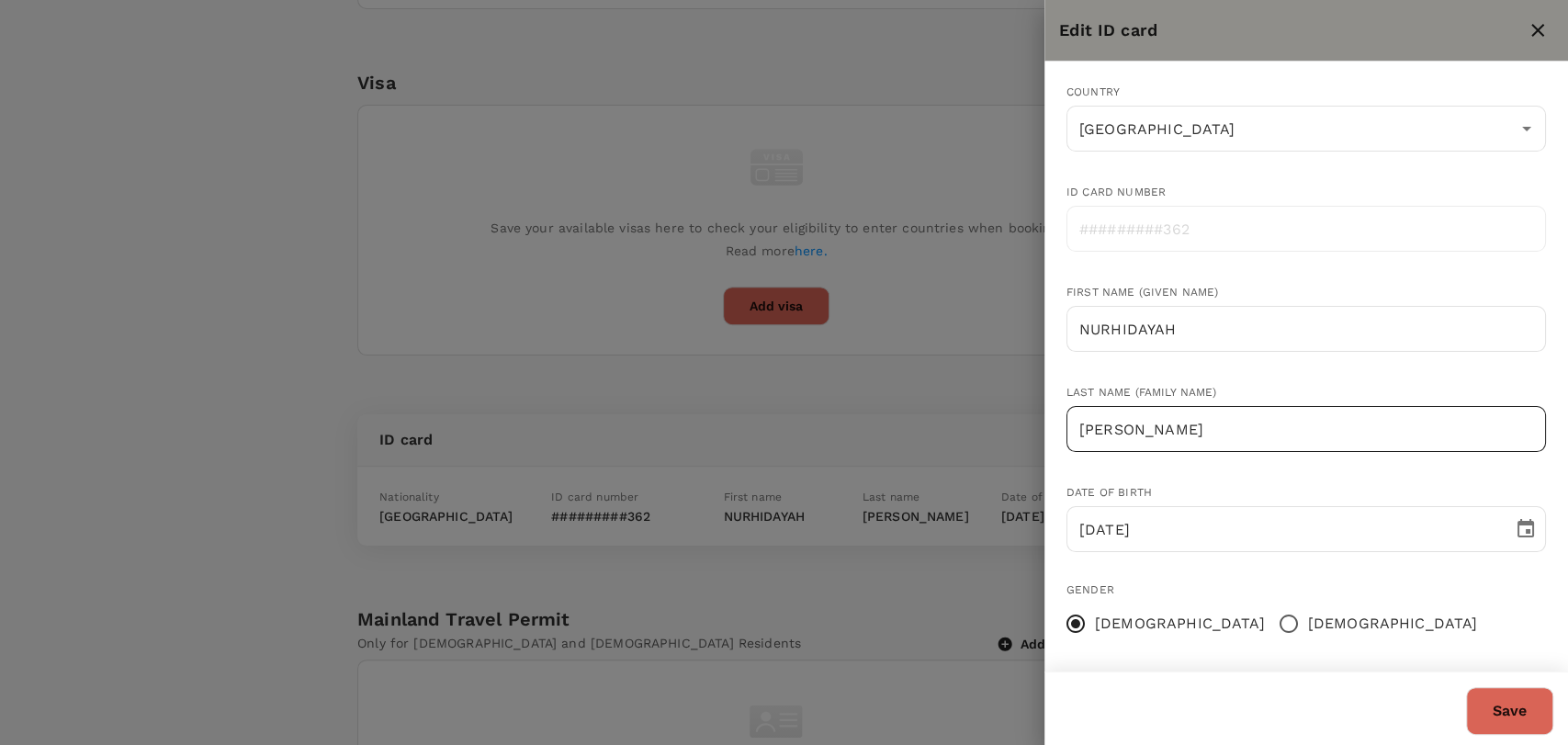
click at [1078, 426] on input "ABDUL HALIM" at bounding box center [1306, 429] width 480 height 46
click at [1532, 720] on button "Save" at bounding box center [1509, 710] width 87 height 48
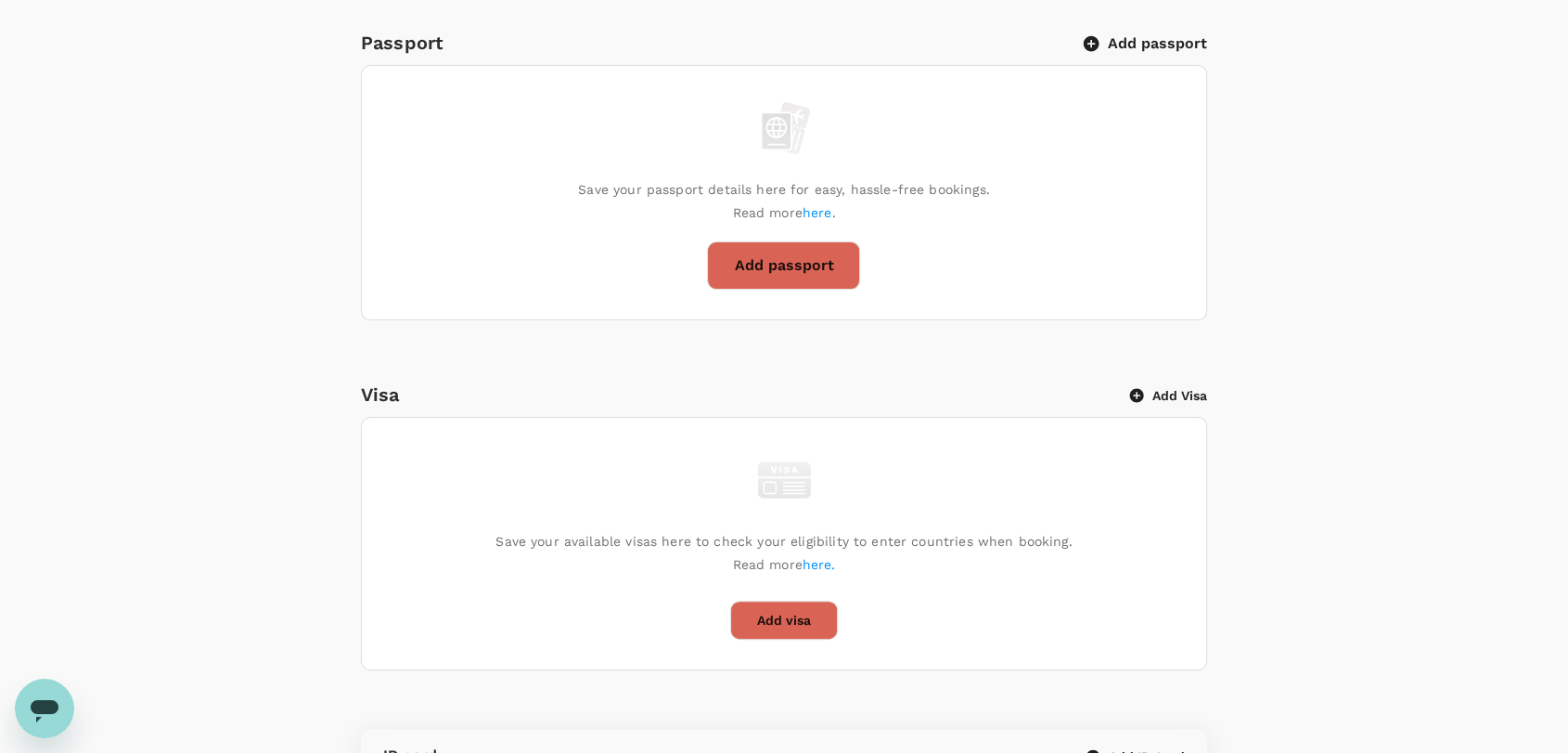
scroll to position [0, 0]
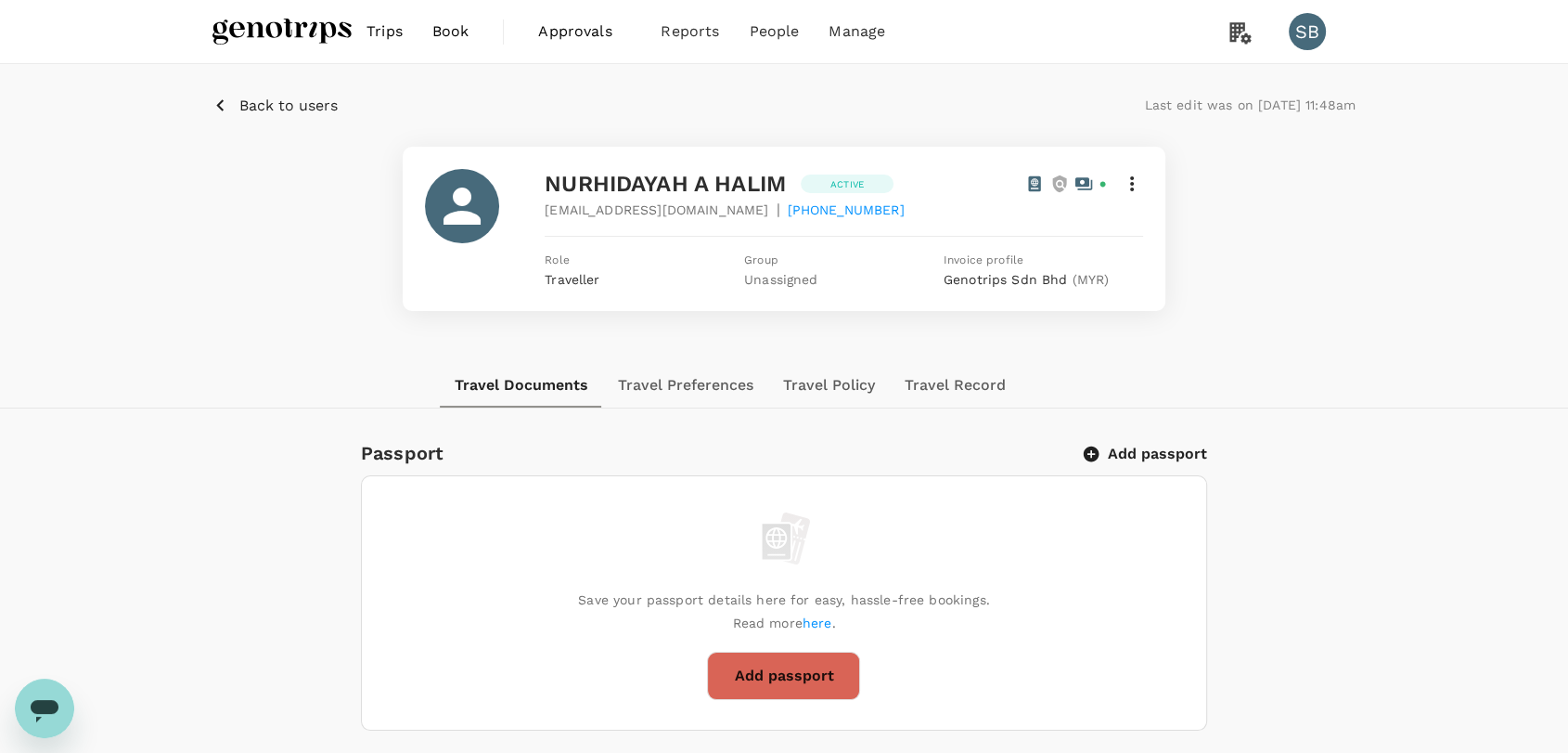
click at [274, 44] on img at bounding box center [282, 31] width 140 height 41
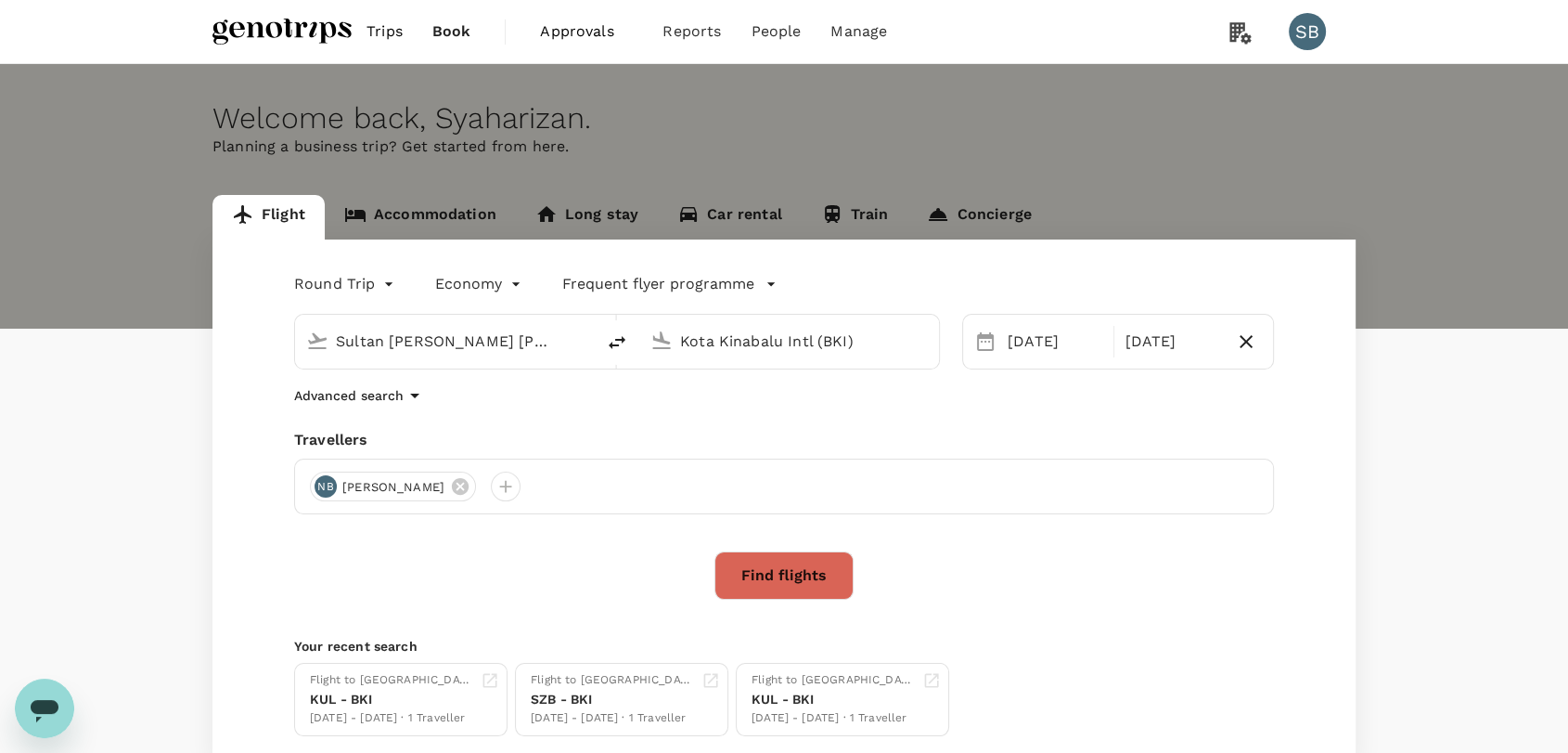
click at [40, 710] on icon "Open messaging window" at bounding box center [45, 710] width 28 height 22
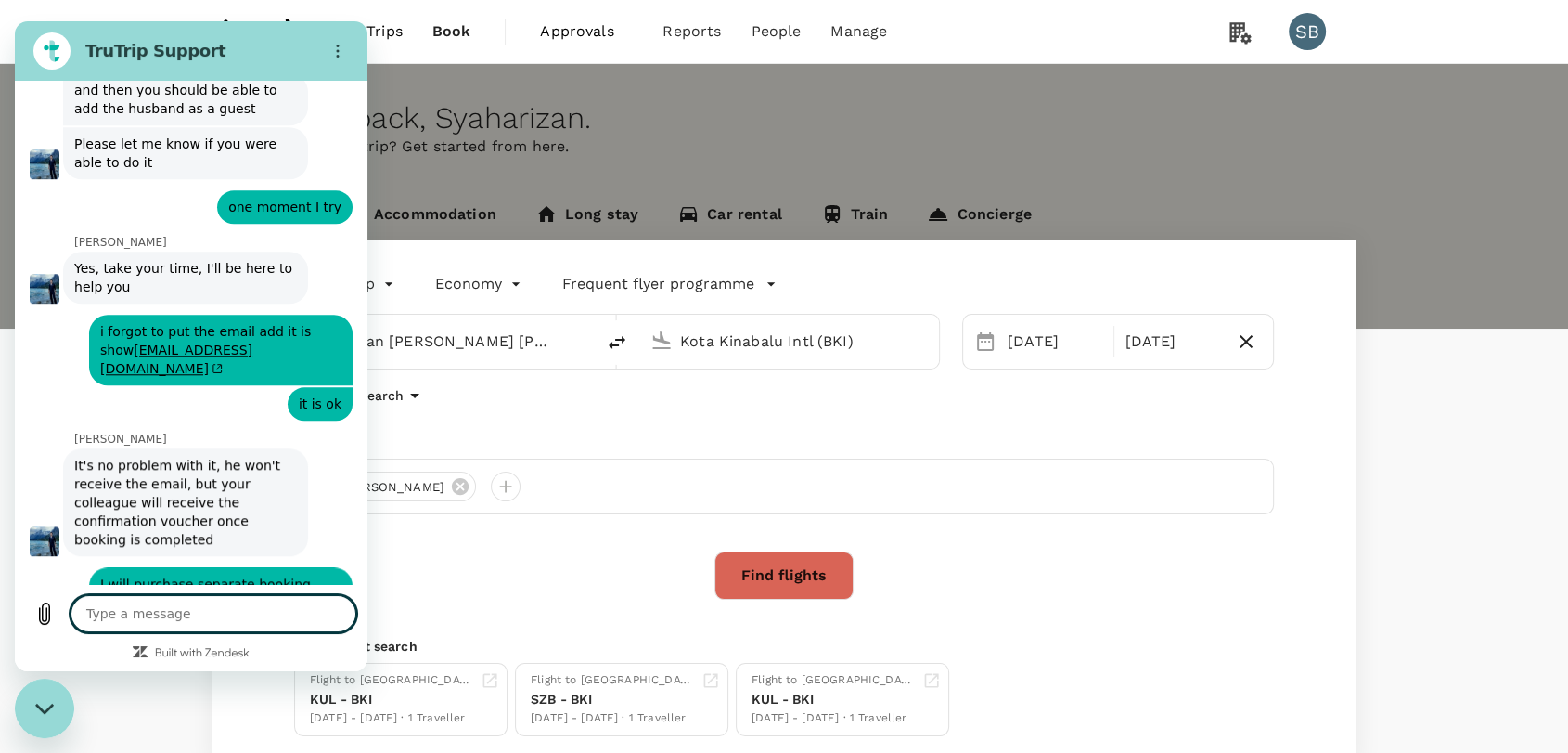
click at [42, 726] on div "Close messaging window" at bounding box center [44, 707] width 55 height 55
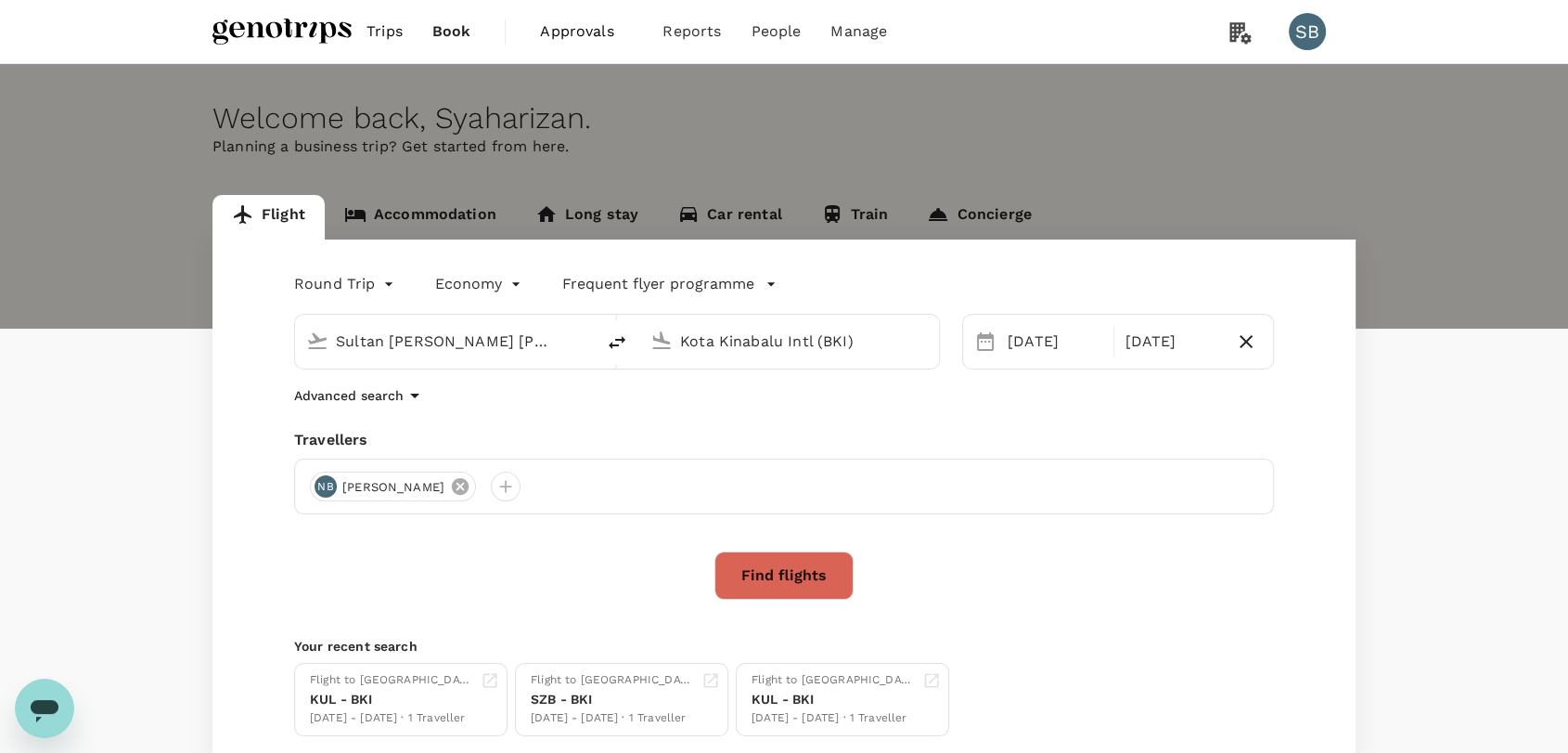
click at [469, 485] on icon at bounding box center [459, 486] width 16 height 16
click at [330, 484] on div at bounding box center [325, 486] width 30 height 30
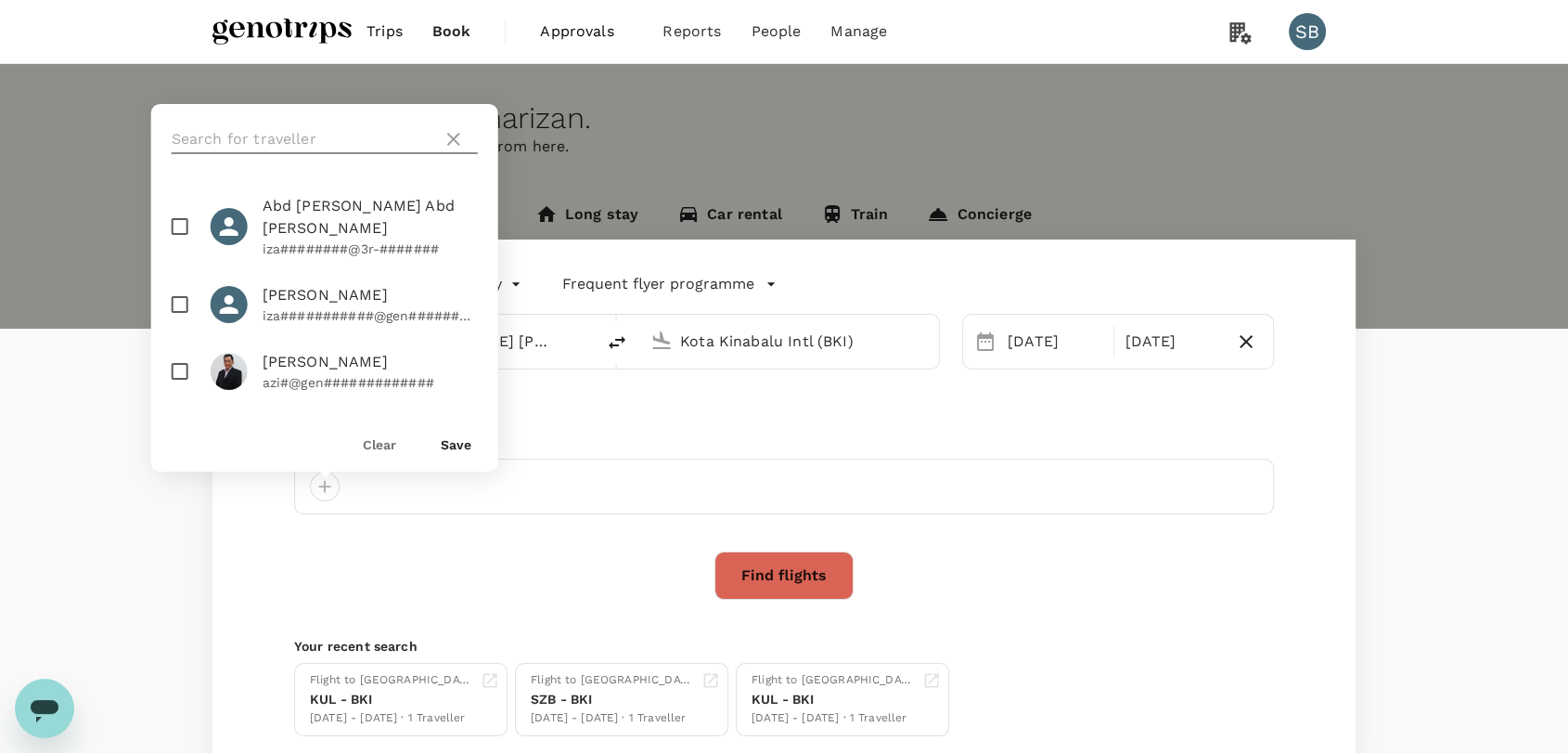
click at [290, 142] on input "text" at bounding box center [303, 139] width 264 height 30
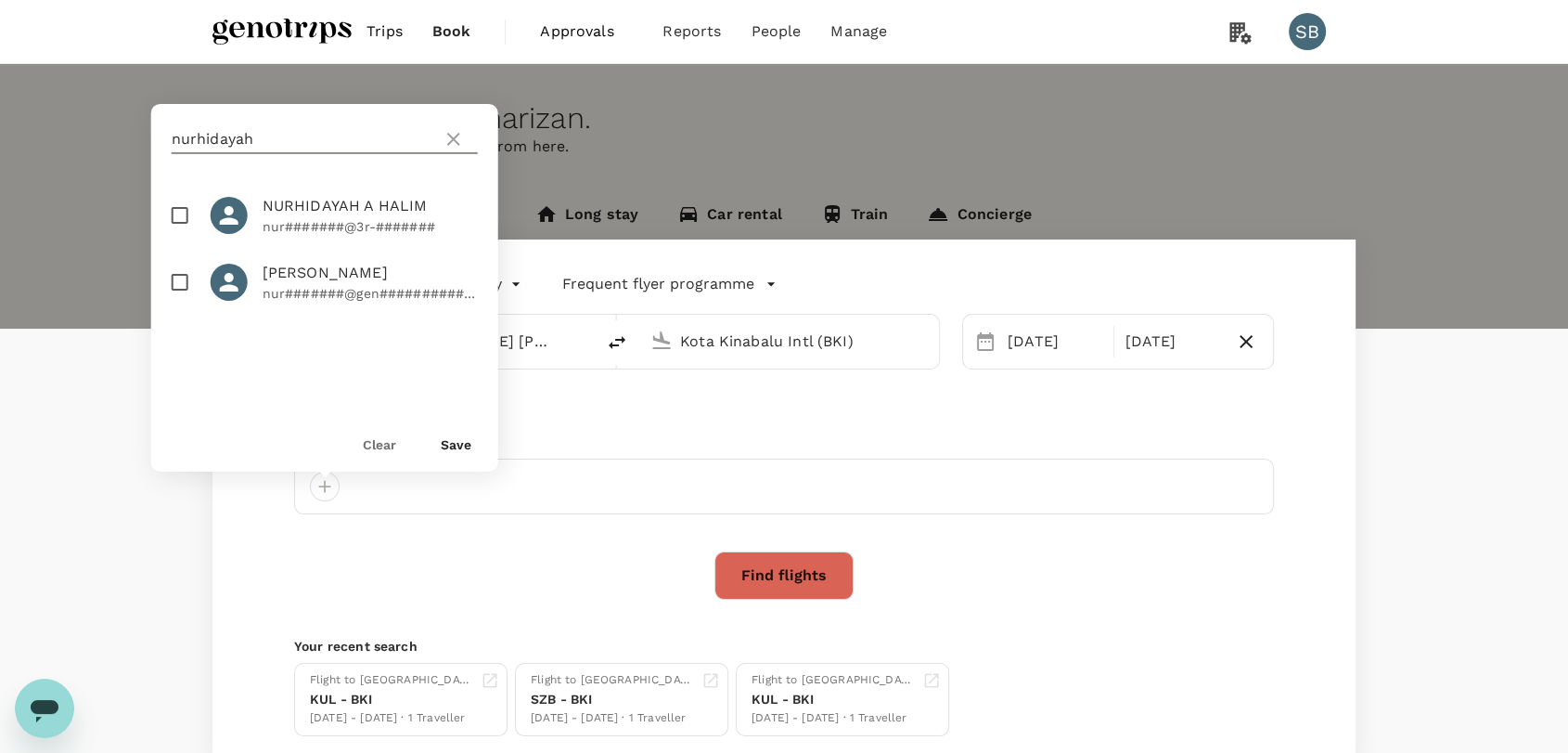
drag, startPoint x: 172, startPoint y: 213, endPoint x: 183, endPoint y: 222, distance: 14.2
click at [174, 214] on input "checkbox" at bounding box center [180, 215] width 39 height 39
click at [453, 446] on button "Save" at bounding box center [456, 444] width 31 height 15
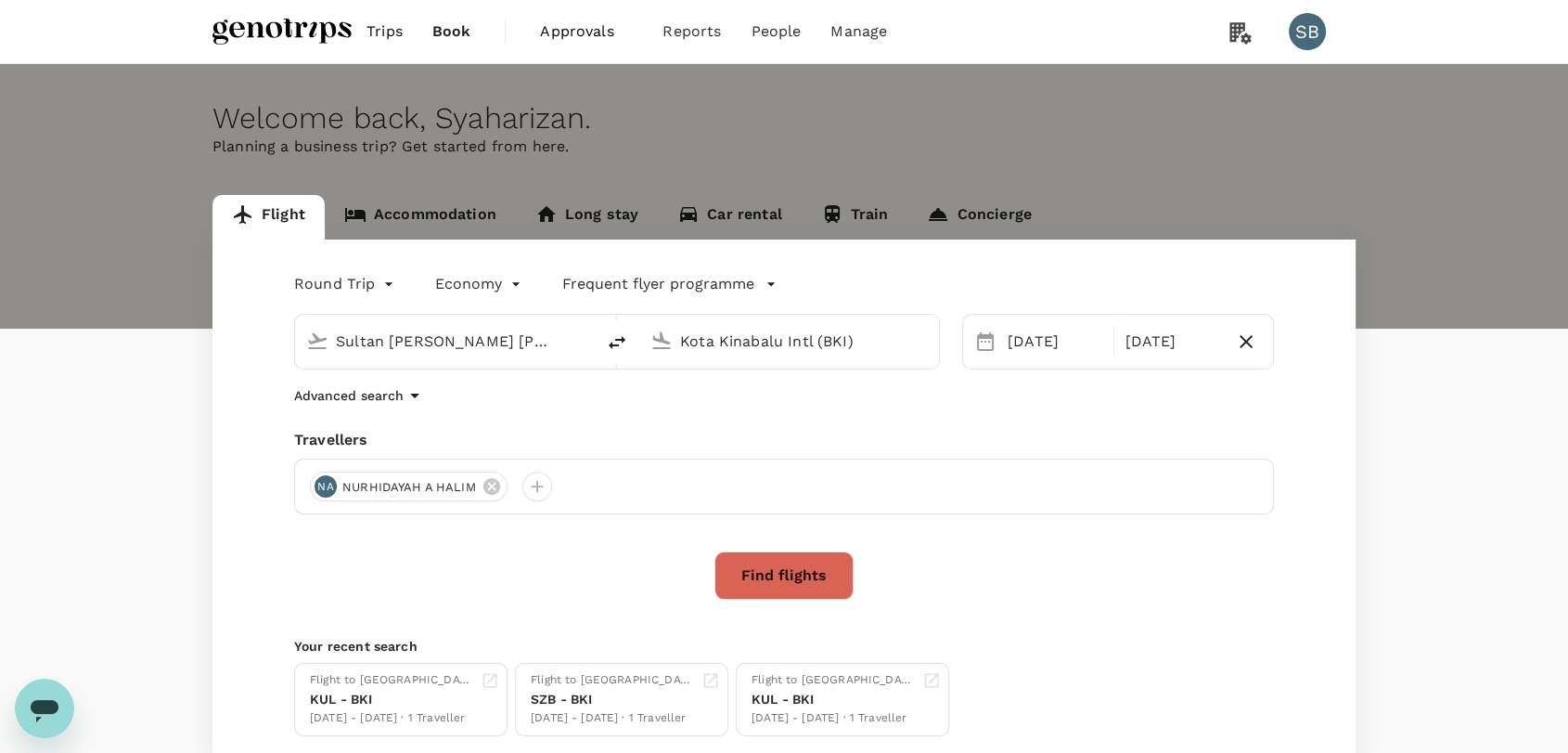
click at [297, 35] on img at bounding box center [282, 31] width 140 height 41
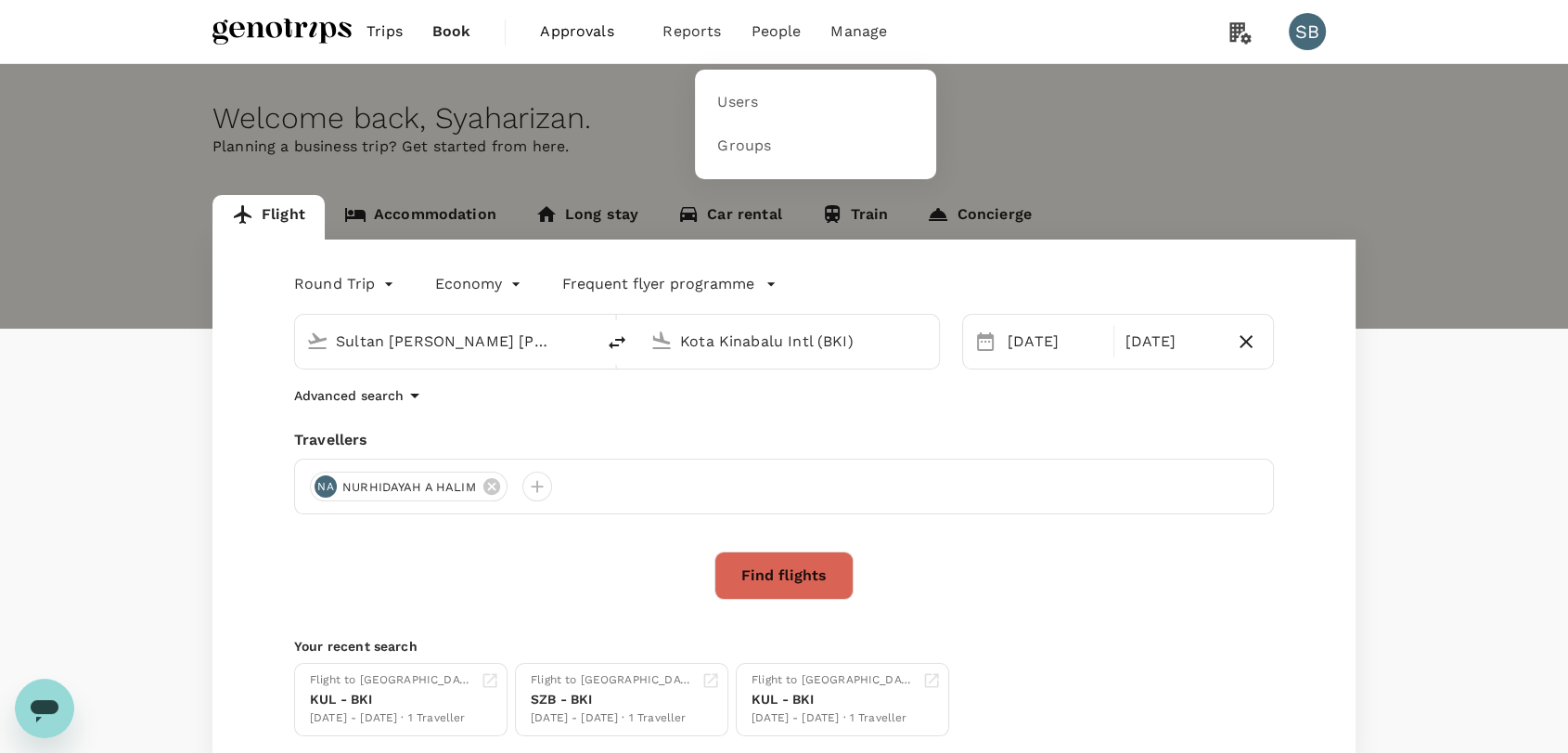
click at [787, 45] on li "People" at bounding box center [775, 31] width 79 height 63
click at [775, 99] on link "Users" at bounding box center [816, 102] width 219 height 44
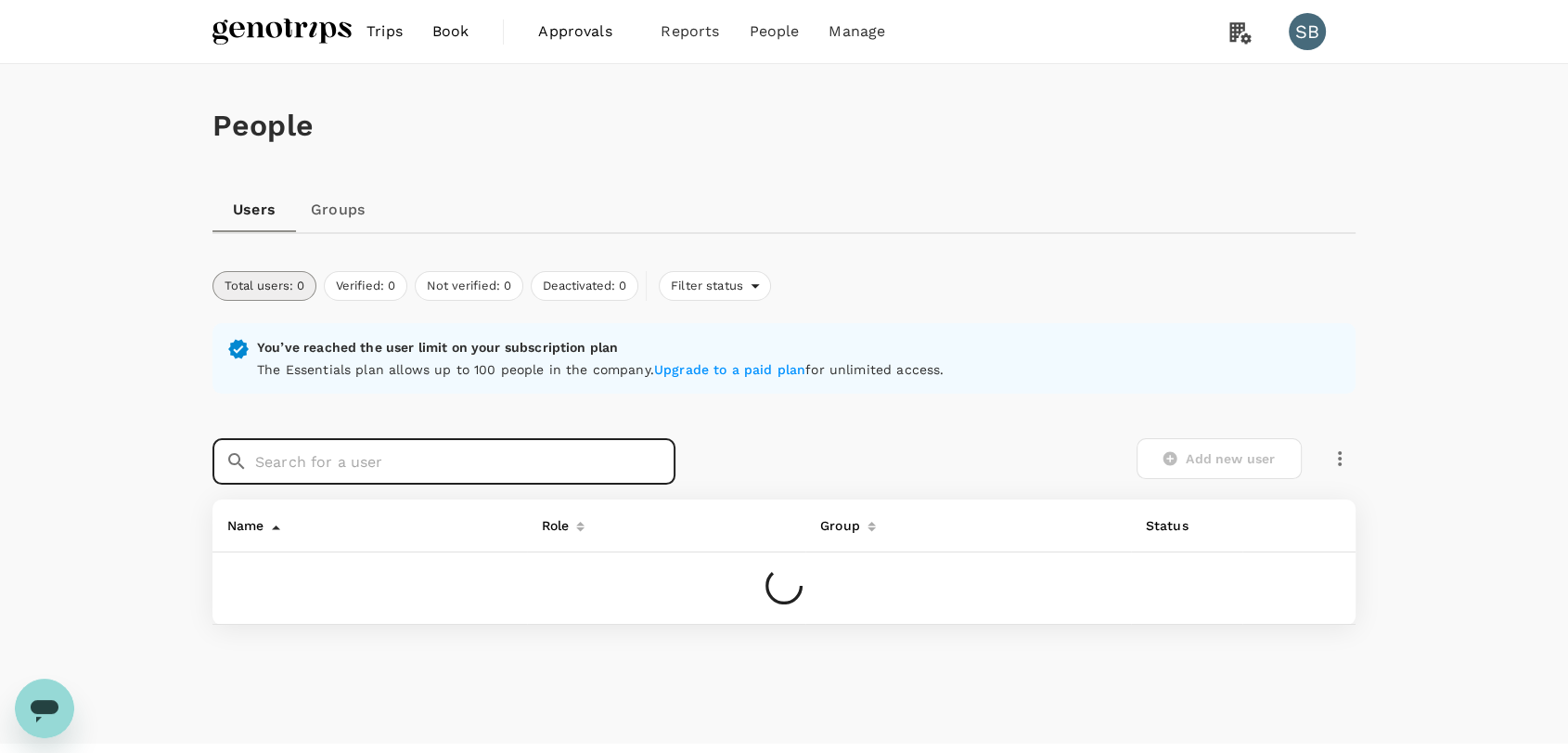
click at [362, 471] on input "text" at bounding box center [465, 461] width 421 height 47
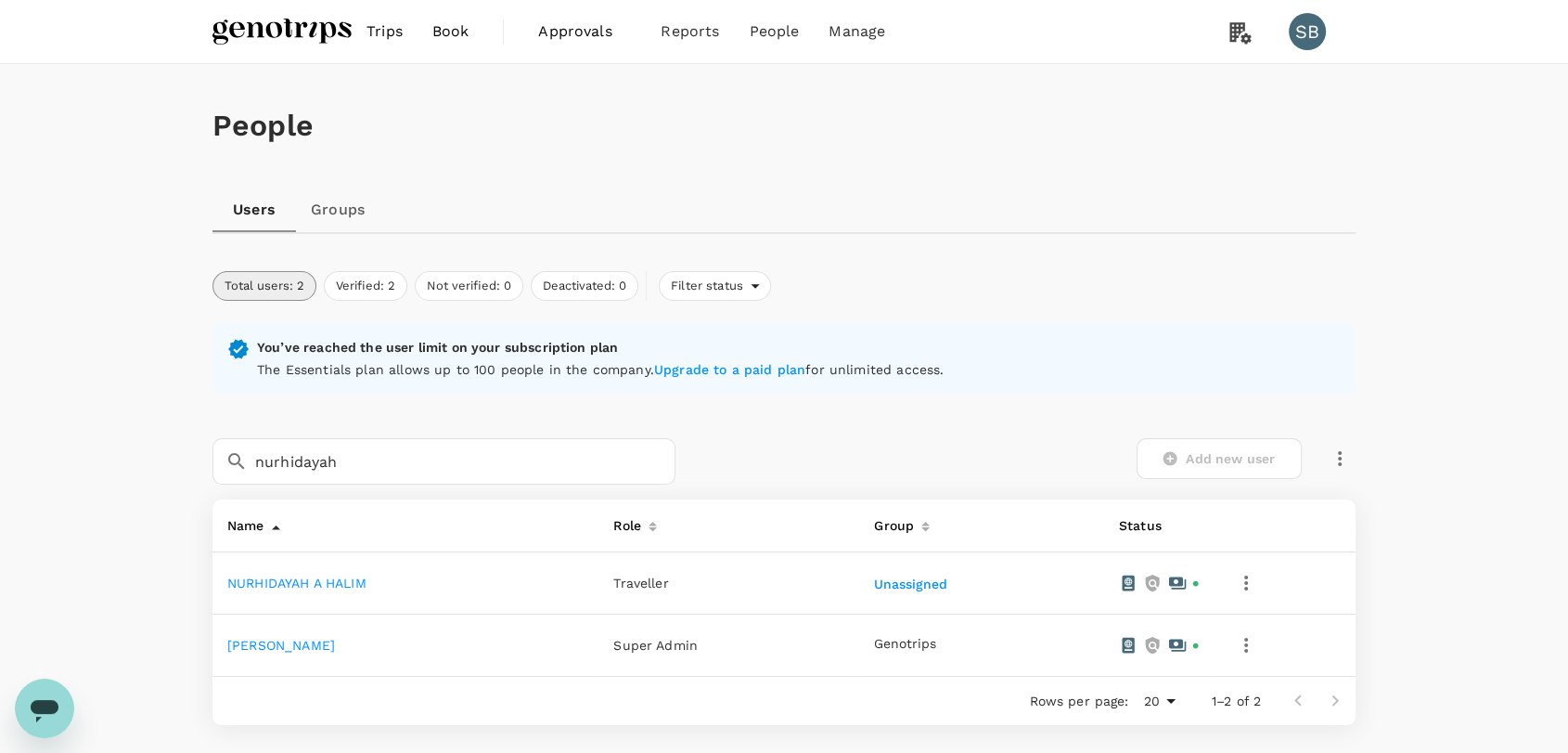
click at [352, 581] on link "NURHIDAYAH A HALIM" at bounding box center [298, 582] width 140 height 15
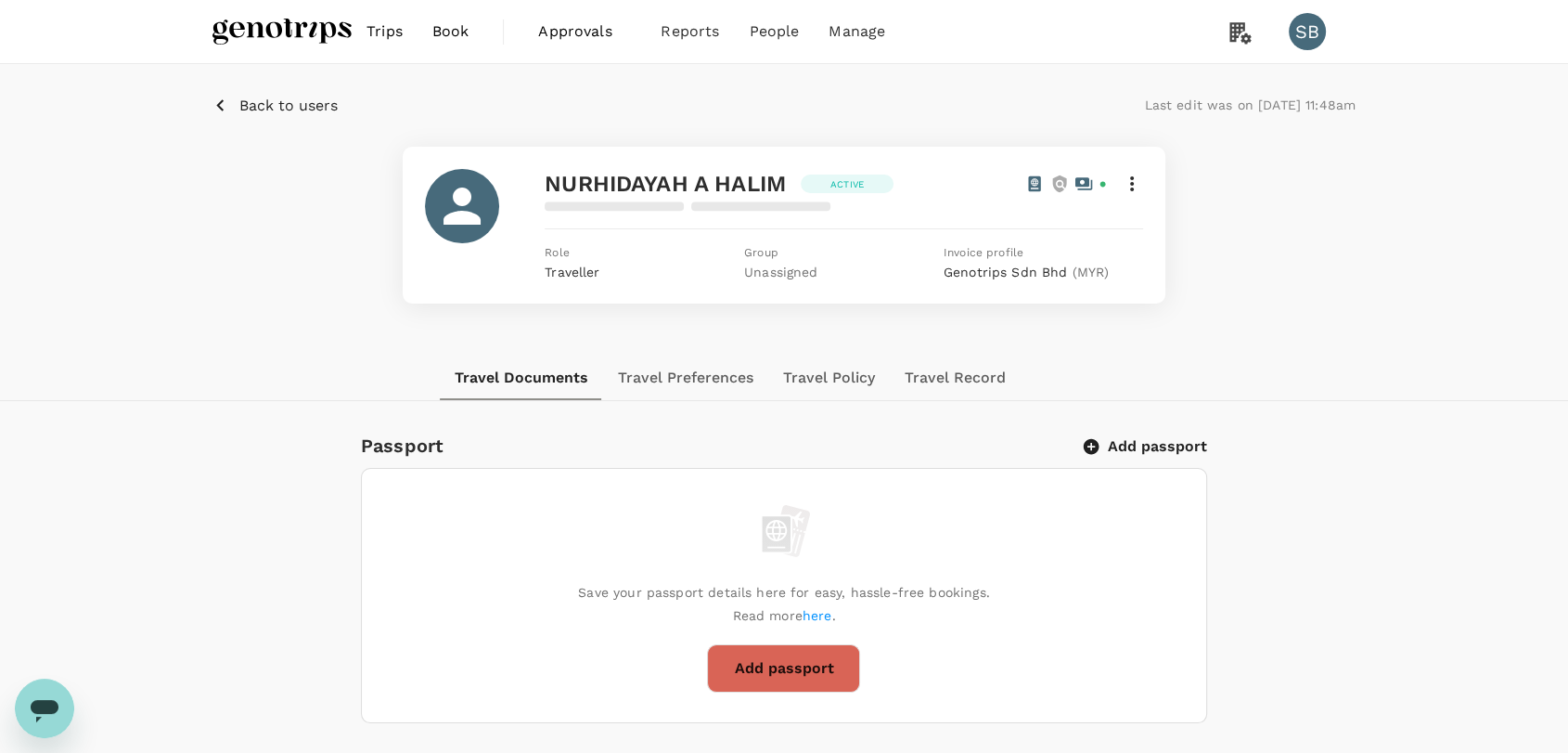
click at [1135, 187] on icon at bounding box center [1132, 183] width 22 height 22
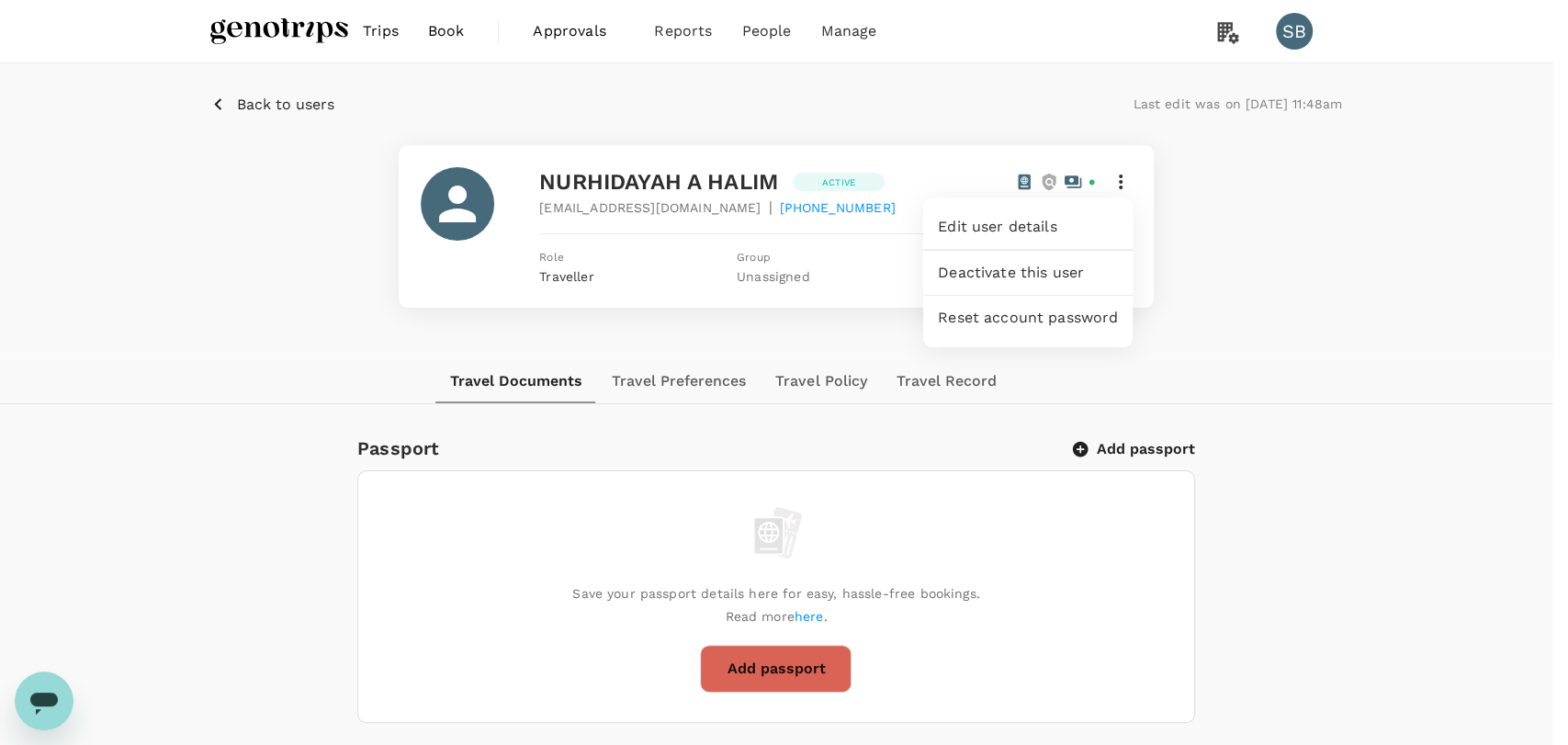
click at [1065, 225] on span "Edit user details" at bounding box center [1028, 226] width 180 height 22
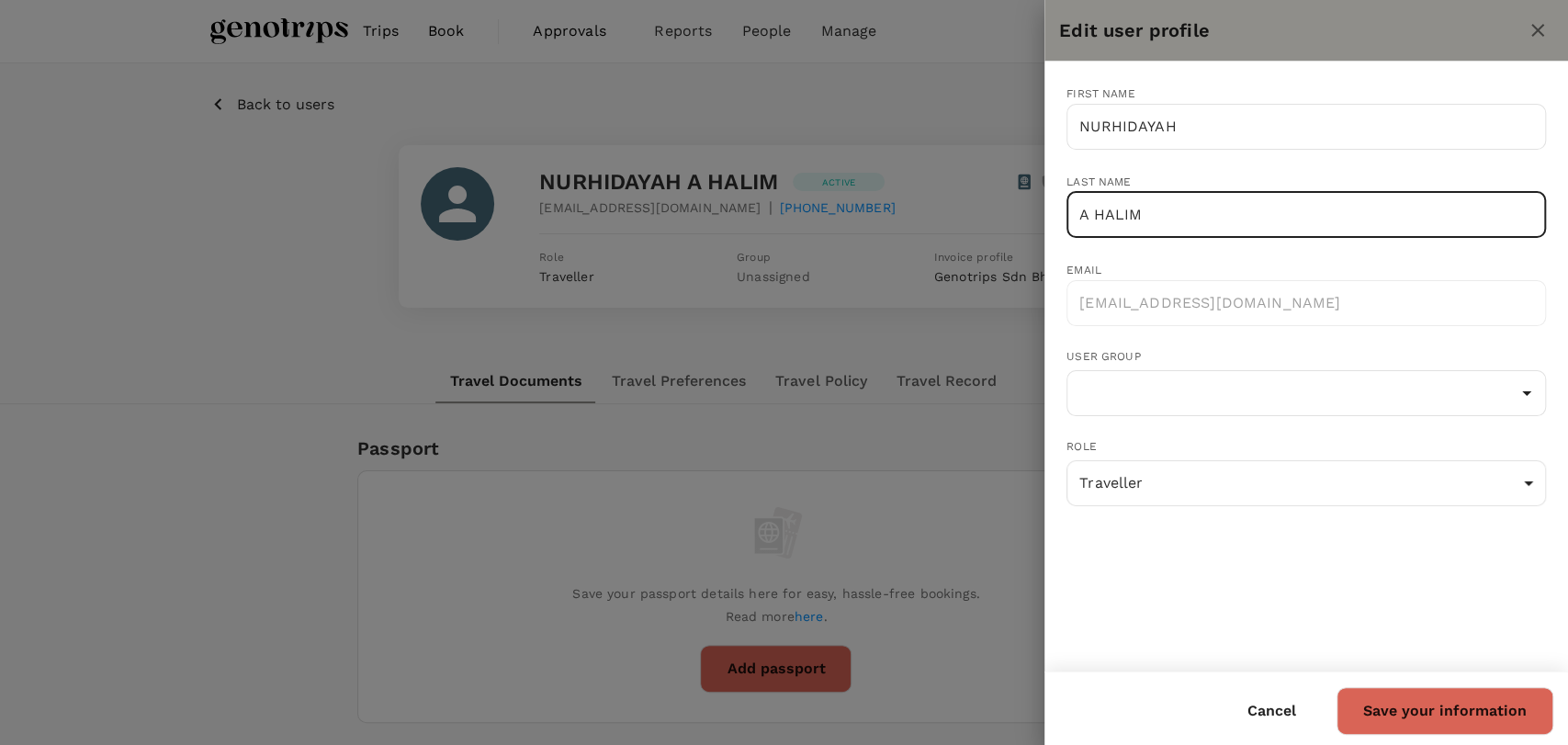
click at [1079, 205] on input "A HALIM" at bounding box center [1306, 215] width 480 height 46
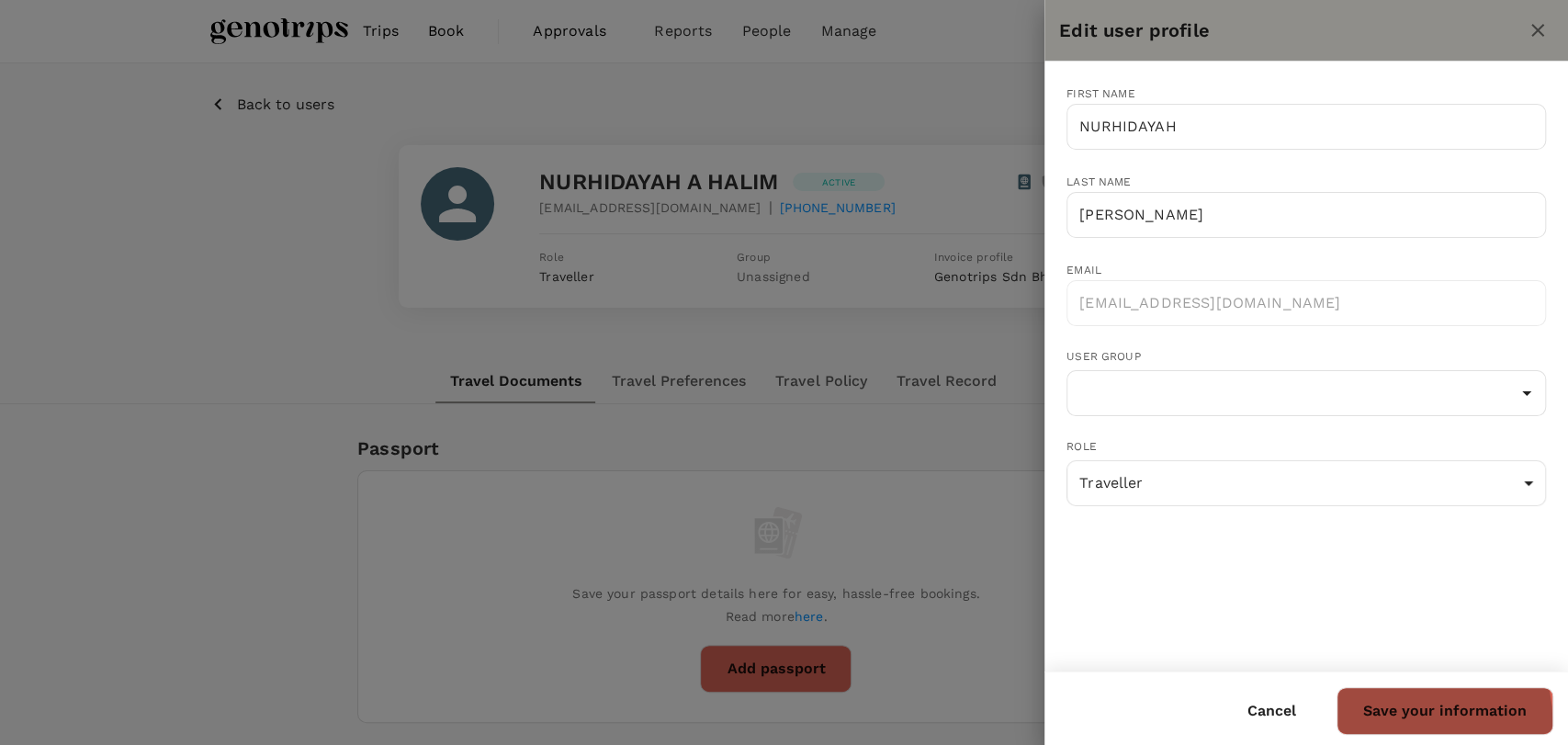
click at [1416, 719] on button "Save your information" at bounding box center [1444, 710] width 217 height 48
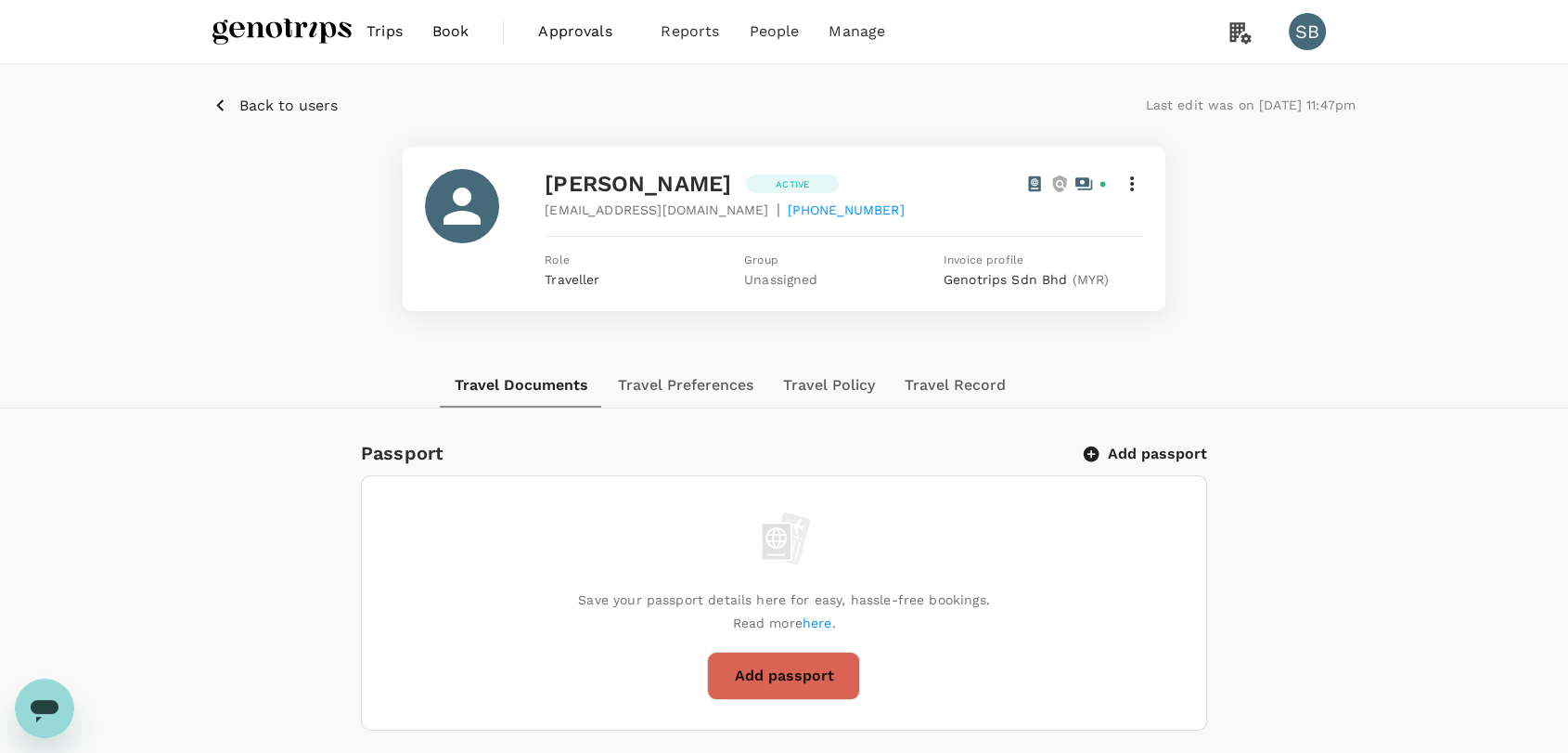
click at [287, 38] on img at bounding box center [282, 31] width 140 height 41
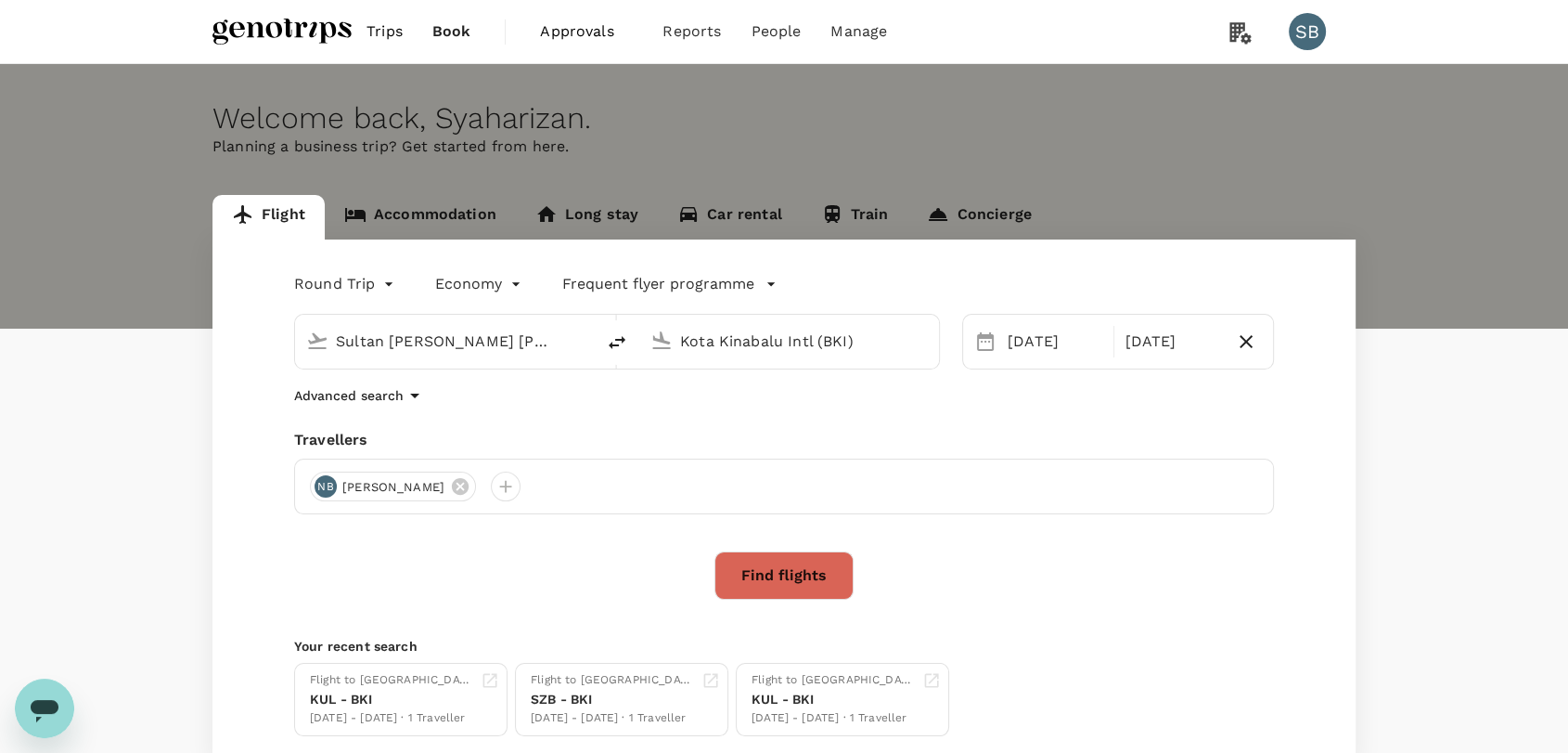
click at [751, 574] on button "Find flights" at bounding box center [784, 576] width 140 height 48
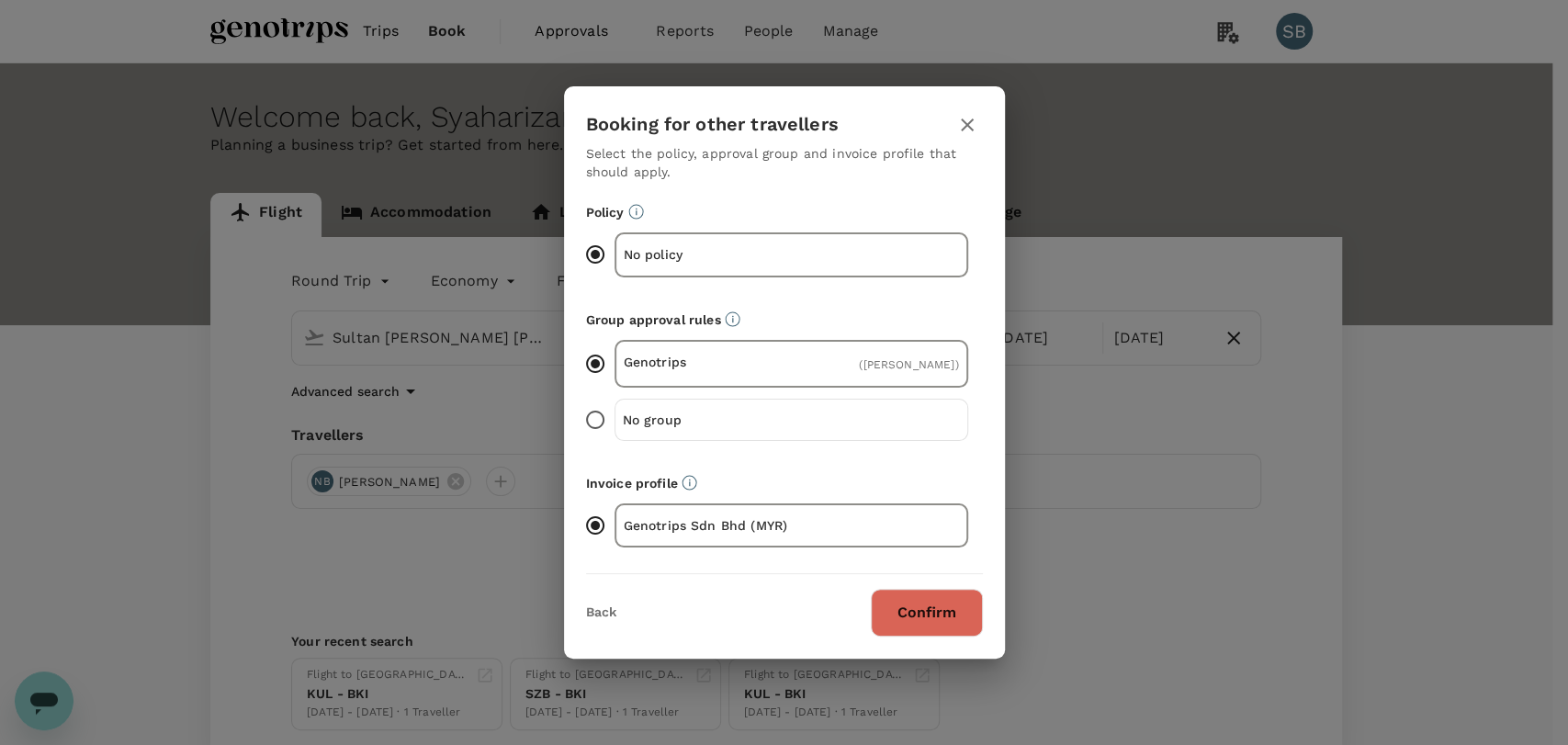
click at [917, 618] on button "Confirm" at bounding box center [926, 613] width 112 height 48
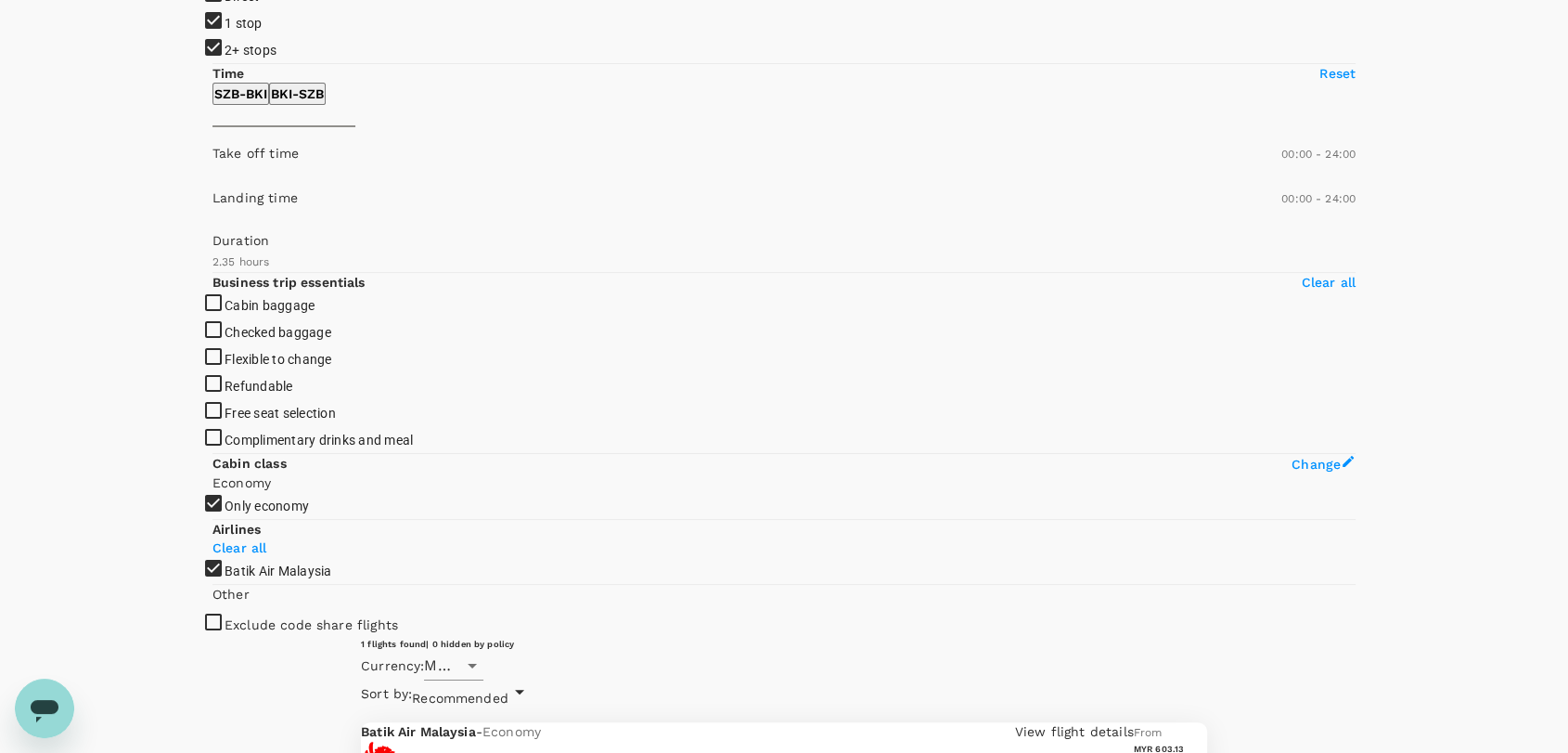
scroll to position [195, 0]
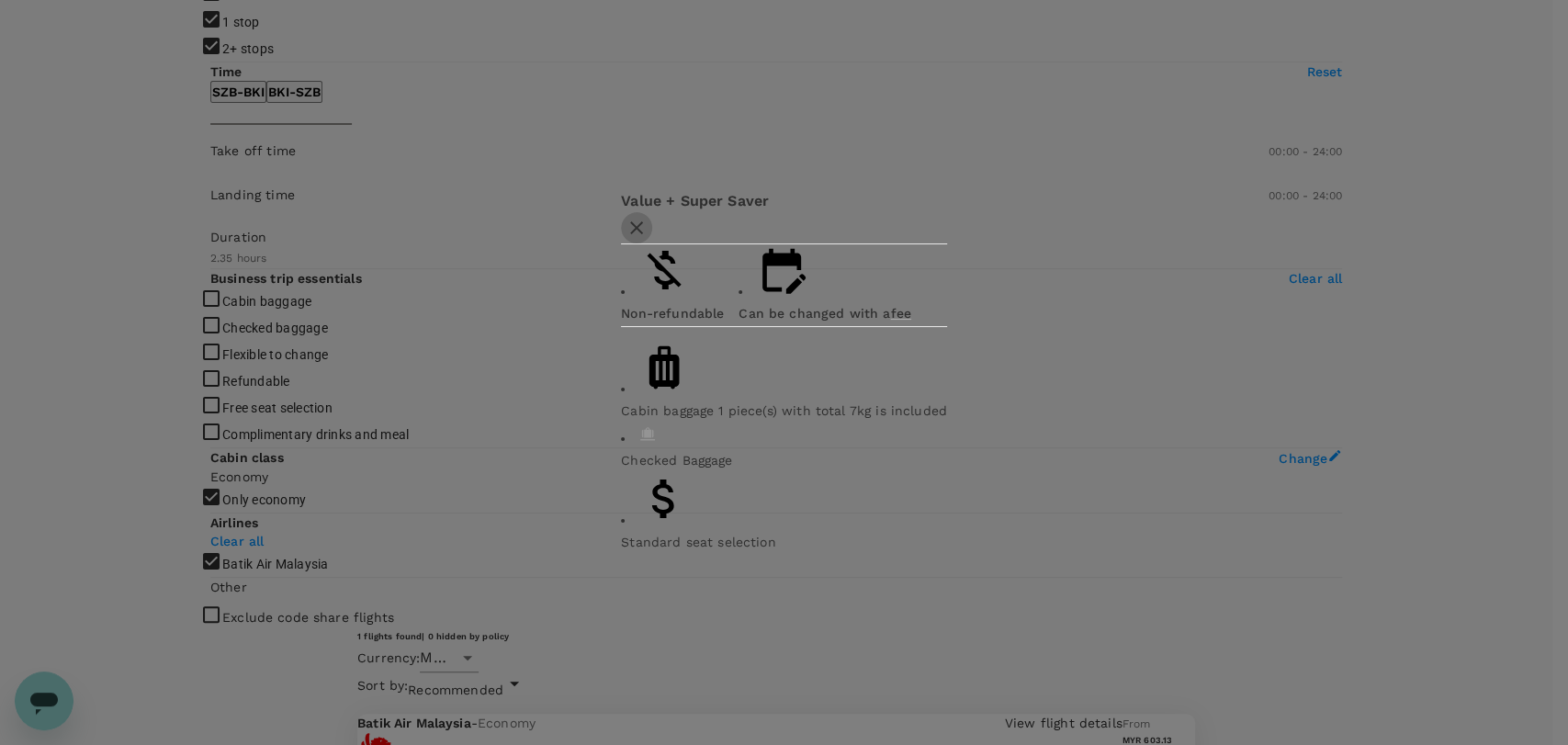
click at [652, 244] on button "button" at bounding box center [636, 227] width 32 height 32
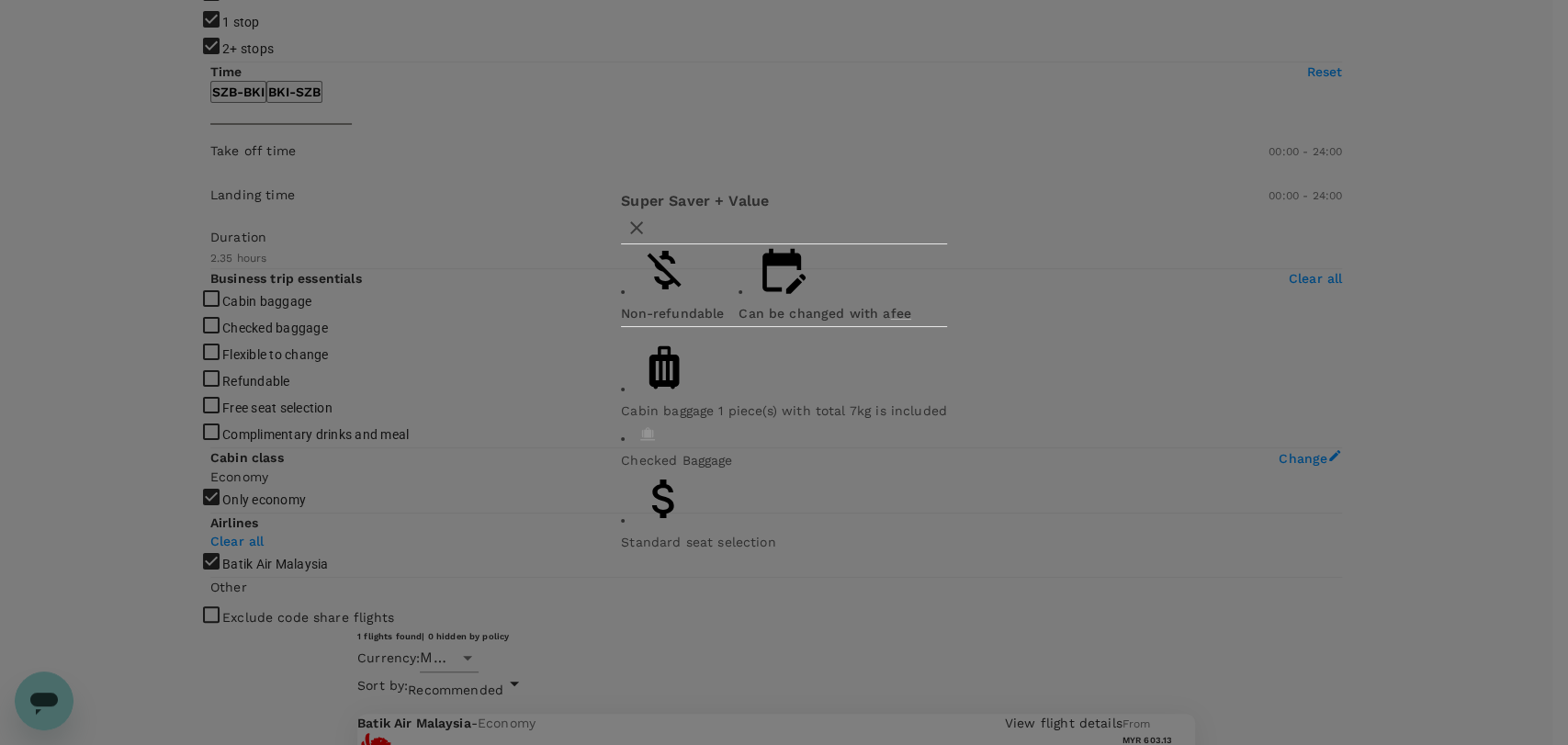
click at [647, 239] on icon "button" at bounding box center [636, 227] width 22 height 22
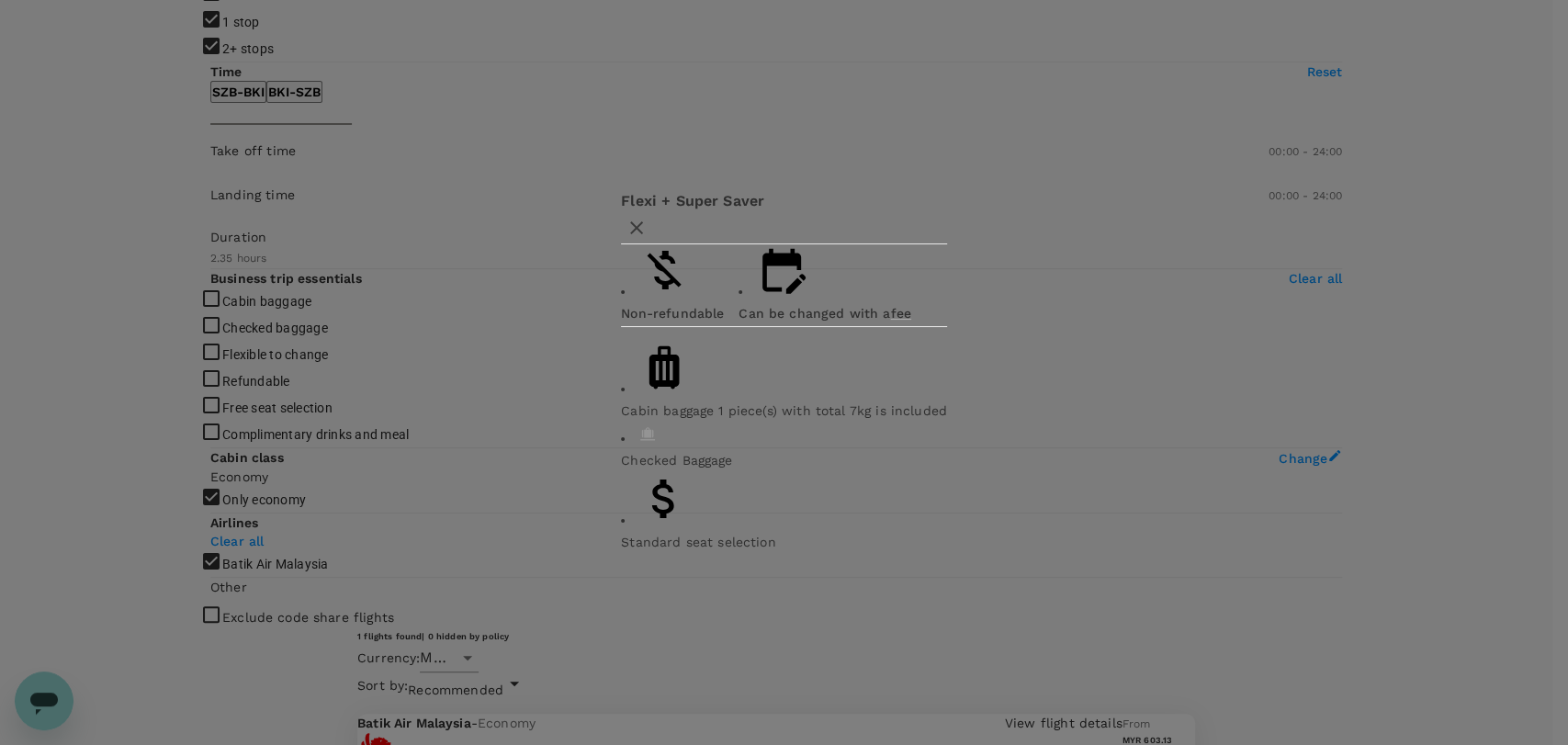
click at [643, 234] on icon "button" at bounding box center [636, 227] width 12 height 12
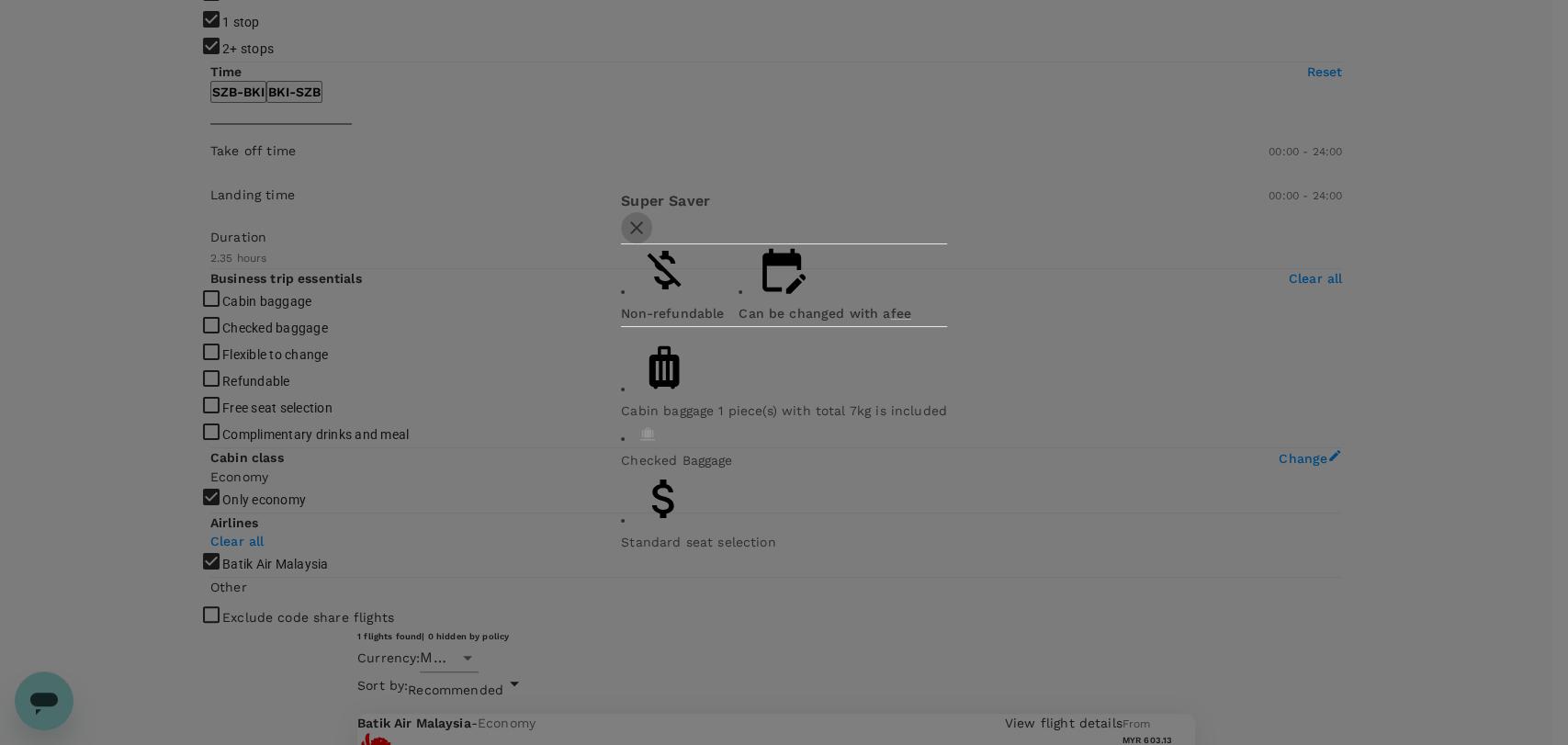
click at [643, 234] on icon "button" at bounding box center [636, 227] width 12 height 12
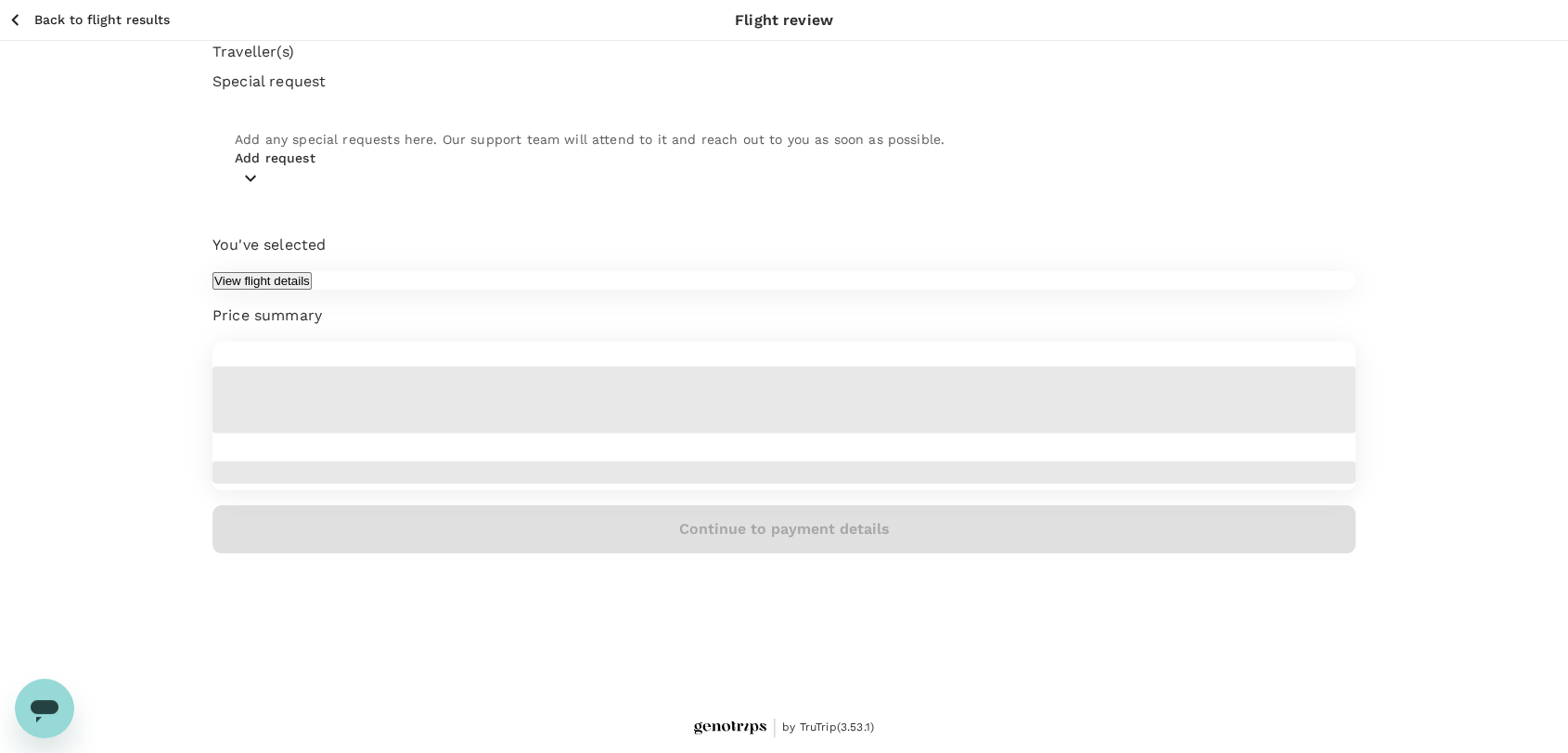
click at [52, 18] on p "Back to flight results" at bounding box center [102, 19] width 136 height 18
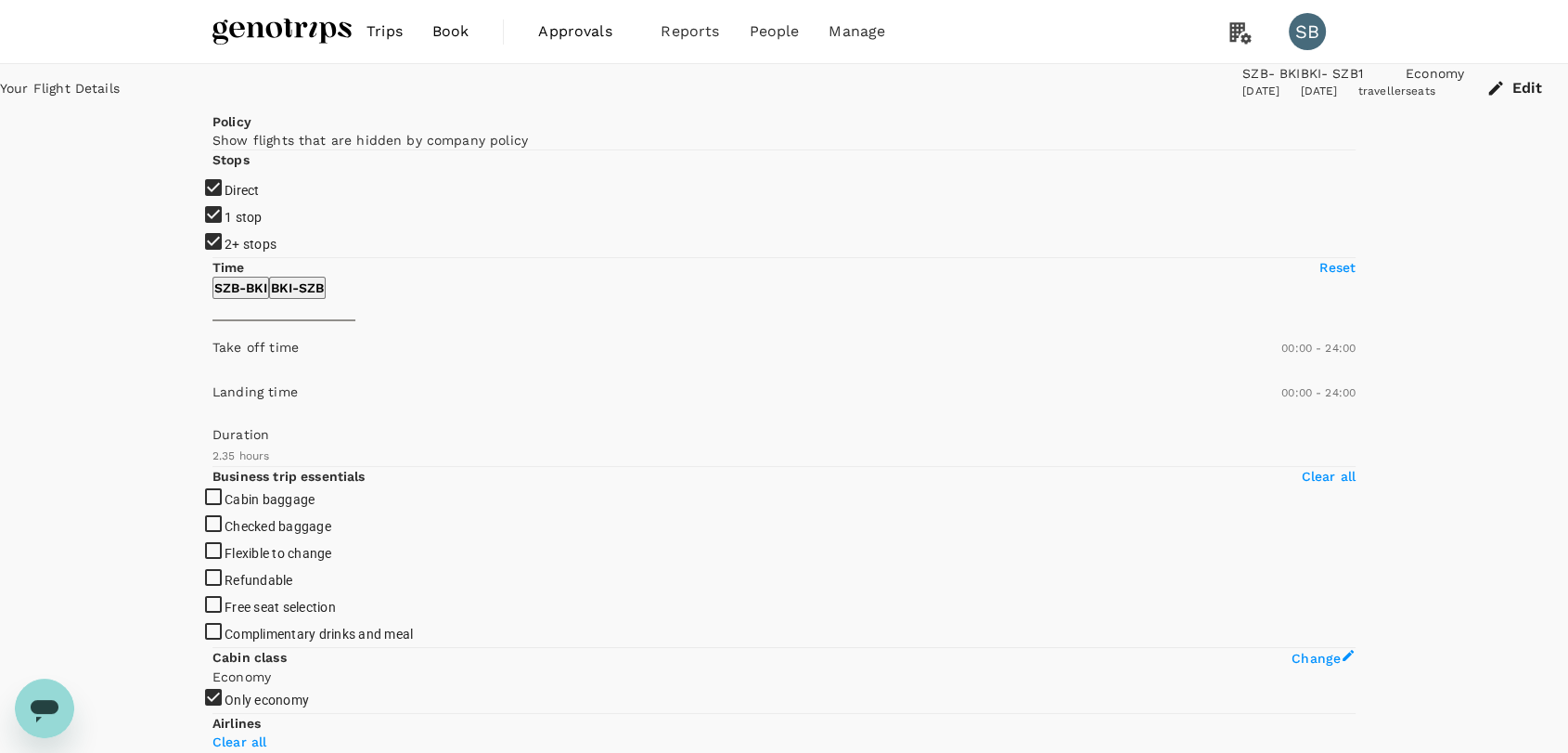
click at [258, 27] on img at bounding box center [282, 31] width 140 height 41
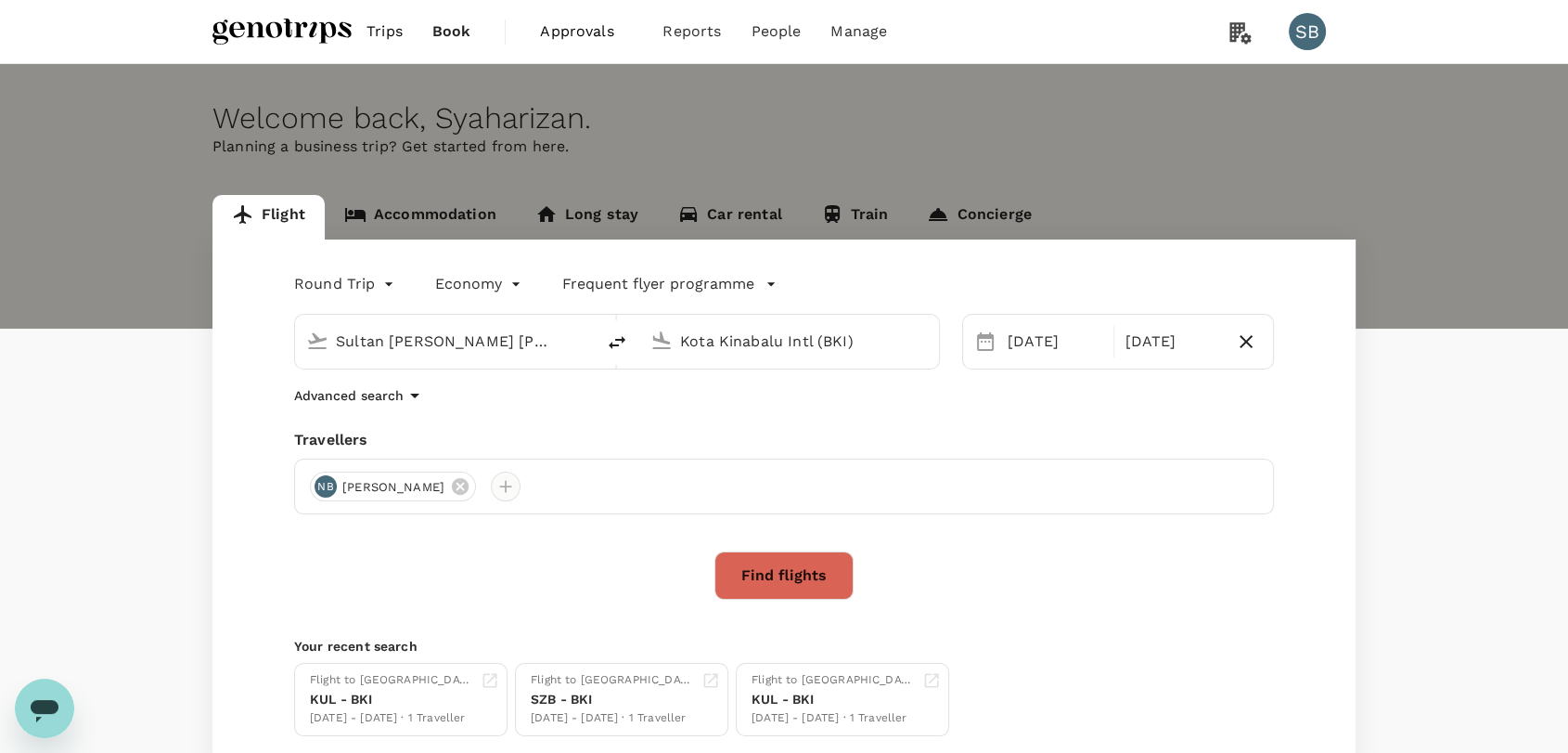
click at [520, 492] on div at bounding box center [506, 486] width 30 height 30
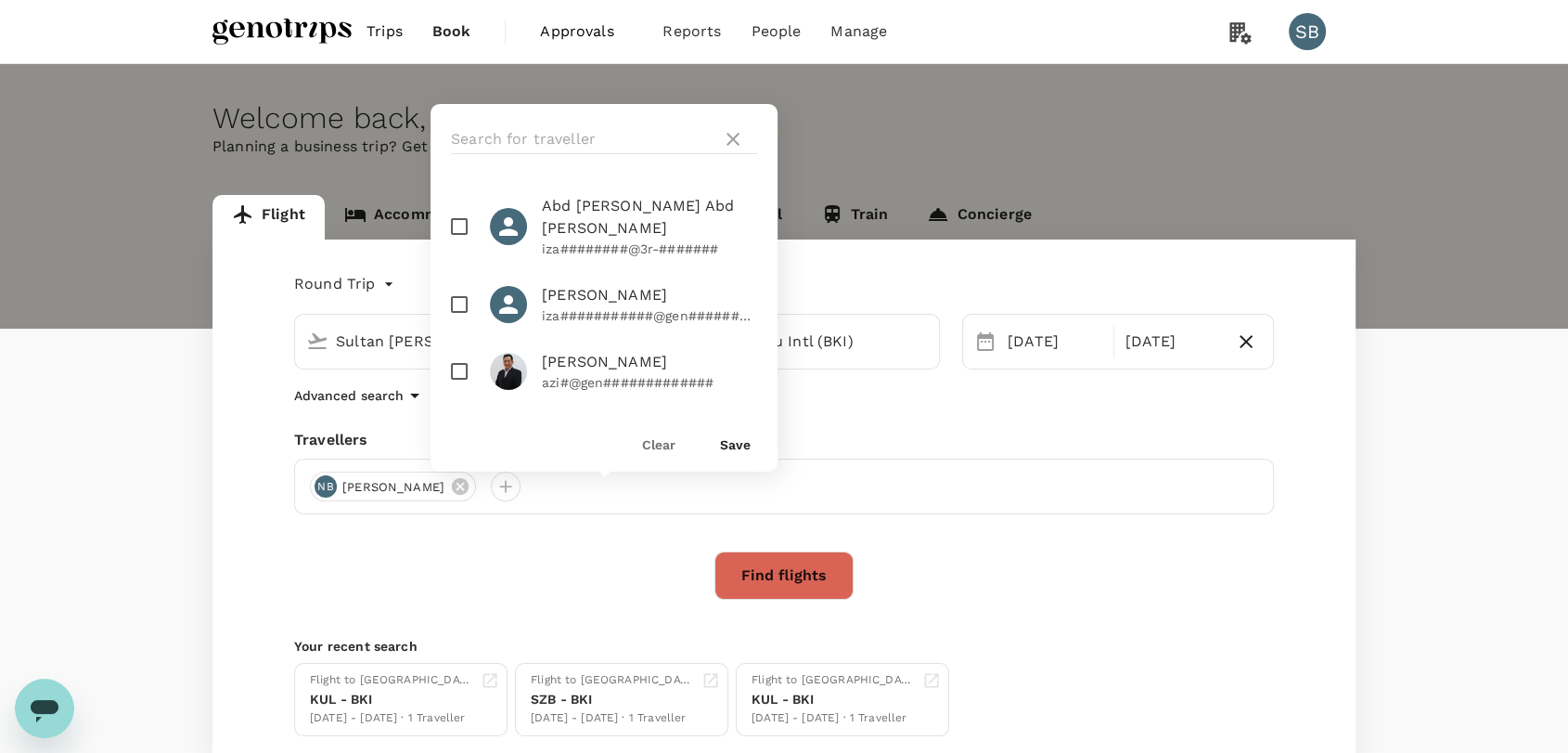
click at [564, 113] on div at bounding box center [604, 139] width 347 height 71
click at [569, 129] on input "text" at bounding box center [582, 139] width 264 height 30
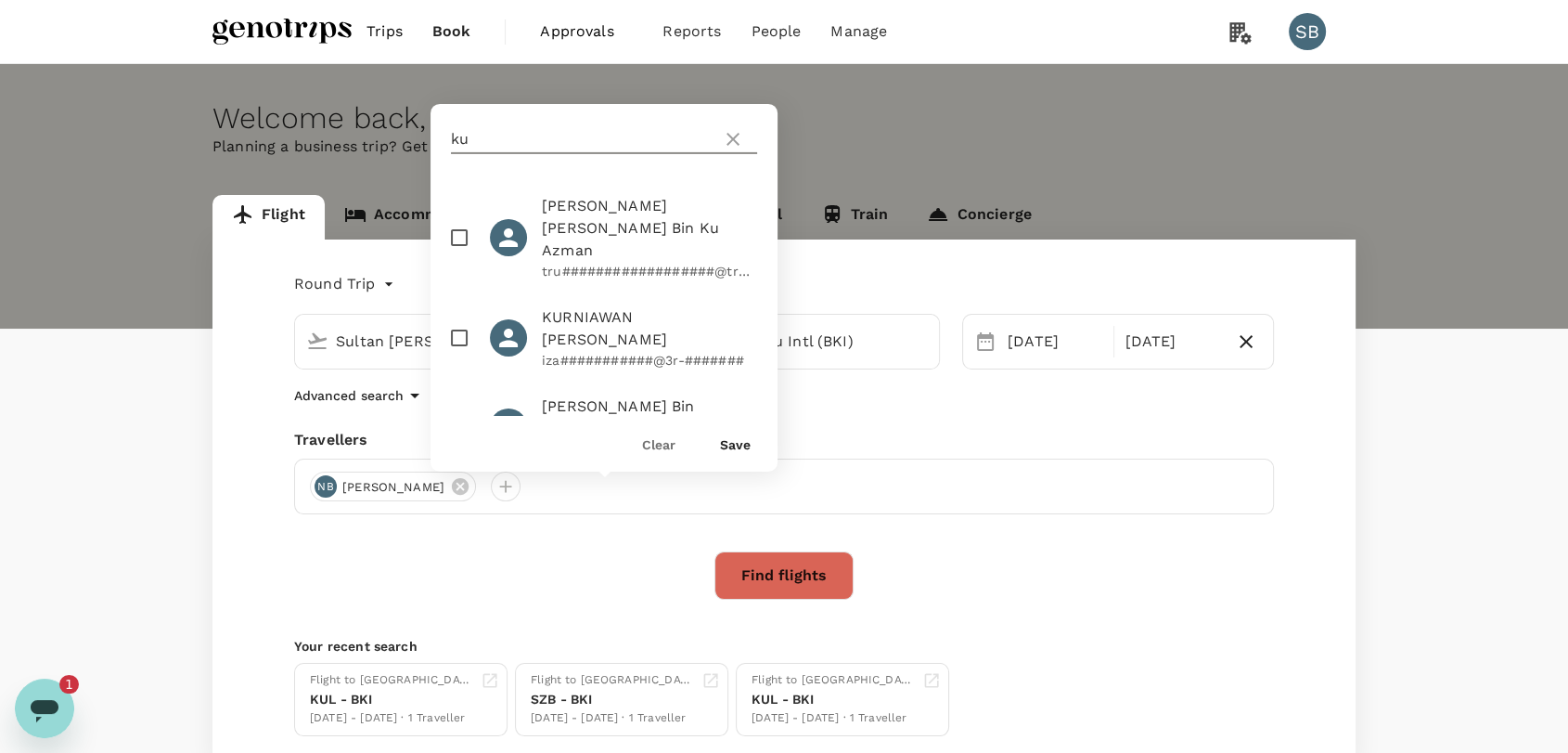
click at [462, 222] on input "checkbox" at bounding box center [459, 237] width 39 height 39
click at [739, 451] on button "Save" at bounding box center [736, 444] width 31 height 15
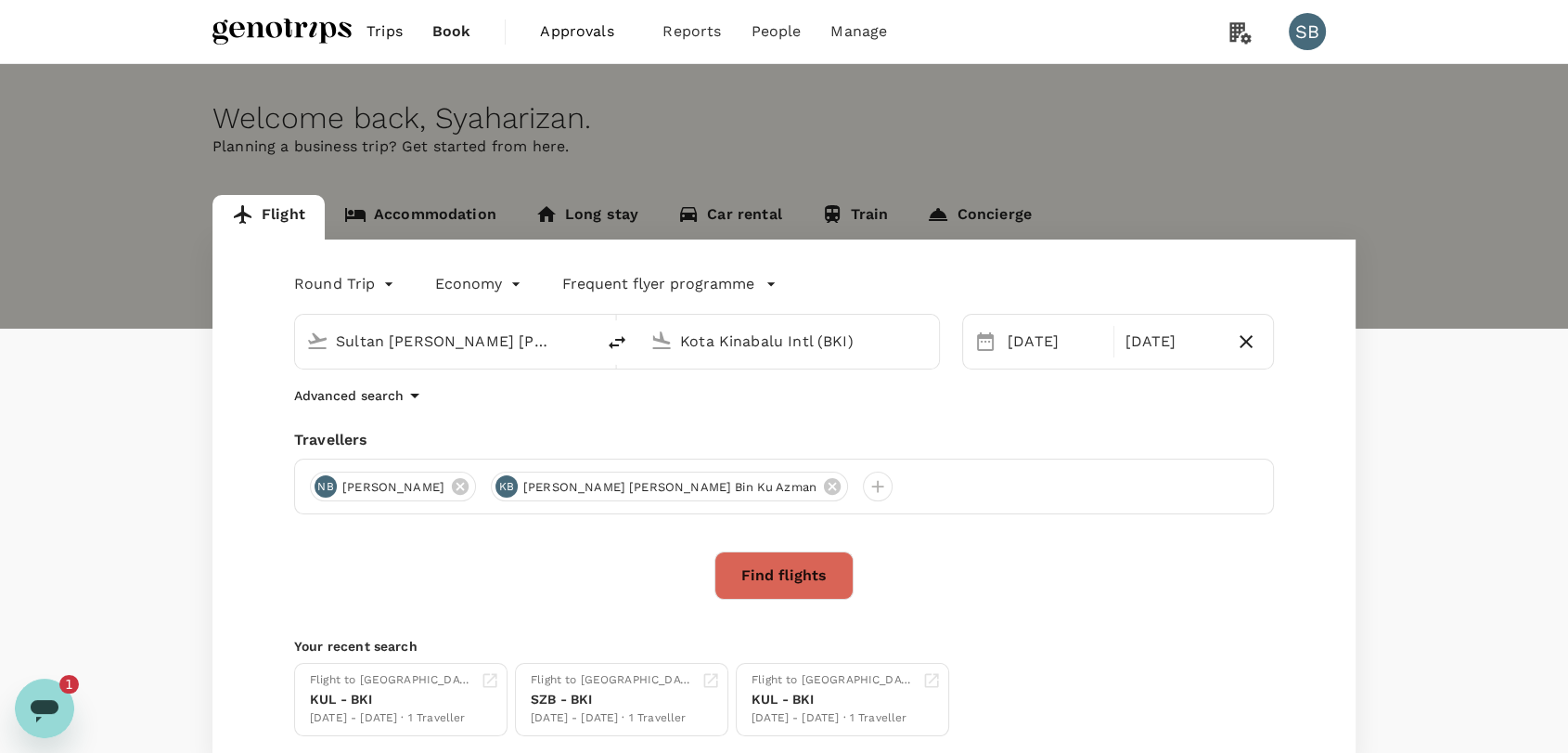
click at [41, 709] on icon "Open messaging window, 1 unread message" at bounding box center [45, 710] width 28 height 22
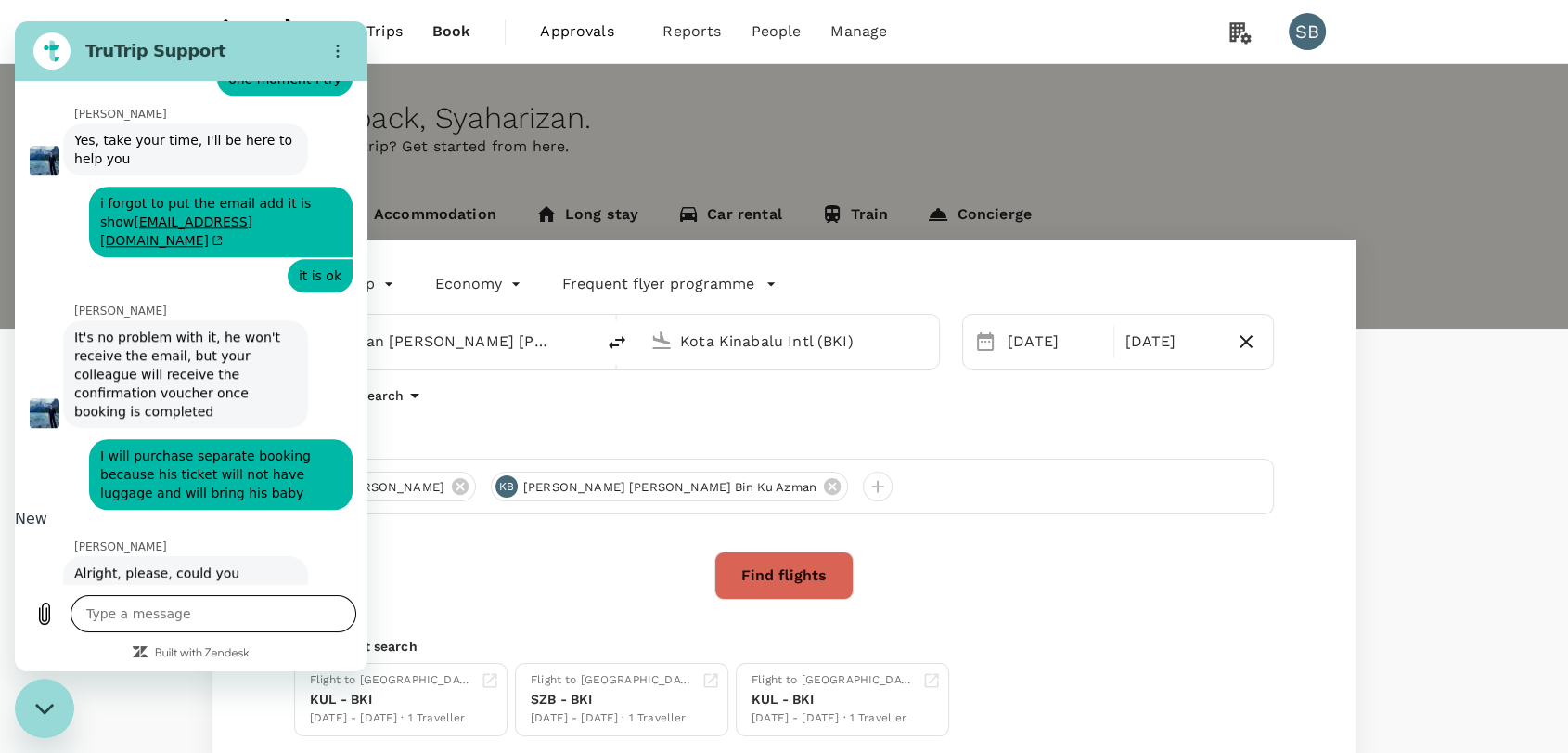
click at [185, 628] on textarea at bounding box center [213, 613] width 286 height 37
click at [185, 624] on textarea at bounding box center [213, 613] width 286 height 37
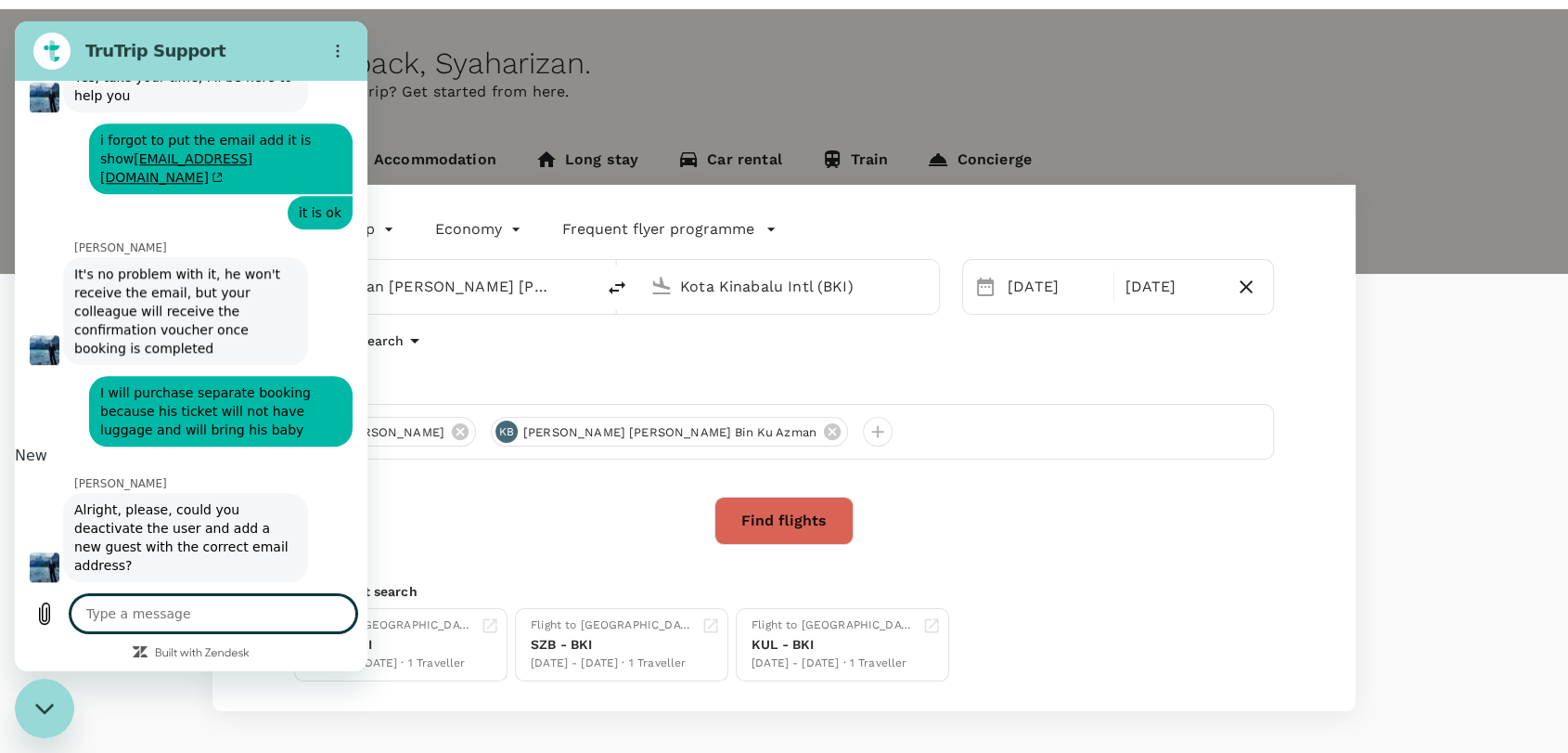
scroll to position [103, 0]
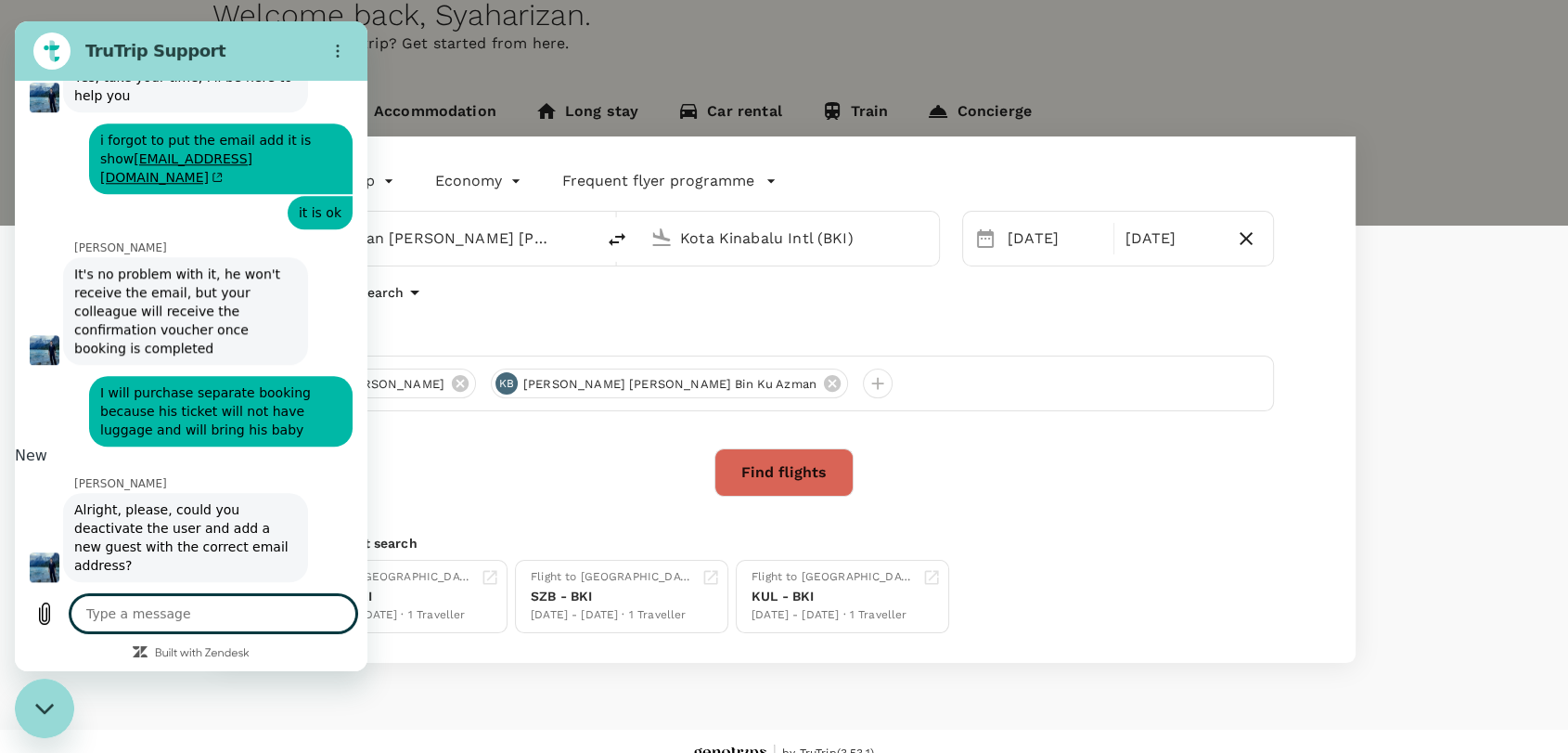
click at [48, 708] on icon "Close messaging window" at bounding box center [43, 707] width 18 height 11
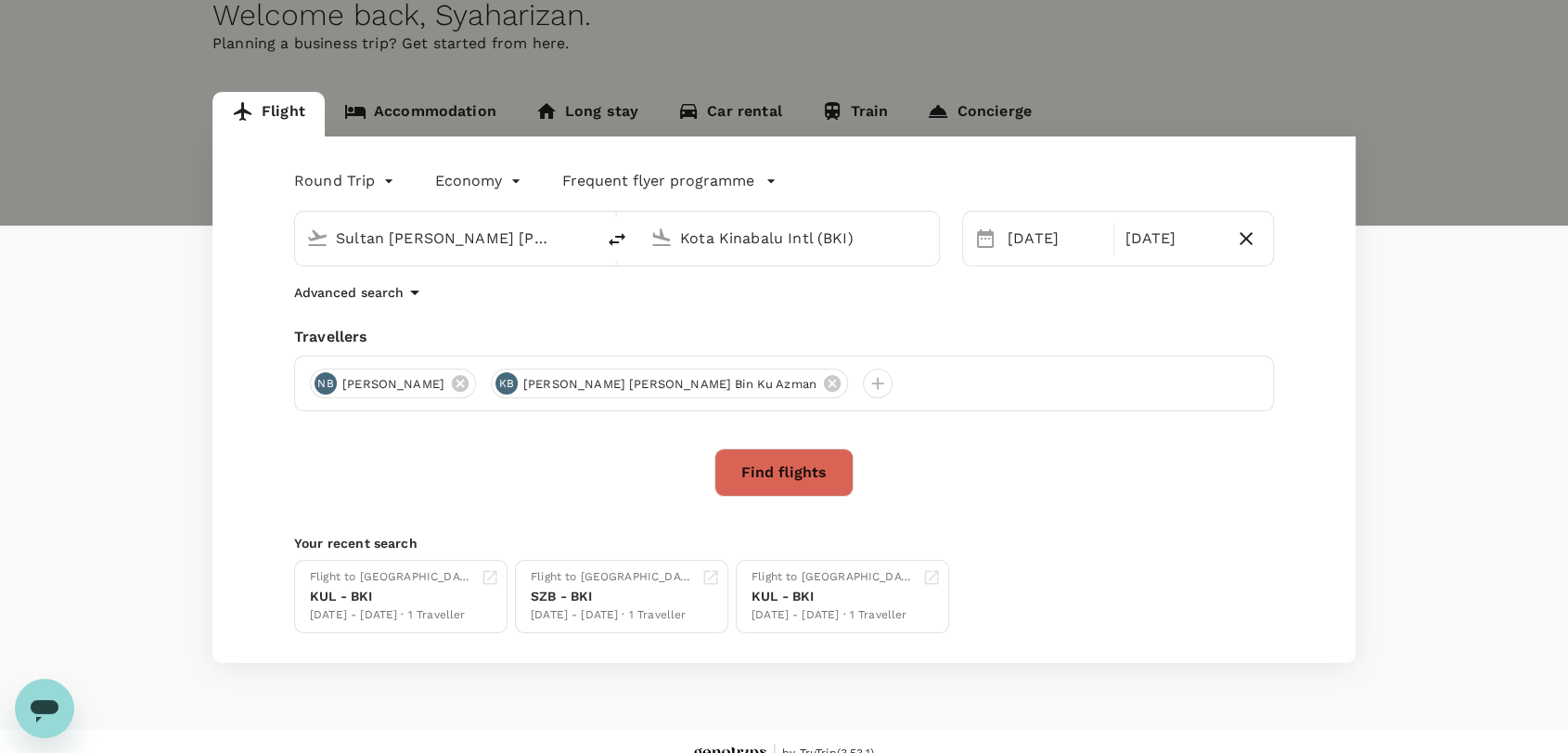
scroll to position [1963, 0]
click at [815, 474] on button "Find flights" at bounding box center [784, 473] width 140 height 48
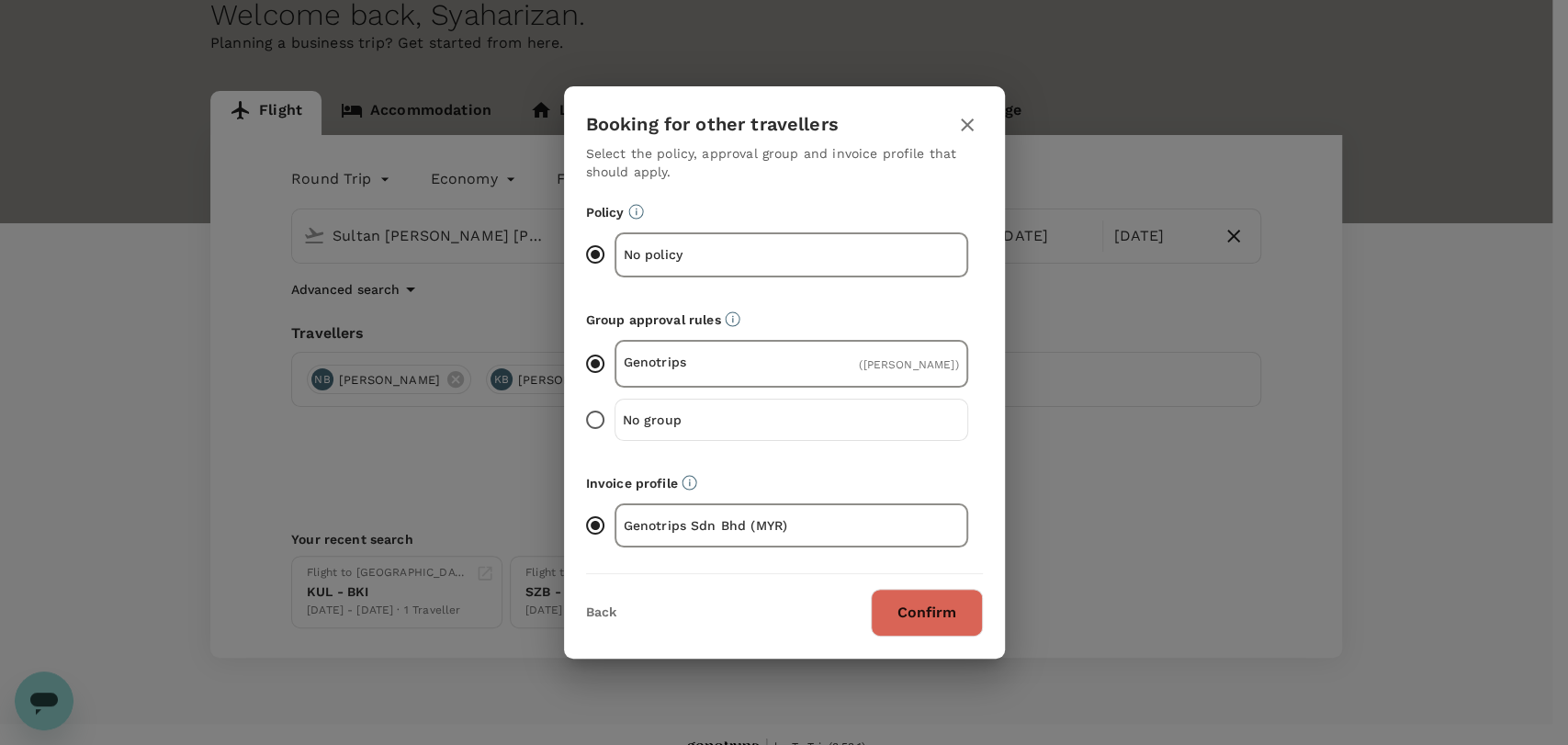
click at [903, 626] on button "Confirm" at bounding box center [926, 613] width 112 height 48
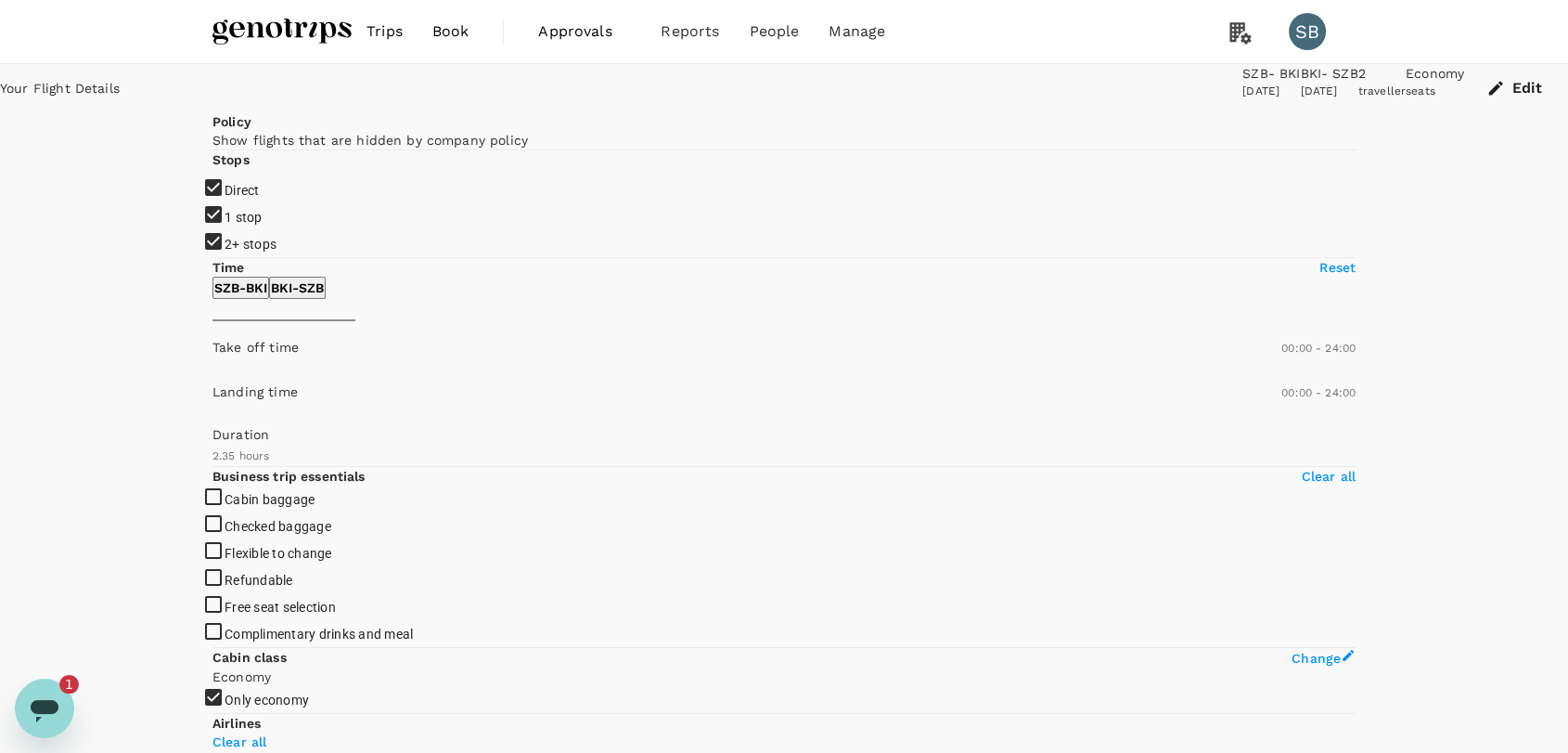
click at [39, 704] on icon "Open messaging window, 1 unread message" at bounding box center [45, 710] width 28 height 22
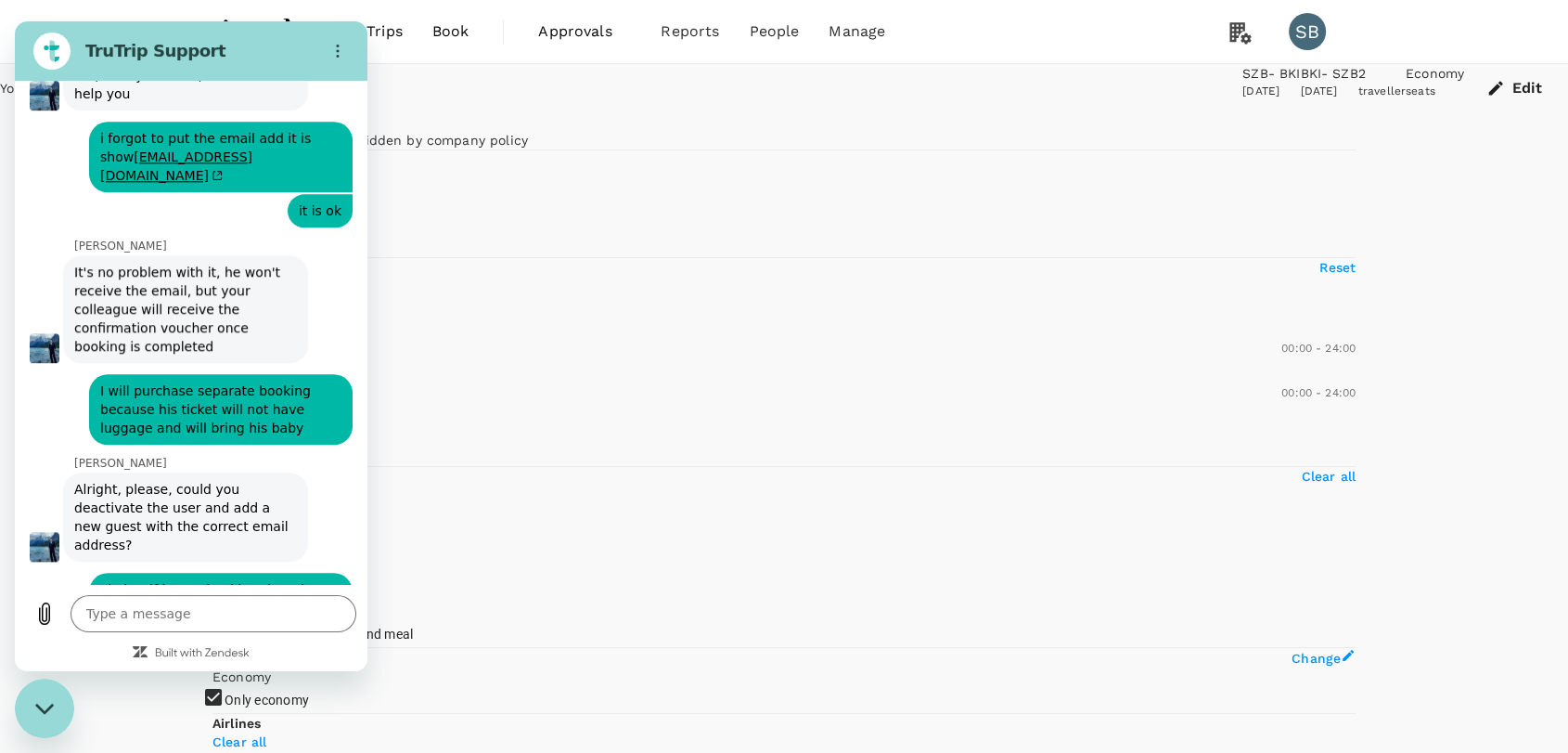
click at [91, 750] on p "See latest" at bounding box center [53, 759] width 75 height 18
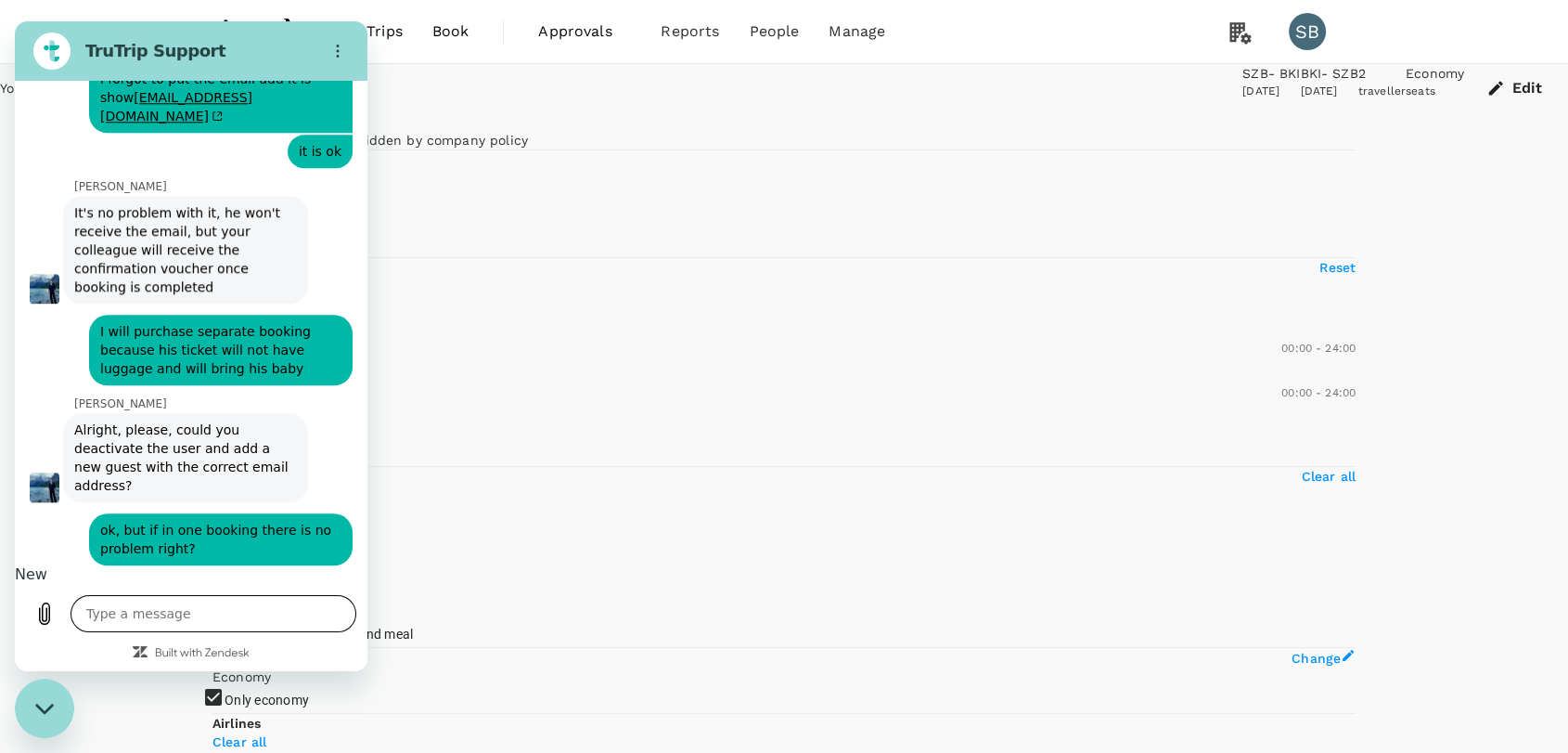
click at [173, 630] on textarea at bounding box center [213, 613] width 286 height 37
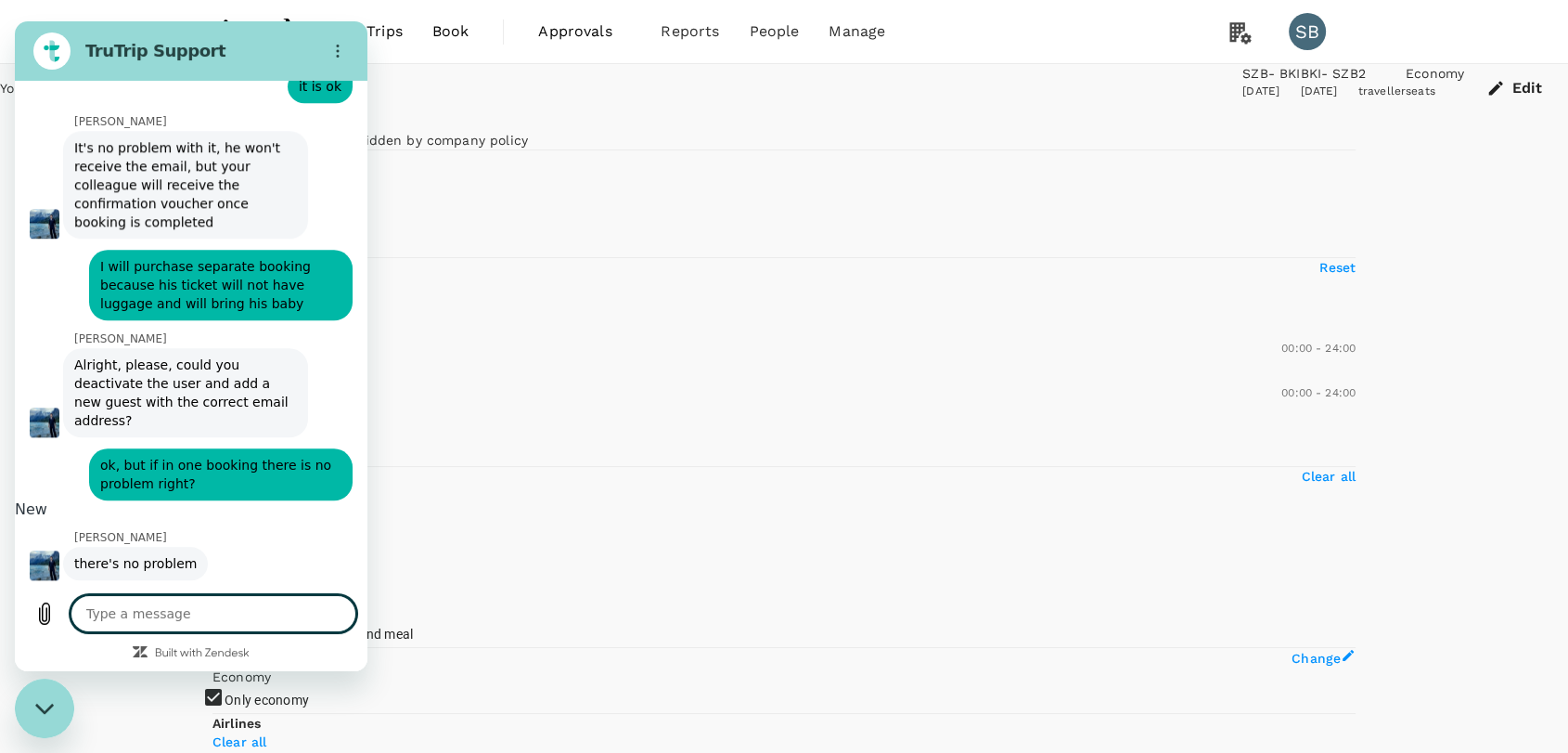
scroll to position [2086, 0]
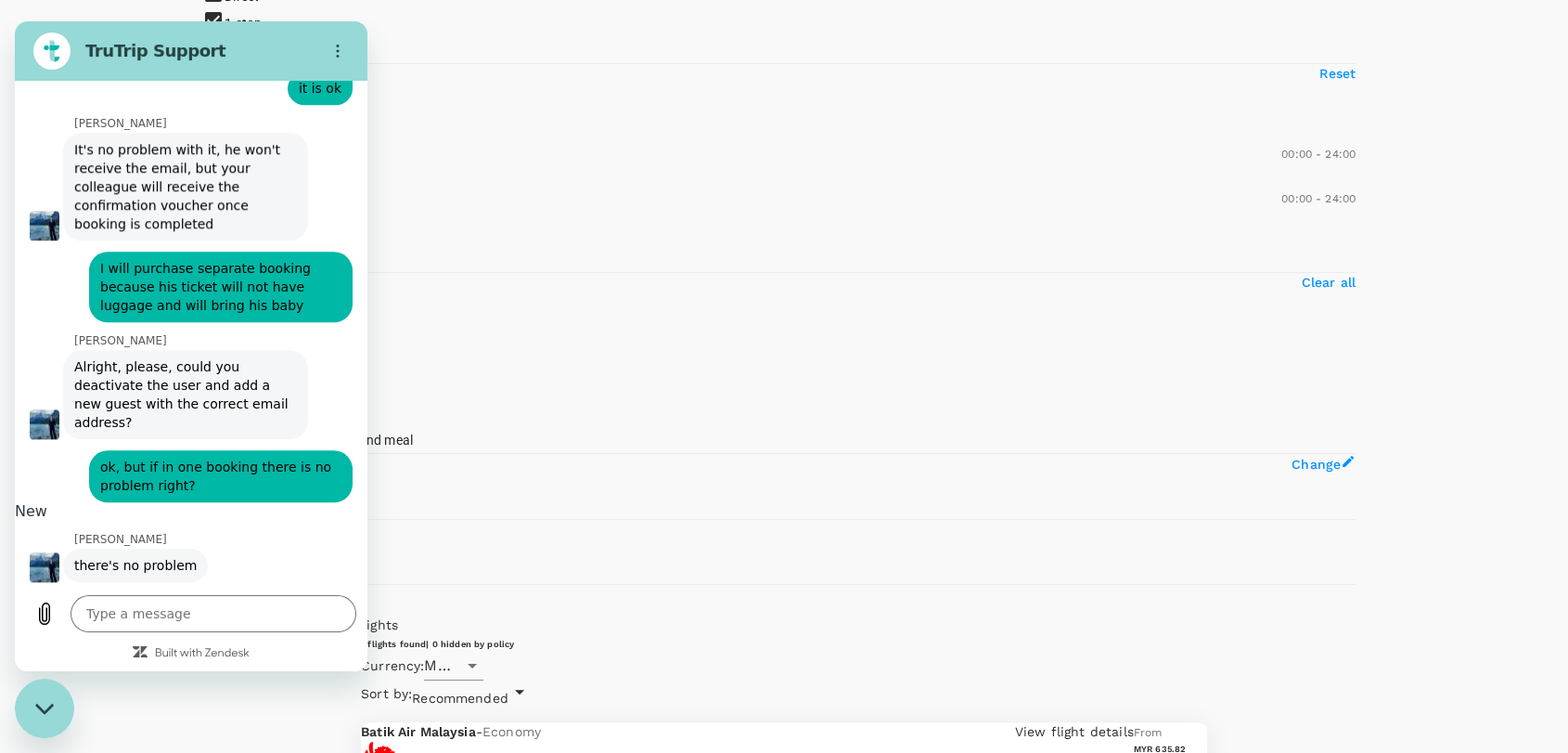
scroll to position [195, 0]
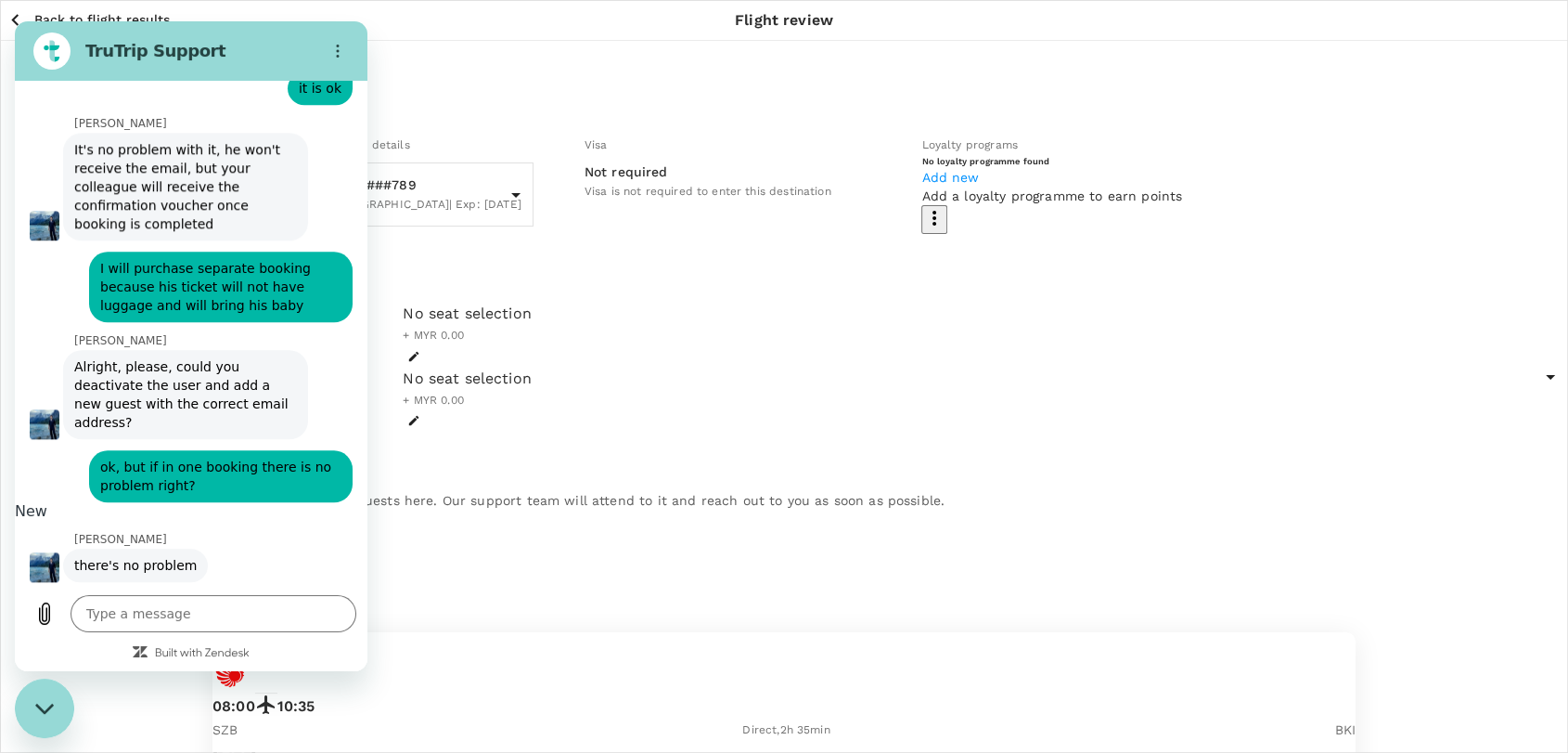
click at [26, 710] on div "Close messaging window" at bounding box center [44, 707] width 55 height 55
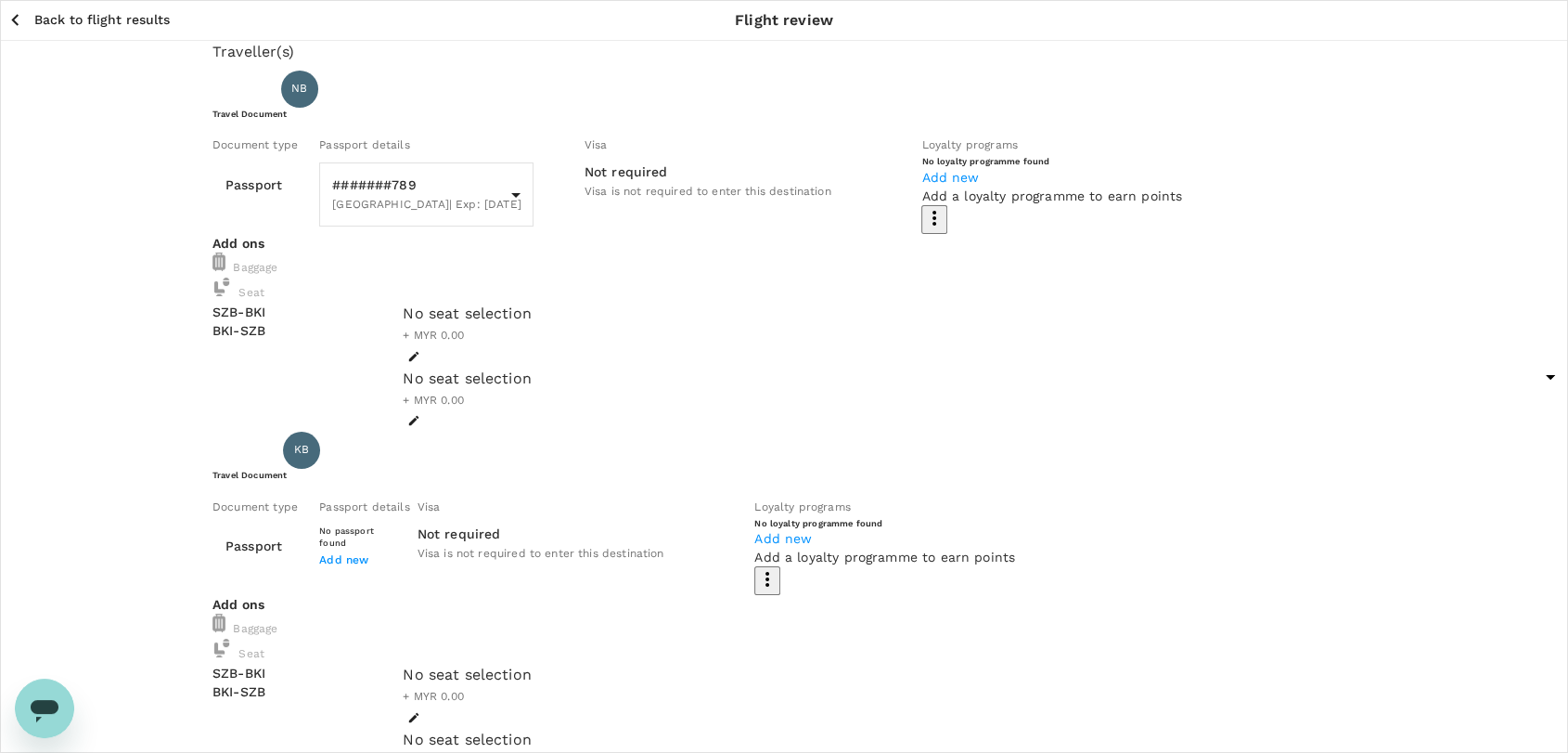
scroll to position [2088, 0]
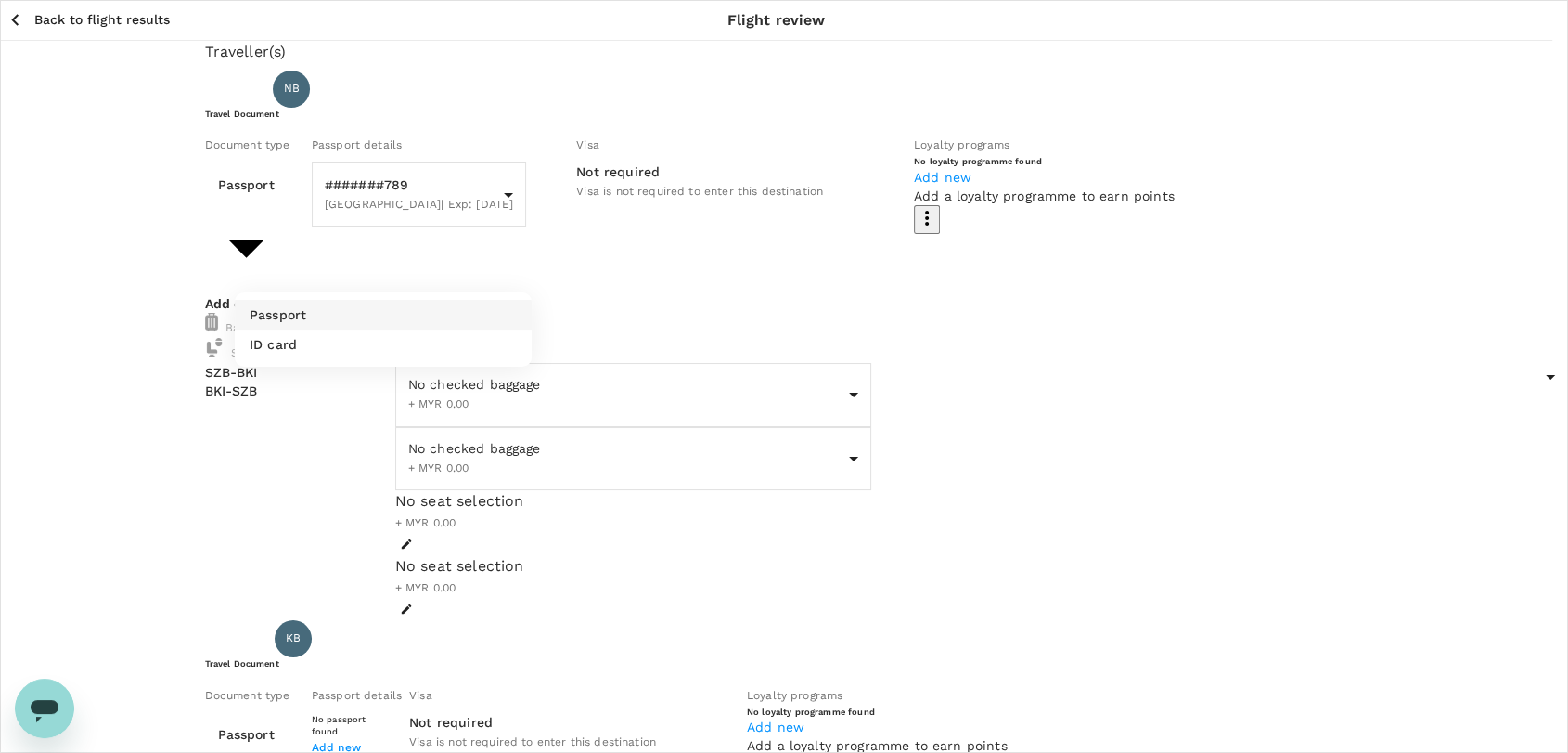
click at [427, 361] on ul "Passport ID card" at bounding box center [383, 329] width 297 height 75
click at [420, 341] on li "ID card" at bounding box center [383, 344] width 297 height 30
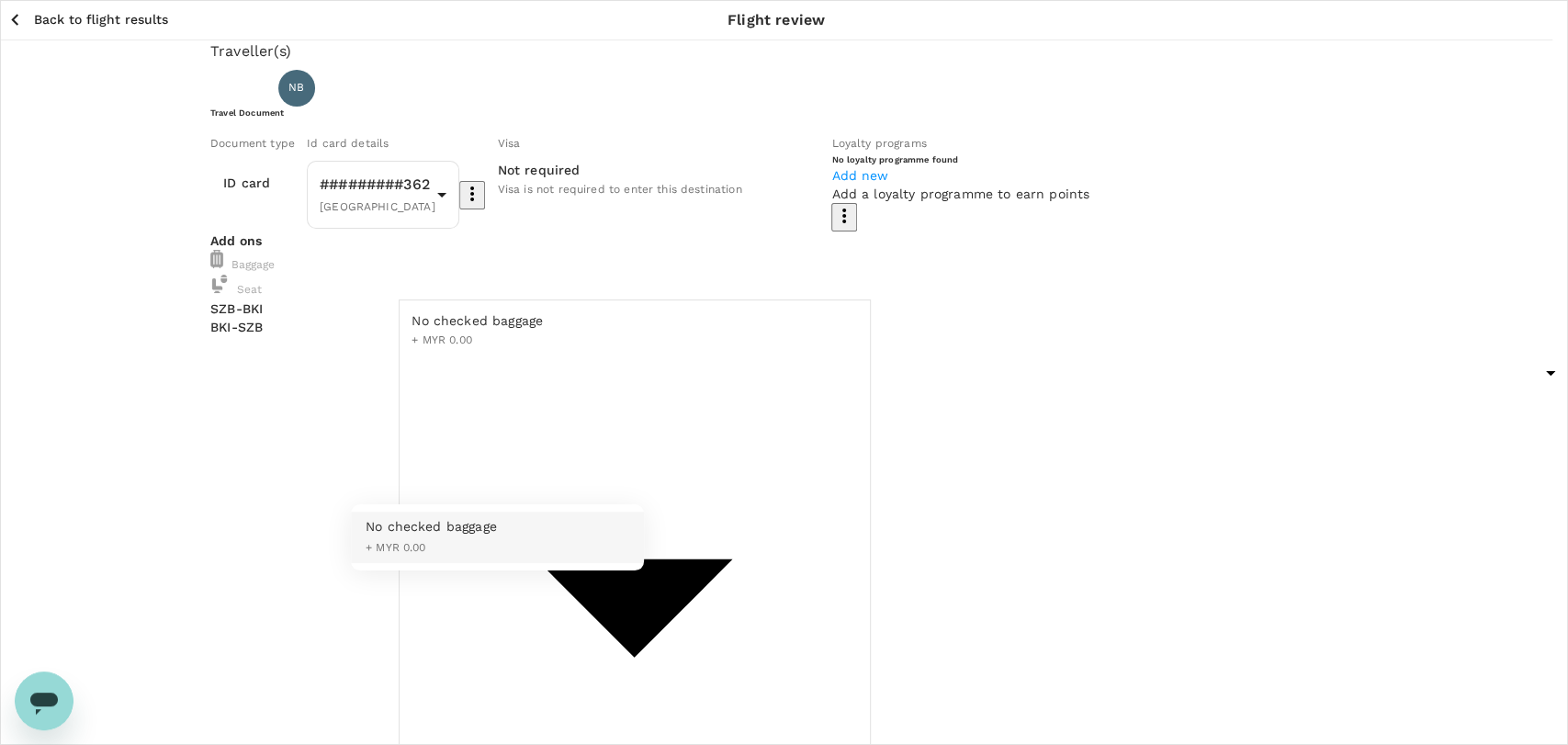
click at [502, 470] on div at bounding box center [784, 372] width 1568 height 745
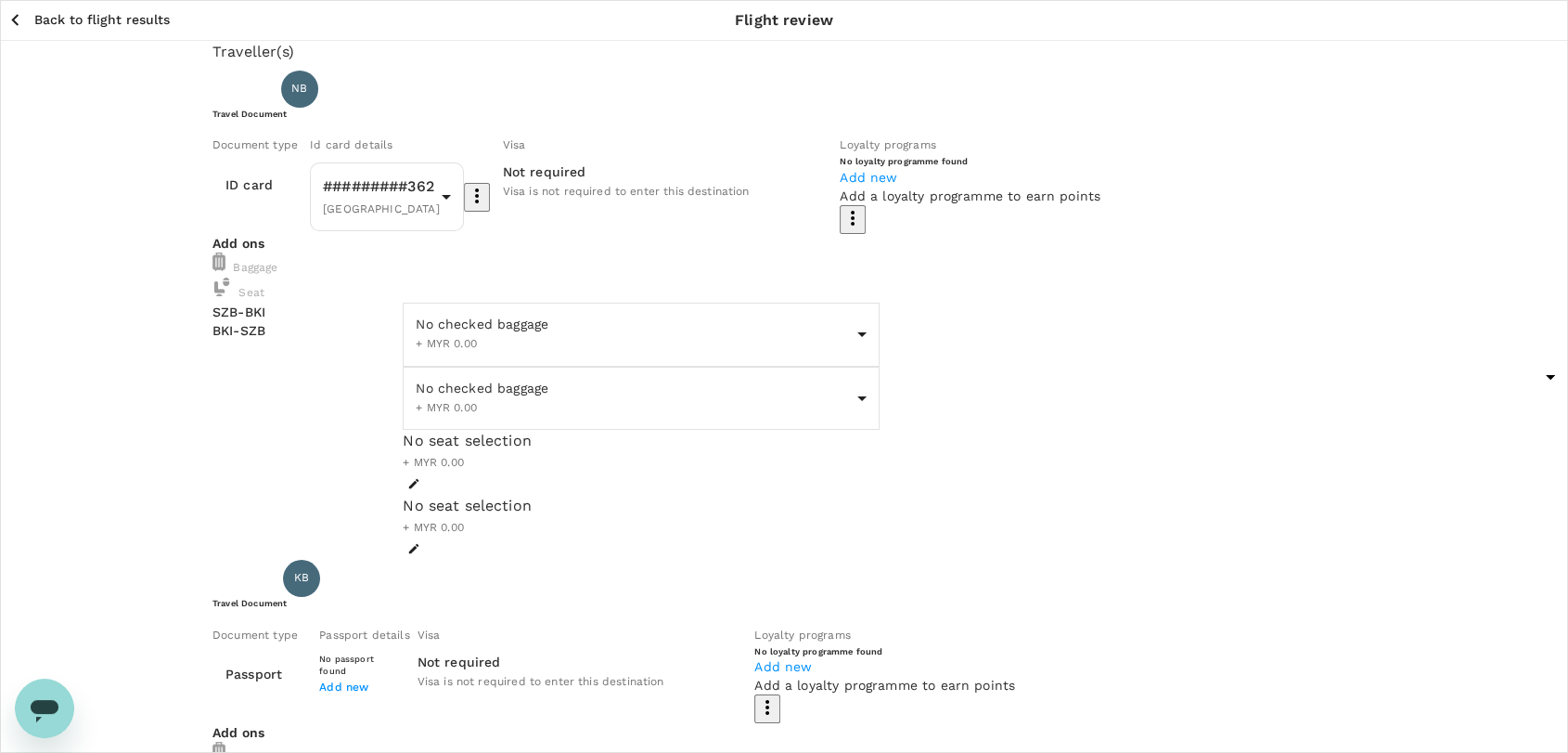
click at [535, 277] on div "Baggage" at bounding box center [784, 265] width 1144 height 25
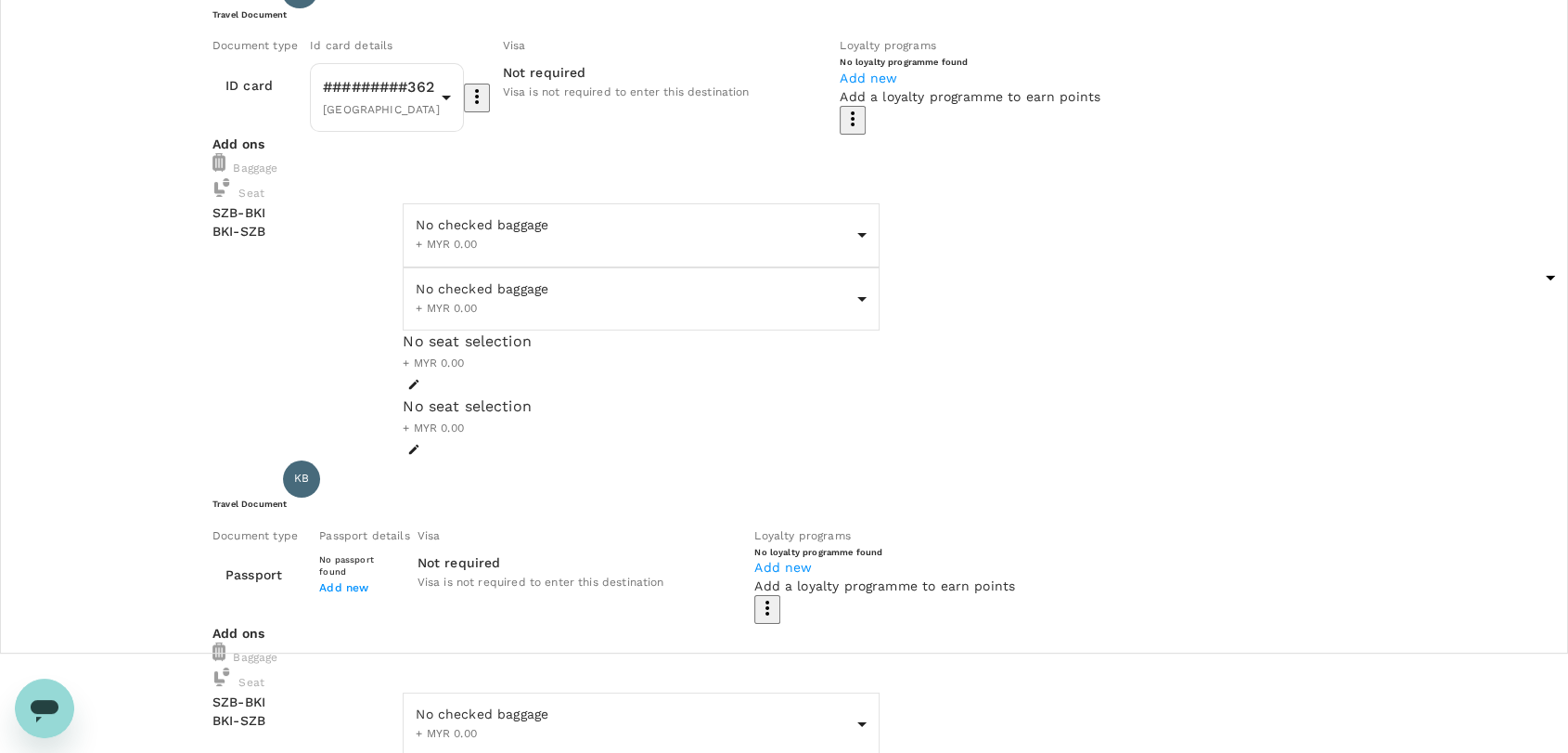
scroll to position [0, 0]
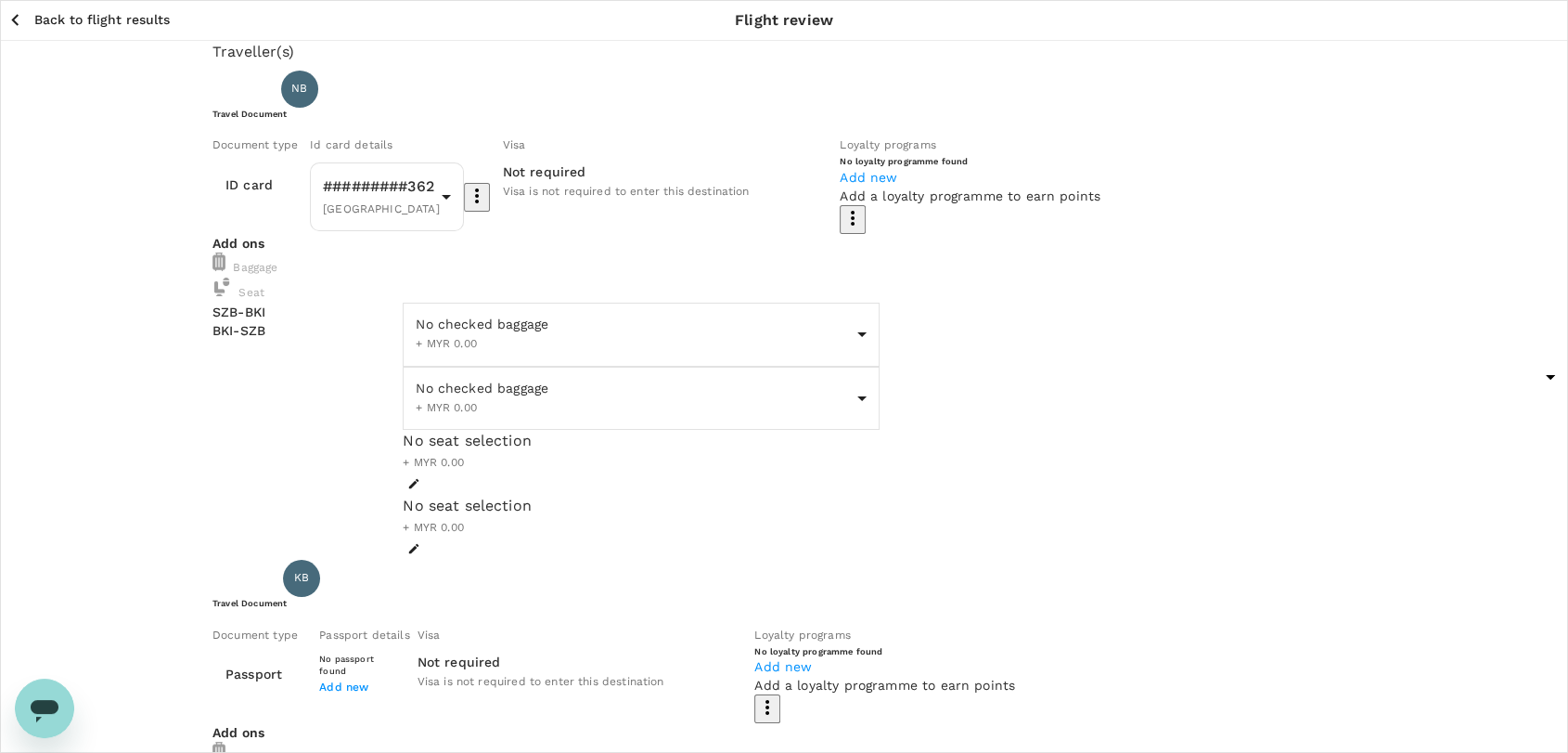
click at [82, 24] on p "Back to flight results" at bounding box center [102, 19] width 136 height 18
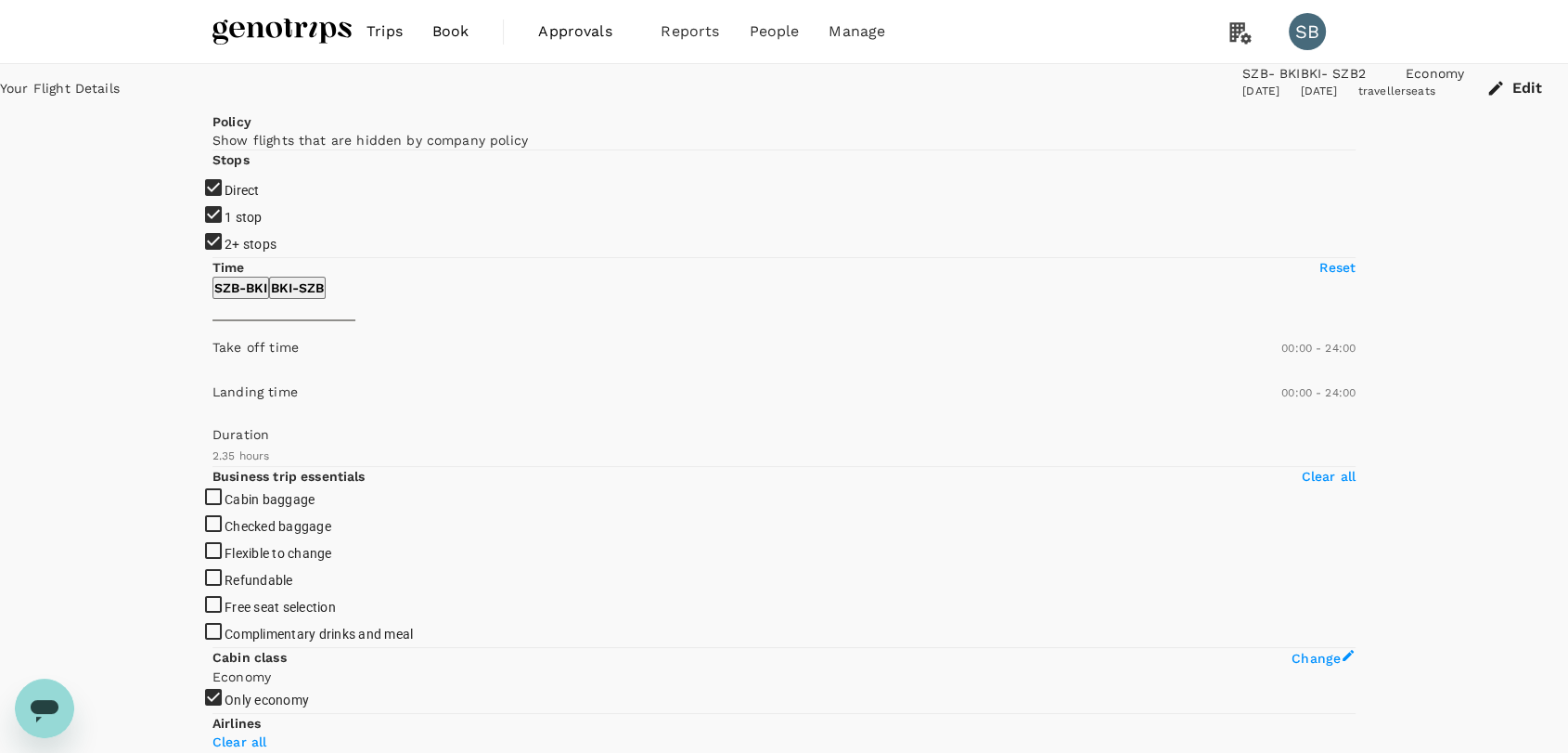
click at [260, 41] on img at bounding box center [282, 31] width 140 height 41
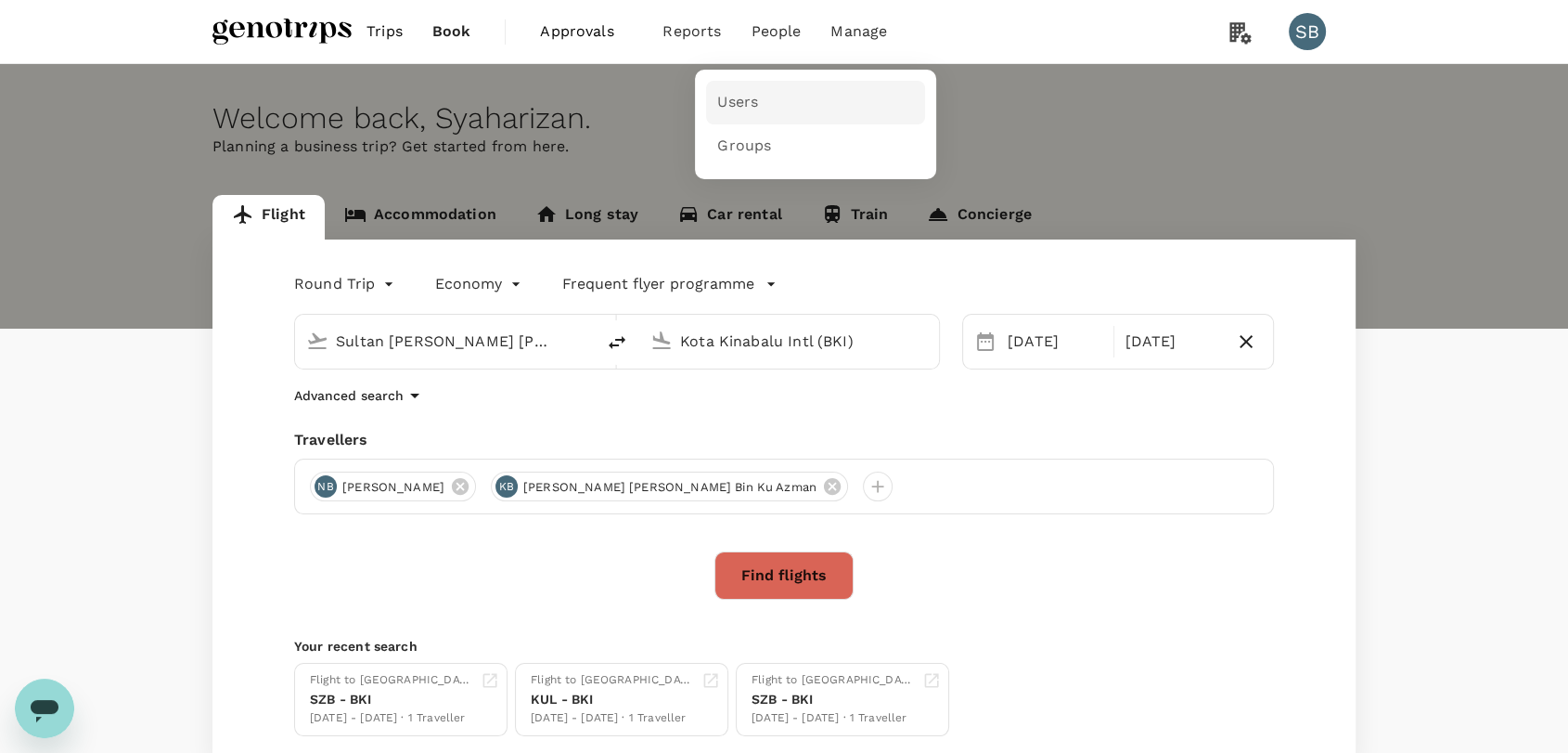
click at [764, 113] on link "Users" at bounding box center [816, 102] width 219 height 44
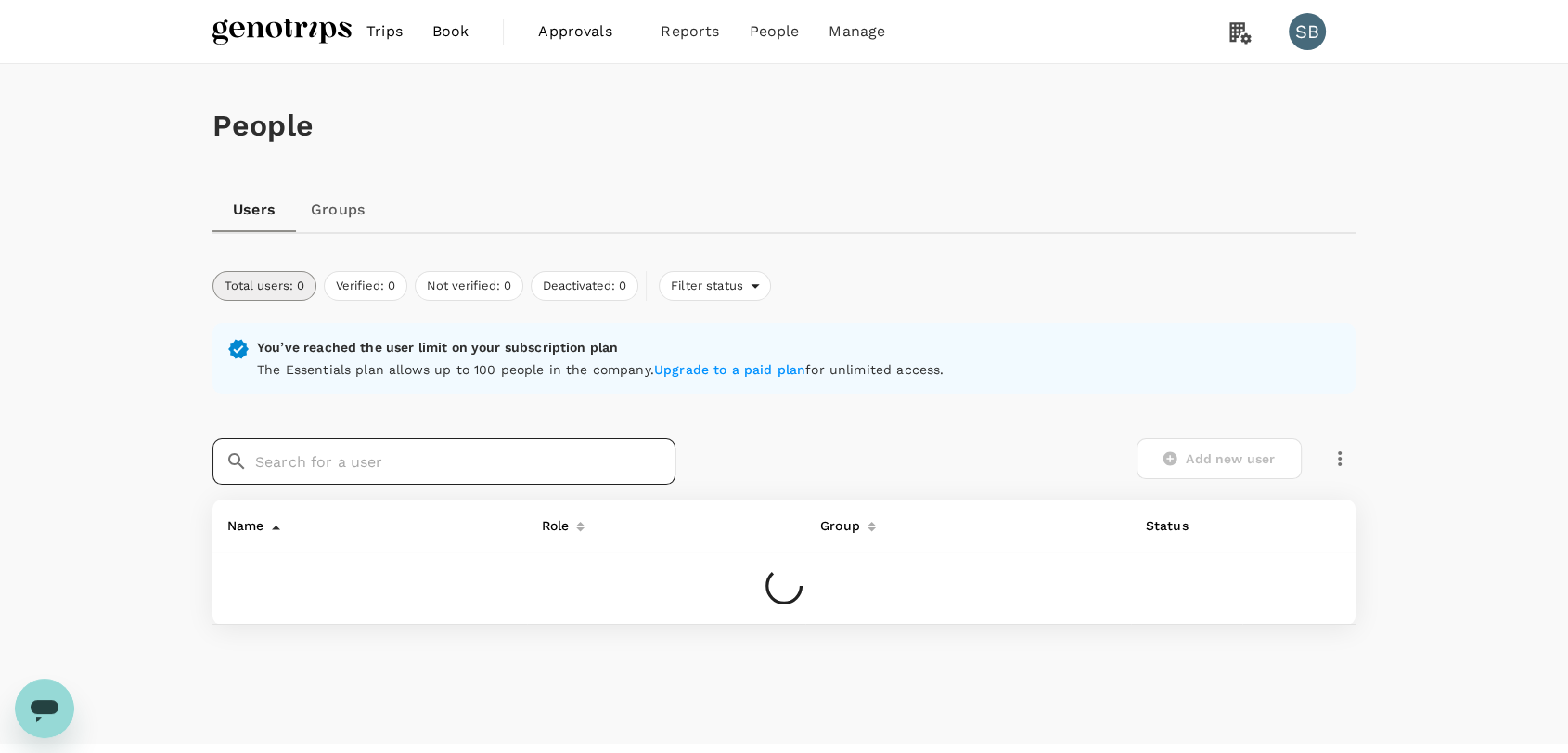
click at [469, 463] on input "text" at bounding box center [465, 461] width 421 height 47
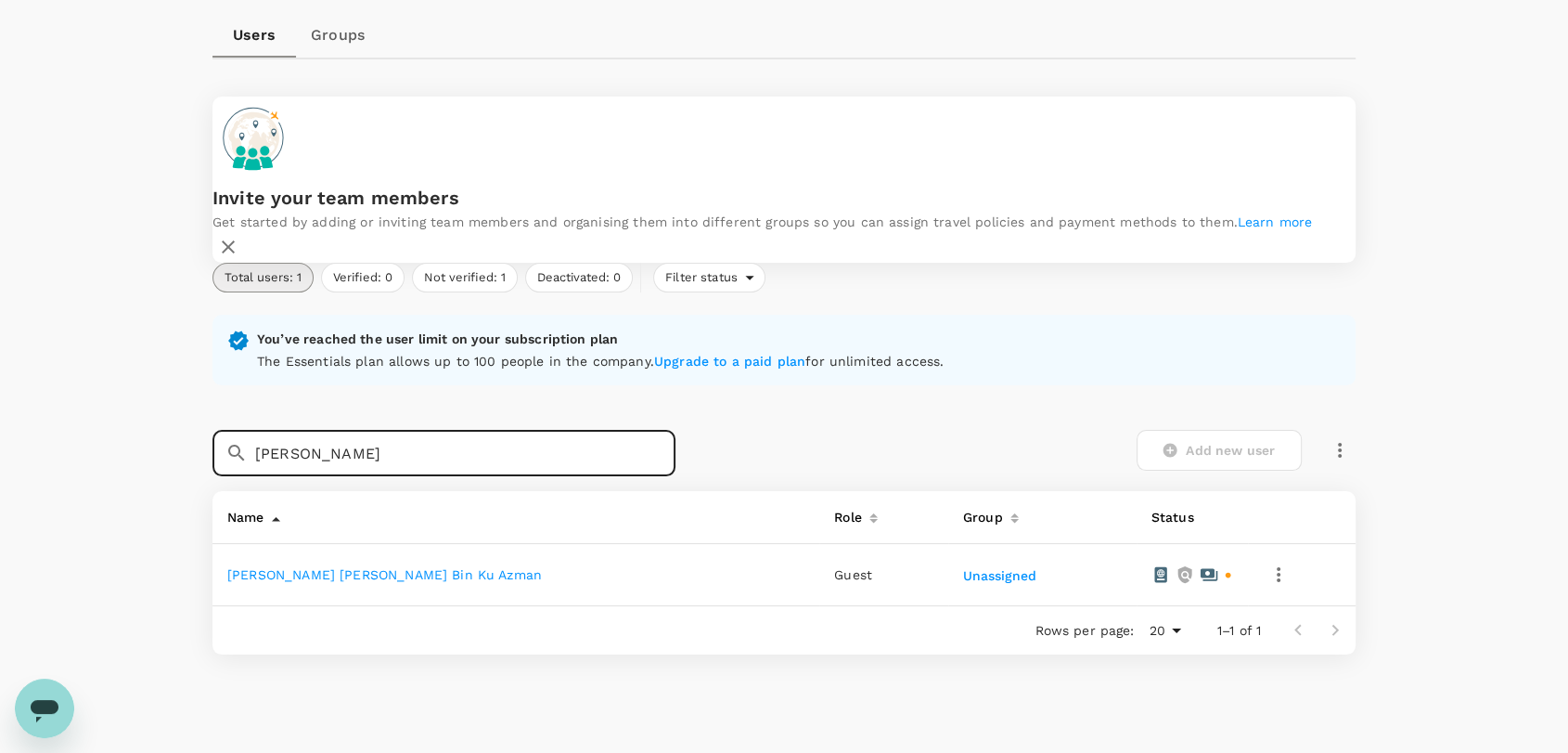
scroll to position [193, 0]
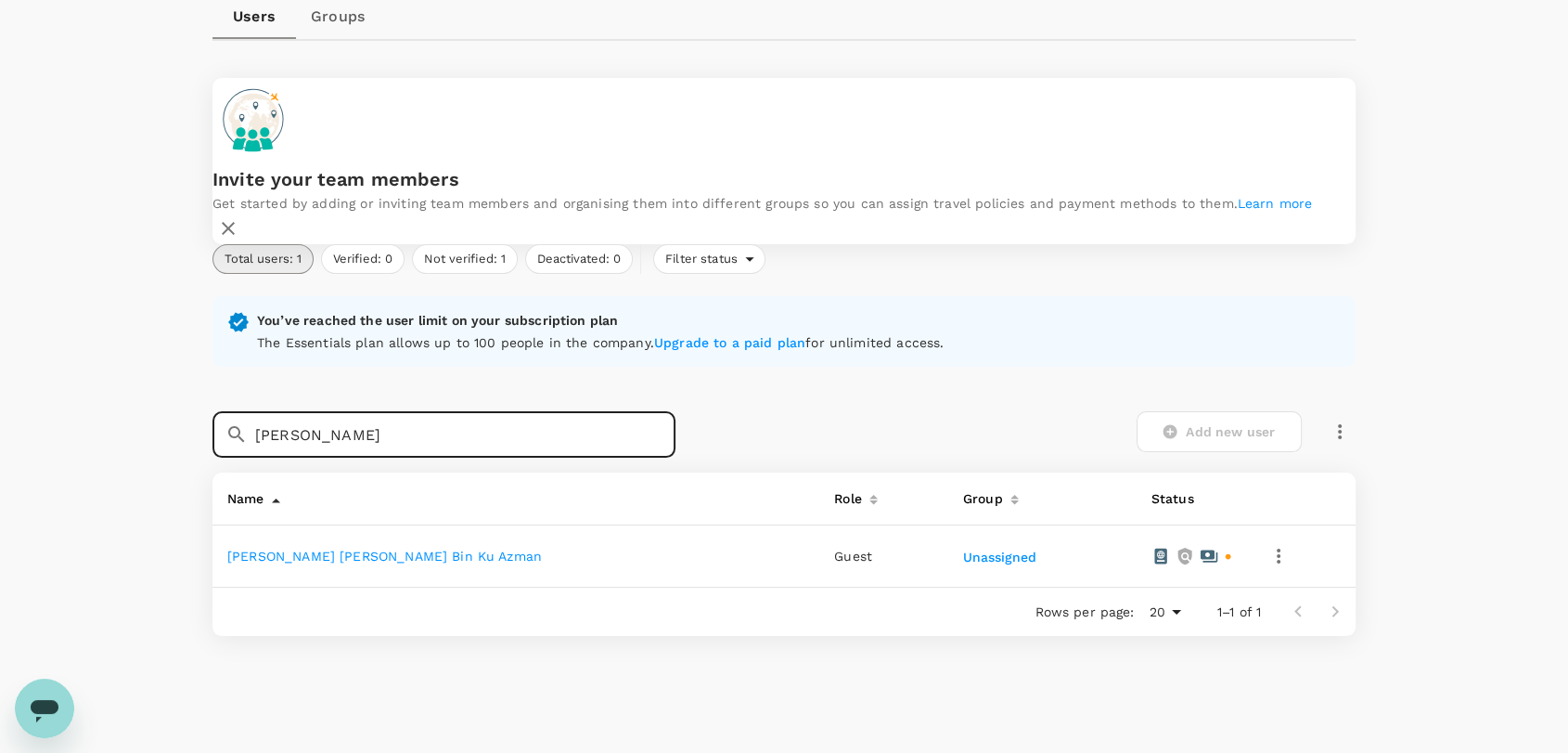
click at [1273, 545] on icon "button" at bounding box center [1278, 555] width 22 height 22
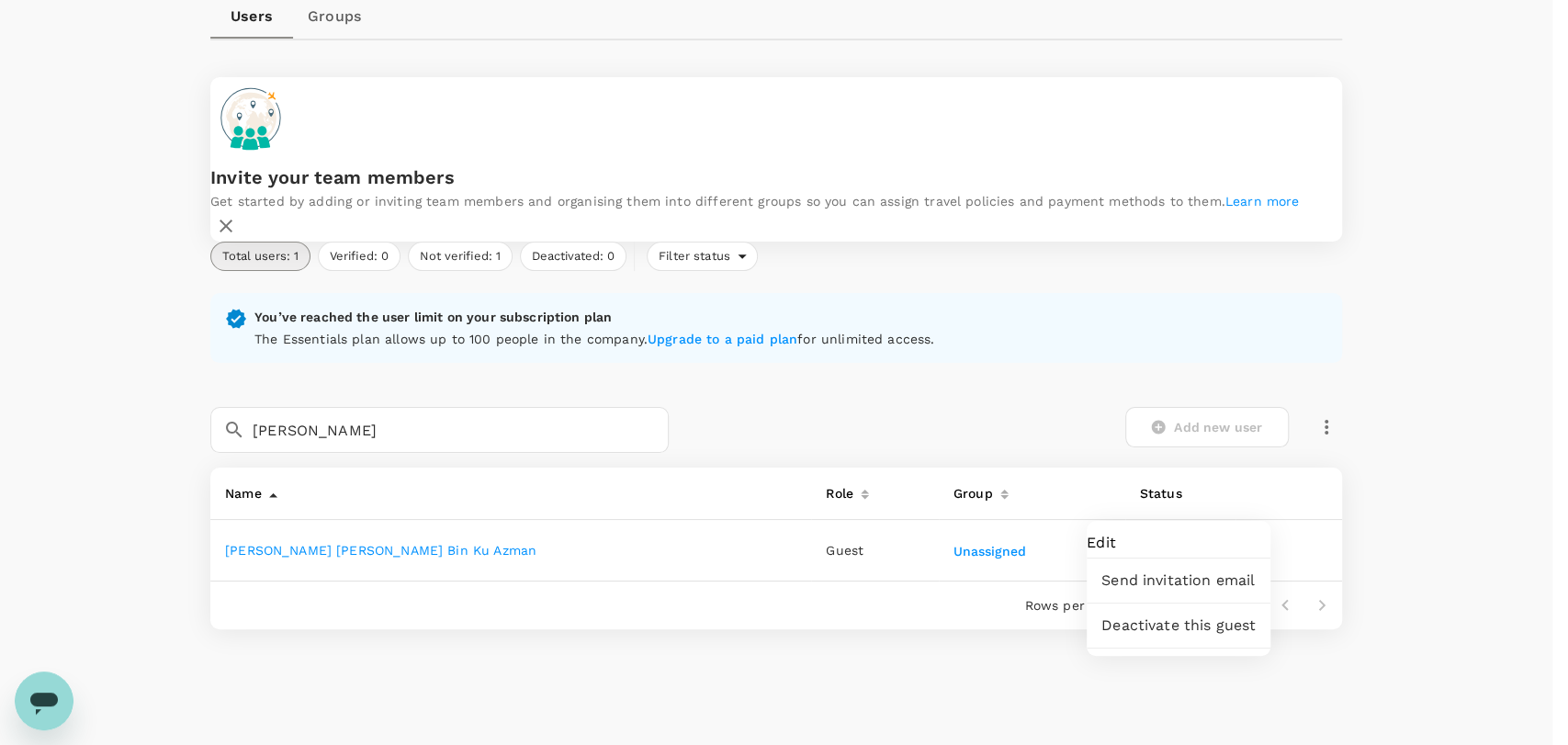
click at [1249, 633] on span "Deactivate this guest" at bounding box center [1178, 625] width 154 height 22
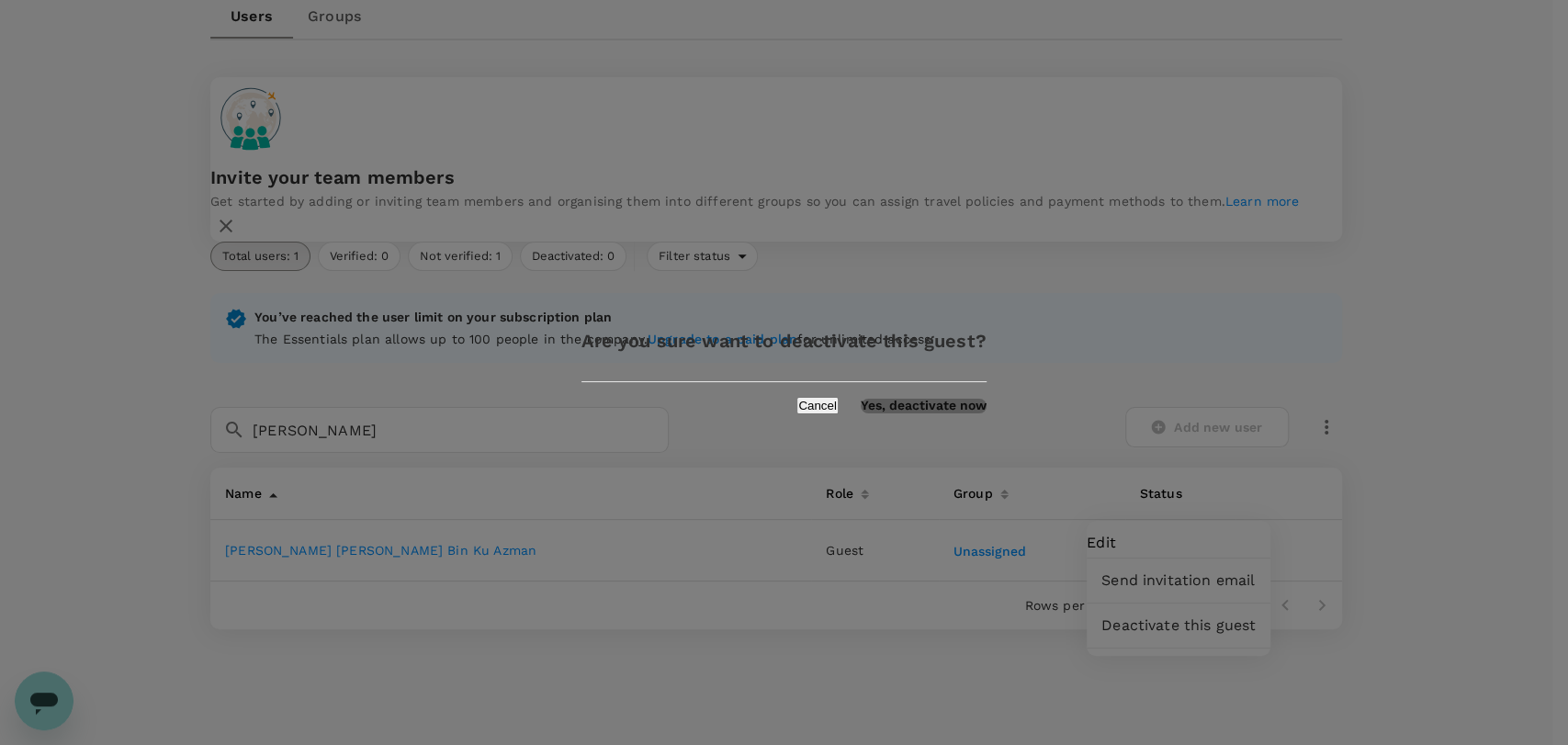
click at [918, 413] on button "Yes, deactivate now" at bounding box center [923, 406] width 126 height 14
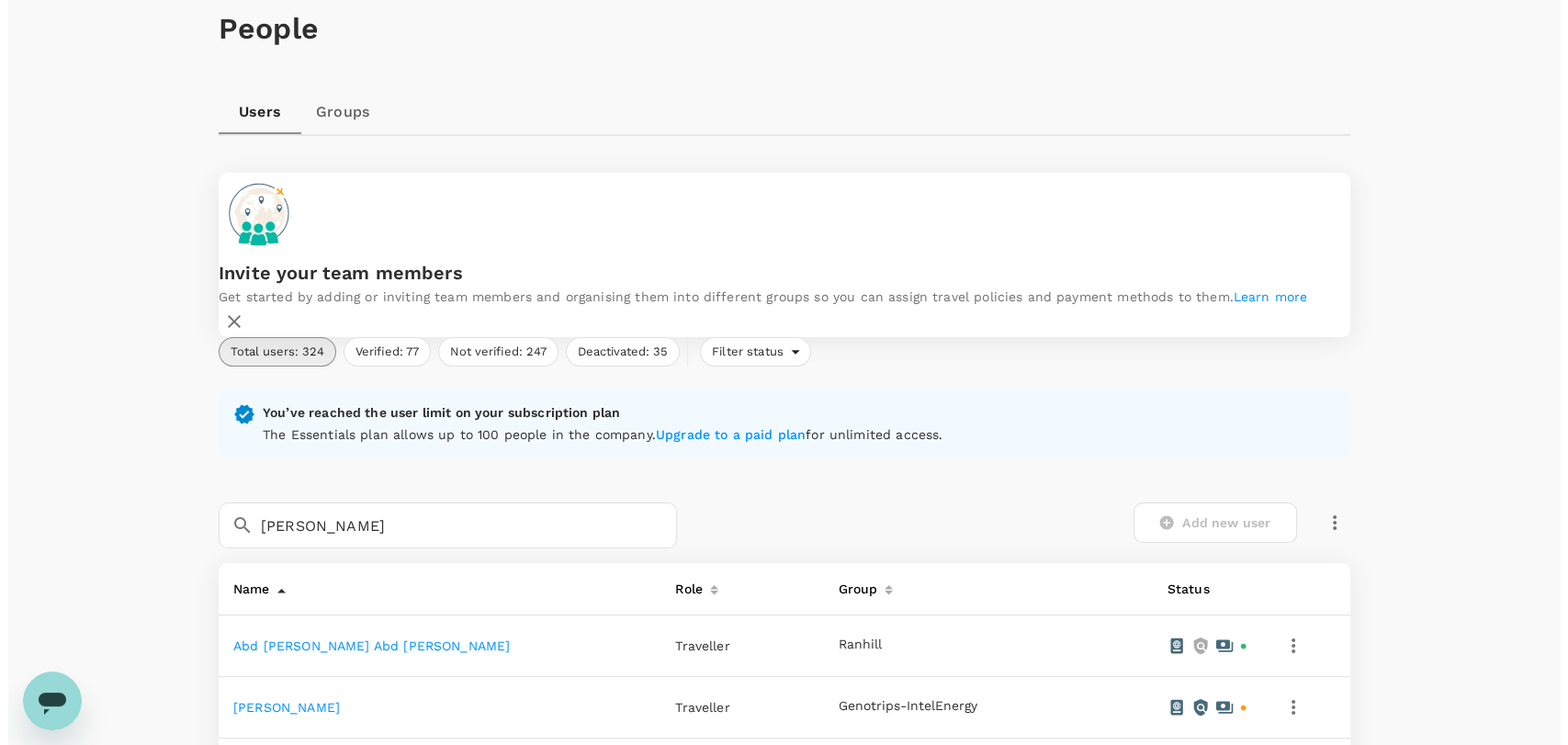
scroll to position [0, 0]
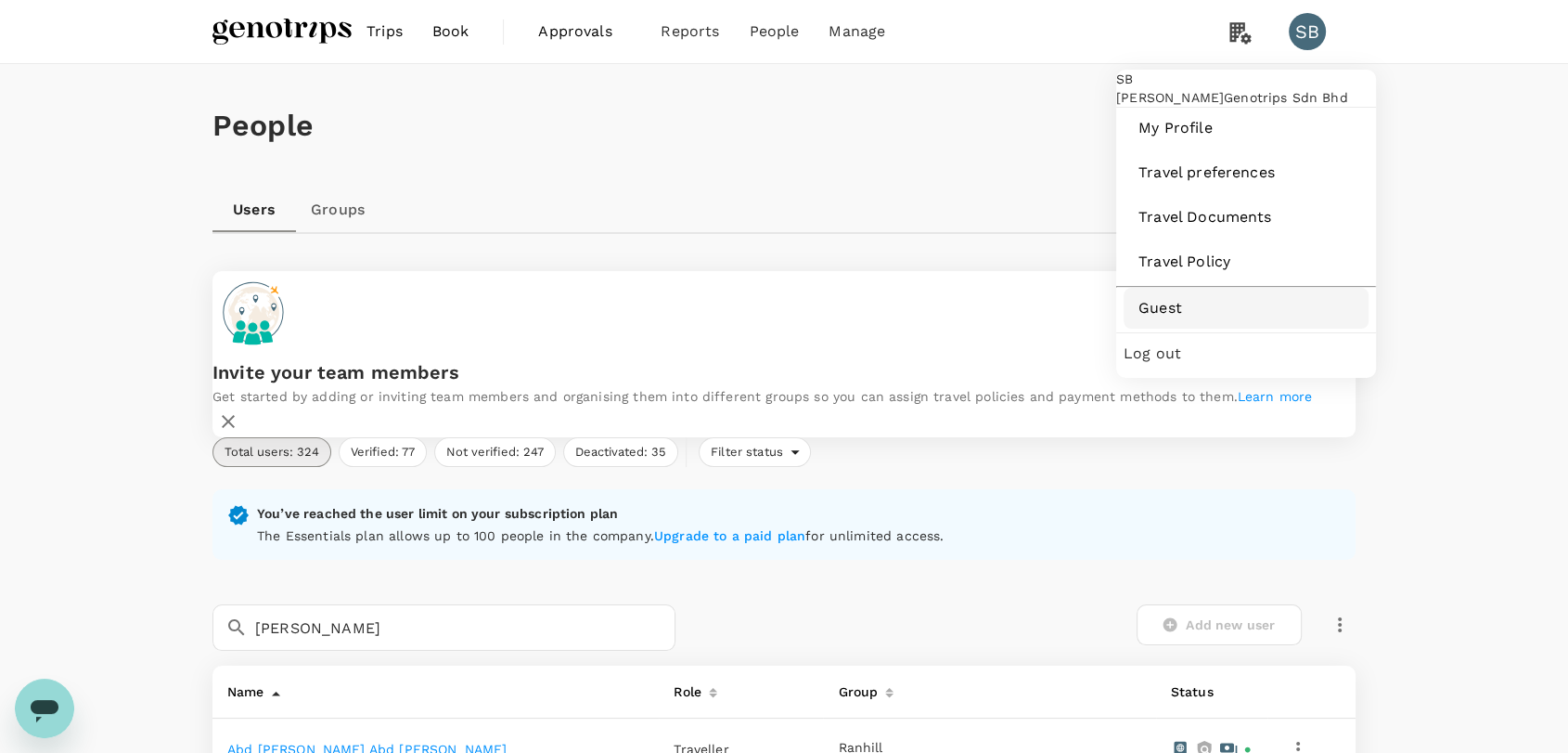
click at [1232, 329] on link "Guest" at bounding box center [1246, 308] width 245 height 41
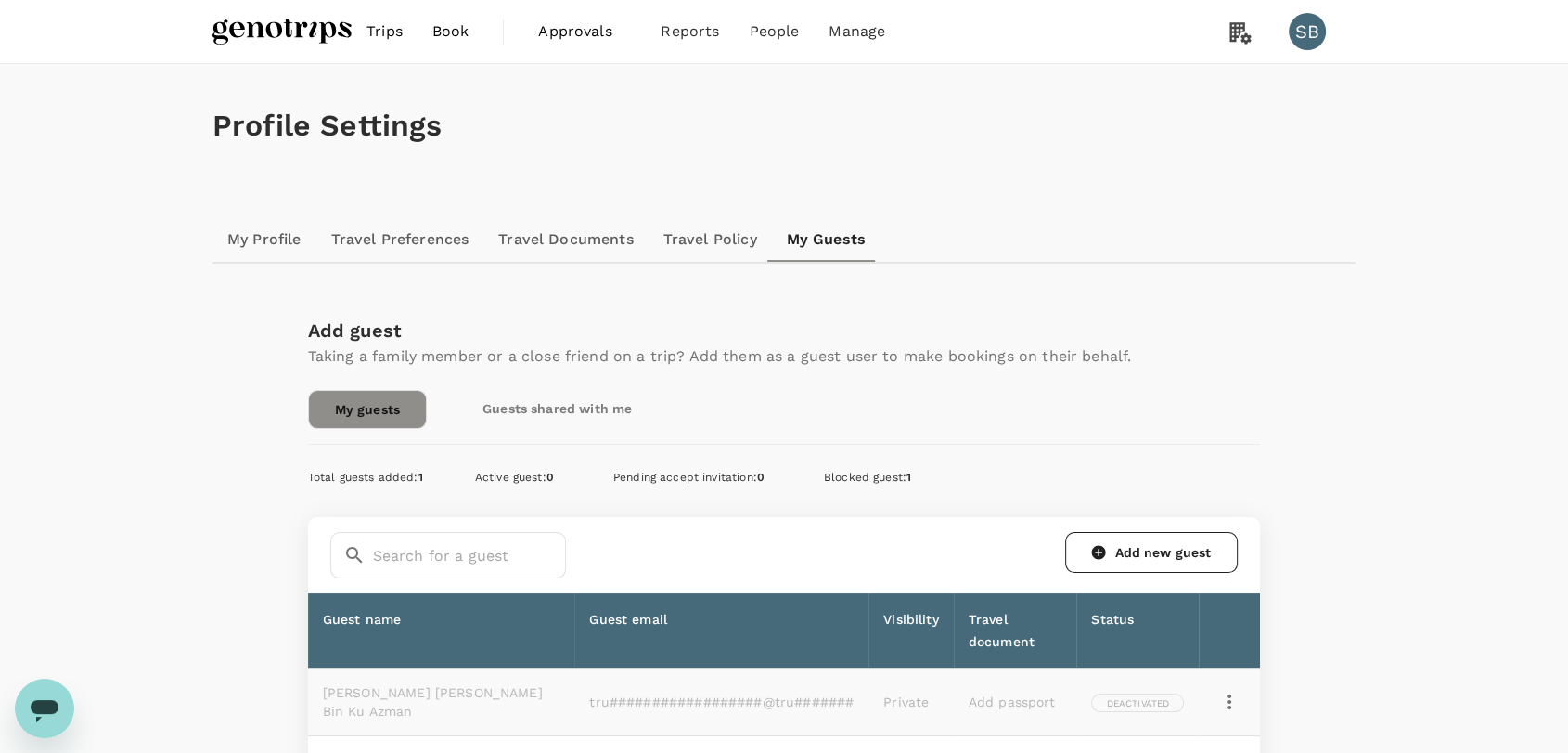
click at [1102, 549] on icon at bounding box center [1099, 552] width 14 height 14
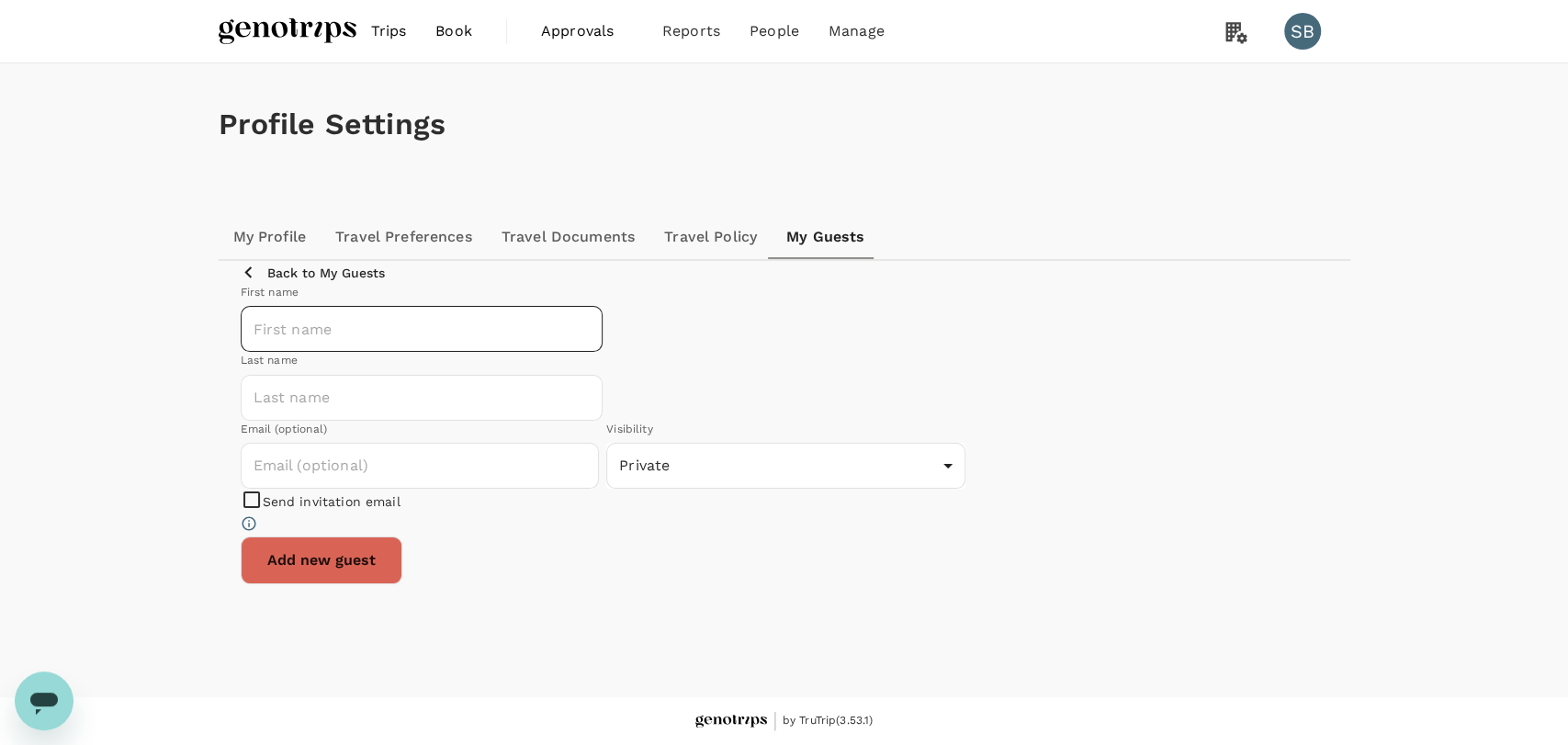
click at [478, 352] on input "text" at bounding box center [422, 329] width 363 height 46
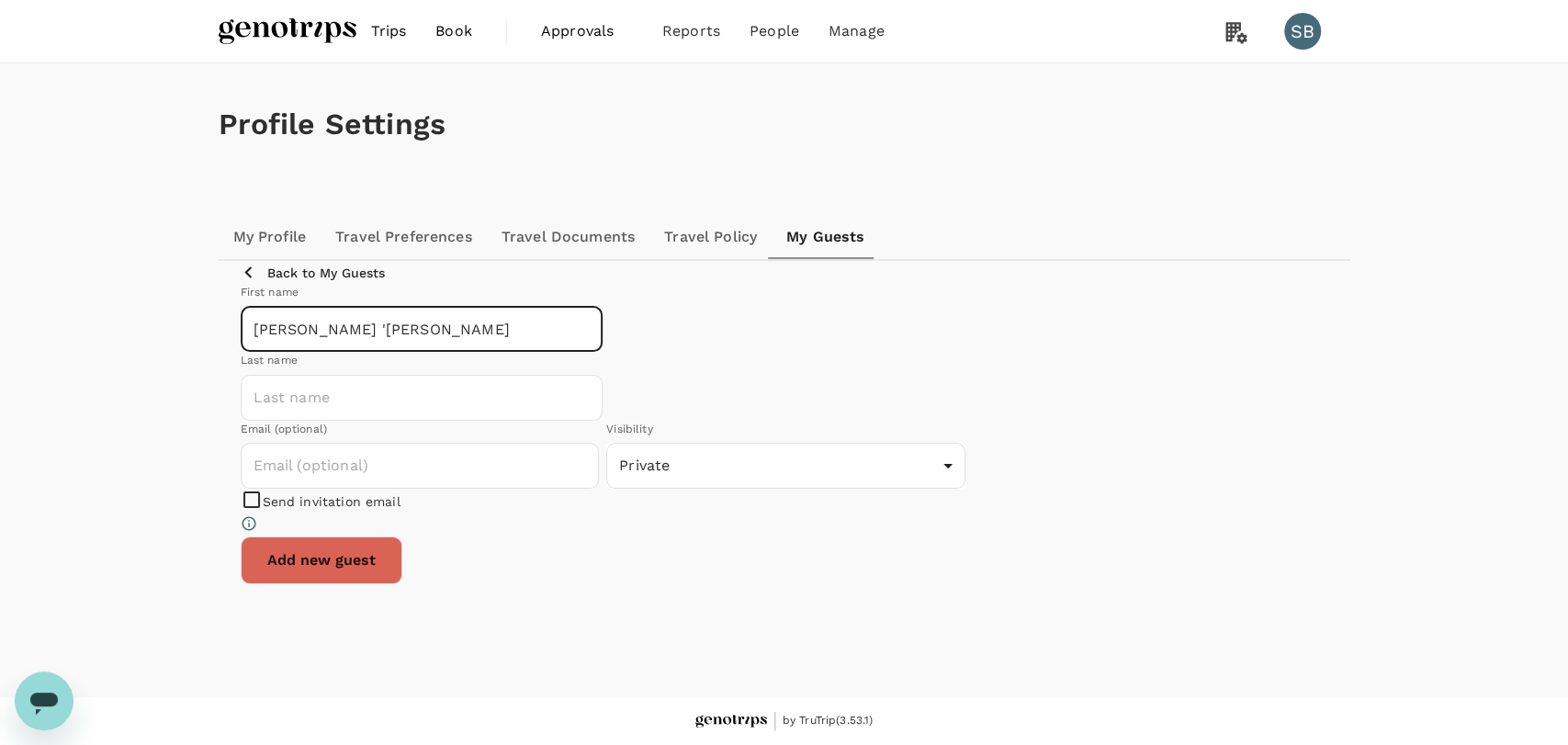
drag, startPoint x: 581, startPoint y: 380, endPoint x: 592, endPoint y: 382, distance: 11.2
click at [582, 352] on input "[PERSON_NAME] '[PERSON_NAME]" at bounding box center [422, 329] width 363 height 46
click at [603, 375] on input "text" at bounding box center [422, 398] width 363 height 46
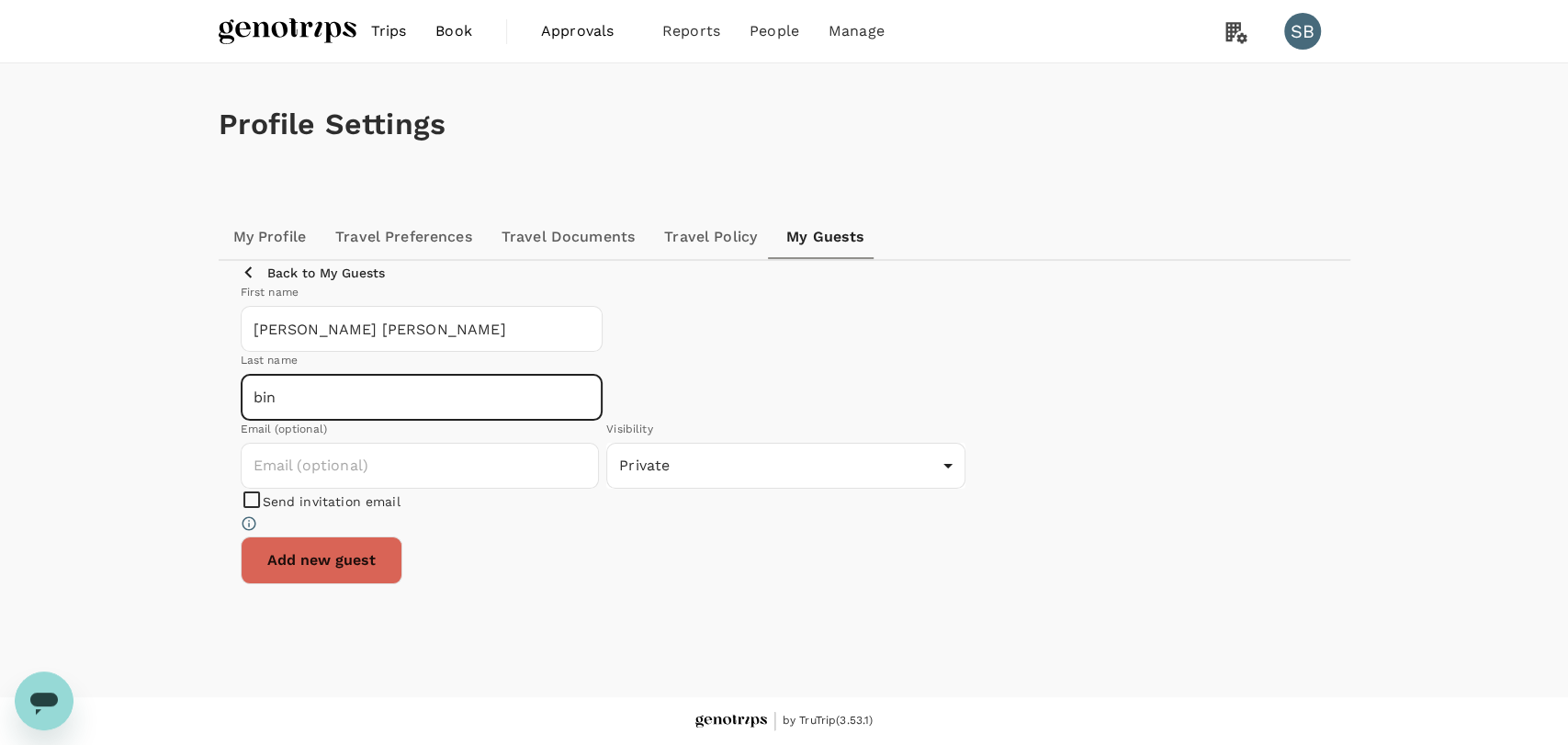
paste input "Ku Azman"
click at [550, 480] on input "text" at bounding box center [420, 466] width 359 height 46
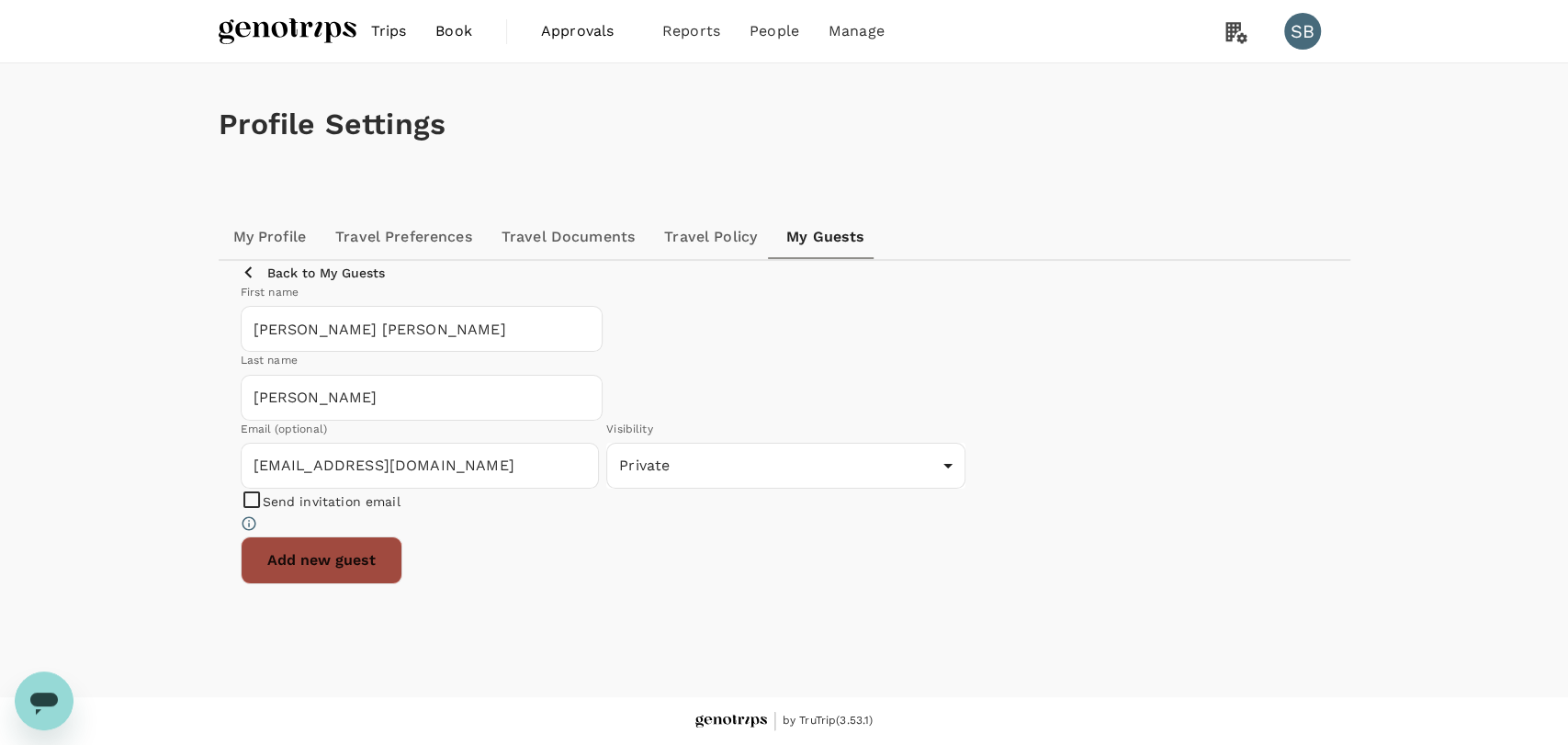
click at [402, 584] on button "Add new guest" at bounding box center [321, 560] width 162 height 48
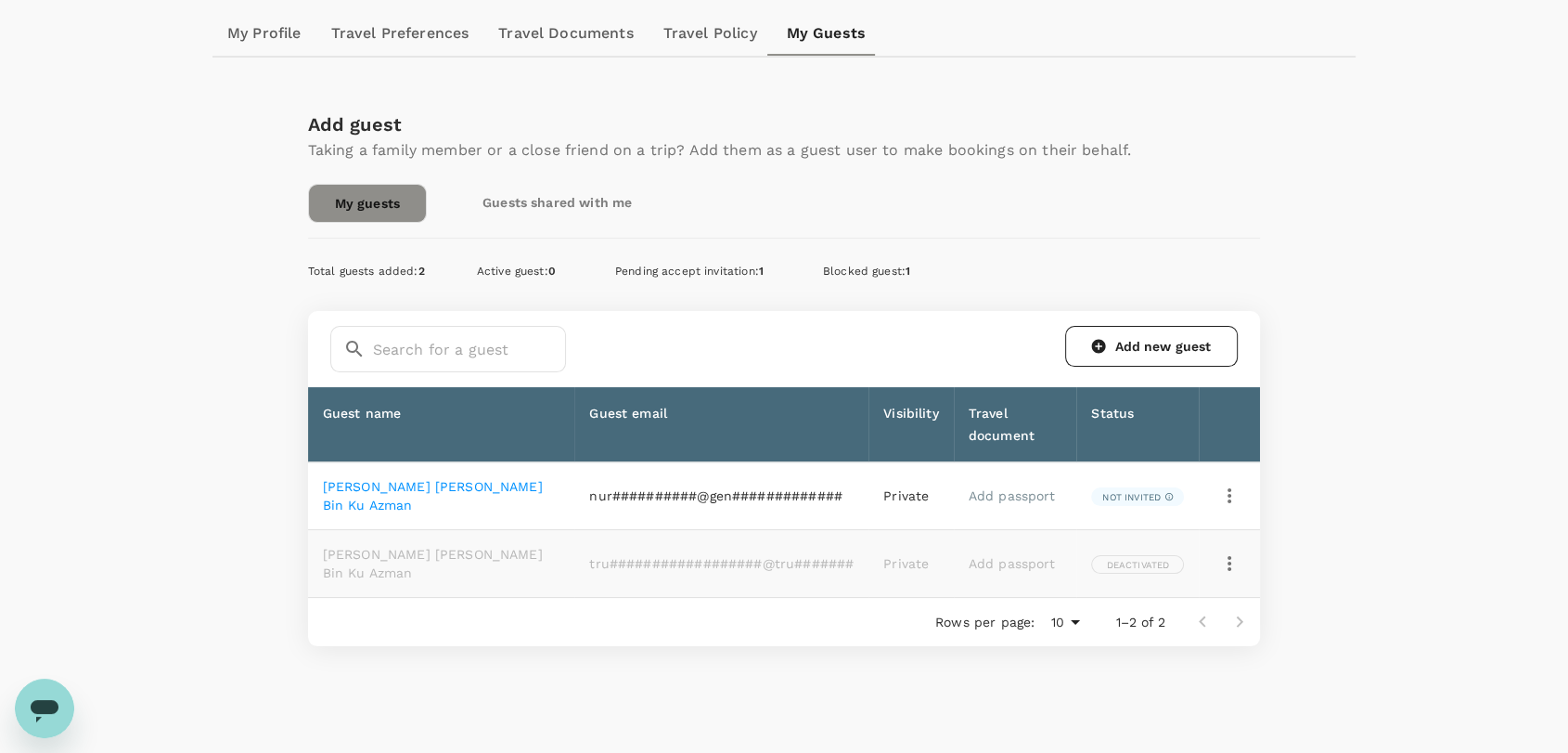
click at [453, 488] on link "[PERSON_NAME] [PERSON_NAME] Bin Ku Azman" at bounding box center [432, 495] width 220 height 33
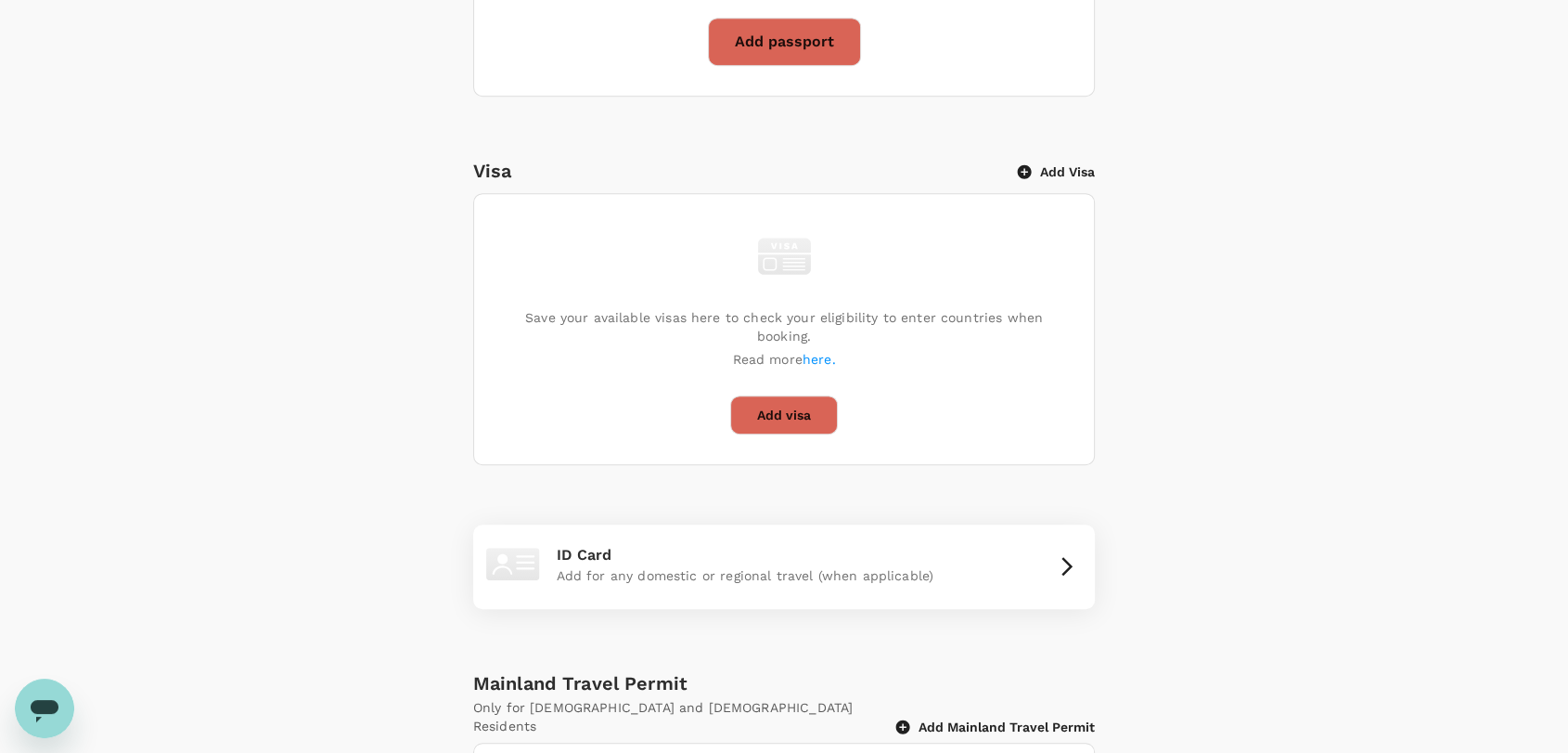
scroll to position [1134, 0]
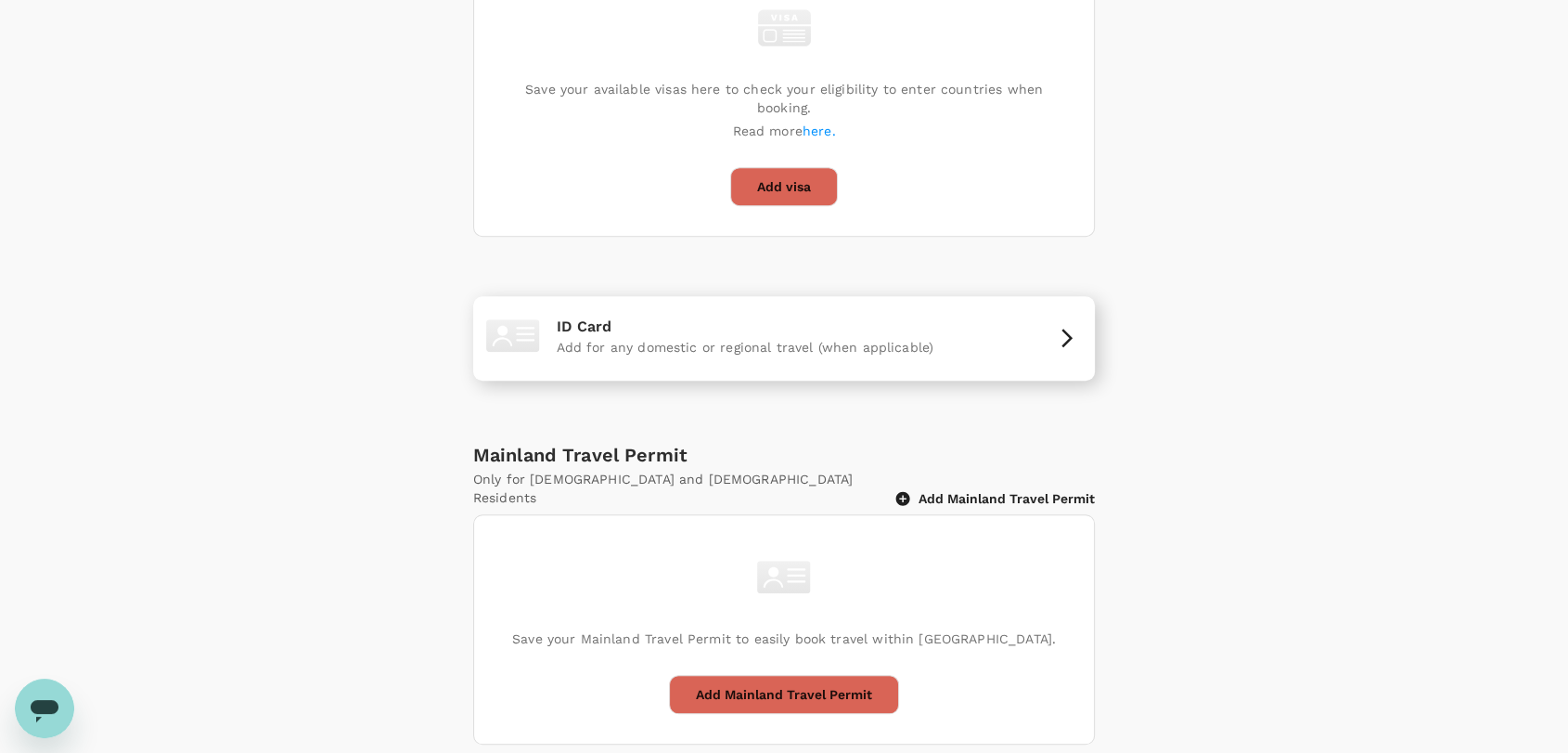
click at [861, 338] on p "Add for any domestic or regional travel (when applicable)" at bounding box center [785, 347] width 455 height 18
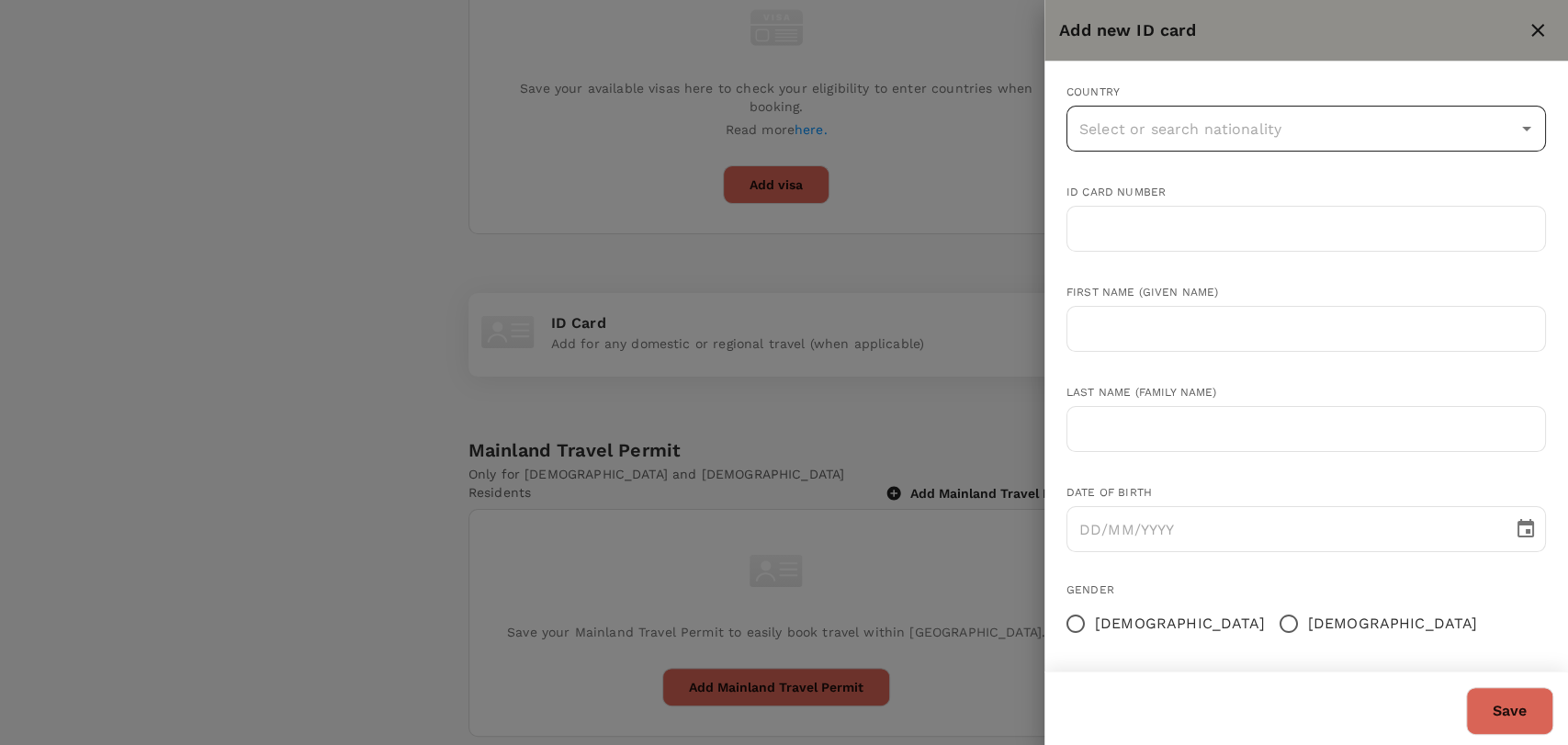
click at [1212, 132] on input "text" at bounding box center [1292, 128] width 435 height 35
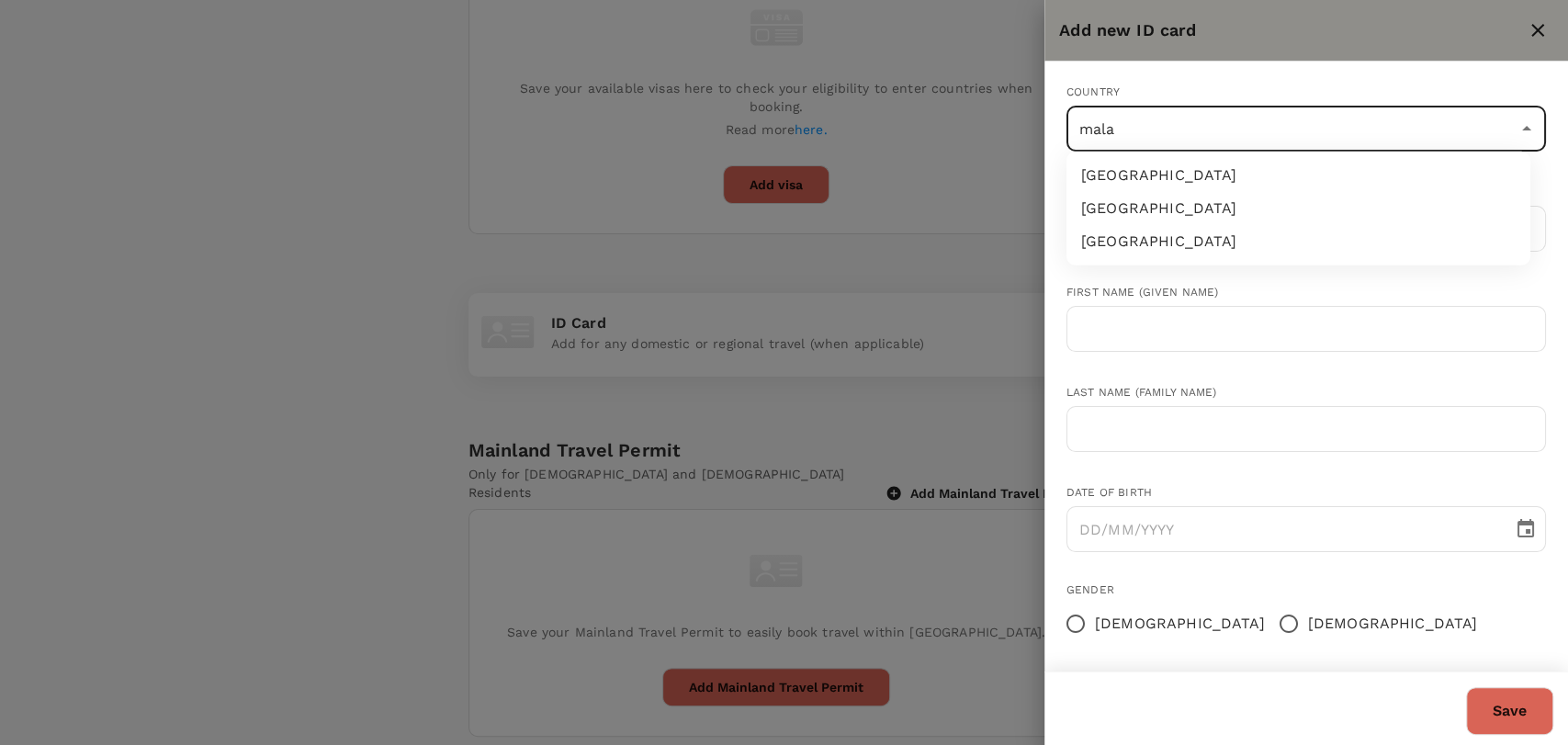
type input "malay"
click at [1211, 196] on ul "[GEOGRAPHIC_DATA]" at bounding box center [1299, 175] width 464 height 48
click at [1205, 161] on li "[GEOGRAPHIC_DATA]" at bounding box center [1299, 175] width 464 height 33
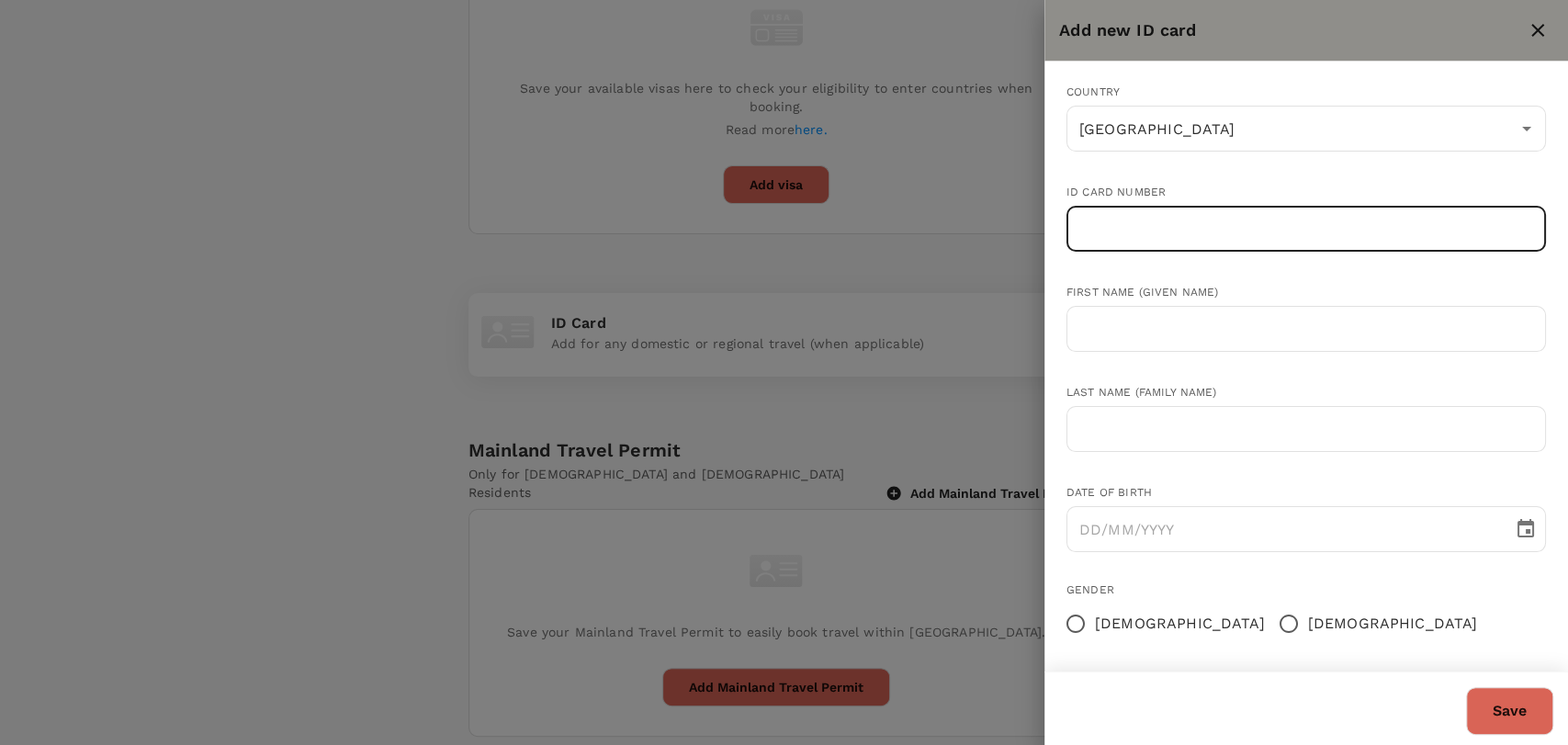
click at [1172, 210] on input "text" at bounding box center [1306, 229] width 480 height 46
paste input "941009-07-5055"
type input "941009-07-5055"
click at [1180, 339] on input "text" at bounding box center [1306, 329] width 480 height 46
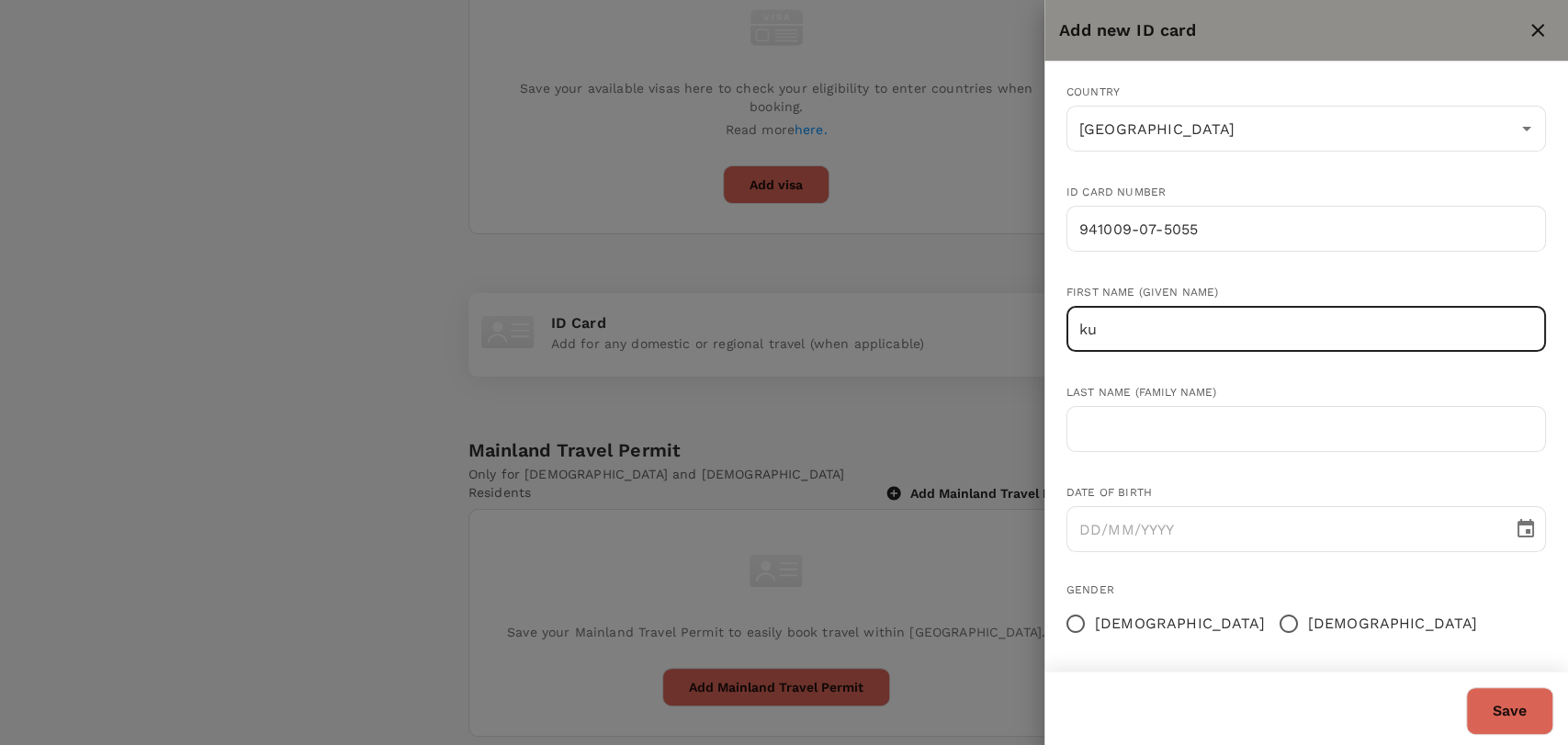
type input "[PERSON_NAME] [PERSON_NAME]"
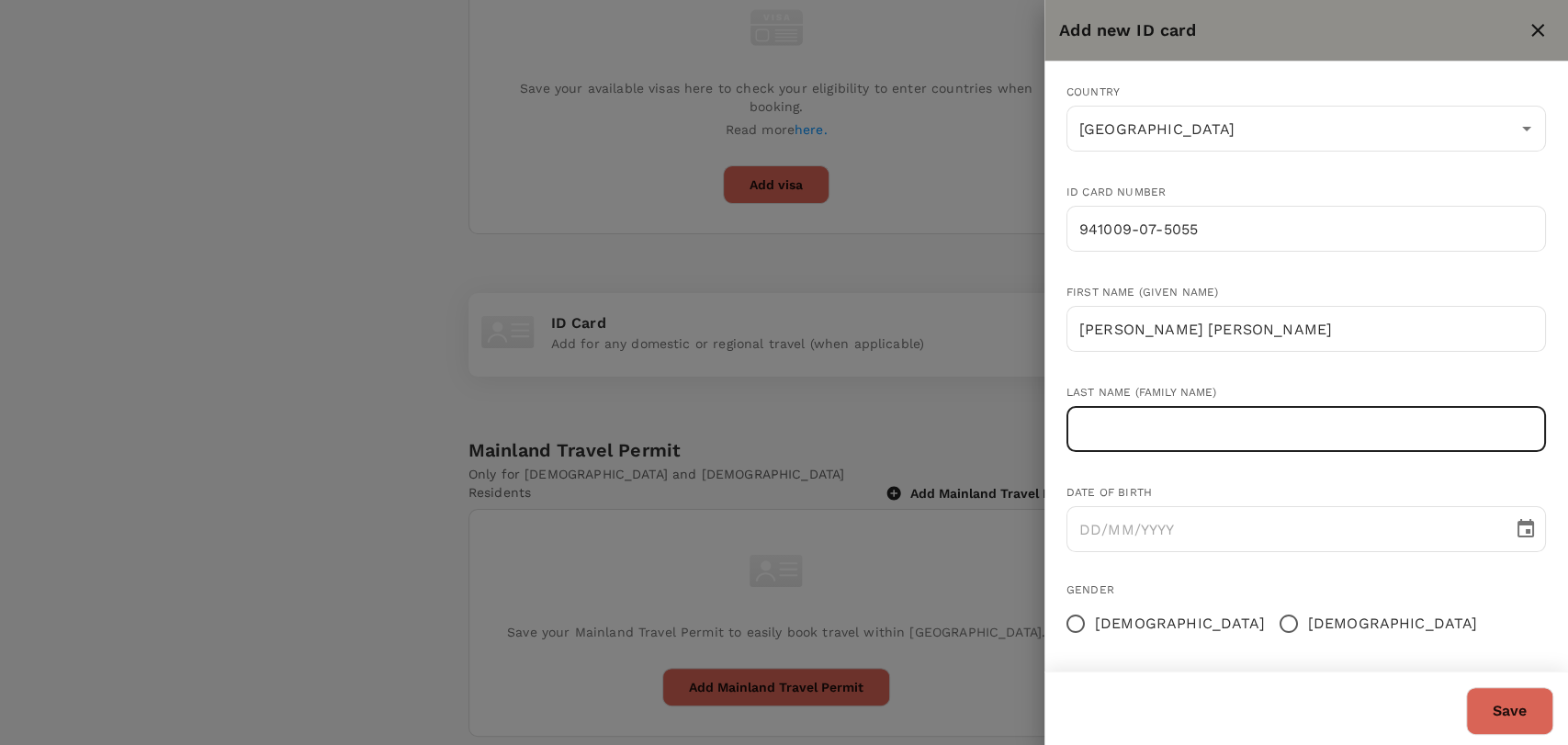
click at [1178, 431] on input "text" at bounding box center [1306, 429] width 480 height 46
type input "k"
type input "Ku Azman"
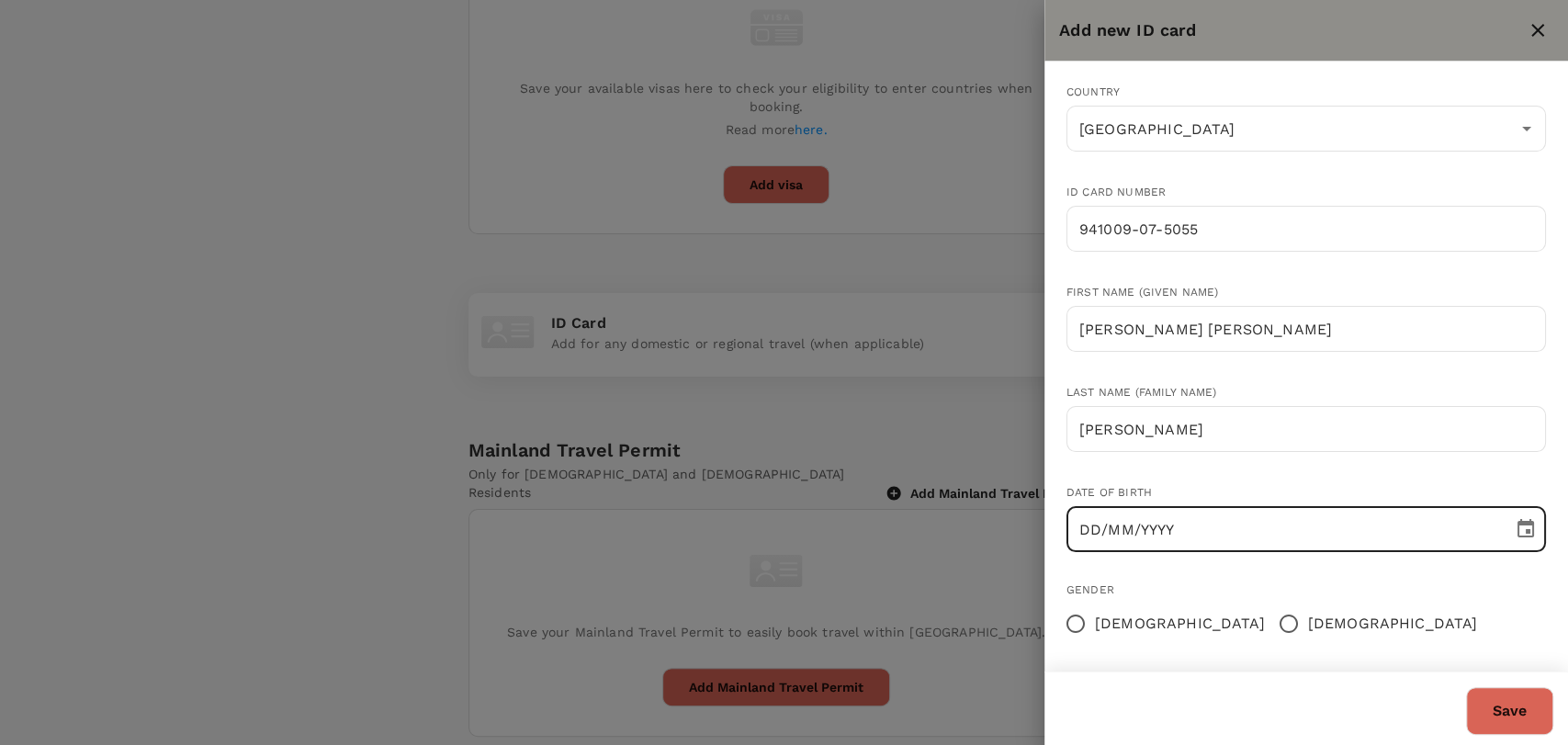
click at [1098, 520] on input "DD/MM/YYYY" at bounding box center [1283, 529] width 433 height 46
type input "09/10/1994"
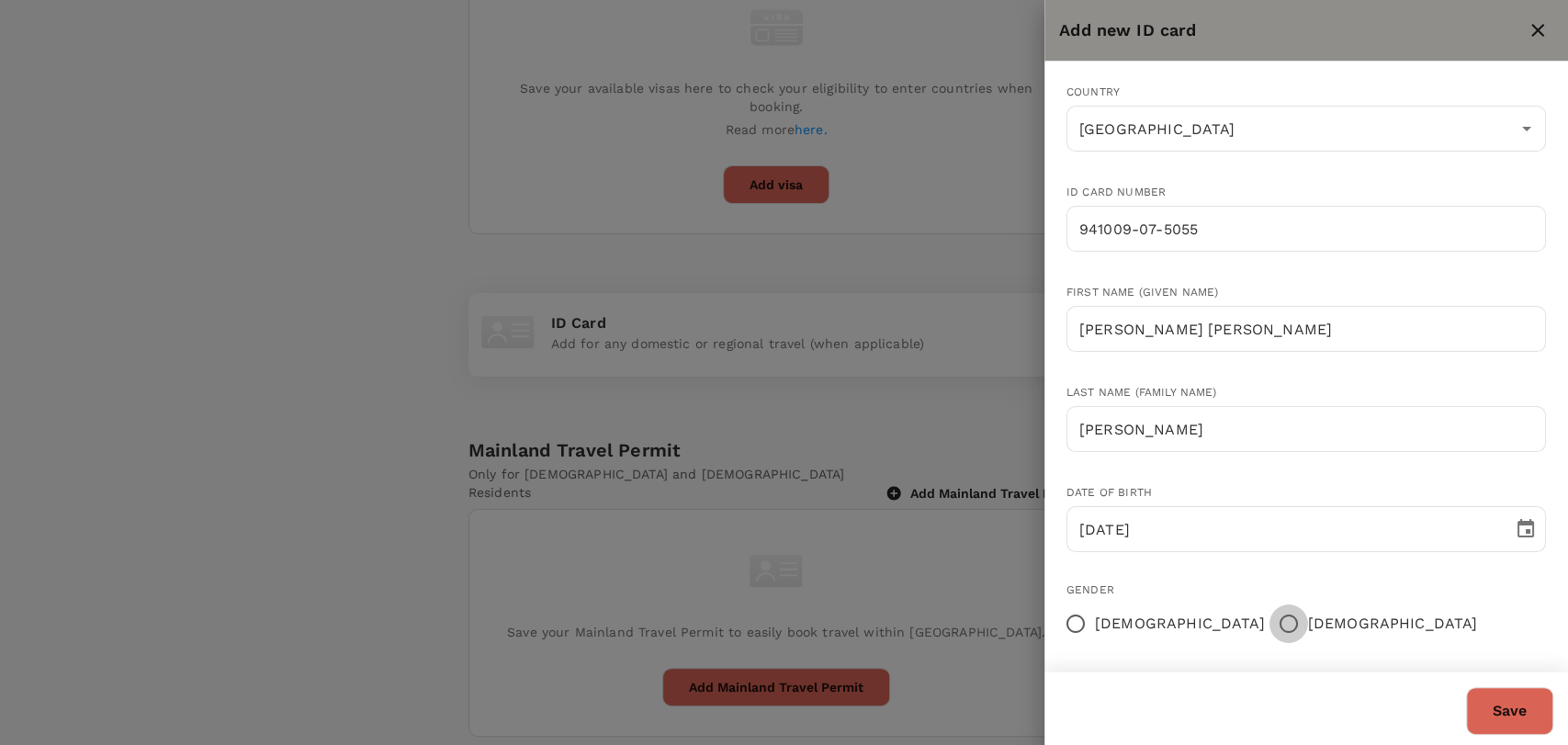
click at [1270, 619] on input "[DEMOGRAPHIC_DATA]" at bounding box center [1289, 623] width 38 height 38
radio input "true"
click at [1518, 702] on button "Save" at bounding box center [1509, 710] width 87 height 48
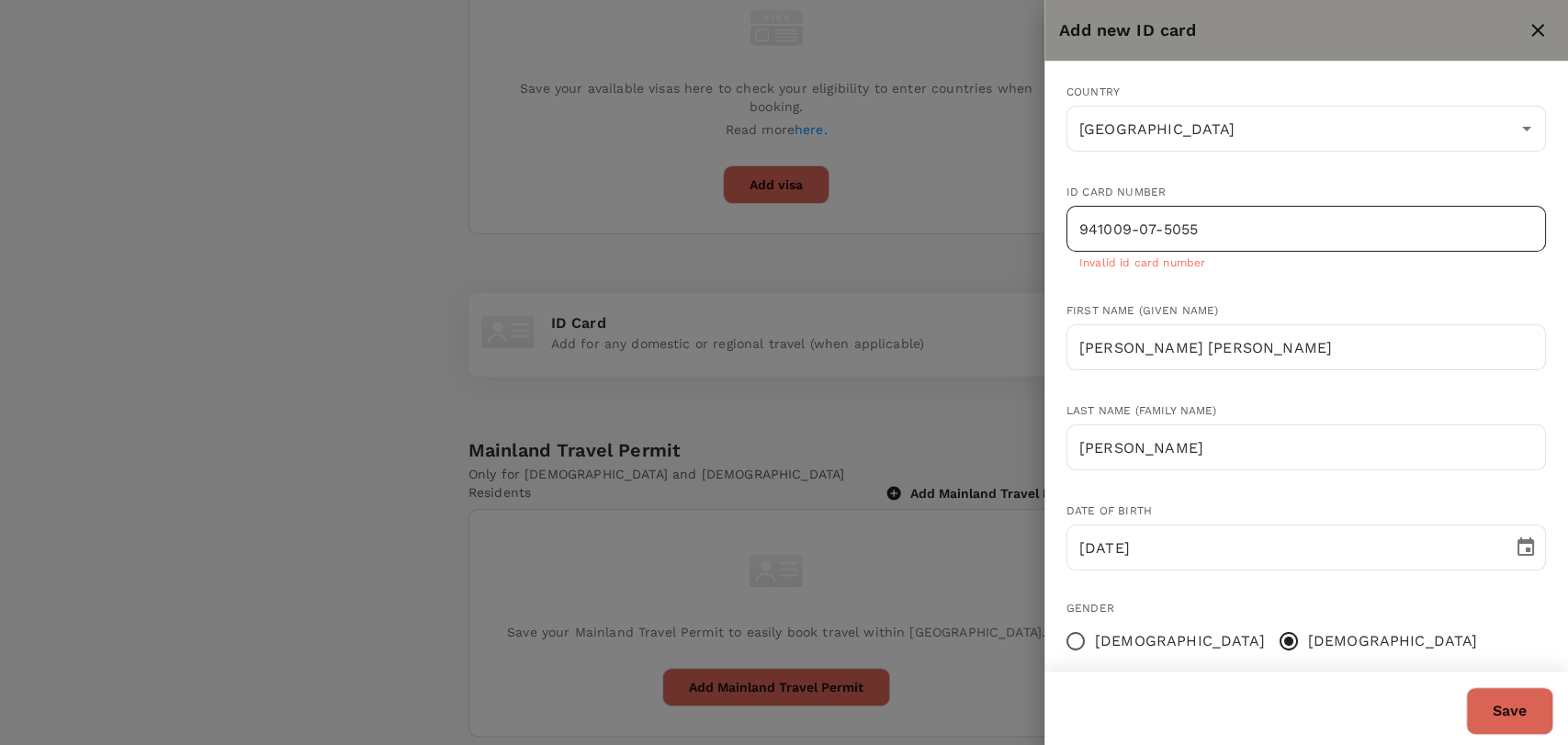
click at [1162, 227] on input "941009-07-5055" at bounding box center [1306, 229] width 480 height 46
click at [1515, 720] on button "Save" at bounding box center [1509, 710] width 87 height 48
click at [1507, 714] on button "Save" at bounding box center [1509, 710] width 87 height 48
click at [1137, 225] on input "941009-075055" at bounding box center [1306, 229] width 480 height 46
type input "941009075055"
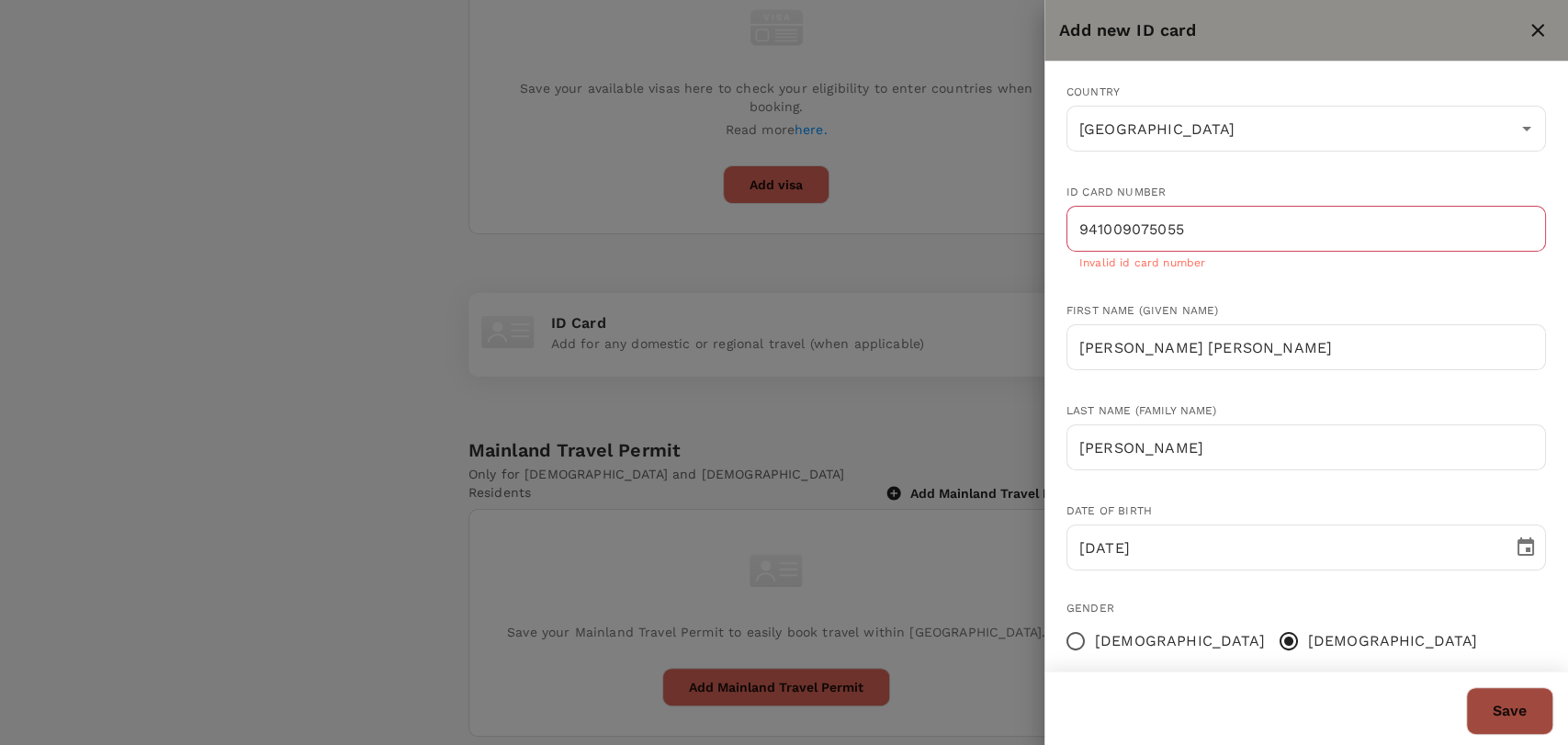
click at [1518, 700] on button "Save" at bounding box center [1509, 710] width 87 height 48
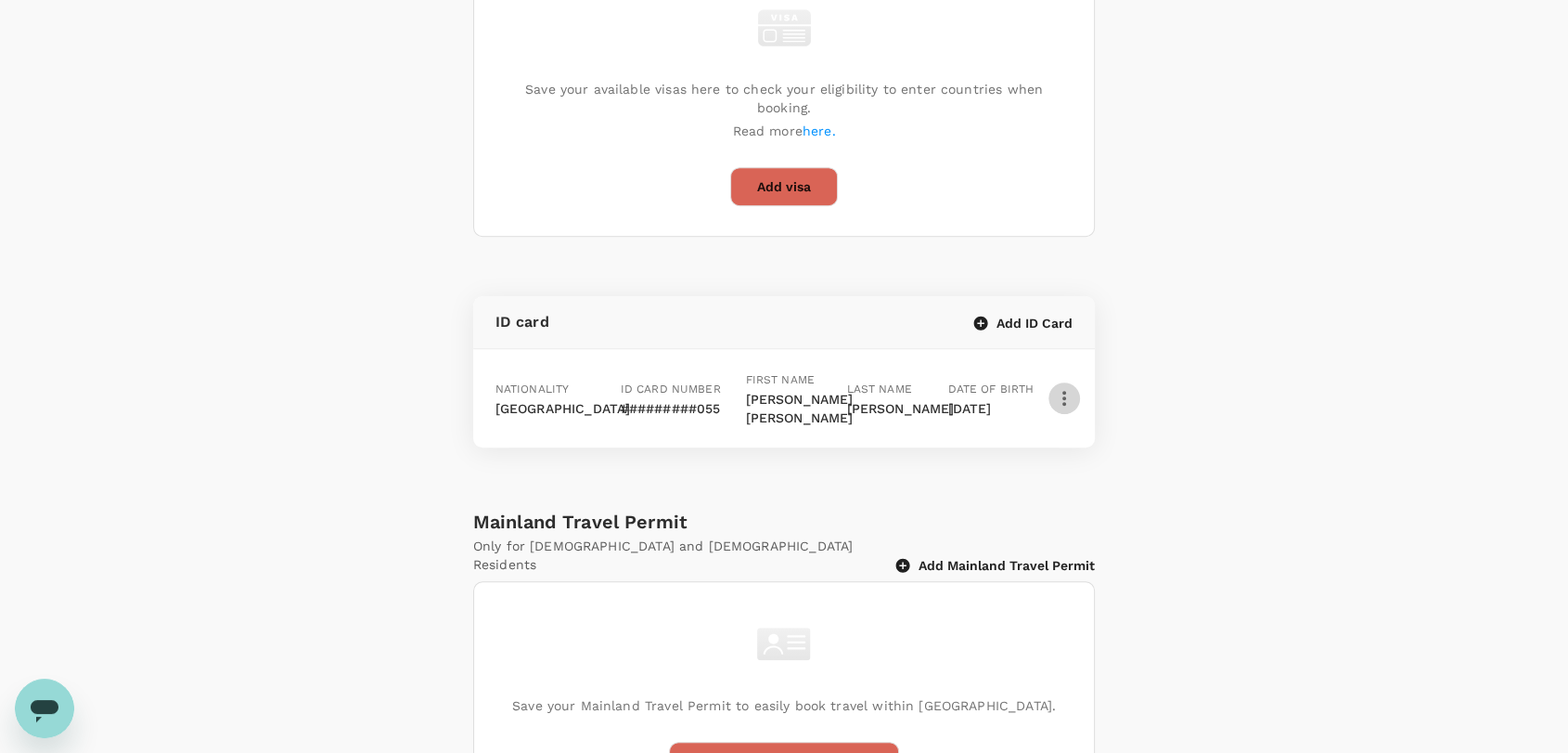
click at [1057, 387] on icon "button" at bounding box center [1064, 397] width 22 height 22
click at [1040, 407] on span "Edit" at bounding box center [1025, 410] width 48 height 22
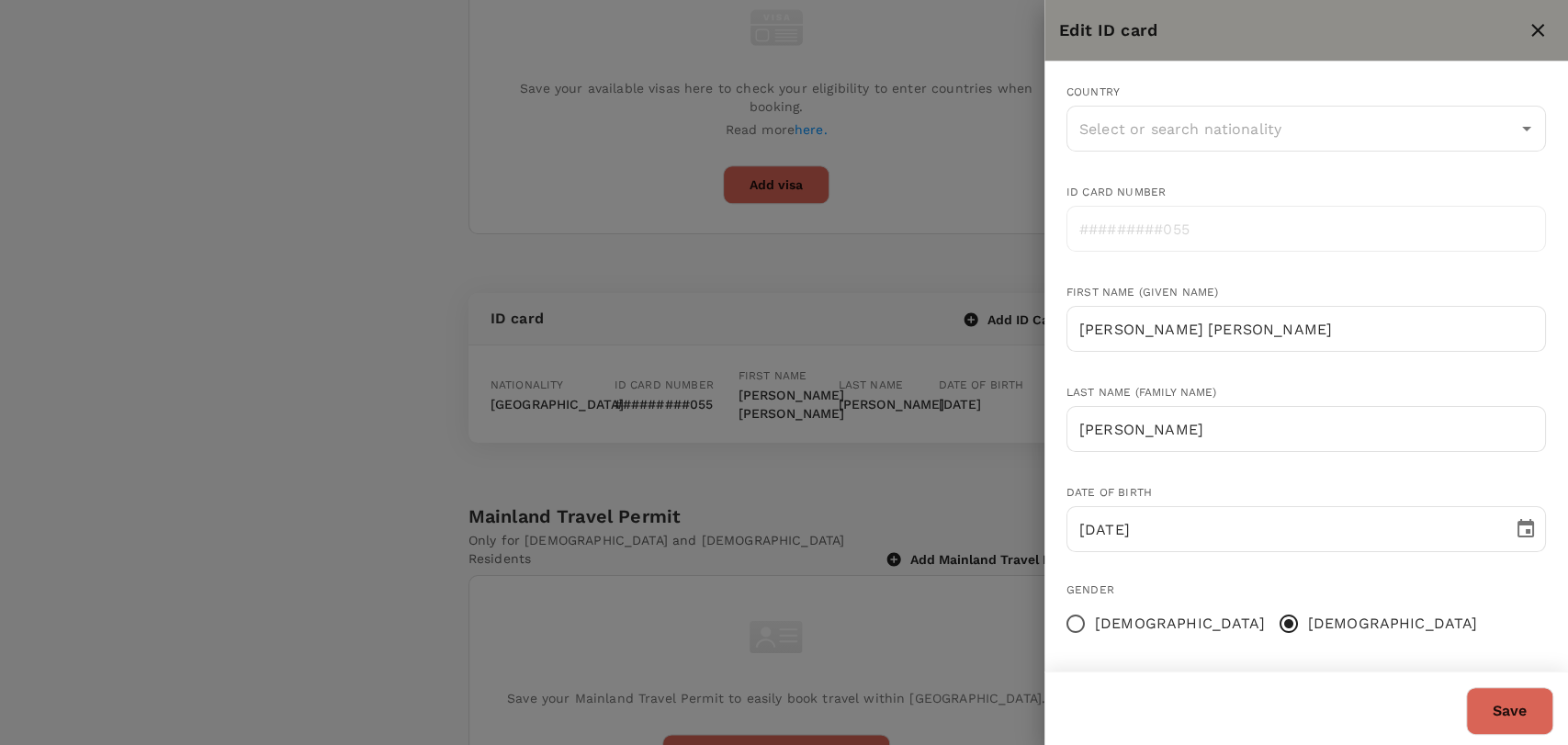
type input "[GEOGRAPHIC_DATA]"
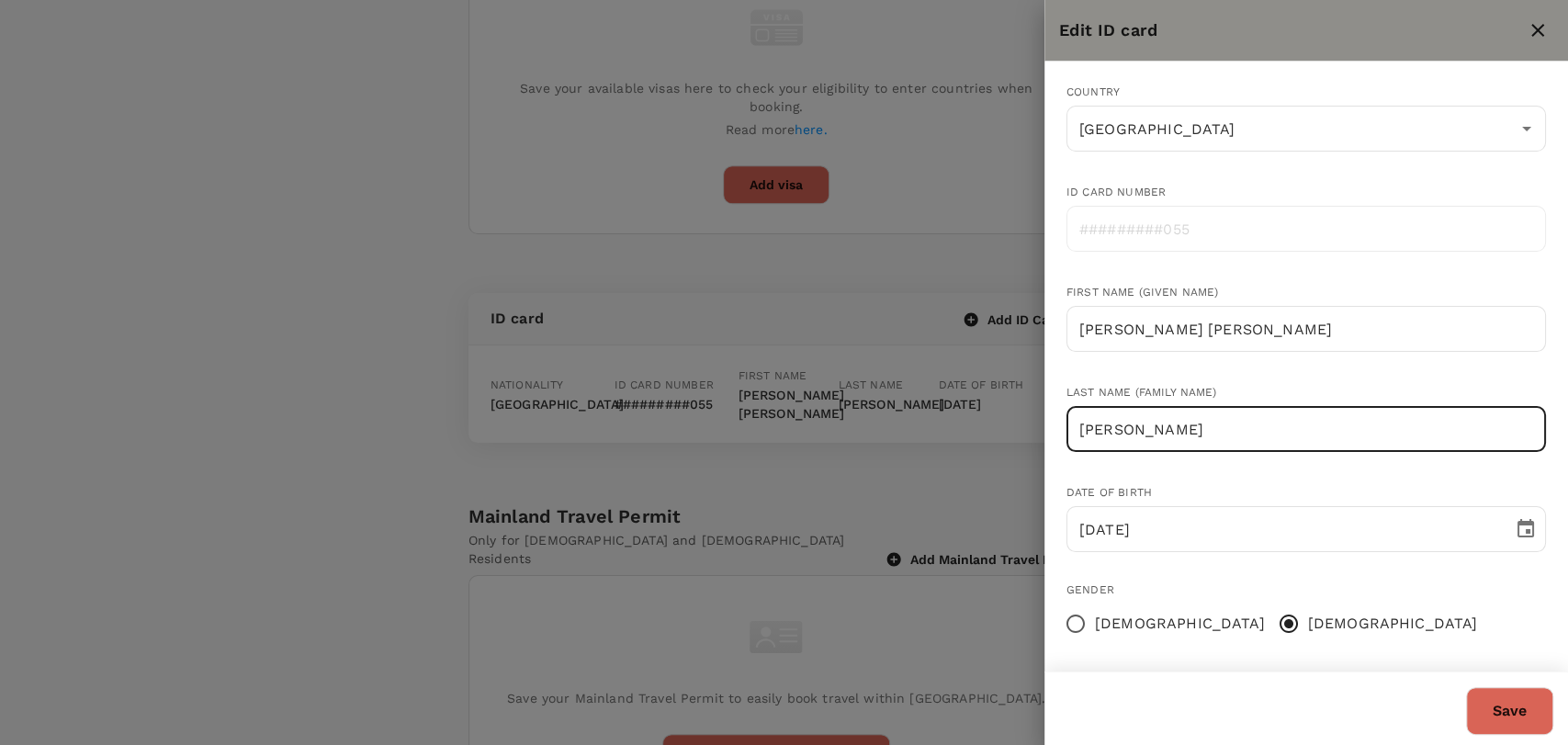
click at [1078, 425] on input "Ku Azman" at bounding box center [1306, 429] width 480 height 46
type input "[PERSON_NAME]"
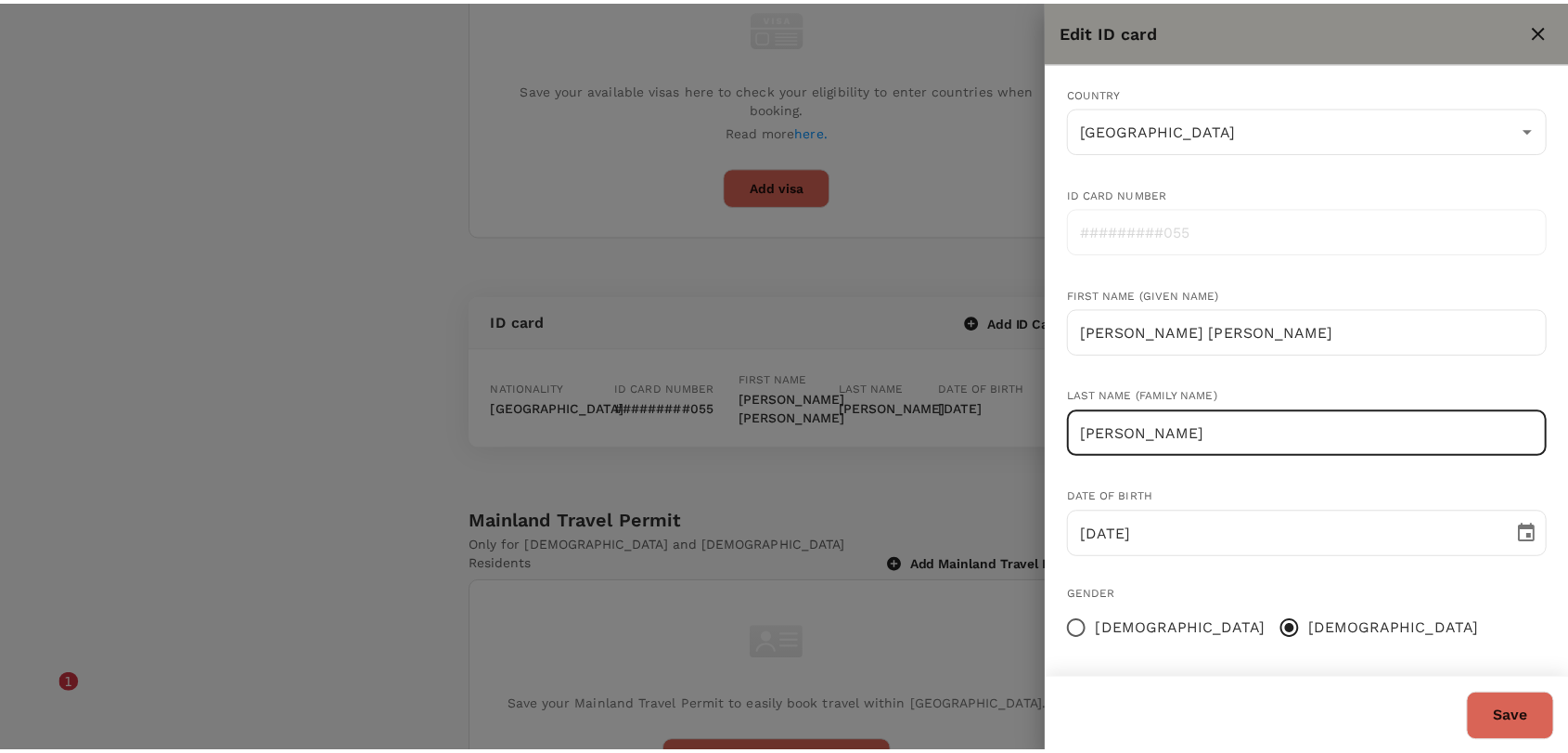
scroll to position [0, 0]
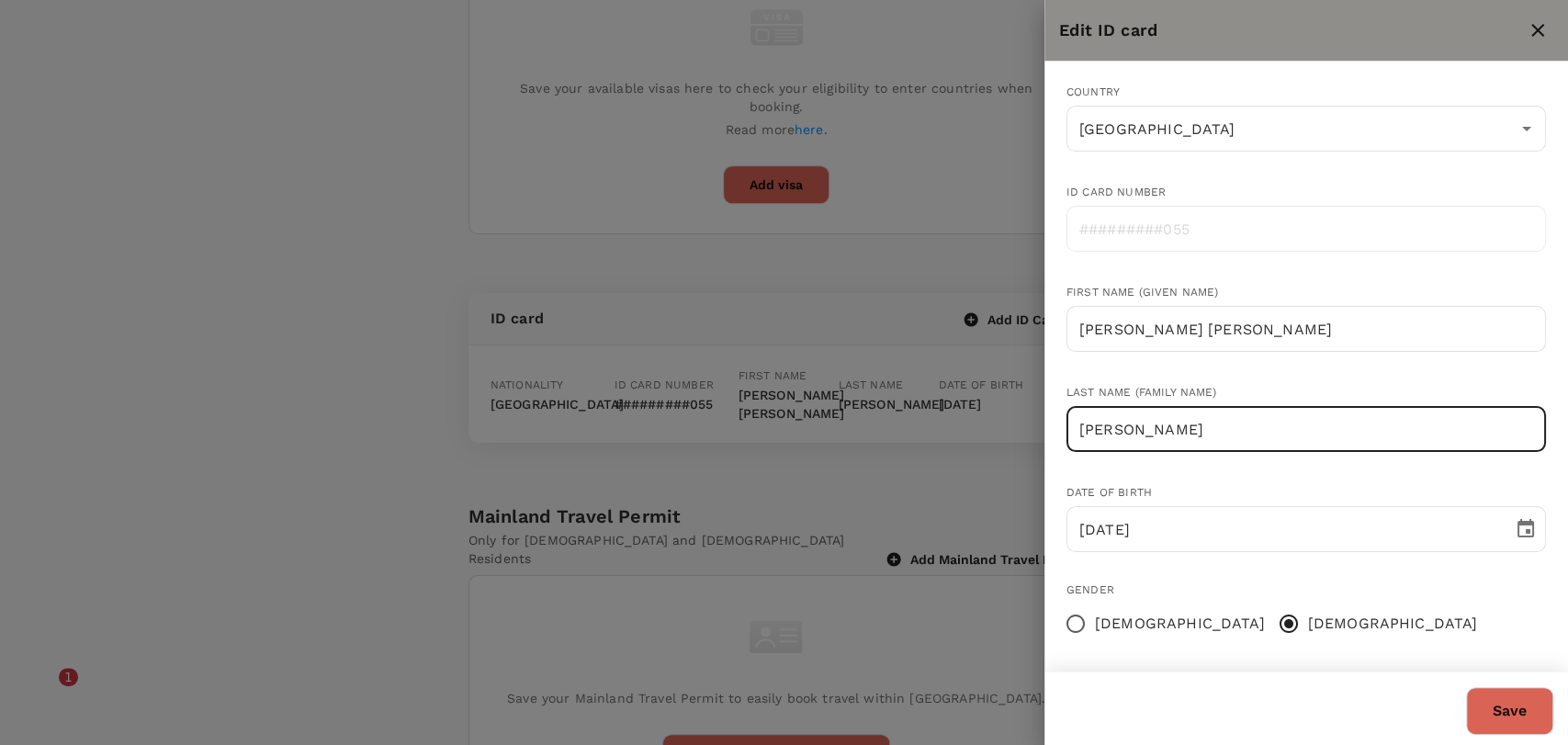
click at [1534, 710] on button "Save" at bounding box center [1509, 710] width 87 height 48
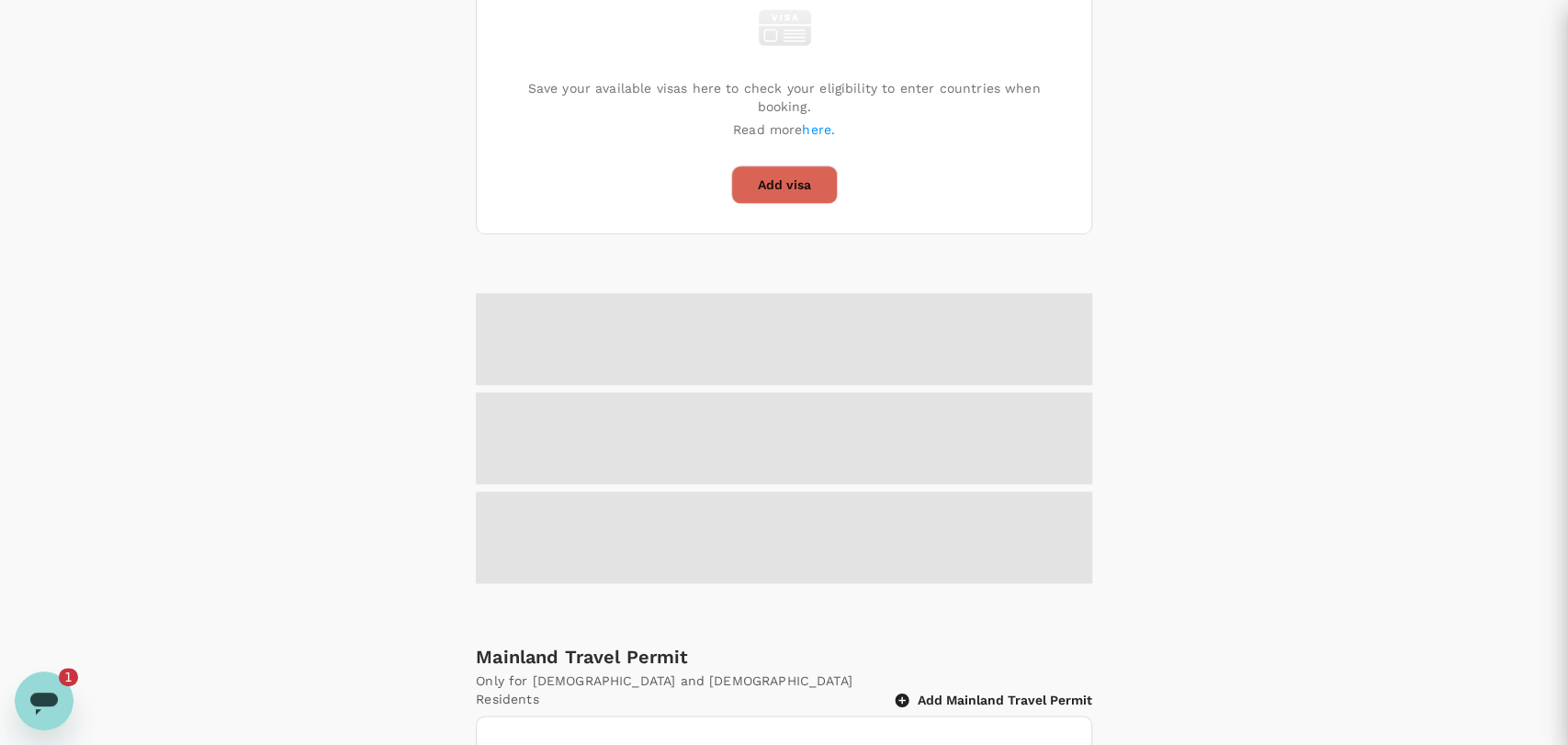
radio input "false"
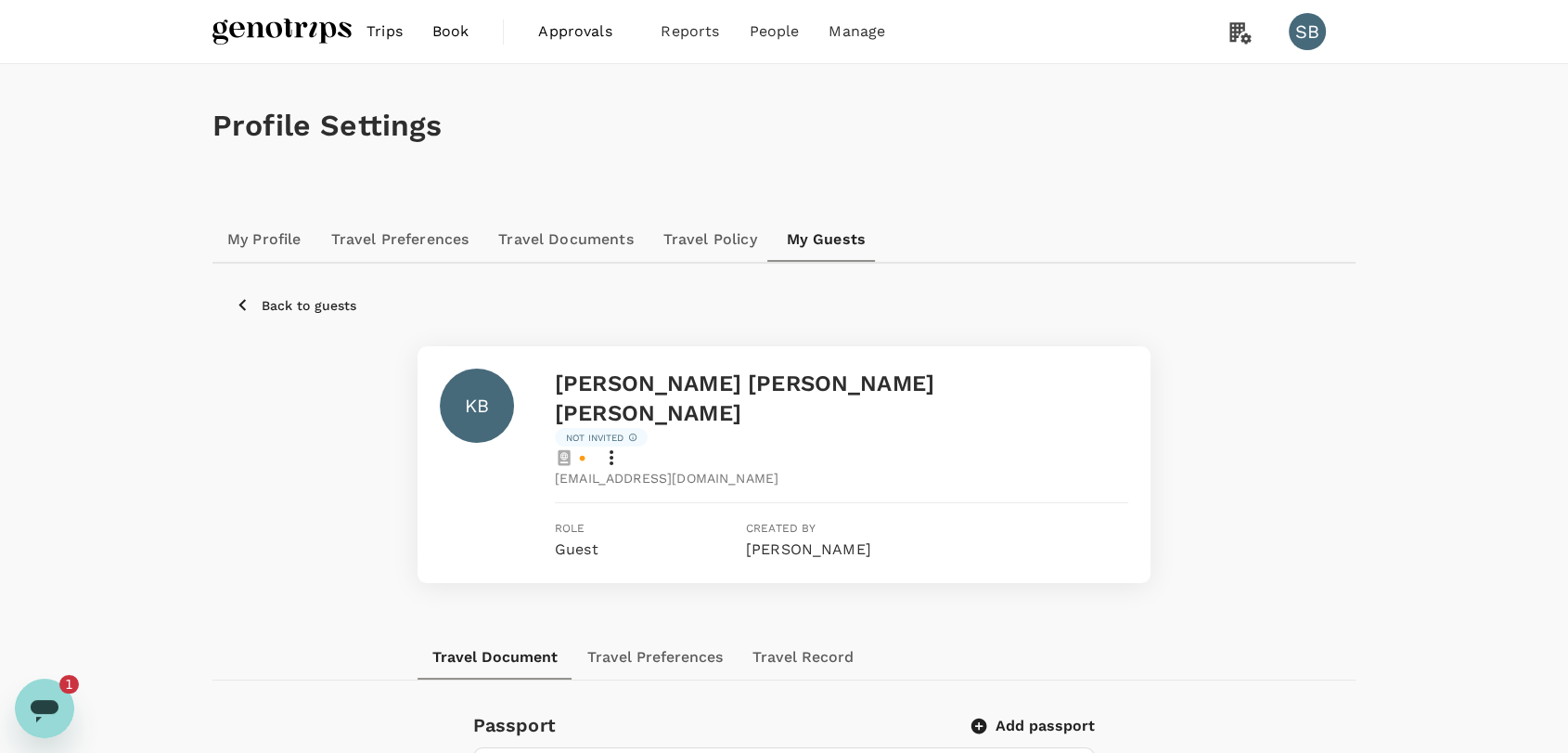
click at [1021, 487] on div at bounding box center [842, 503] width 574 height 31
click at [248, 22] on img at bounding box center [282, 31] width 140 height 41
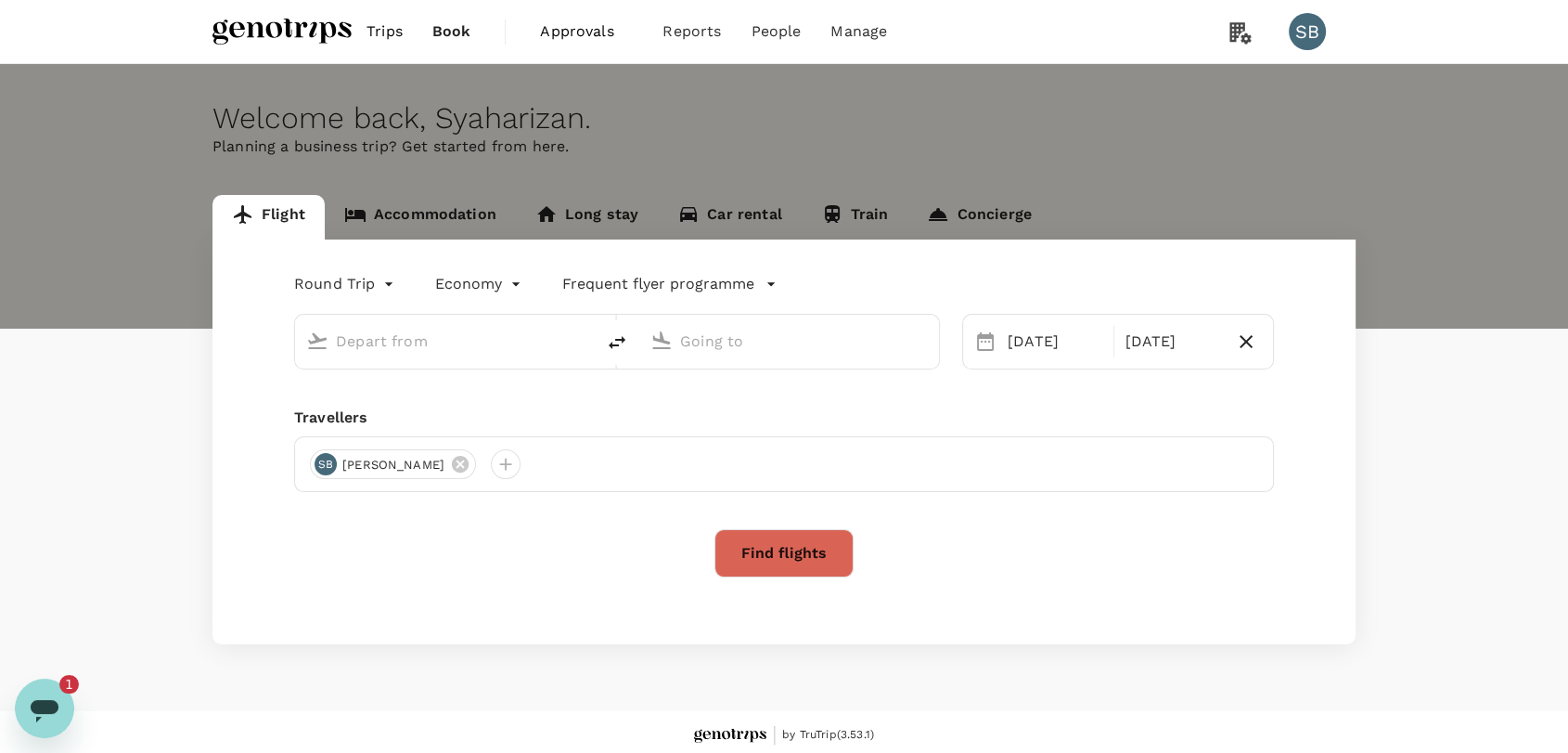
type input "Sultan [PERSON_NAME] [PERSON_NAME] (SZB)"
type input "Kota Kinabalu Intl (BKI)"
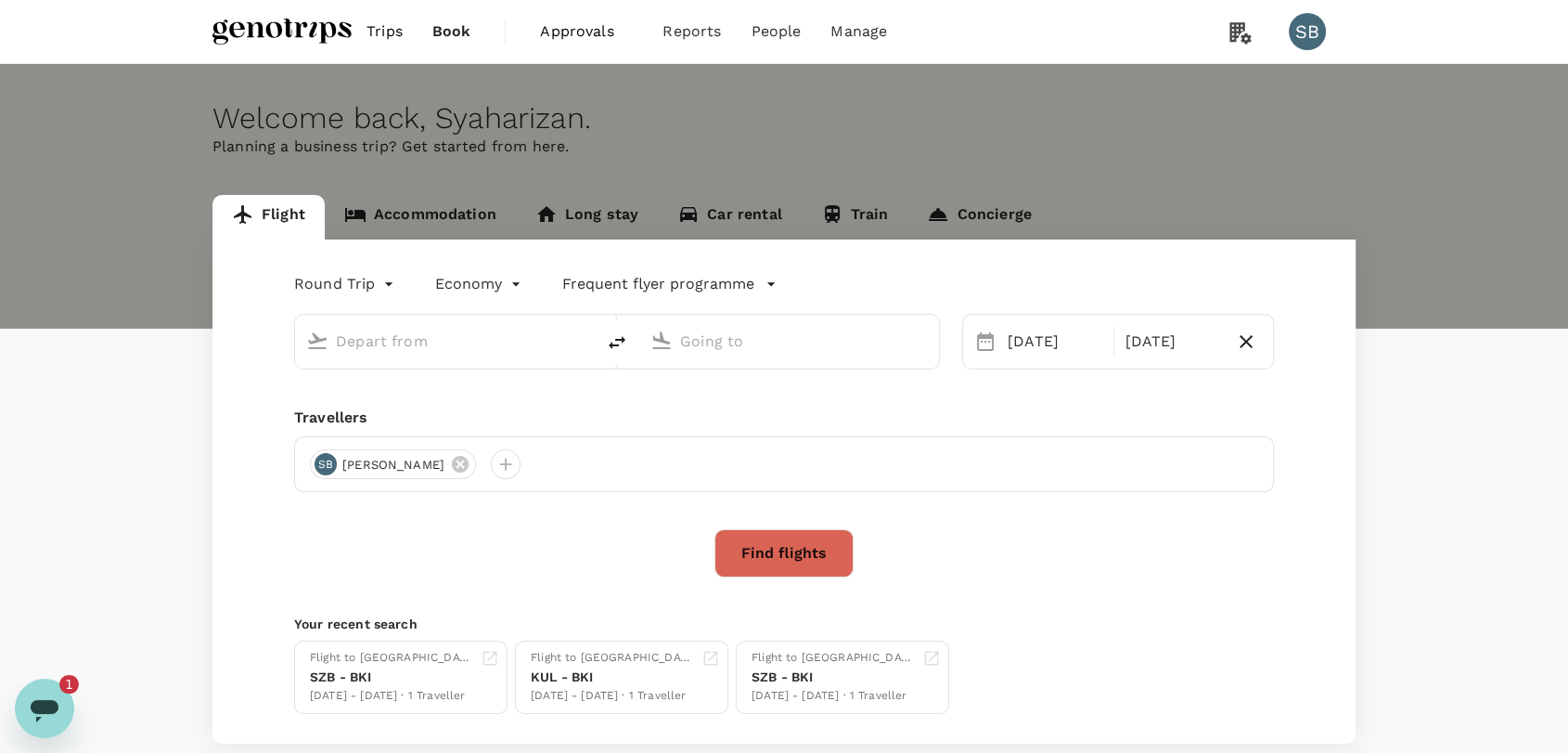
type input "Sultan [PERSON_NAME] [PERSON_NAME] (SZB)"
type input "Kota Kinabalu Intl (BKI)"
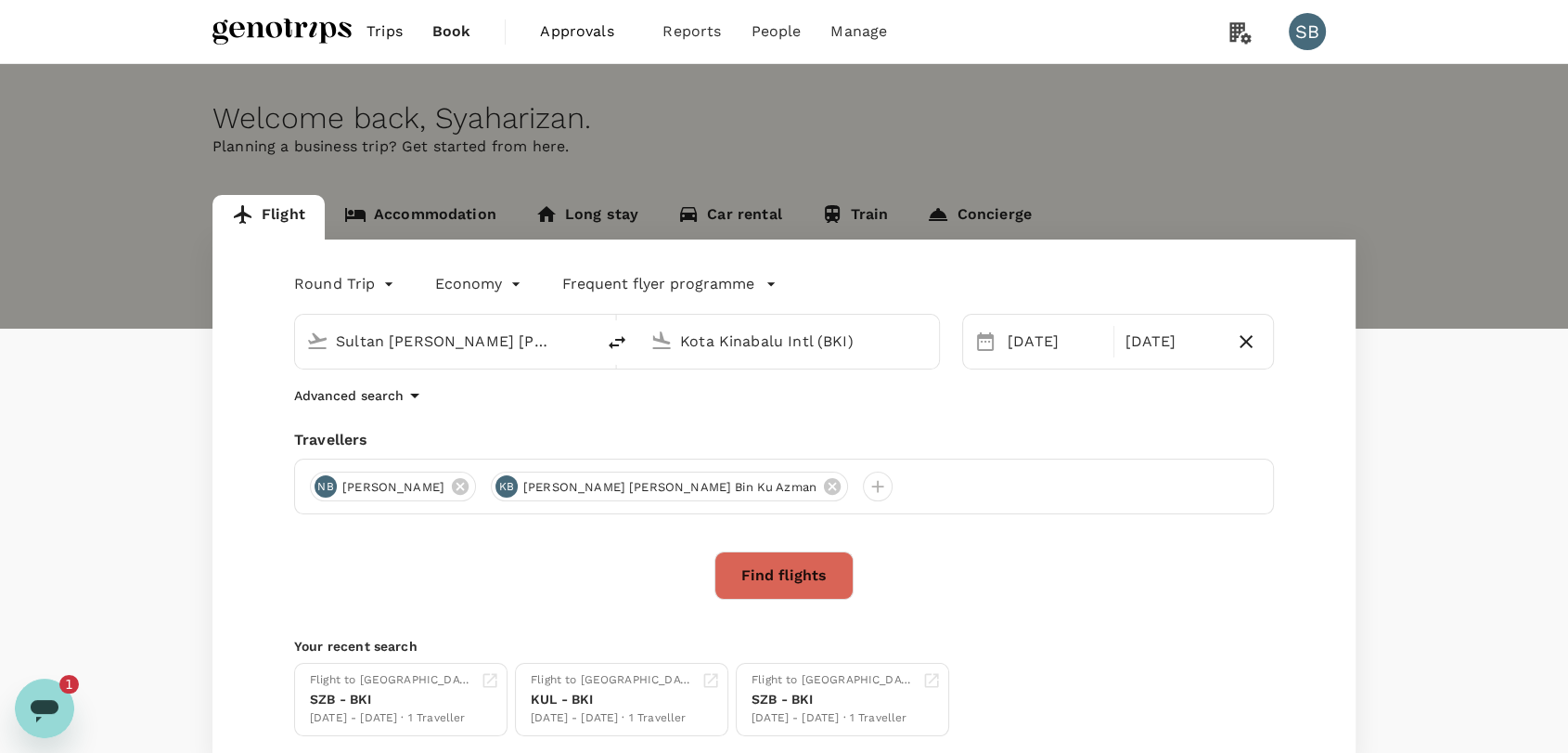
click at [841, 487] on icon at bounding box center [831, 486] width 16 height 16
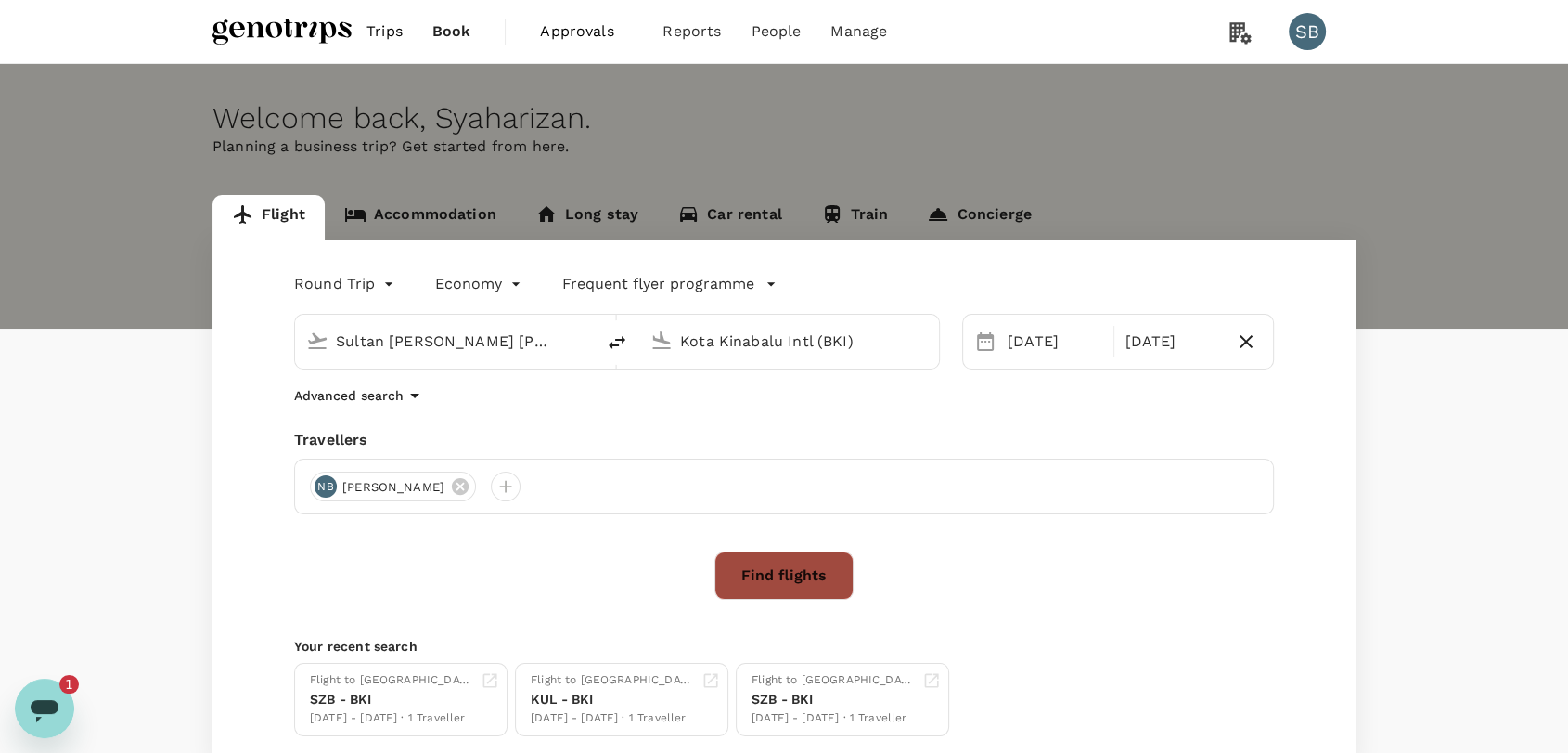
click at [745, 562] on button "Find flights" at bounding box center [784, 576] width 140 height 48
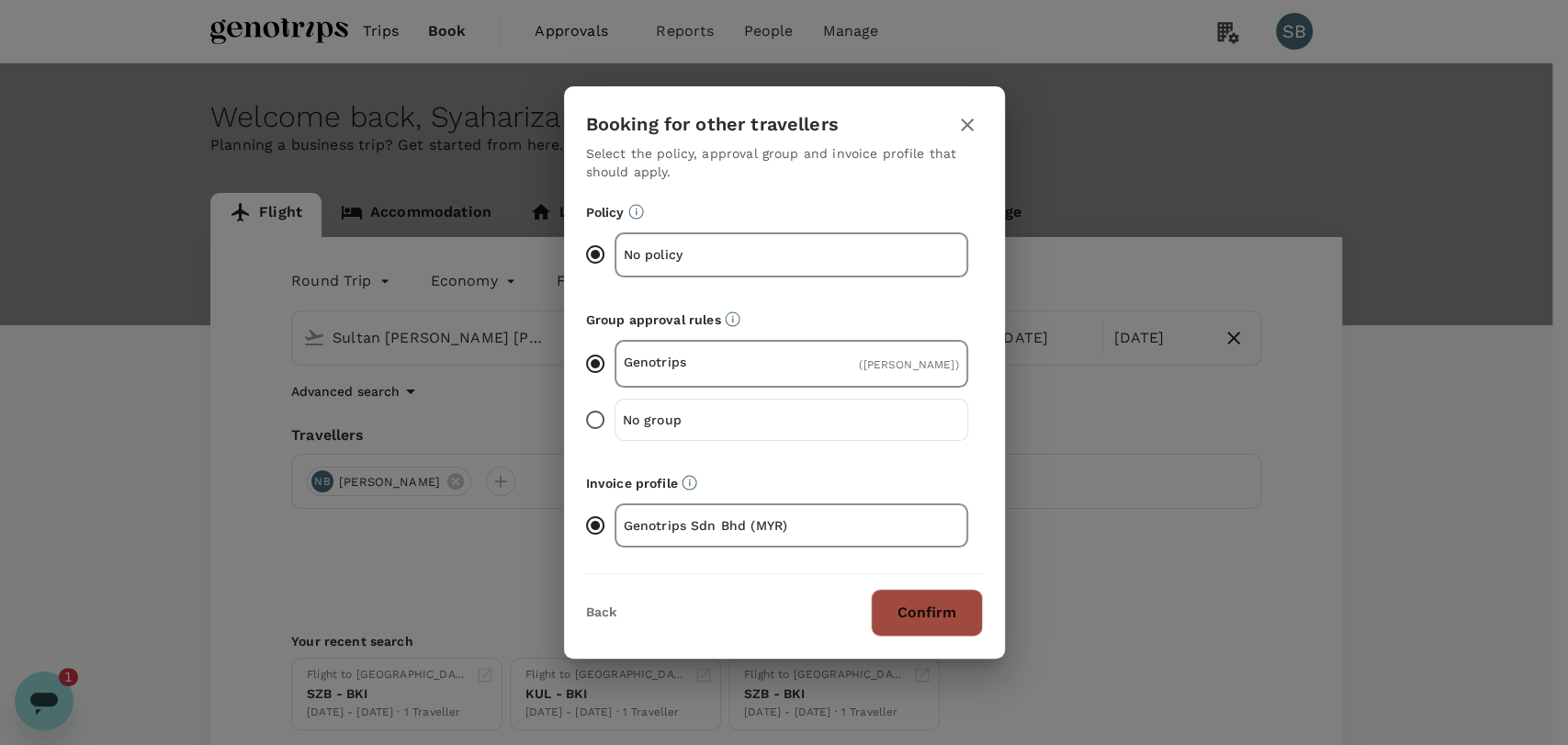
click at [889, 618] on button "Confirm" at bounding box center [926, 613] width 112 height 48
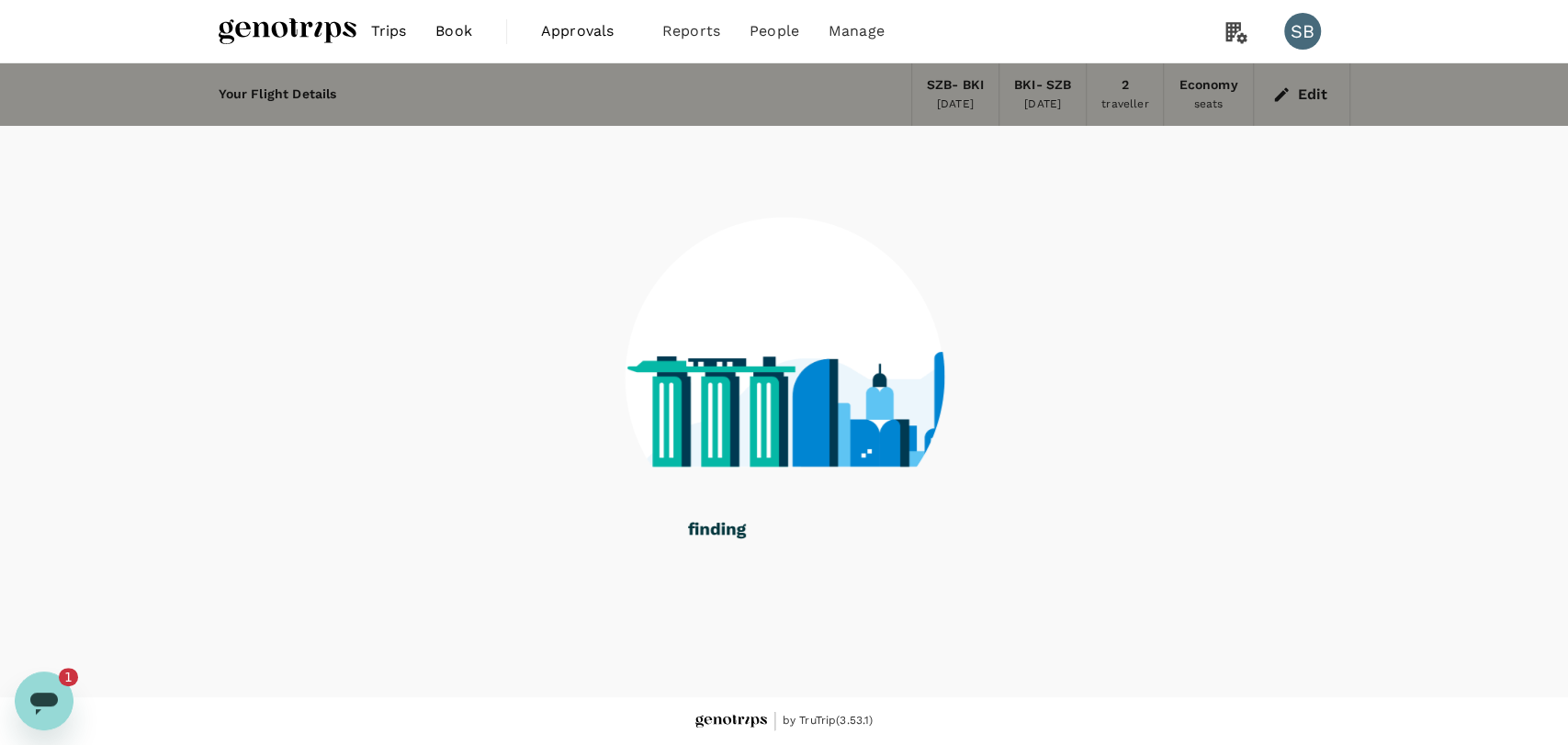
click at [48, 692] on icon "Open messaging window, 1 unread message" at bounding box center [44, 703] width 28 height 22
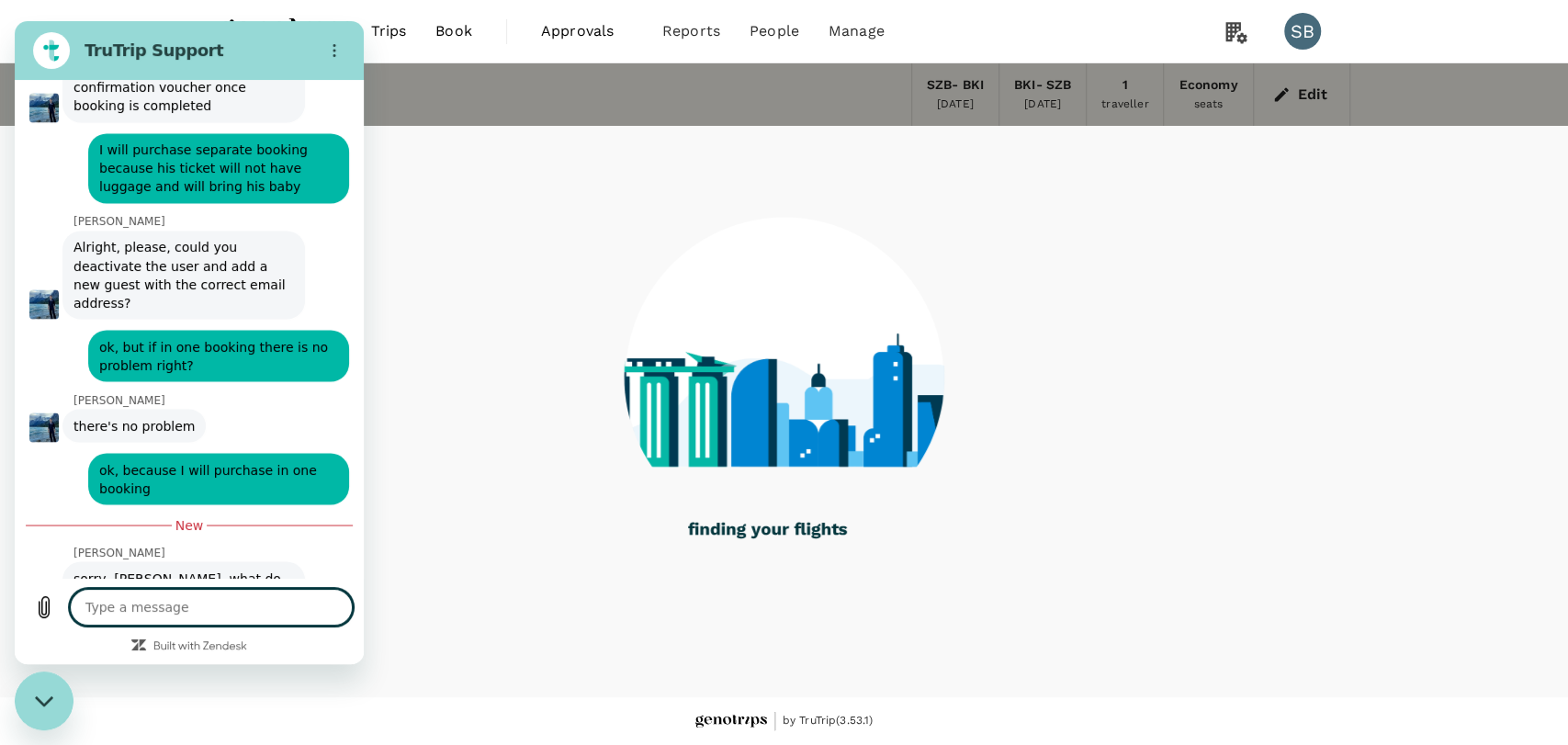
type textarea "x"
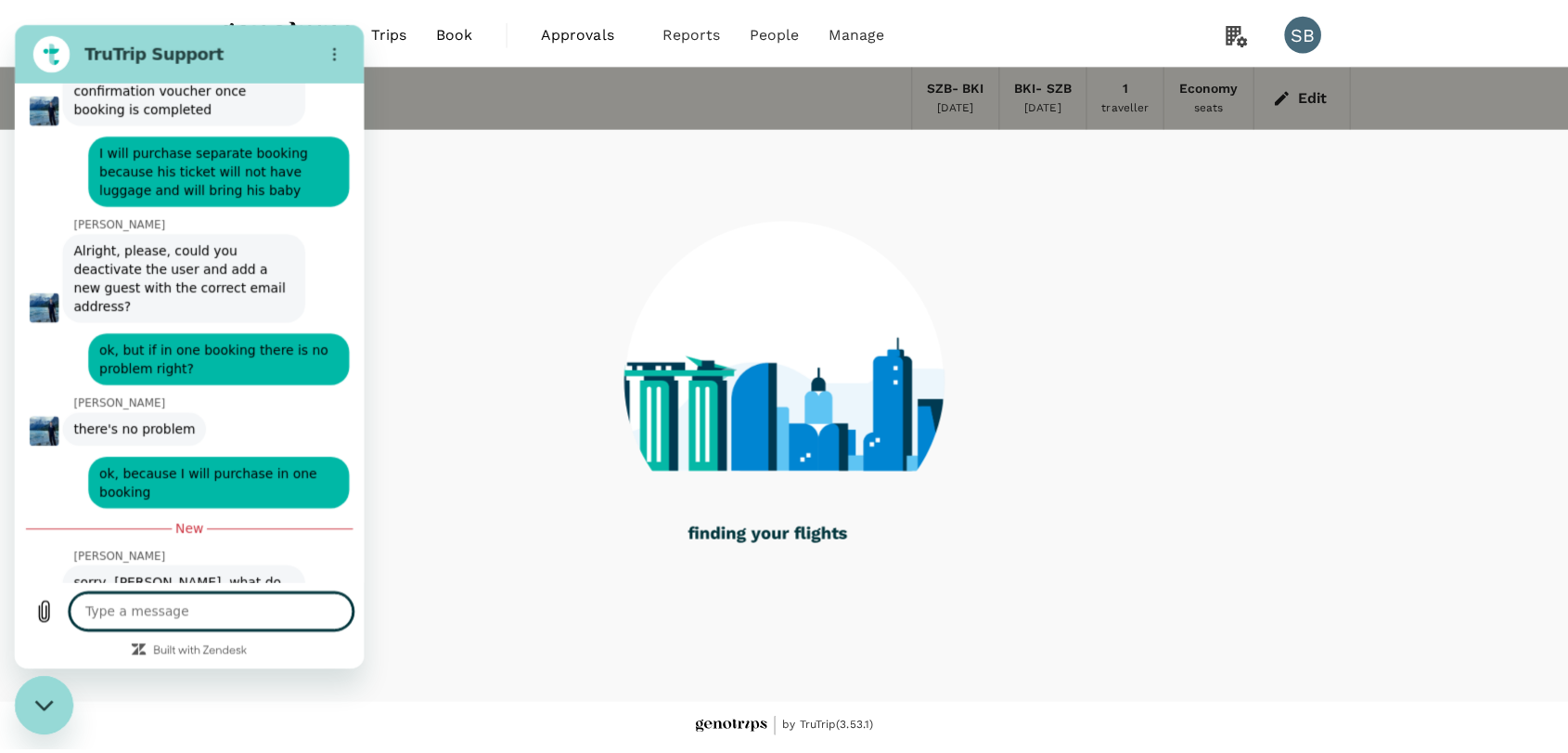
scroll to position [2204, 0]
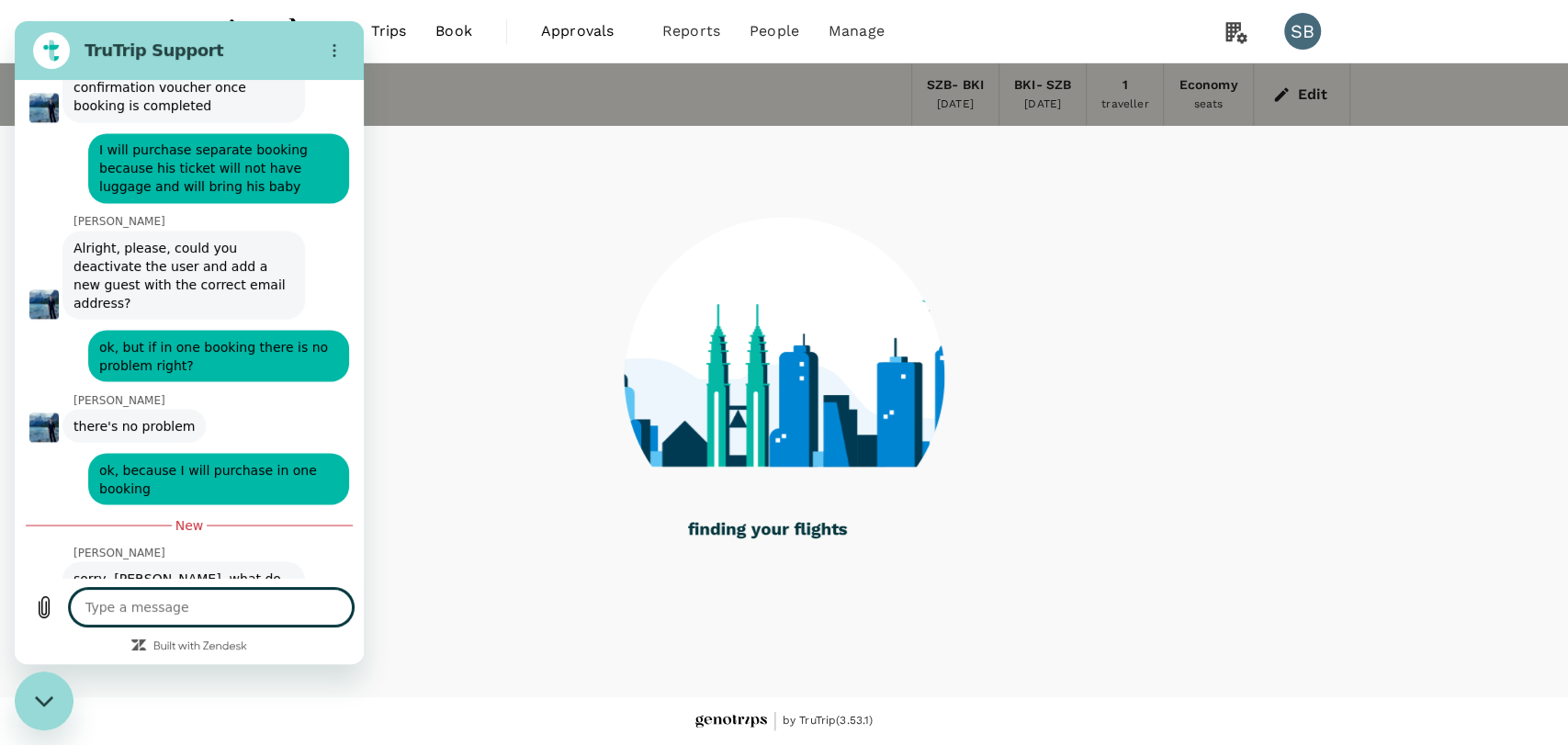
click at [184, 607] on textarea at bounding box center [211, 607] width 283 height 36
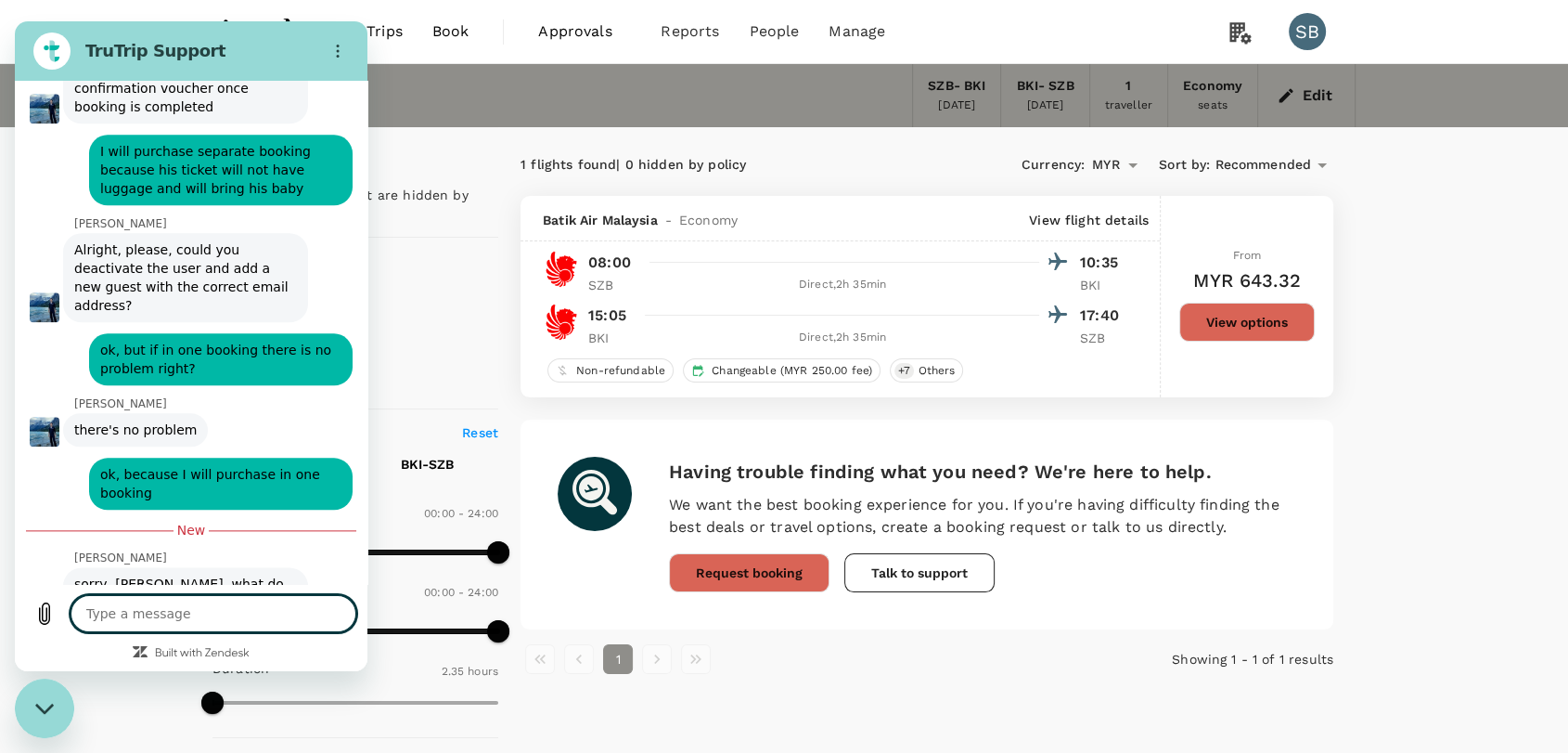
type textarea "n"
type textarea "x"
type textarea "no"
type textarea "x"
type textarea "no"
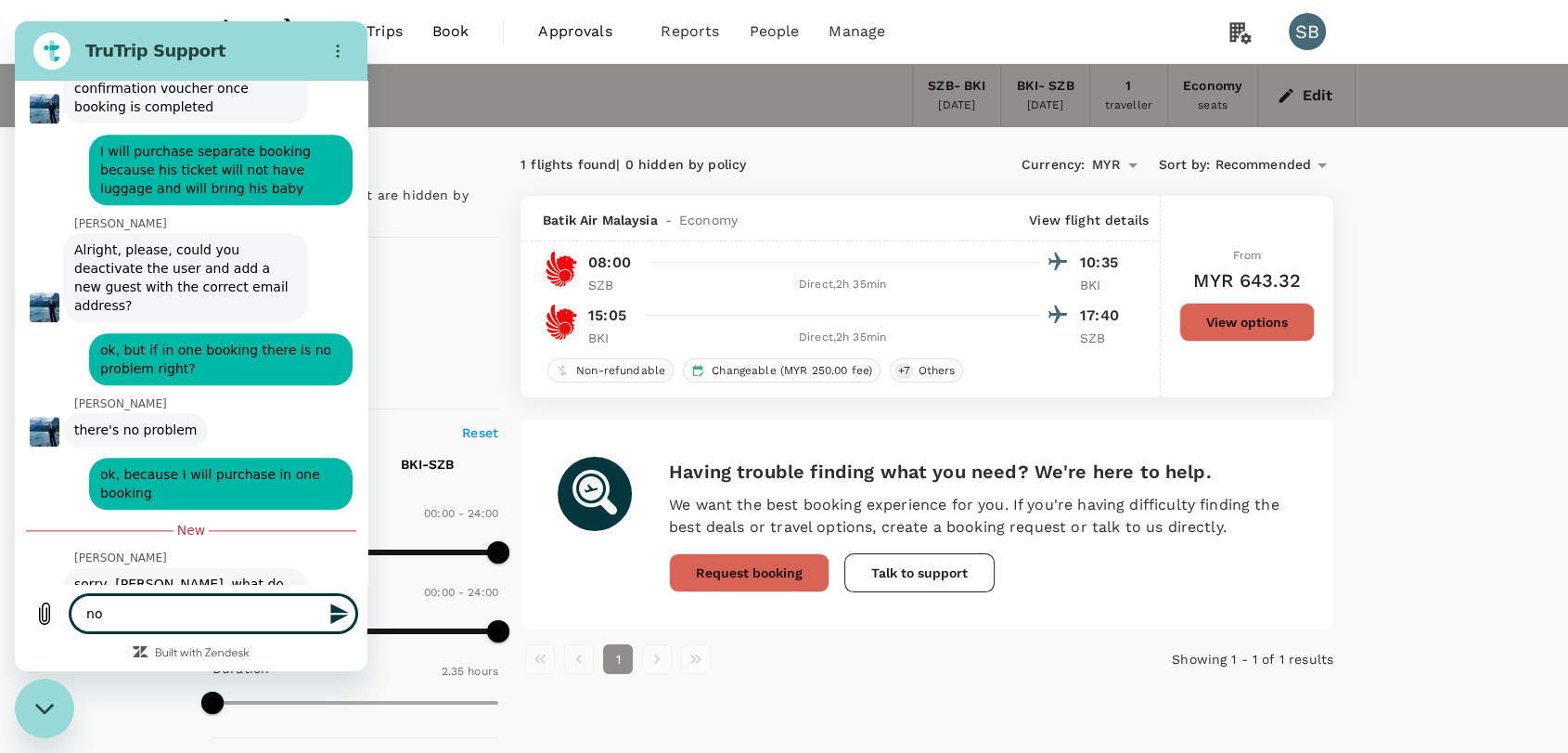
type textarea "x"
type textarea "no"
type textarea "x"
type textarea "n"
type textarea "x"
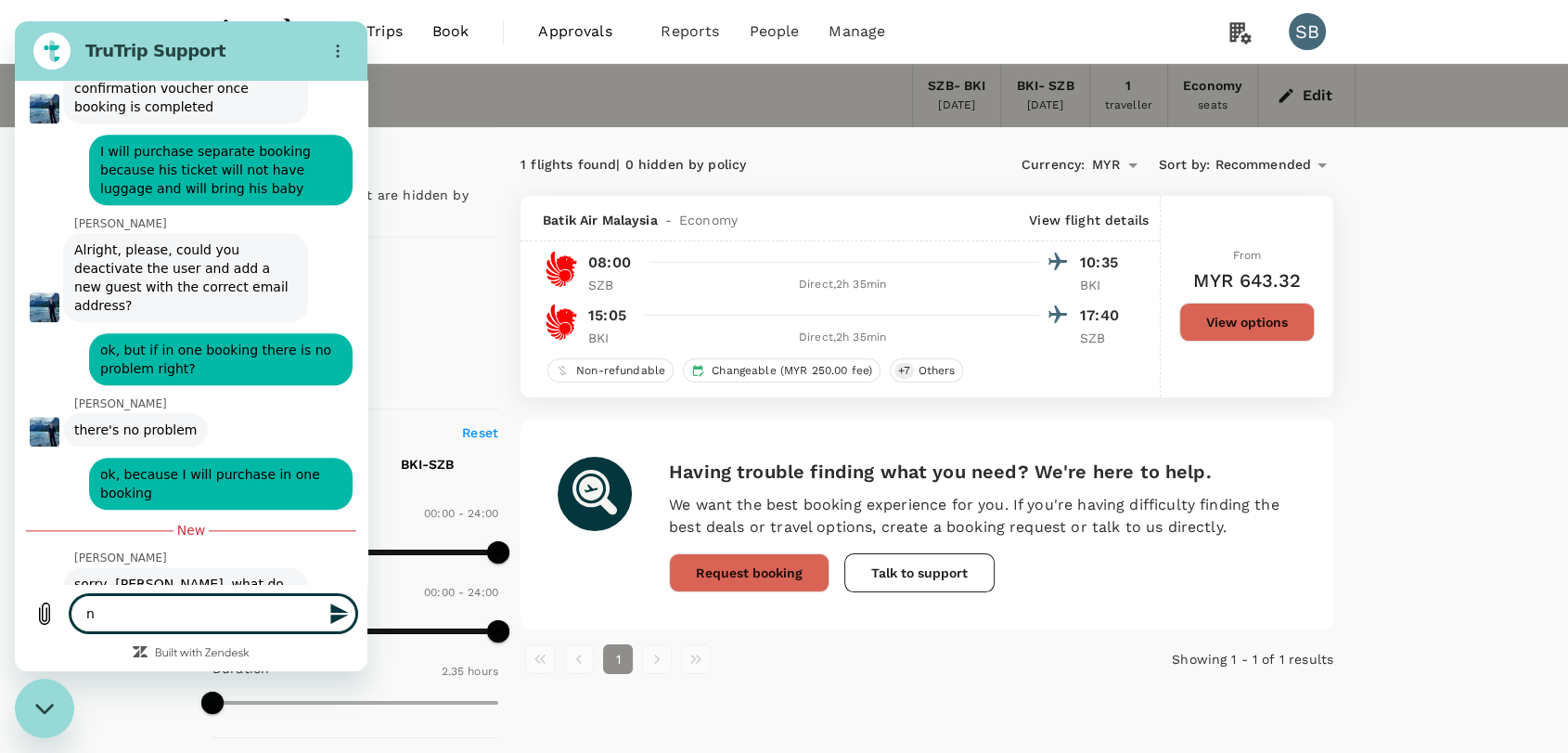
type textarea "x"
type textarea "i"
type textarea "x"
type textarea "i"
type textarea "x"
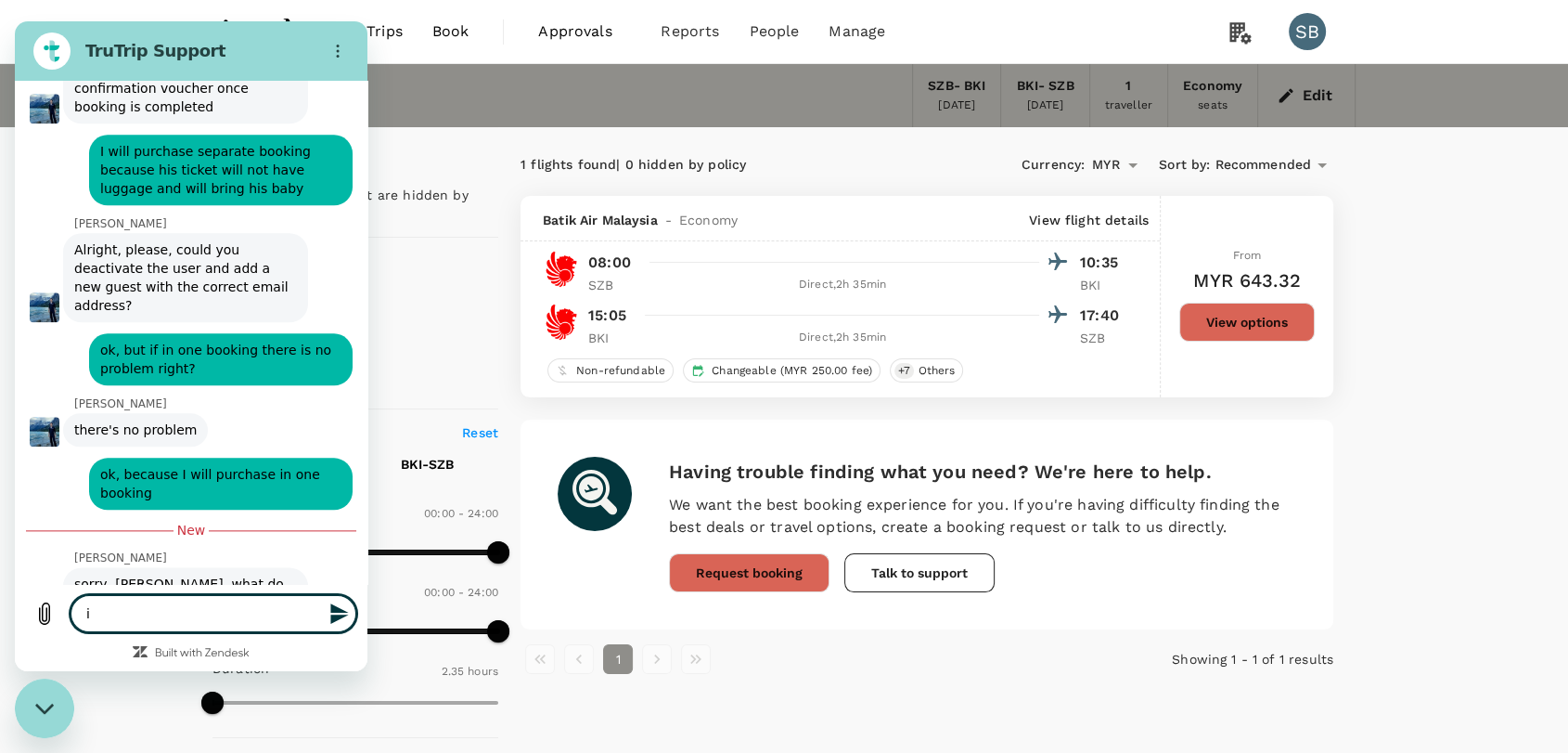
type textarea "i m"
type textarea "x"
type textarea "i me"
type textarea "x"
type textarea "i mea"
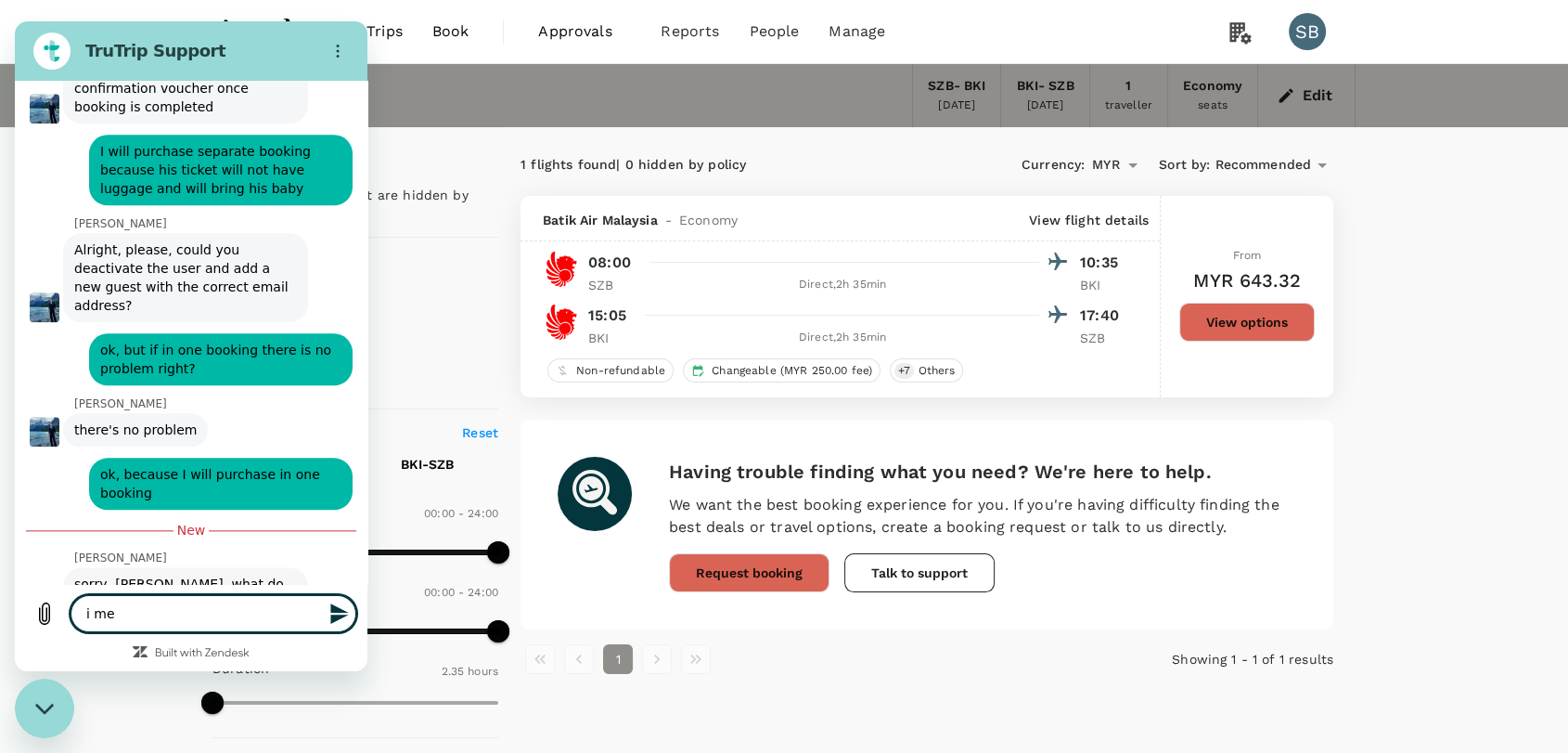
type textarea "x"
type textarea "i mean"
type textarea "x"
type textarea "i mean"
type textarea "x"
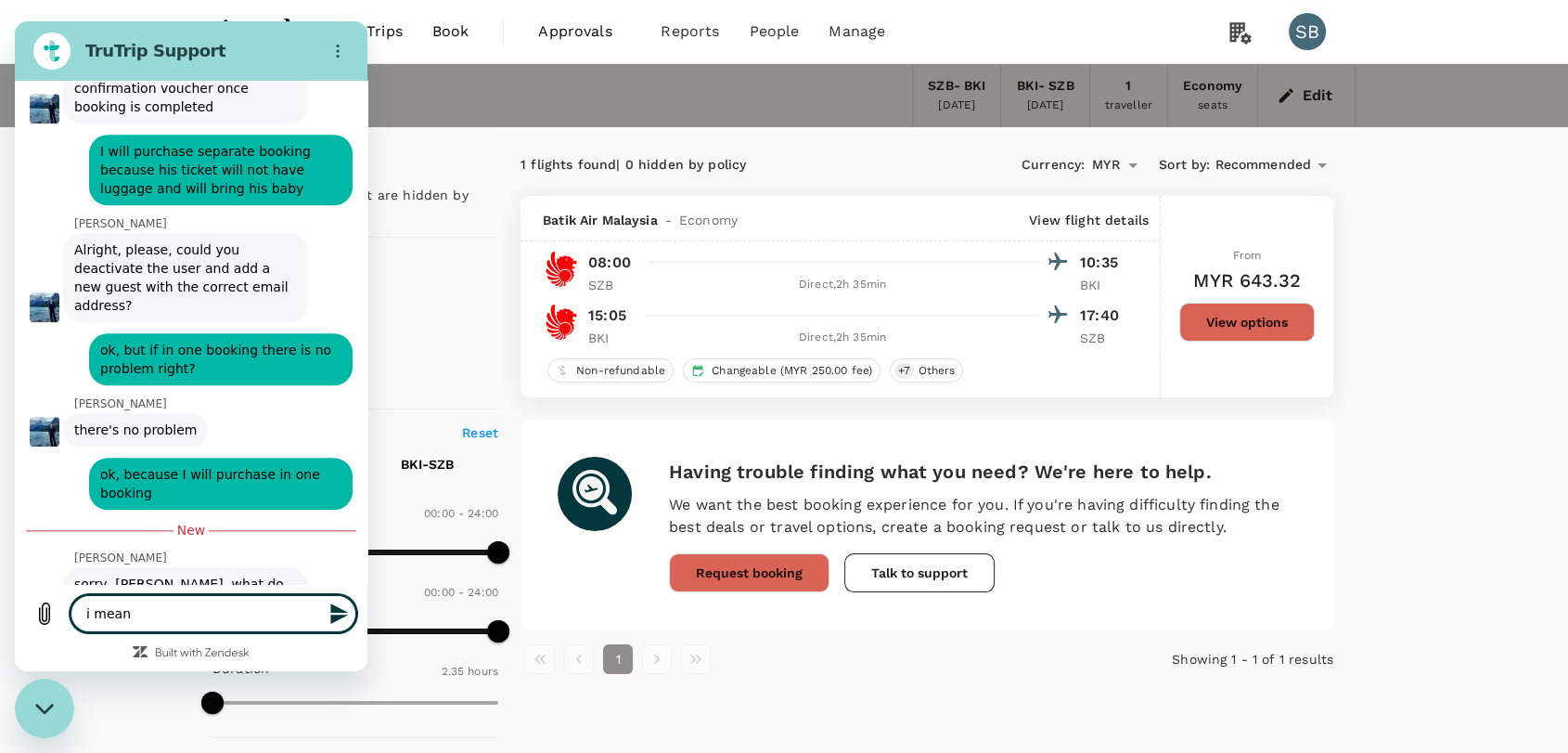
type textarea "i mean i"
type textarea "x"
type textarea "i mean if"
type textarea "x"
type textarea "i mean if"
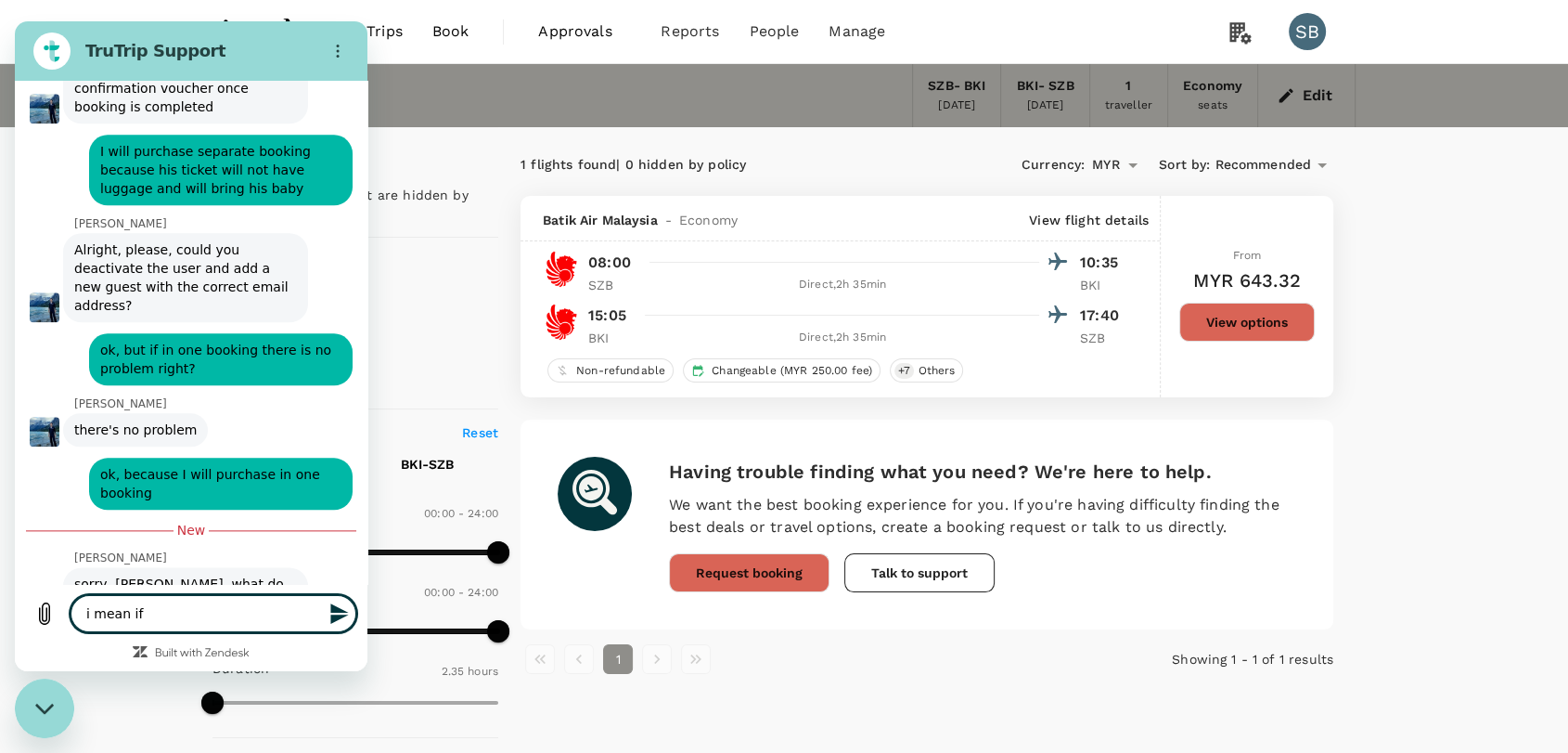
type textarea "x"
type textarea "i mean if I"
type textarea "x"
type textarea "i mean if I"
type textarea "x"
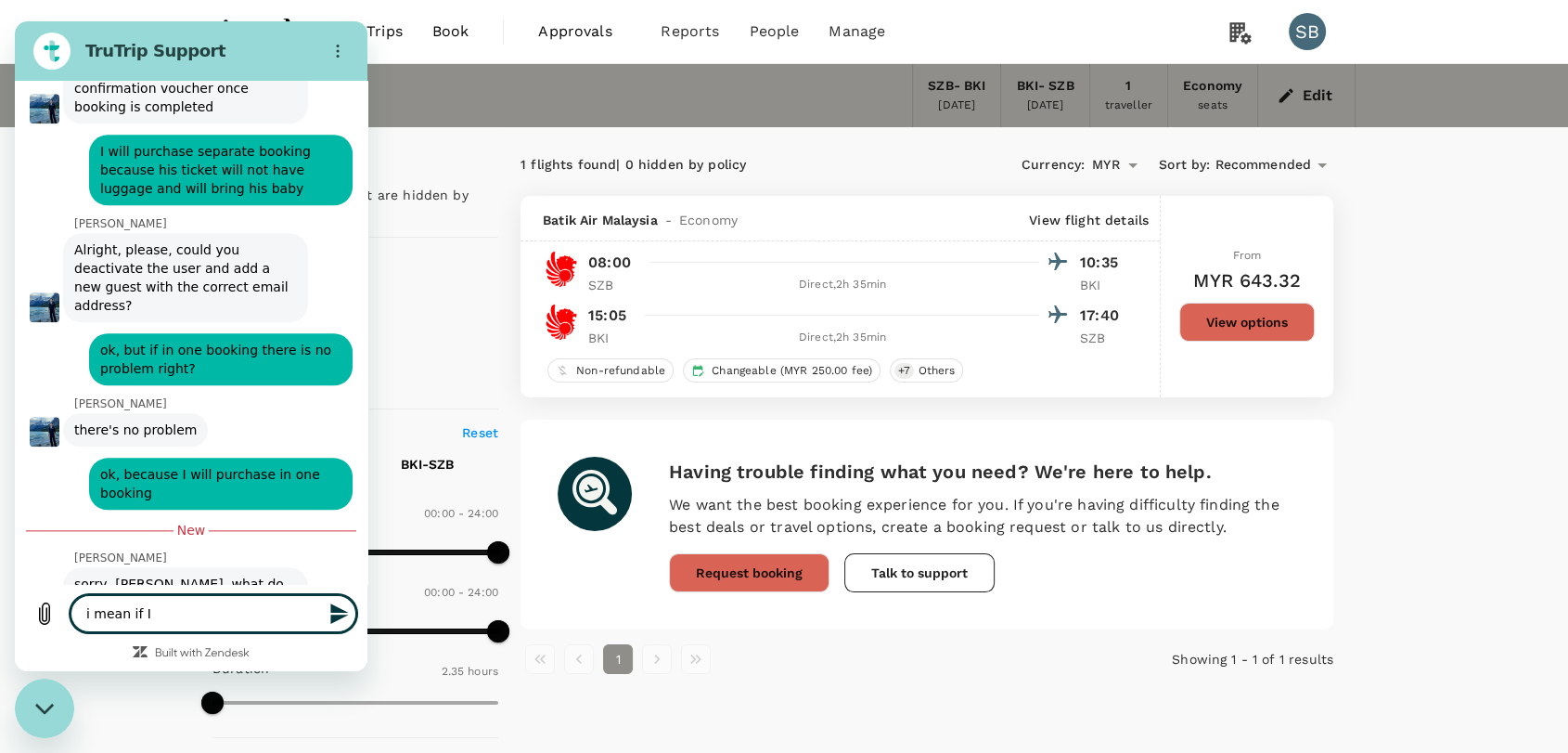
type textarea "i mean if I p"
type textarea "x"
type textarea "i mean if I pu"
type textarea "x"
type textarea "i mean if I pur"
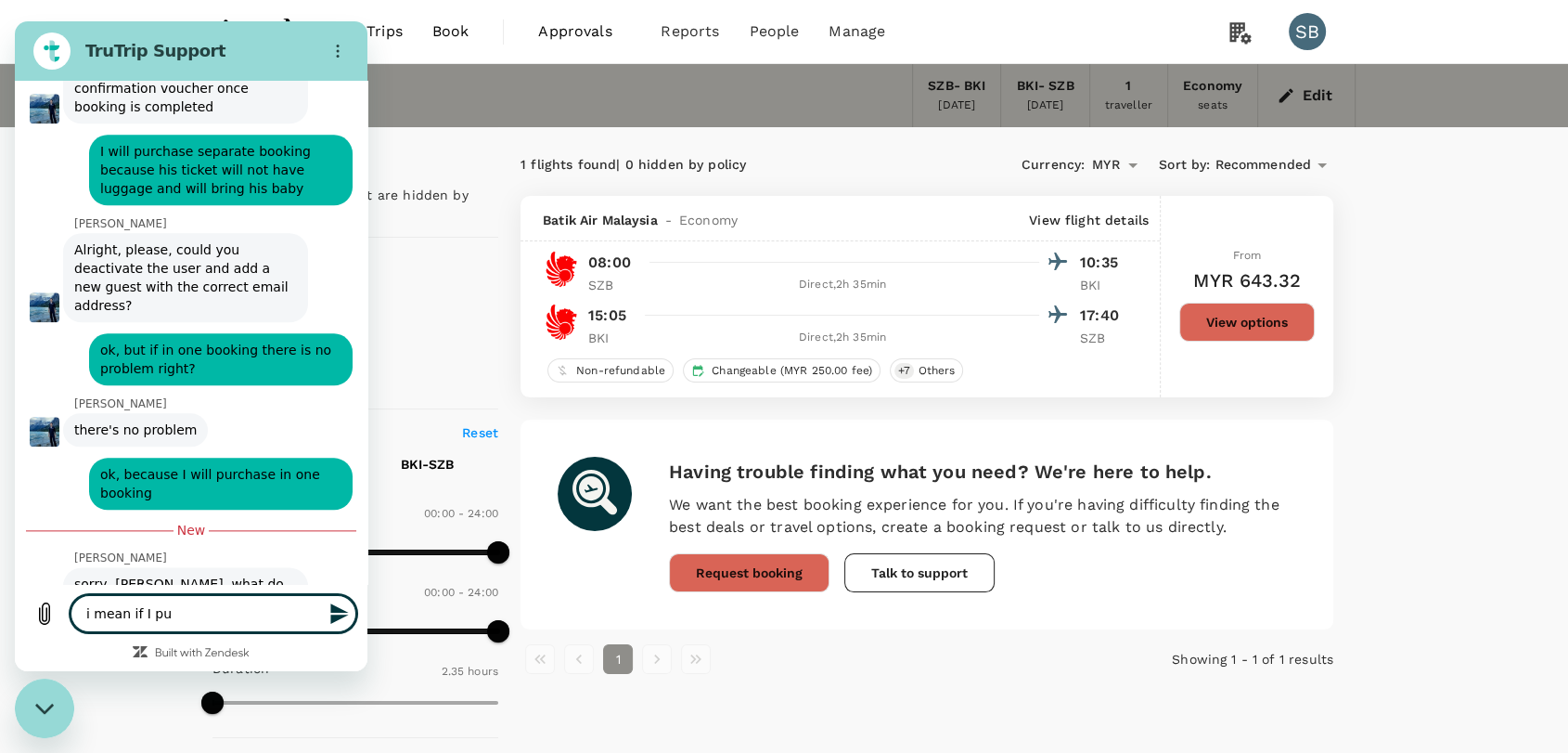
type textarea "x"
type textarea "i mean if I purc"
type textarea "x"
type textarea "i mean if I purch"
type textarea "x"
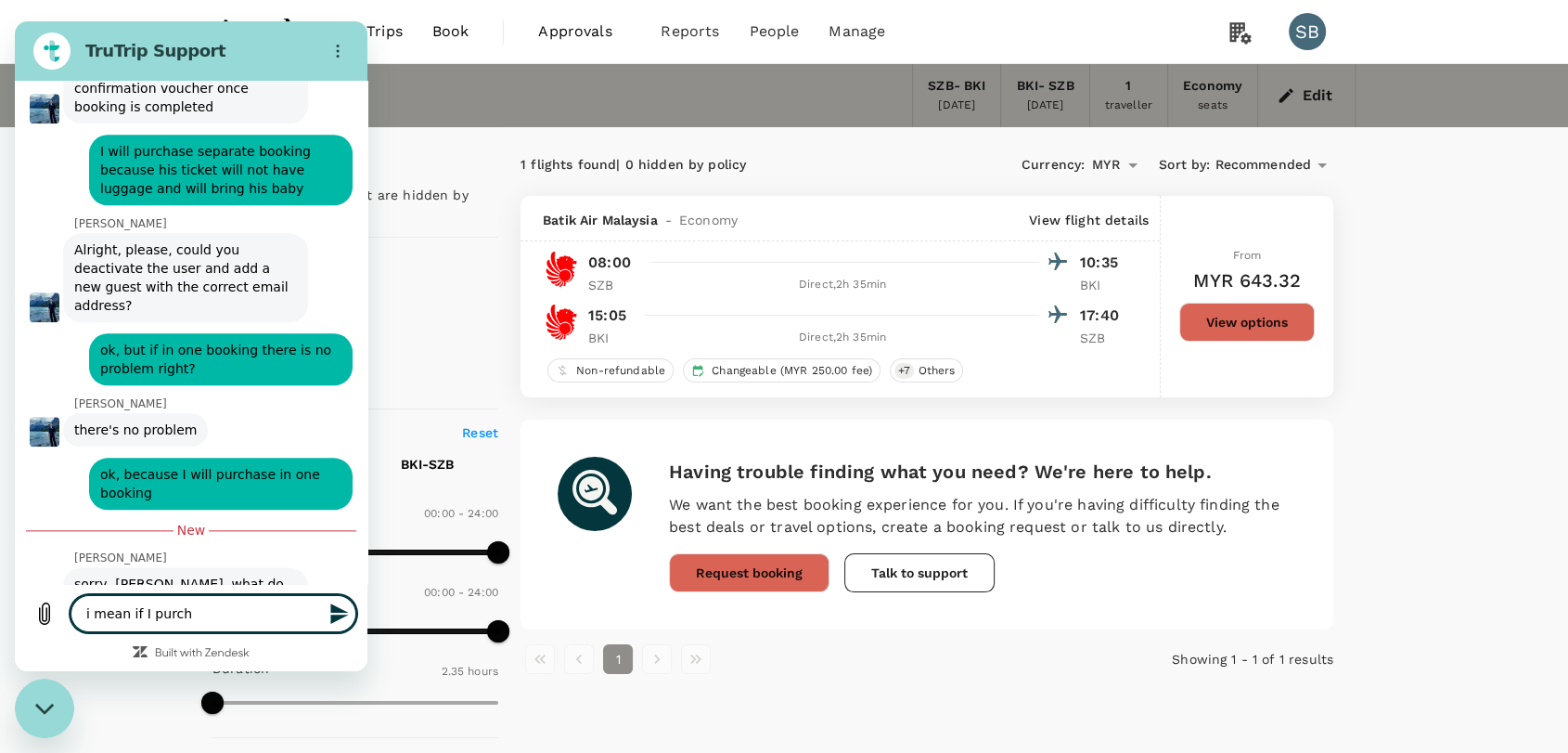
type textarea "i mean if I purcha"
type textarea "x"
type textarea "i mean if I purchas"
type textarea "x"
type textarea "i mean if I purchase"
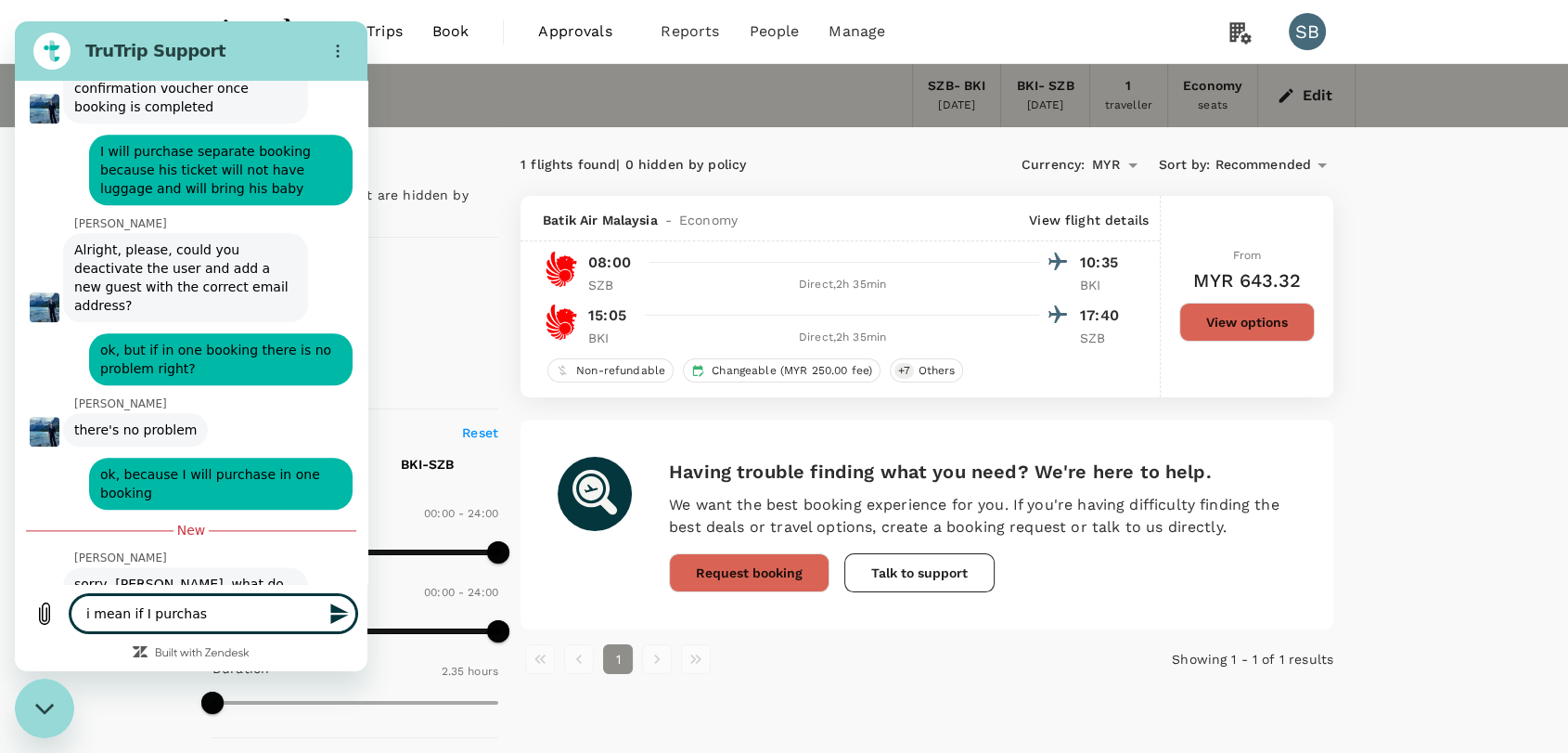
type textarea "x"
type textarea "i mean if I purchase"
type textarea "x"
type textarea "i mean if I purchase i"
type textarea "x"
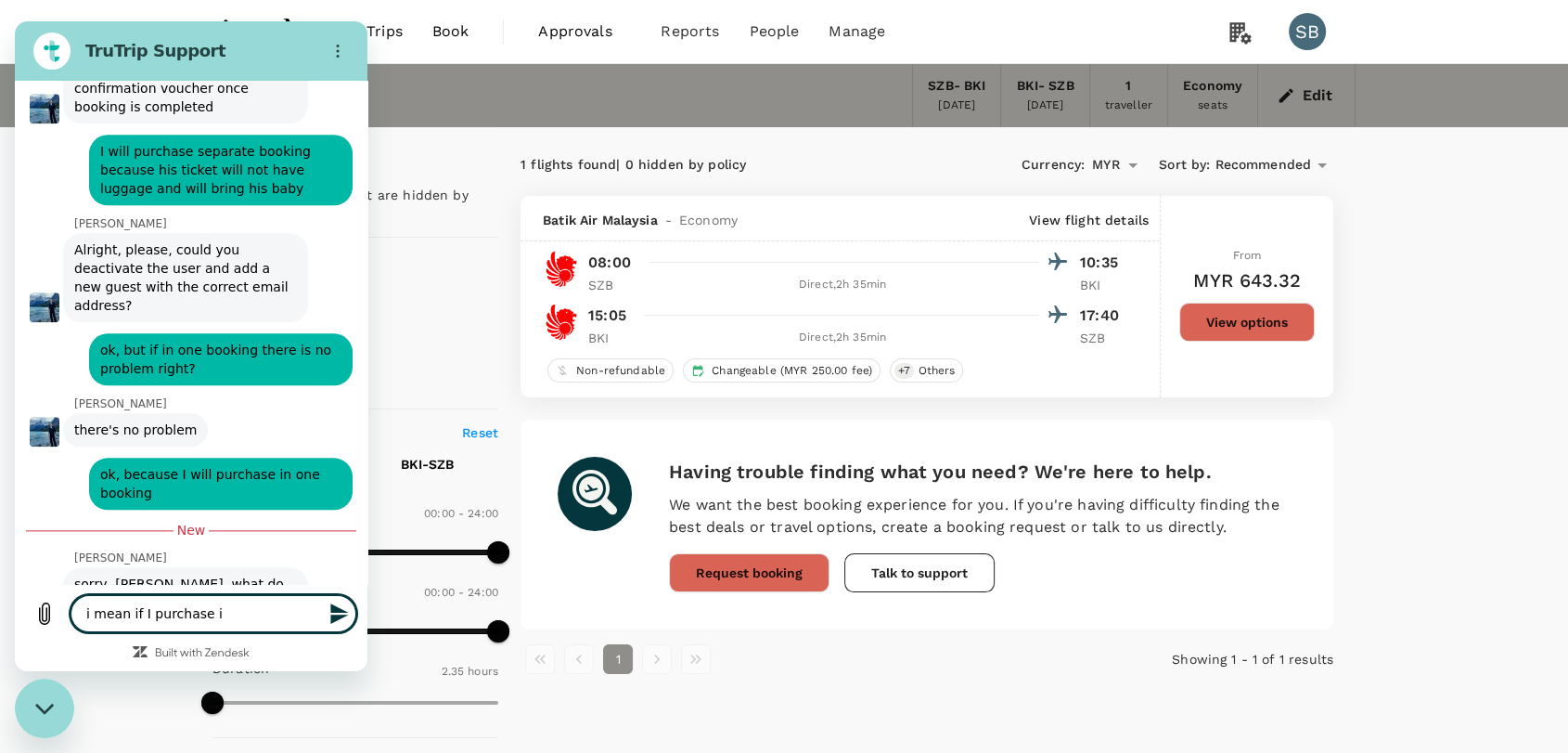
type textarea "i mean if I purchase in"
type textarea "x"
type textarea "i mean if I purchase in"
type textarea "x"
type textarea "i mean if I purchase in o"
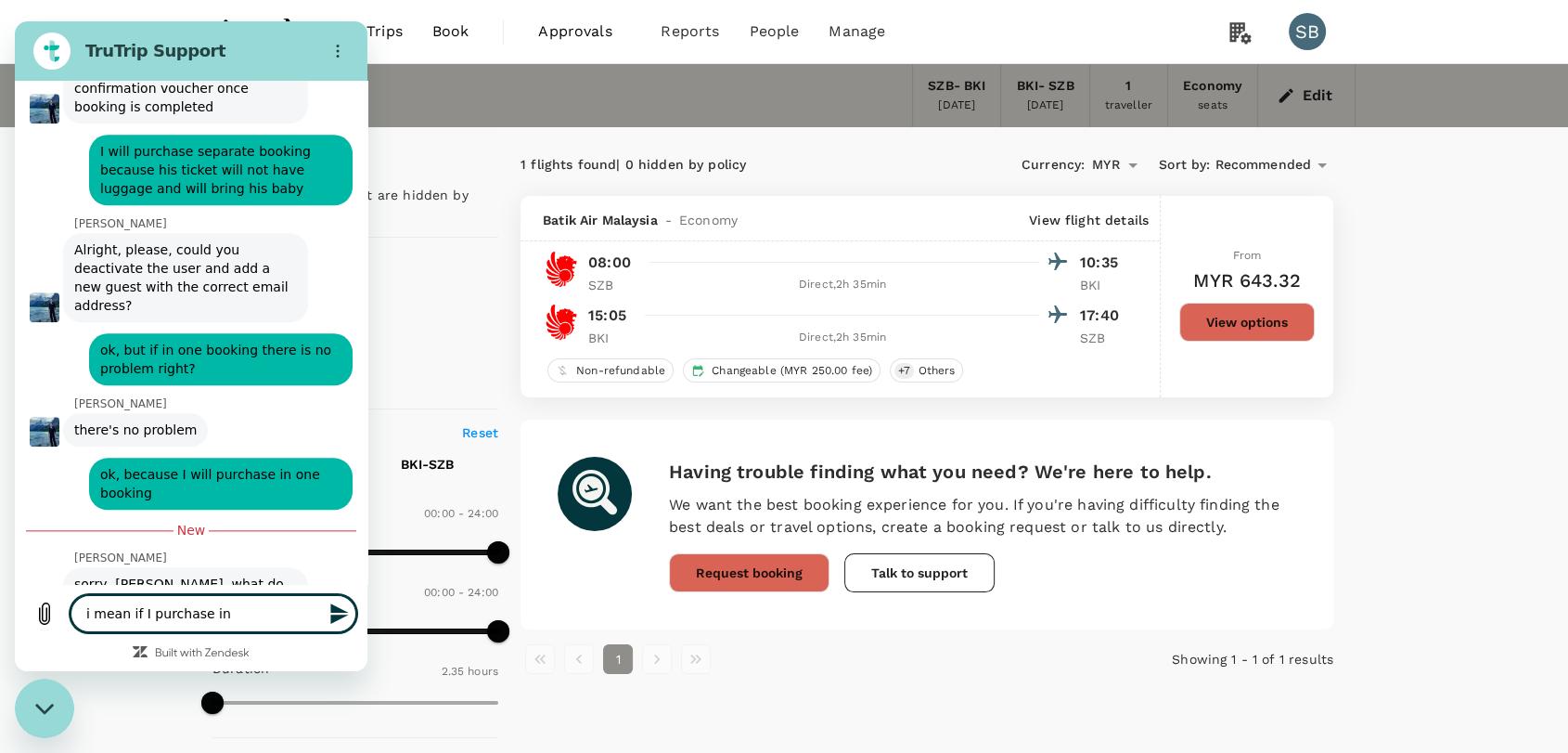
type textarea "x"
type textarea "i mean if I purchase in on"
type textarea "x"
type textarea "i mean if I purchase in onc"
type textarea "x"
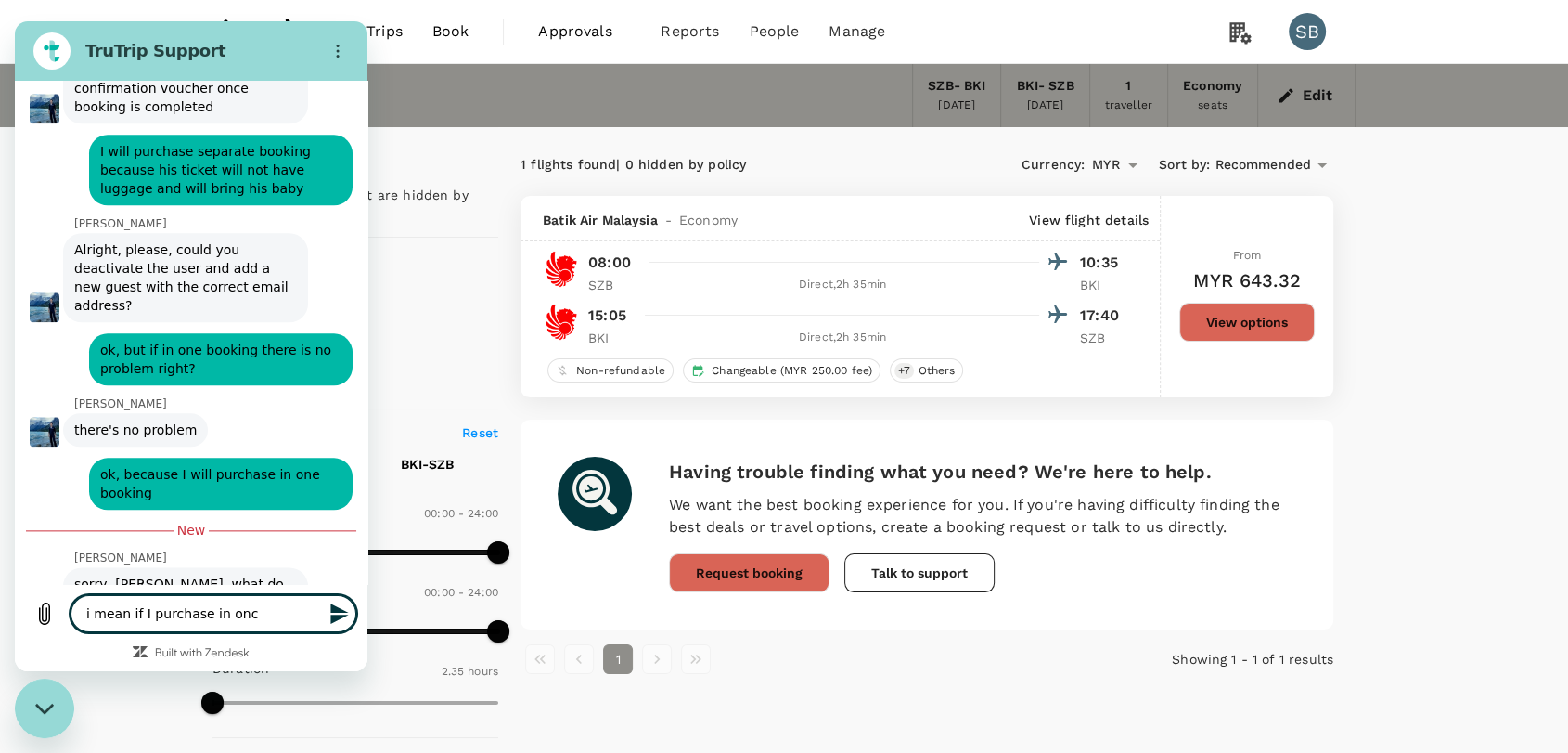
type textarea "i mean if I purchase in once"
type textarea "x"
type textarea "i mean if I purchase in once"
type textarea "x"
type textarea "i mean if I purchase in once b"
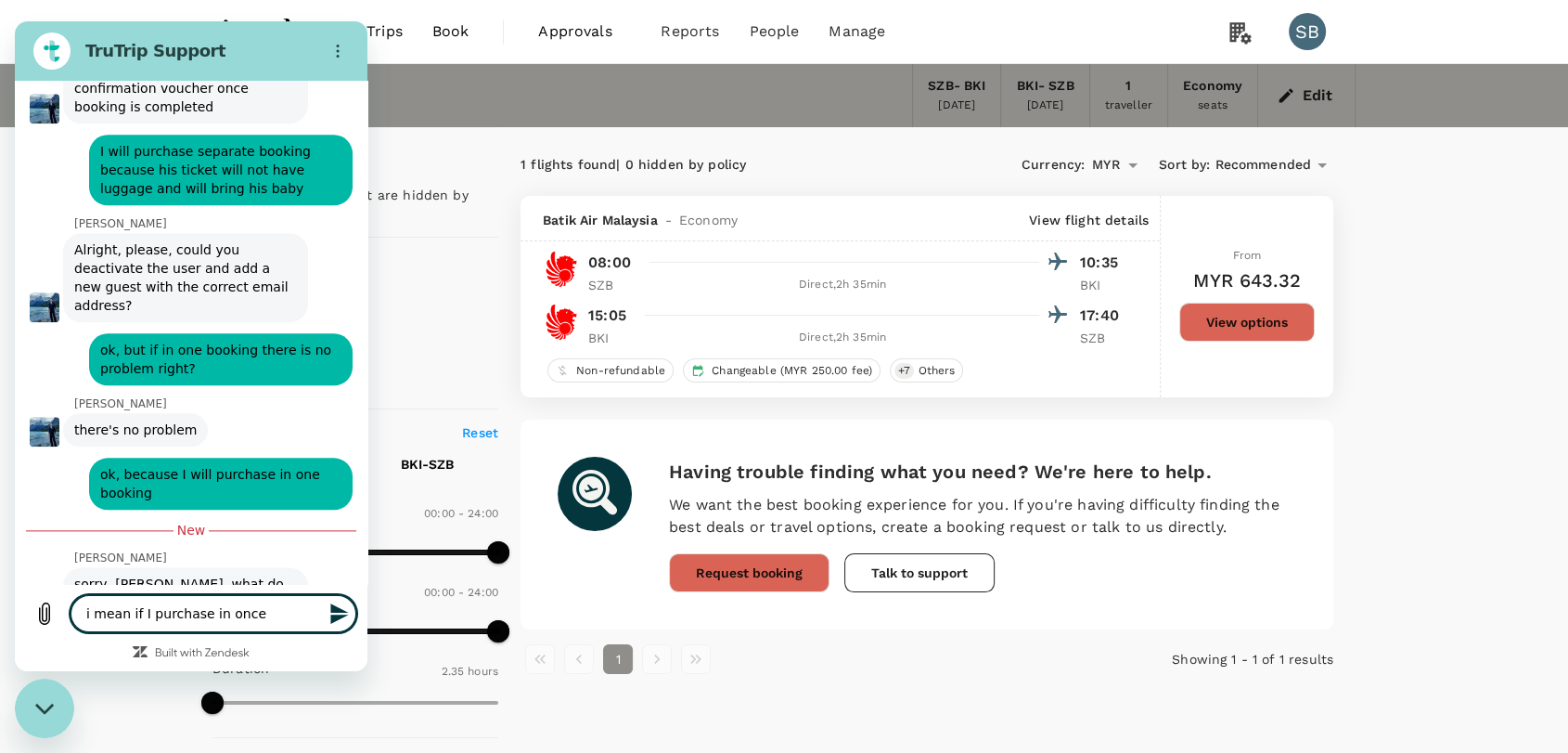
type textarea "x"
type textarea "i mean if I purchase in once bo"
type textarea "x"
type textarea "i mean if I purchase in once boo"
type textarea "x"
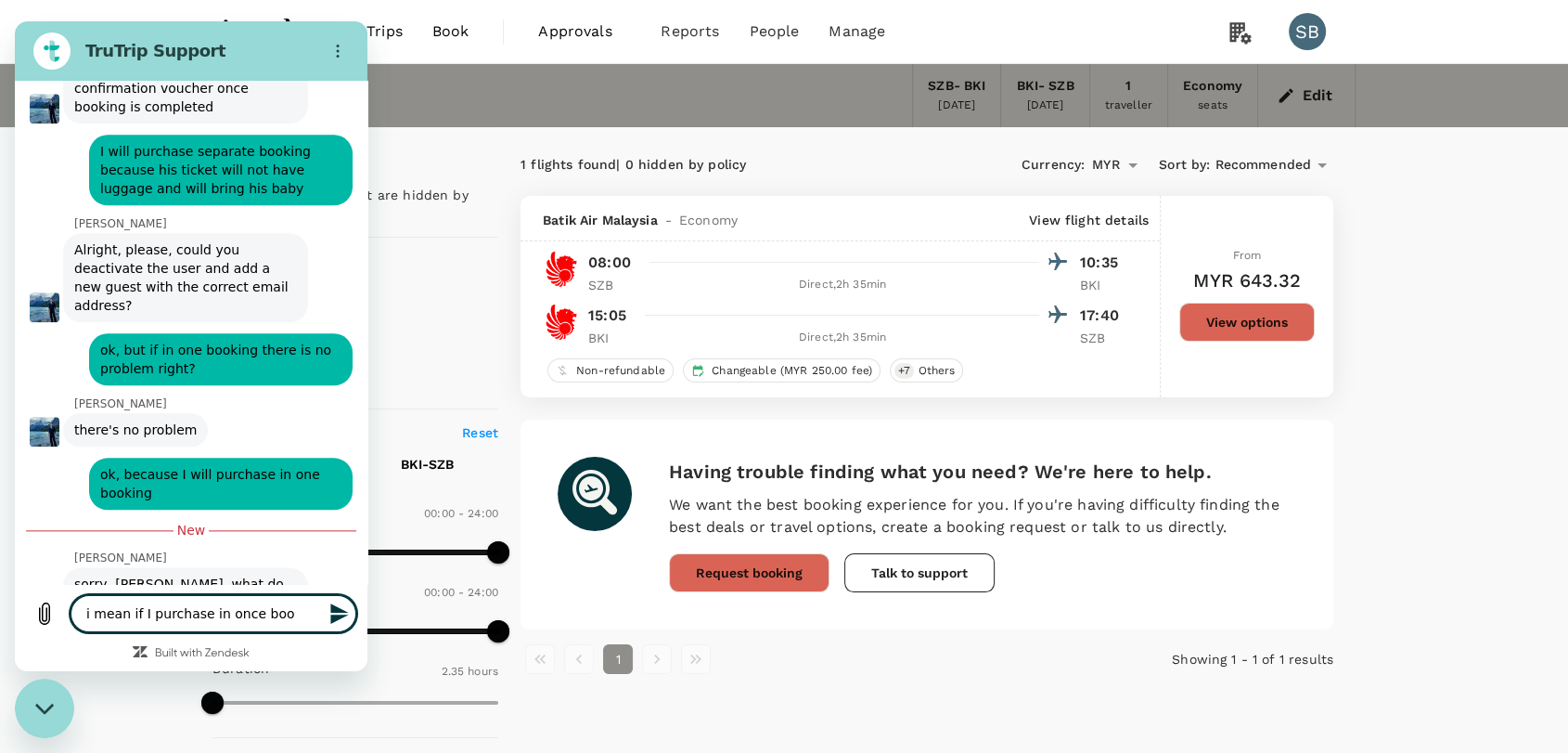
type textarea "i mean if I purchase in once book"
type textarea "x"
type textarea "i mean if I purchase in once booki"
type textarea "x"
type textarea "i mean if I purchase in once bookin"
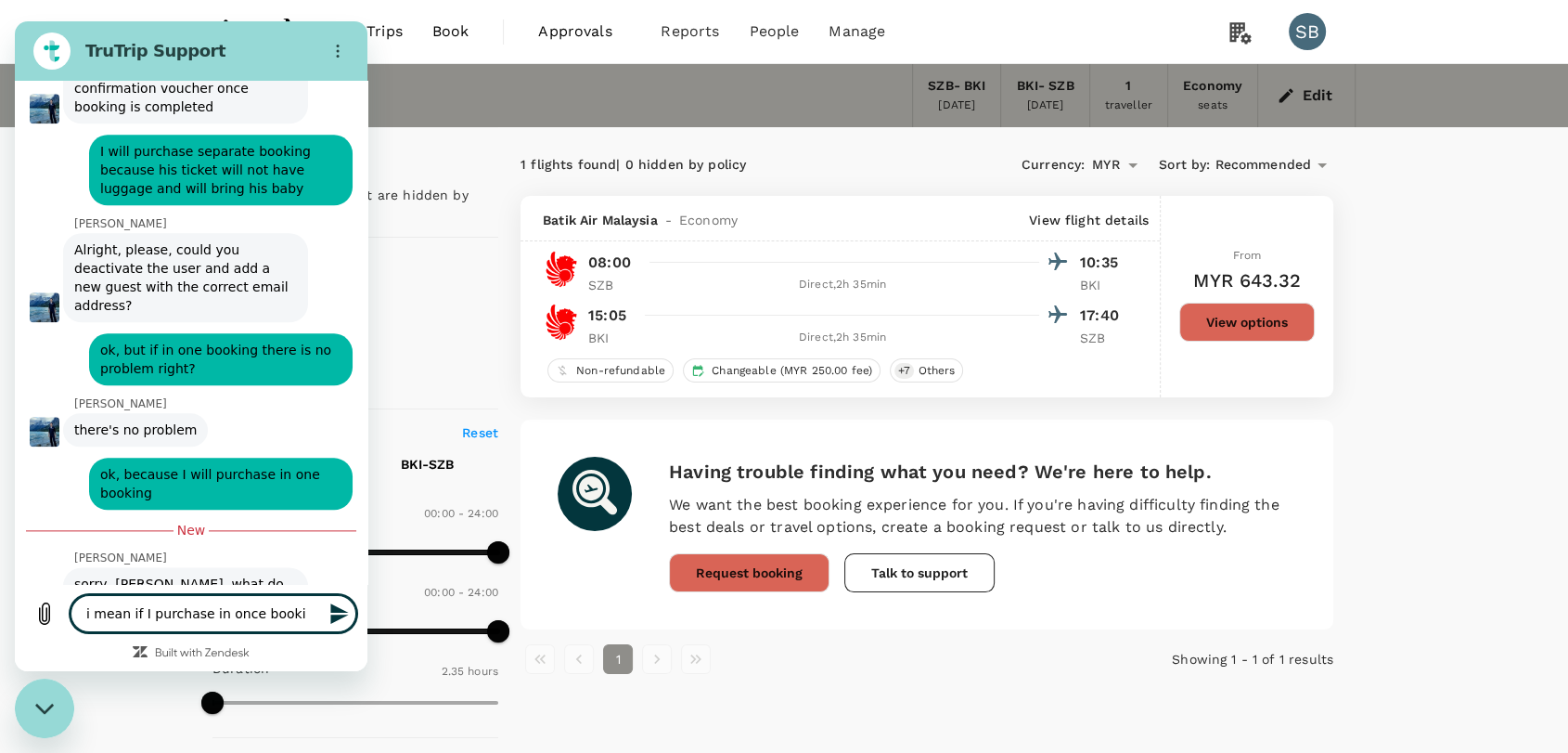
type textarea "x"
type textarea "i mean if I purchase in once booking"
type textarea "x"
type textarea "i mean if I purchase in once booking"
type textarea "x"
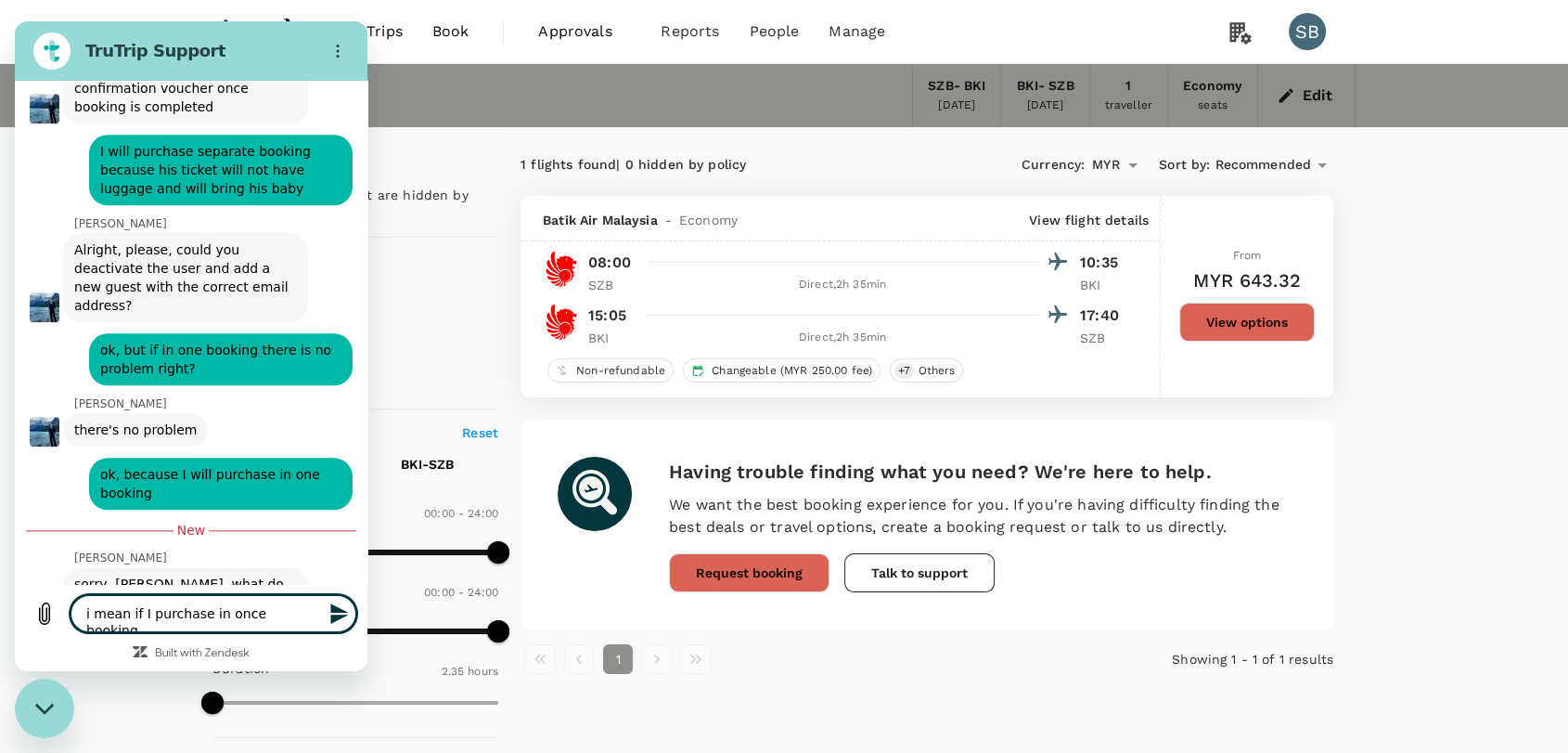
type textarea "i mean if I purchase in once booking t"
type textarea "x"
type textarea "i mean if I purchase in once booking th"
type textarea "x"
type textarea "i mean if I purchase in once booking the"
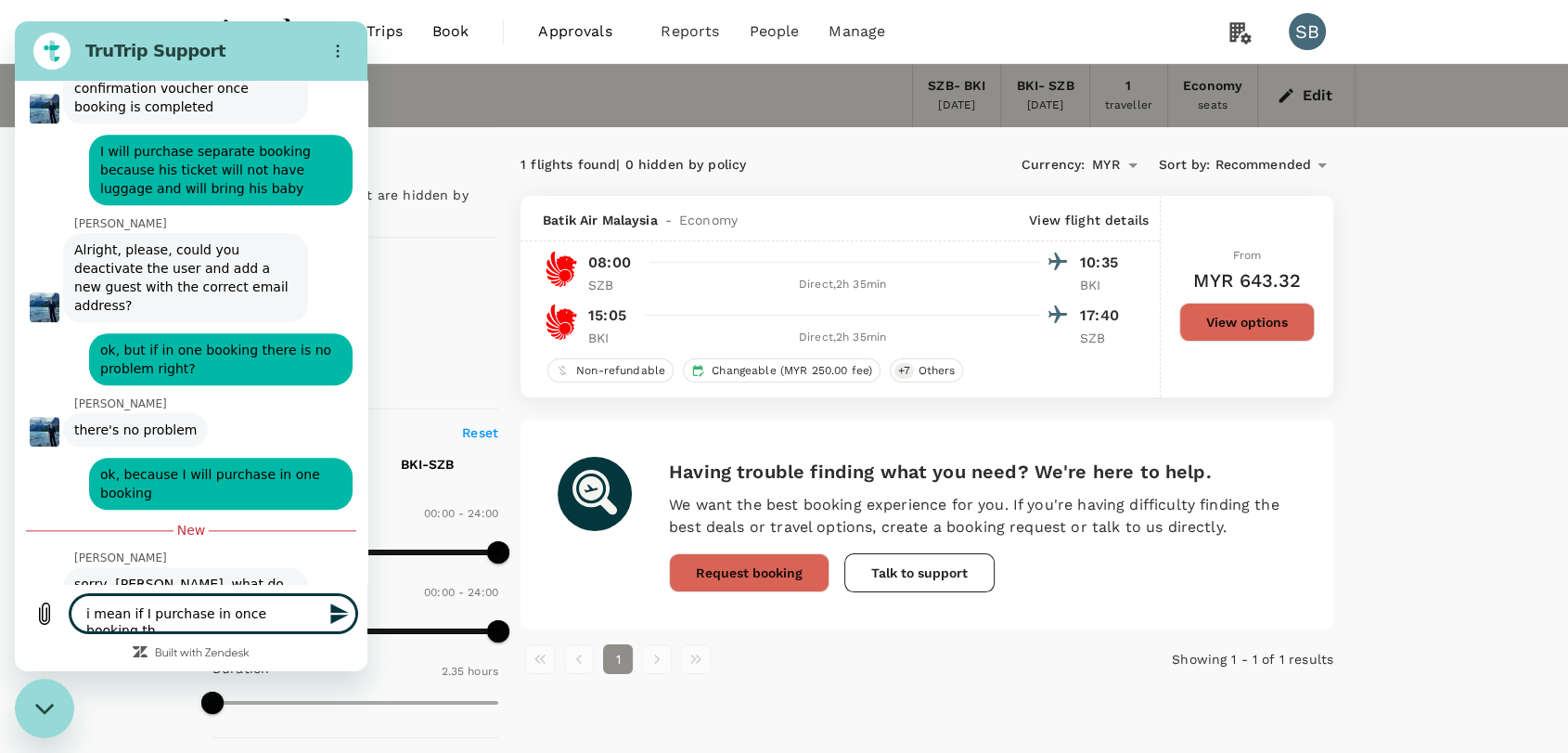
type textarea "x"
type textarea "i mean if I purchase in once booking ther"
type textarea "x"
type textarea "i mean if I purchase in once booking there"
type textarea "x"
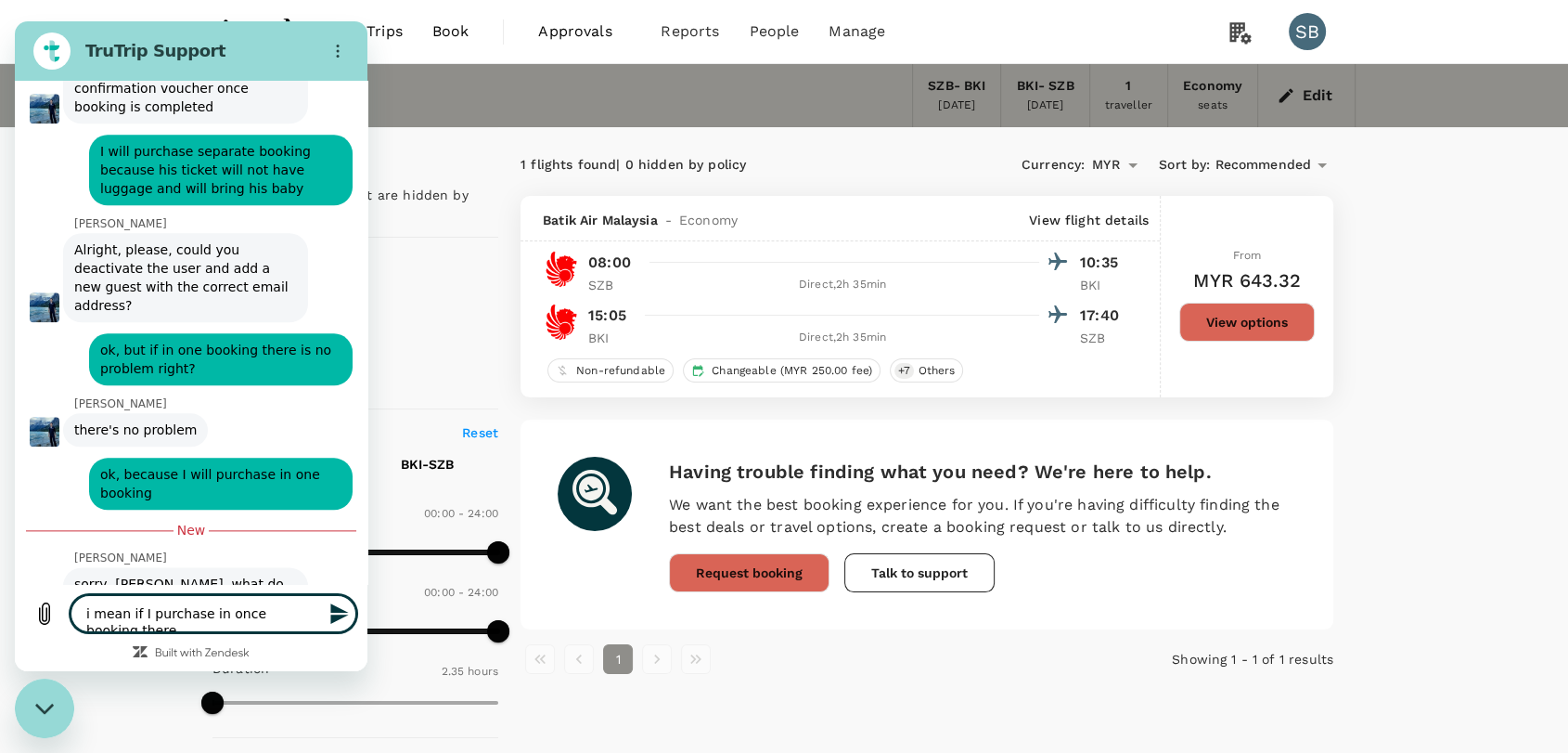
scroll to position [2205, 0]
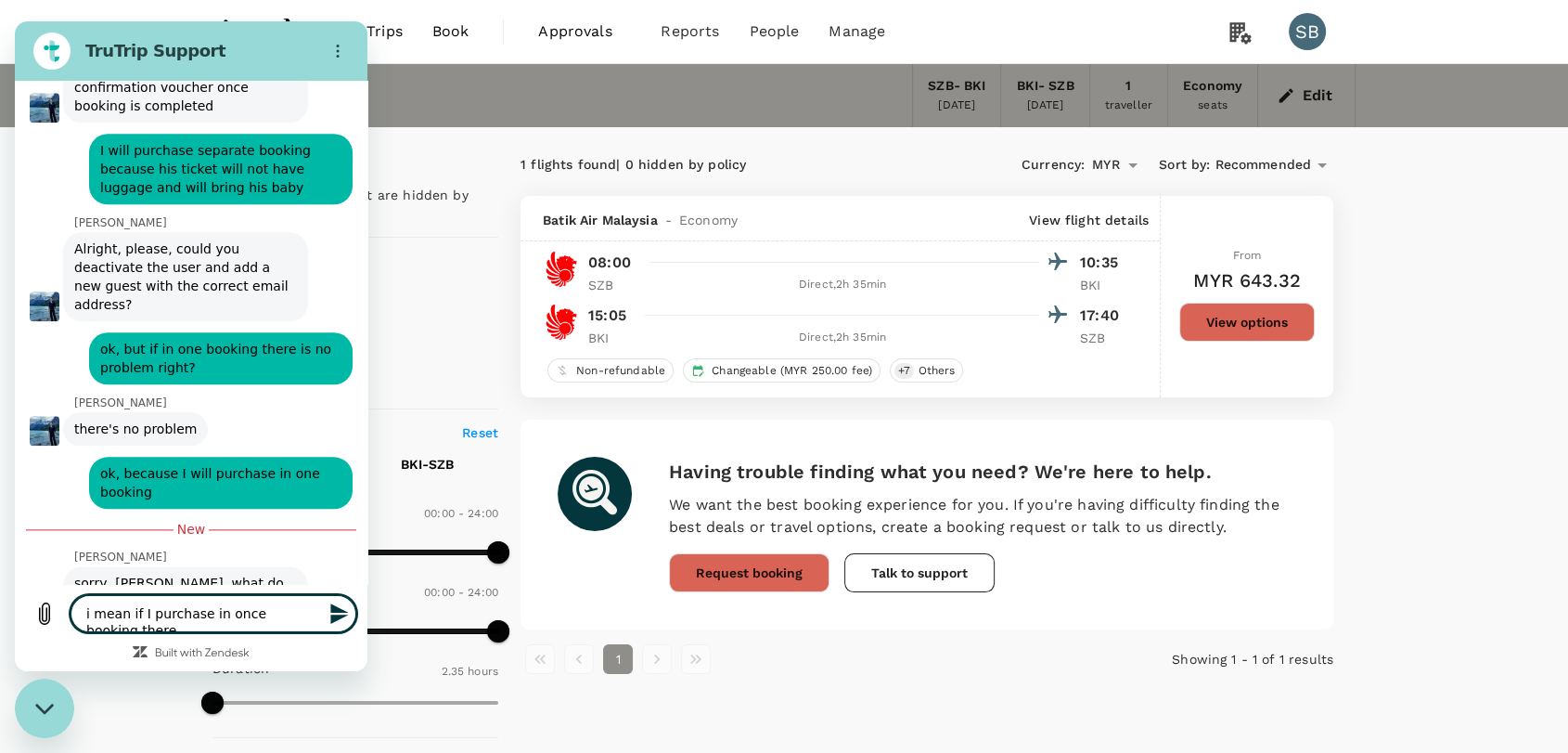
type textarea "i mean if I purchase in once booking there"
type textarea "x"
type textarea "i mean if I purchase in once booking there i"
type textarea "x"
type textarea "i mean if I purchase in once booking there is"
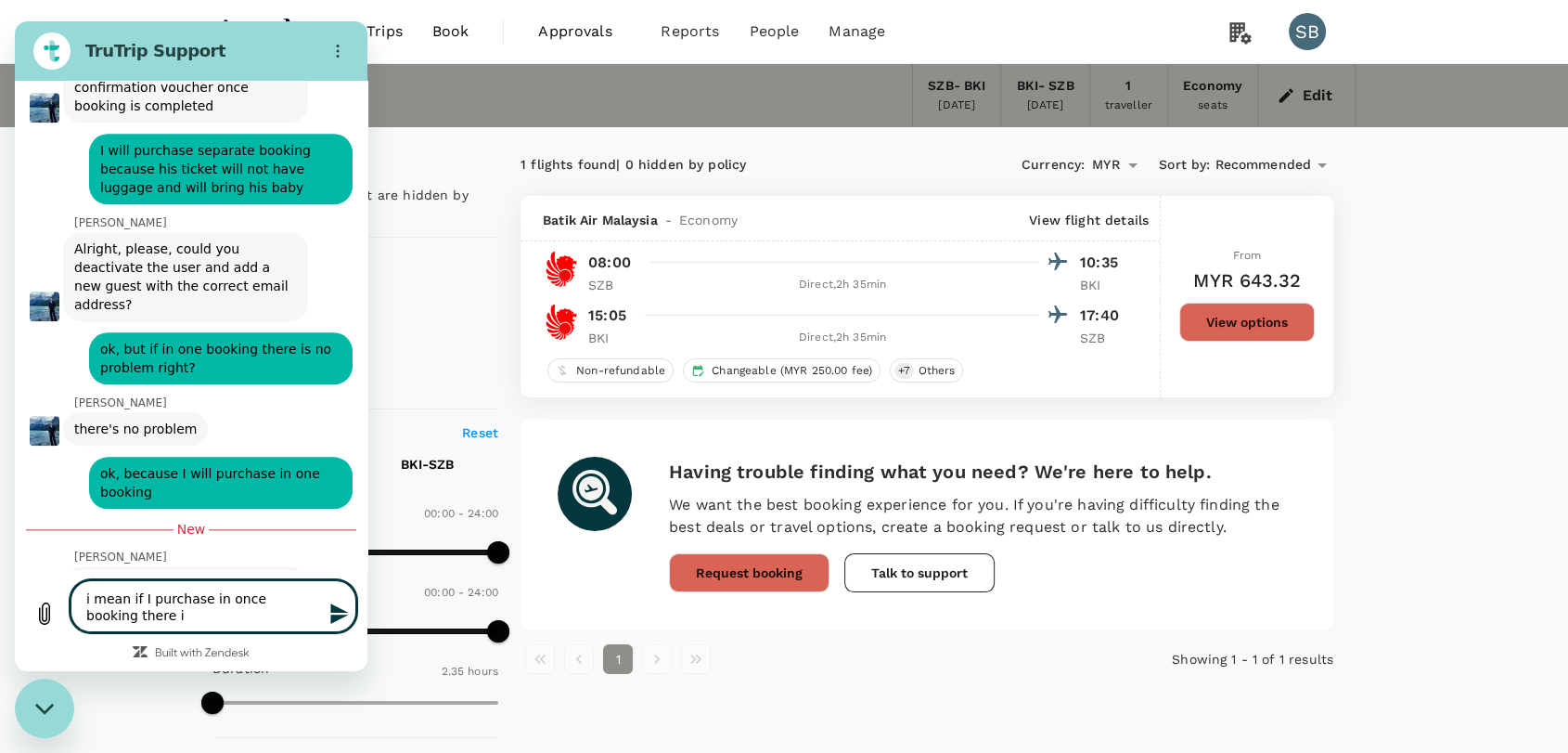
type textarea "x"
type textarea "i mean if I purchase in once booking there is"
type textarea "x"
type textarea "i mean if I purchase in once booking there is n"
type textarea "x"
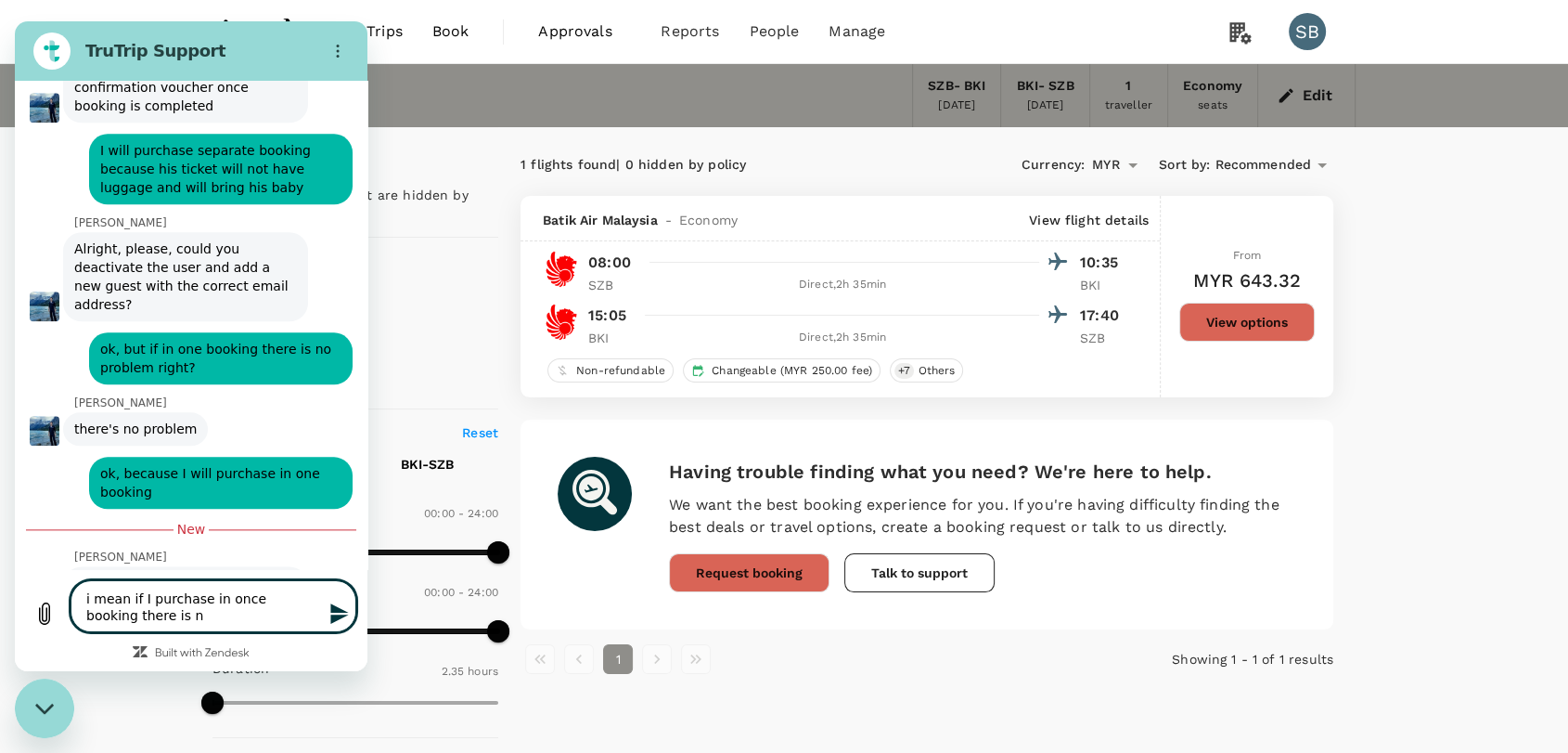
type textarea "i mean if I purchase in once booking there is no"
type textarea "x"
type textarea "i mean if I purchase in once booking there is no"
type textarea "x"
type textarea "i mean if I purchase in once booking there is no p"
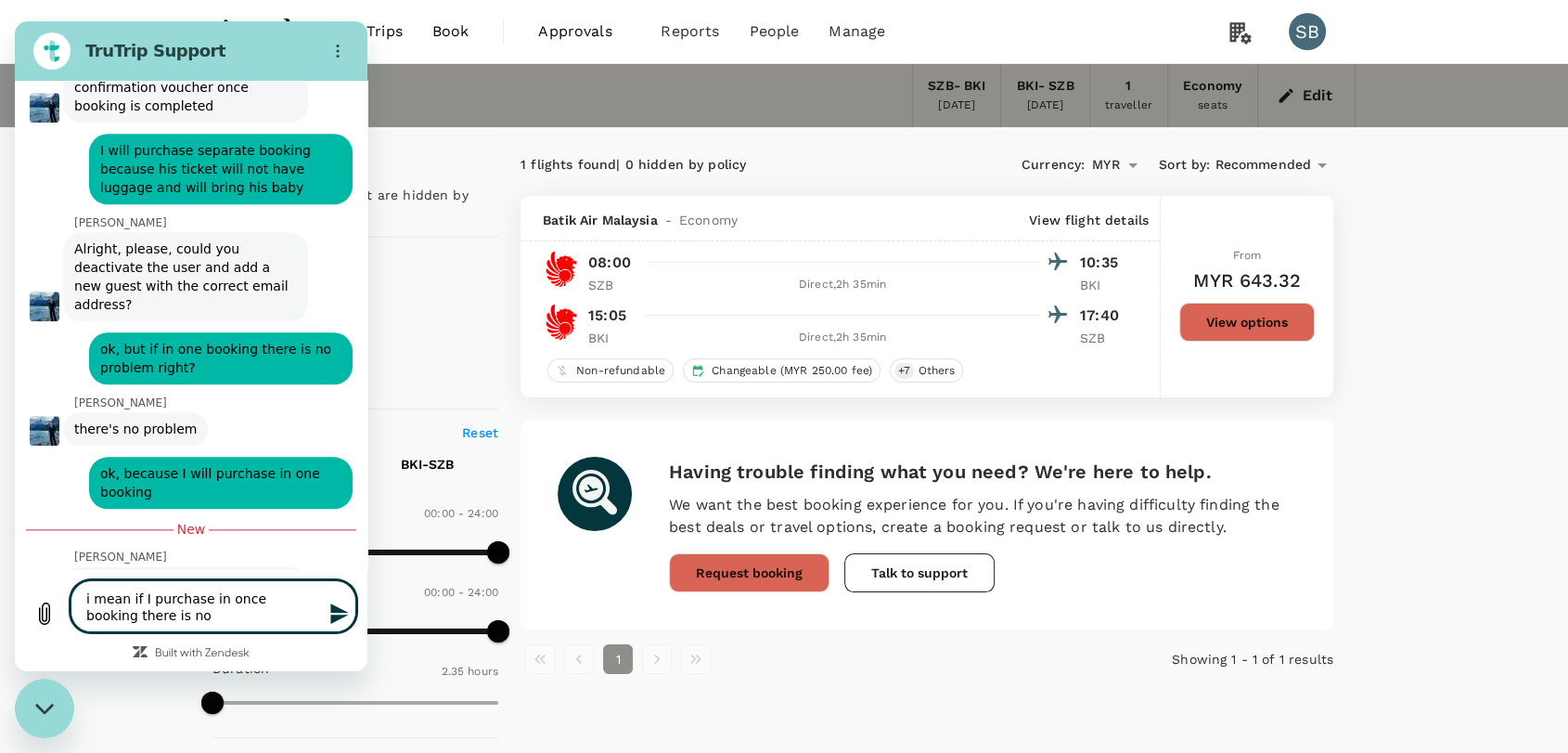
type textarea "x"
type textarea "i mean if I purchase in once booking there is no pr"
type textarea "x"
type textarea "i mean if I purchase in once booking there is no pro"
type textarea "x"
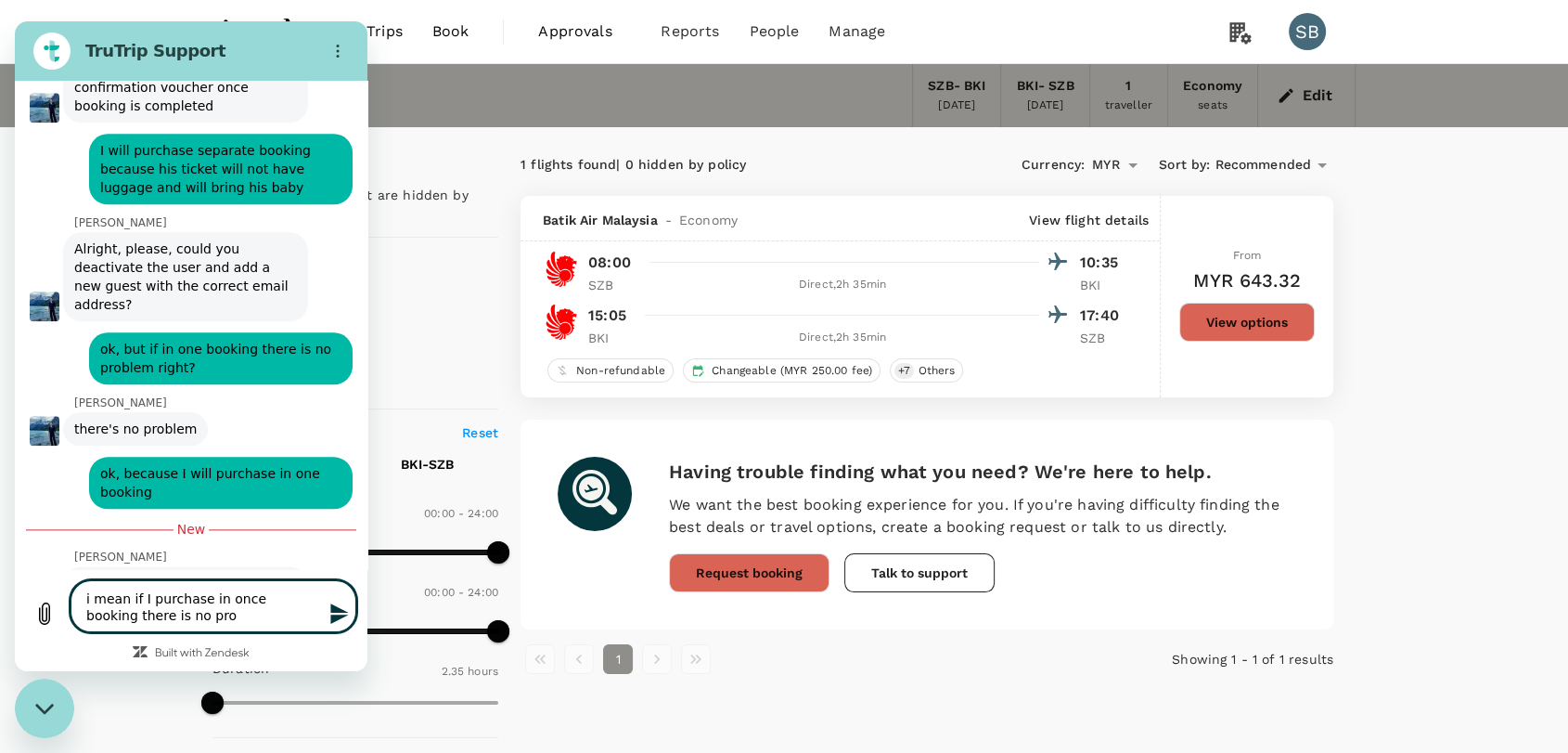
type textarea "i mean if I purchase in once booking there is no prob"
type textarea "x"
type textarea "i mean if I purchase in once booking there is no probl"
type textarea "x"
type textarea "i mean if I purchase in once booking there is no proble"
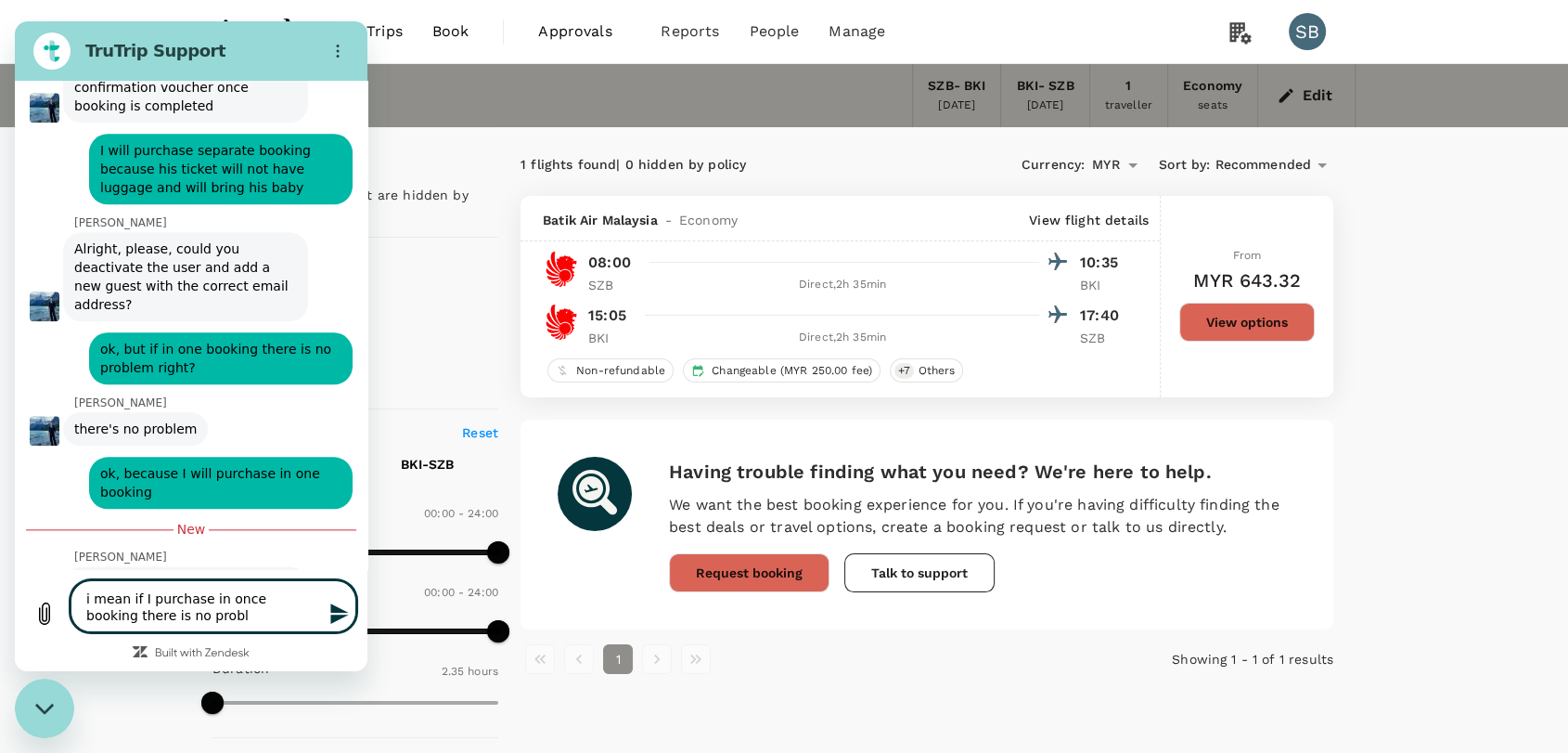
type textarea "x"
type textarea "i mean if I purchase in once booking there is no problem"
type textarea "x"
type textarea "i mean if I purchase in once booking there is no problem"
type textarea "x"
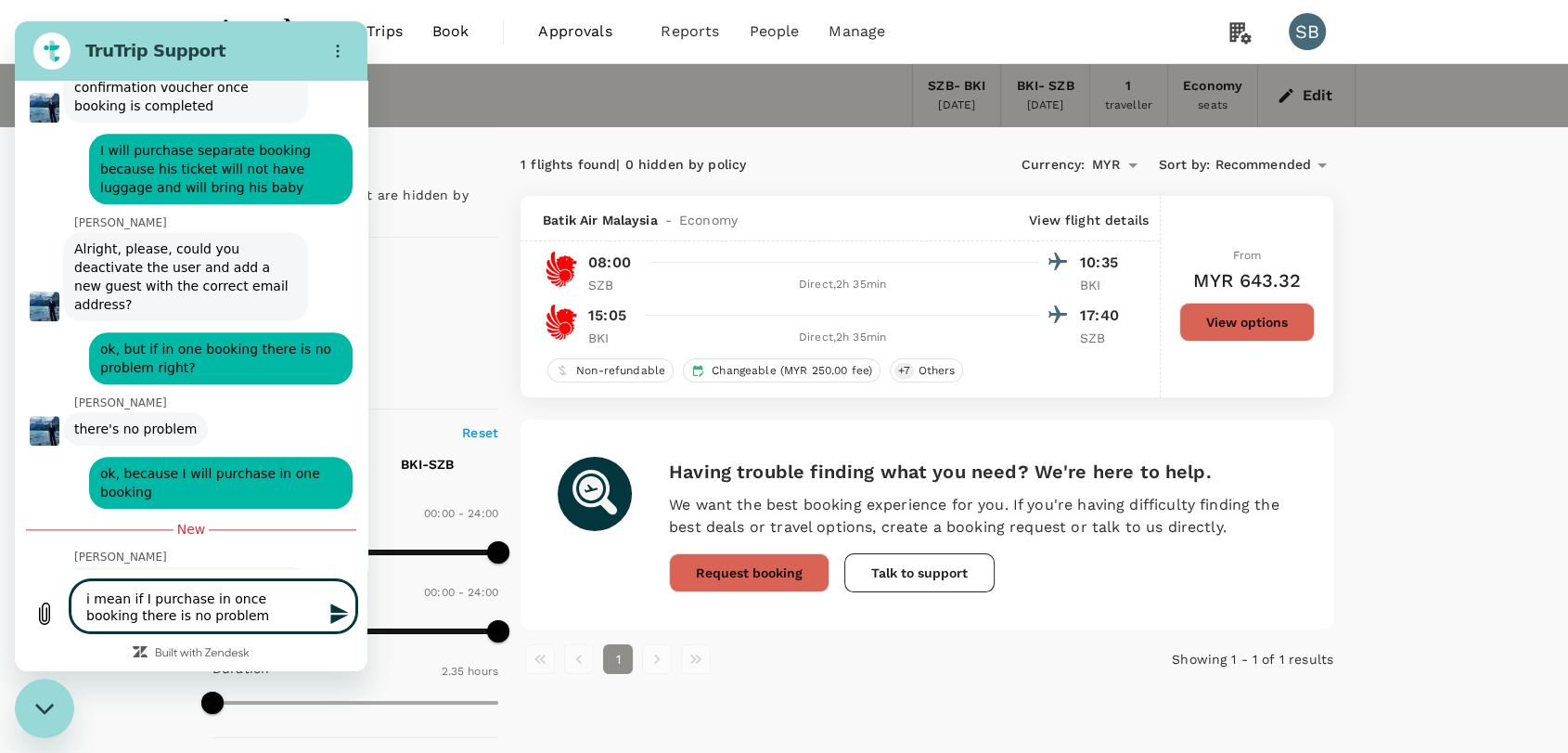
type textarea "i mean if I purchase in once booking there is no problem r"
type textarea "x"
type textarea "i mean if I purchase in once booking there is no problem ri"
type textarea "x"
type textarea "i mean if I purchase in once booking there is no problem rig"
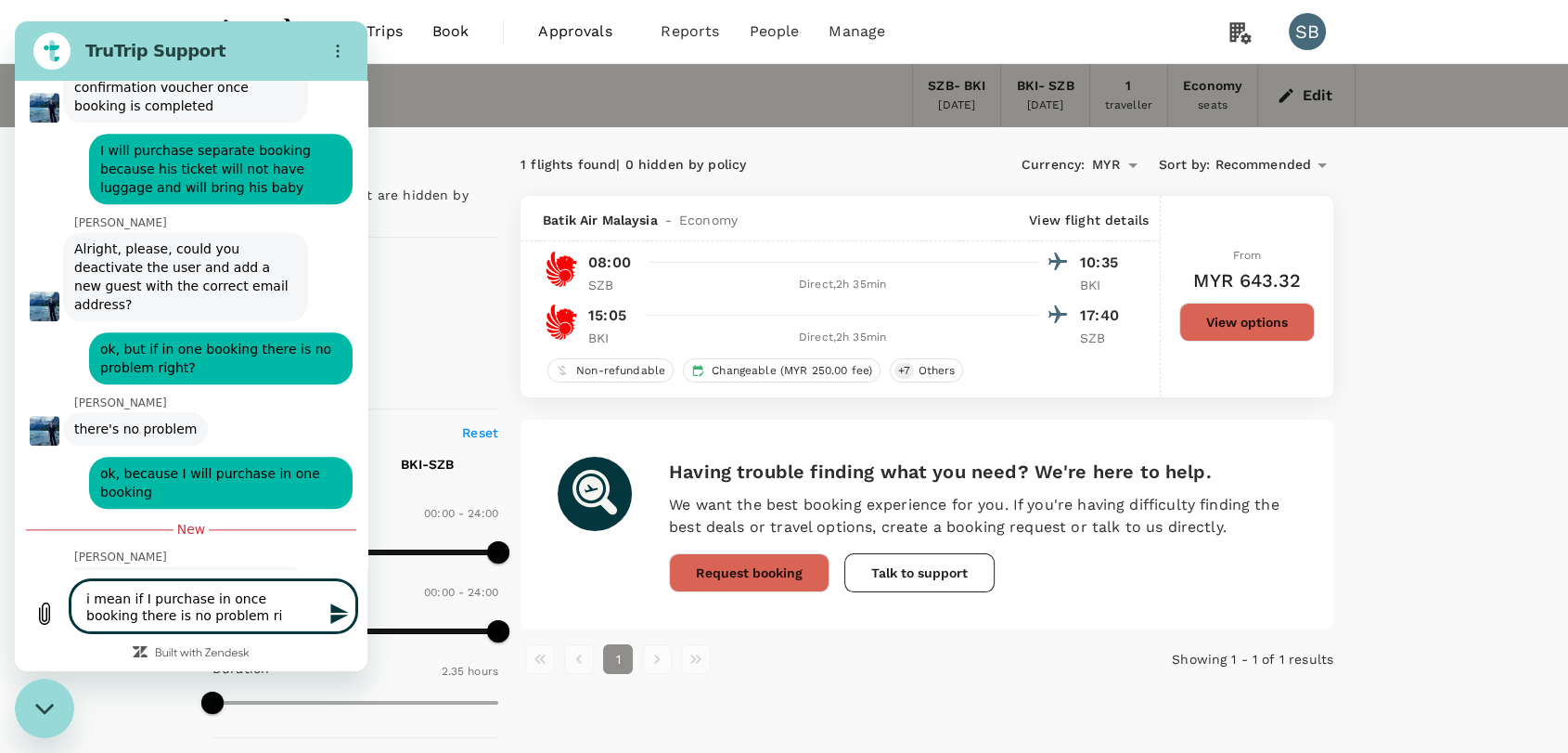
type textarea "x"
type textarea "i mean if I purchase in once booking there is no problem righ"
type textarea "x"
type textarea "i mean if I purchase in once booking there is no problem right"
type textarea "x"
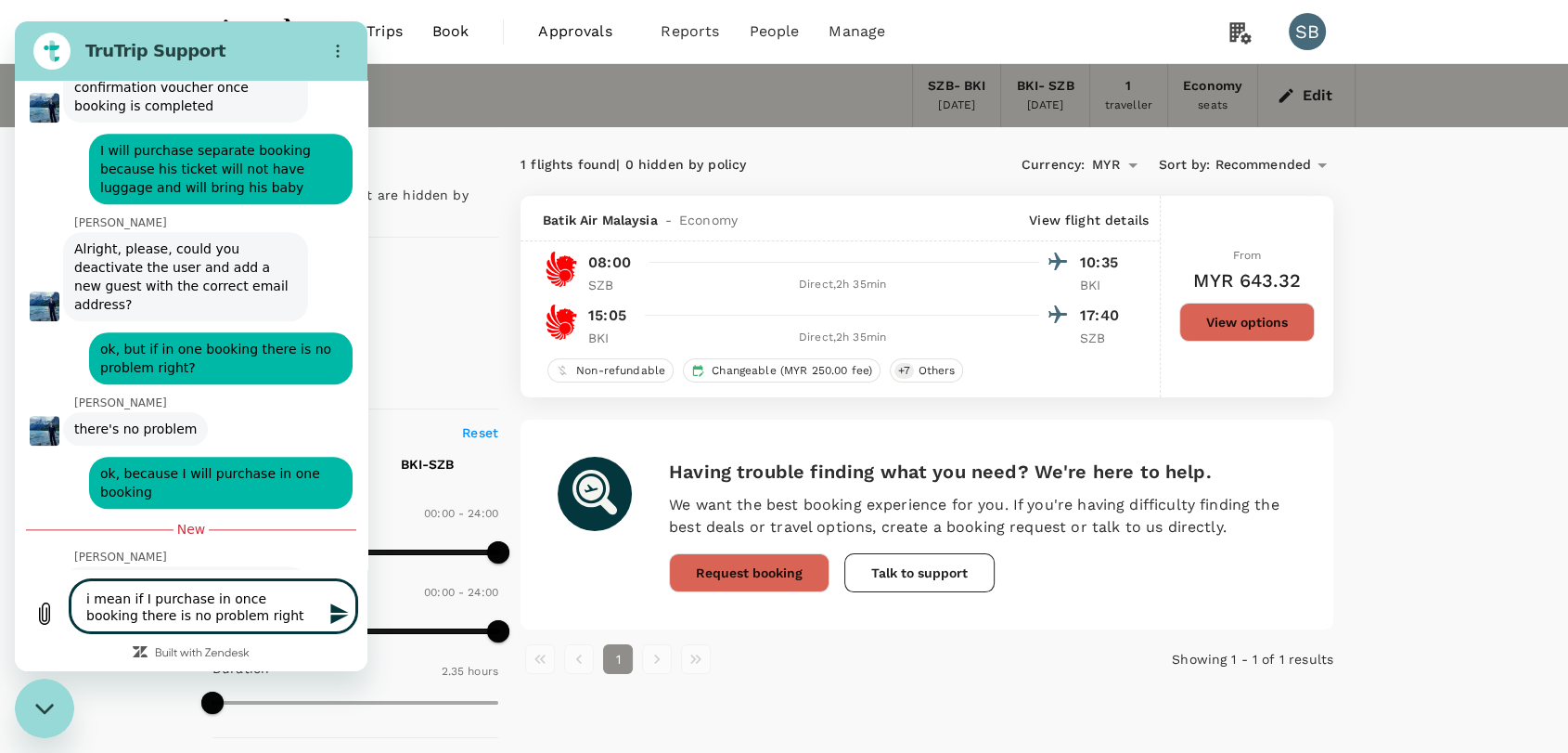
type textarea "i mean if I purchase in once booking there is no problem right?"
type textarea "x"
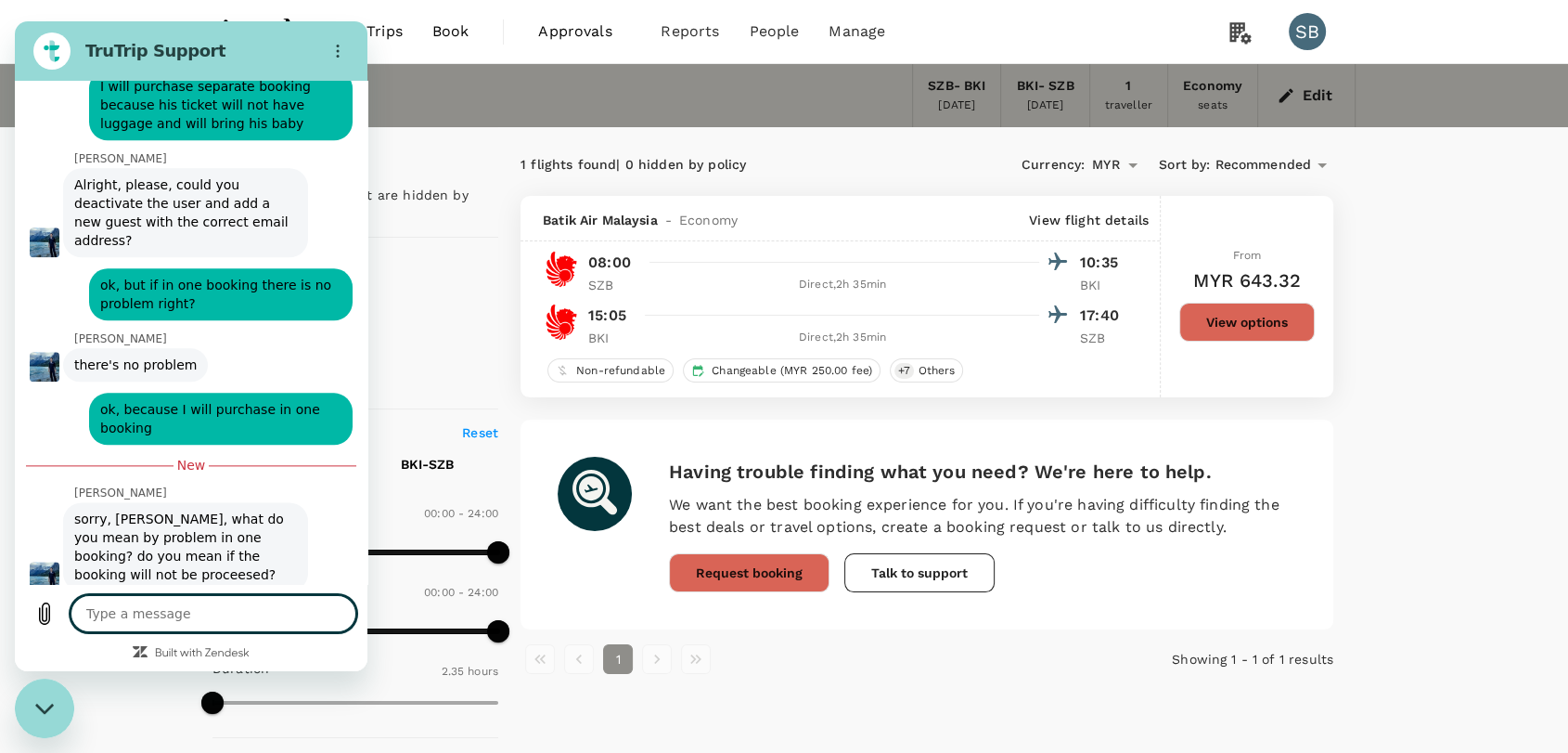
type textarea "b"
type textarea "x"
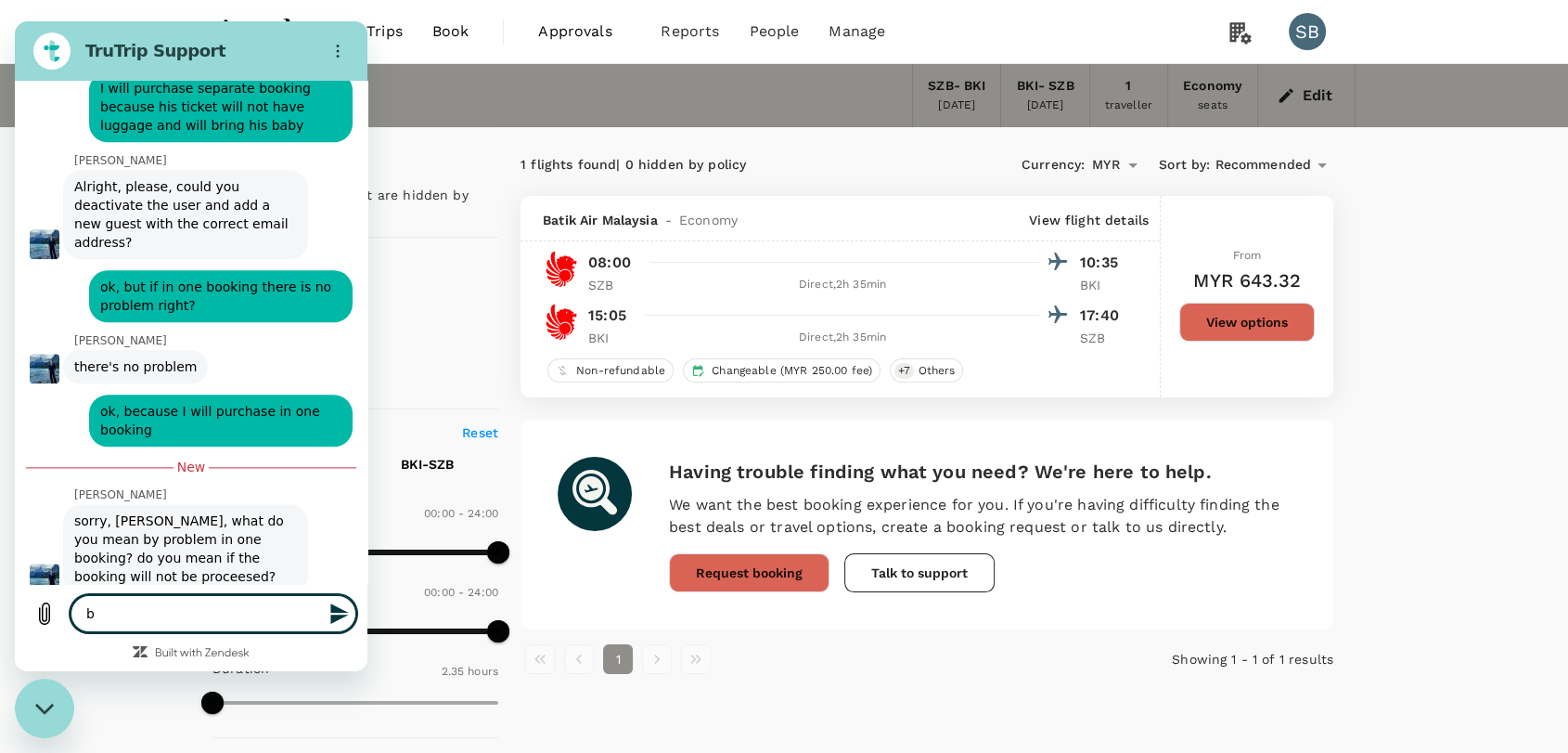
type textarea "bu"
type textarea "x"
type textarea "but"
type textarea "x"
type textarea "but"
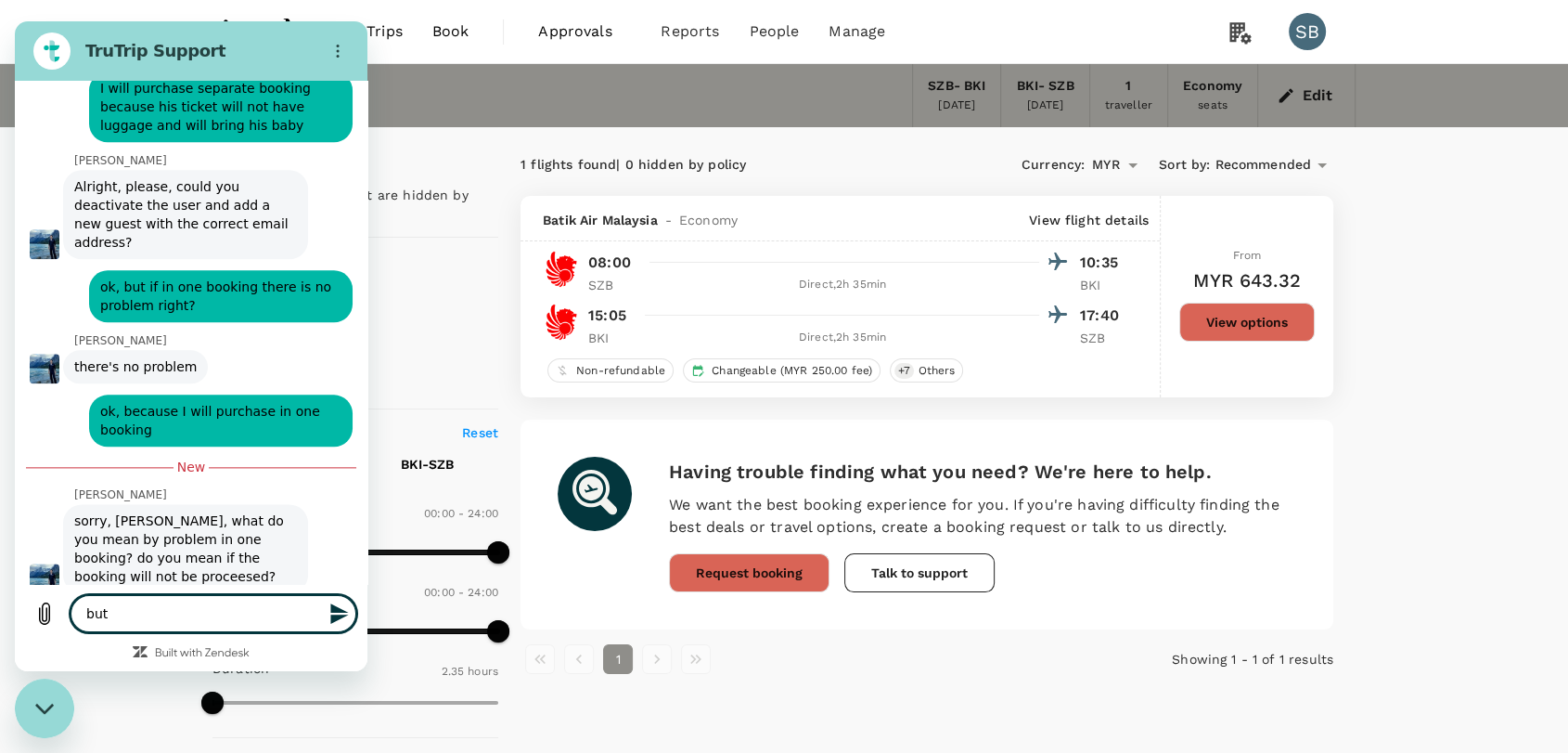
type textarea "x"
type textarea "but i"
type textarea "x"
type textarea "but if"
type textarea "x"
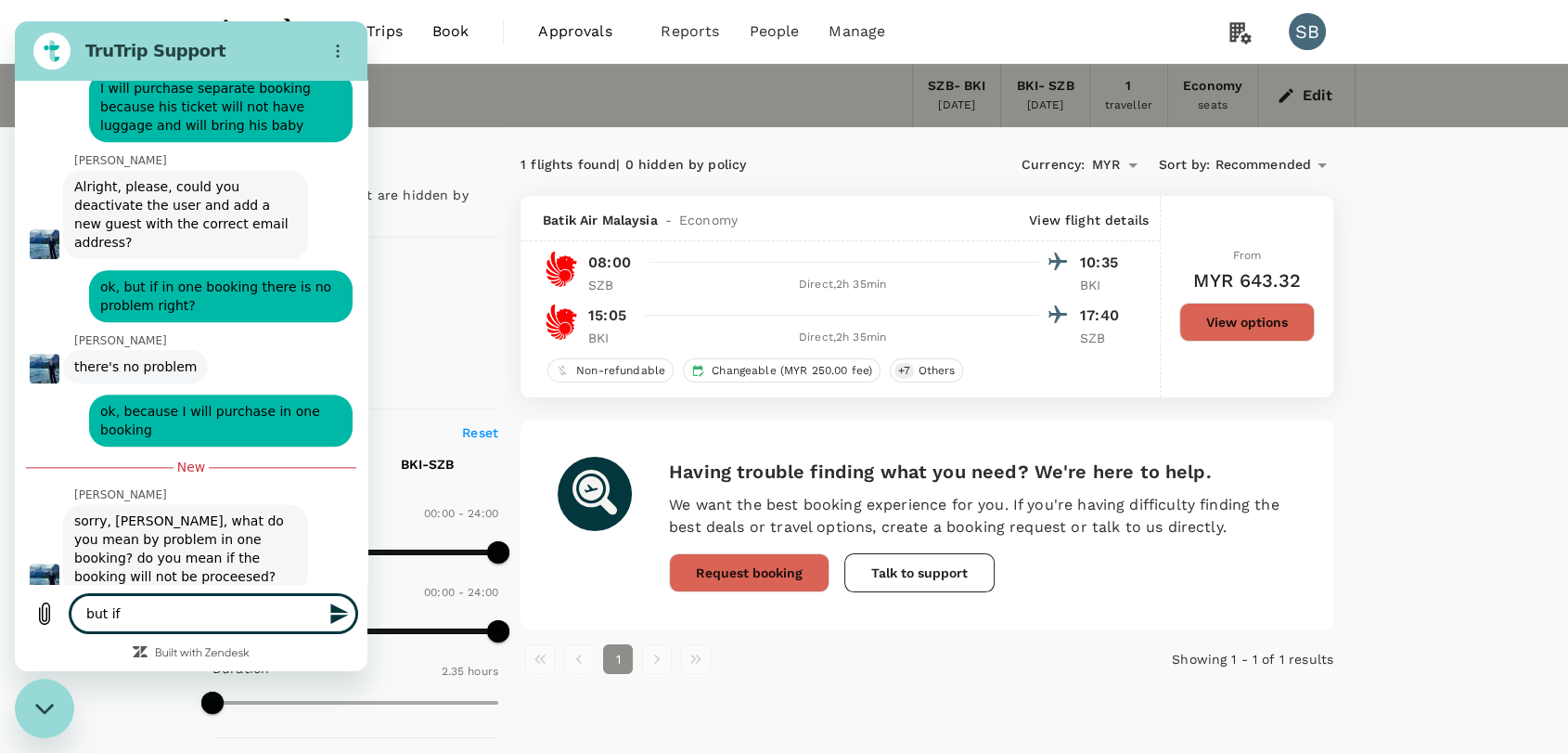
type textarea "but if"
type textarea "x"
type textarea "but if i"
type textarea "x"
type textarea "but if i"
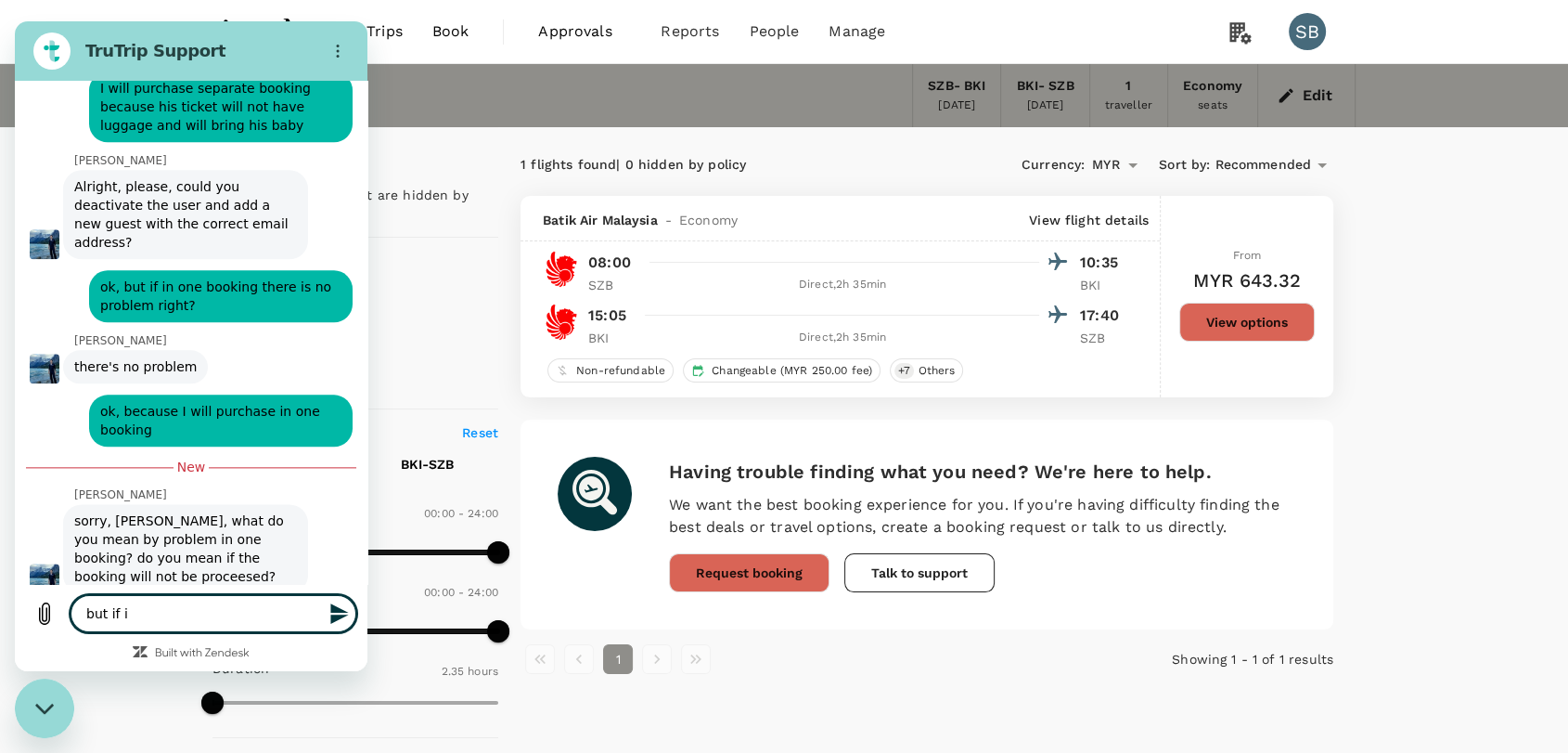
type textarea "x"
type textarea "but if i"
type textarea "x"
type textarea "but if"
type textarea "x"
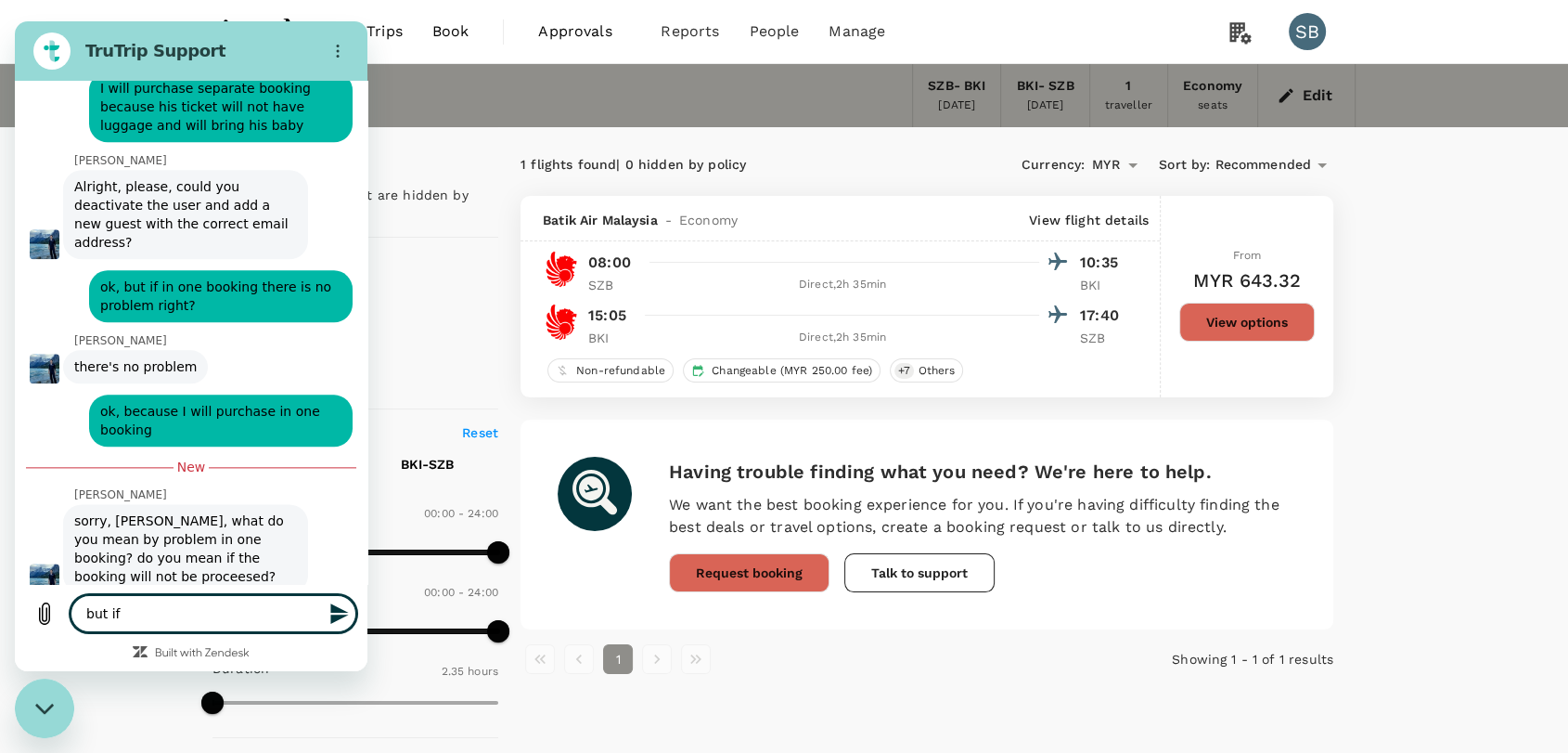
type textarea "but if I"
type textarea "x"
type textarea "but if I"
type textarea "x"
type textarea "but if I h"
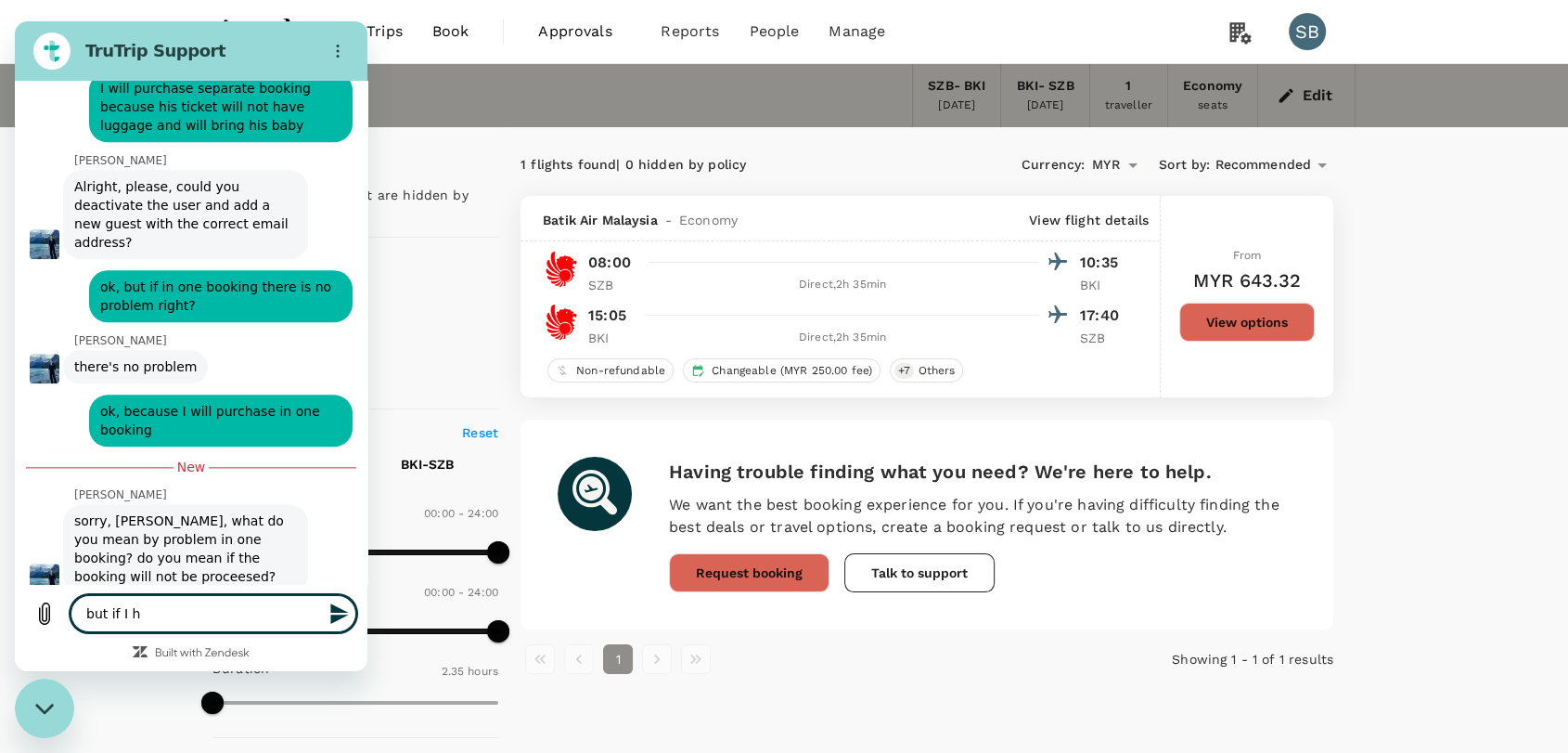
type textarea "x"
type textarea "but if I ha"
type textarea "x"
type textarea "but if I hav"
type textarea "x"
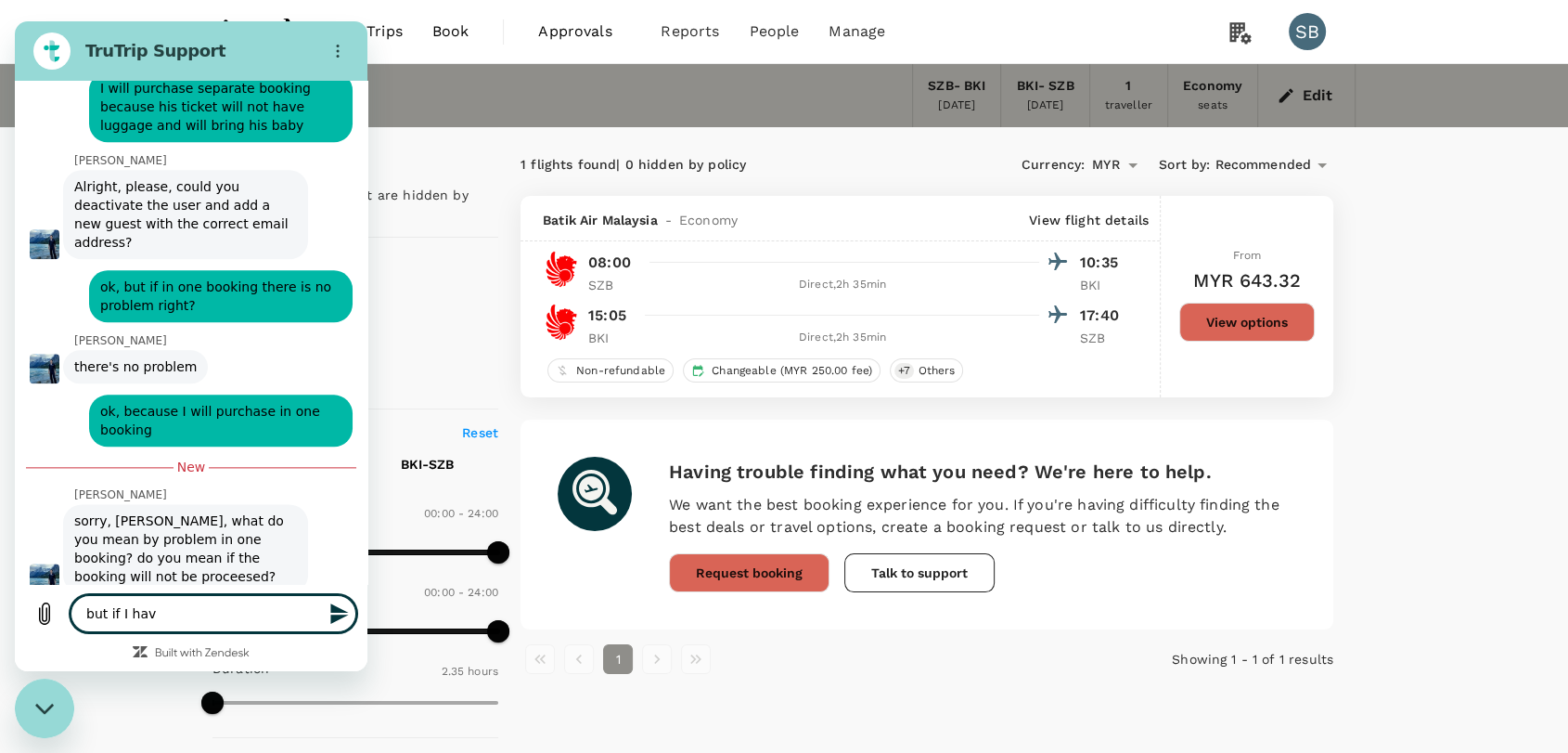
type textarea "but if I have"
type textarea "x"
type textarea "but if I have"
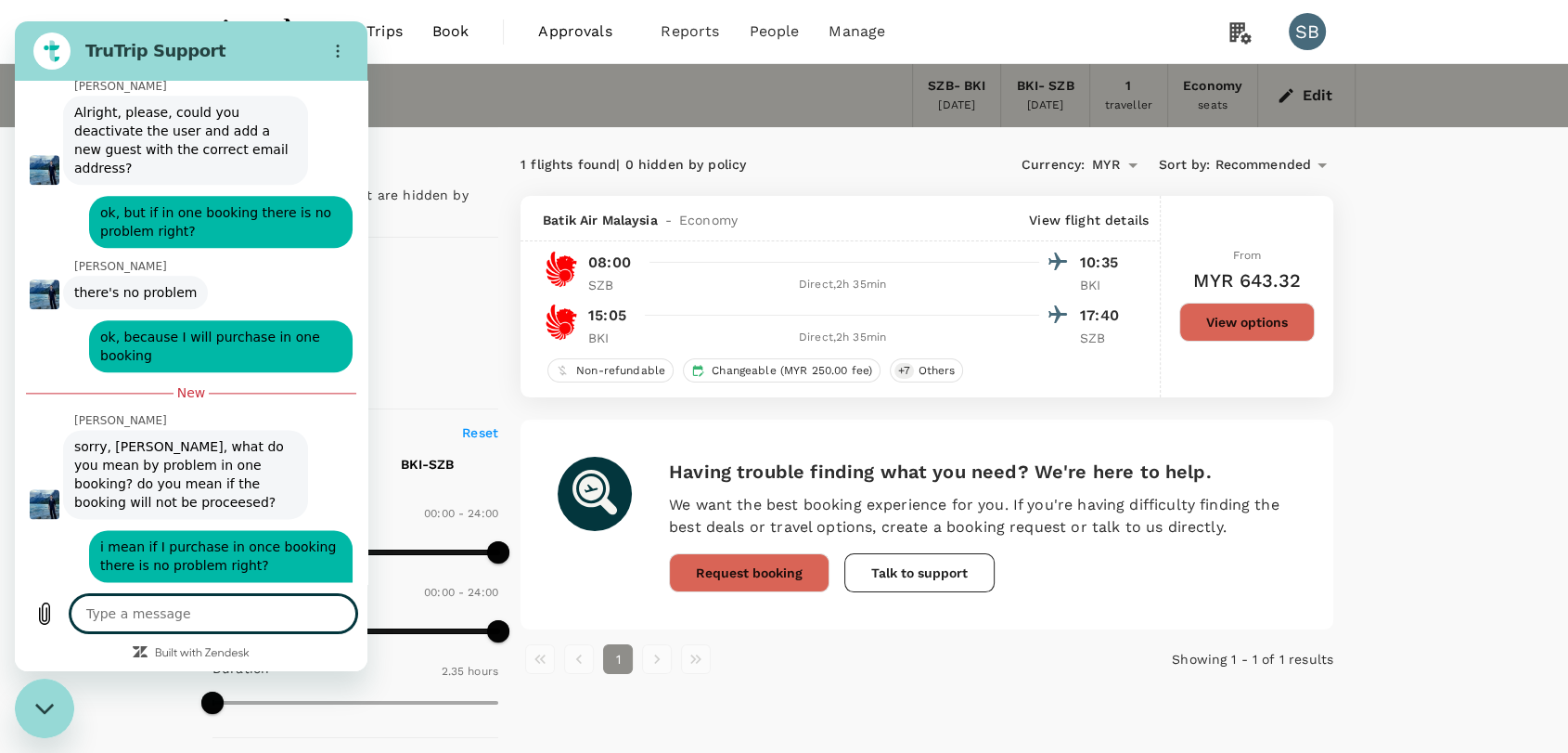
scroll to position [2338, 0]
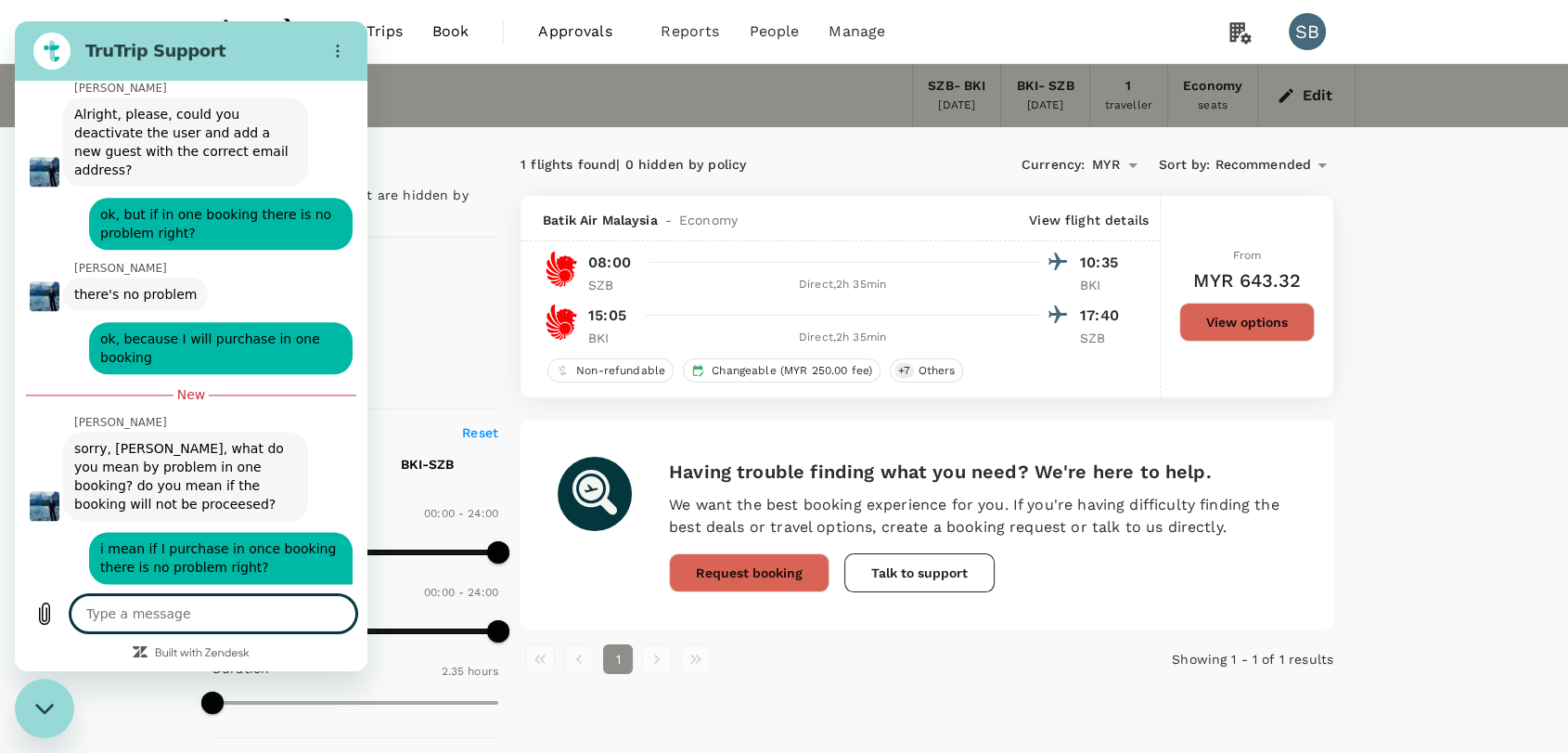
click at [38, 720] on div "Close messaging window" at bounding box center [44, 707] width 55 height 55
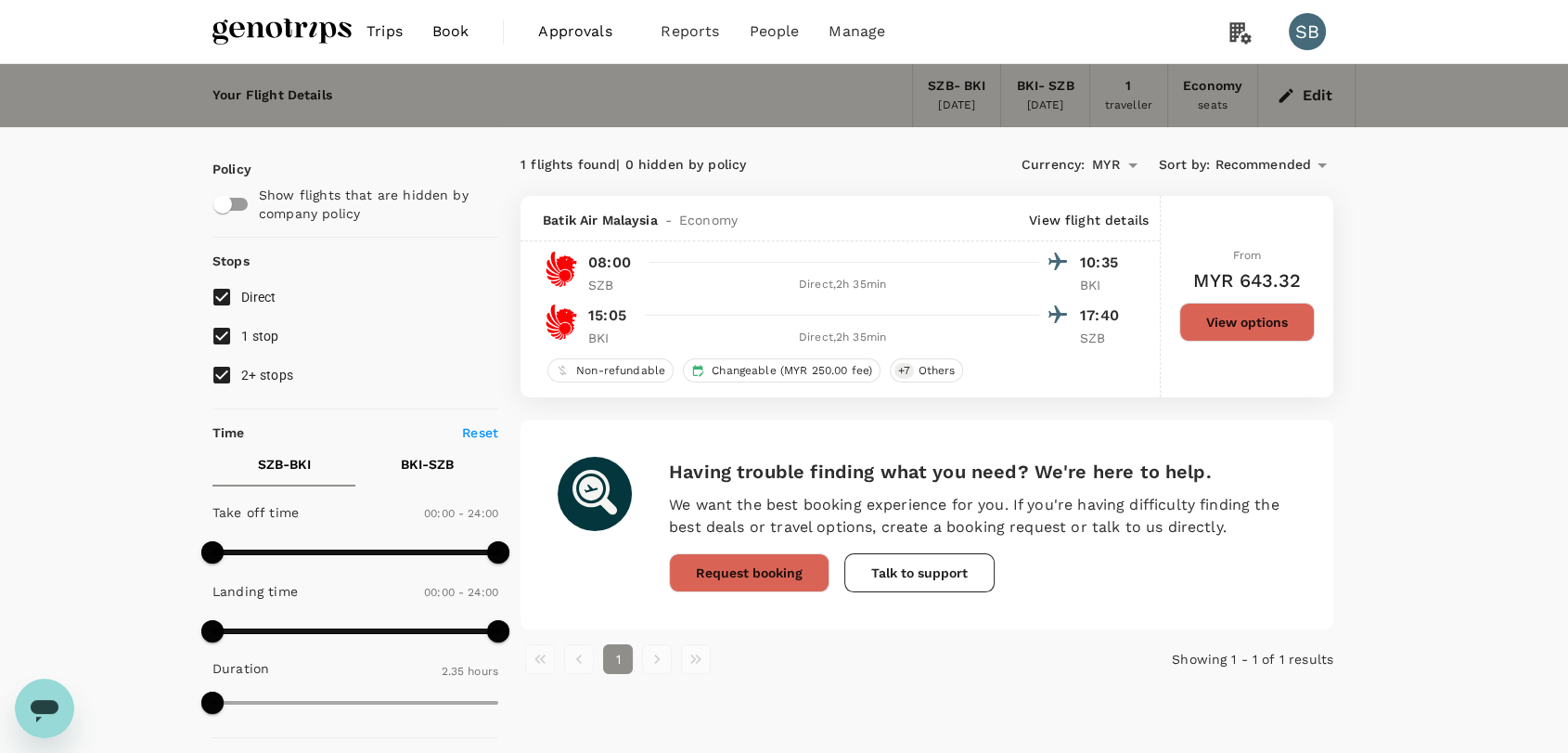
scroll to position [2340, 0]
click at [213, 370] on input "2+ stops" at bounding box center [222, 375] width 39 height 39
click at [229, 335] on input "1 stop" at bounding box center [222, 336] width 39 height 39
click at [1225, 321] on button "View options" at bounding box center [1247, 322] width 136 height 39
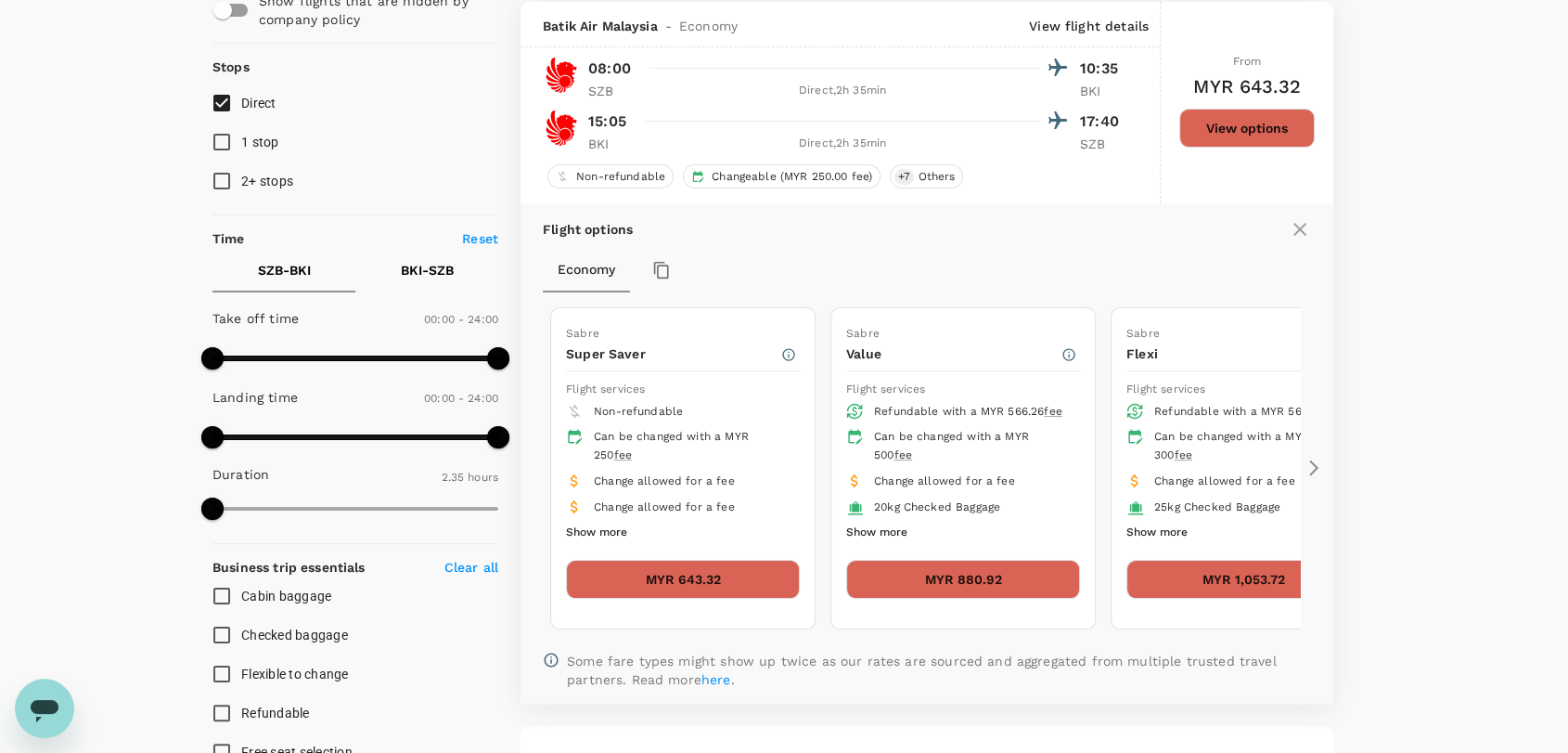
scroll to position [195, 0]
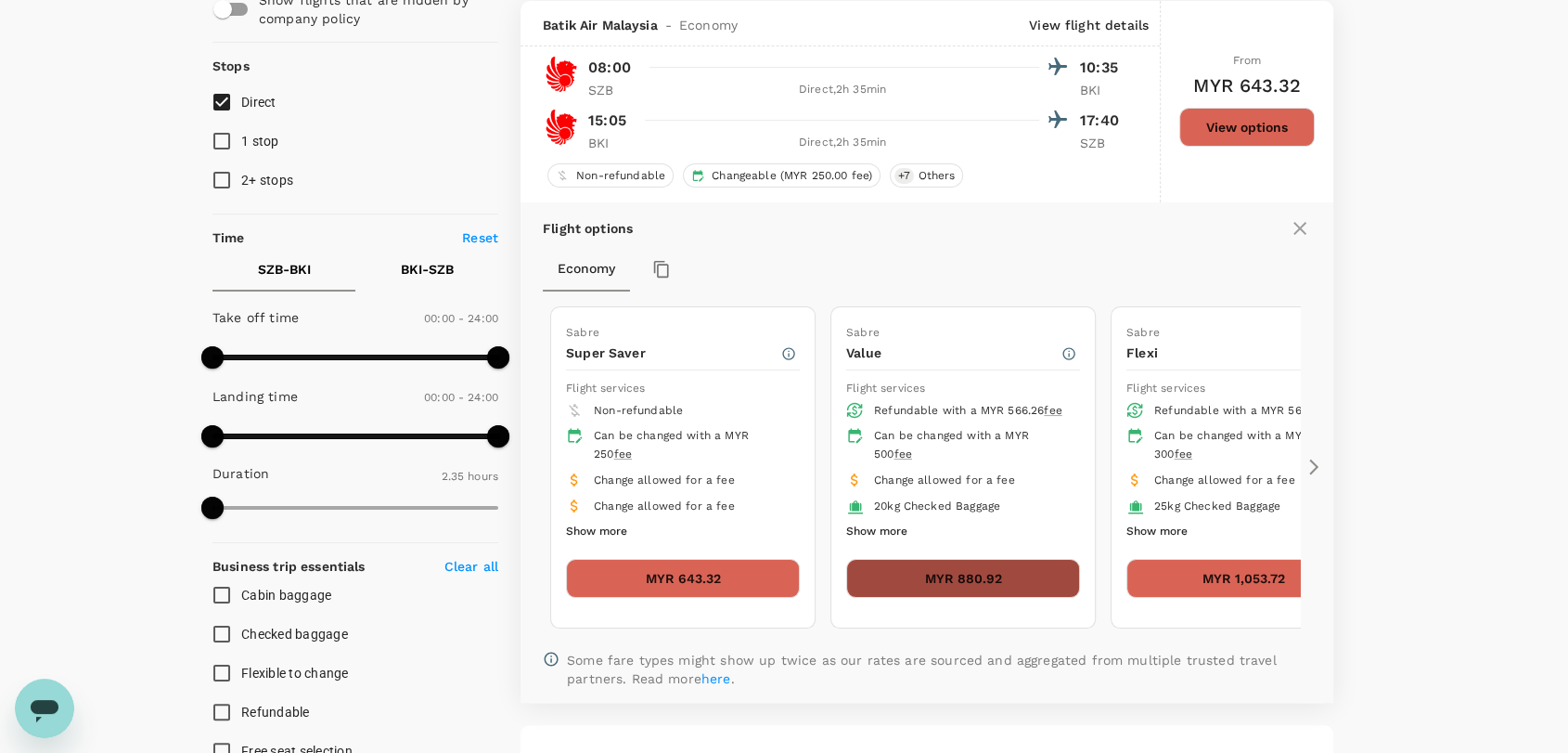
click at [969, 569] on button "MYR 880.92" at bounding box center [962, 579] width 234 height 39
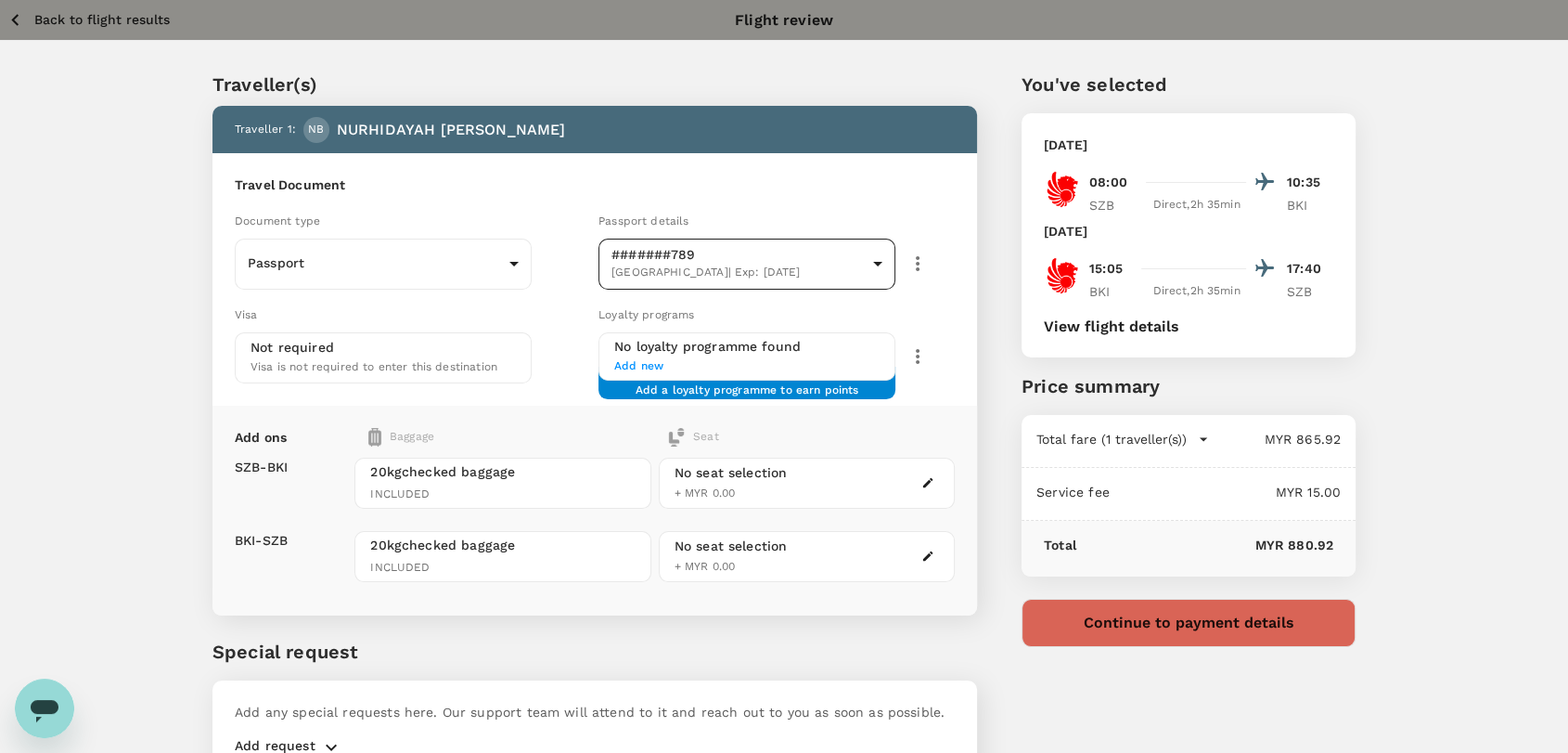
click at [846, 249] on body "Back to flight results Flight review Traveller(s) Traveller 1 : NB NURHIDAYAH B…" at bounding box center [784, 425] width 1568 height 851
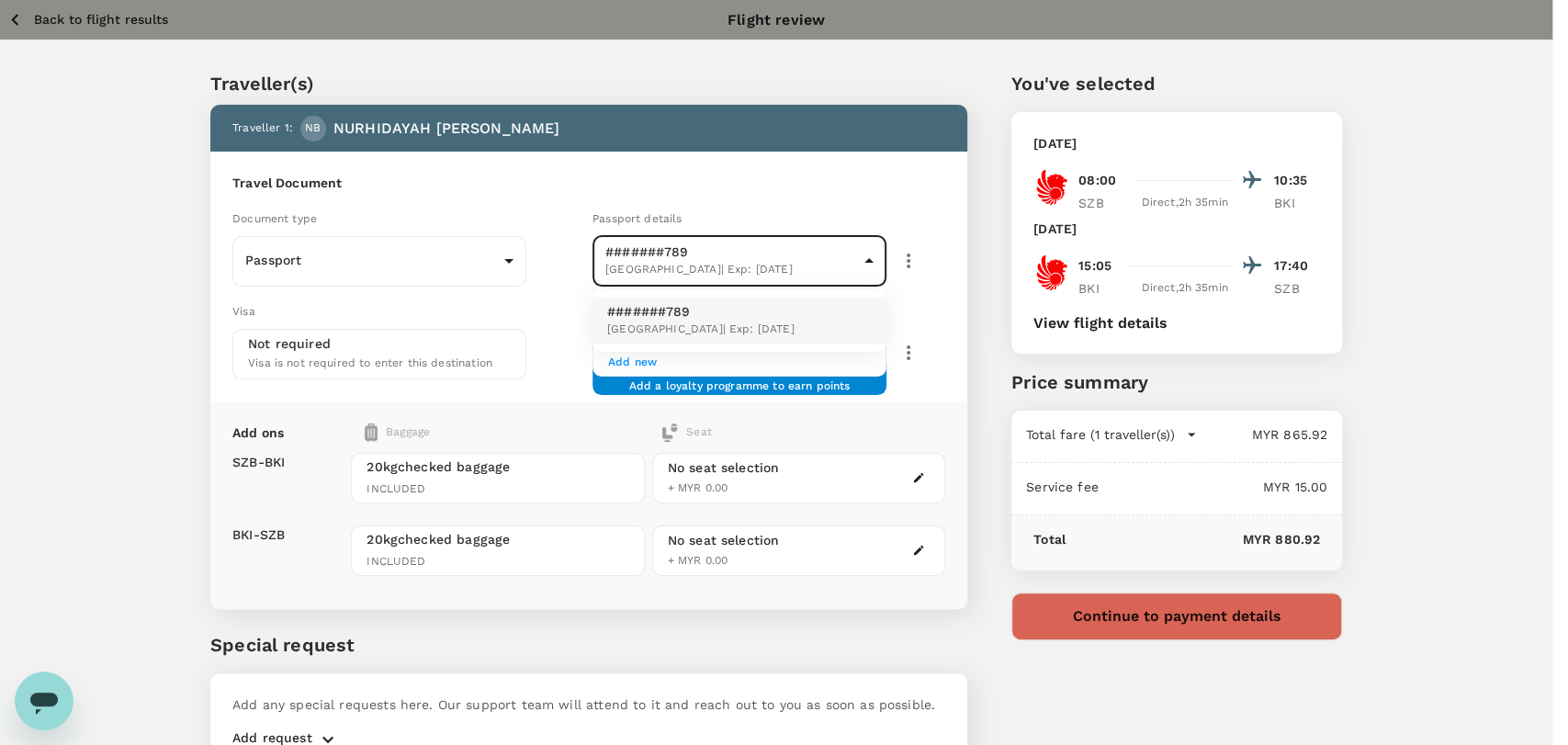
click at [389, 276] on div at bounding box center [784, 372] width 1568 height 745
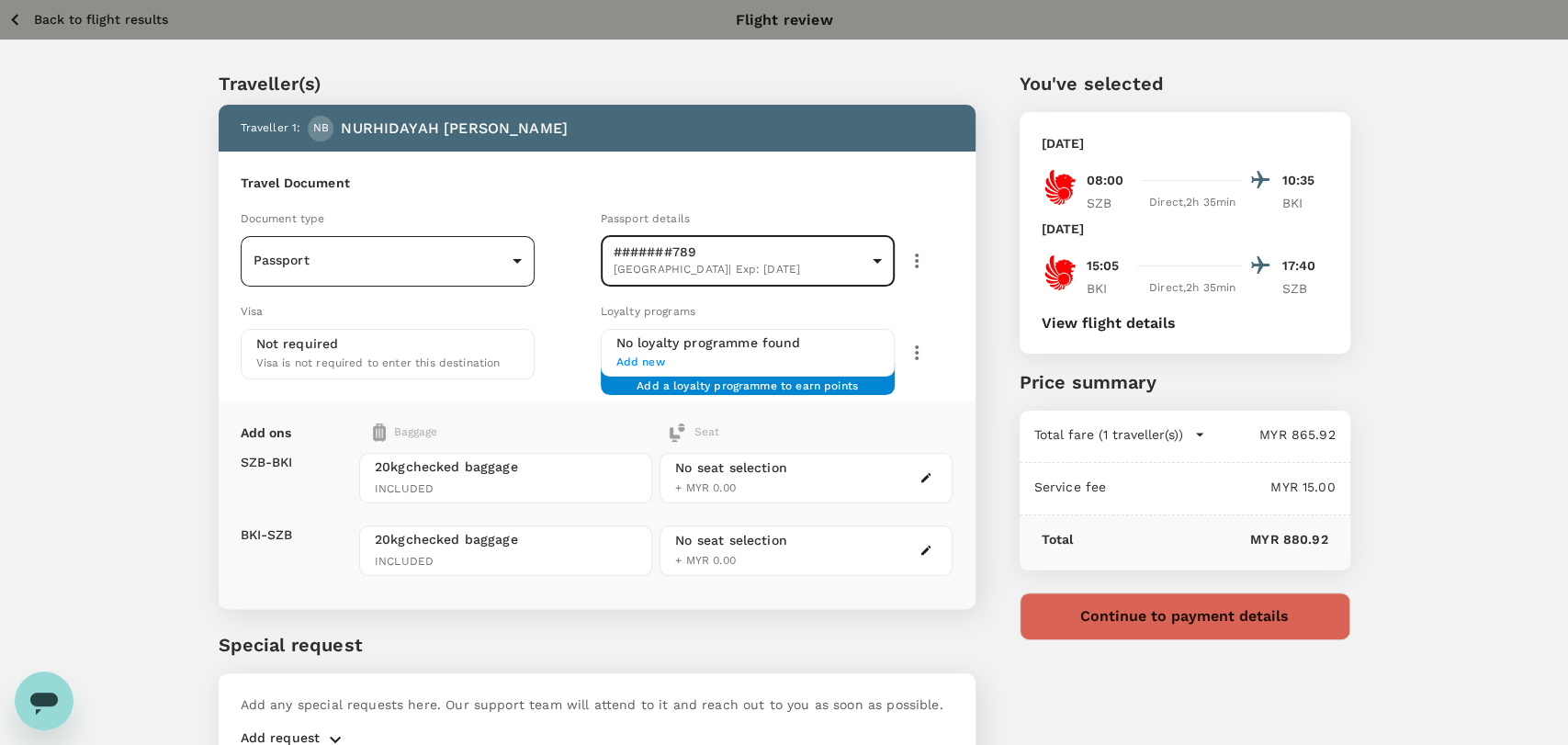
click at [426, 266] on body "Back to flight results Flight review Traveller(s) Traveller 1 : NB NURHIDAYAH B…" at bounding box center [784, 421] width 1568 height 842
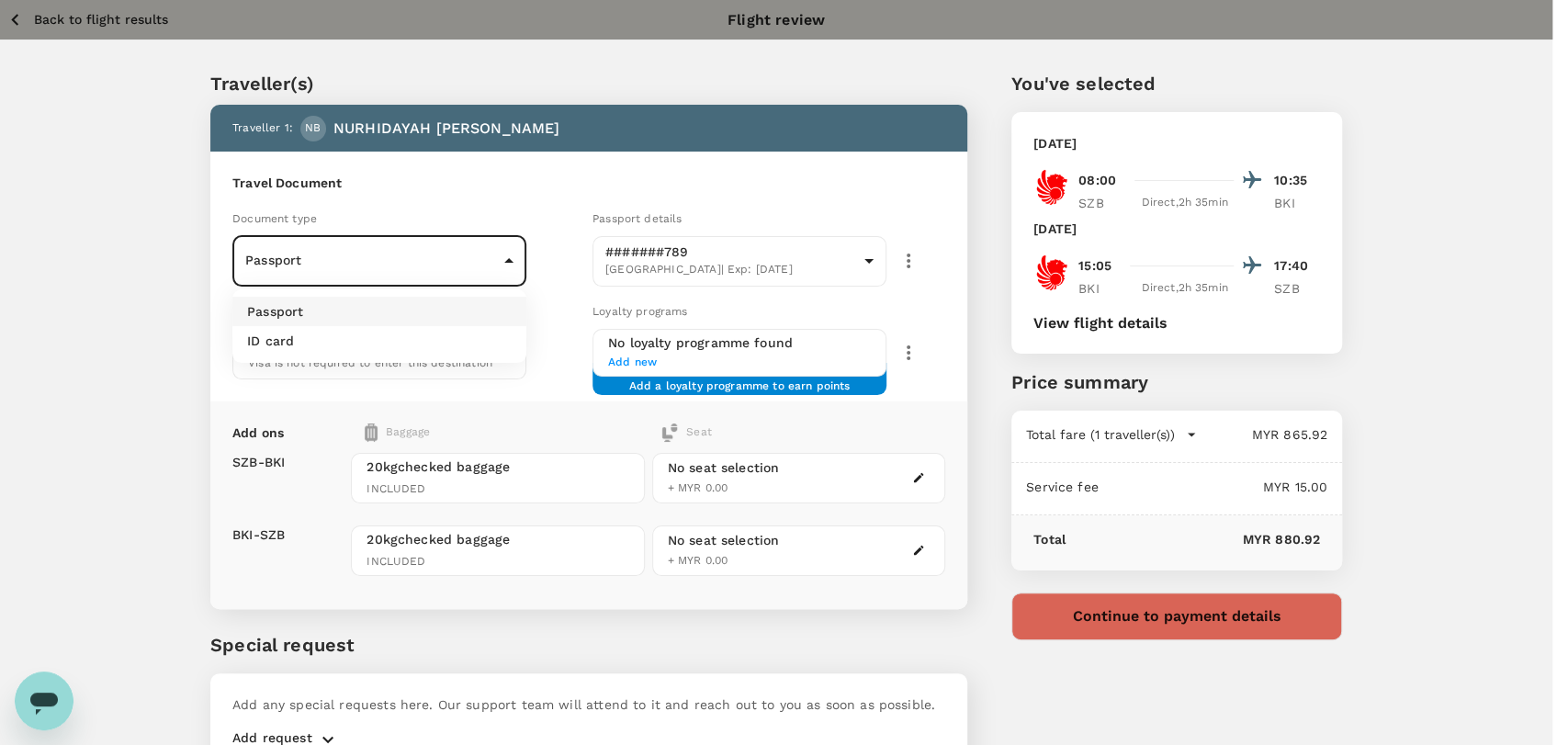
click at [410, 339] on li "ID card" at bounding box center [379, 340] width 293 height 30
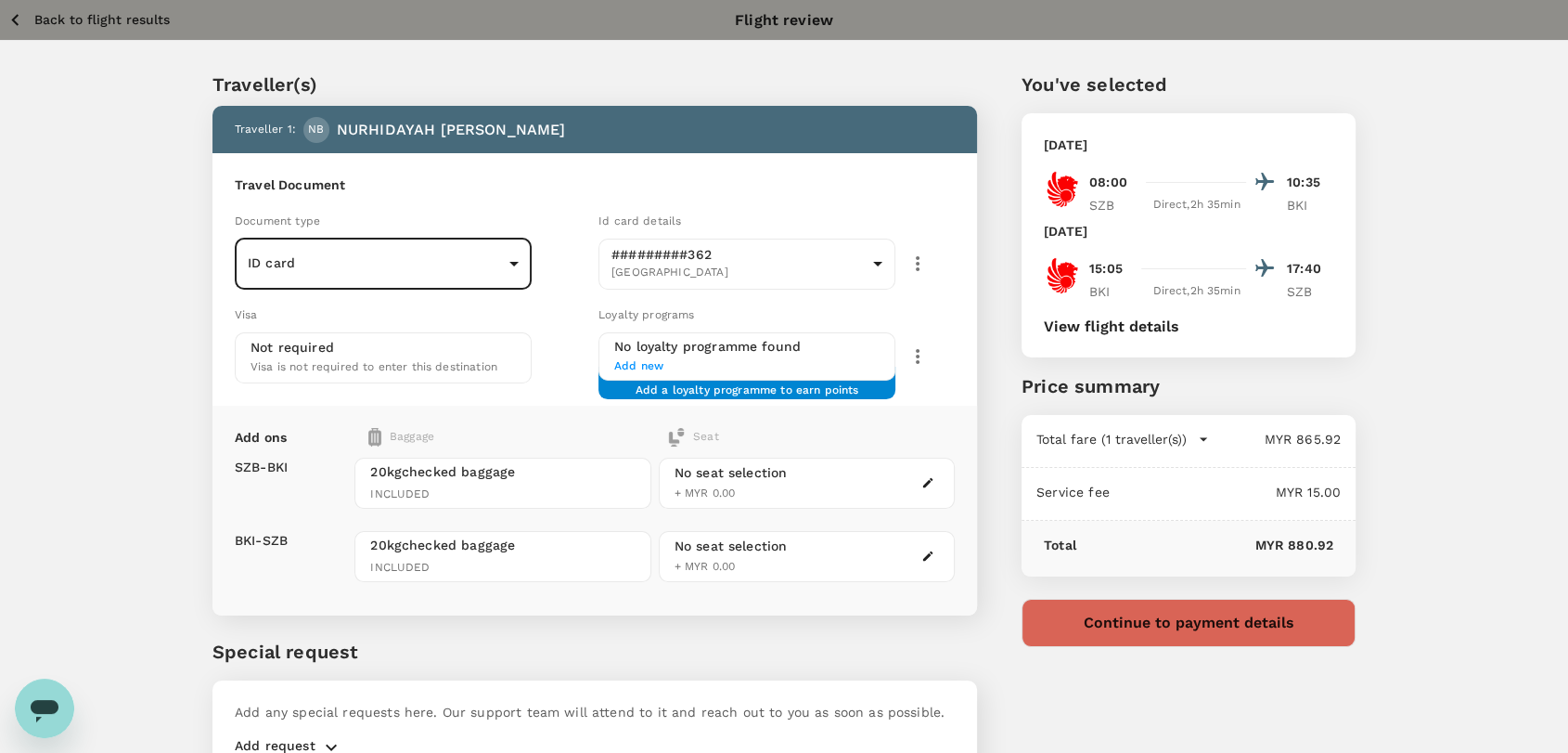
click at [567, 427] on div "Baggage" at bounding box center [476, 436] width 216 height 18
click at [30, 707] on icon "Open messaging window, 1 unread message" at bounding box center [45, 707] width 33 height 33
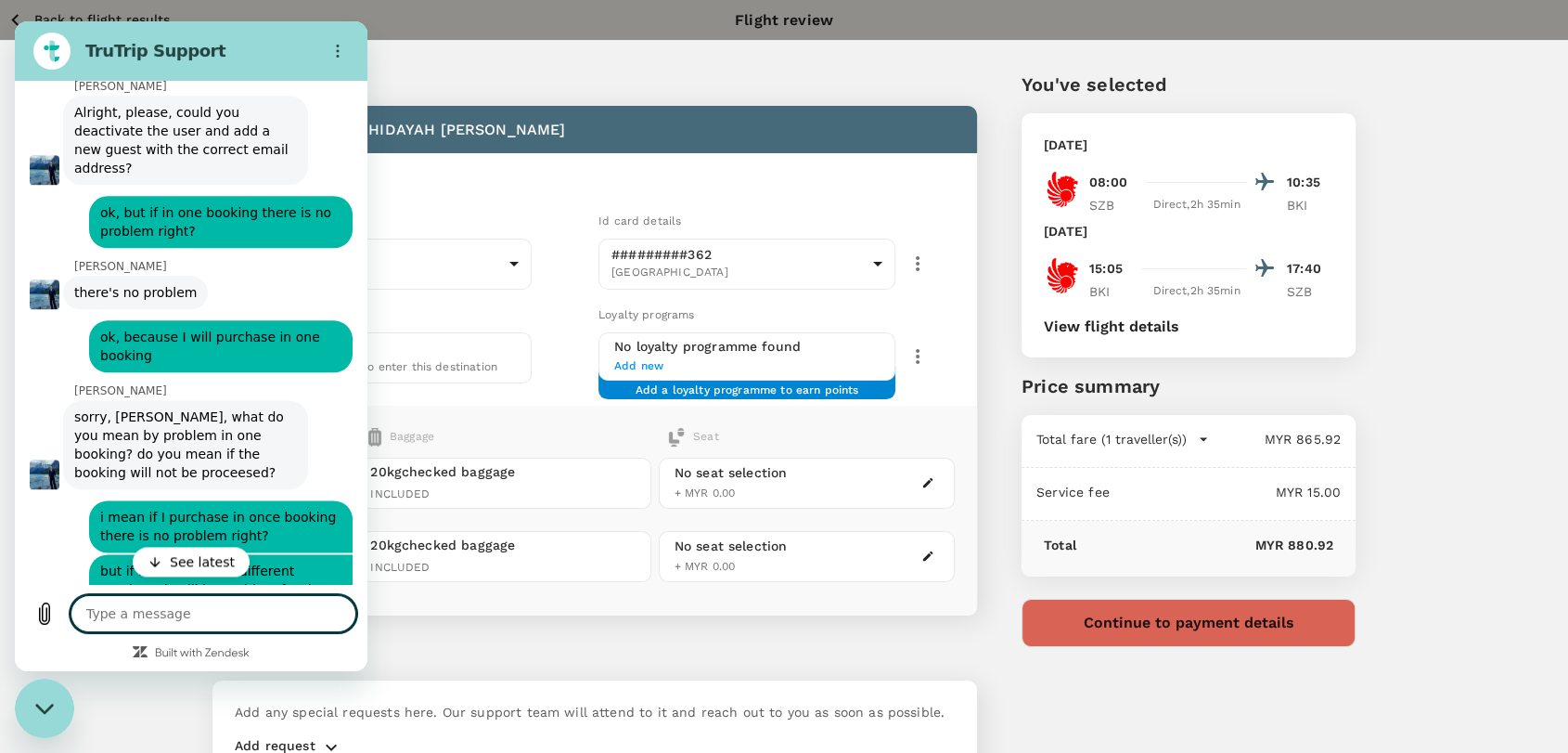
drag, startPoint x: 179, startPoint y: 546, endPoint x: 179, endPoint y: 561, distance: 15.0
click at [179, 551] on div "This chat is recorded using a cloud service and is subject to the terms of our …" at bounding box center [191, 331] width 353 height 503
click at [179, 571] on button "See latest" at bounding box center [191, 561] width 117 height 30
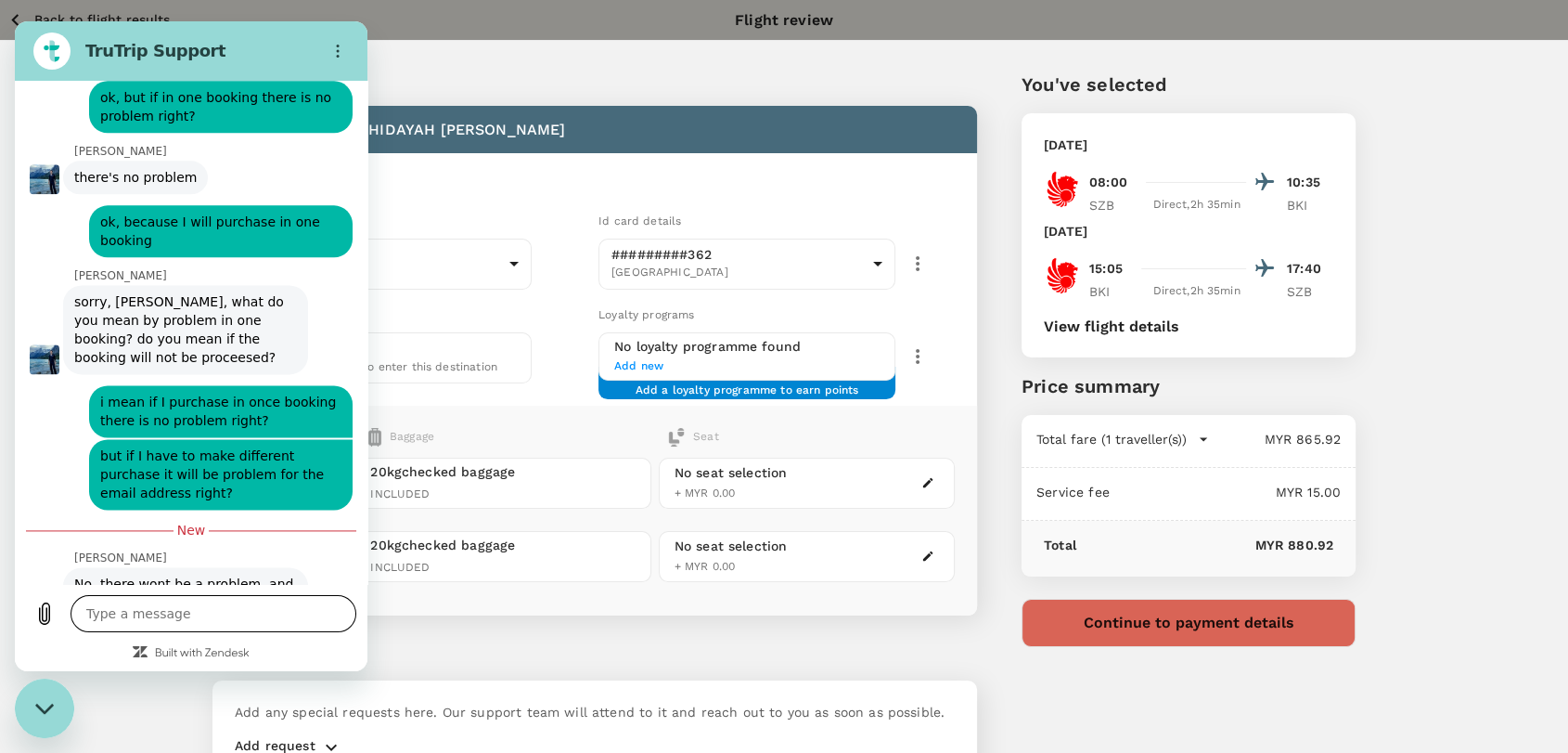
click at [173, 604] on textarea at bounding box center [213, 613] width 286 height 37
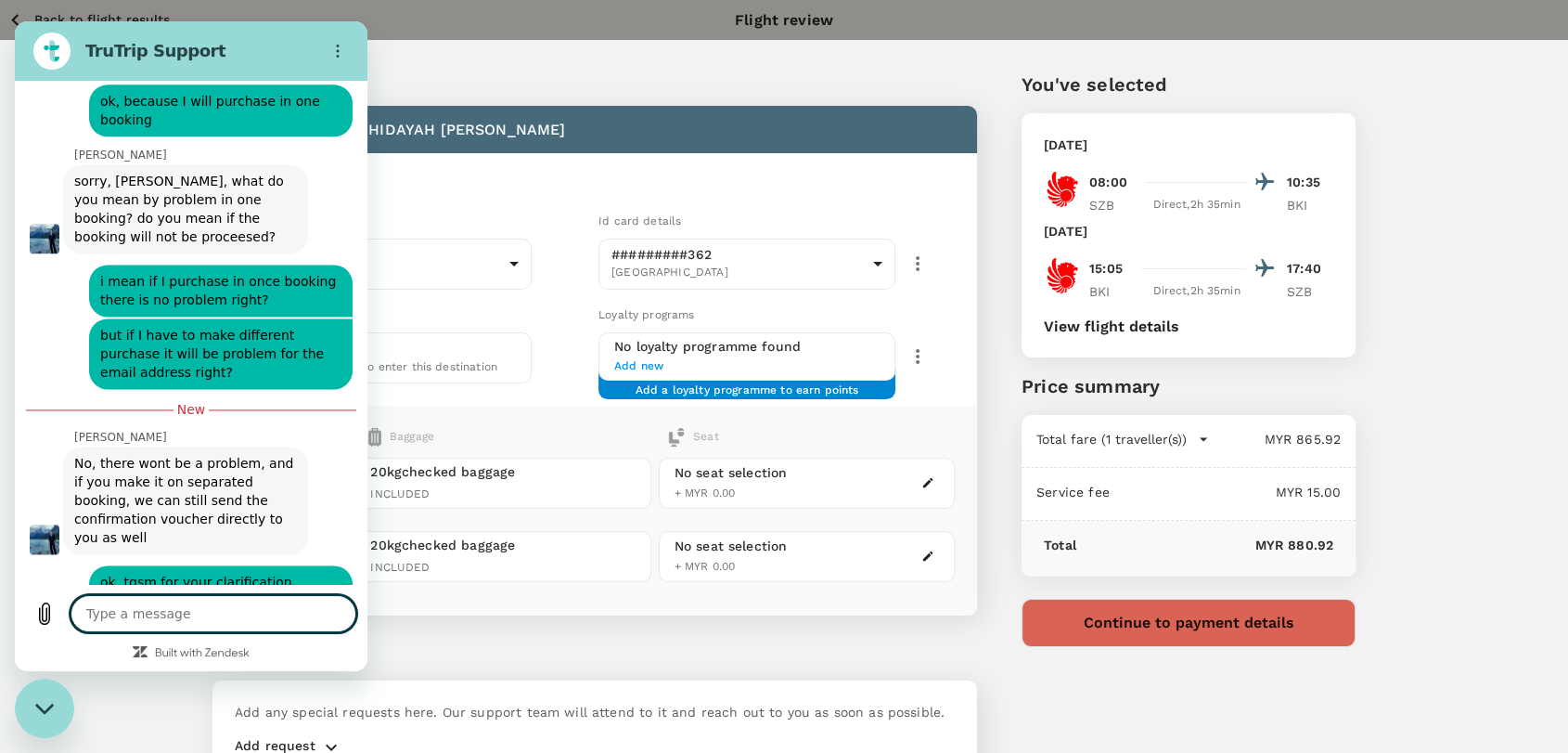
scroll to position [2580, 0]
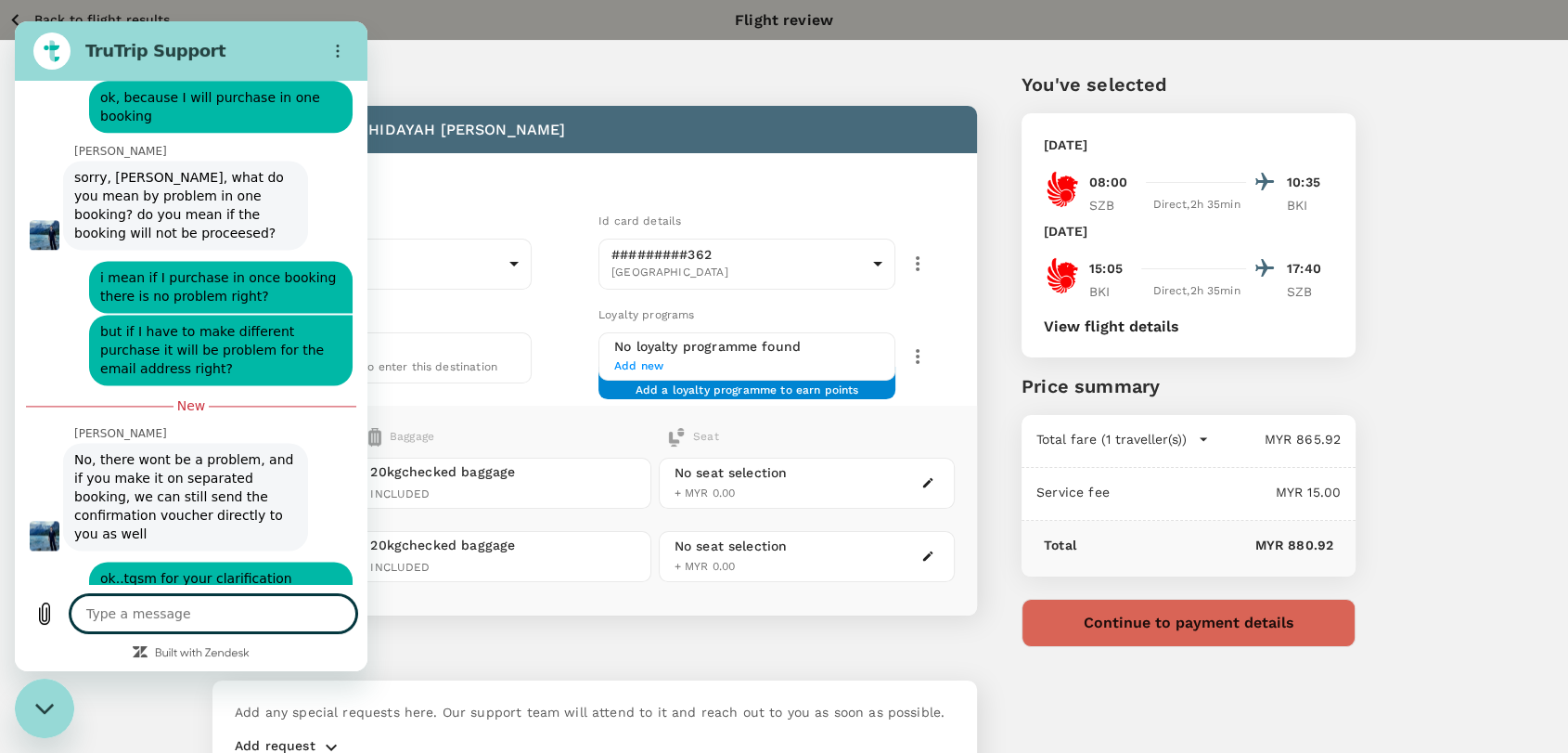
click at [283, 606] on textarea at bounding box center [213, 613] width 286 height 37
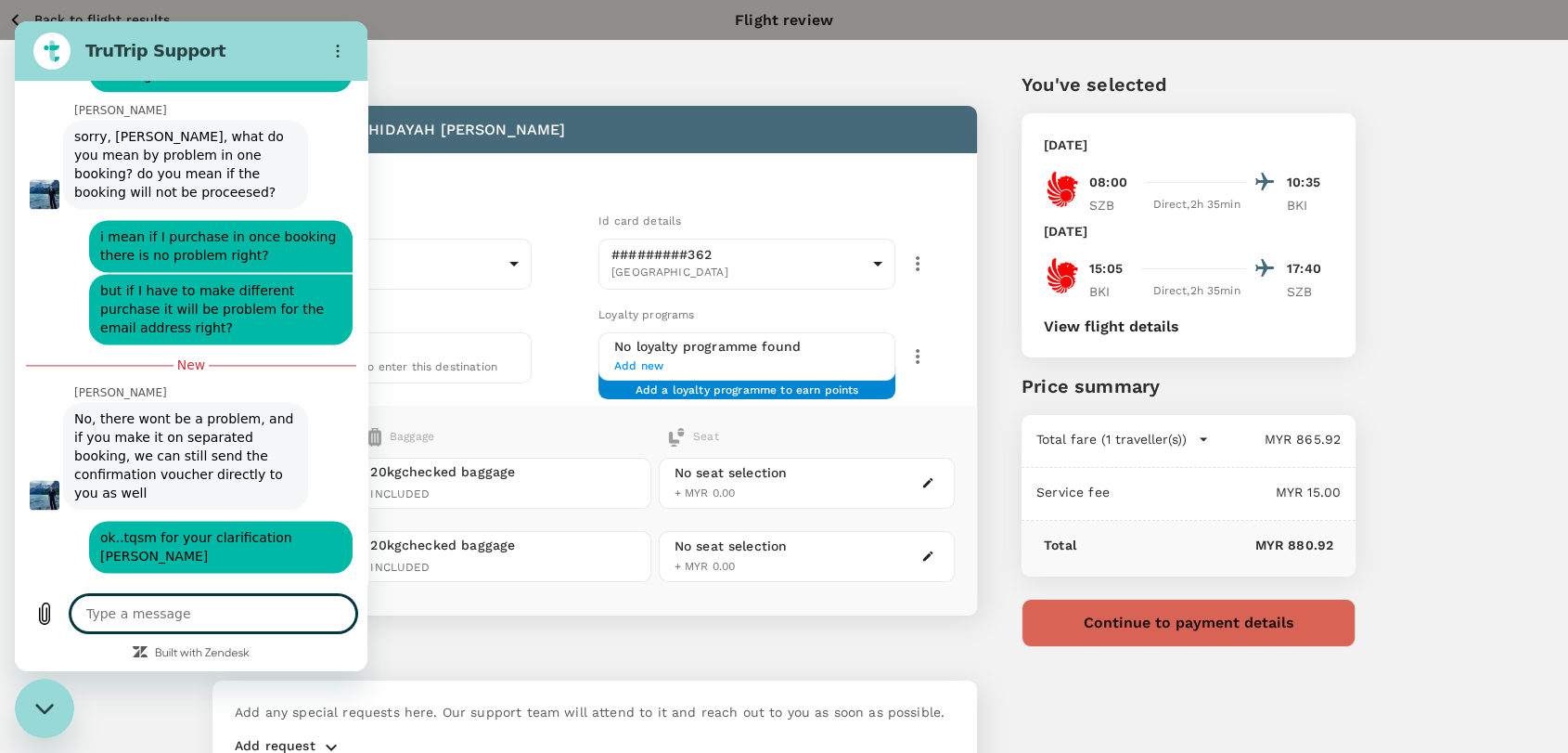
scroll to position [2624, 0]
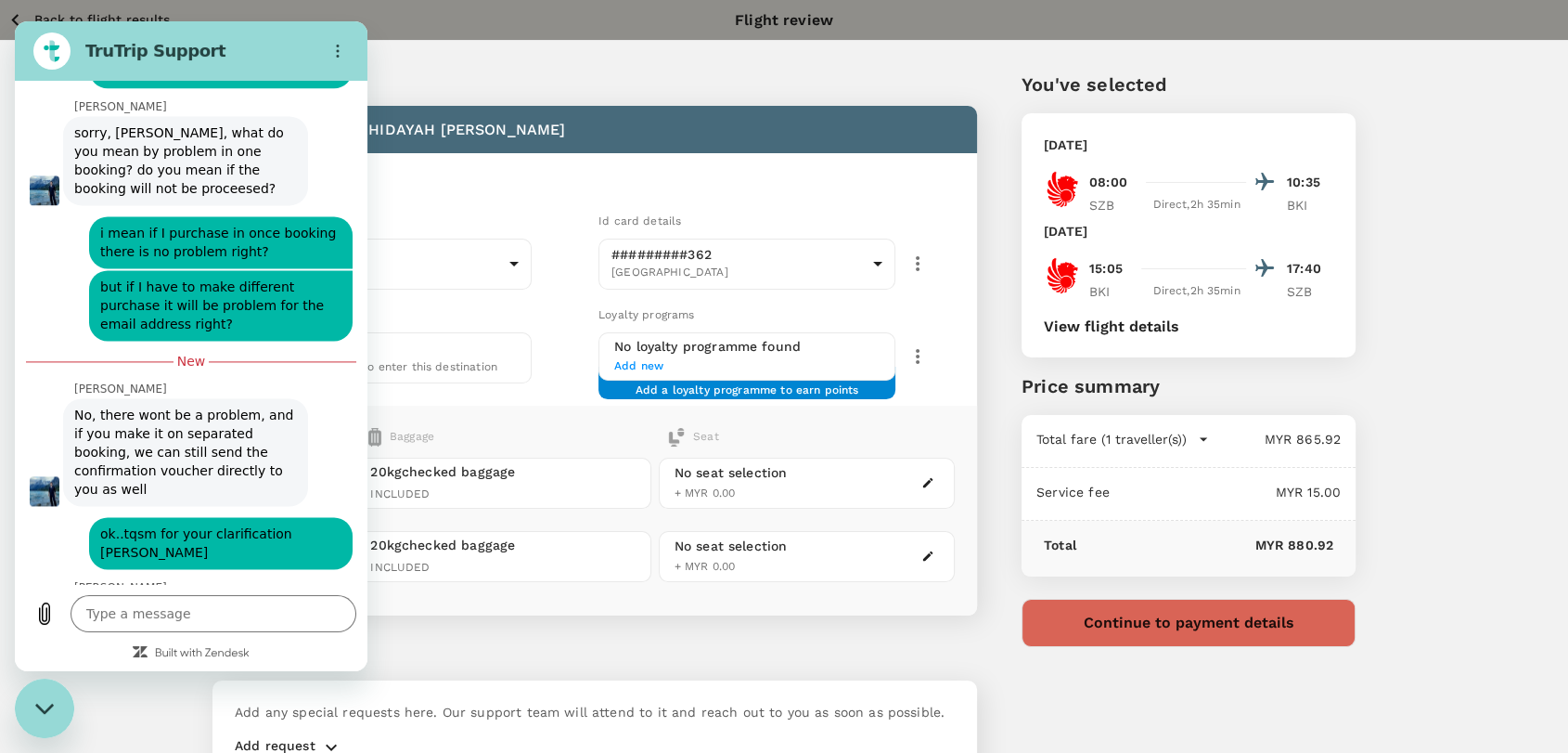
click at [39, 695] on div "Close messaging window" at bounding box center [44, 707] width 55 height 55
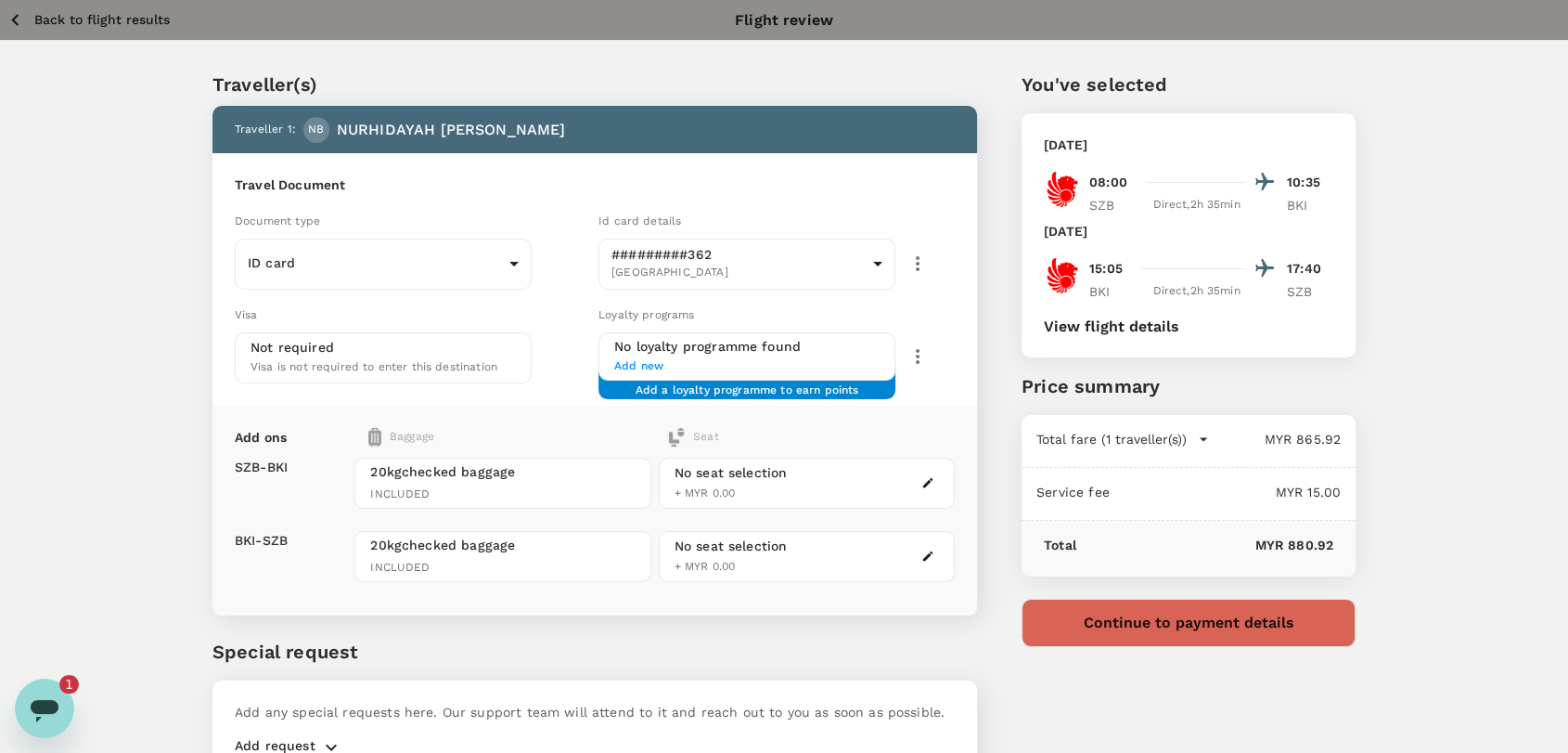
scroll to position [0, 0]
click at [37, 694] on icon "Open messaging window, 3 unread messages" at bounding box center [45, 707] width 33 height 33
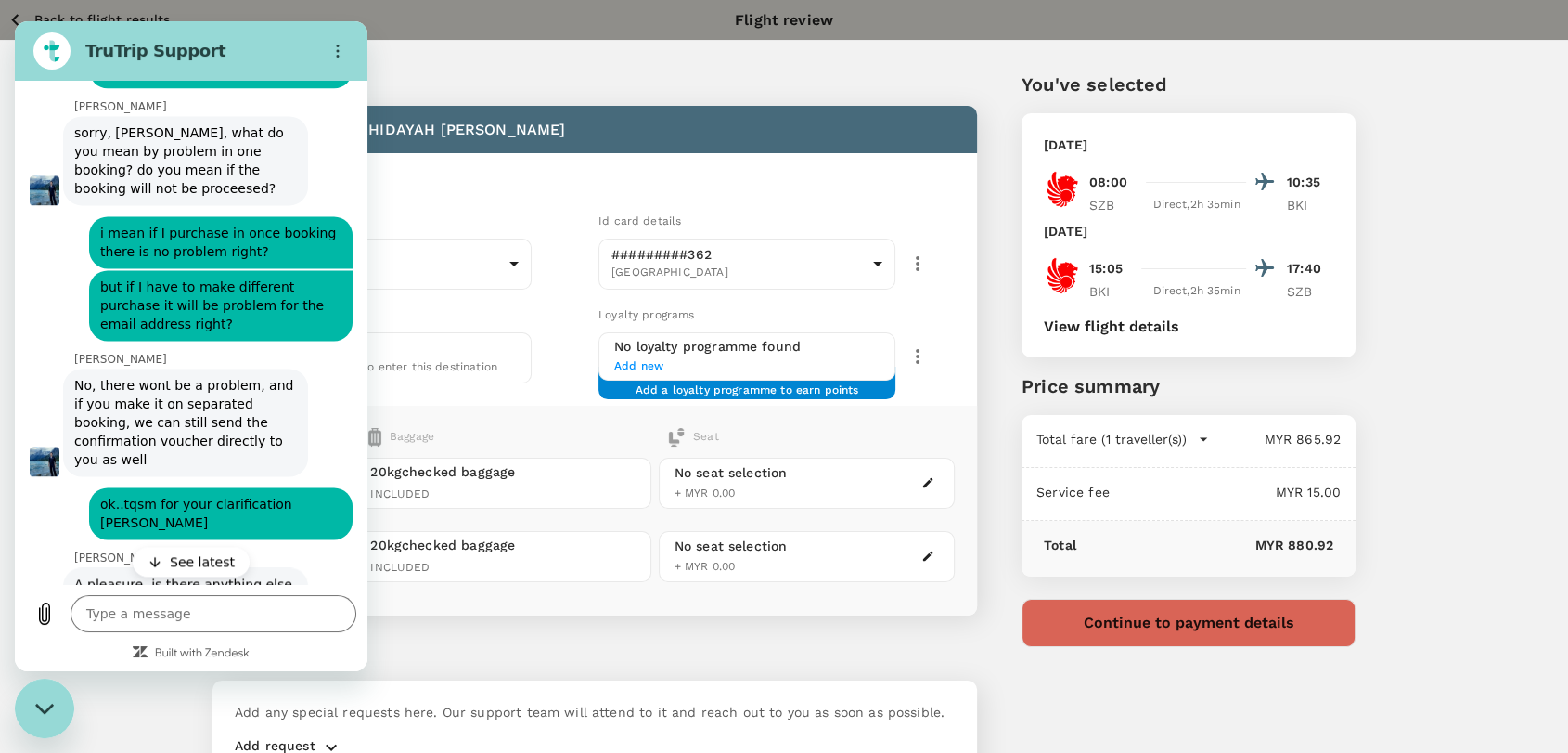
click at [140, 566] on button "See latest" at bounding box center [191, 561] width 117 height 30
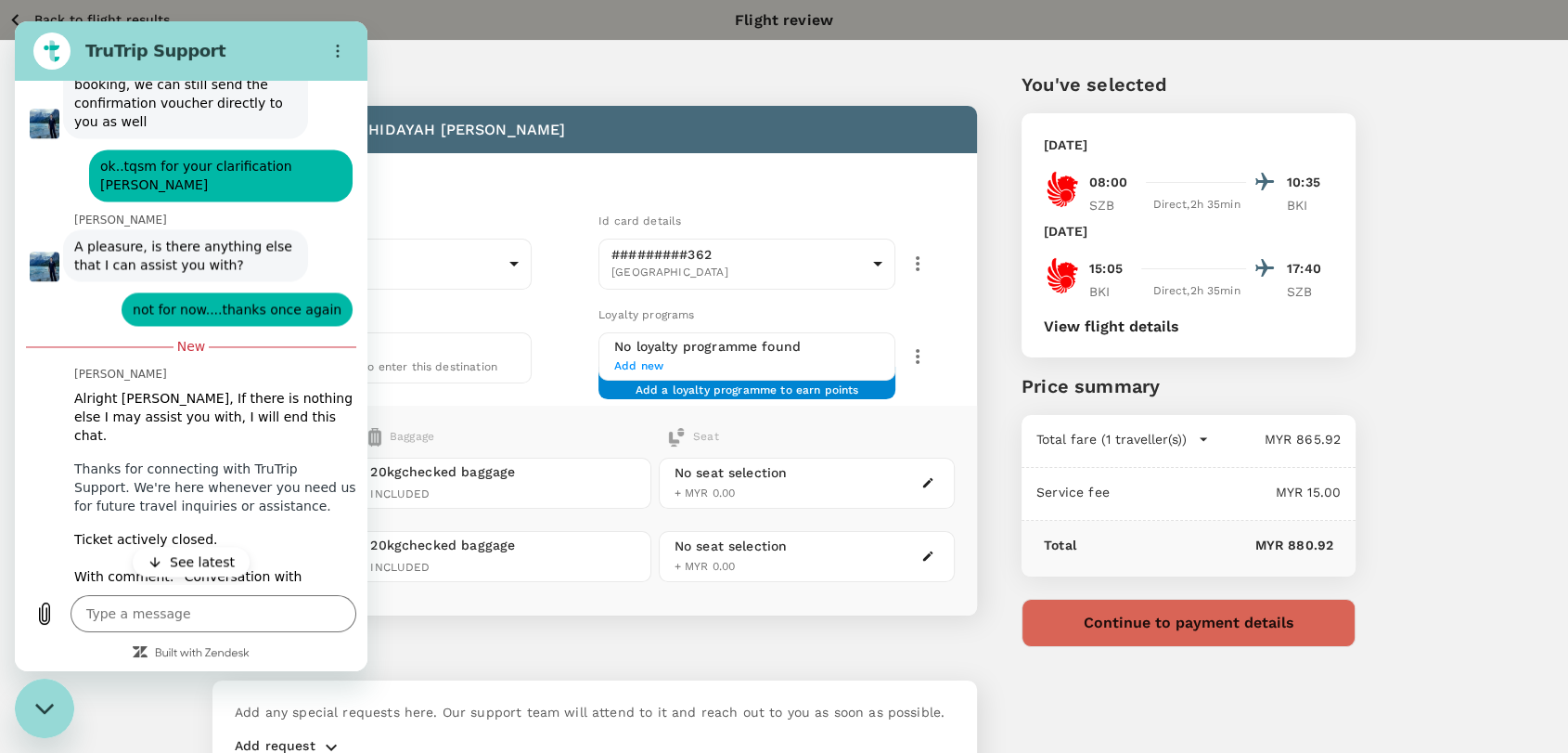
scroll to position [2979, 0]
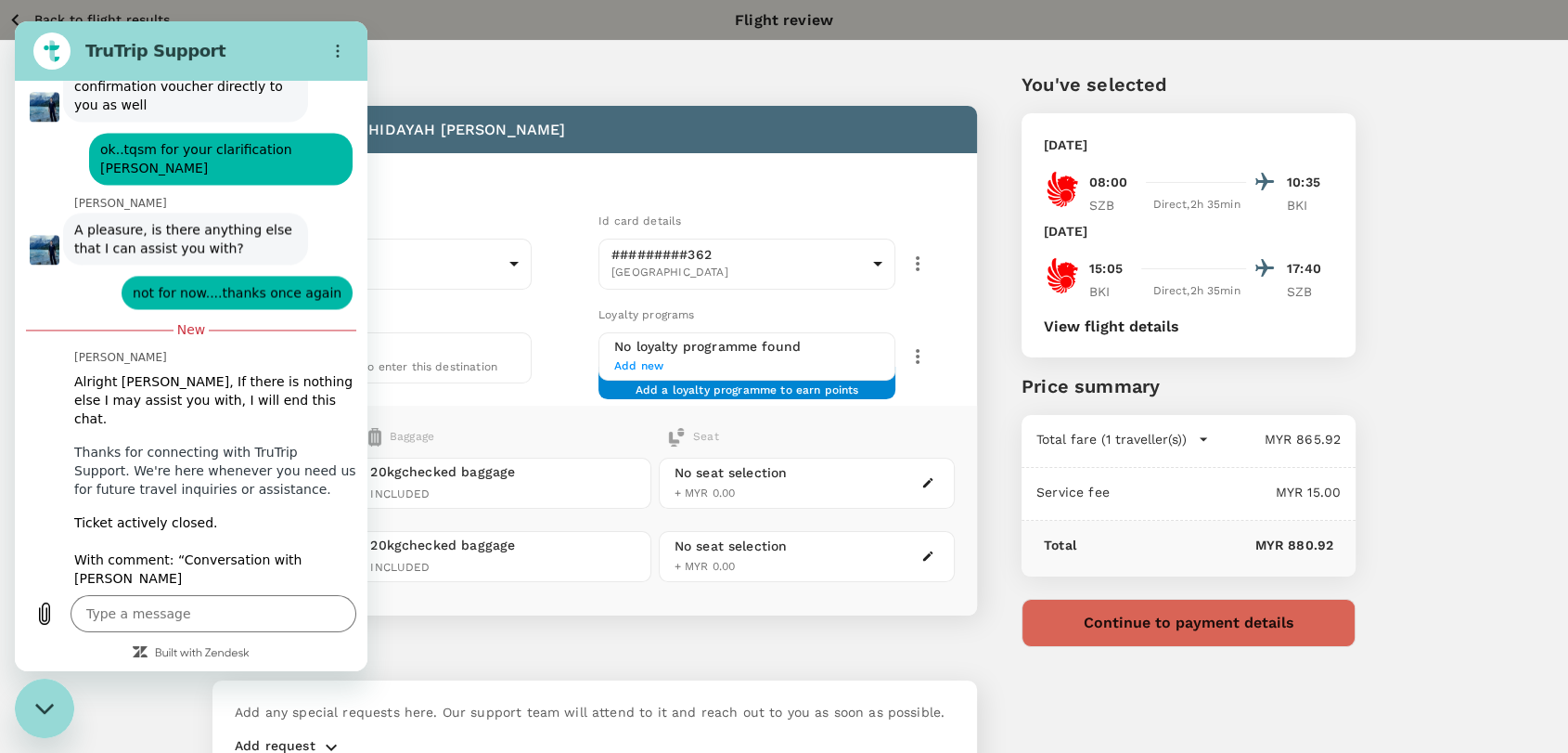
click at [45, 706] on icon "Close messaging window" at bounding box center [45, 708] width 19 height 12
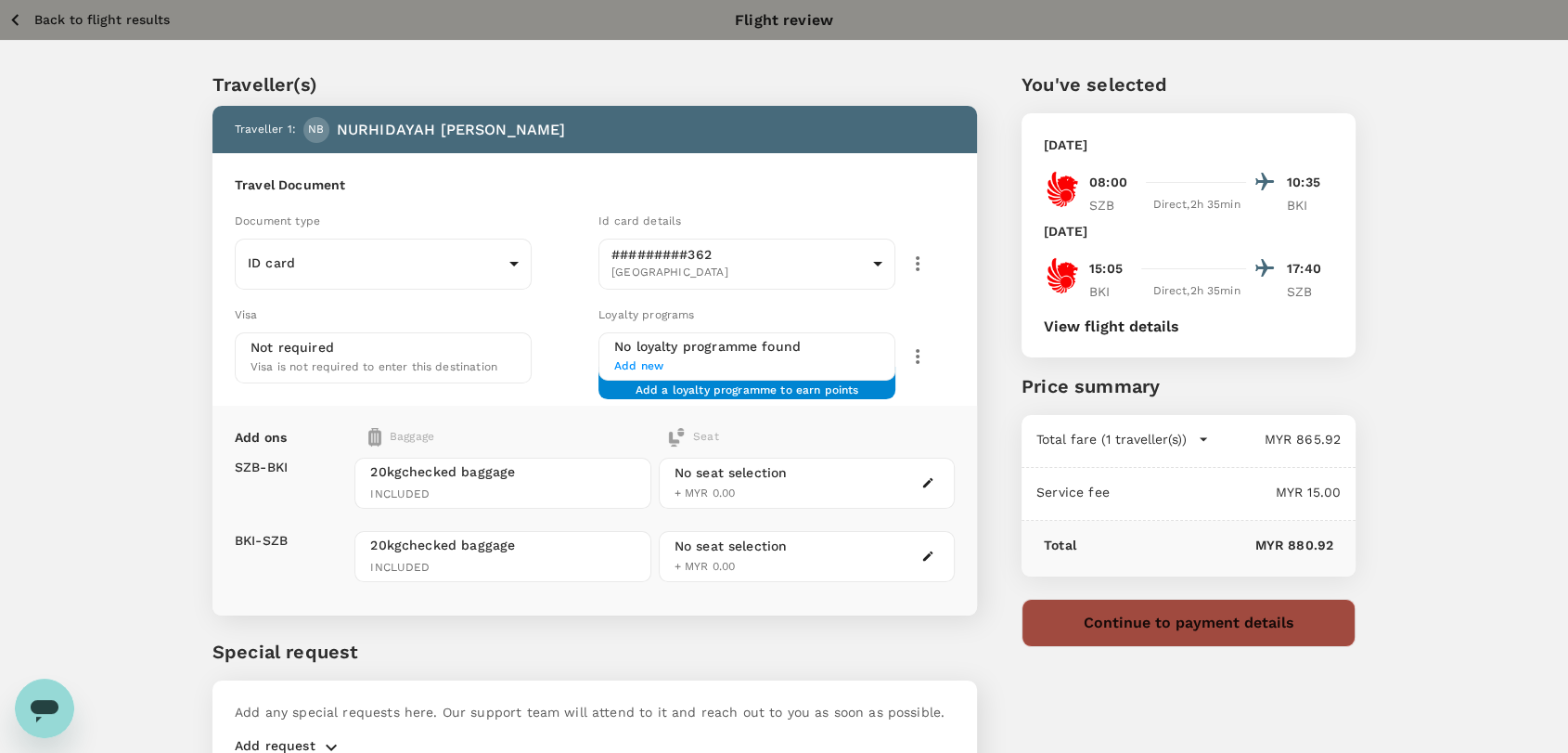
click at [1136, 618] on button "Continue to payment details" at bounding box center [1188, 623] width 334 height 48
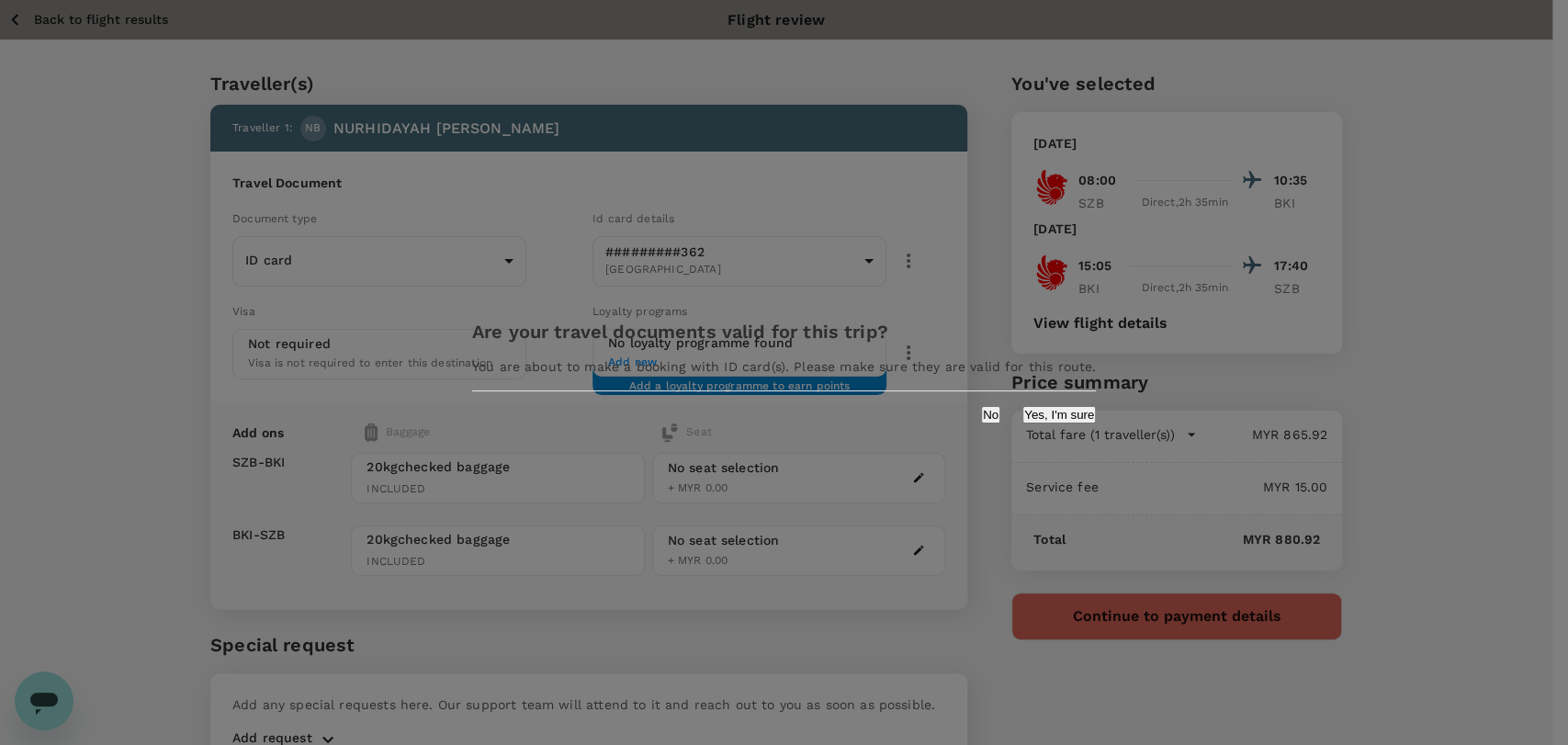
click at [981, 423] on div "No Yes, I'm sure" at bounding box center [1039, 414] width 115 height 17
click at [981, 423] on button "No" at bounding box center [991, 414] width 19 height 17
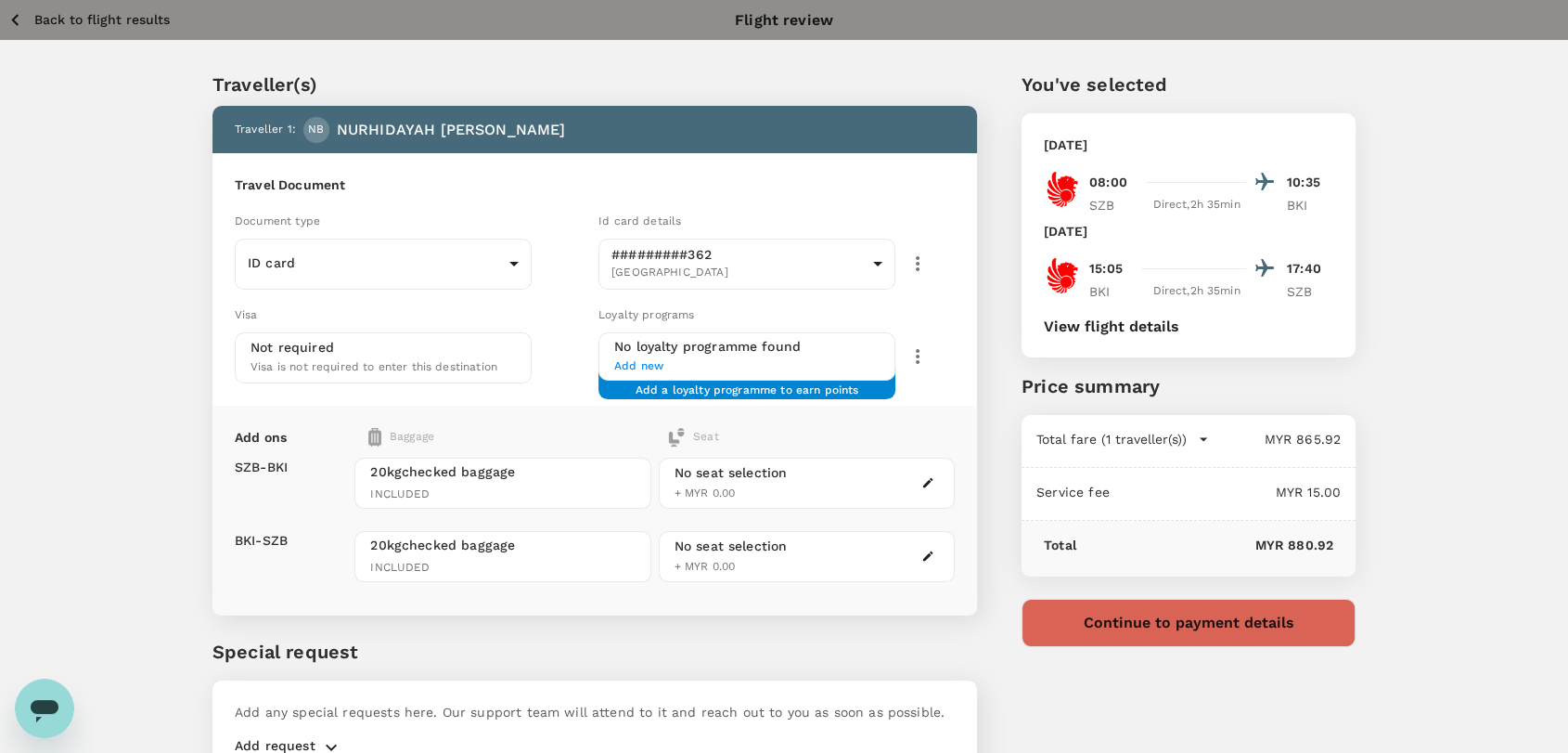
click at [920, 272] on icon "button" at bounding box center [918, 263] width 22 height 22
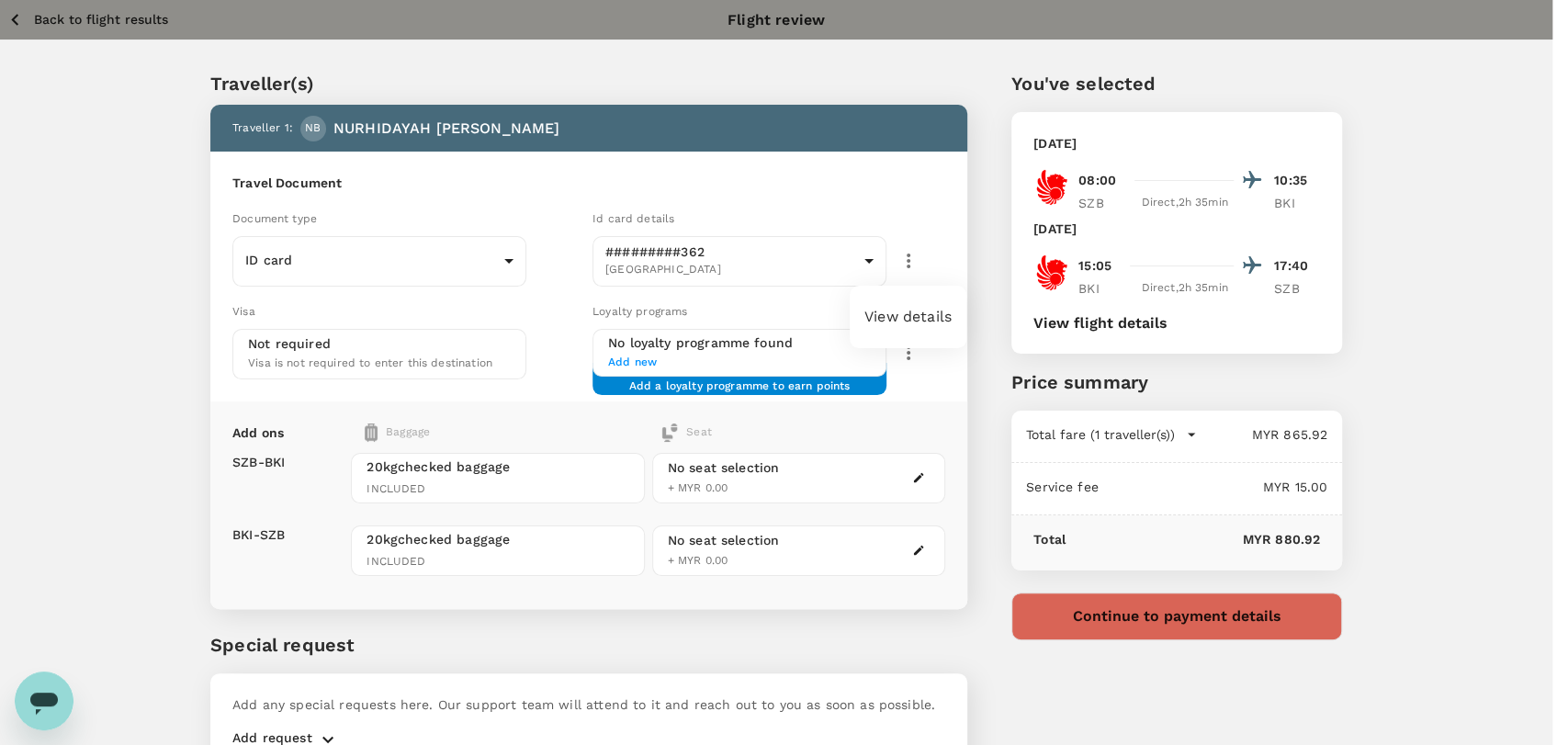
click at [916, 323] on li "View details" at bounding box center [908, 316] width 117 height 33
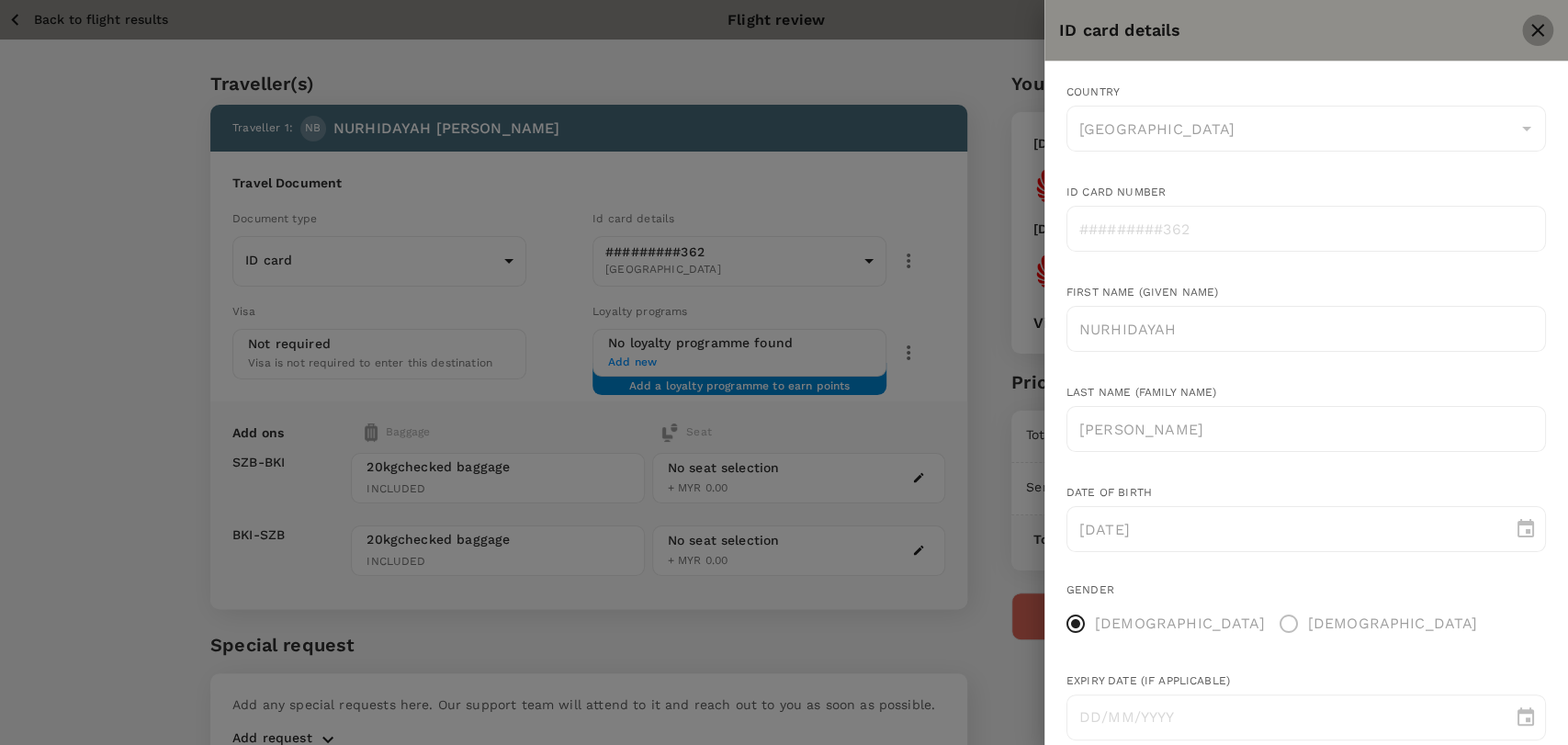
click at [1534, 24] on icon "close" at bounding box center [1537, 30] width 22 height 22
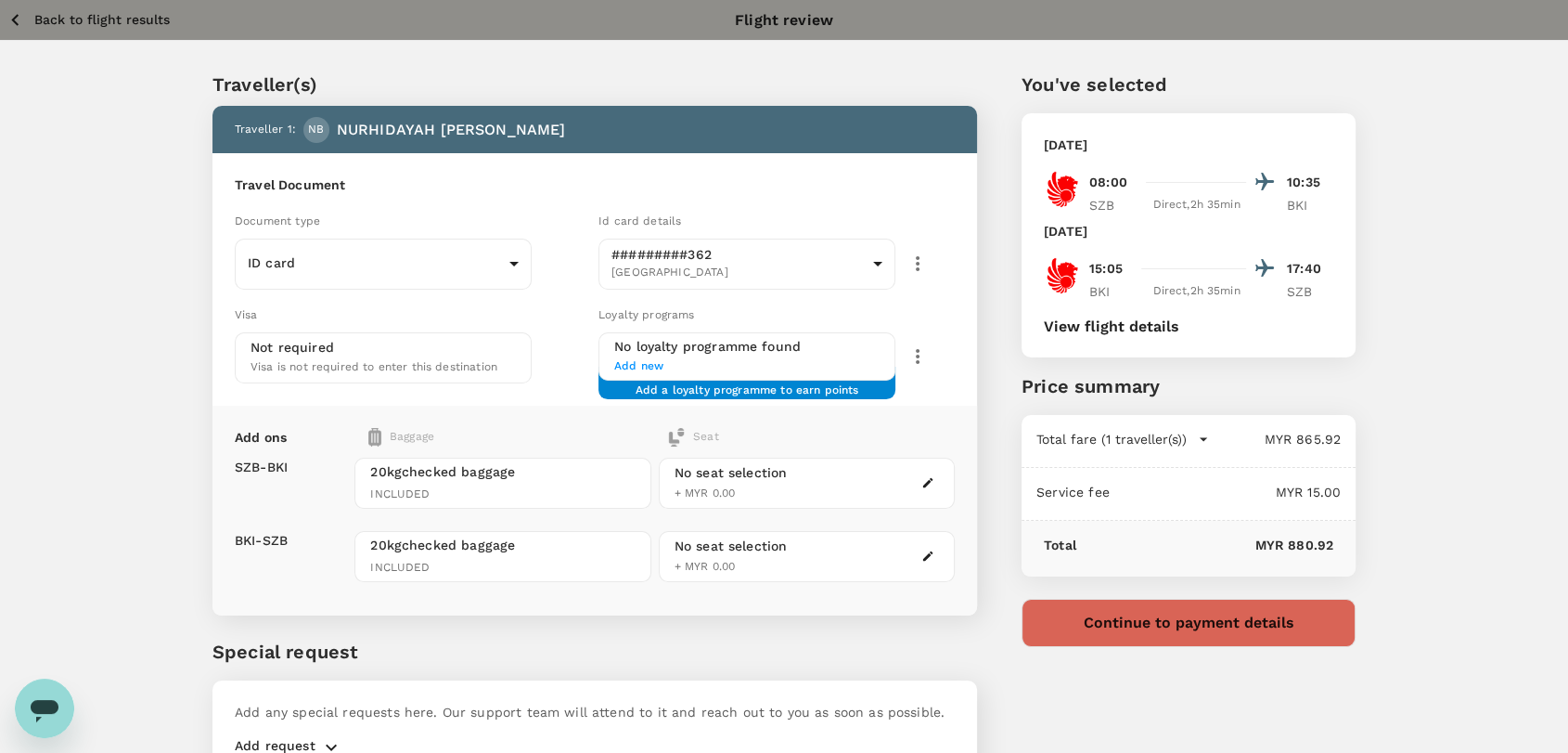
click at [41, 13] on p "Back to flight results" at bounding box center [102, 19] width 136 height 18
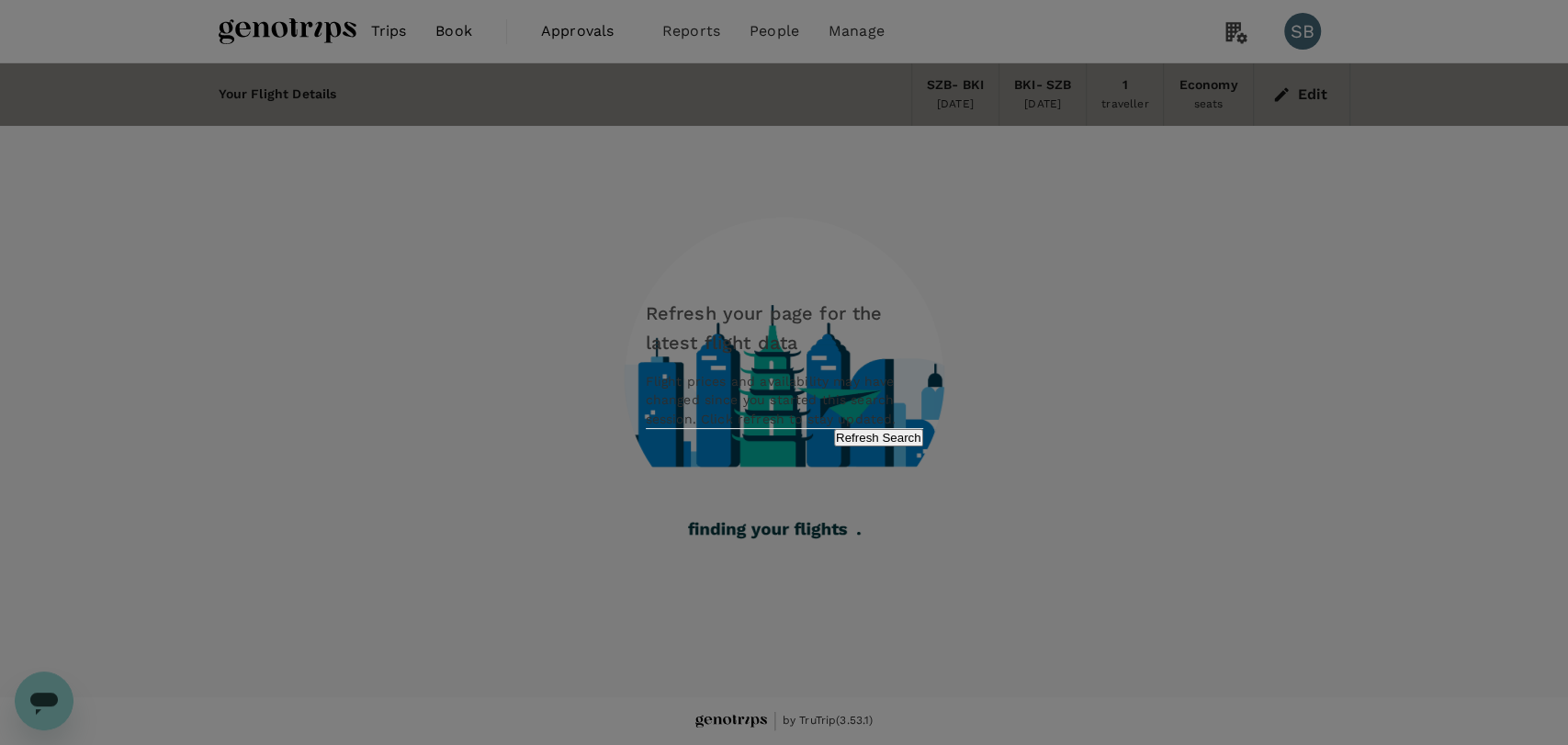
click at [861, 446] on button "Refresh Search" at bounding box center [878, 437] width 89 height 17
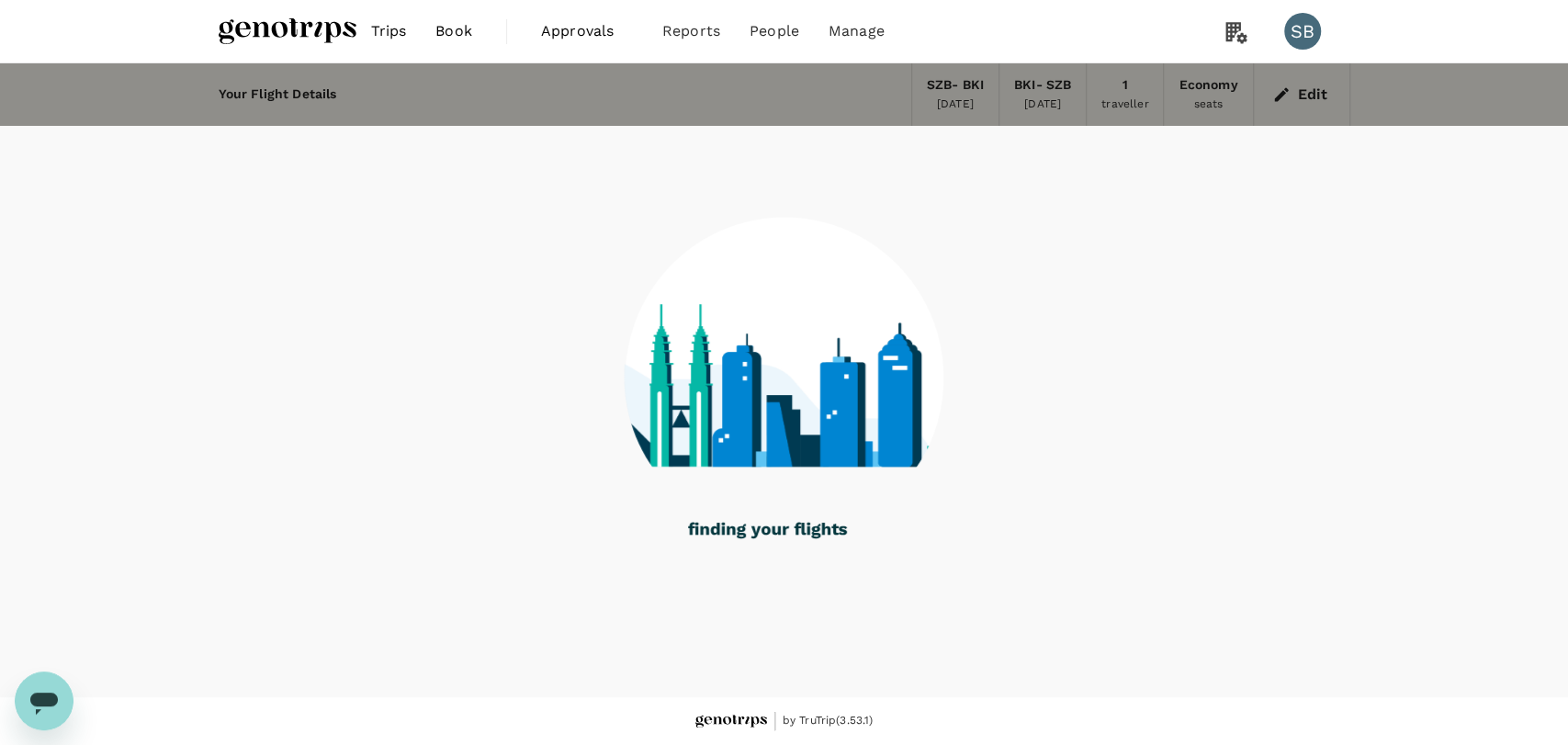
click at [291, 27] on img at bounding box center [288, 31] width 138 height 40
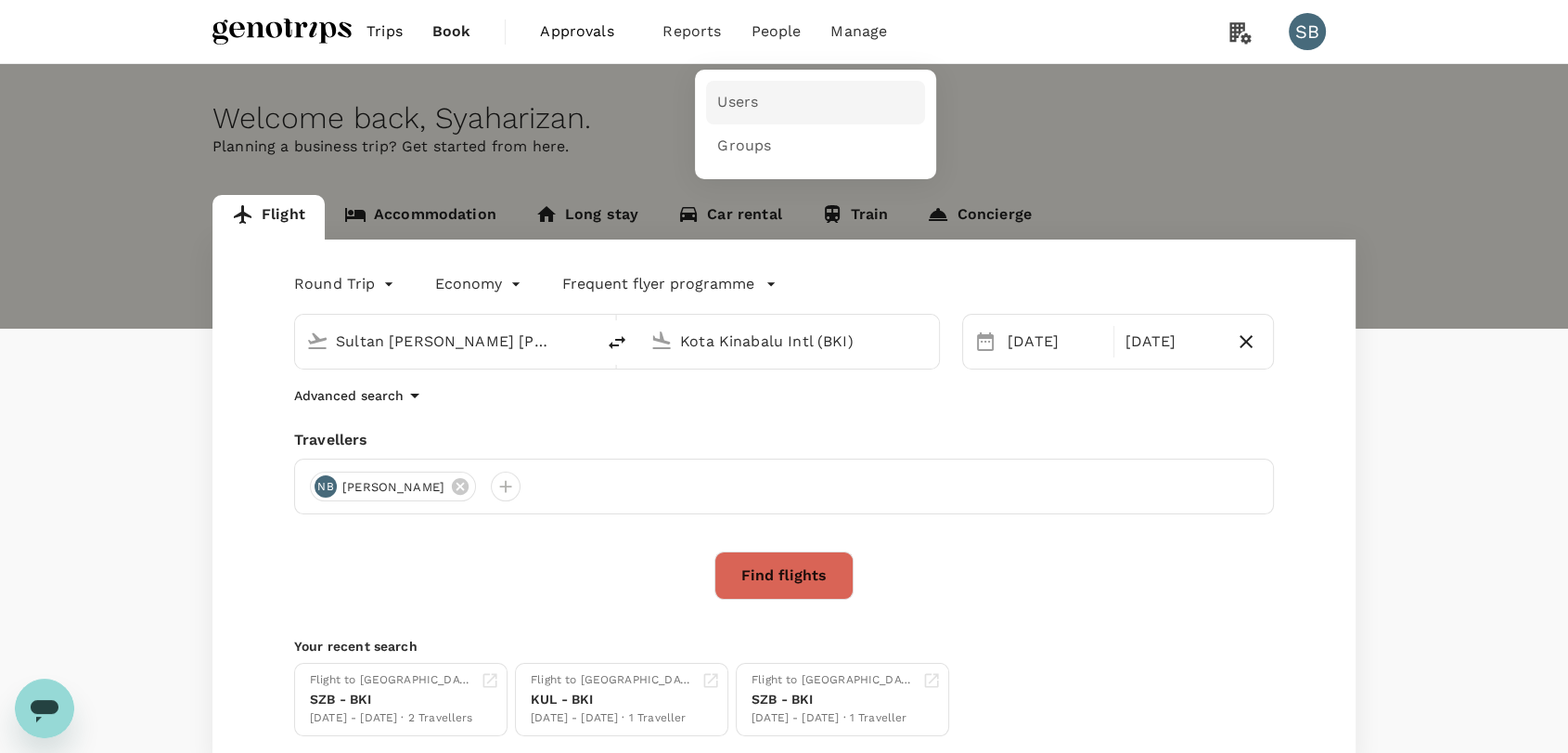
click at [735, 96] on span "Users" at bounding box center [737, 103] width 41 height 21
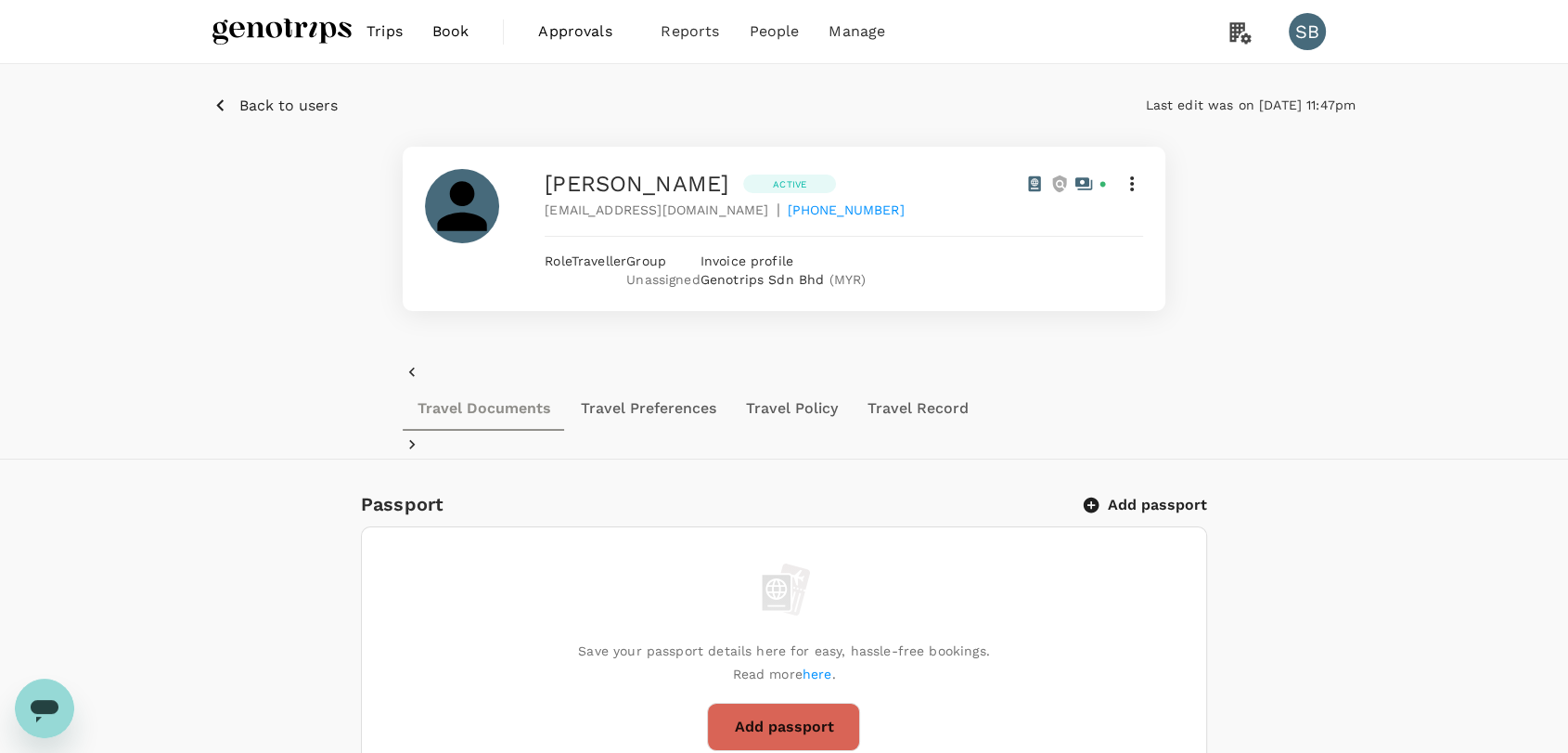
click at [295, 32] on img at bounding box center [282, 31] width 140 height 41
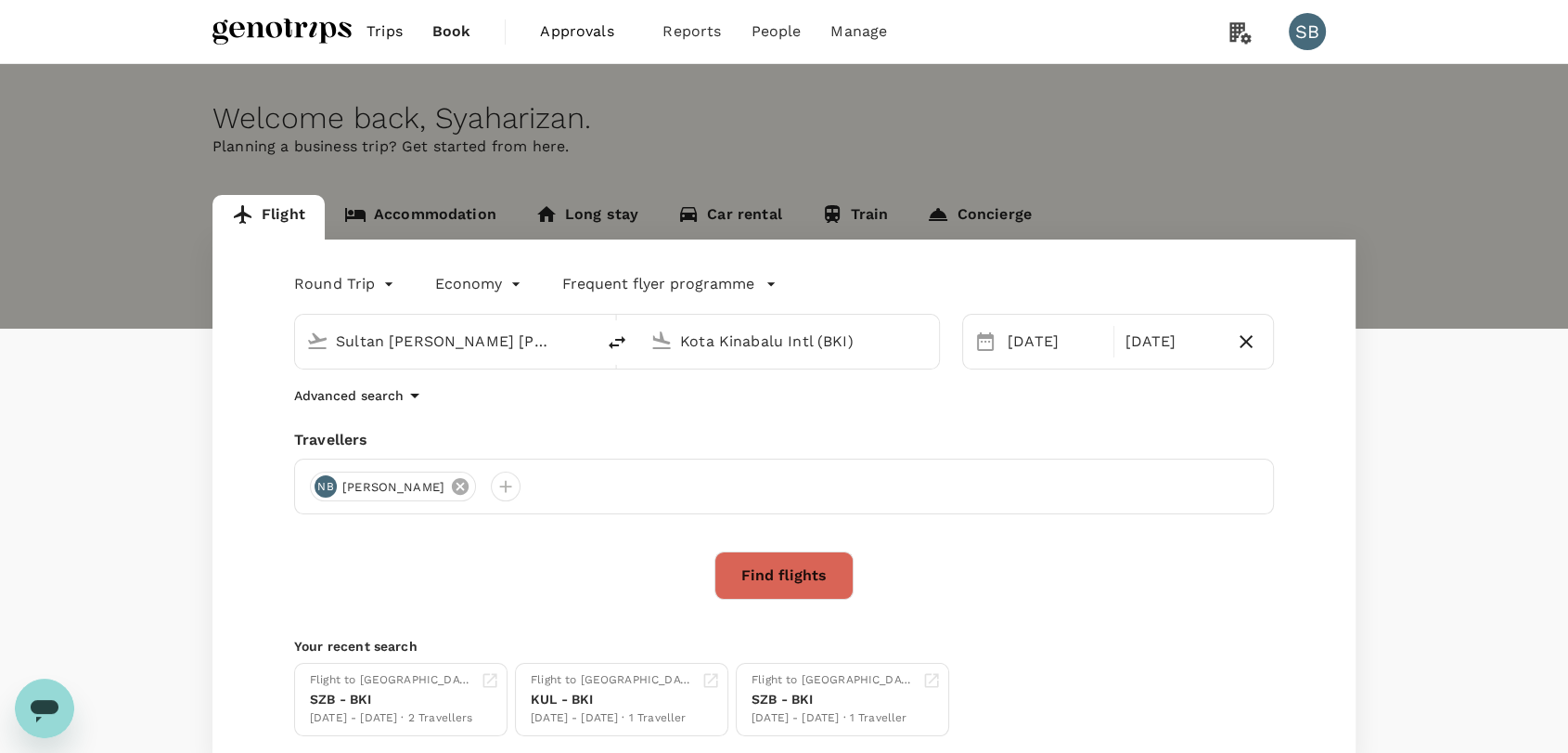
click at [469, 483] on icon at bounding box center [459, 486] width 16 height 16
click at [329, 485] on div at bounding box center [325, 486] width 30 height 30
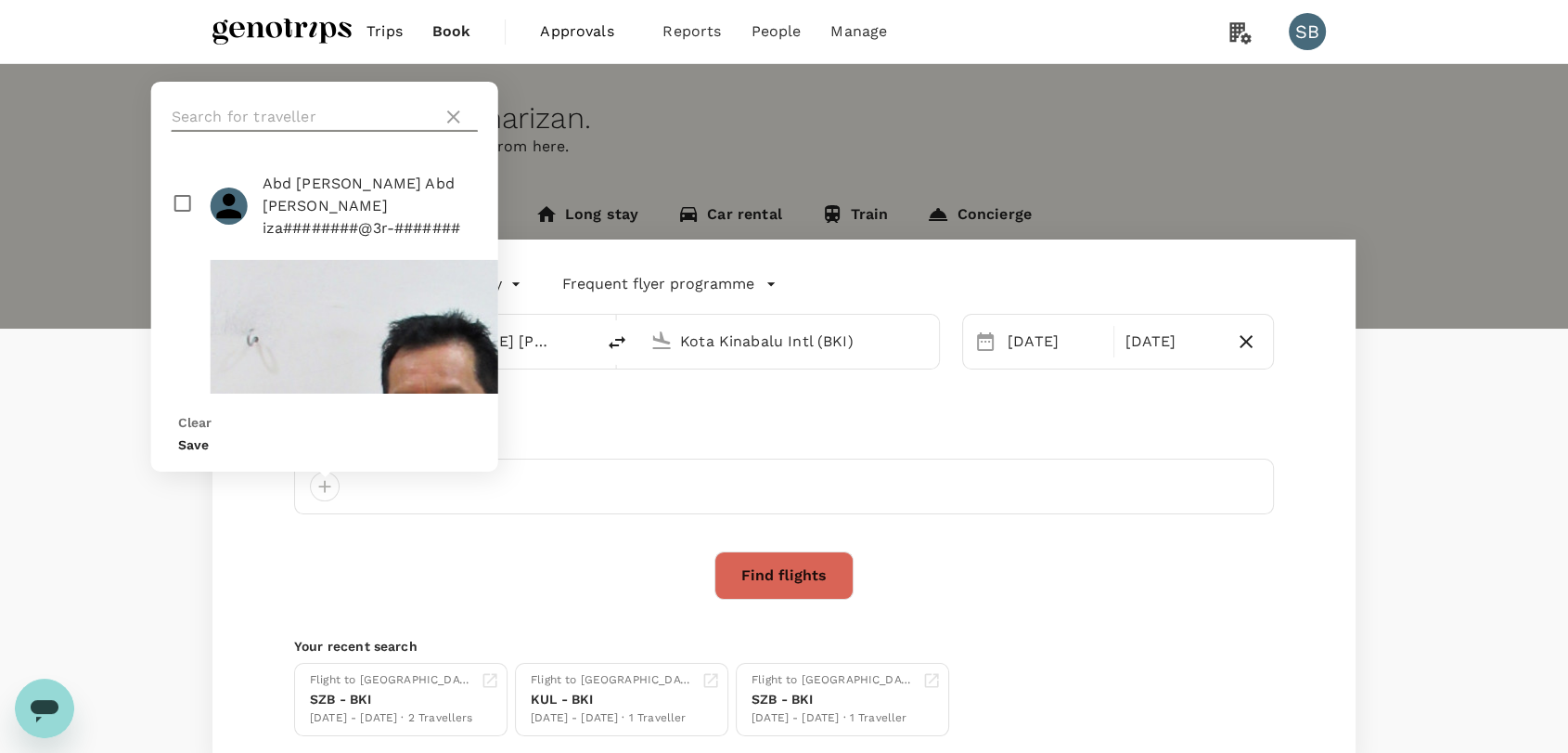
click at [275, 132] on input "text" at bounding box center [303, 116] width 264 height 30
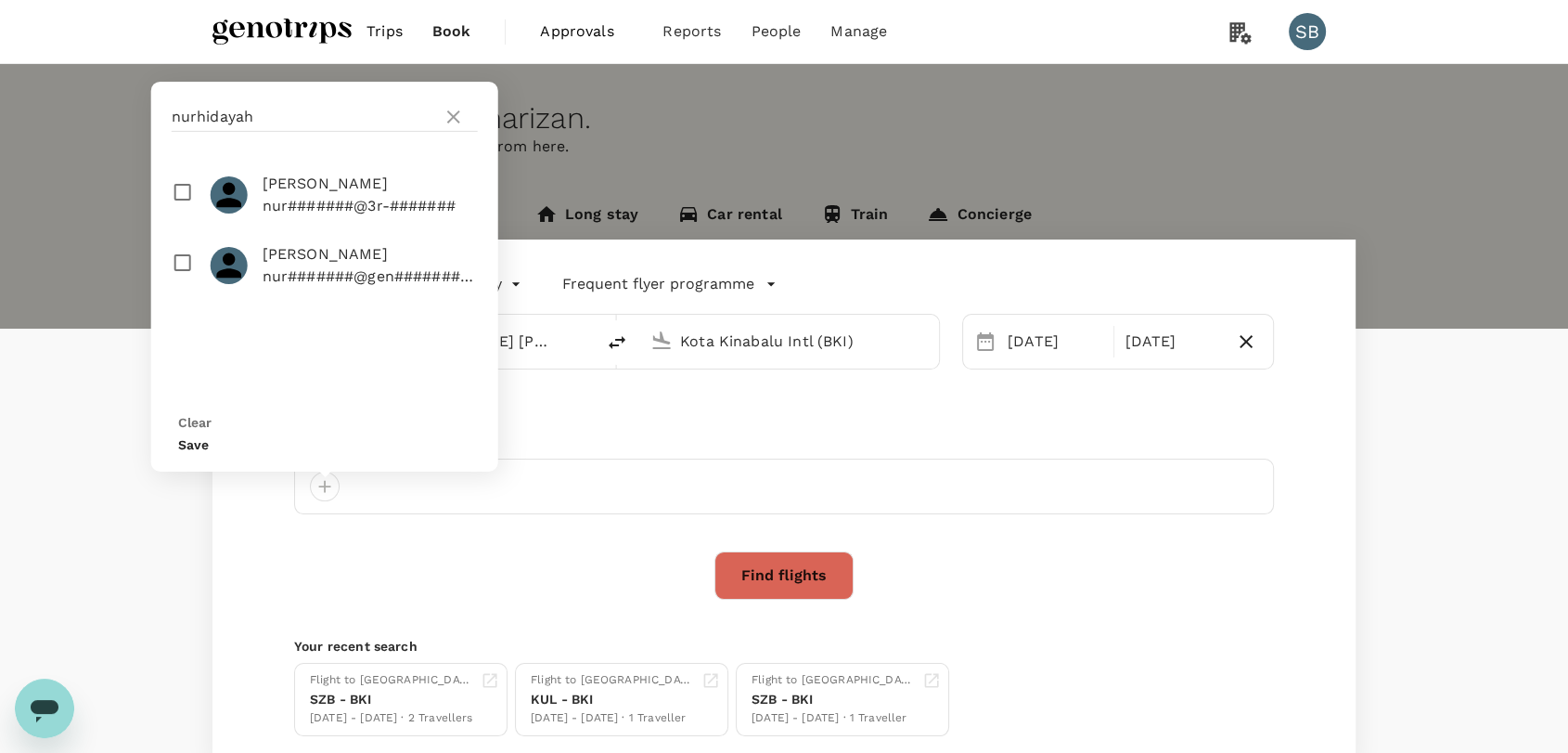
click at [179, 222] on input "checkbox" at bounding box center [325, 195] width 347 height 71
click at [208, 445] on button "Save" at bounding box center [194, 444] width 31 height 15
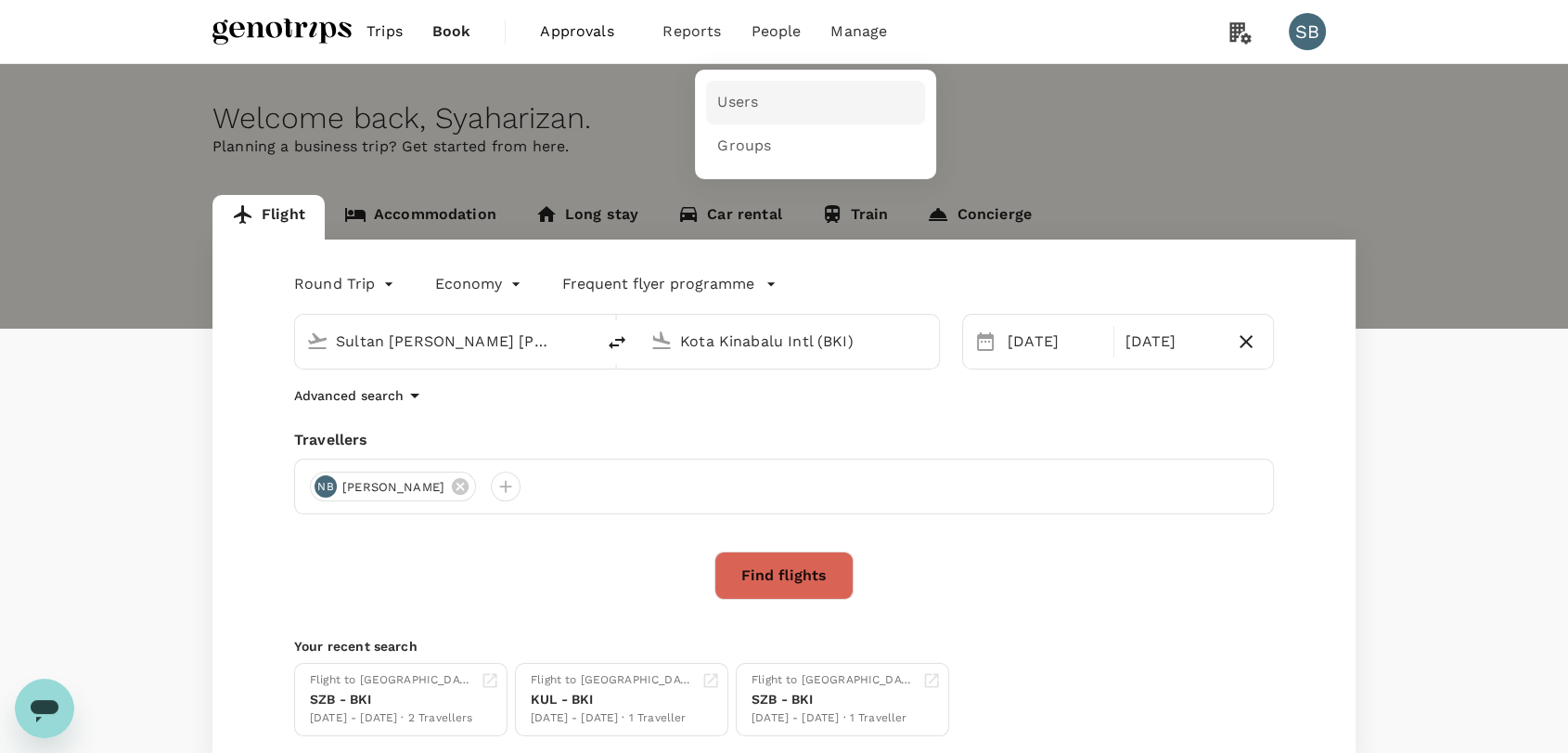
click at [754, 92] on span "Users" at bounding box center [737, 103] width 41 height 21
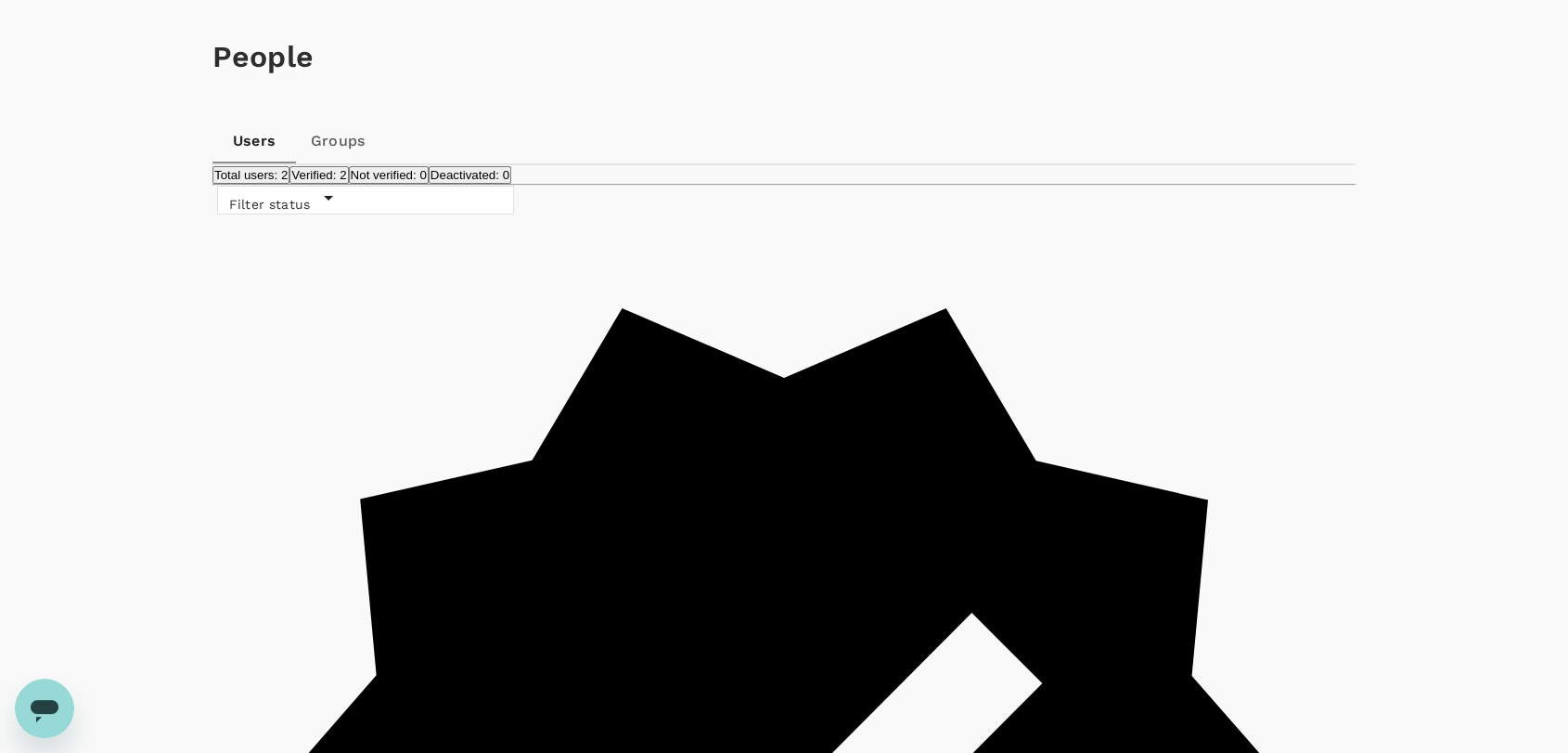
scroll to position [140, 0]
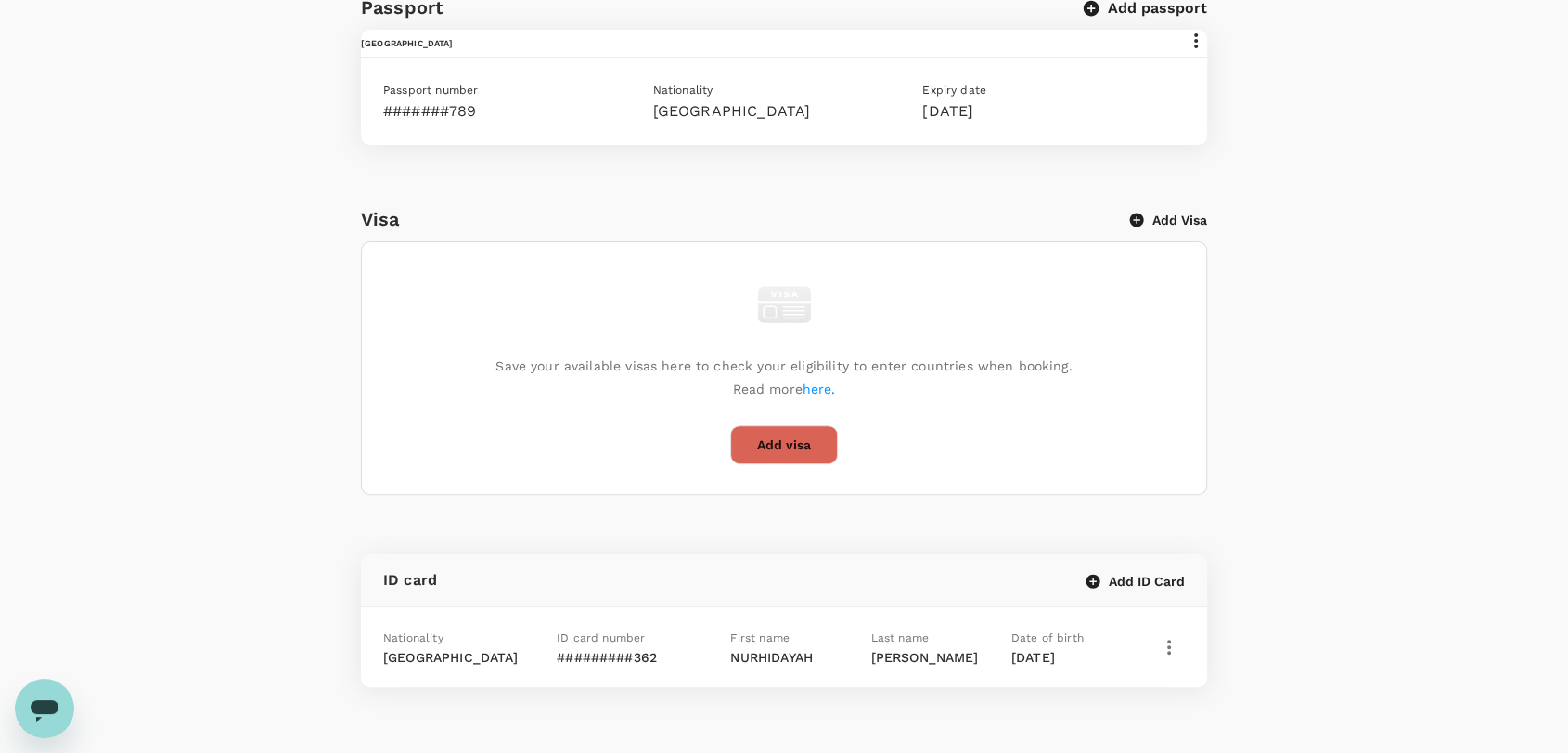
scroll to position [618, 0]
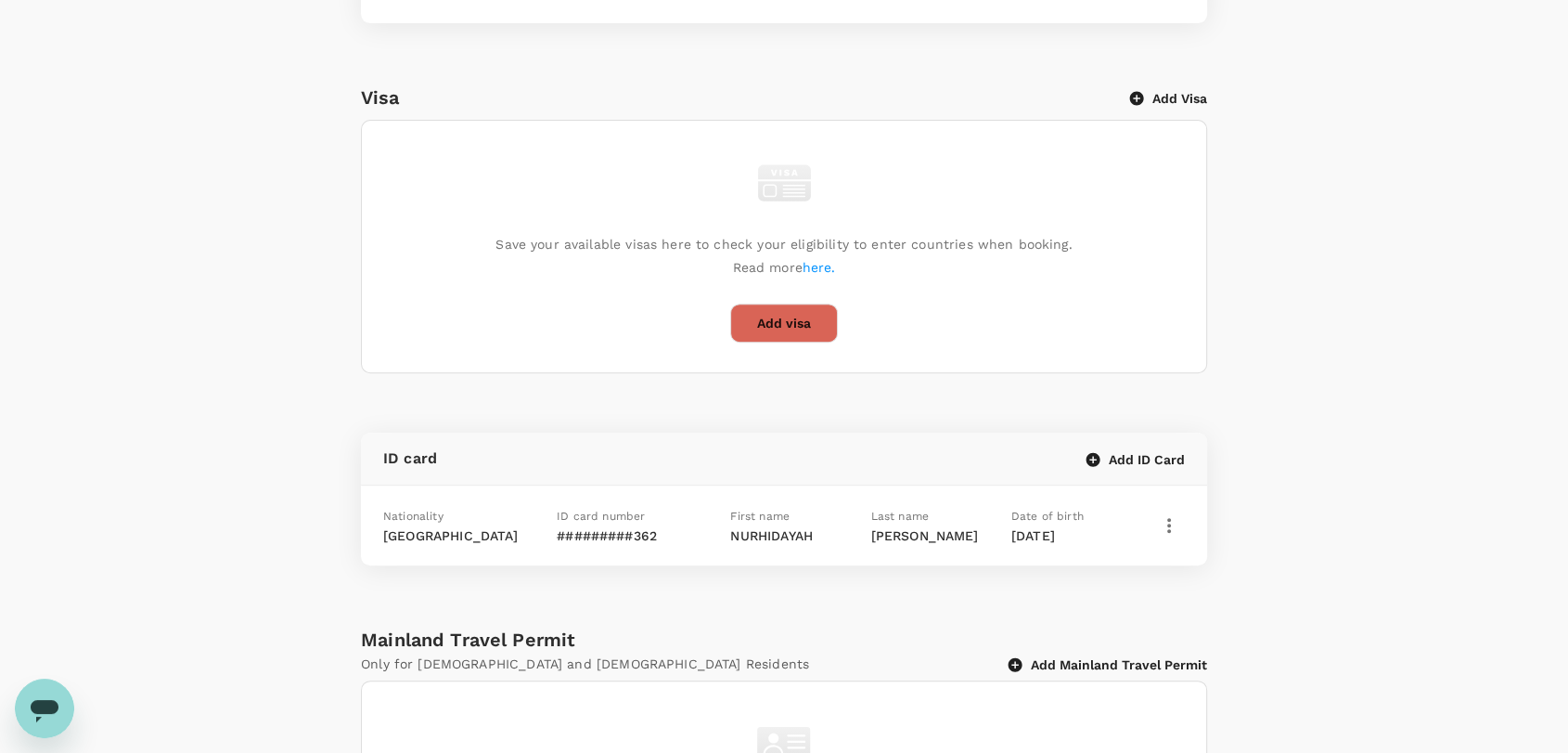
click at [1165, 515] on icon "button" at bounding box center [1169, 525] width 22 height 22
click at [1138, 532] on span "Edit" at bounding box center [1131, 536] width 48 height 22
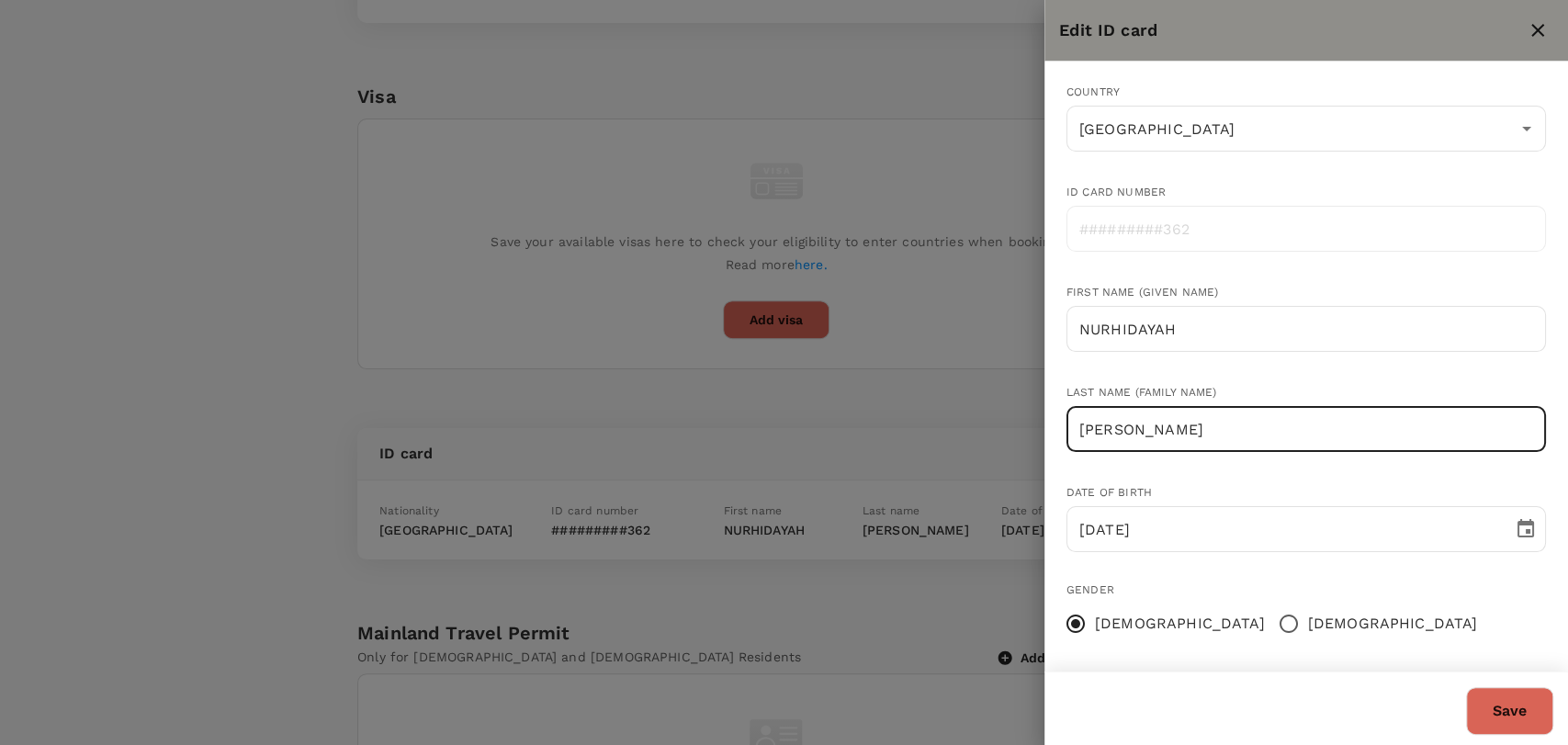
click at [1079, 431] on input "ABDUL HALIM" at bounding box center [1306, 429] width 480 height 46
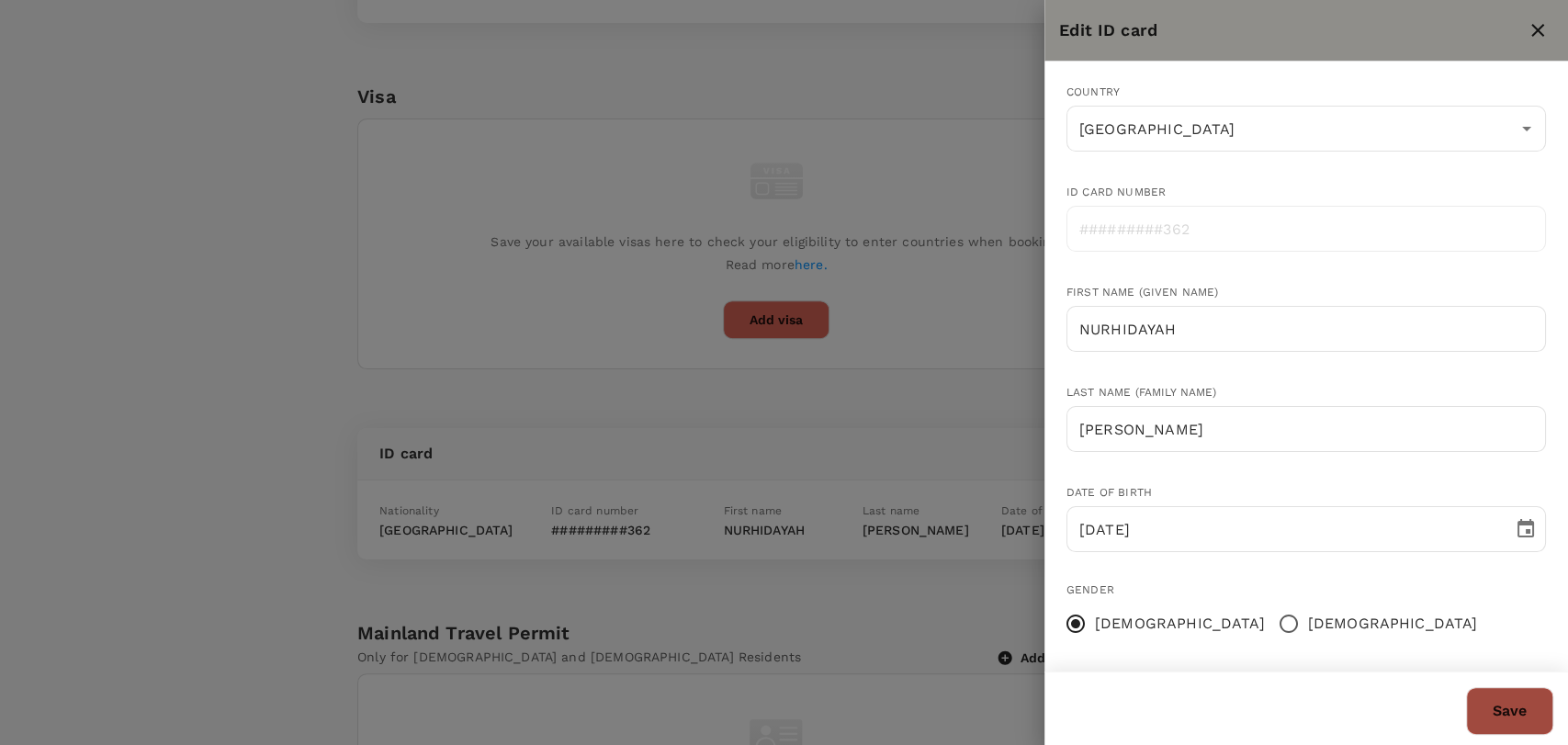
click at [1520, 706] on button "Save" at bounding box center [1509, 710] width 87 height 48
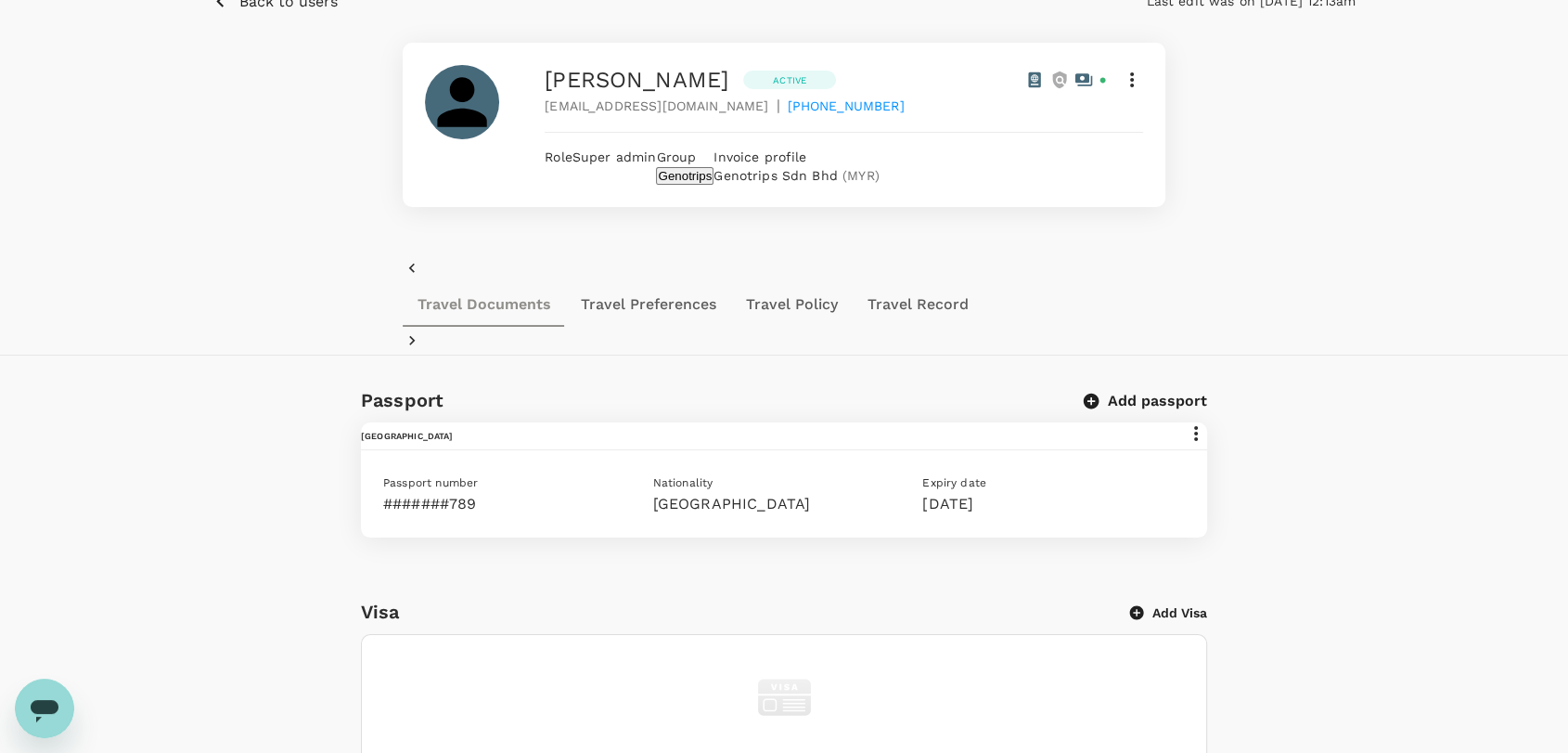
scroll to position [0, 0]
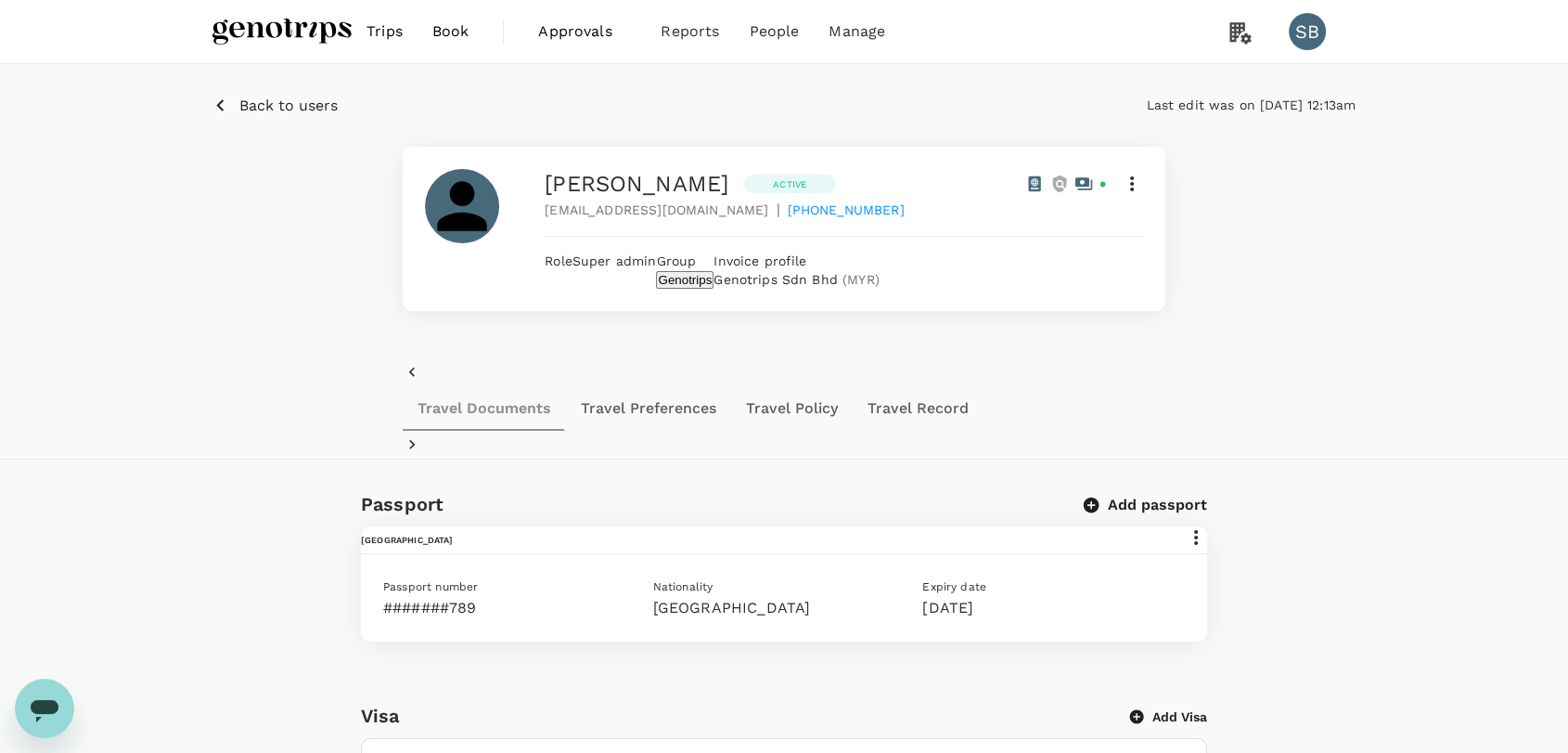
click at [260, 22] on img at bounding box center [282, 31] width 140 height 41
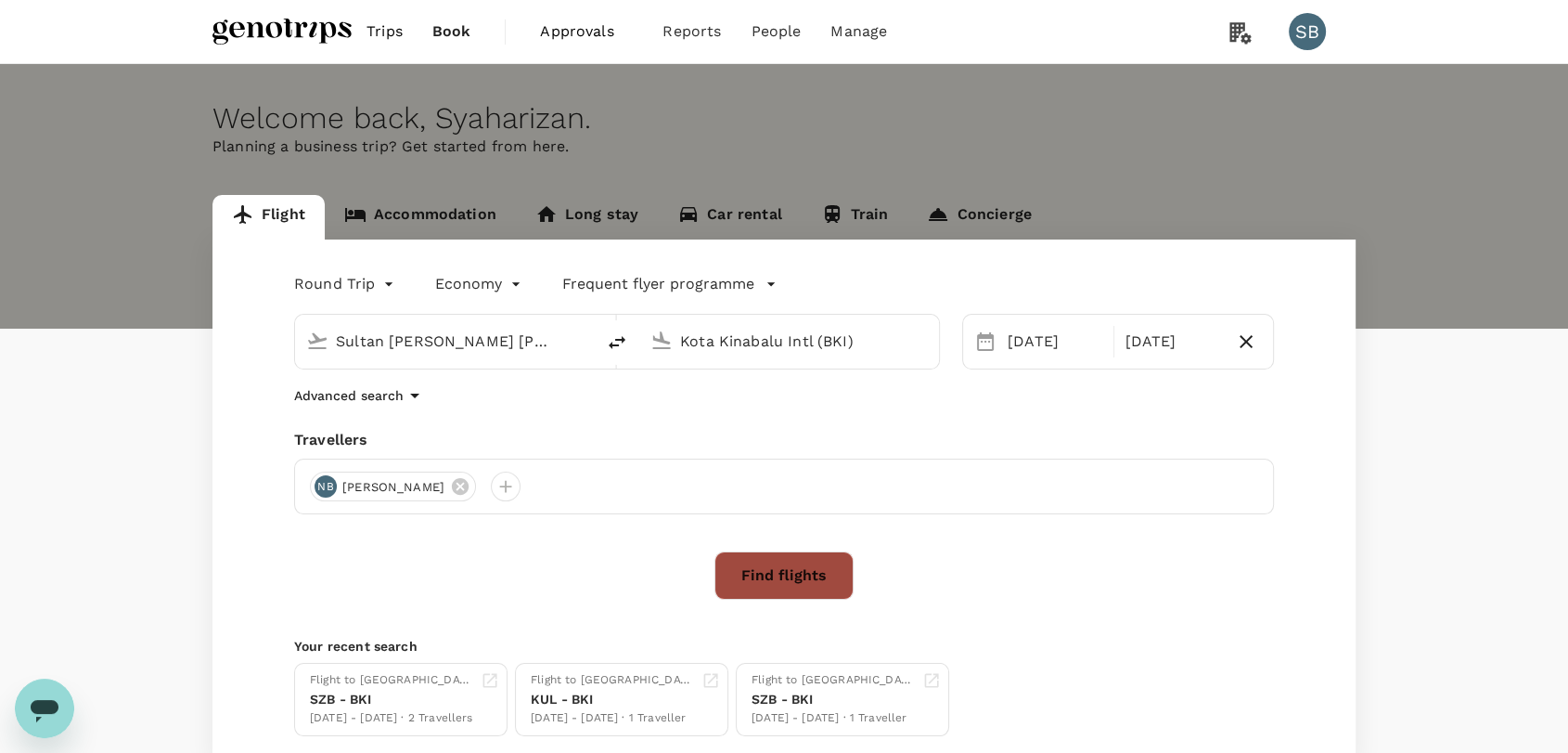
click at [796, 573] on button "Find flights" at bounding box center [784, 576] width 140 height 48
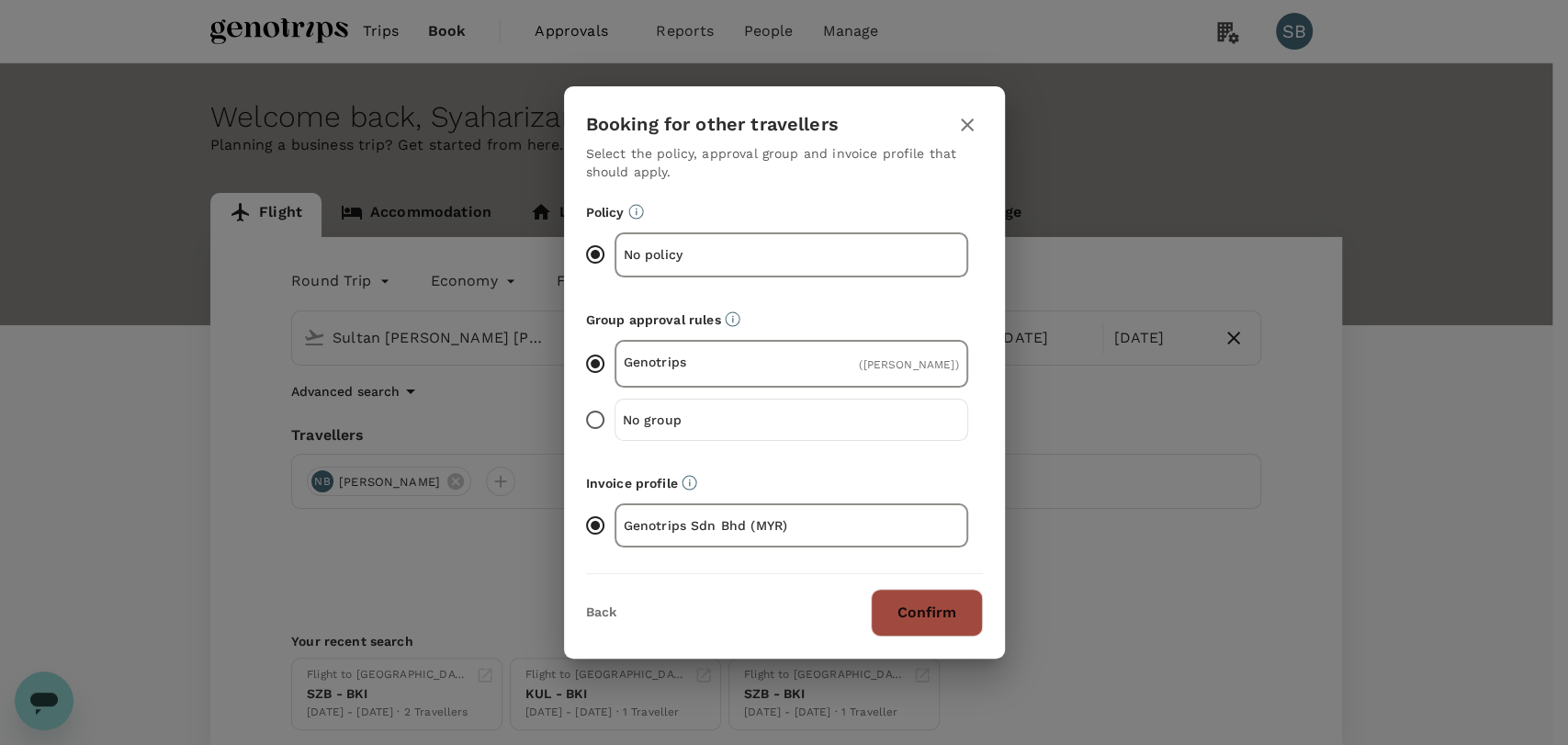
click at [932, 612] on button "Confirm" at bounding box center [926, 613] width 112 height 48
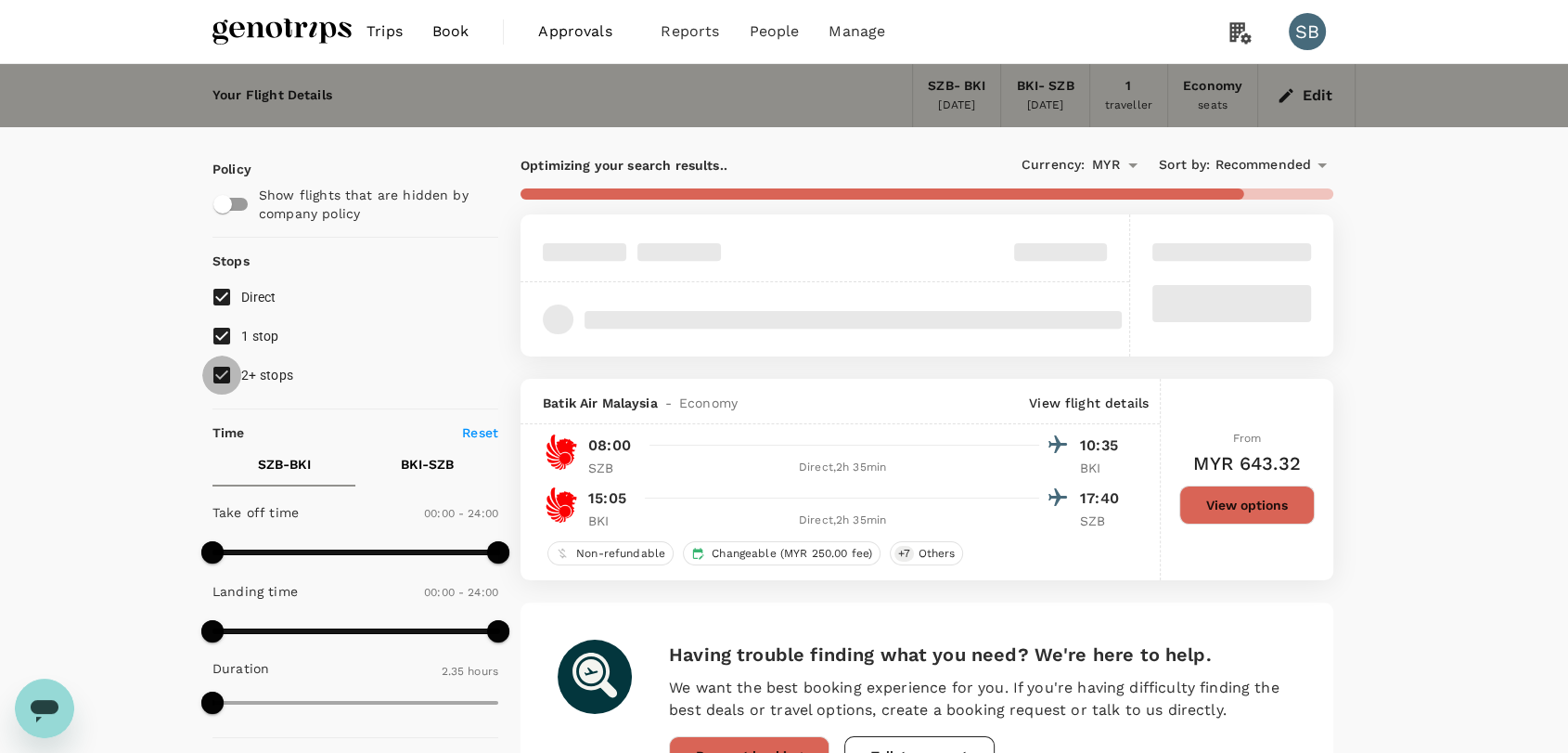
click at [228, 380] on input "2+ stops" at bounding box center [222, 375] width 39 height 39
click at [221, 329] on input "1 stop" at bounding box center [222, 336] width 39 height 39
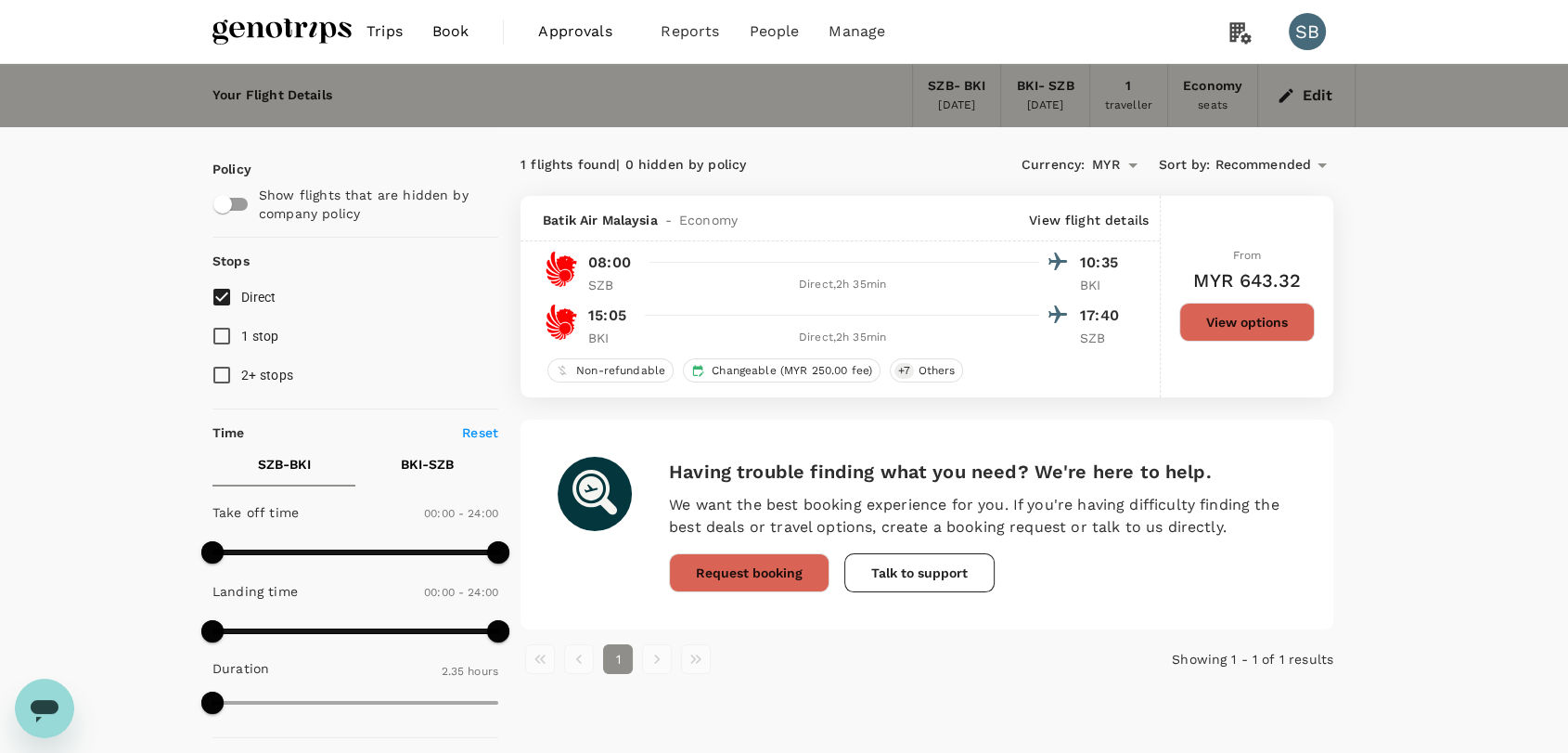
click at [1239, 326] on button "View options" at bounding box center [1247, 322] width 136 height 39
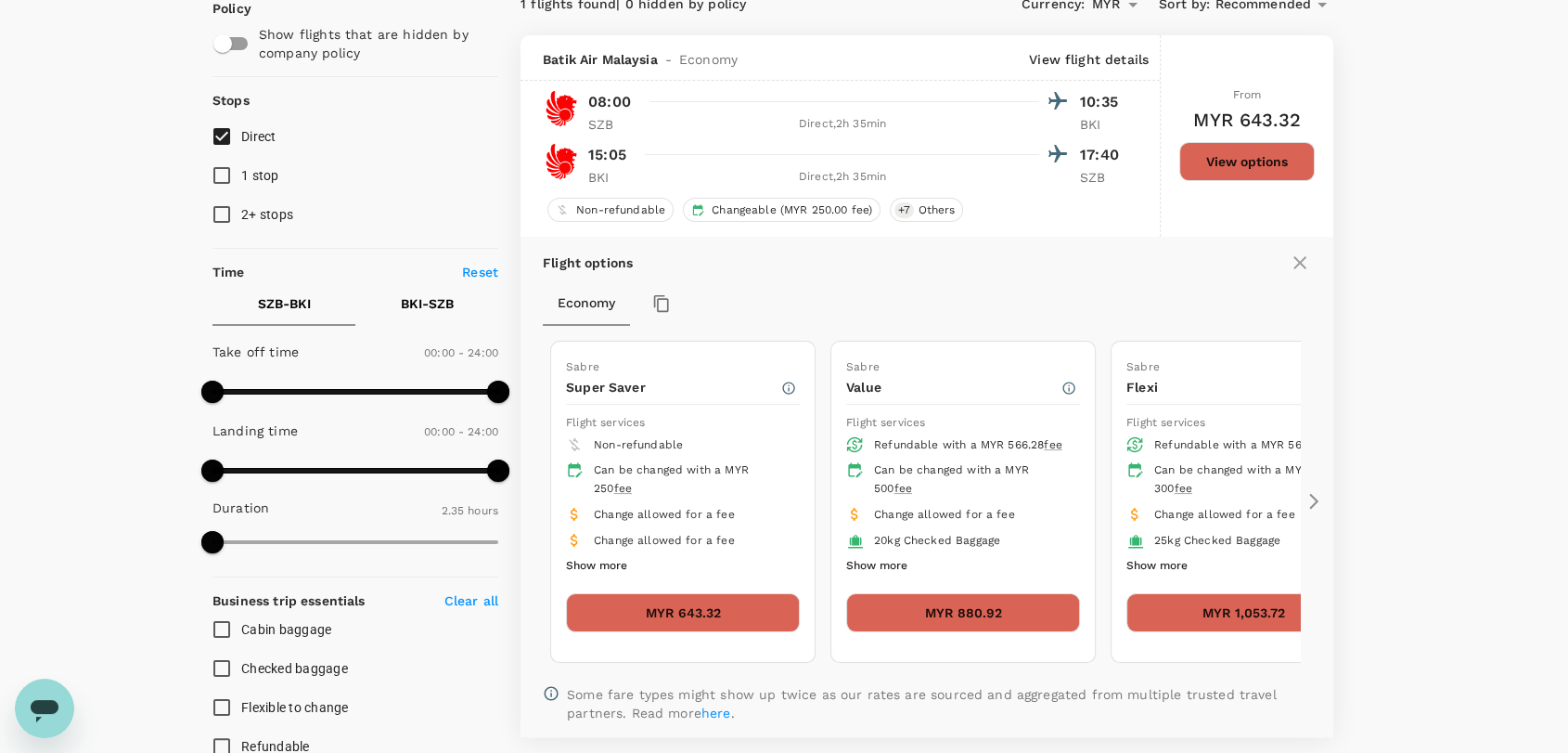
scroll to position [195, 0]
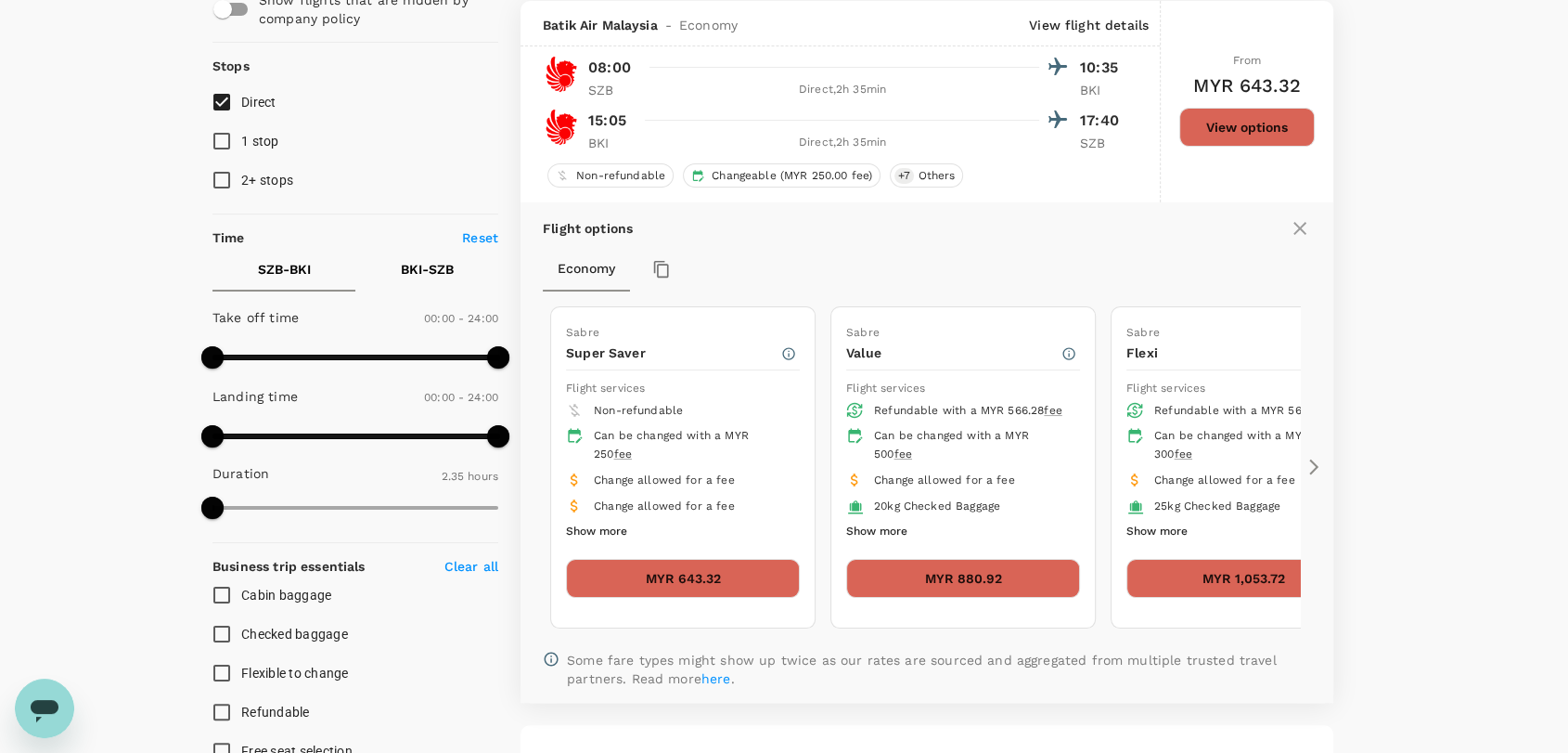
click at [995, 571] on button "MYR 880.92" at bounding box center [962, 579] width 234 height 39
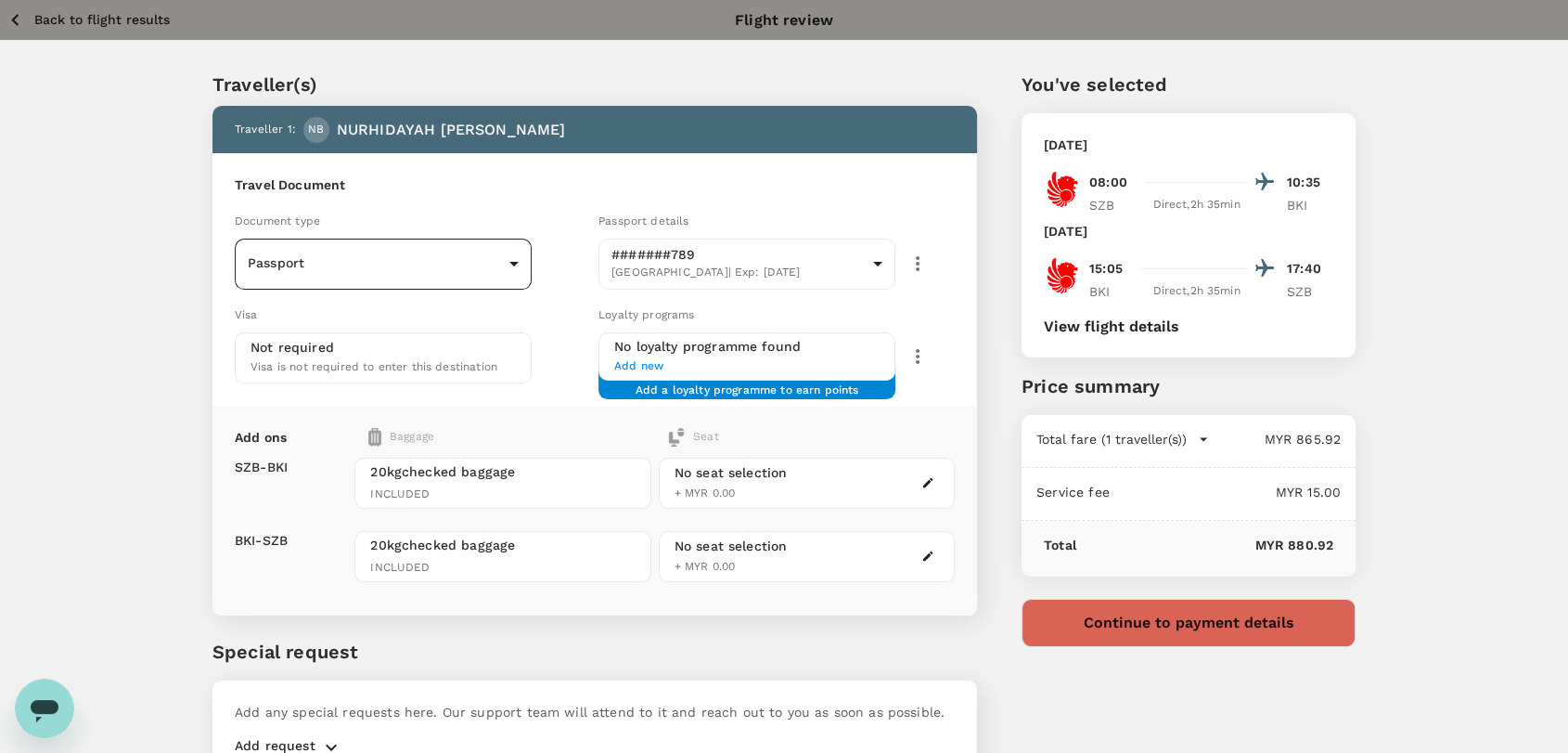
click at [521, 265] on body "Back to flight results Flight review Traveller(s) Traveller 1 : NB NURHIDAYAH B…" at bounding box center [784, 425] width 1568 height 851
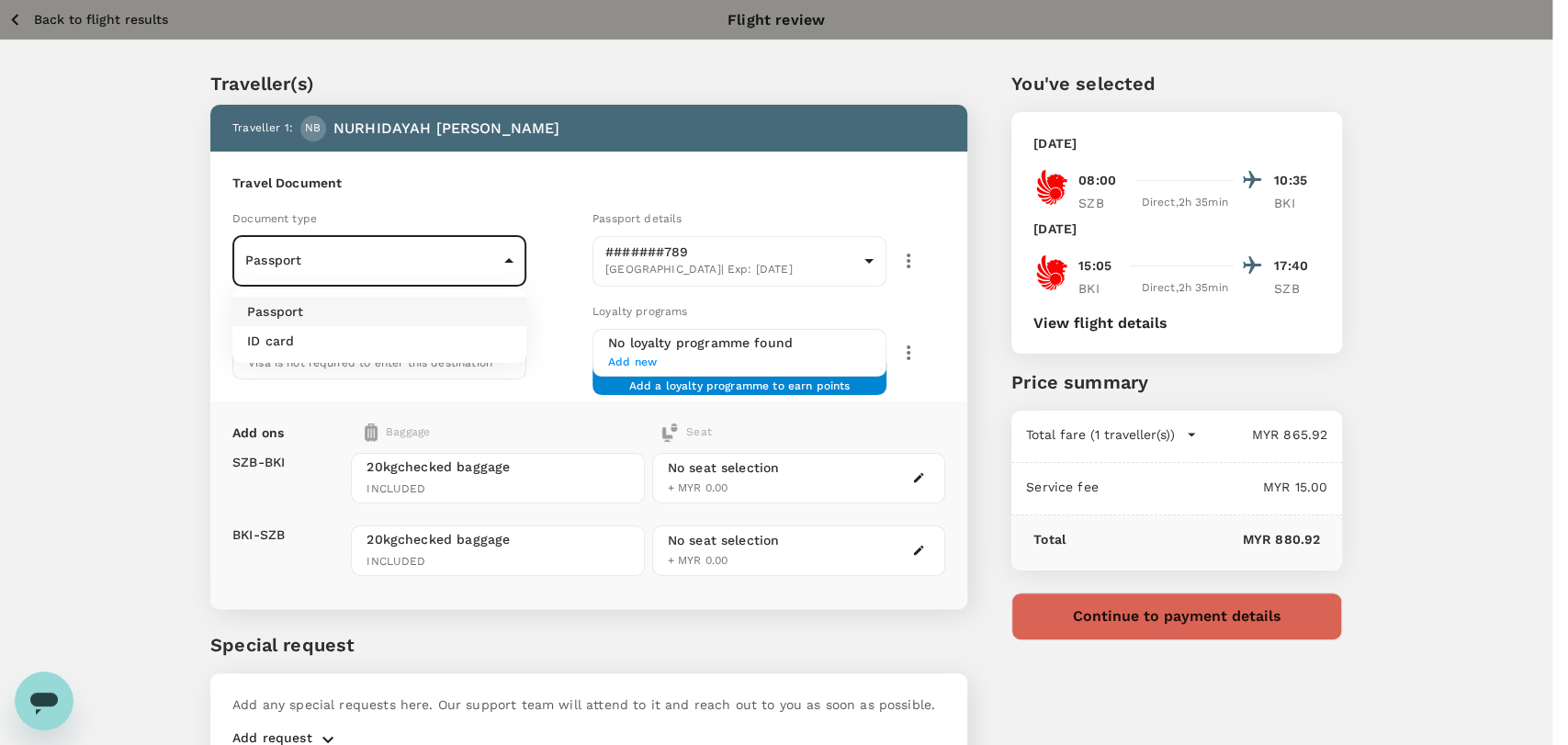
click at [463, 346] on li "ID card" at bounding box center [379, 340] width 293 height 30
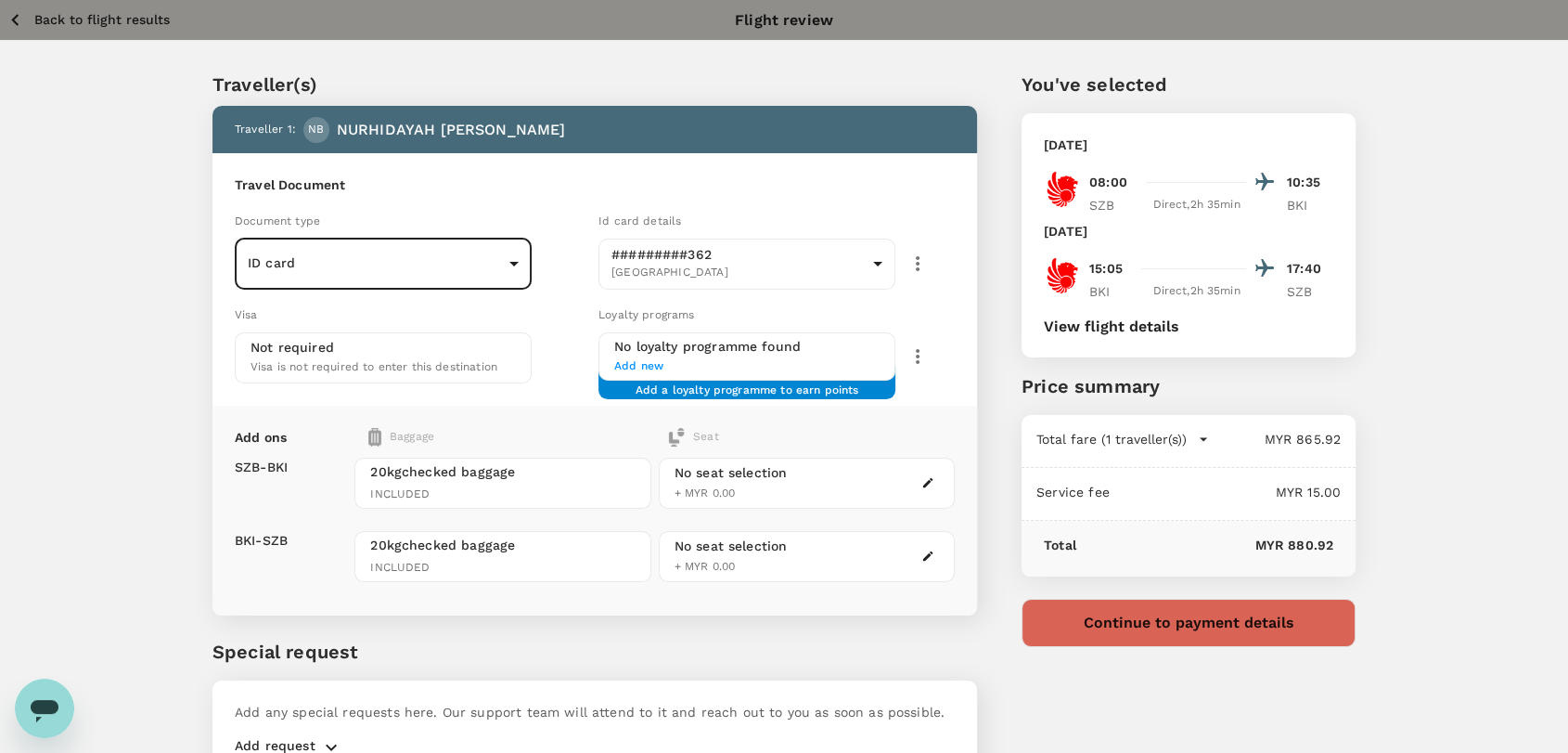
click at [913, 268] on icon "button" at bounding box center [918, 263] width 22 height 22
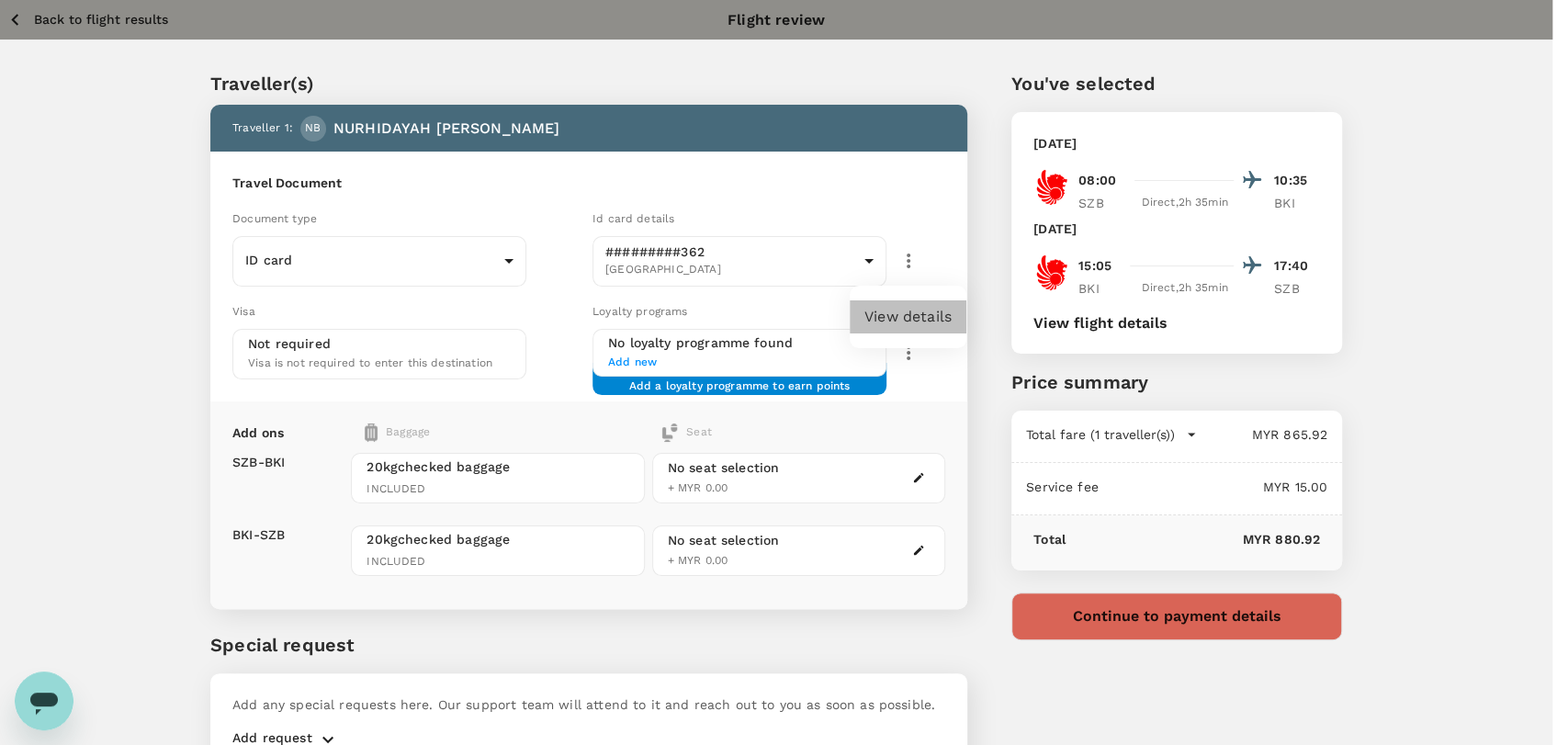
click at [905, 314] on li "View details" at bounding box center [908, 316] width 117 height 33
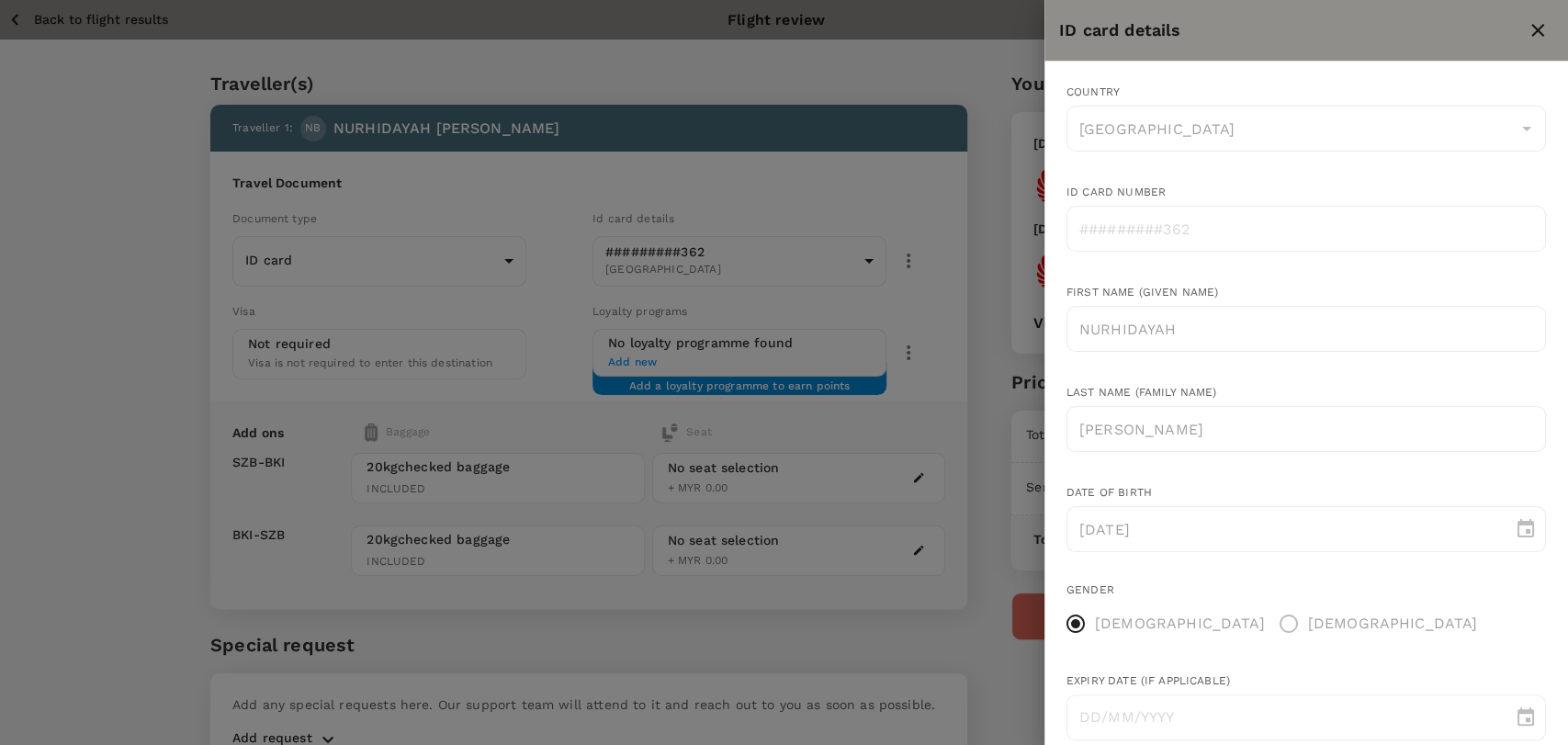
click at [1538, 33] on icon "close" at bounding box center [1537, 30] width 22 height 22
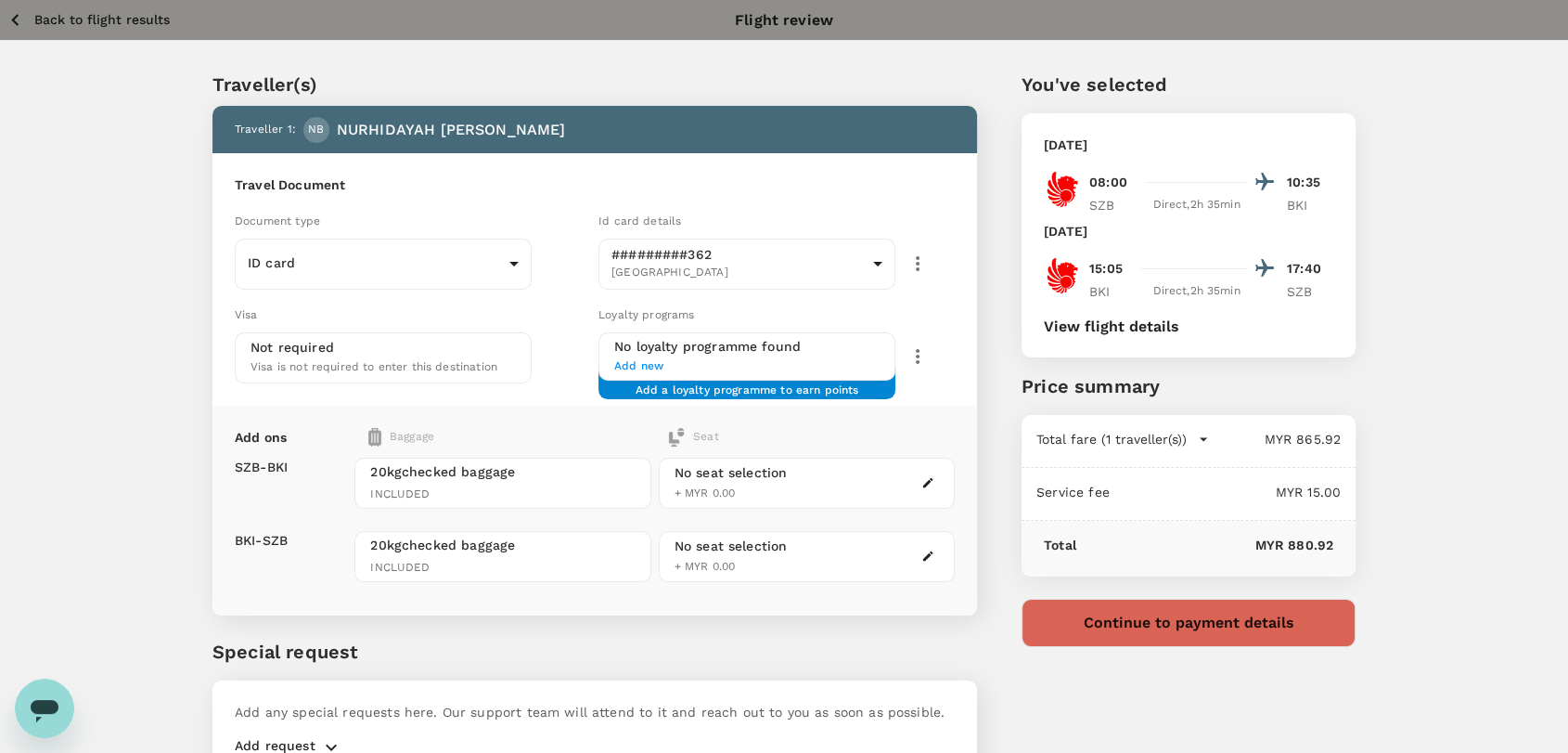
click at [1135, 333] on button "View flight details" at bounding box center [1112, 326] width 136 height 16
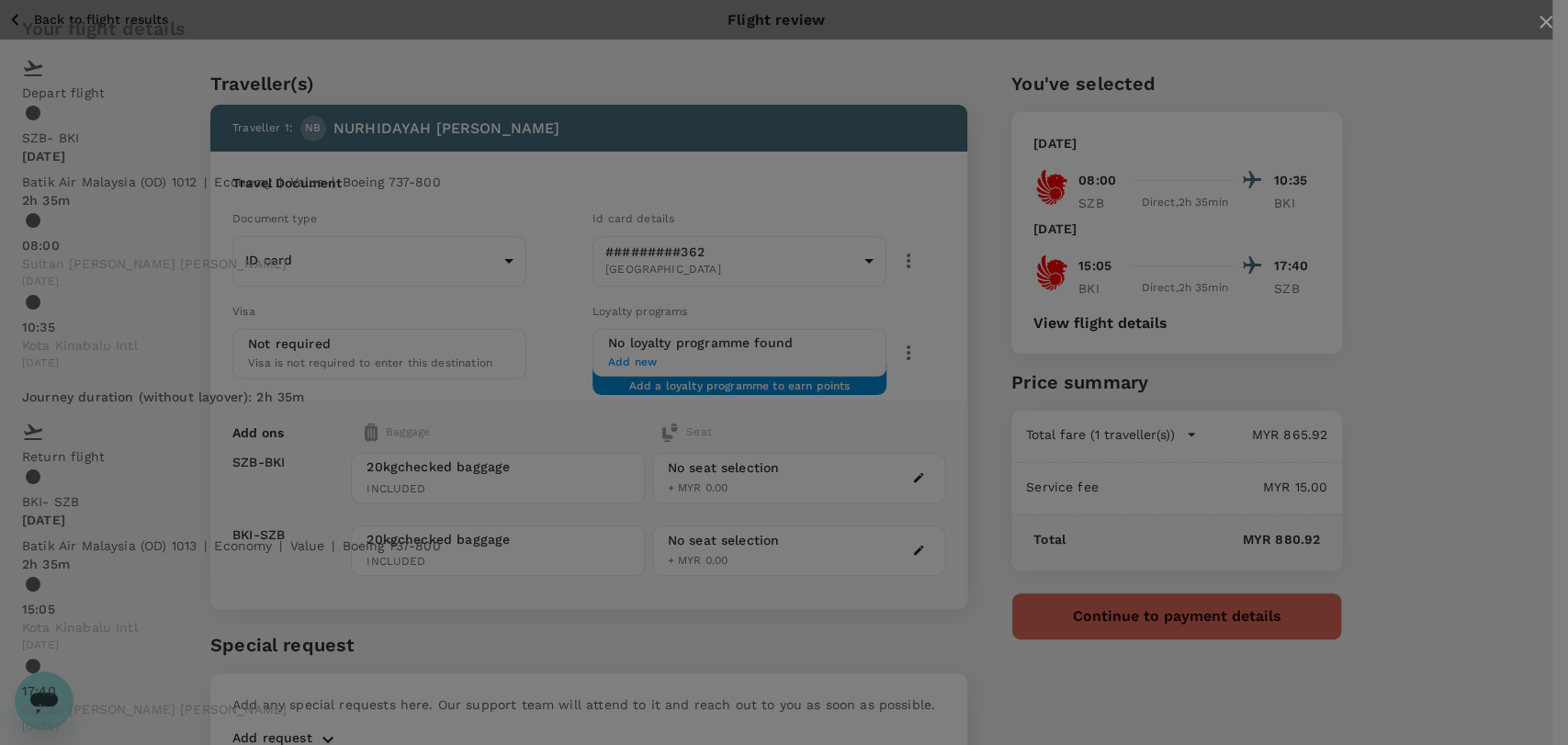
click at [1534, 33] on icon "close" at bounding box center [1545, 21] width 22 height 22
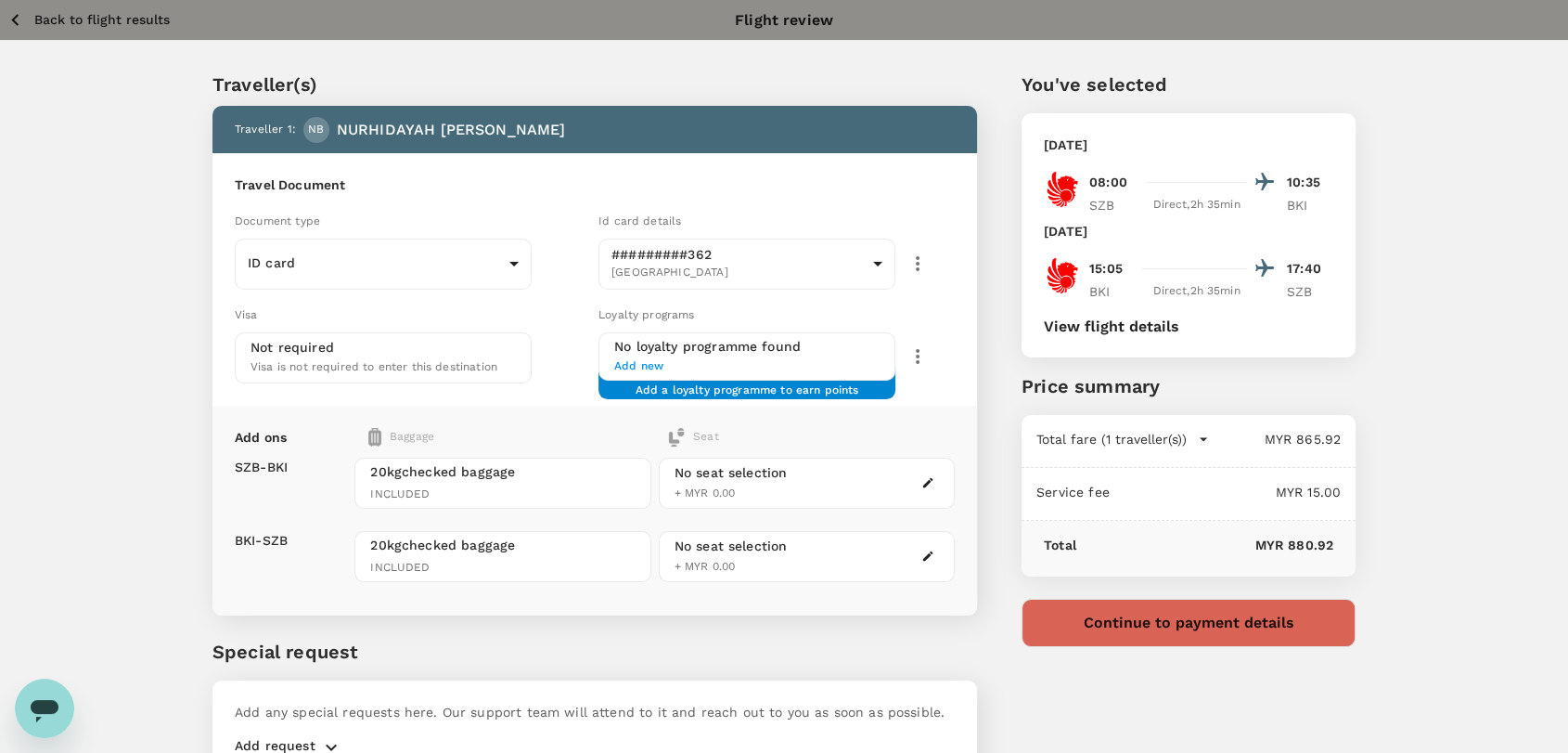
click at [1145, 618] on button "Continue to payment details" at bounding box center [1188, 623] width 334 height 48
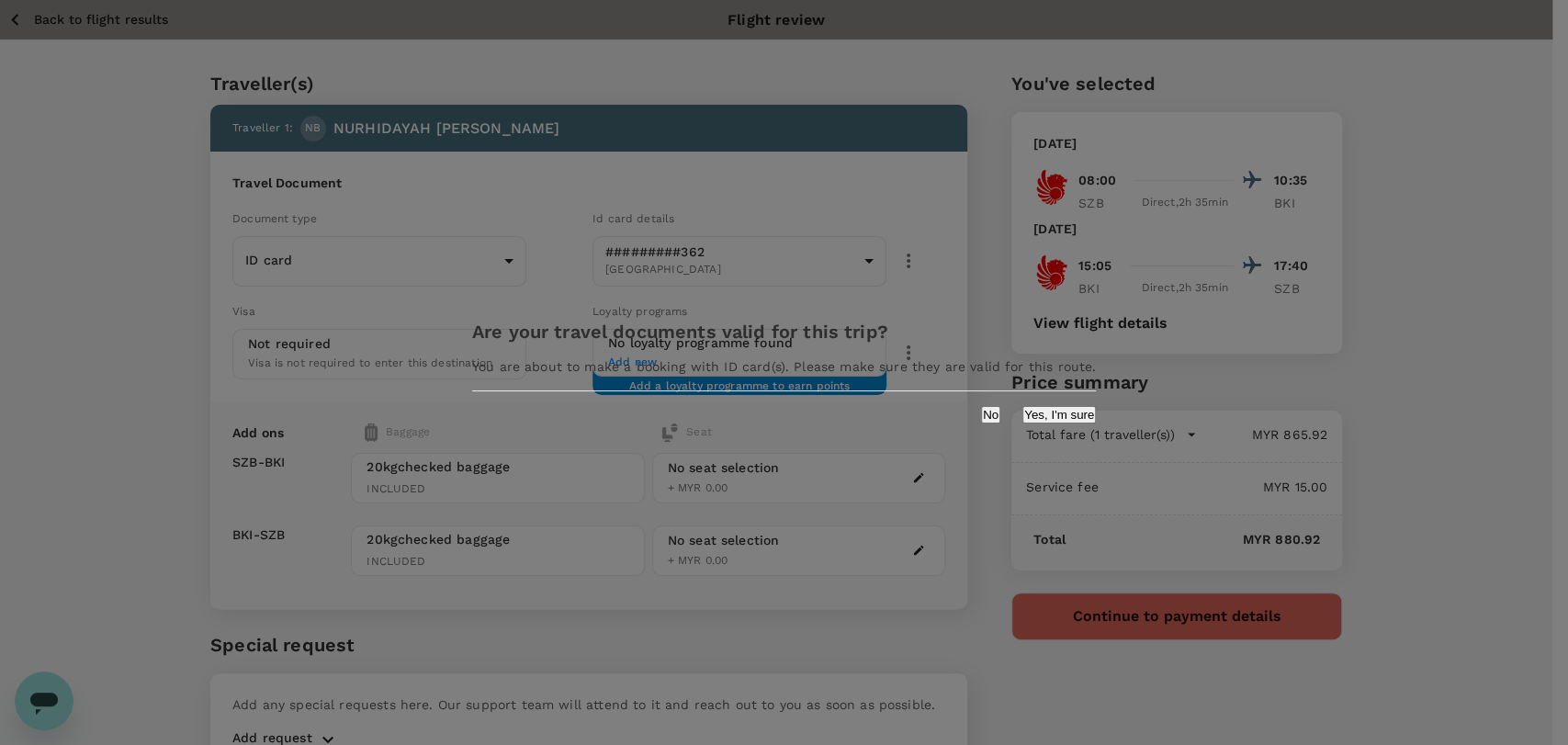
click at [1022, 423] on button "Yes, I'm sure" at bounding box center [1059, 414] width 74 height 17
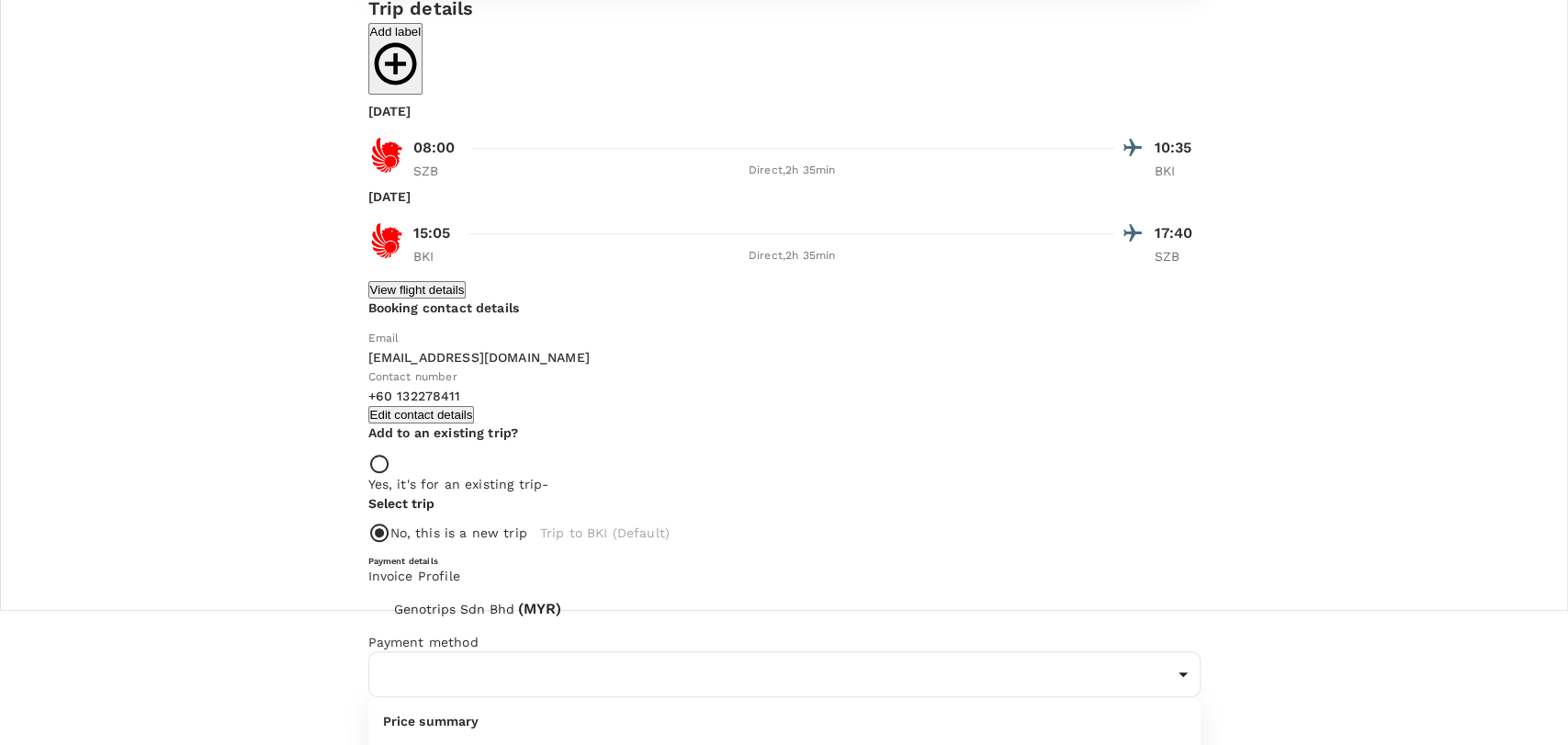
scroll to position [33, 0]
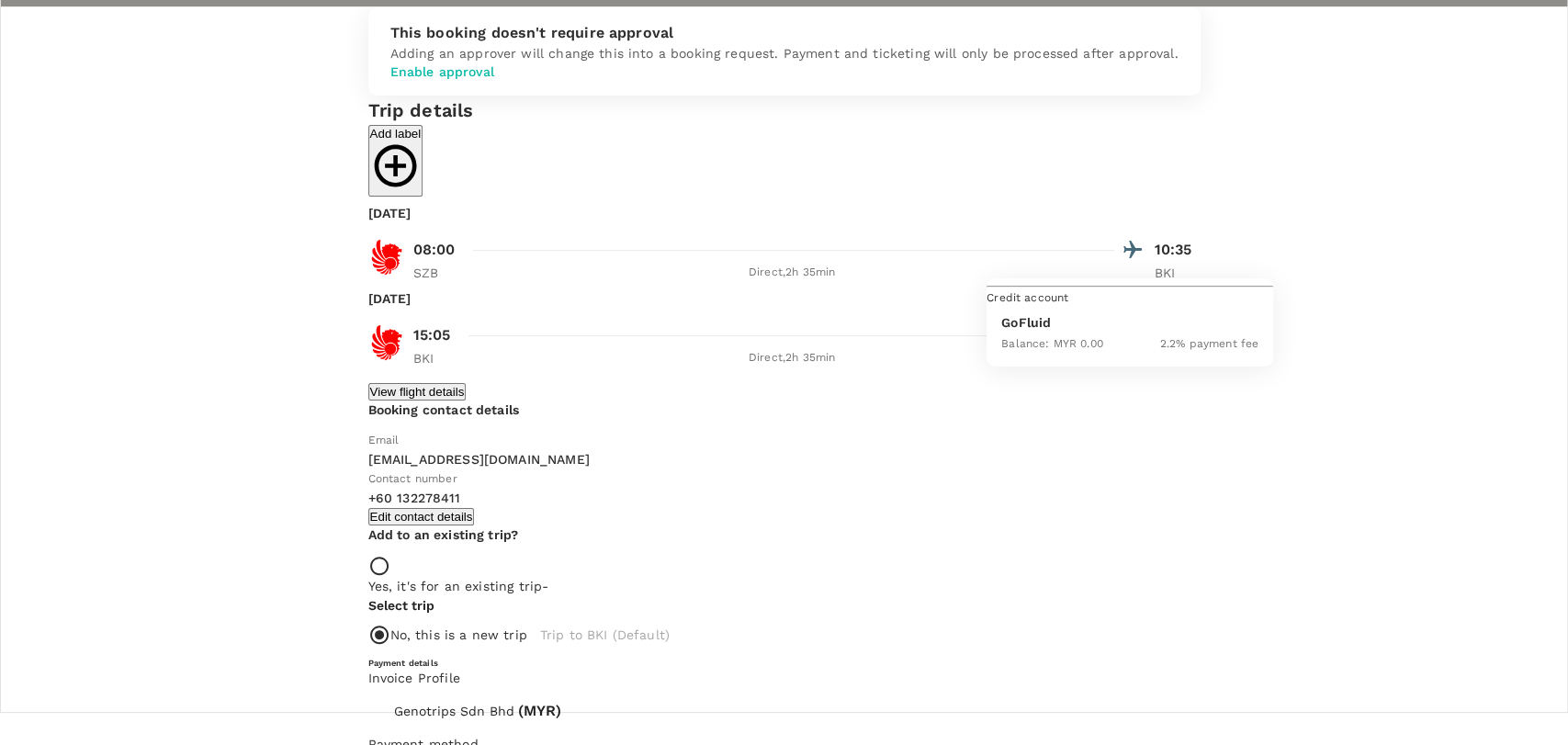
click at [1076, 239] on body "Back to flight results Flight review Traveller(s) Traveller 1 : NB NURHIDAYAH B…" at bounding box center [784, 421] width 1568 height 842
click at [1044, 332] on p "GoFluid" at bounding box center [1130, 322] width 257 height 18
click at [561, 703] on span "(MYR)" at bounding box center [539, 710] width 43 height 16
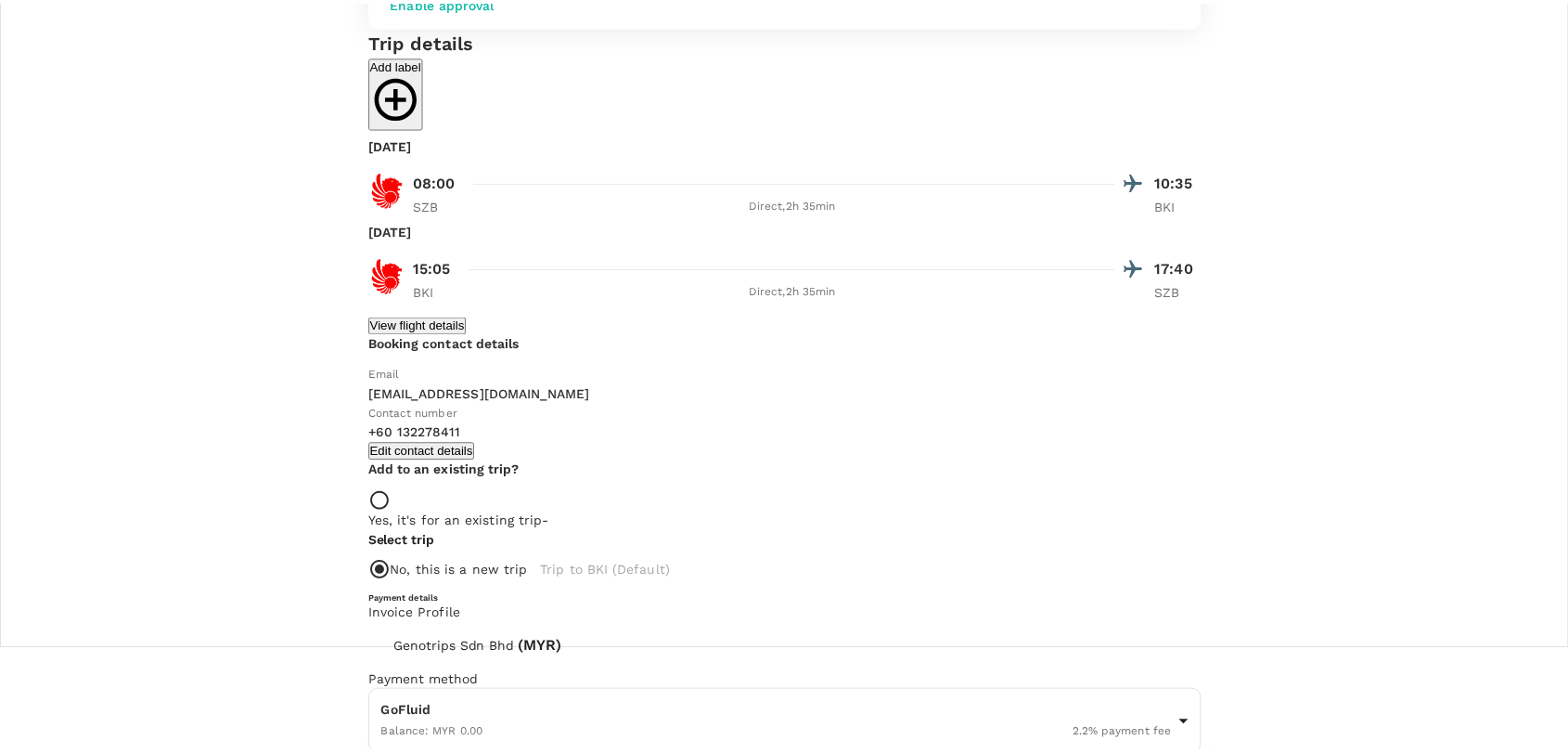
scroll to position [0, 0]
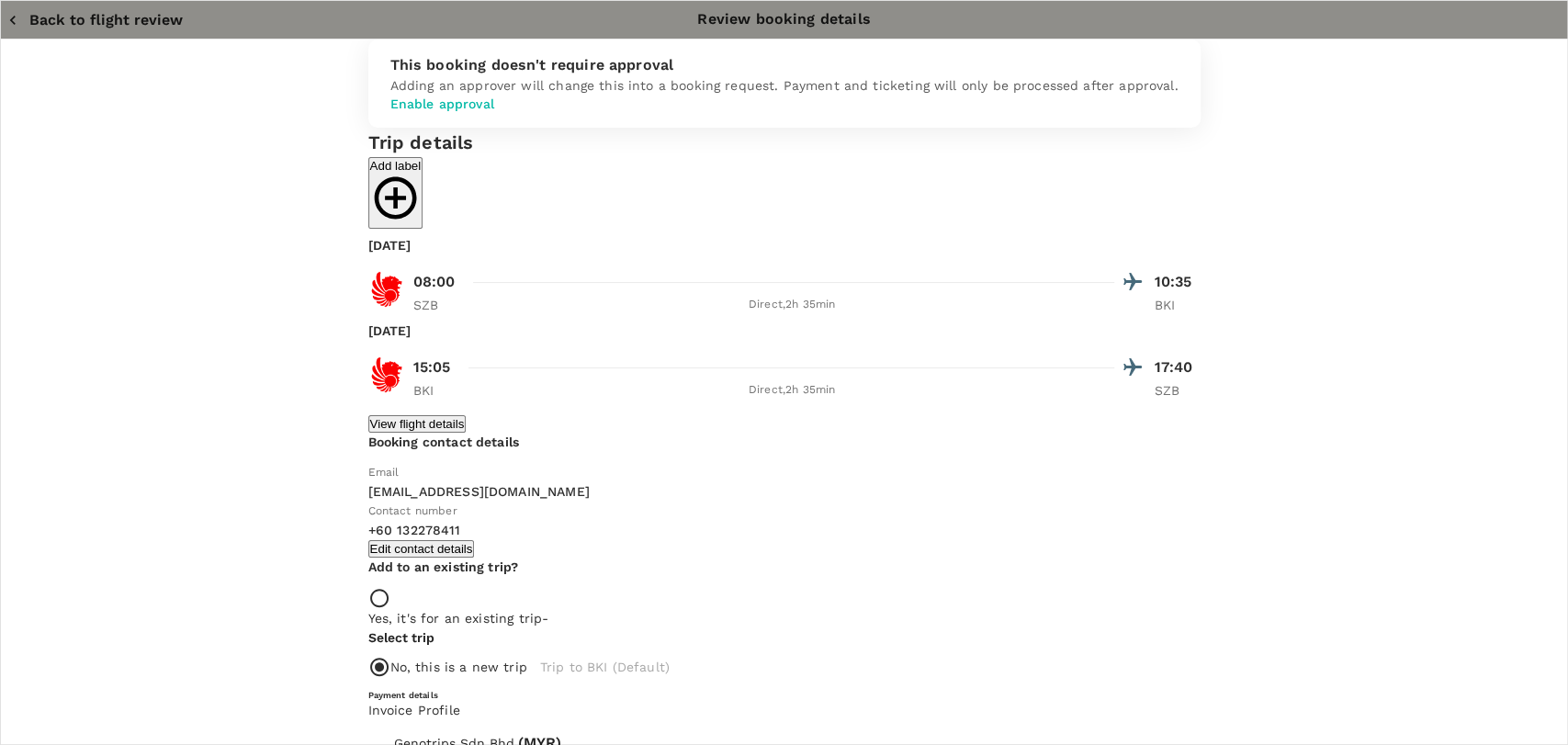
click at [135, 17] on button "Back to flight review" at bounding box center [95, 19] width 176 height 18
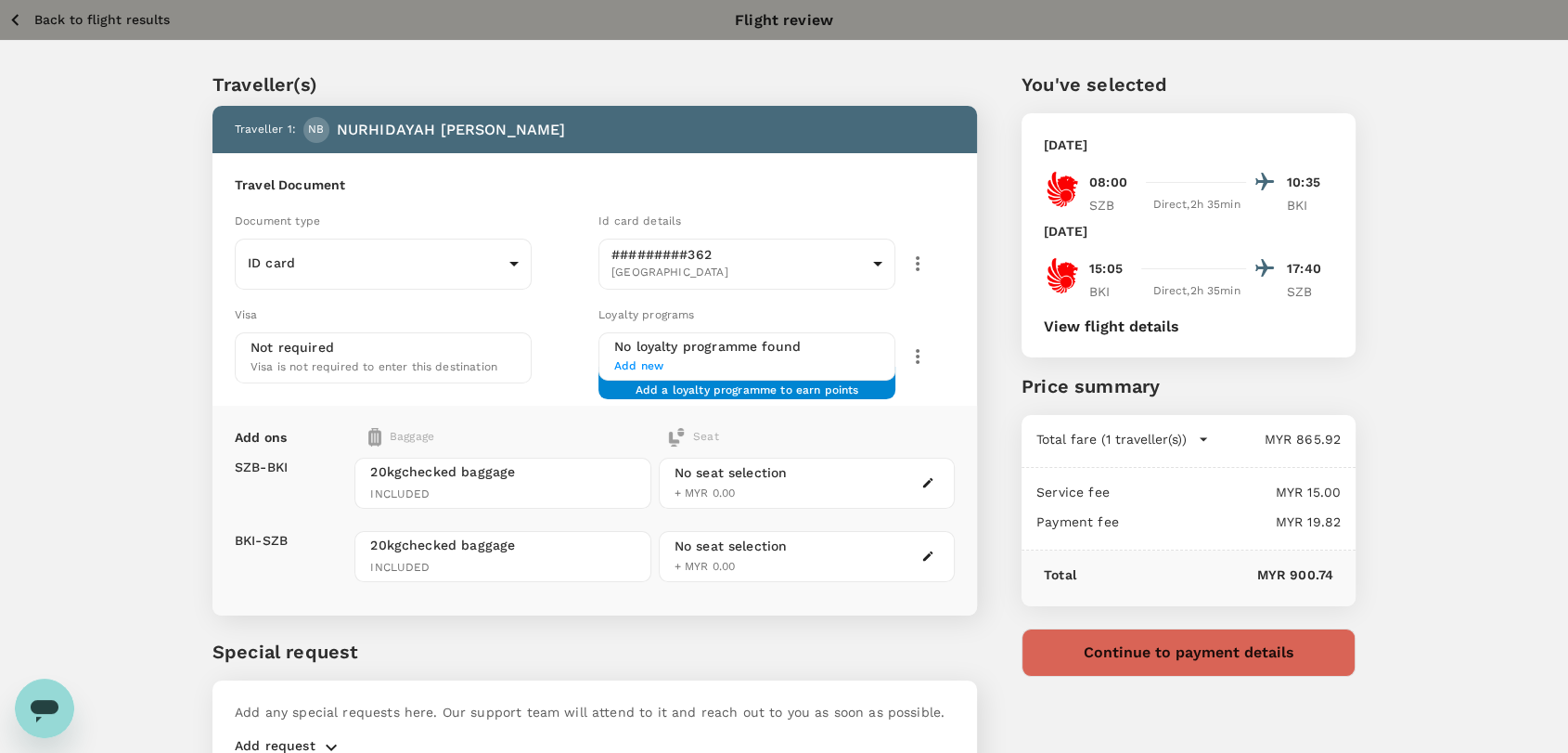
click at [141, 17] on p "Back to flight results" at bounding box center [102, 19] width 136 height 18
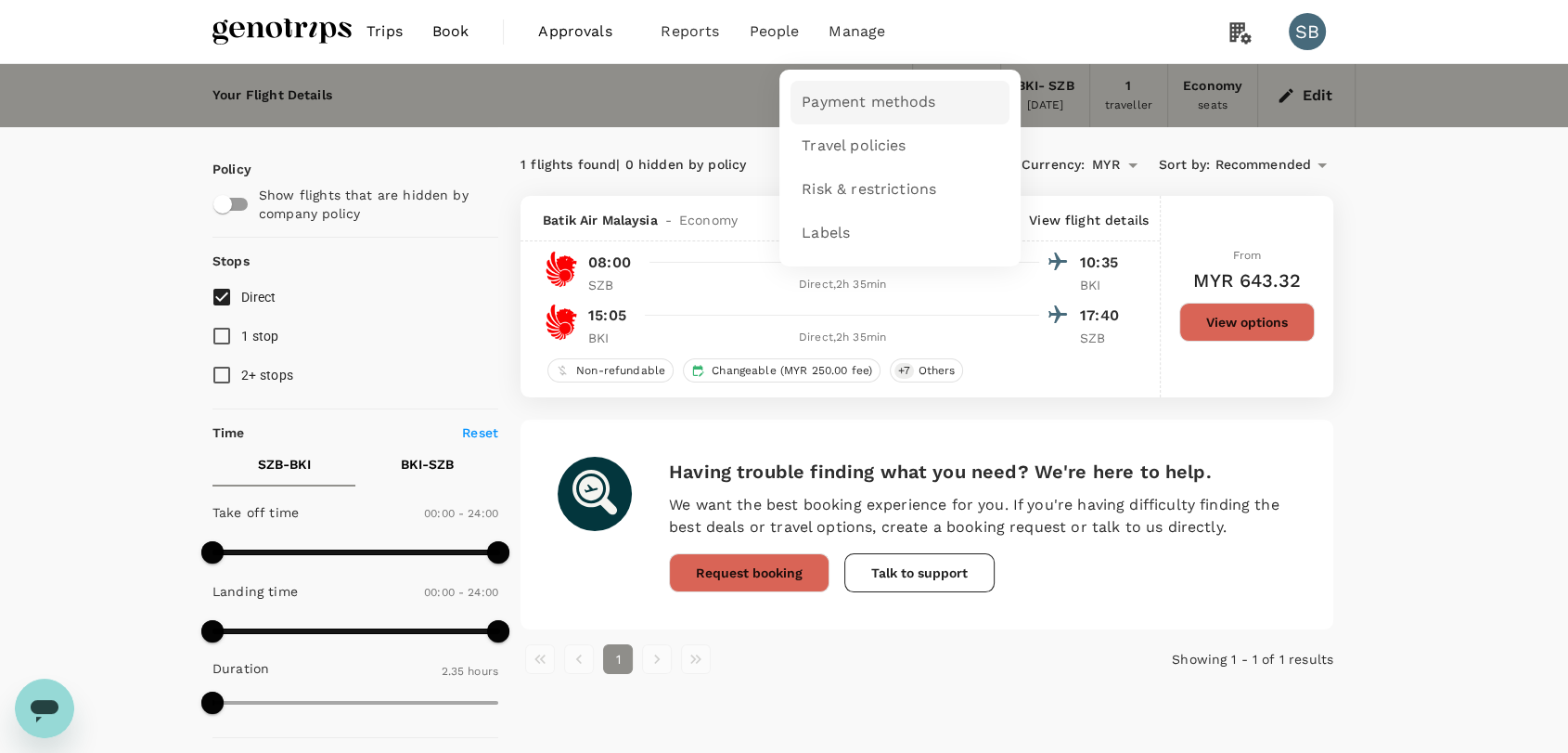
click at [857, 99] on span "Payment methods" at bounding box center [868, 103] width 134 height 21
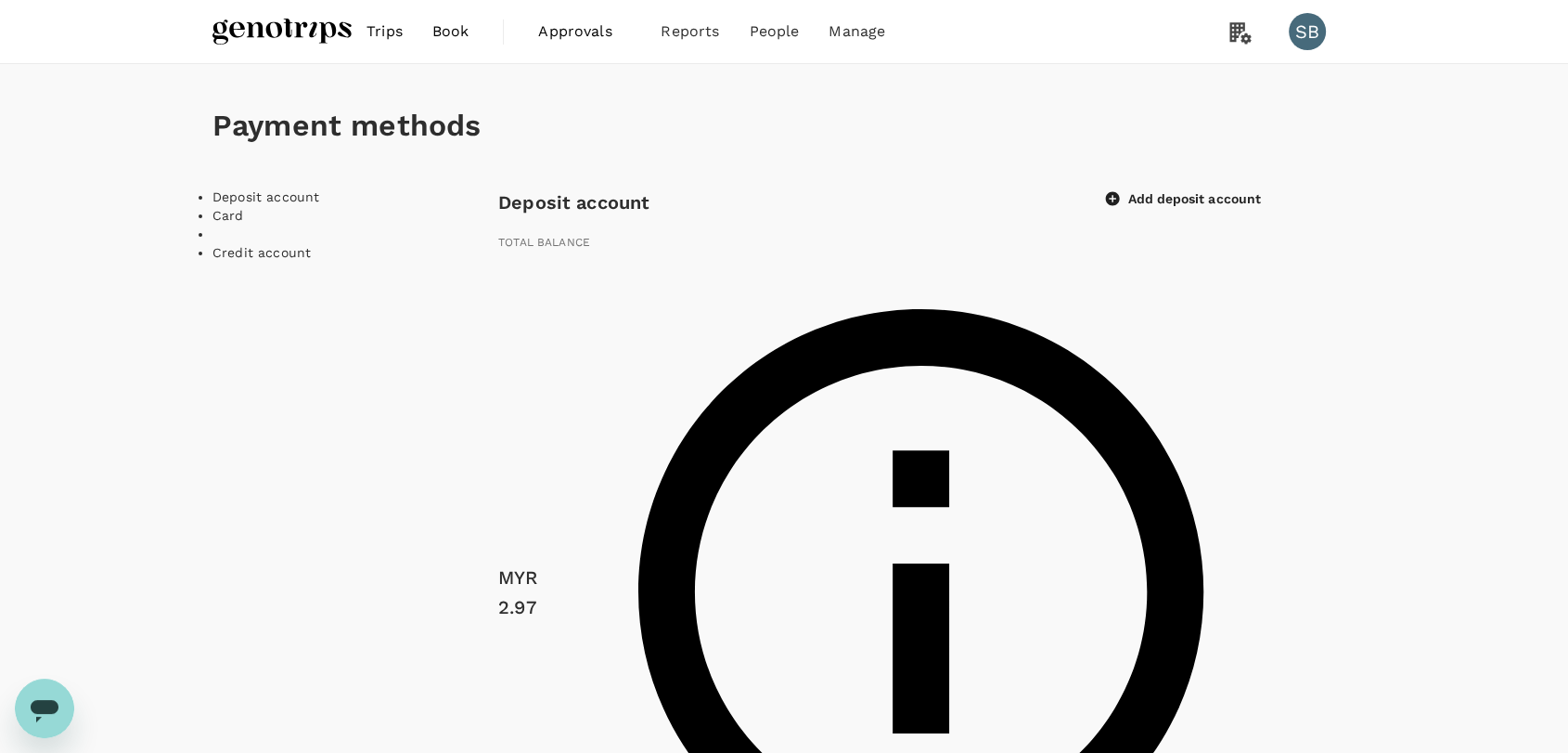
click at [238, 262] on li "Credit account" at bounding box center [355, 252] width 286 height 18
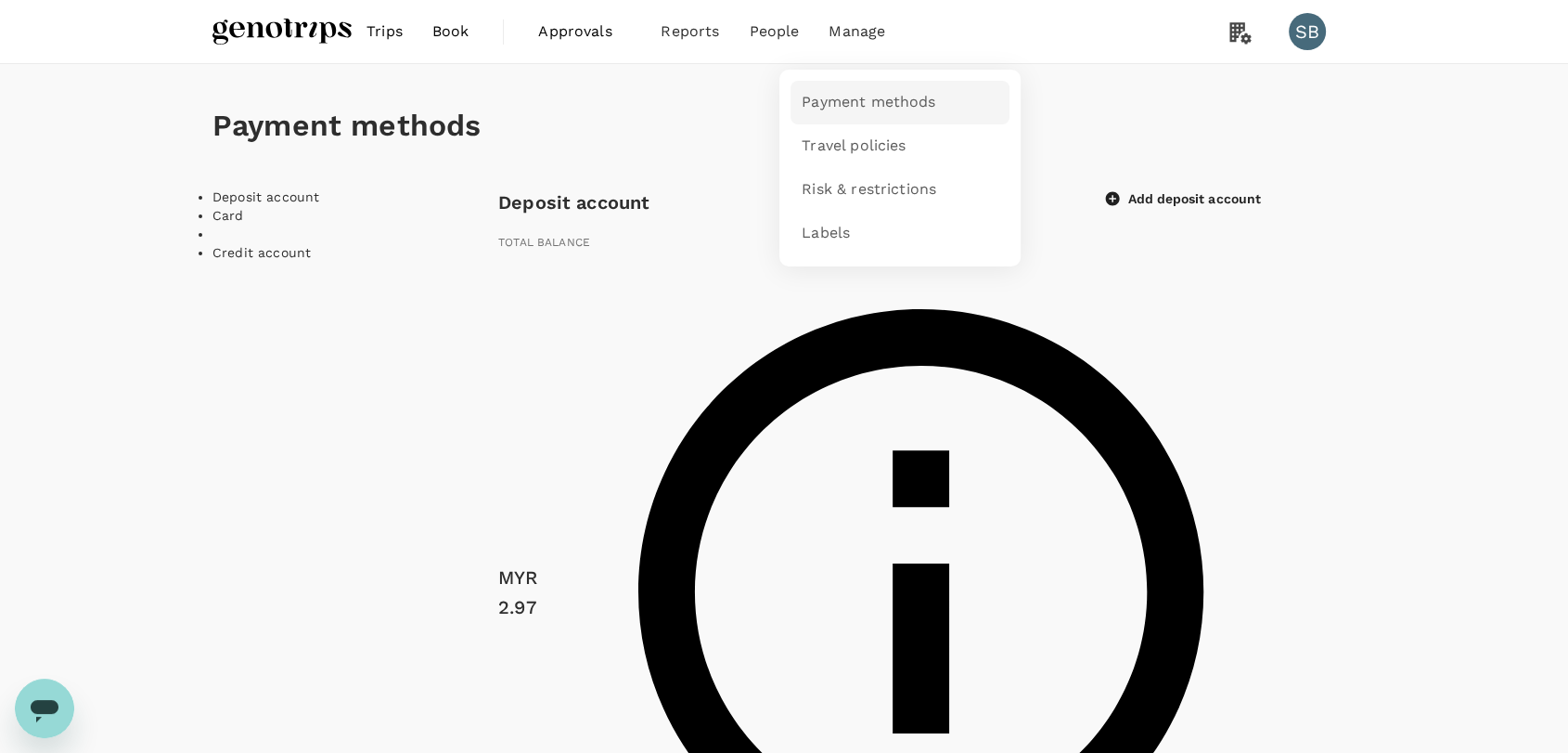
click at [854, 99] on span "Payment methods" at bounding box center [868, 103] width 134 height 21
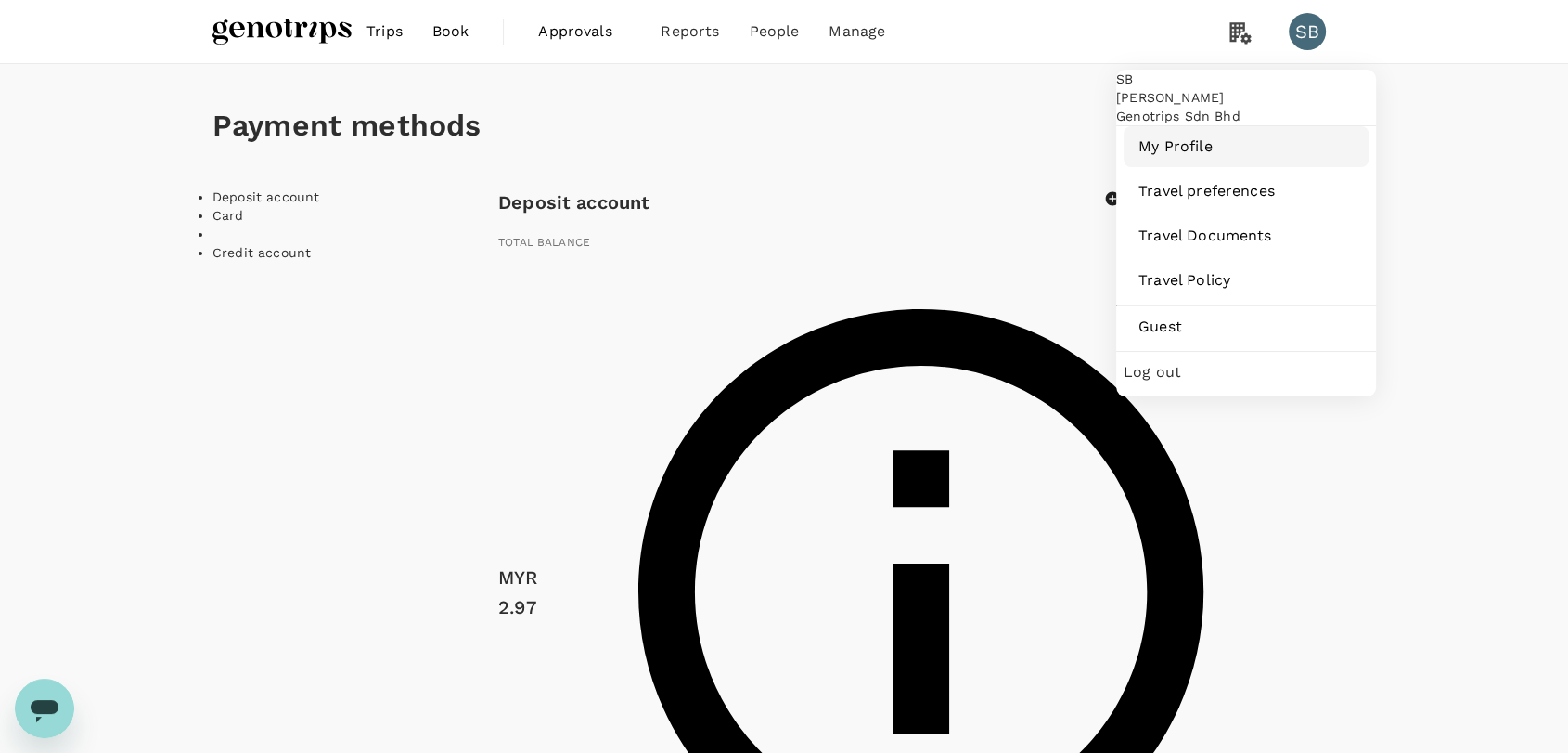
click at [1218, 158] on span "My Profile" at bounding box center [1246, 146] width 215 height 22
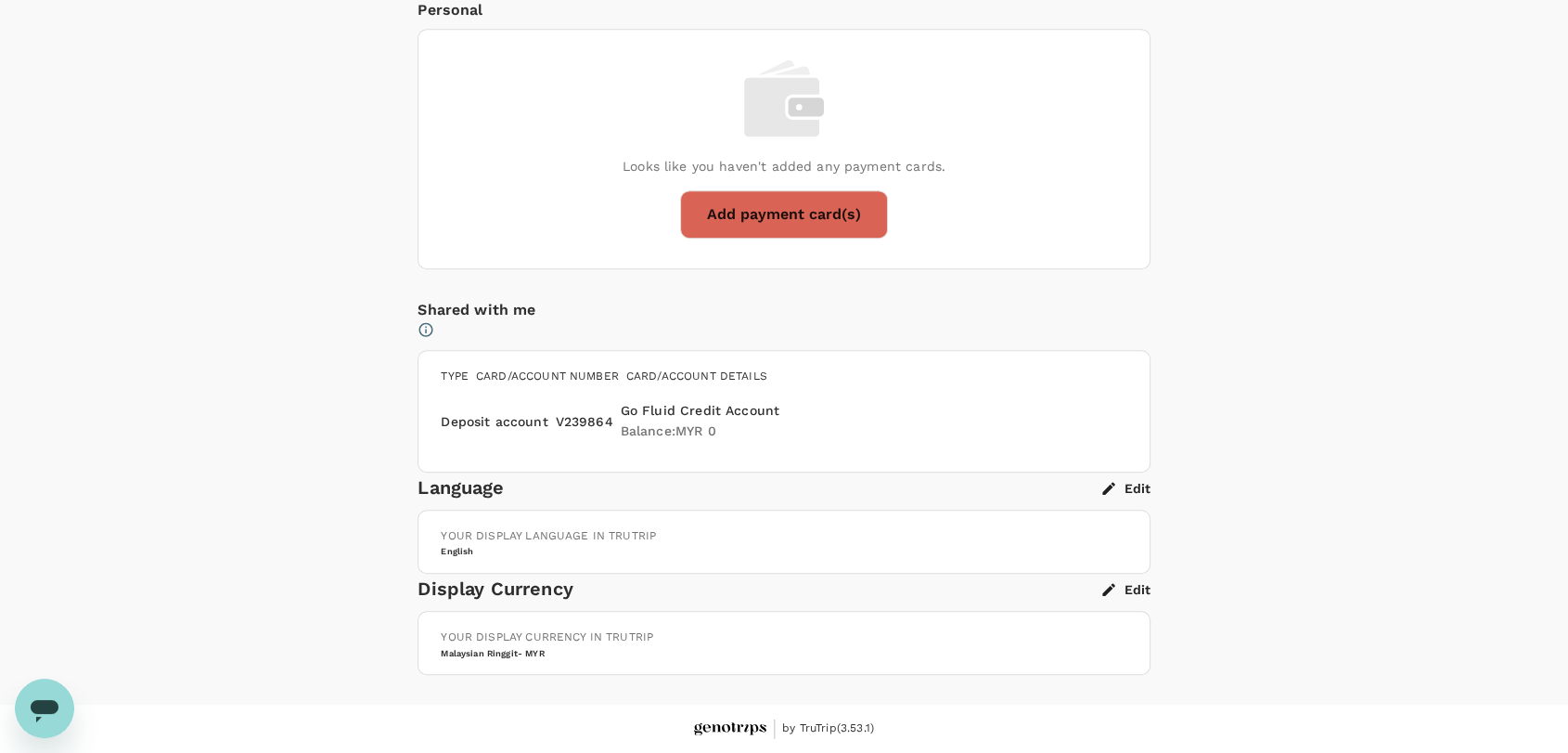
scroll to position [1547, 0]
click at [434, 321] on icon at bounding box center [425, 329] width 16 height 16
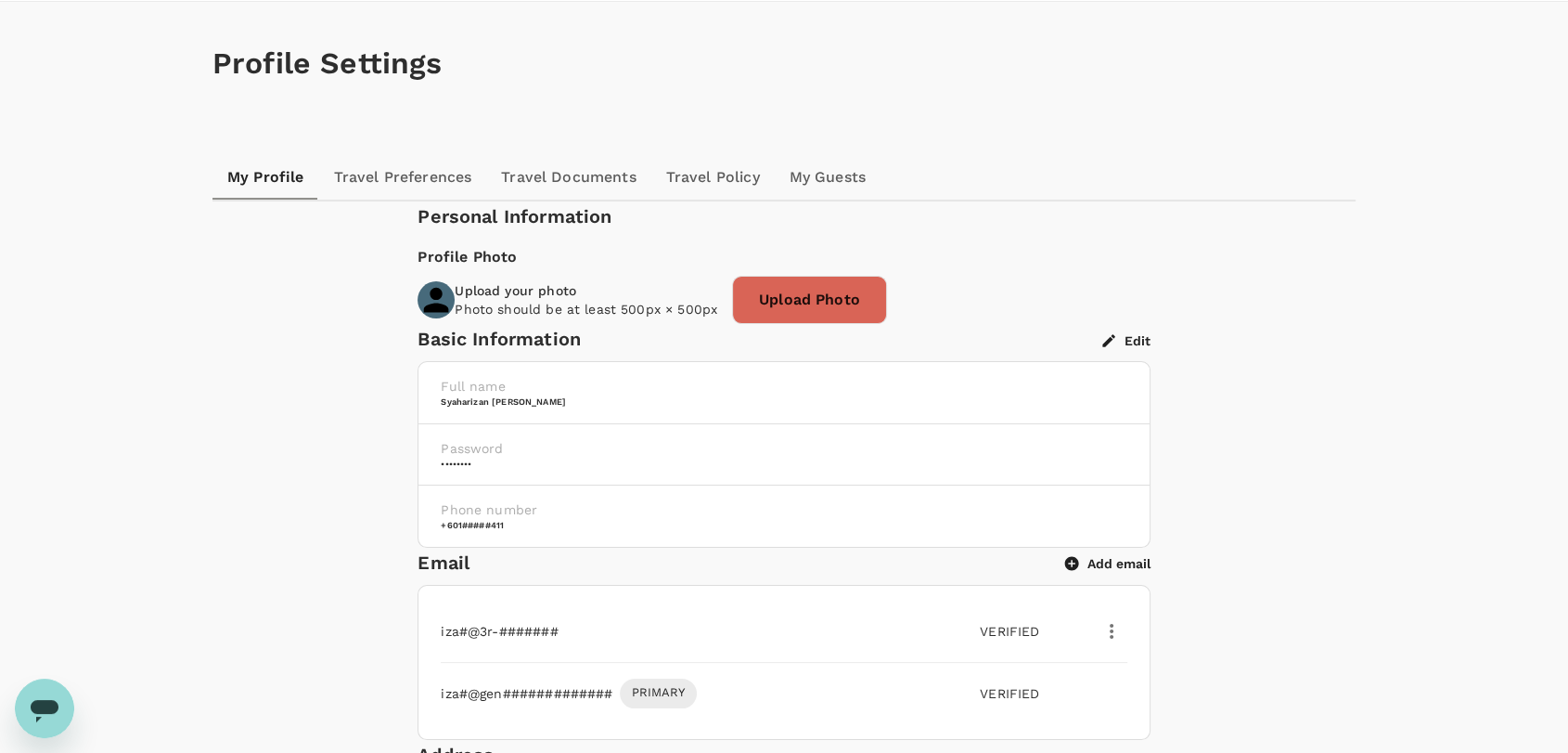
scroll to position [0, 0]
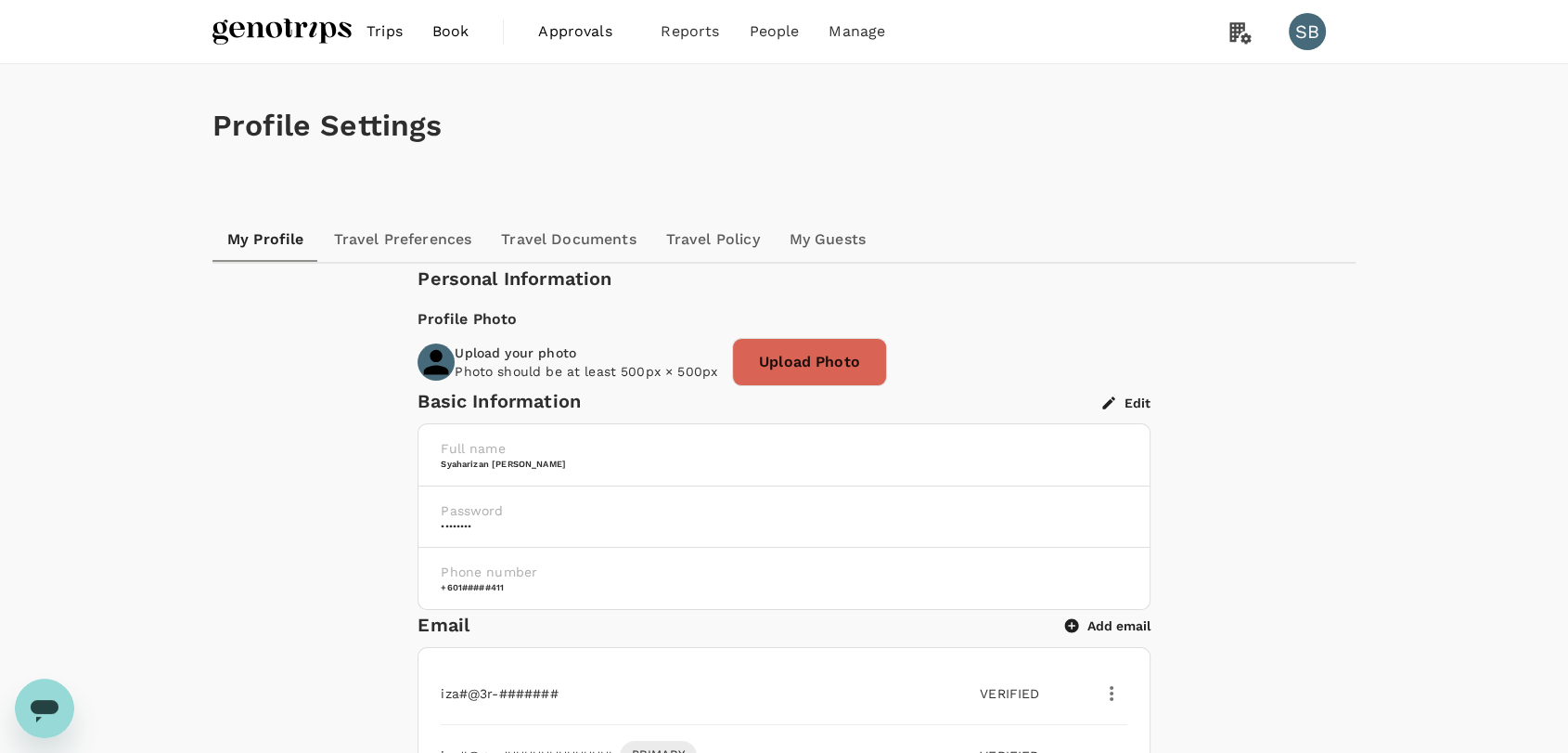
click at [312, 33] on img at bounding box center [282, 31] width 140 height 41
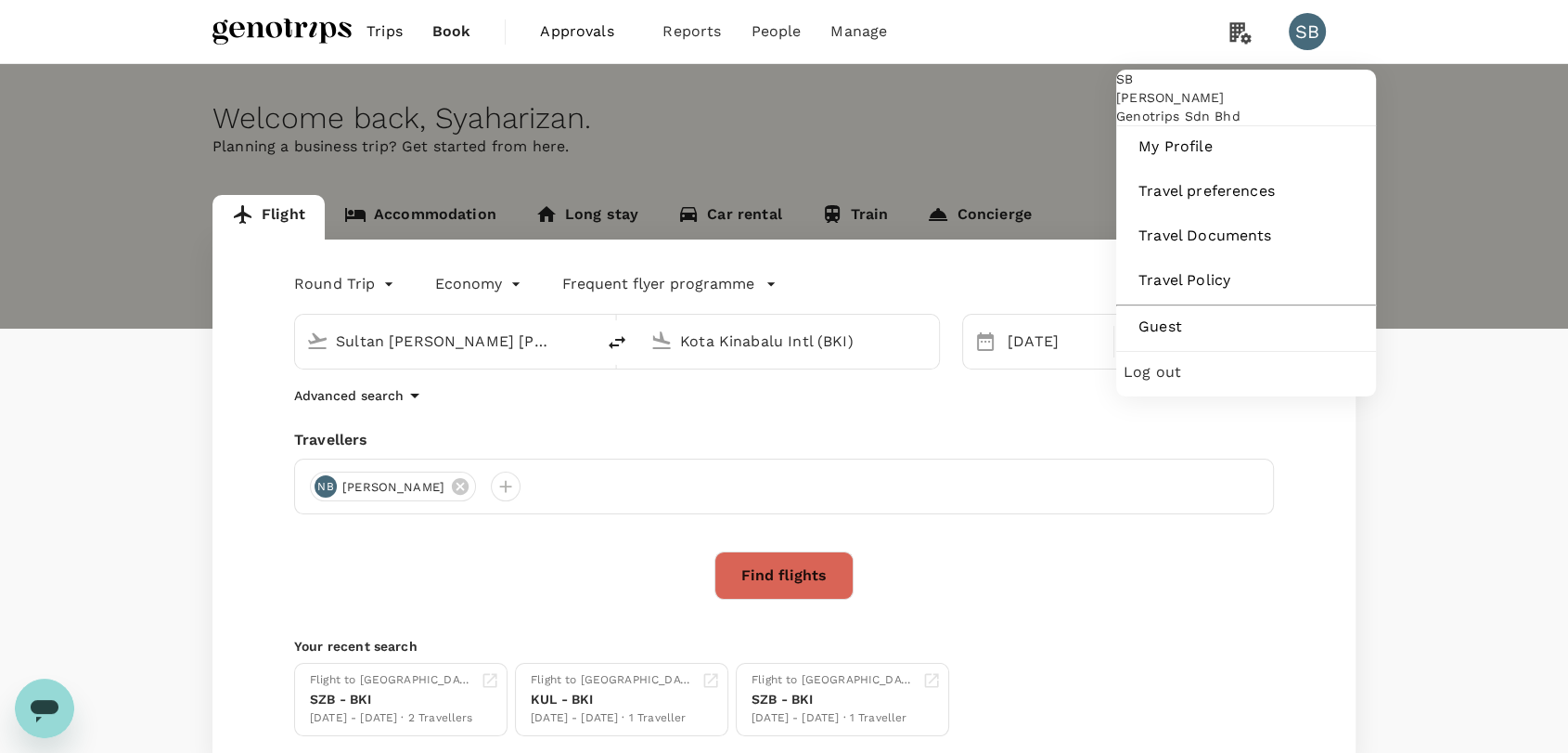
click at [1217, 384] on span "Log out" at bounding box center [1246, 372] width 245 height 22
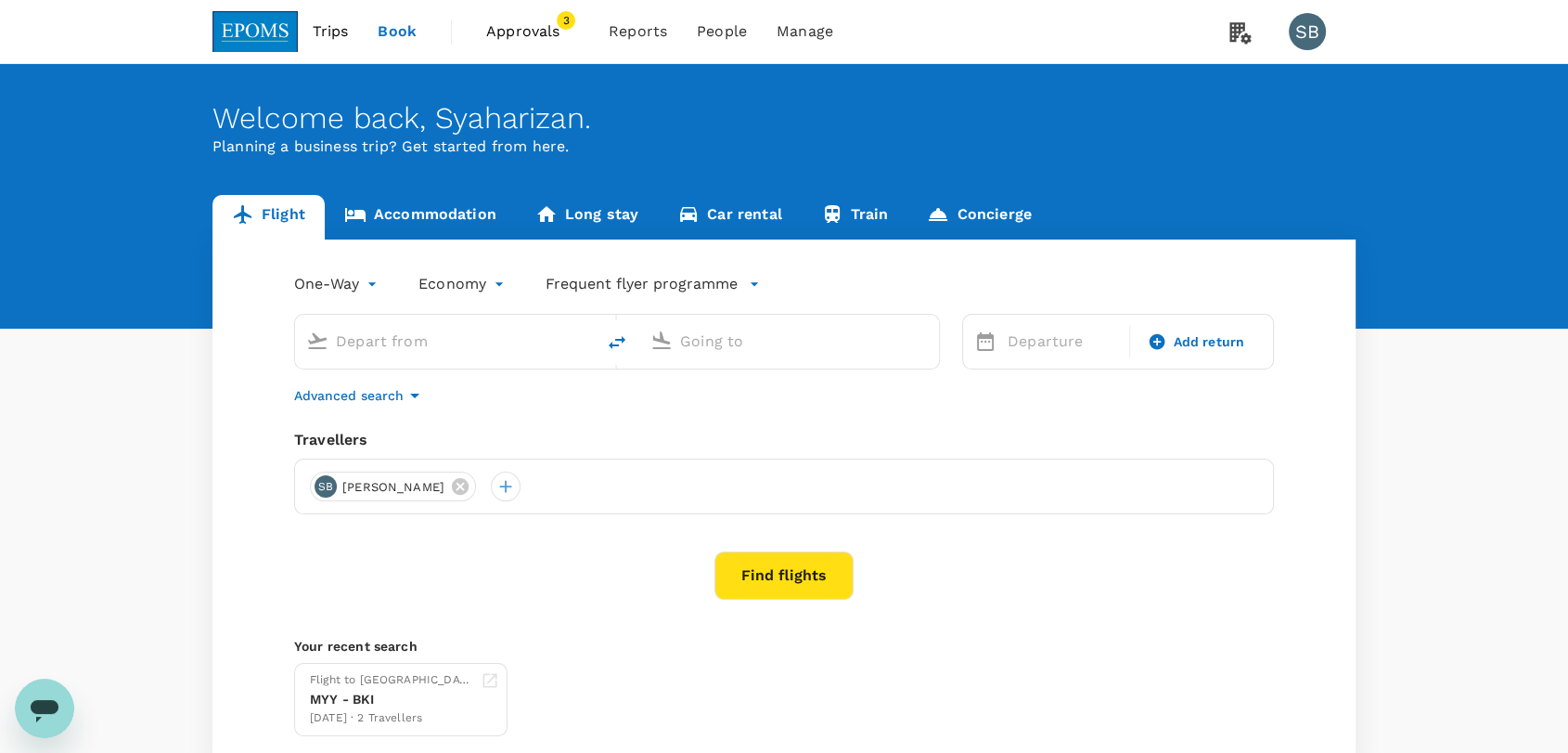
type input "Miri Intl (MYY)"
type input "Kota Kinabalu Intl (BKI)"
